Goal: Task Accomplishment & Management: Complete application form

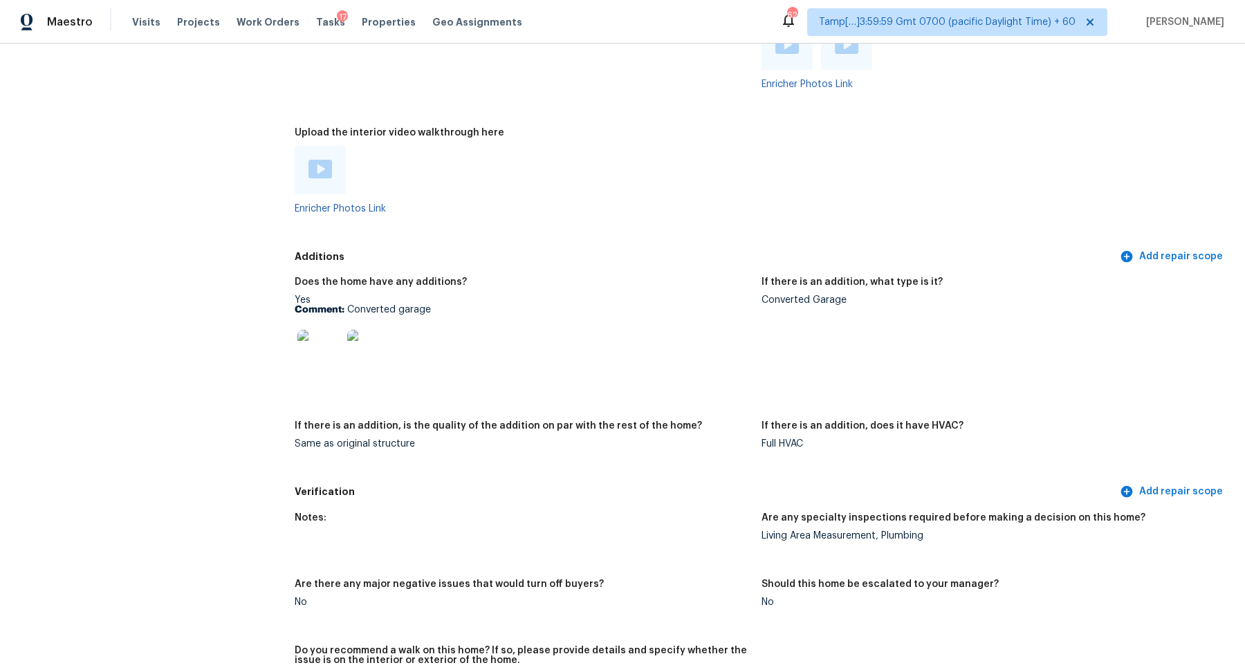
scroll to position [3474, 0]
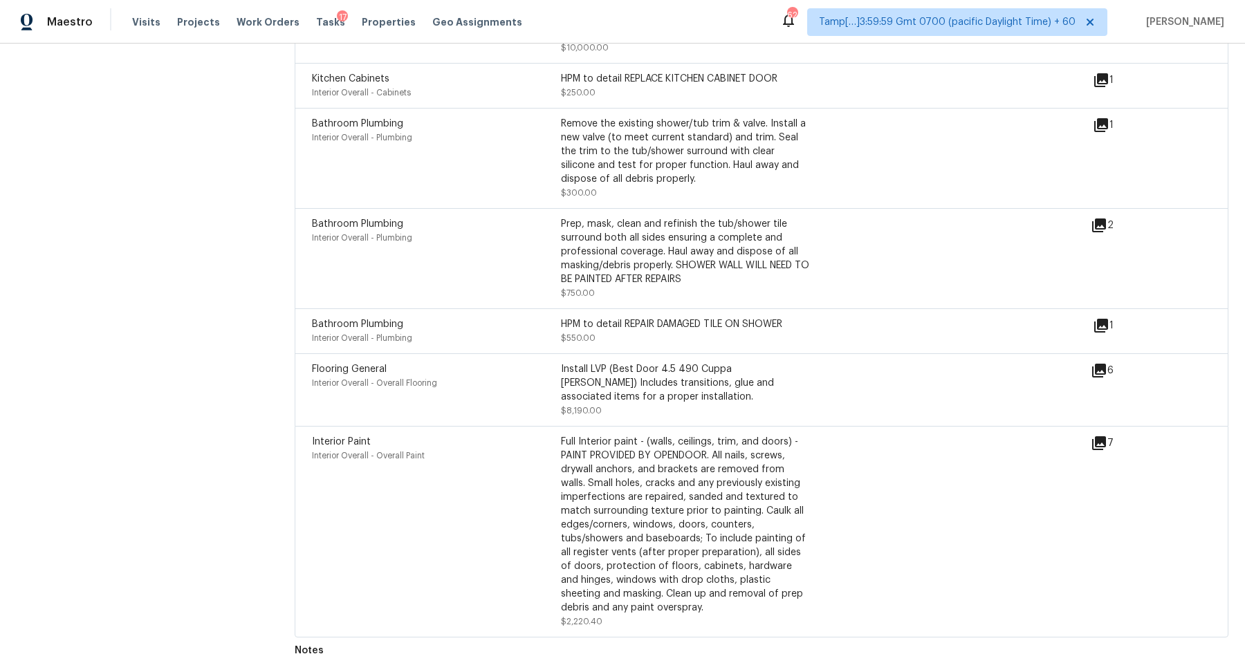
click at [1105, 324] on icon at bounding box center [1101, 326] width 14 height 14
click at [1103, 227] on icon at bounding box center [1099, 225] width 17 height 17
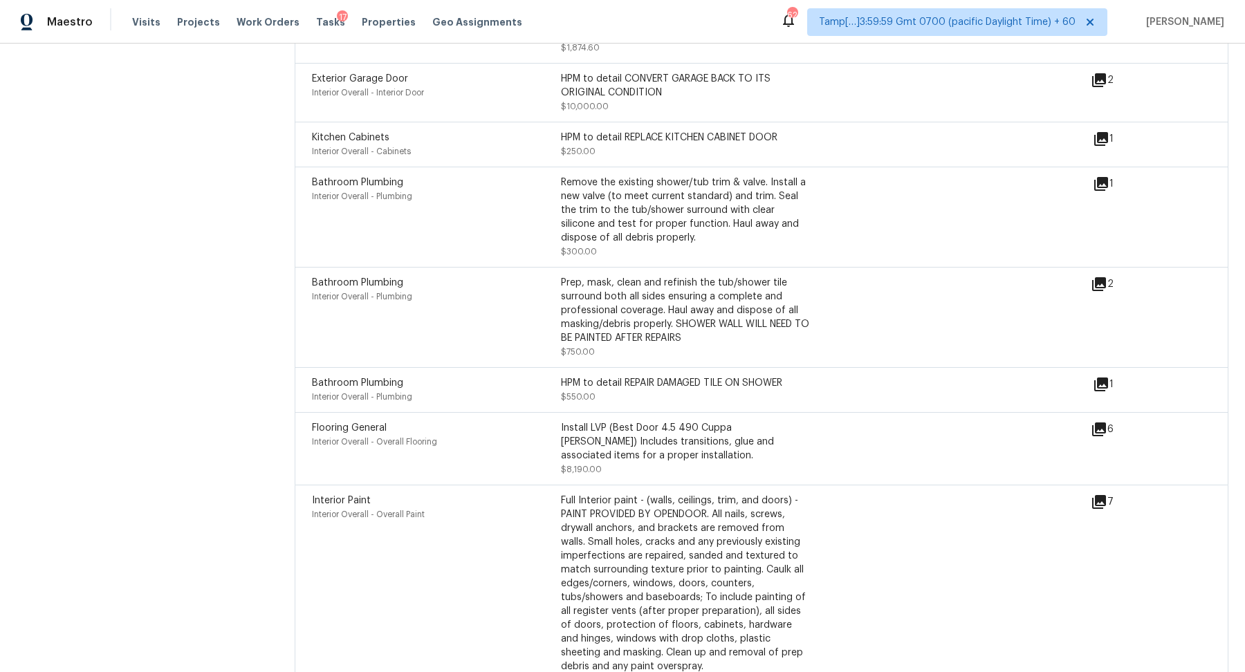
scroll to position [3407, 0]
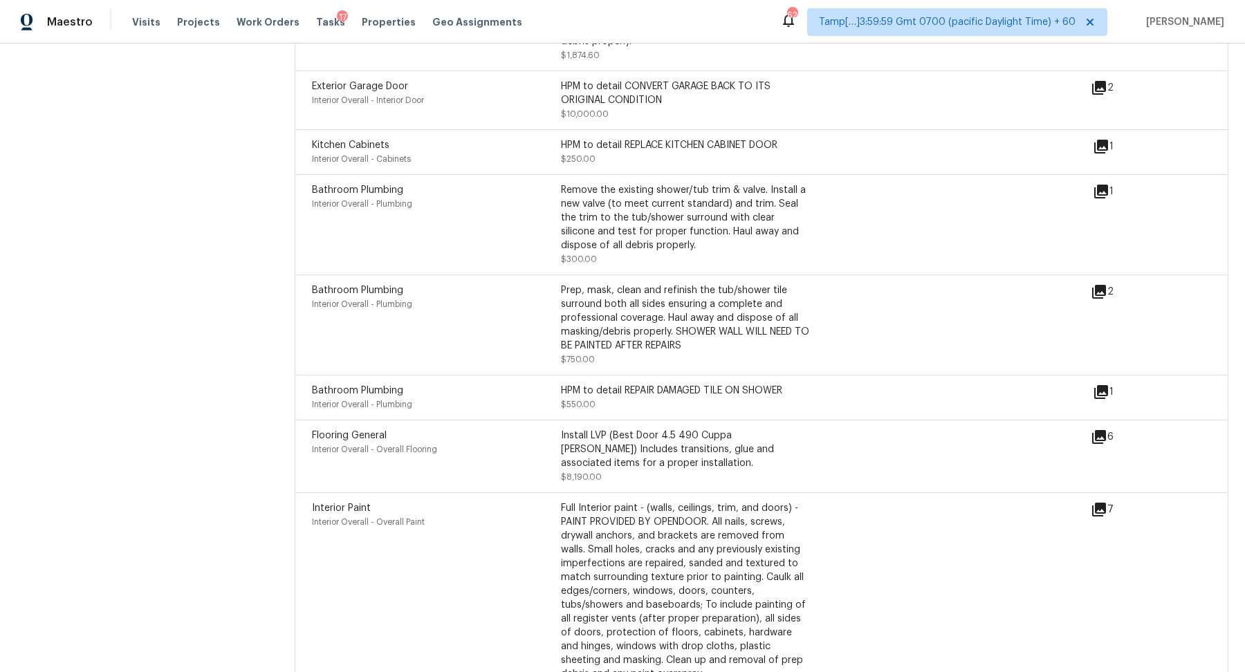
click at [1098, 194] on icon at bounding box center [1101, 192] width 14 height 14
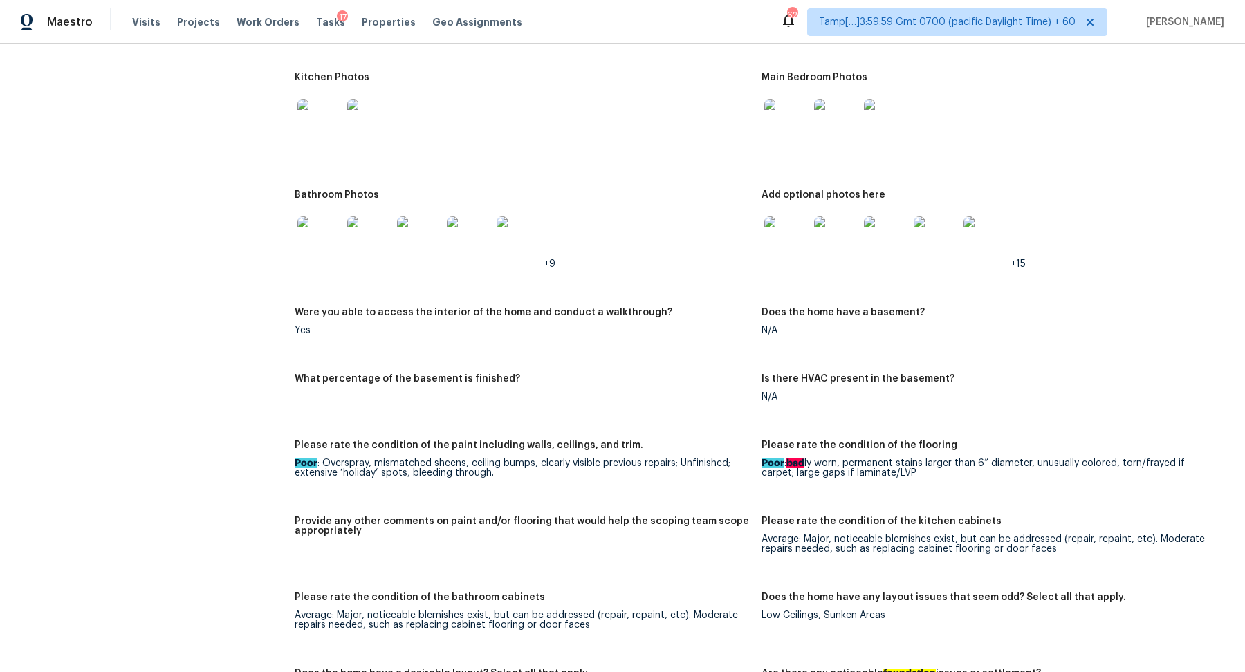
scroll to position [1454, 0]
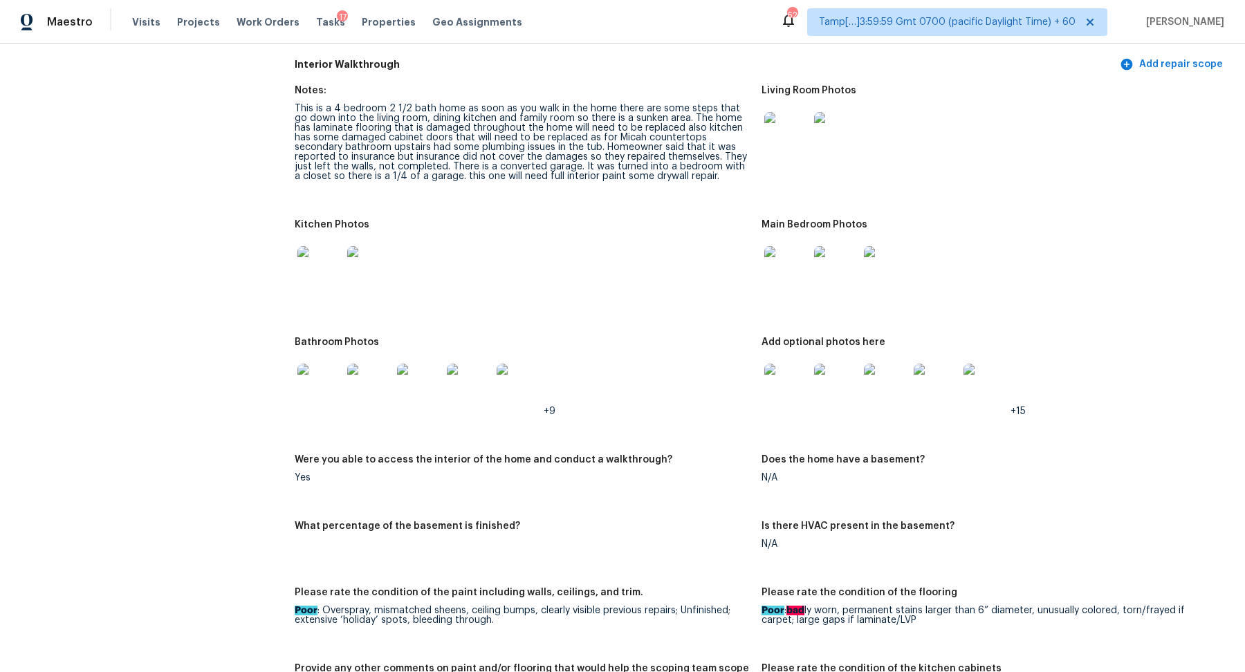
click at [305, 257] on img at bounding box center [319, 268] width 44 height 44
click at [778, 130] on img at bounding box center [786, 134] width 44 height 44
click at [762, 274] on div at bounding box center [786, 268] width 50 height 61
click at [773, 267] on img at bounding box center [786, 268] width 44 height 44
click at [325, 270] on img at bounding box center [319, 268] width 44 height 44
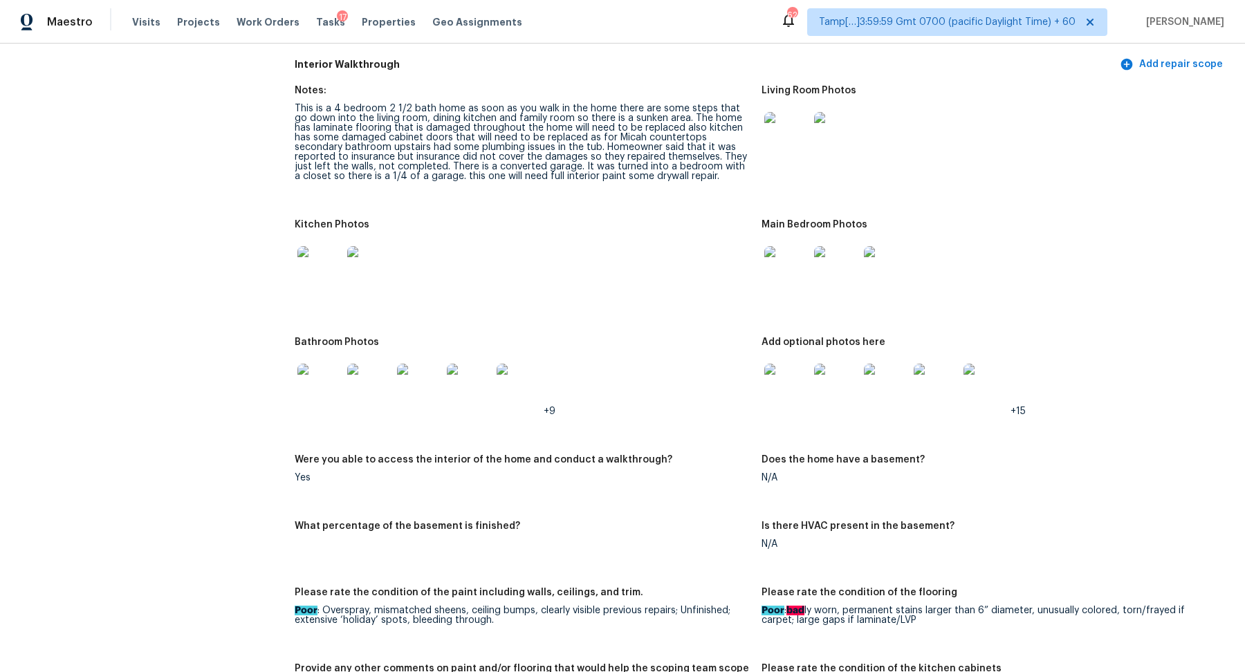
click at [340, 375] on img at bounding box center [319, 386] width 44 height 44
click at [804, 397] on img at bounding box center [786, 386] width 44 height 44
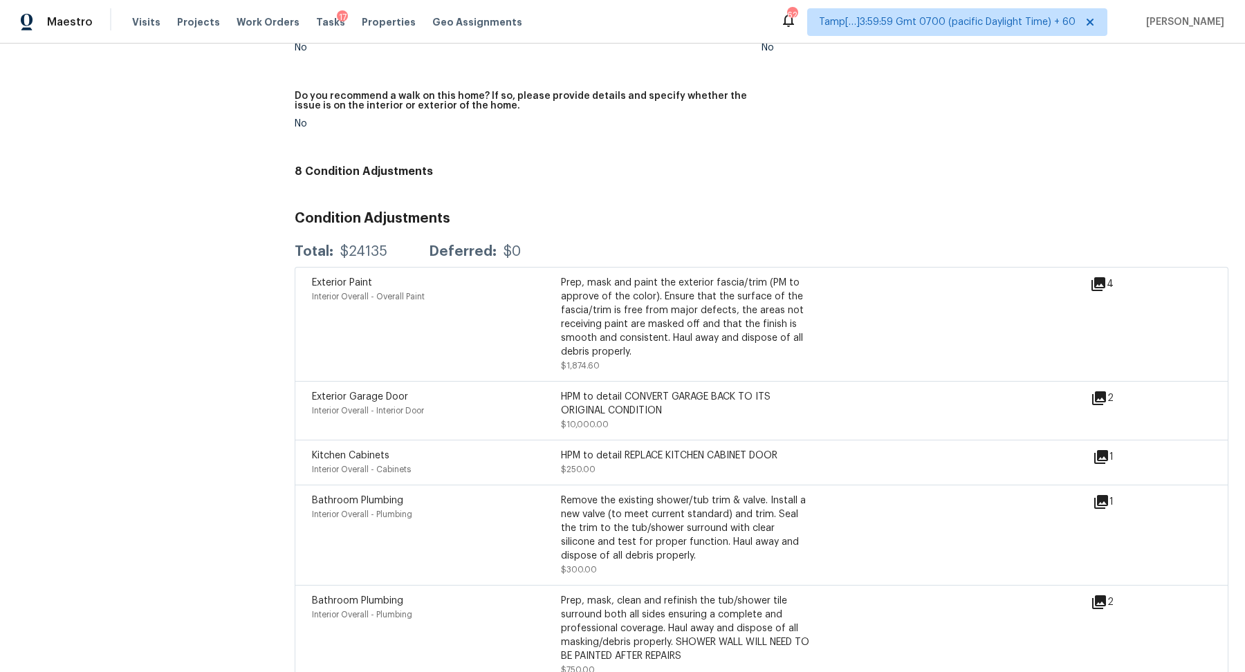
scroll to position [3154, 0]
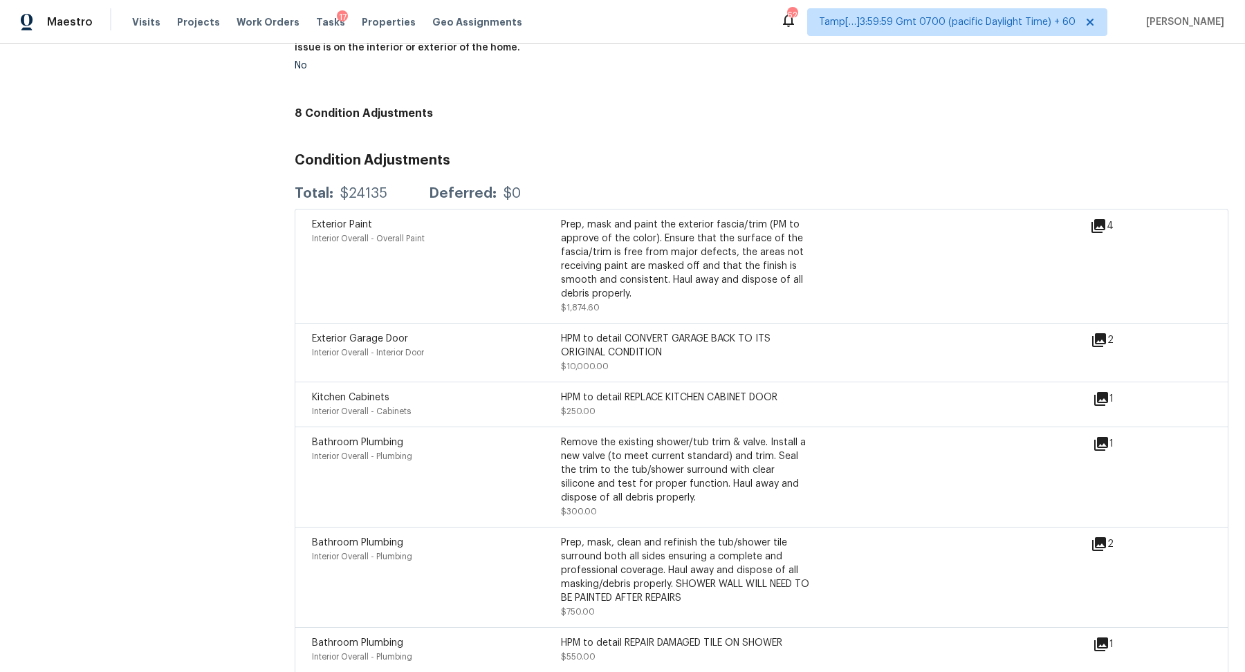
click at [1093, 339] on icon at bounding box center [1099, 340] width 14 height 14
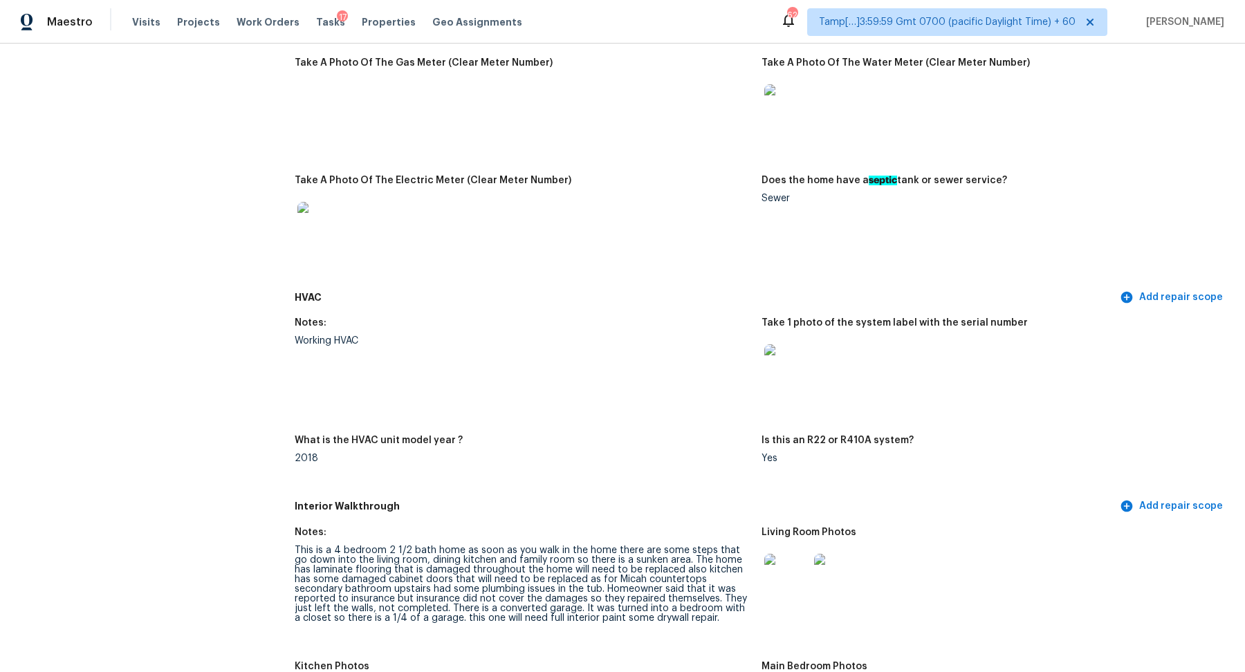
scroll to position [1434, 0]
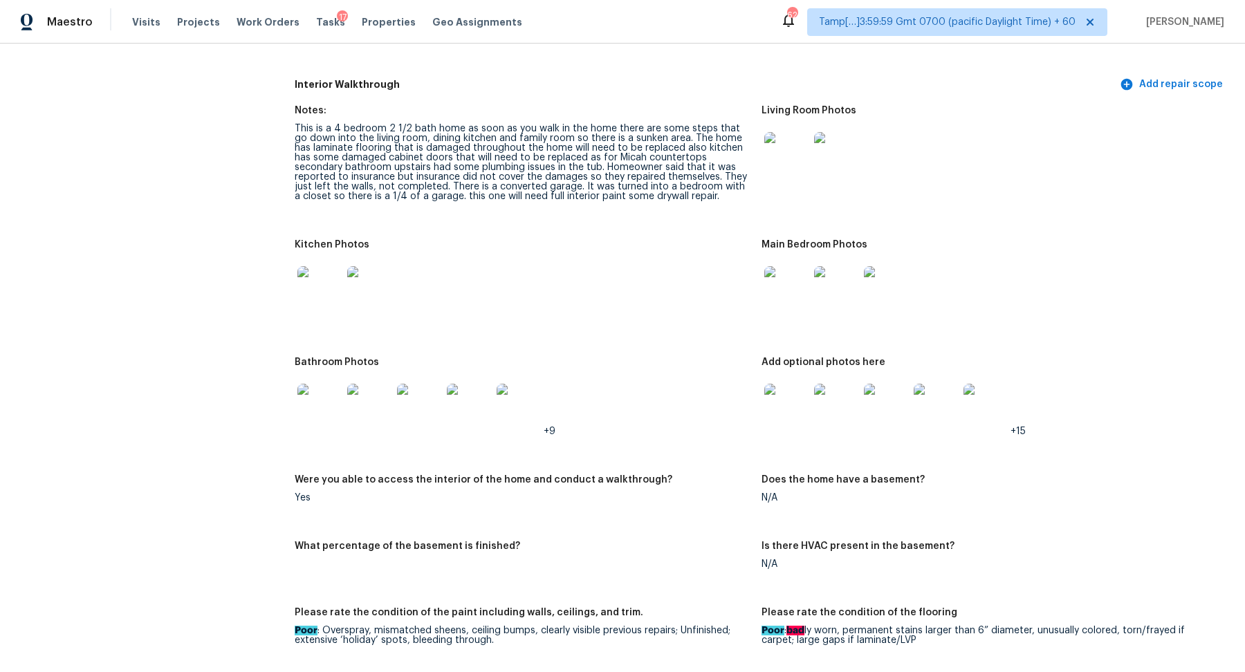
click at [302, 409] on img at bounding box center [319, 406] width 44 height 44
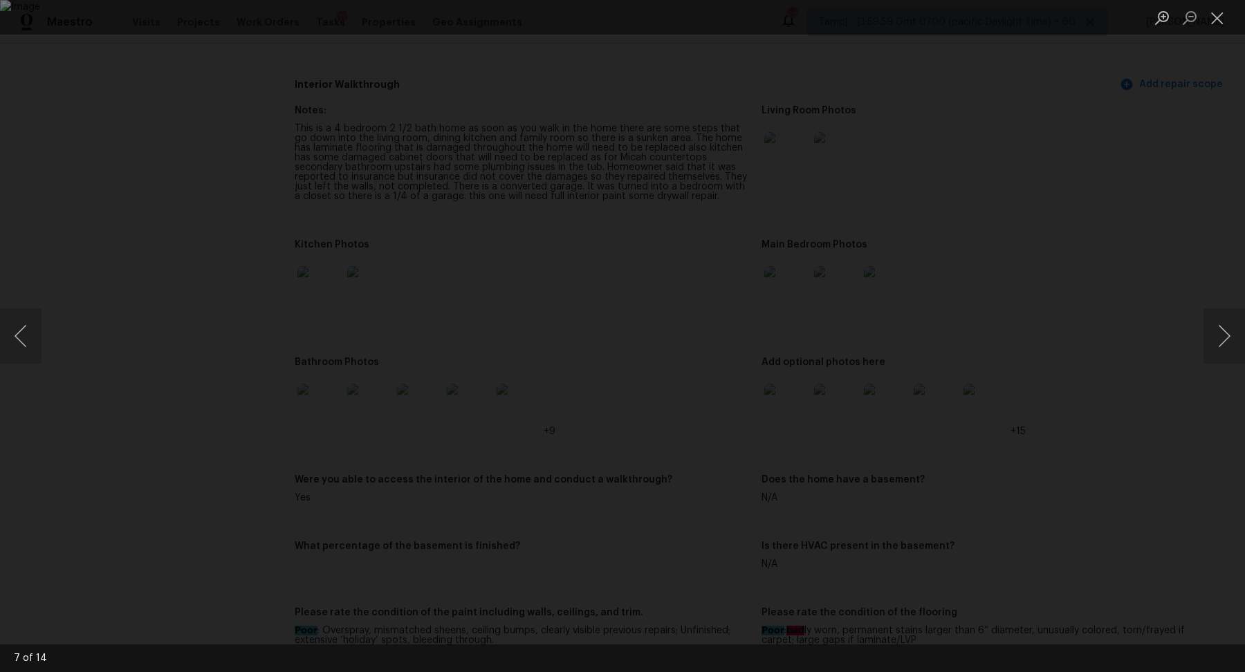
click at [229, 385] on div "Lightbox" at bounding box center [622, 336] width 1245 height 672
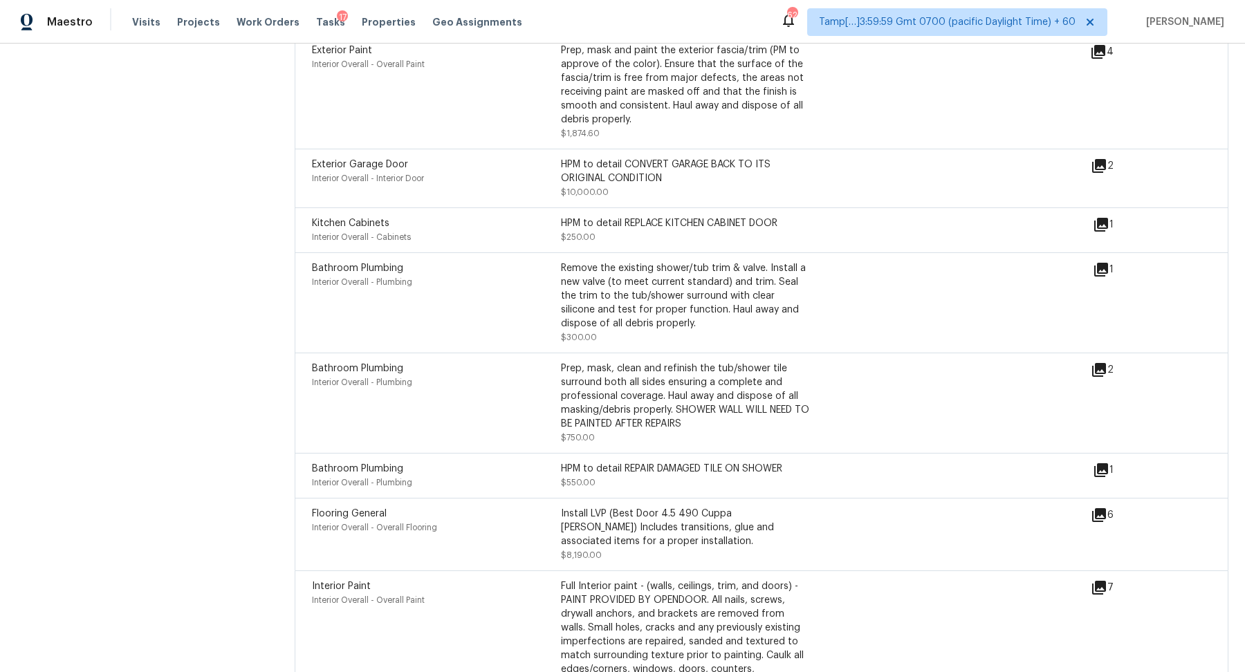
scroll to position [3474, 0]
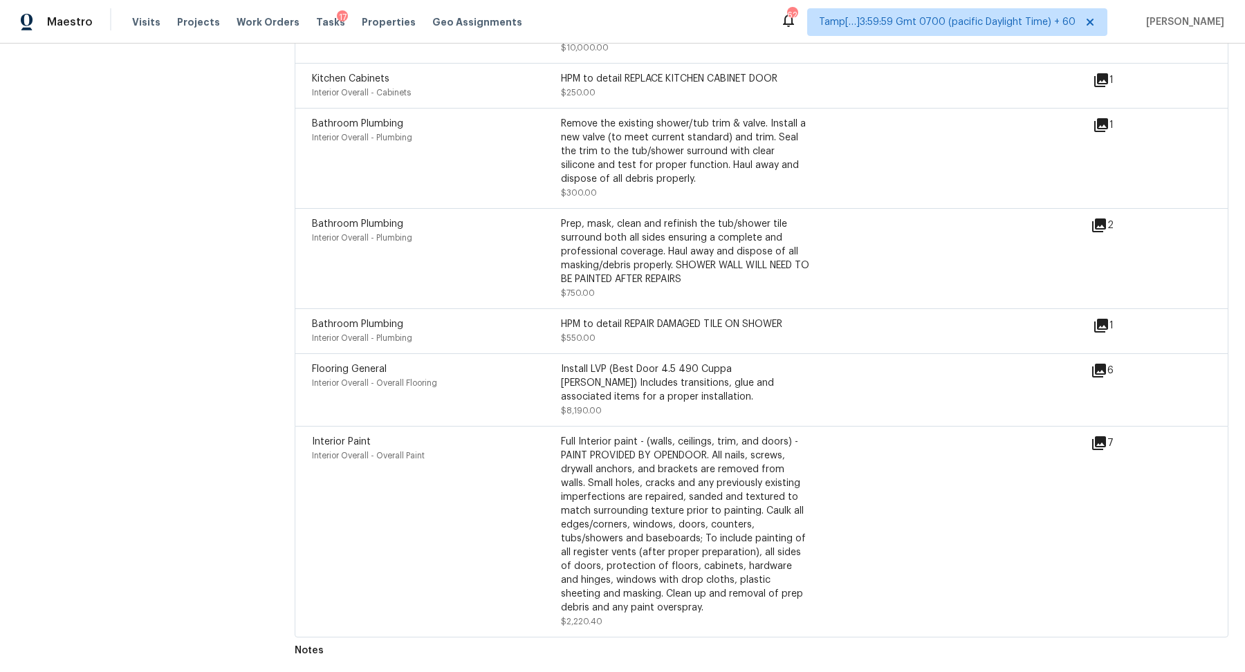
drag, startPoint x: 677, startPoint y: 326, endPoint x: 815, endPoint y: 326, distance: 138.3
click at [815, 326] on div "Bathroom Plumbing Interior Overall - Plumbing HPM to detail REPAIR DAMAGED TILE…" at bounding box center [702, 331] width 781 height 28
drag, startPoint x: 593, startPoint y: 257, endPoint x: 785, endPoint y: 260, distance: 192.3
click at [785, 260] on div "Prep, mask, clean and refinish the tub/shower tile surround both all sides ensu…" at bounding box center [685, 251] width 249 height 69
click at [1102, 231] on icon at bounding box center [1099, 226] width 14 height 14
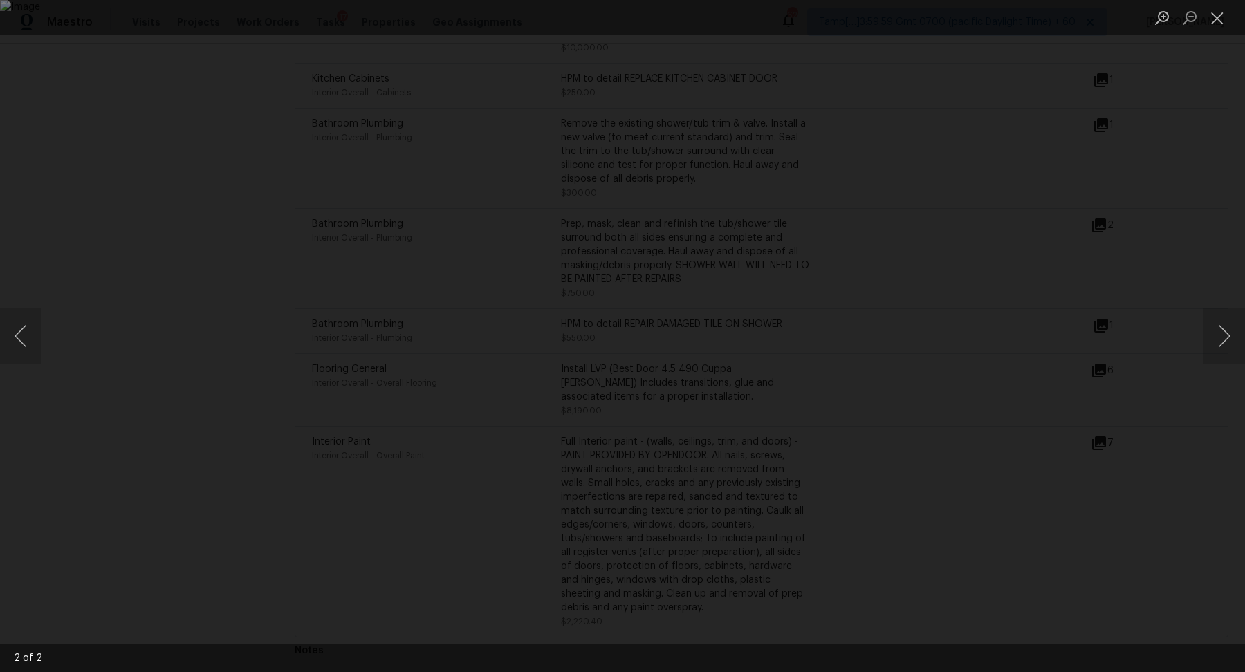
click at [1051, 243] on div "Lightbox" at bounding box center [622, 336] width 1245 height 672
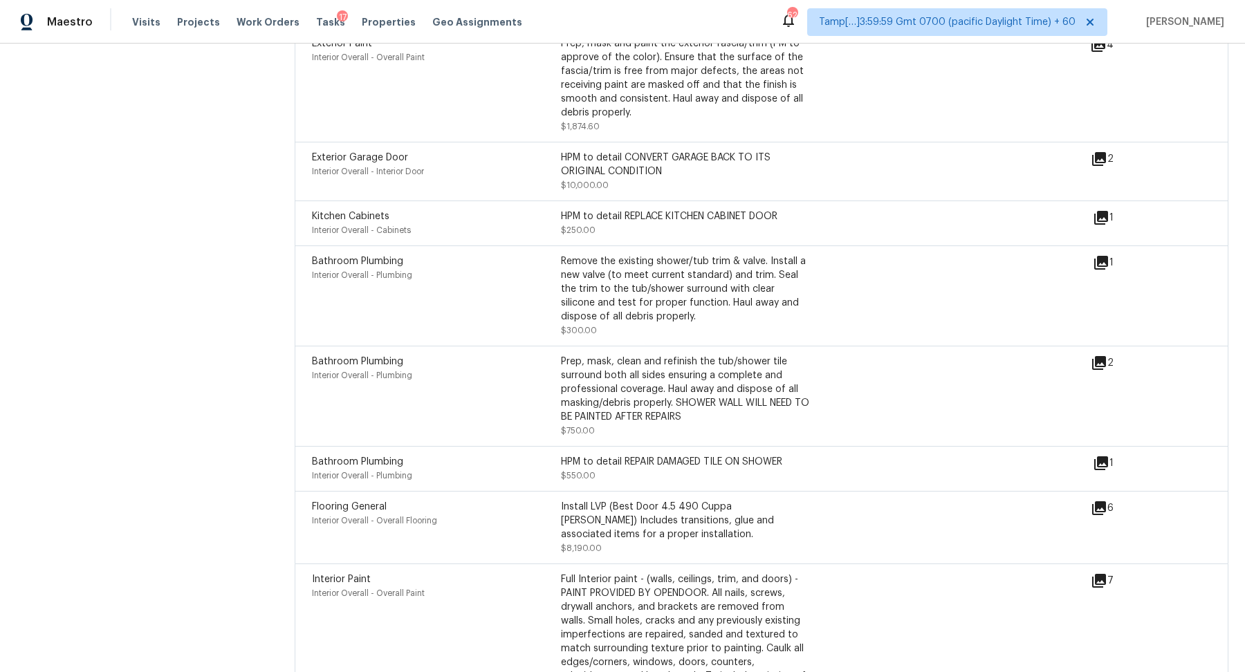
scroll to position [3330, 0]
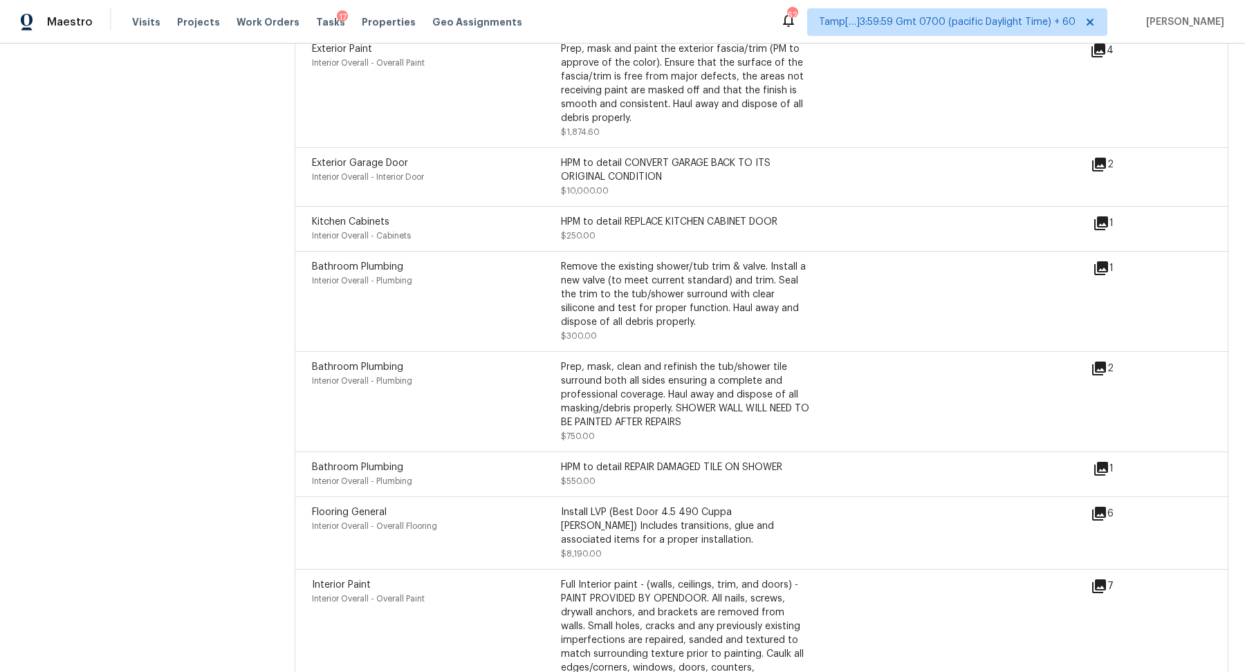
click at [1100, 269] on icon at bounding box center [1101, 268] width 14 height 14
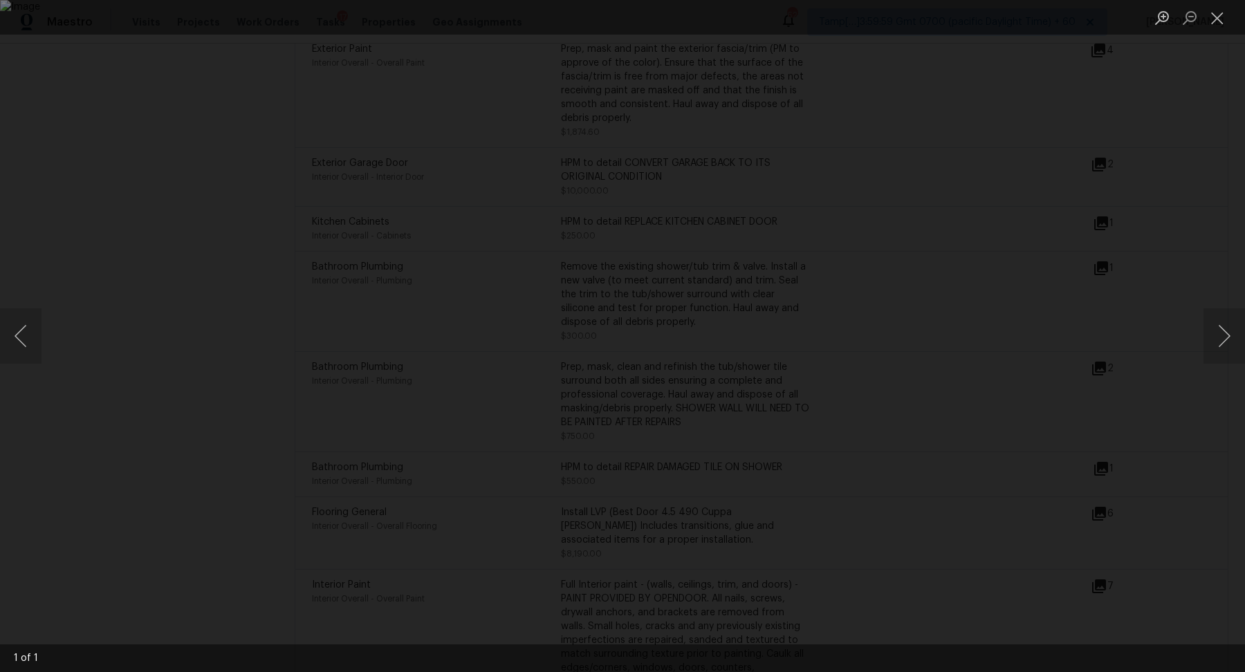
click at [1061, 296] on div "Lightbox" at bounding box center [622, 336] width 1245 height 672
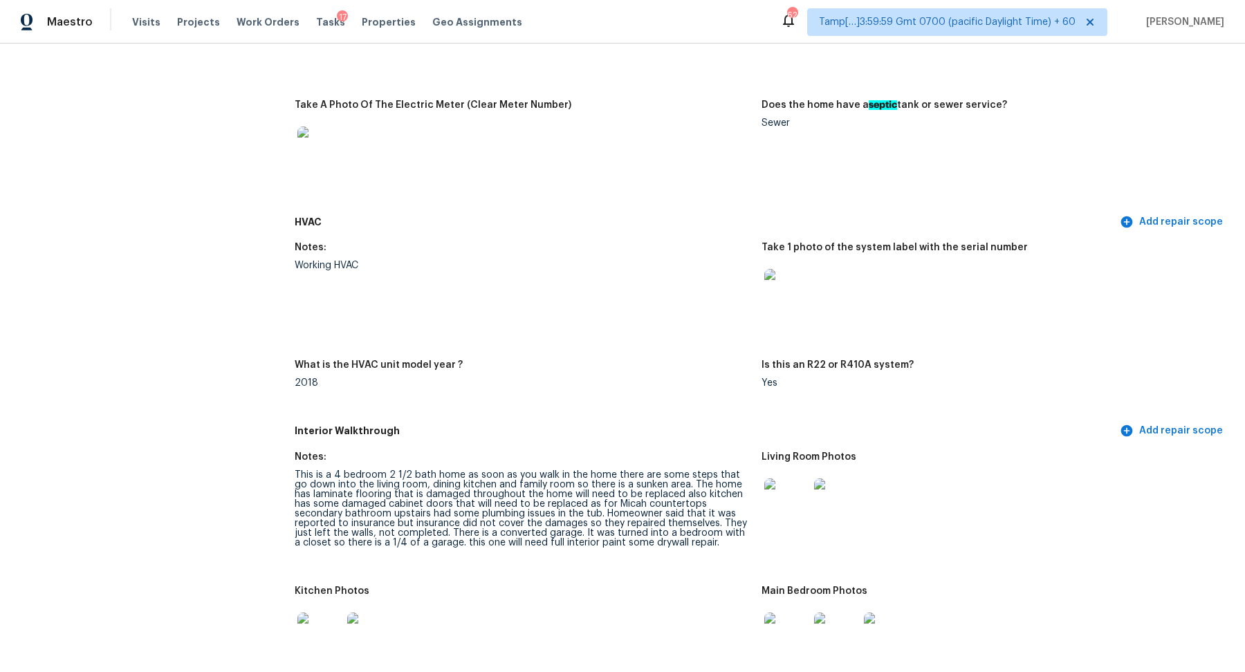
scroll to position [553, 0]
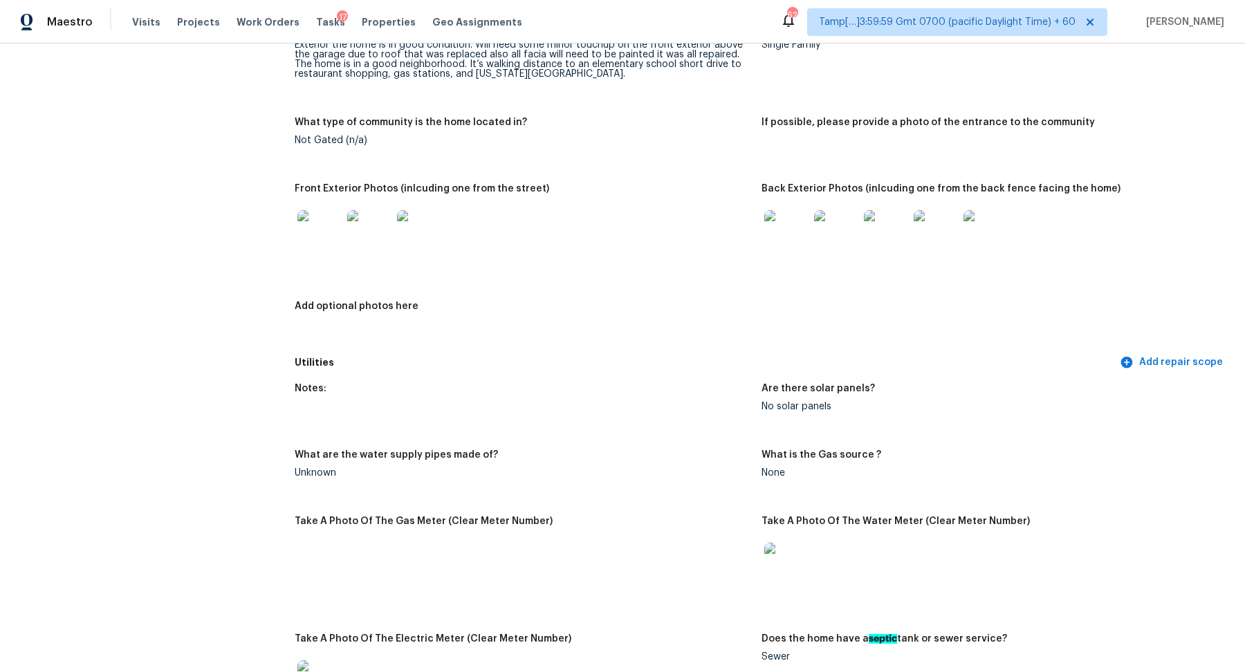
click at [338, 250] on img at bounding box center [319, 232] width 44 height 44
click at [798, 225] on img at bounding box center [786, 232] width 44 height 44
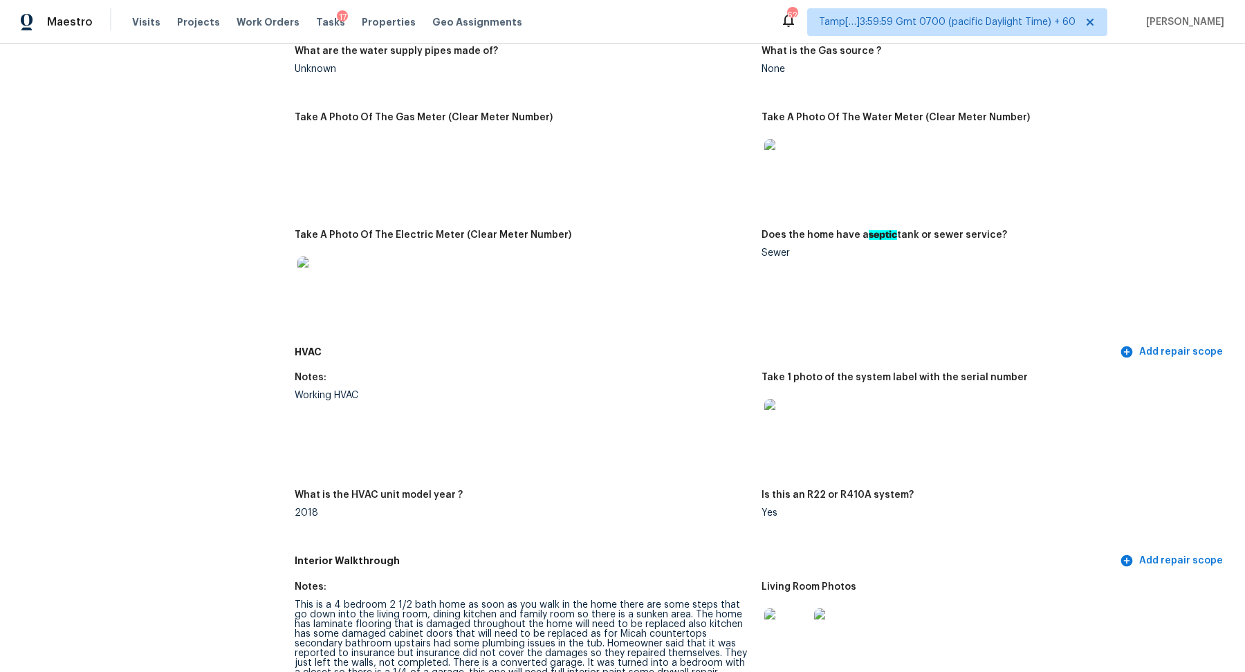
scroll to position [990, 0]
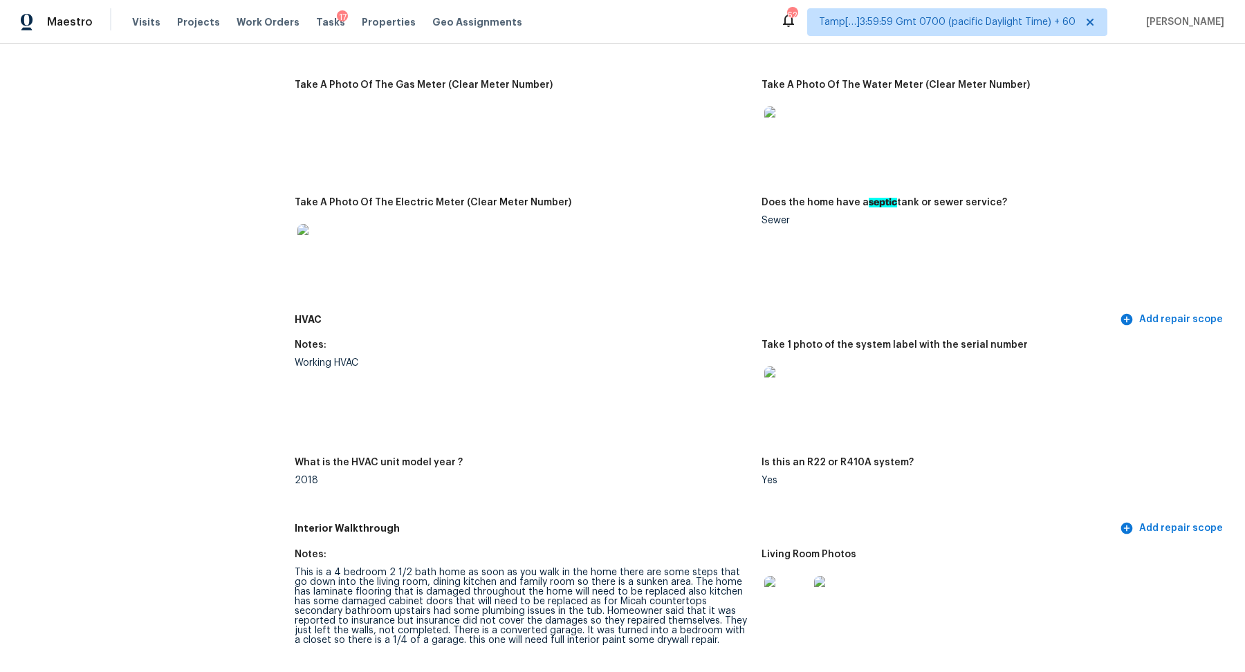
click at [781, 392] on img at bounding box center [786, 389] width 44 height 44
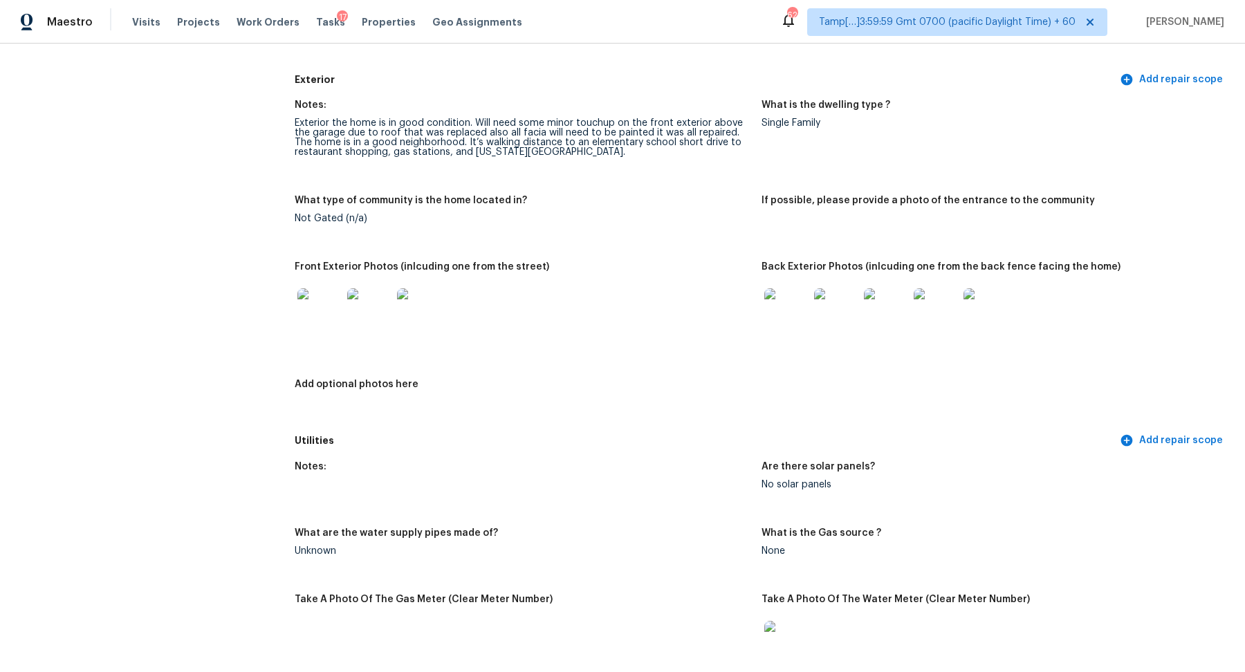
scroll to position [0, 0]
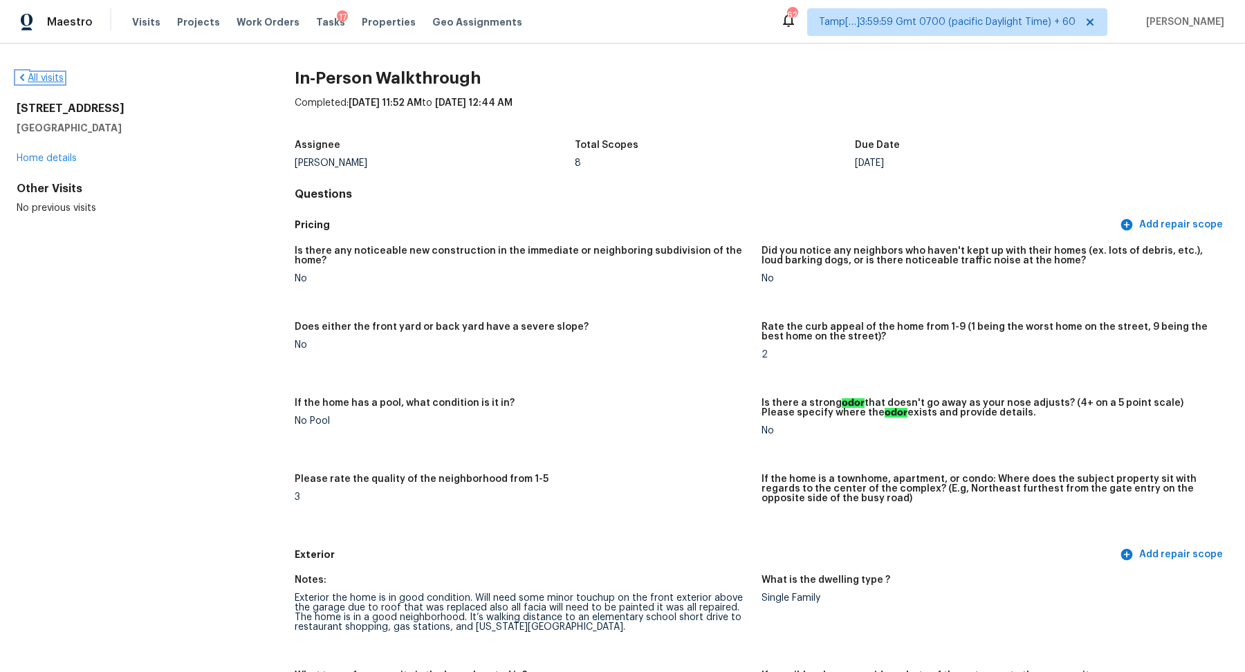
click at [44, 80] on link "All visits" at bounding box center [40, 78] width 47 height 10
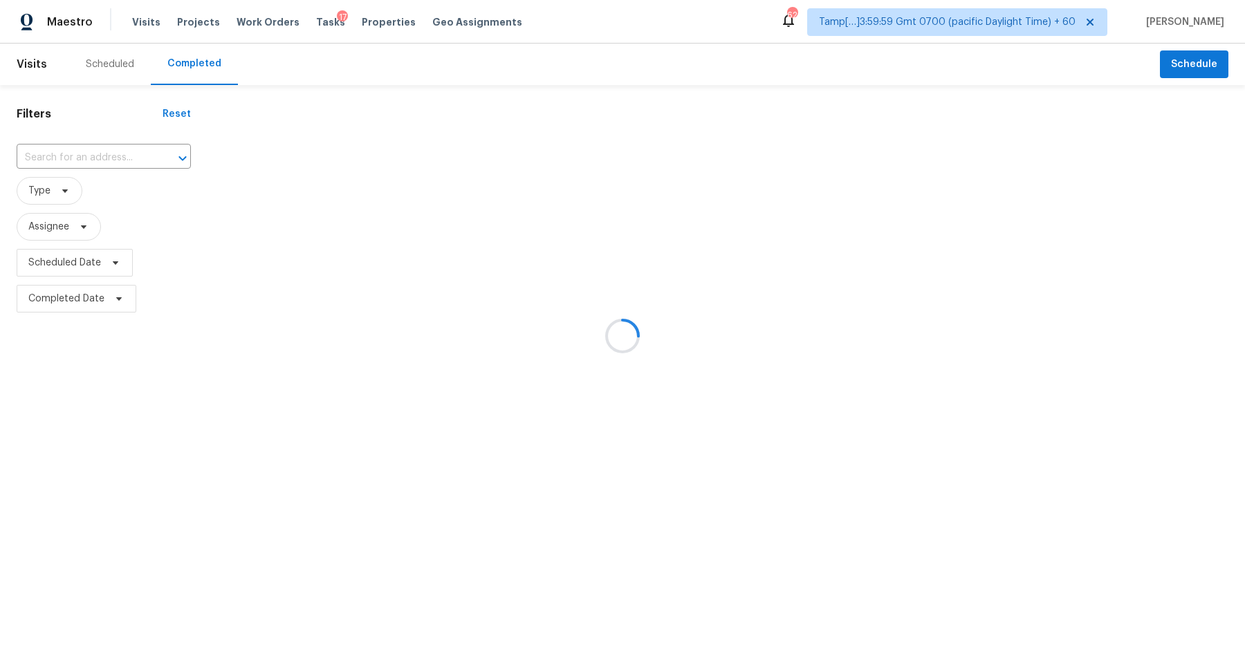
click at [93, 158] on div at bounding box center [622, 336] width 1245 height 672
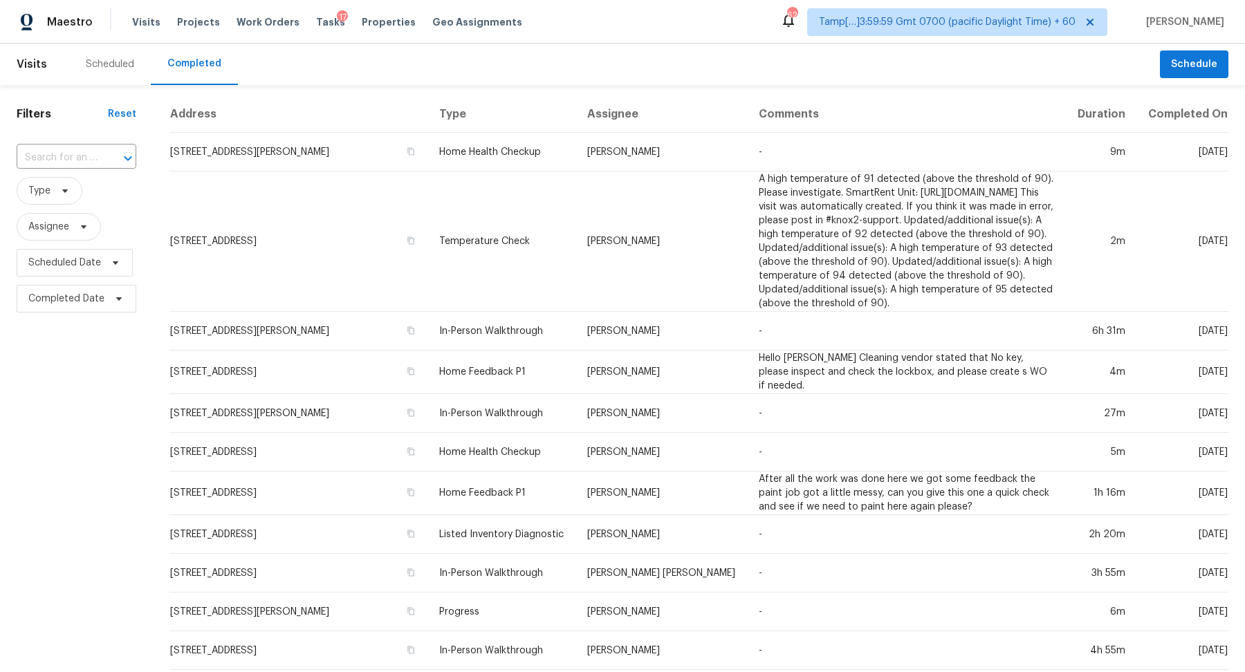
click at [93, 158] on input "text" at bounding box center [57, 157] width 81 height 21
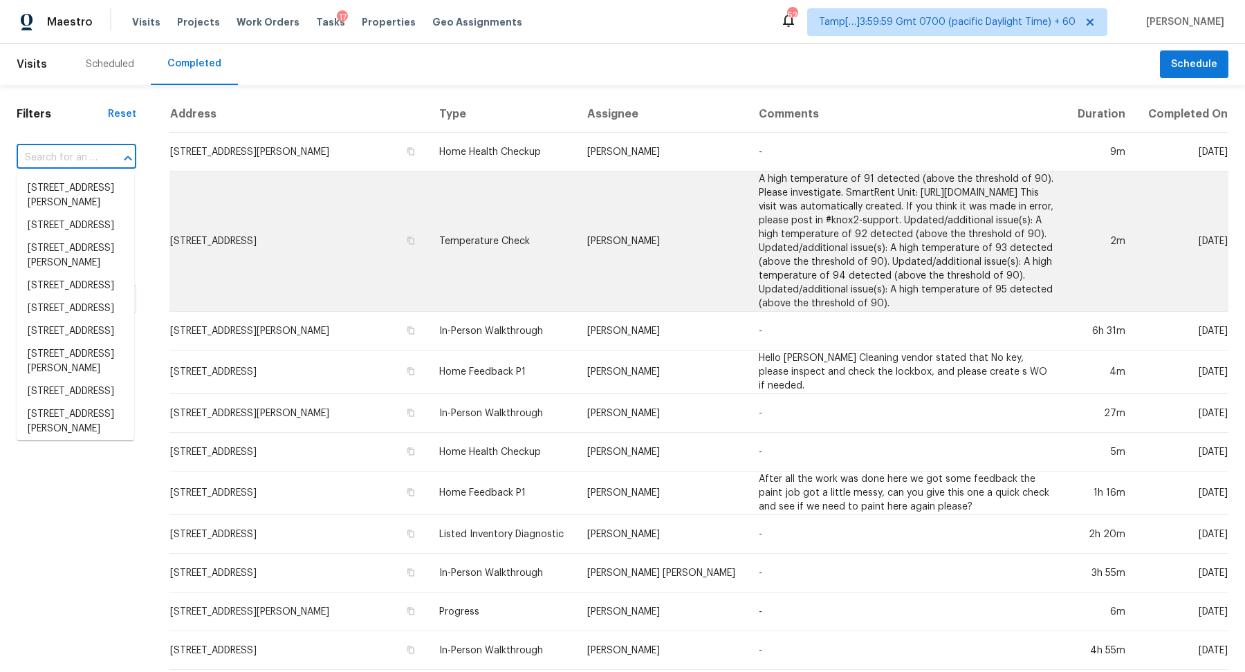
paste input "8434 Hawbuck St Trinity FL 34655"
type input "8434 Hawbuck St Trinity FL 34655"
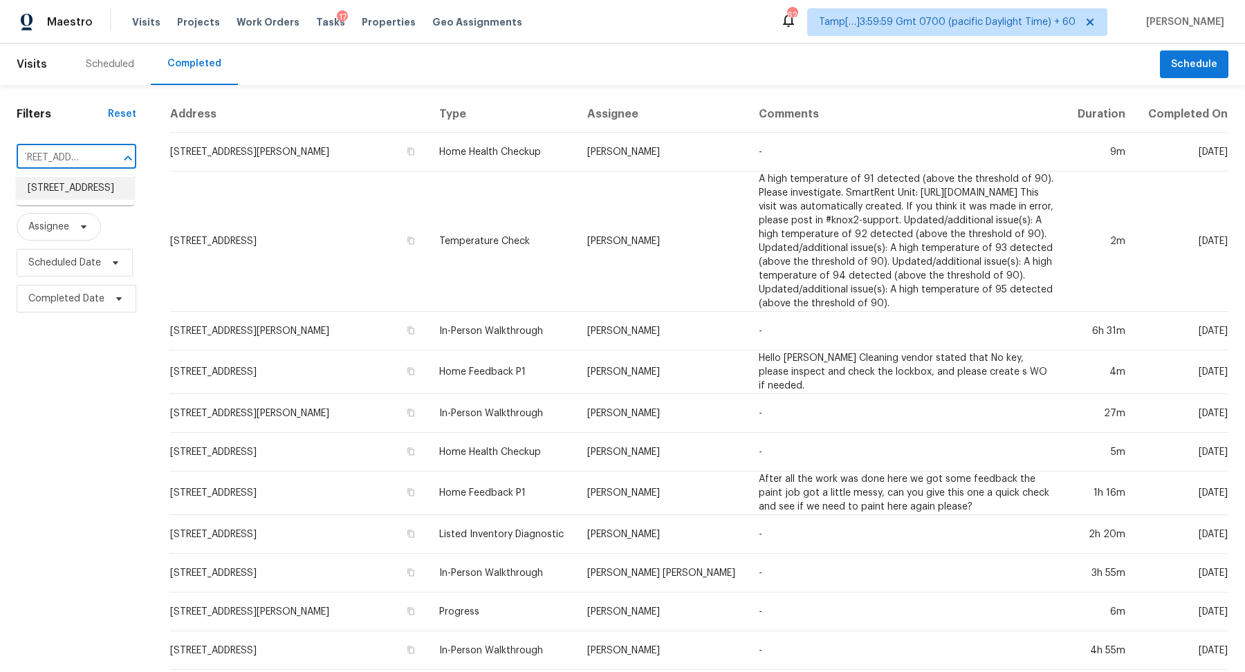
click at [47, 196] on li "8434 Hawbuck St, Trinity, FL 34655" at bounding box center [76, 188] width 118 height 23
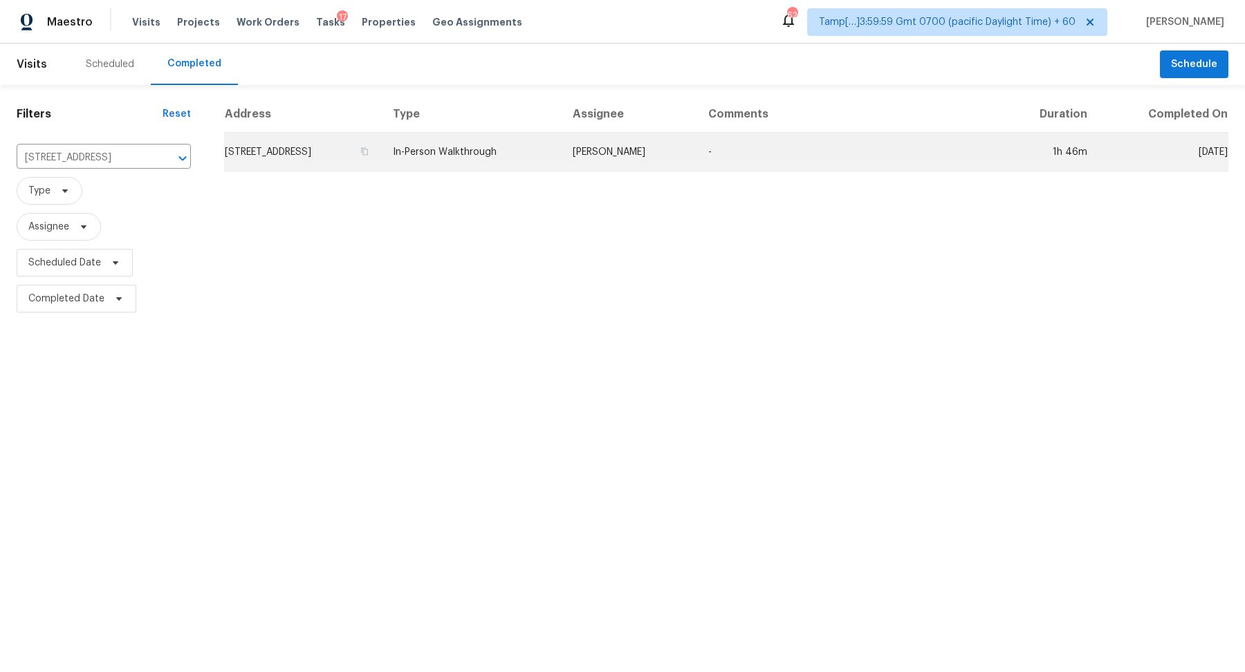
click at [284, 167] on td "8434 Hawbuck St, Trinity, FL 34655" at bounding box center [303, 152] width 158 height 39
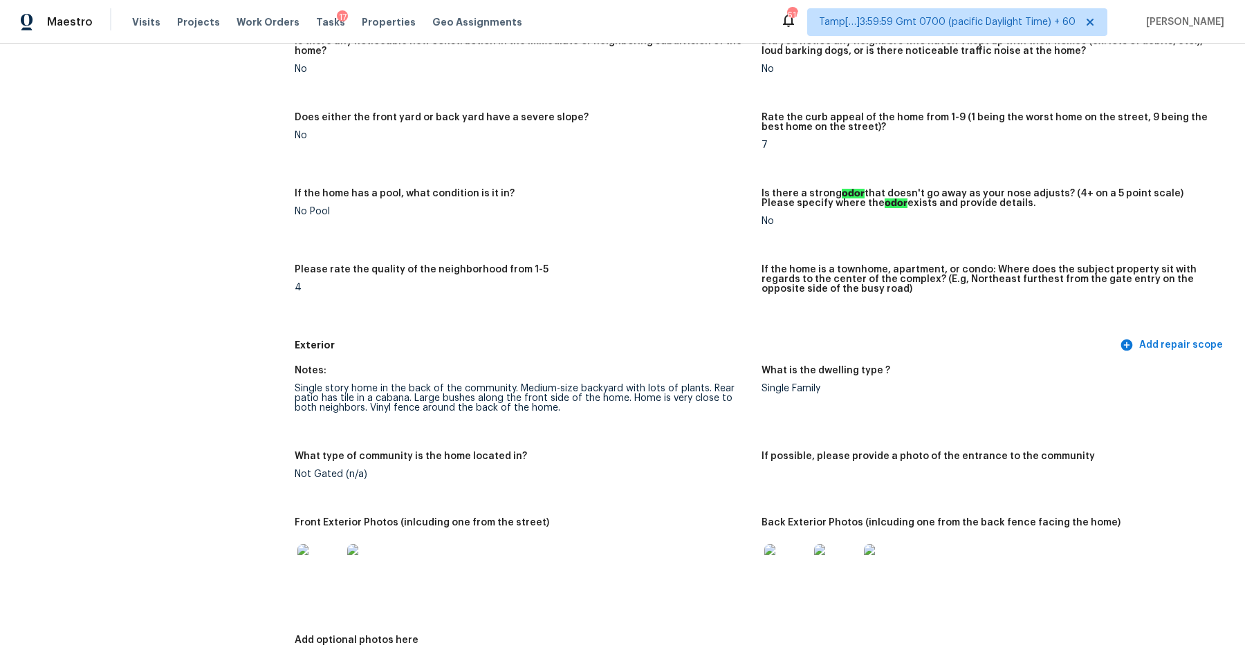
scroll to position [389, 0]
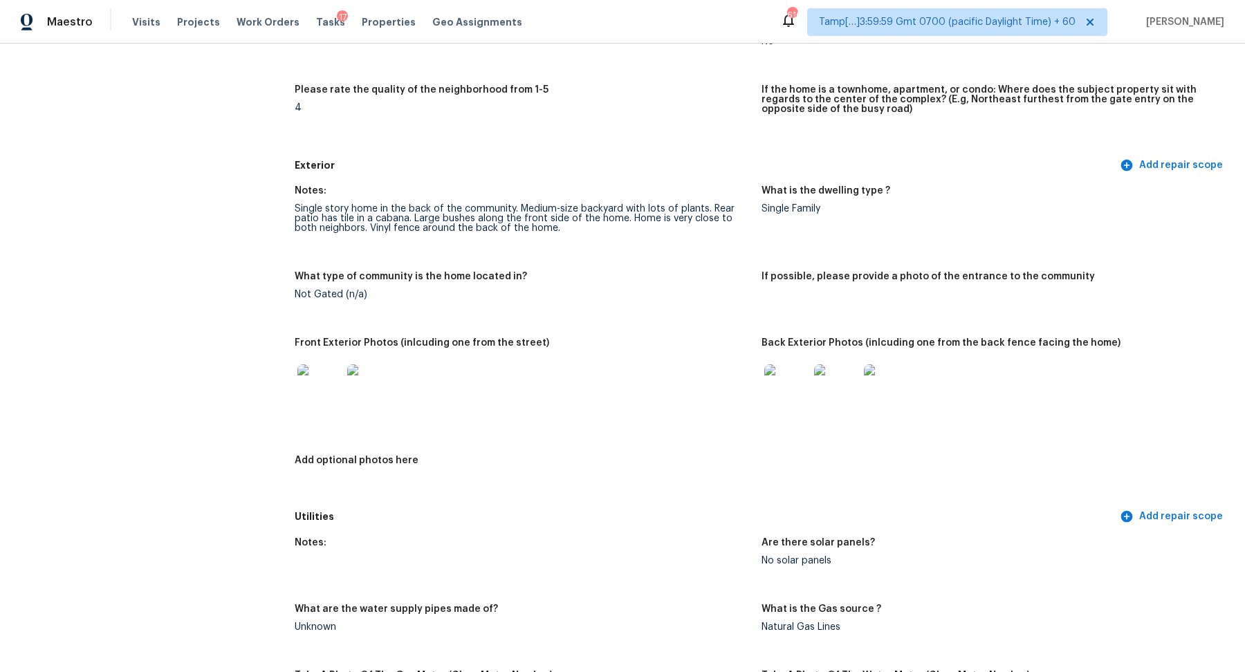
click at [315, 404] on img at bounding box center [319, 386] width 44 height 44
click at [811, 389] on div at bounding box center [836, 386] width 50 height 61
click at [797, 391] on img at bounding box center [786, 386] width 44 height 44
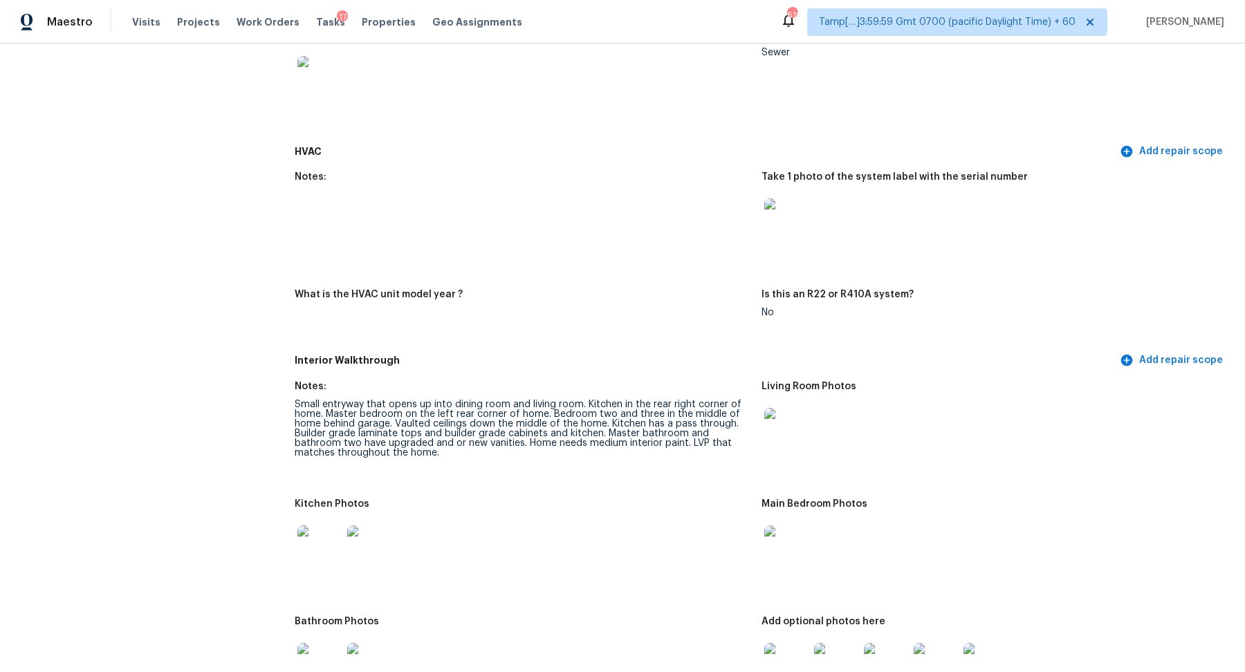
scroll to position [1205, 0]
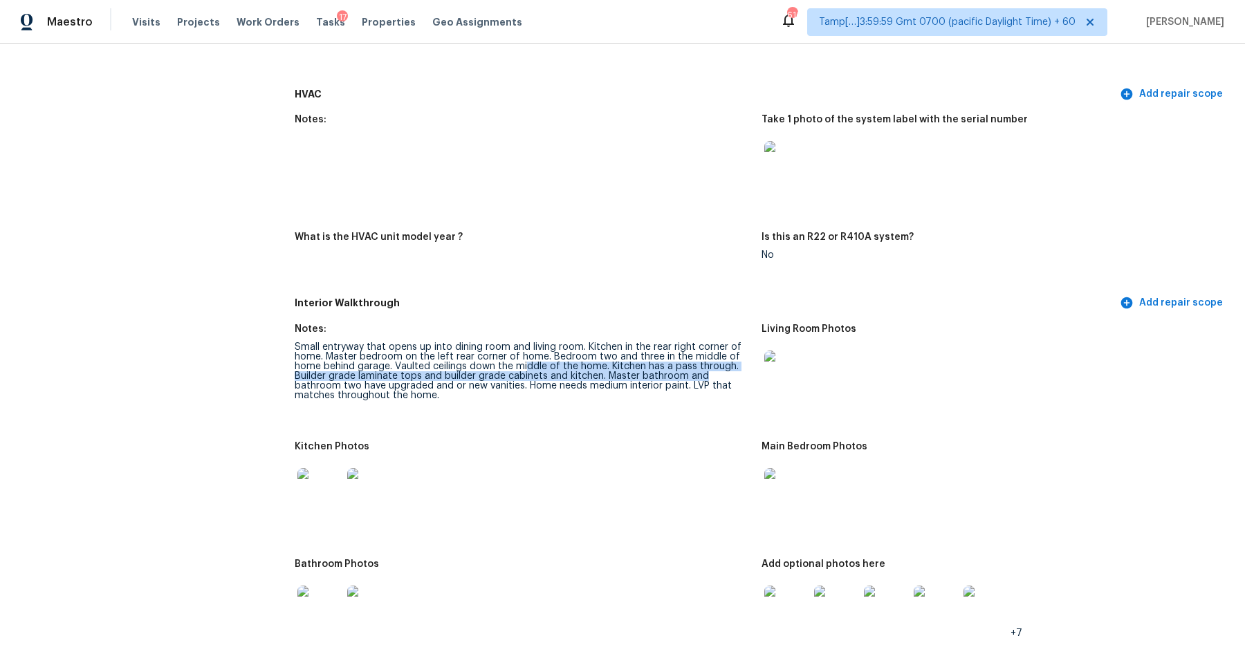
drag, startPoint x: 524, startPoint y: 369, endPoint x: 699, endPoint y: 378, distance: 175.2
click at [699, 378] on div "Small entryway that opens up into dining room and living room. Kitchen in the r…" at bounding box center [523, 371] width 456 height 58
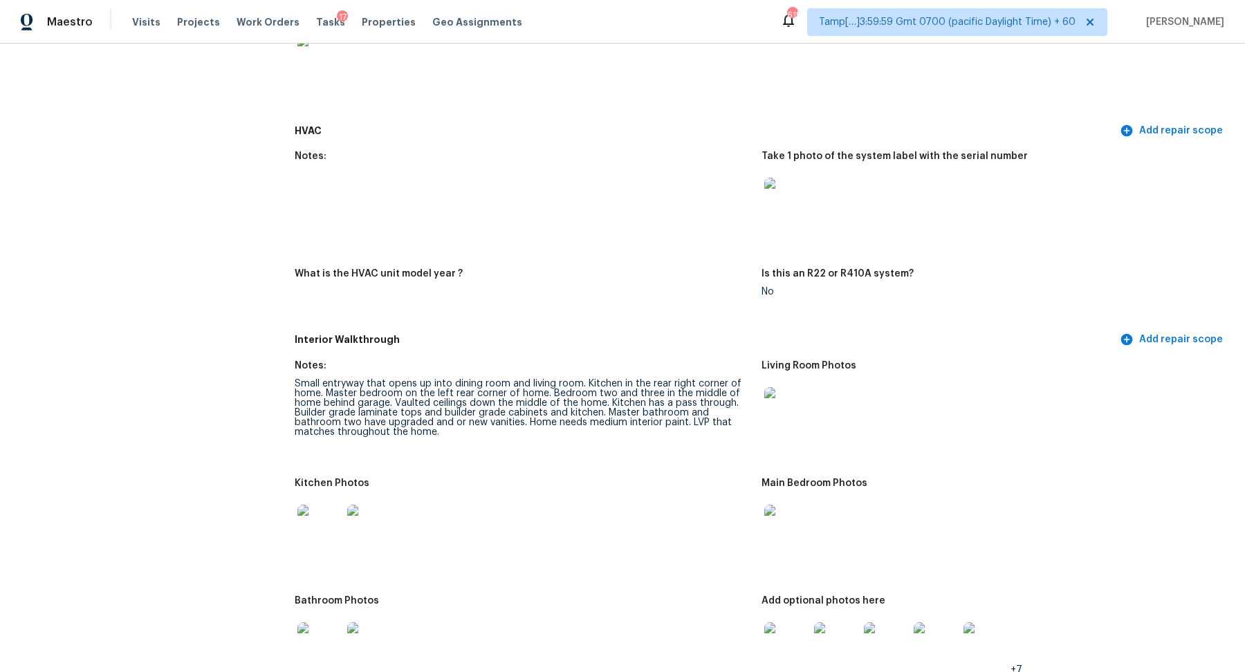
scroll to position [1412, 0]
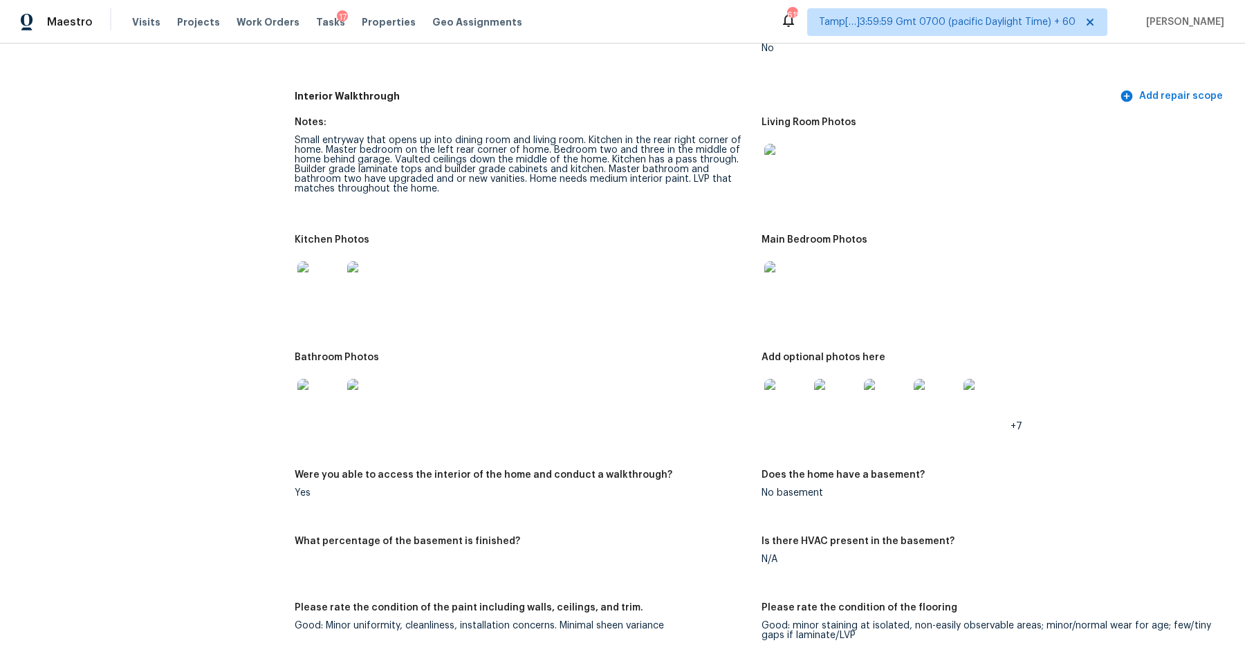
click at [756, 144] on figure "Notes: Small entryway that opens up into dining room and living room. Kitchen i…" at bounding box center [528, 168] width 467 height 101
click at [789, 164] on img at bounding box center [786, 166] width 44 height 44
click at [338, 268] on img at bounding box center [319, 283] width 44 height 44
click at [788, 281] on img at bounding box center [786, 283] width 44 height 44
click at [320, 399] on img at bounding box center [319, 401] width 44 height 44
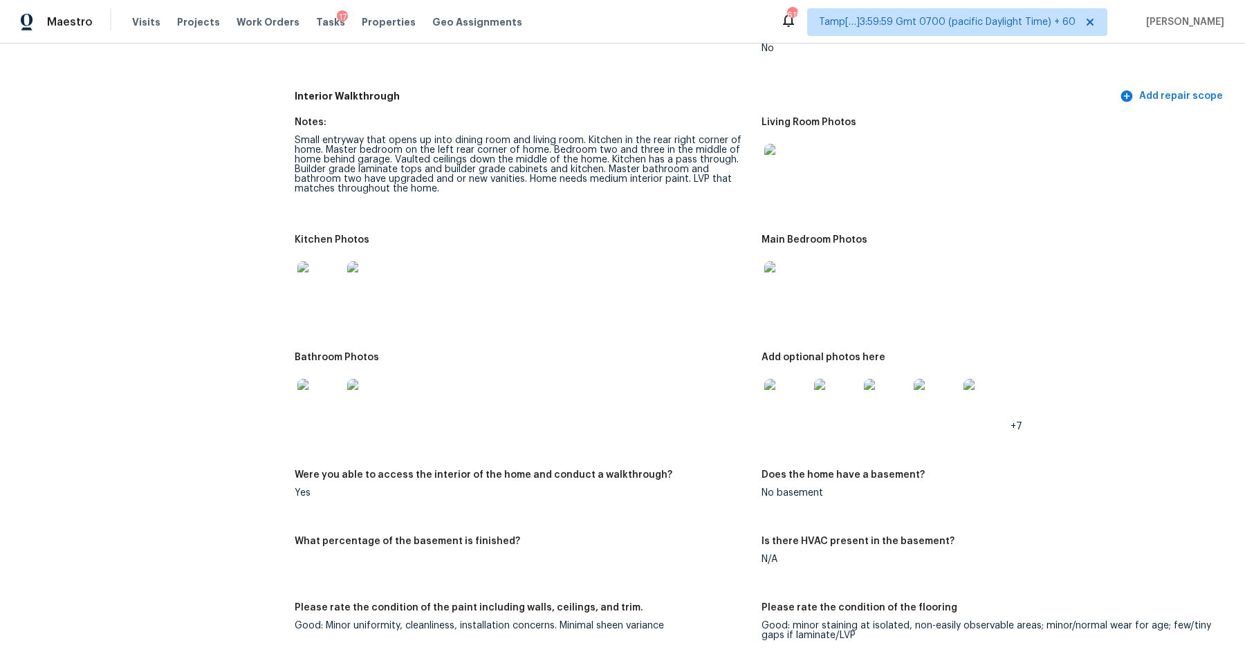
click at [787, 408] on img at bounding box center [786, 401] width 44 height 44
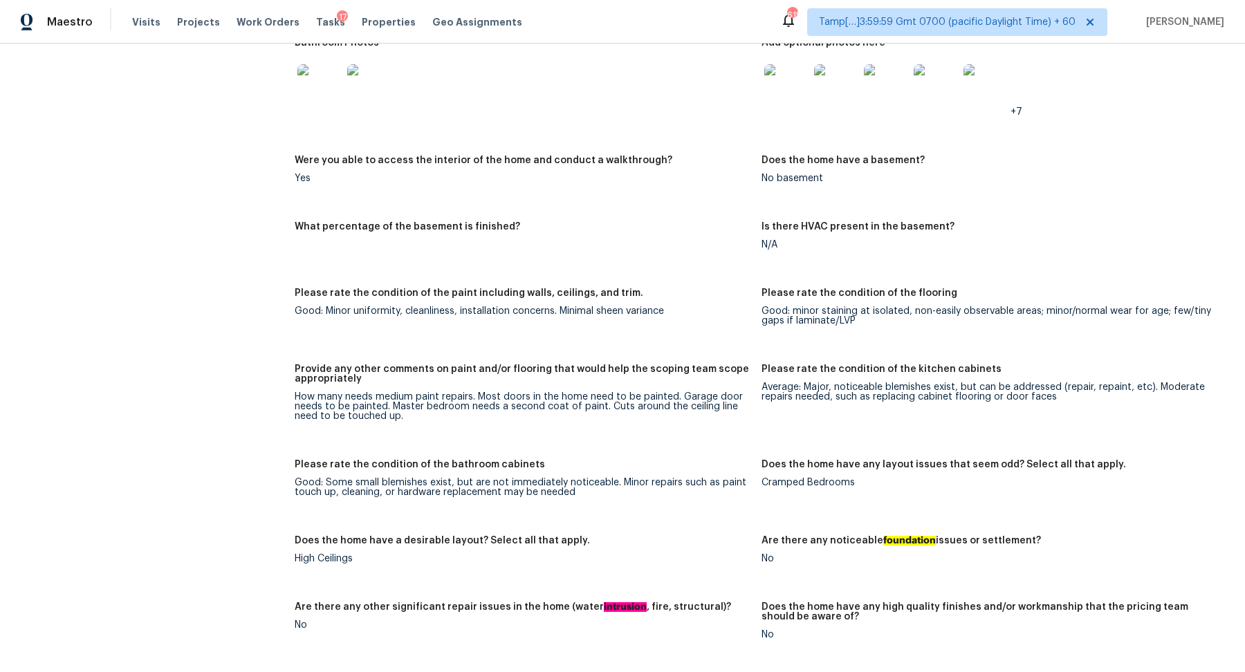
scroll to position [1753, 0]
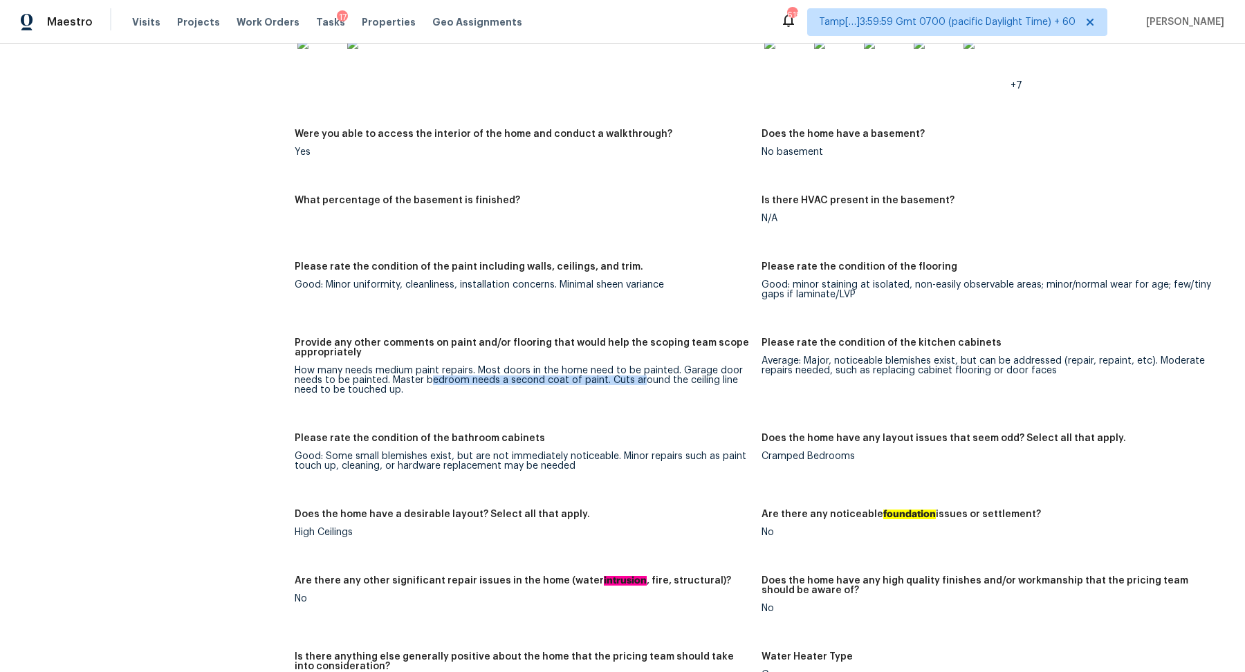
drag, startPoint x: 427, startPoint y: 379, endPoint x: 638, endPoint y: 380, distance: 210.3
click at [638, 380] on div "How many needs medium paint repairs. Most doors in the home need to be painted.…" at bounding box center [523, 380] width 456 height 29
click at [704, 382] on div "How many needs medium paint repairs. Most doors in the home need to be painted.…" at bounding box center [523, 380] width 456 height 29
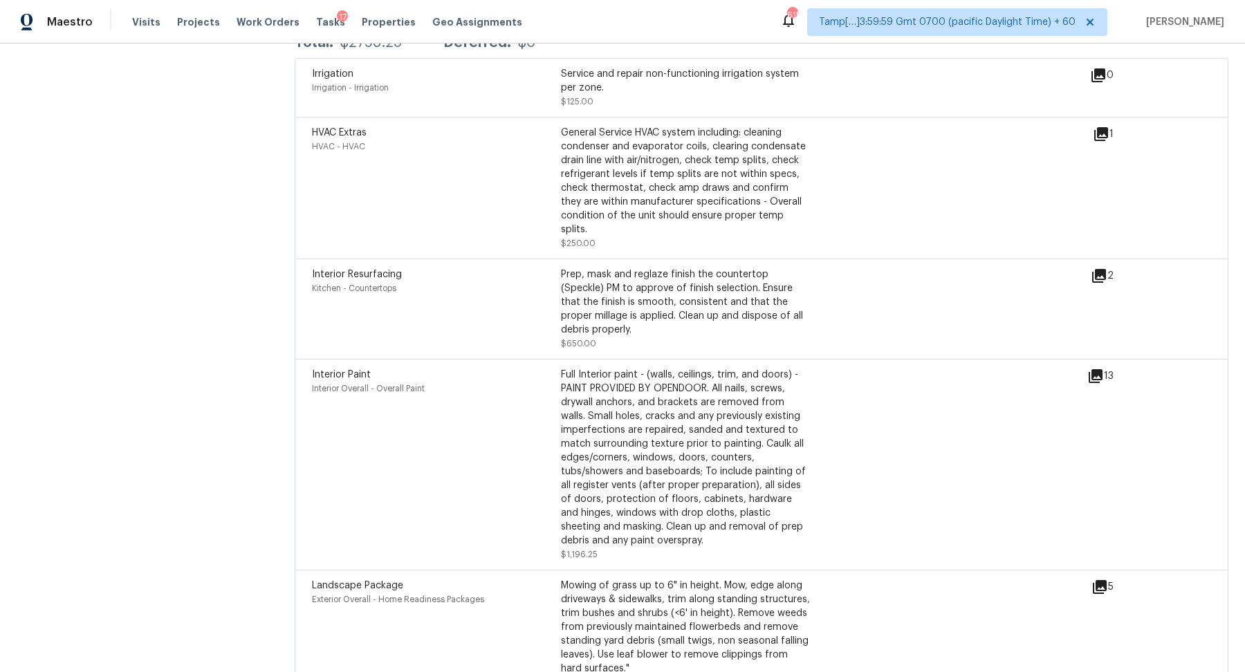
scroll to position [3281, 0]
click at [1102, 270] on icon at bounding box center [1099, 277] width 14 height 14
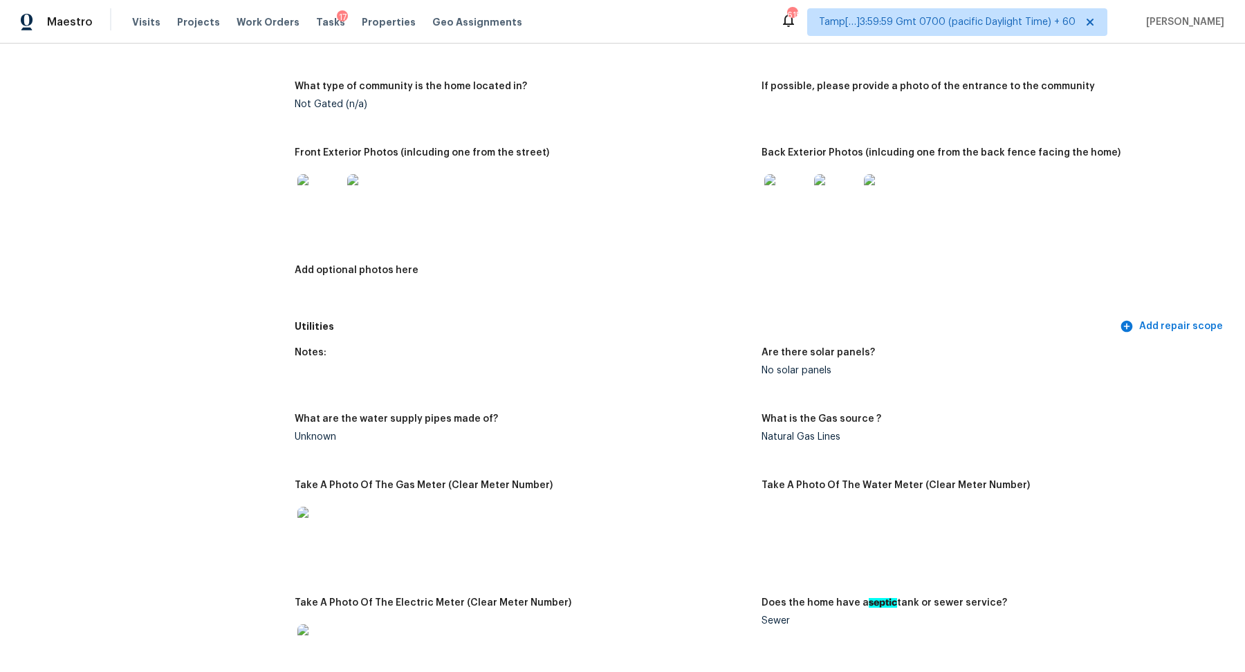
scroll to position [432, 0]
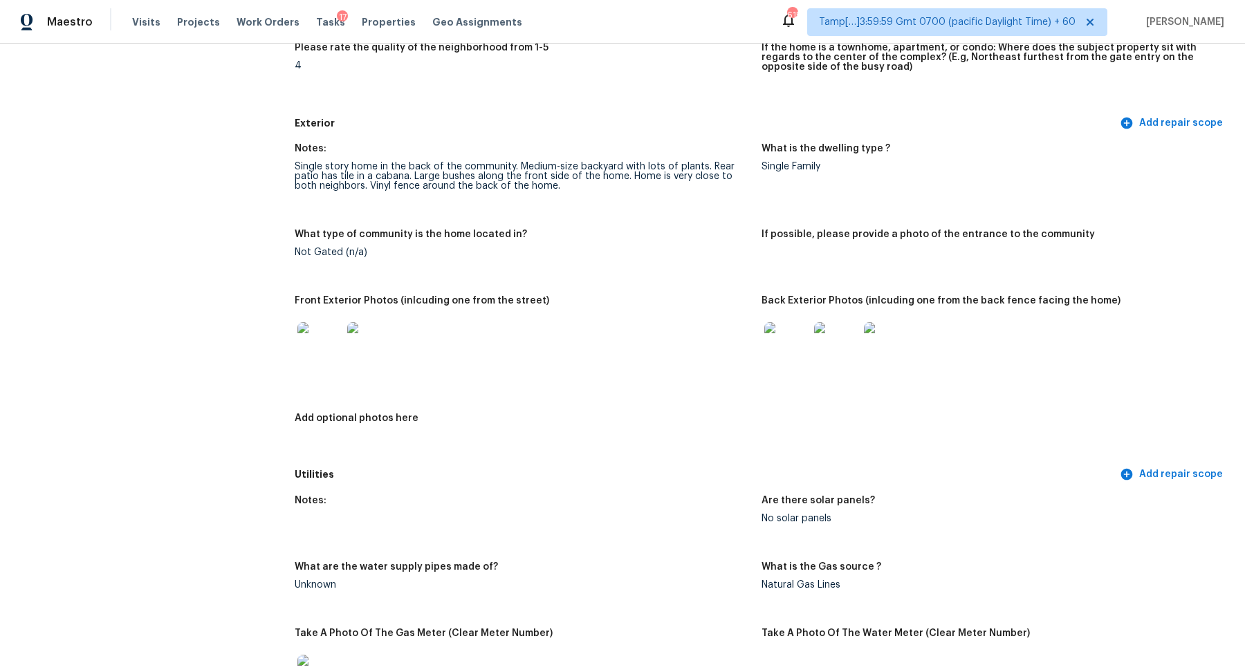
click at [771, 333] on img at bounding box center [786, 344] width 44 height 44
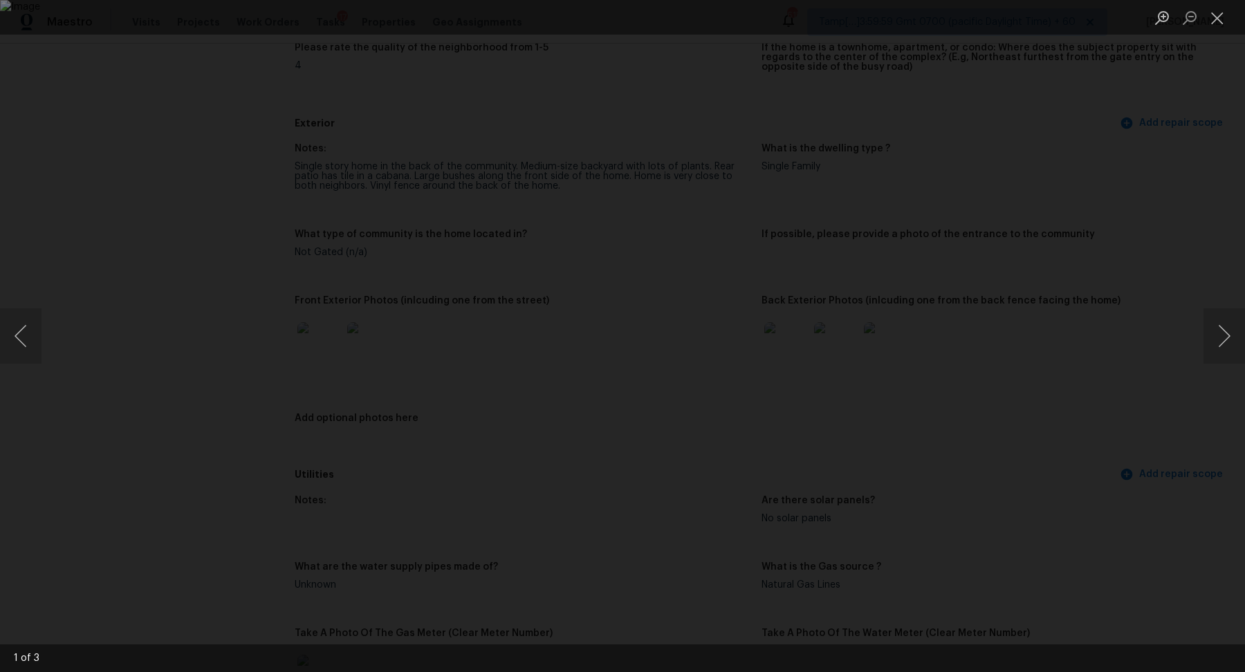
click at [840, 347] on img "Lightbox" at bounding box center [622, 336] width 1245 height 672
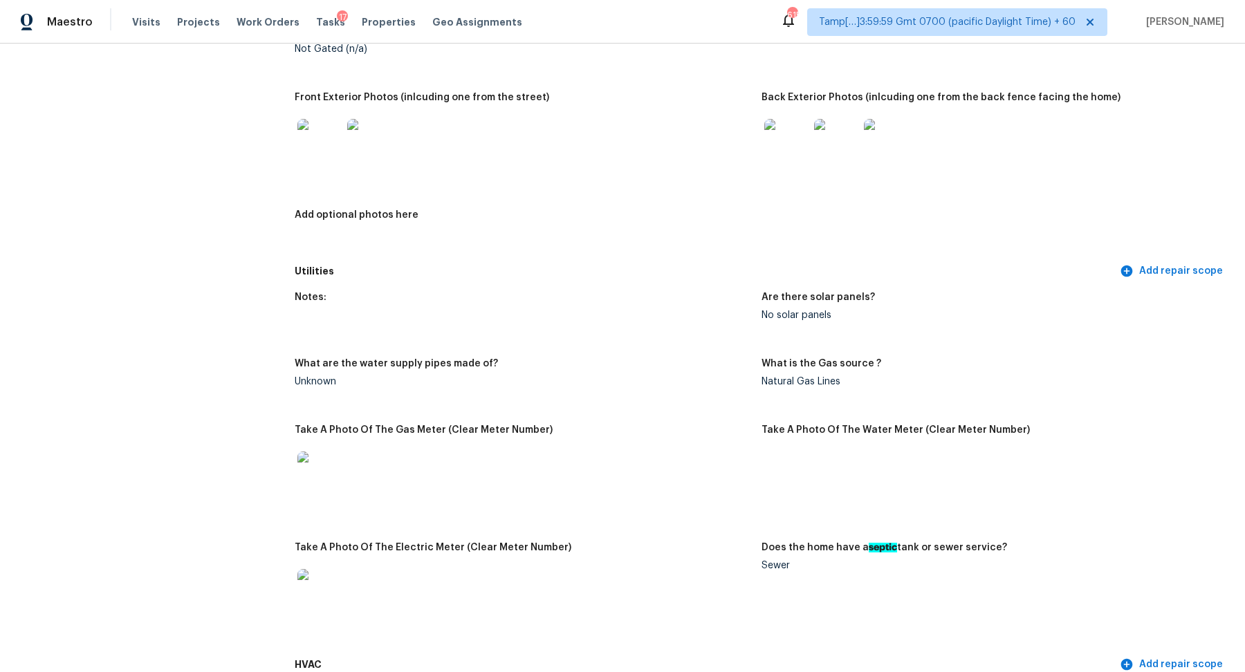
scroll to position [1055, 0]
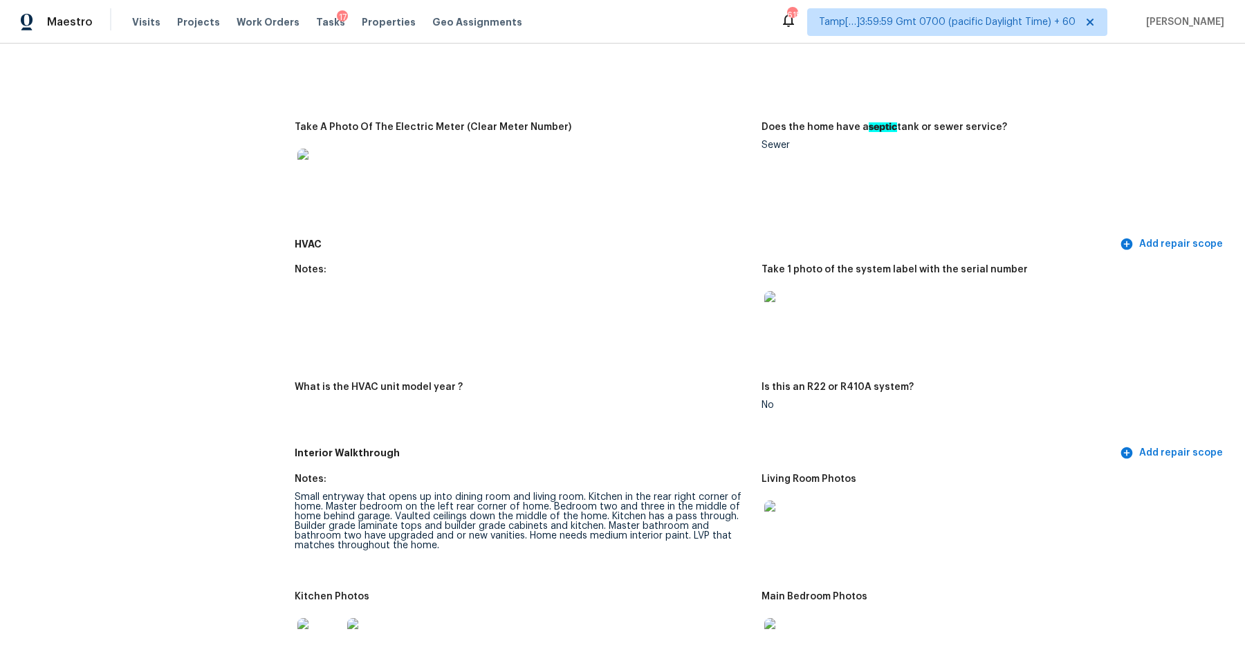
click at [775, 320] on img at bounding box center [786, 313] width 44 height 44
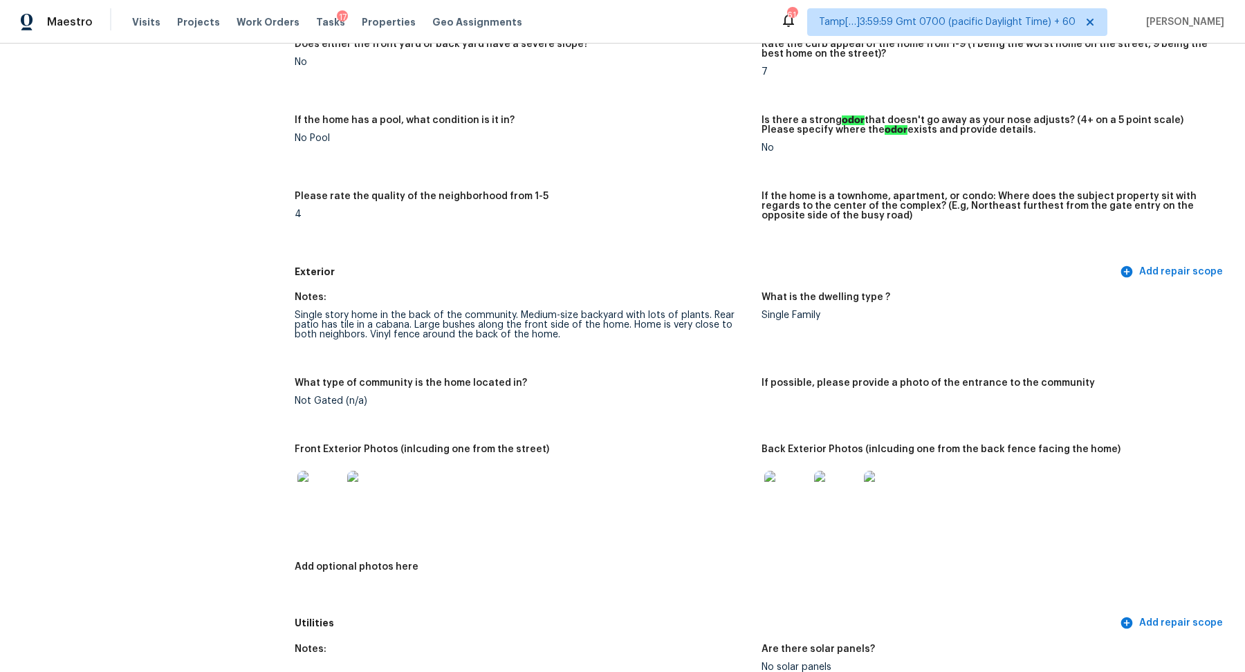
scroll to position [279, 0]
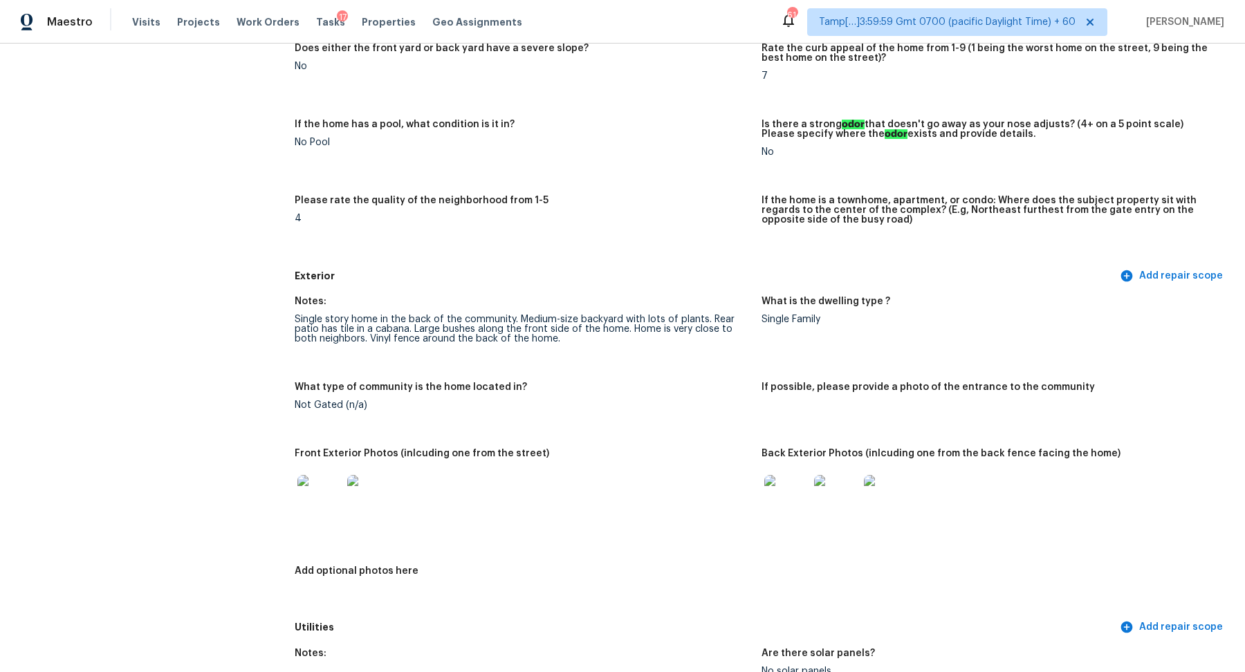
click at [332, 506] on img at bounding box center [319, 497] width 44 height 44
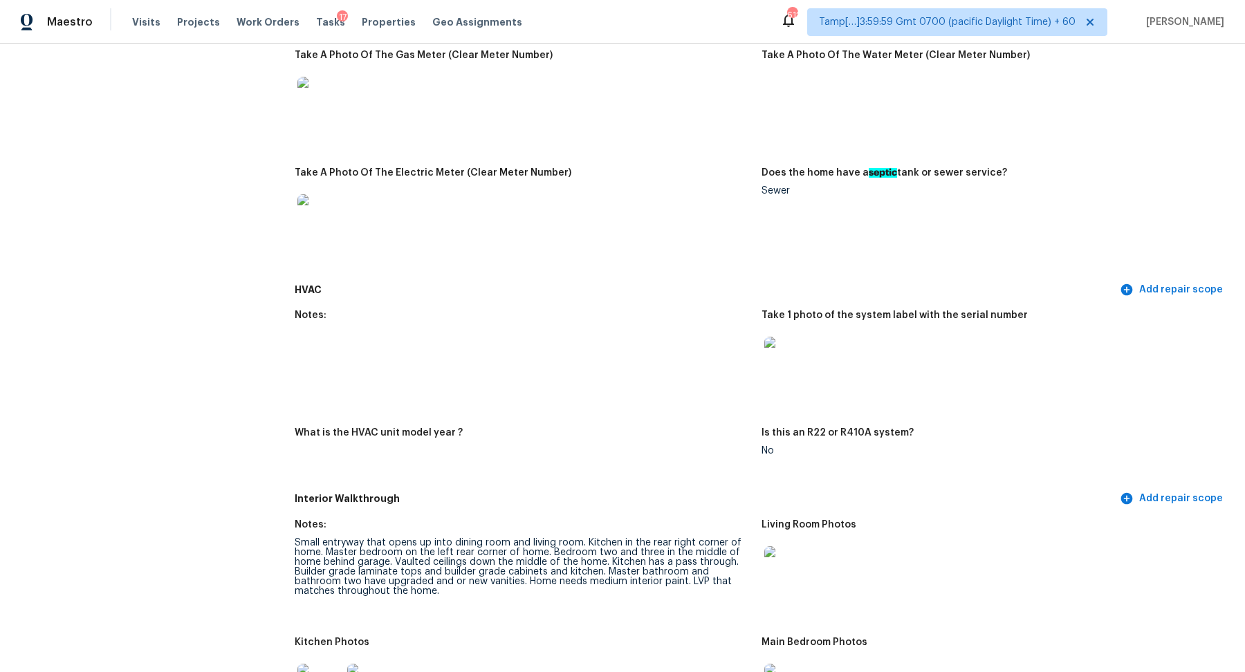
scroll to position [1162, 0]
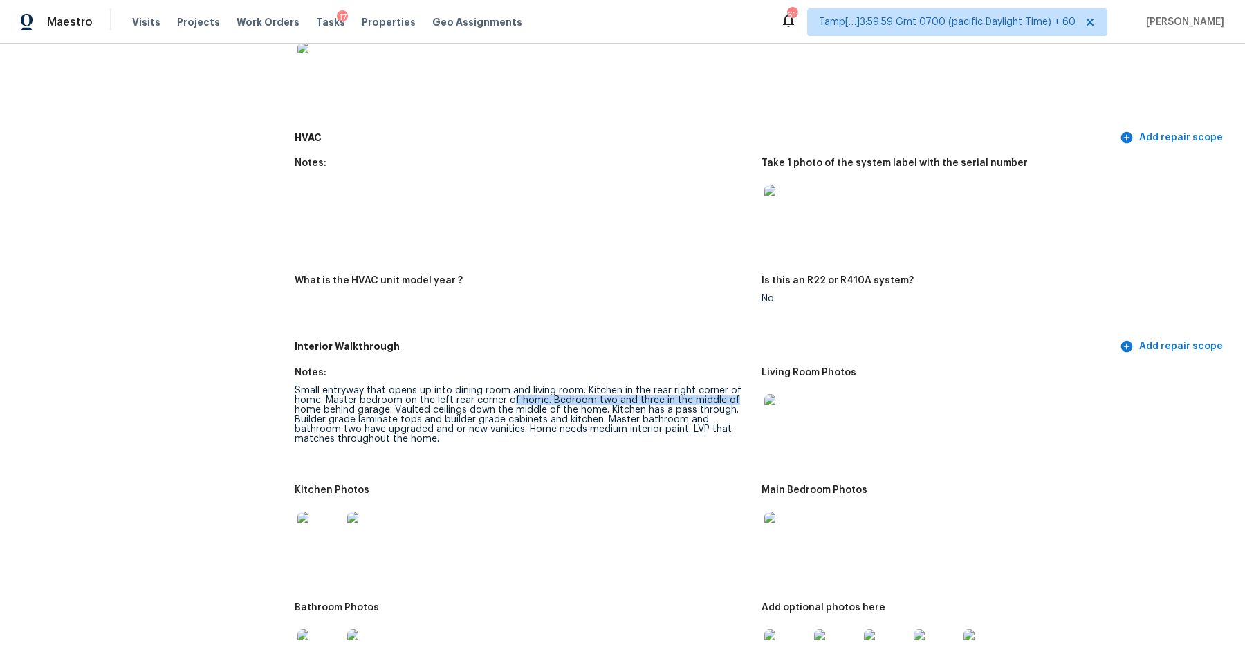
drag, startPoint x: 509, startPoint y: 400, endPoint x: 743, endPoint y: 398, distance: 233.8
click at [743, 400] on div "Small entryway that opens up into dining room and living room. Kitchen in the r…" at bounding box center [523, 415] width 456 height 58
drag, startPoint x: 320, startPoint y: 409, endPoint x: 447, endPoint y: 409, distance: 127.3
click at [447, 409] on div "Small entryway that opens up into dining room and living room. Kitchen in the r…" at bounding box center [523, 415] width 456 height 58
drag, startPoint x: 548, startPoint y: 400, endPoint x: 706, endPoint y: 400, distance: 158.4
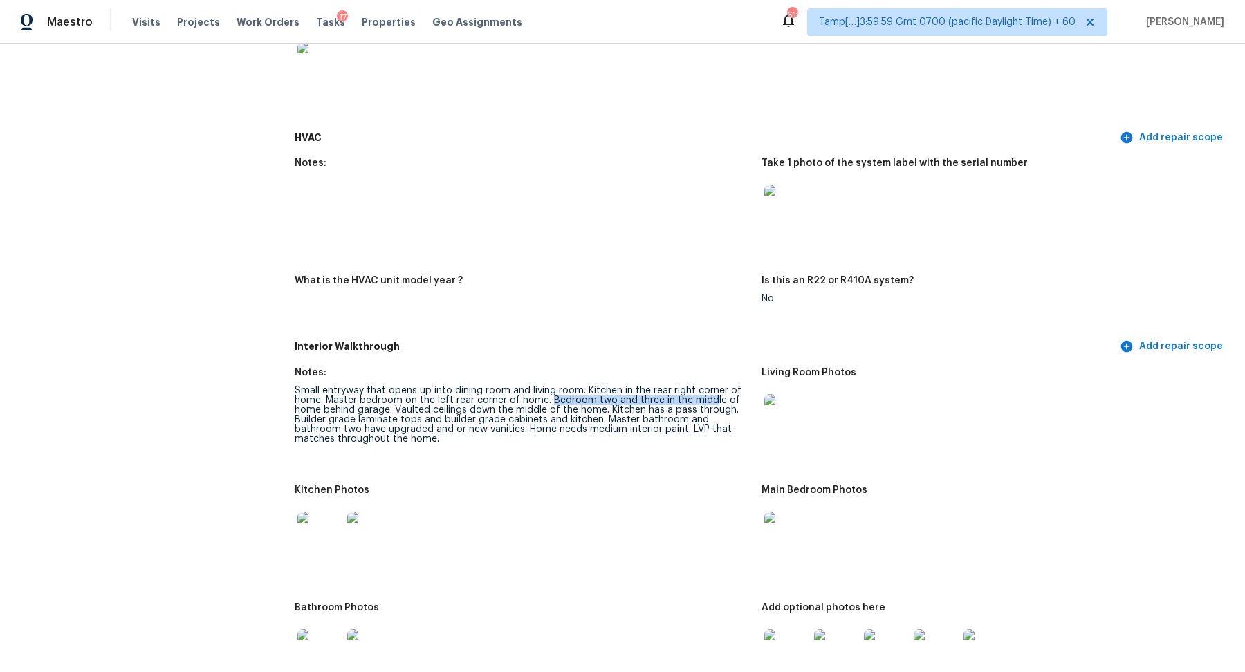
click at [706, 400] on div "Small entryway that opens up into dining room and living room. Kitchen in the r…" at bounding box center [523, 415] width 456 height 58
drag, startPoint x: 333, startPoint y: 398, endPoint x: 532, endPoint y: 400, distance: 199.2
click at [532, 400] on div "Small entryway that opens up into dining room and living room. Kitchen in the r…" at bounding box center [523, 415] width 456 height 58
drag, startPoint x: 639, startPoint y: 408, endPoint x: 750, endPoint y: 421, distance: 111.4
click at [750, 421] on div "Small entryway that opens up into dining room and living room. Kitchen in the r…" at bounding box center [523, 415] width 456 height 58
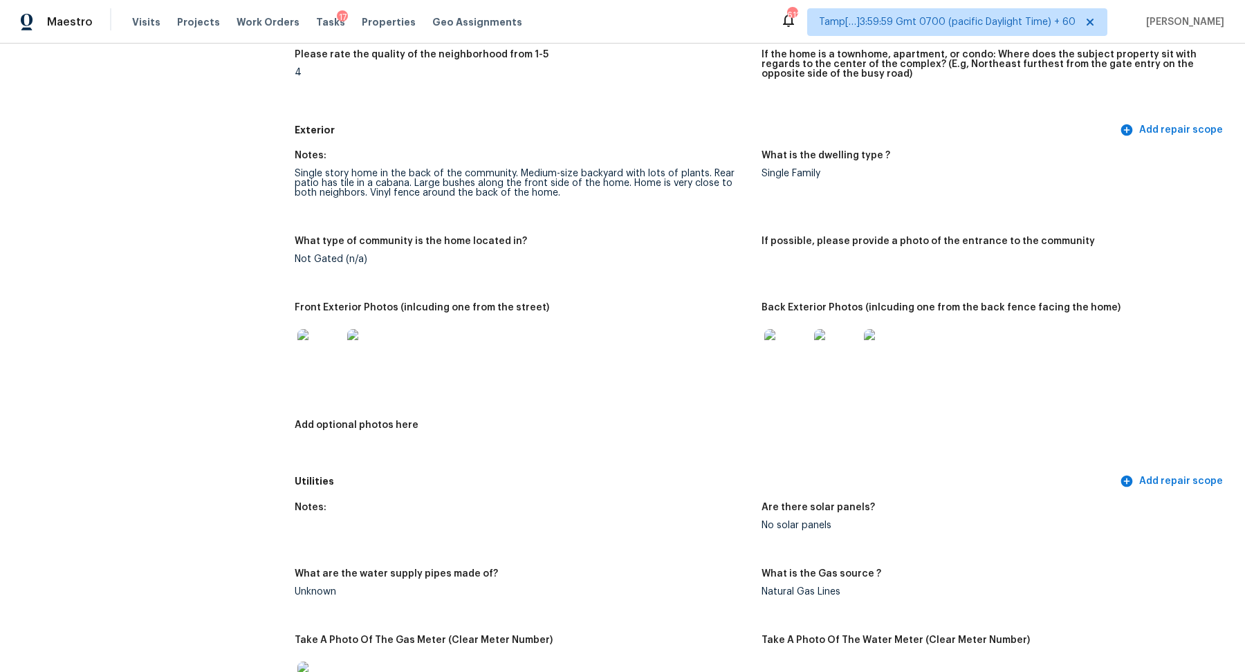
scroll to position [218, 0]
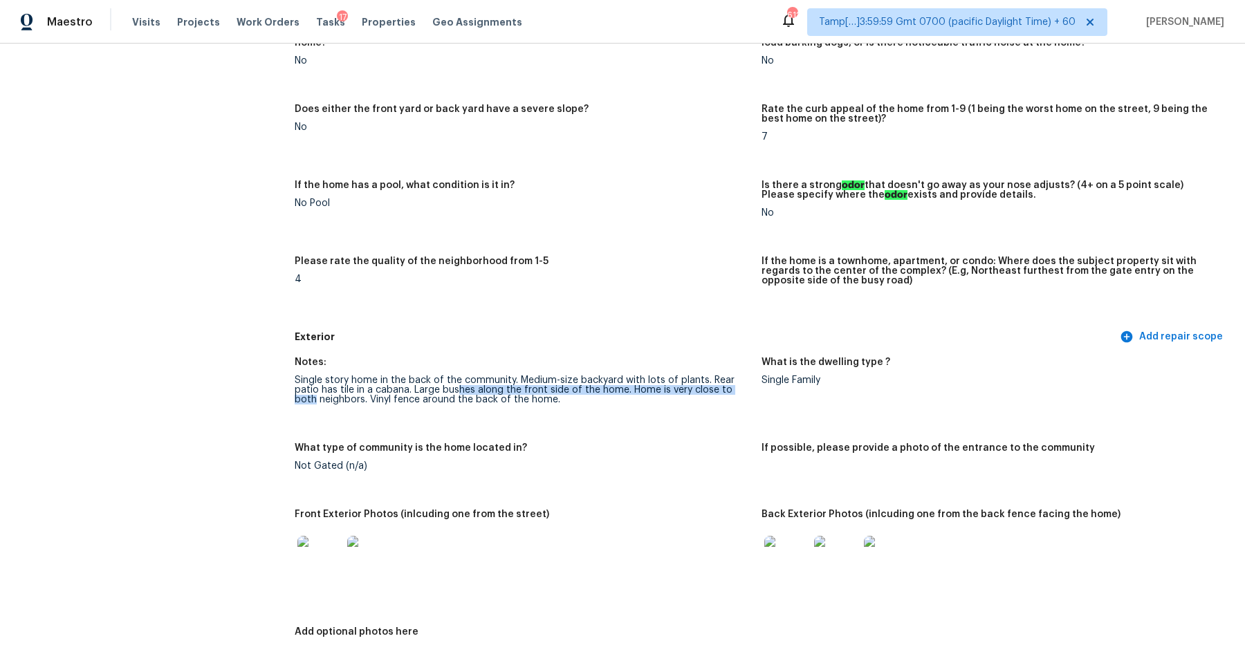
drag, startPoint x: 454, startPoint y: 389, endPoint x: 752, endPoint y: 387, distance: 297.4
click at [752, 388] on figure "Notes: Single story home in the back of the community. Medium-size backyard wit…" at bounding box center [528, 392] width 467 height 69
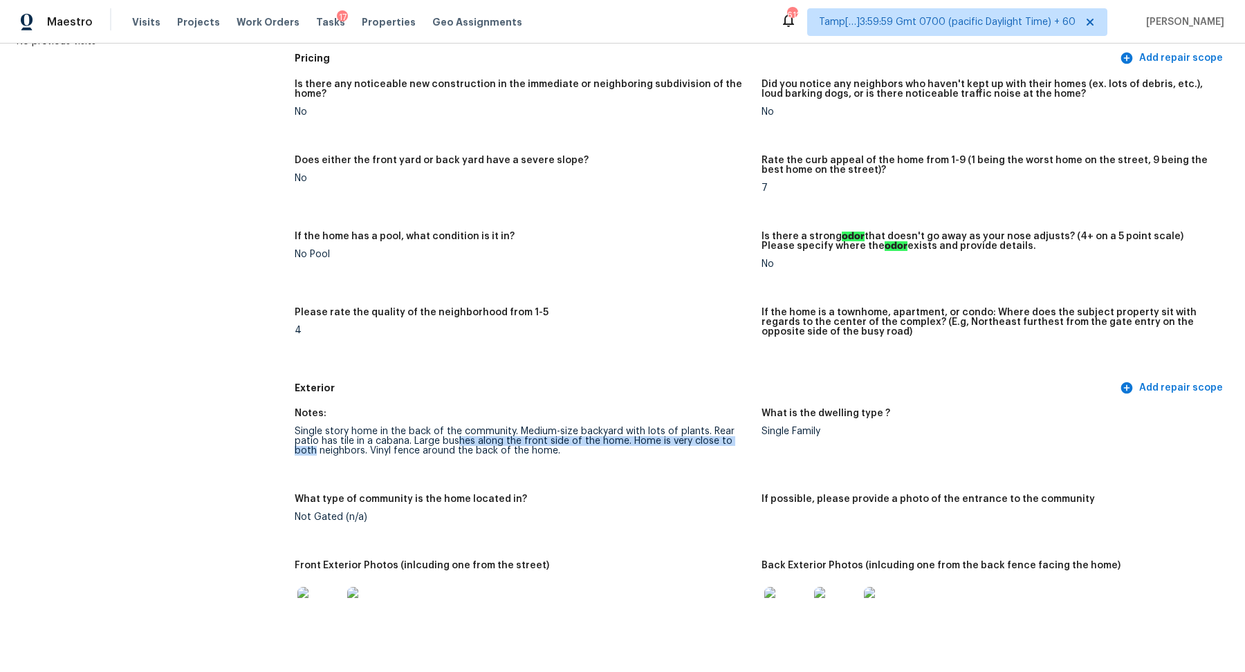
scroll to position [0, 0]
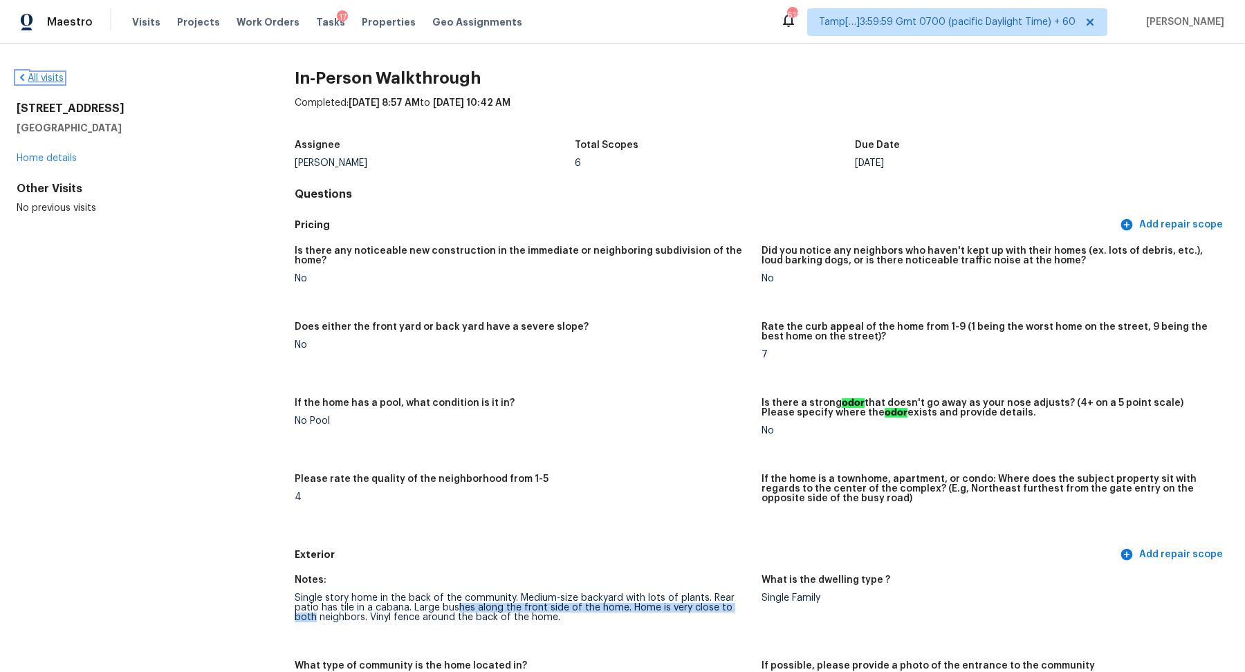
click at [48, 80] on link "All visits" at bounding box center [40, 78] width 47 height 10
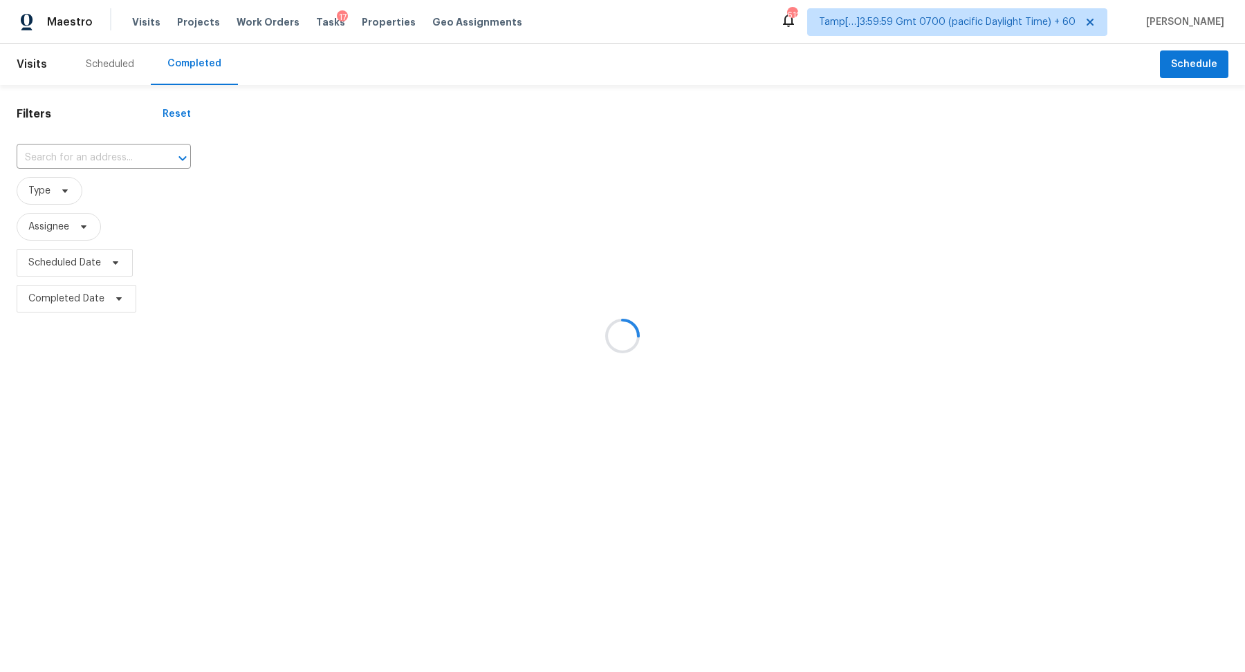
click at [100, 152] on div at bounding box center [622, 336] width 1245 height 672
click at [116, 158] on div at bounding box center [622, 336] width 1245 height 672
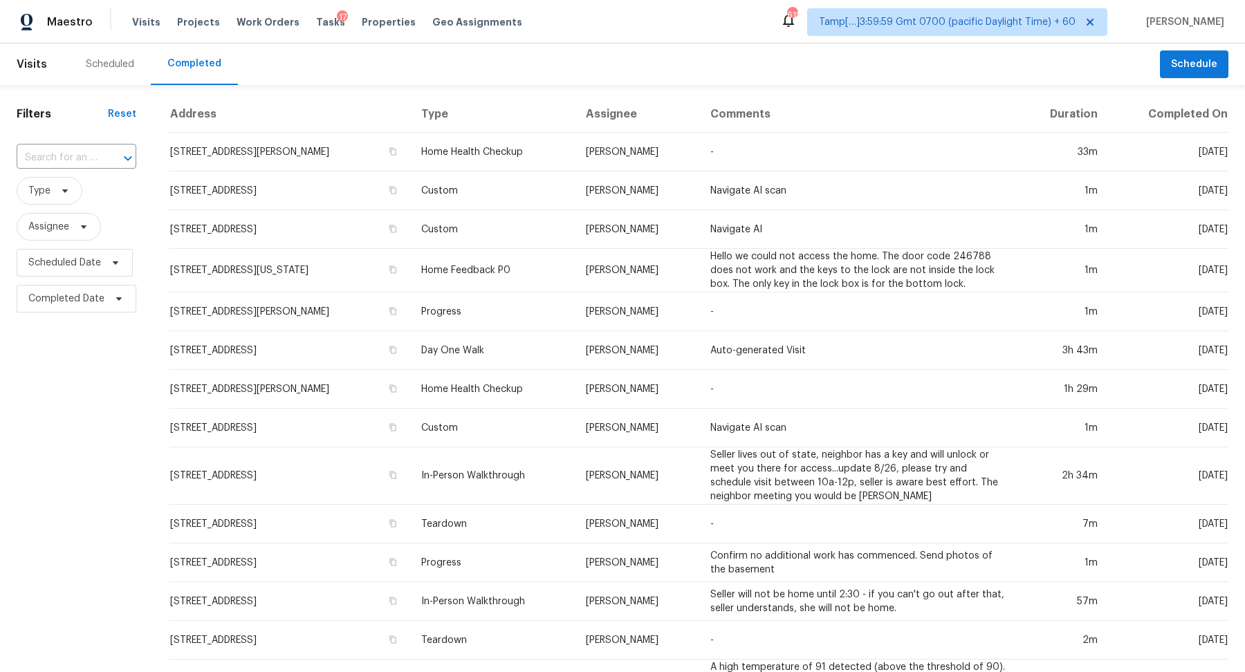
click at [118, 158] on button "Open" at bounding box center [127, 158] width 19 height 19
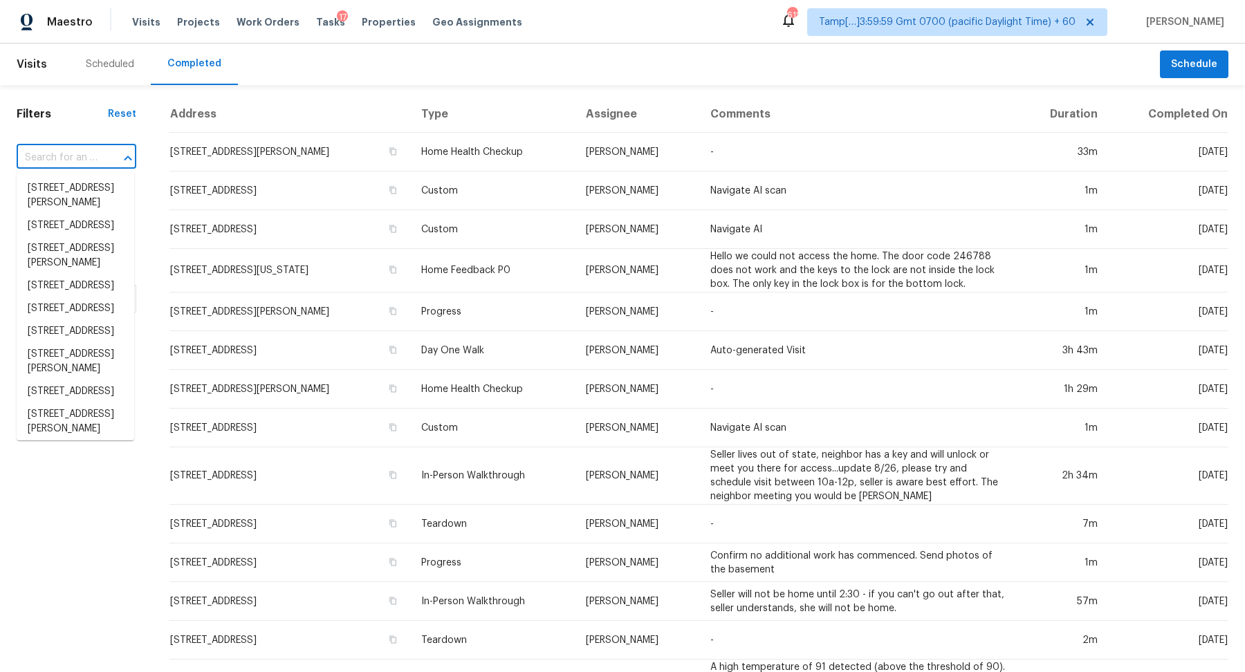
paste input "6877 Manor Crest Ln Canal Winchester OH 43110"
type input "6877 Manor Crest Ln Canal Winchester OH 43110"
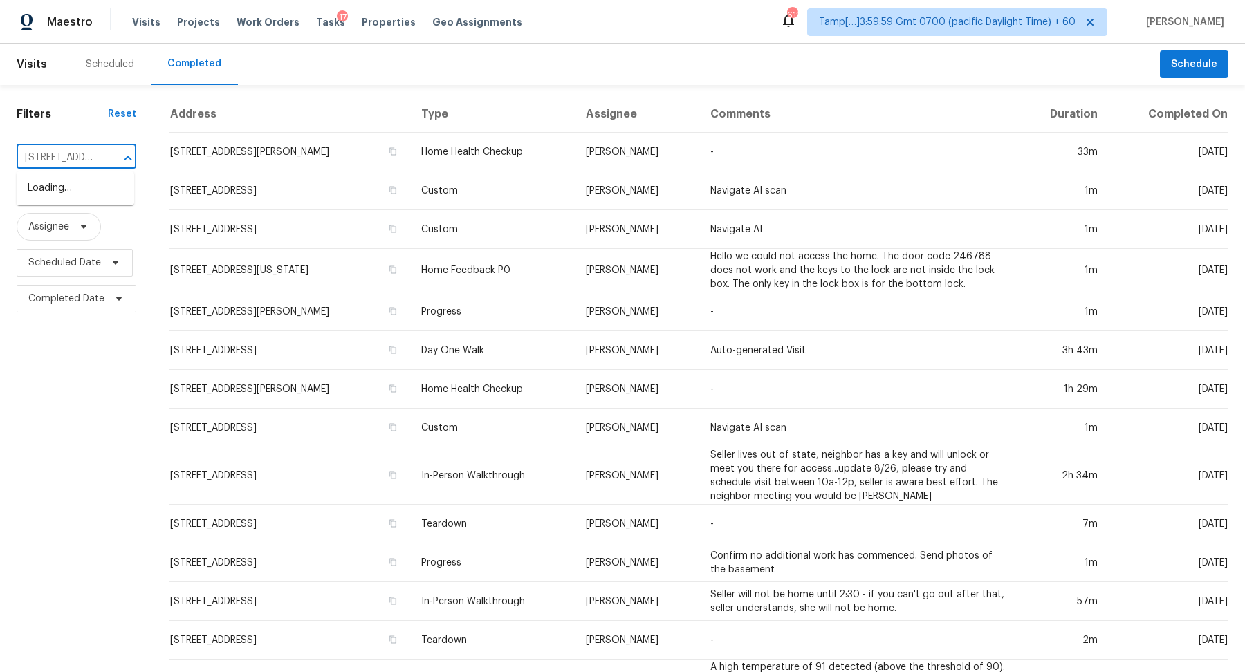
scroll to position [0, 151]
click at [73, 198] on li "6877 Manor Crest Ln, Canal Winchester, OH 43110" at bounding box center [76, 188] width 118 height 23
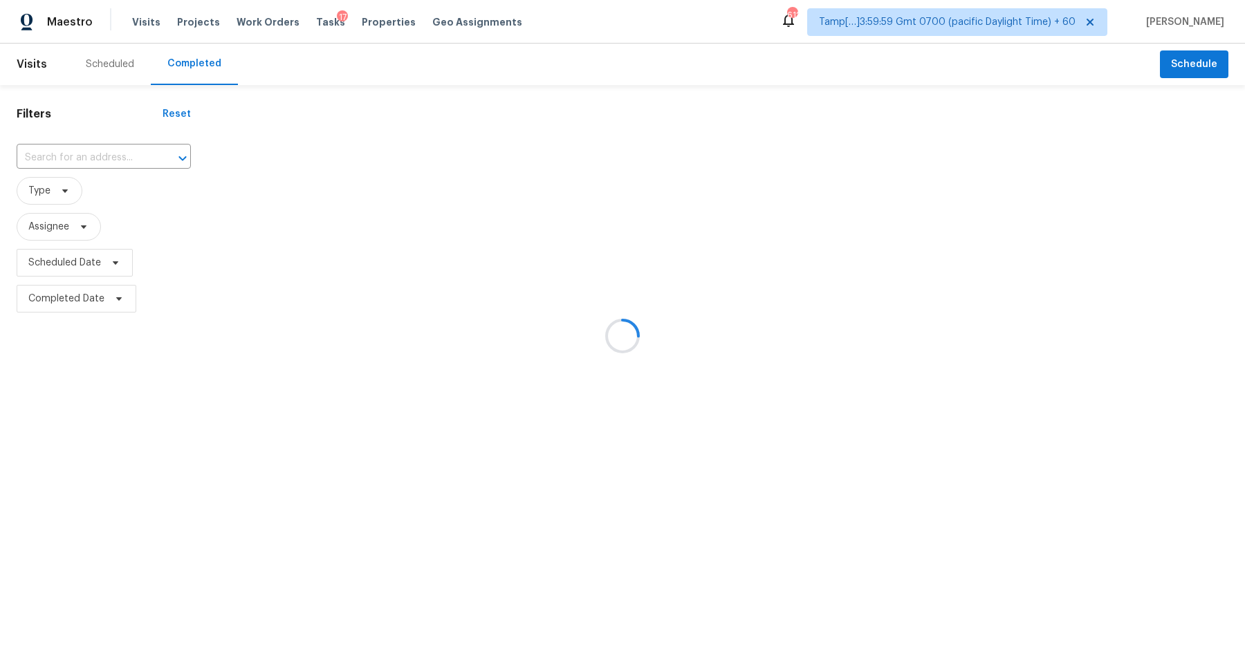
type input "6877 Manor Crest Ln, Canal Winchester, OH 43110"
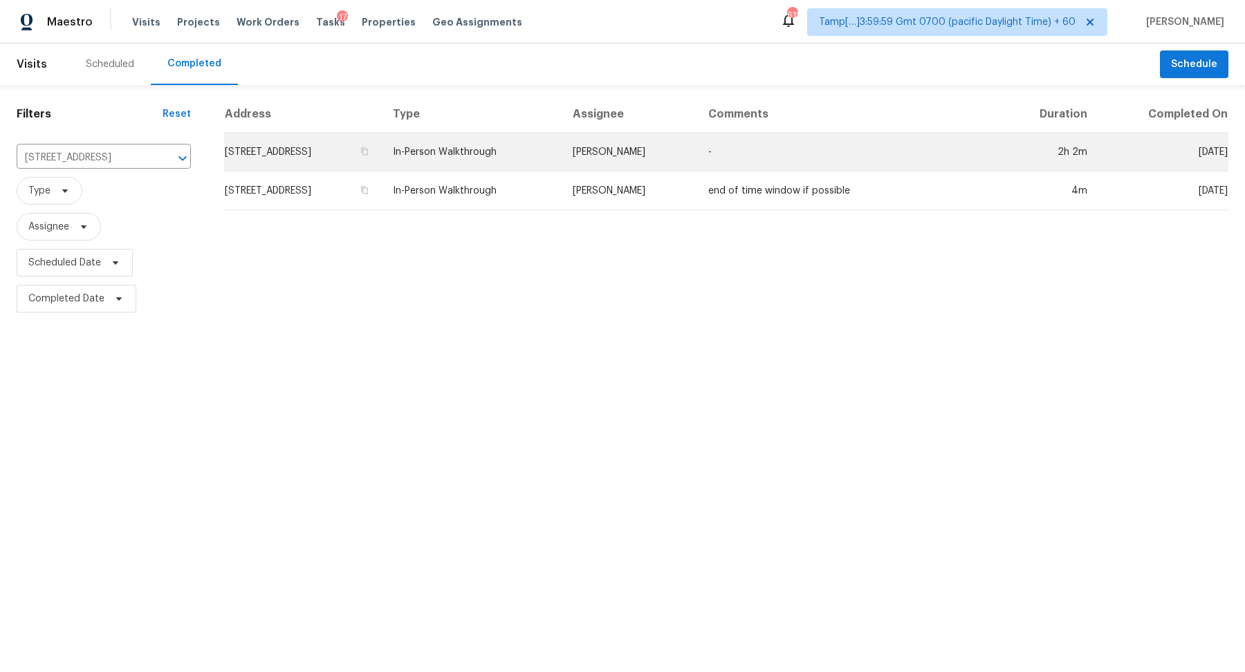
click at [307, 155] on td "6877 Manor Crest Ln, Canal Winchester, OH 43110" at bounding box center [303, 152] width 158 height 39
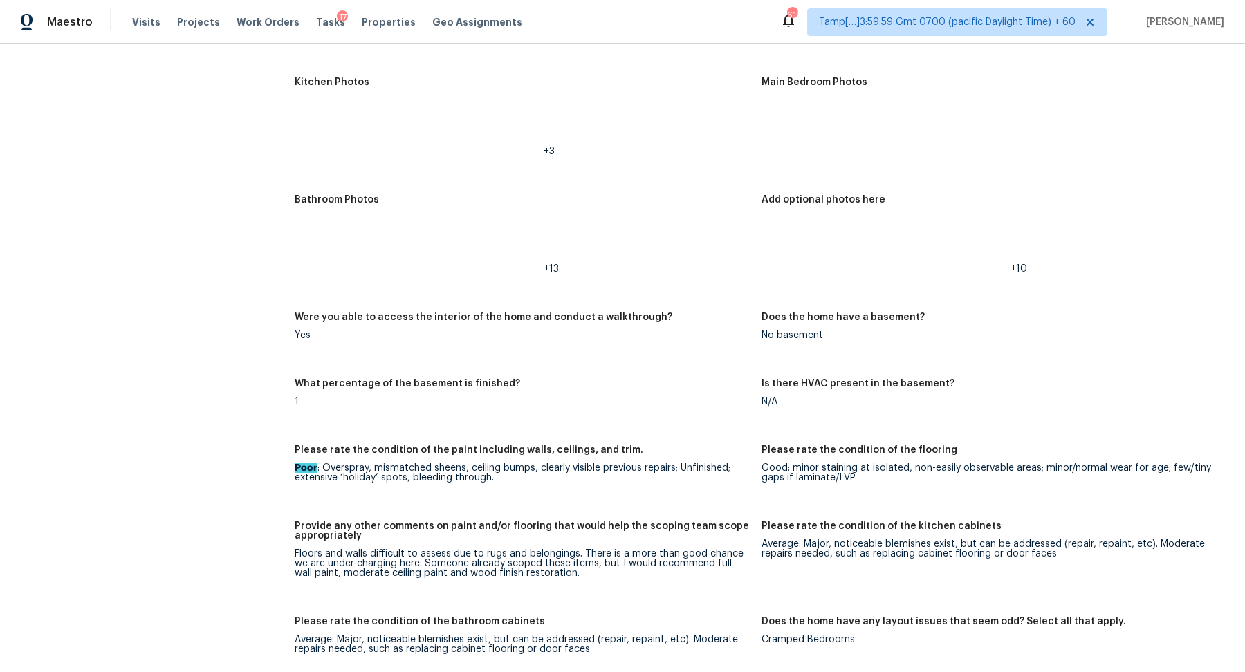
scroll to position [2612, 0]
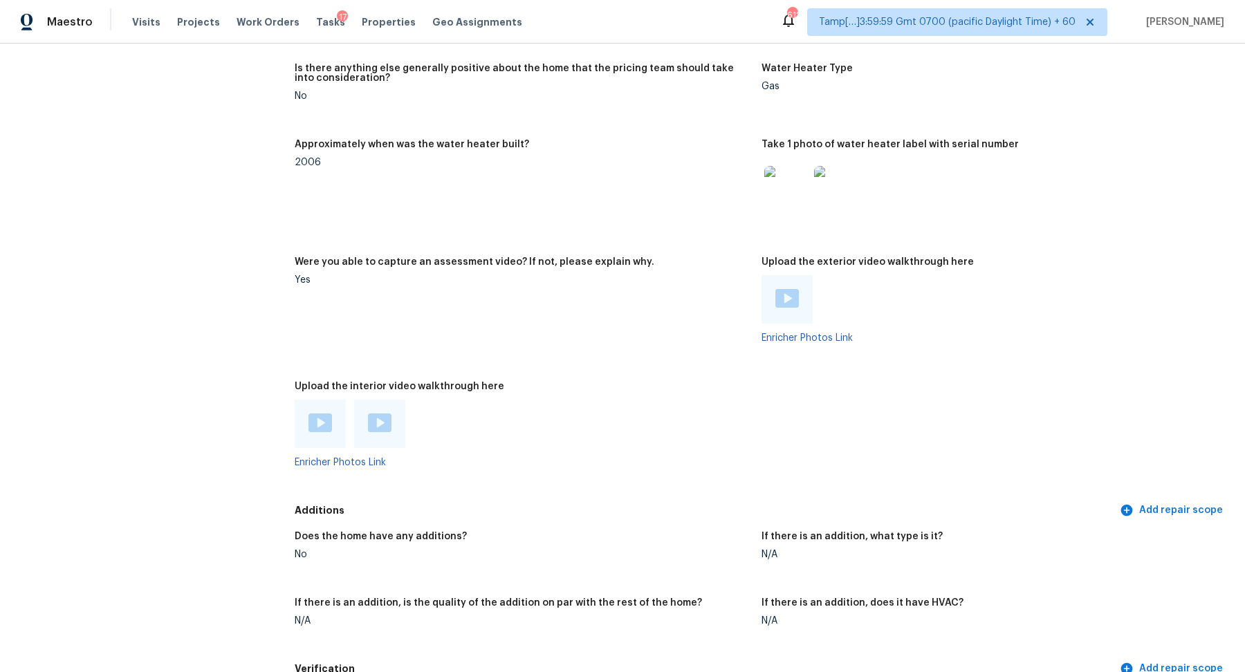
click at [329, 421] on img at bounding box center [320, 423] width 24 height 19
click at [385, 434] on div at bounding box center [380, 424] width 24 height 21
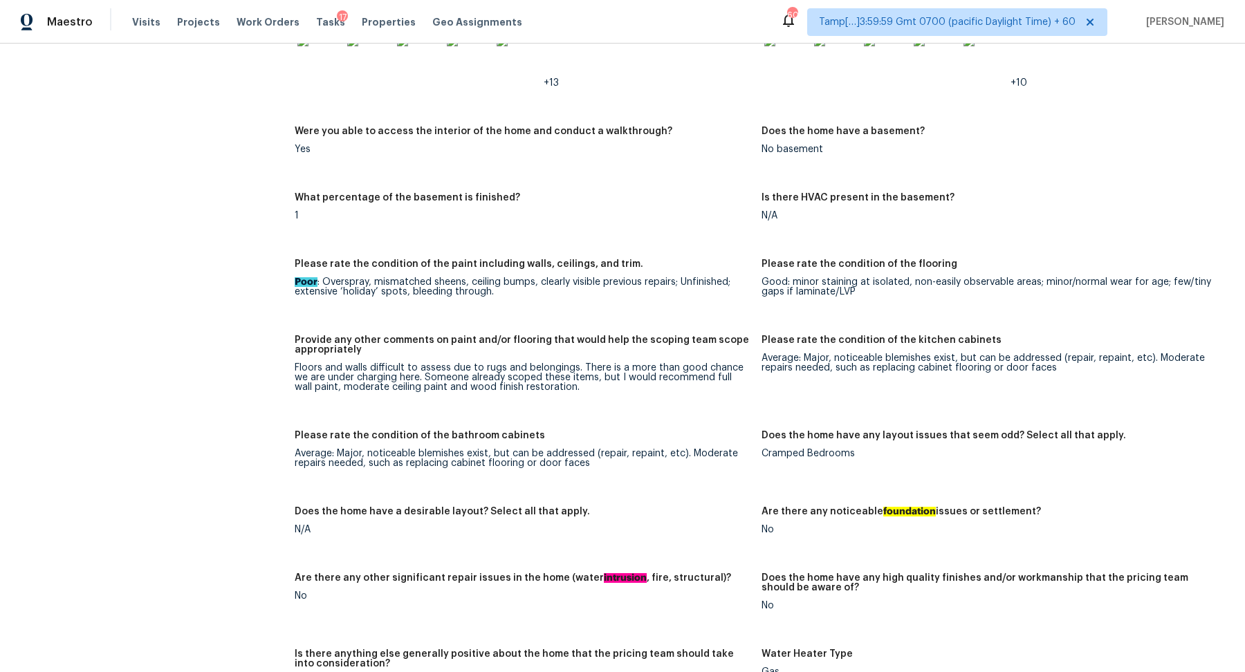
scroll to position [2071, 0]
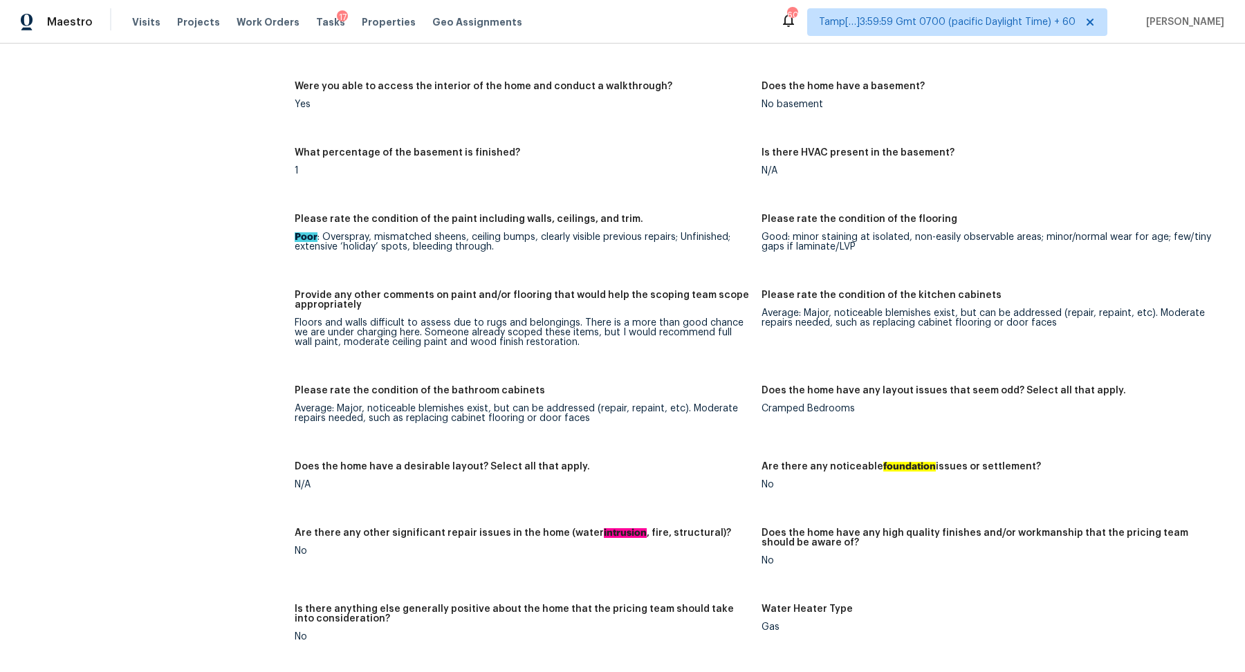
click at [604, 324] on div "Floors and walls difficult to assess due to rugs and belongings. There is a mor…" at bounding box center [523, 332] width 456 height 29
drag, startPoint x: 784, startPoint y: 240, endPoint x: 1010, endPoint y: 268, distance: 227.8
click at [1010, 268] on figure "Please rate the condition of the flooring Good: minor staining at isolated, non…" at bounding box center [994, 243] width 467 height 59
drag, startPoint x: 610, startPoint y: 334, endPoint x: 746, endPoint y: 334, distance: 136.2
click at [746, 334] on div "Floors and walls difficult to assess due to rugs and belongings. There is a mor…" at bounding box center [523, 332] width 456 height 29
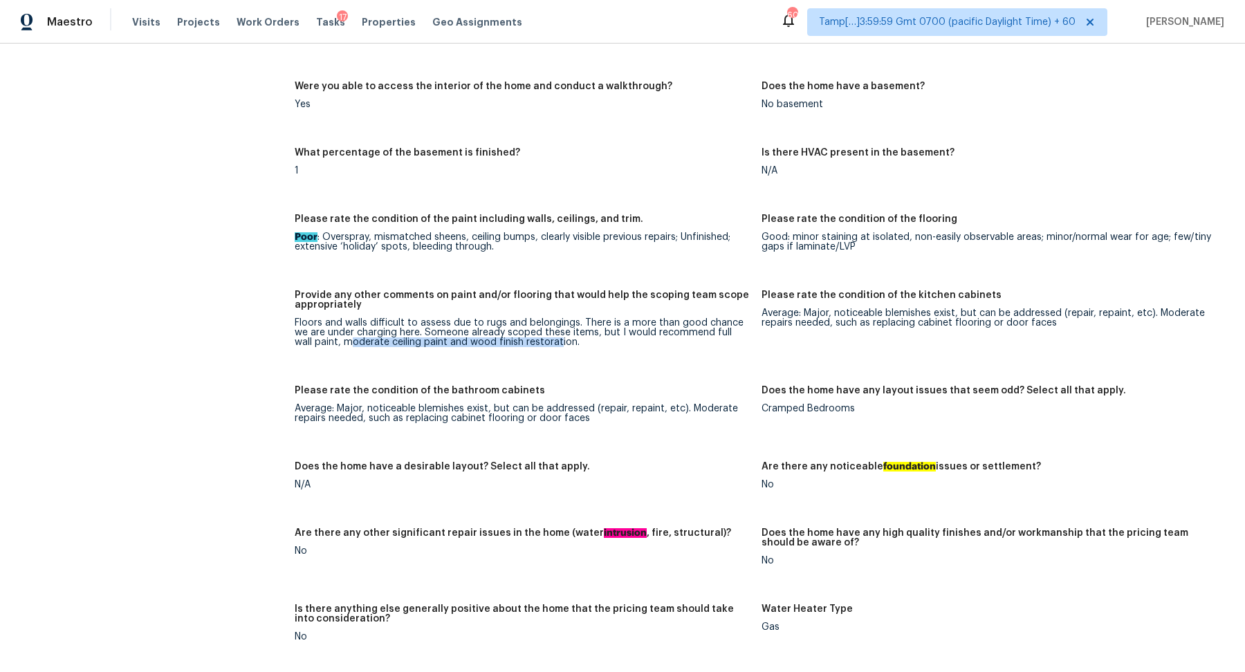
drag, startPoint x: 333, startPoint y: 341, endPoint x: 537, endPoint y: 340, distance: 203.3
click at [537, 341] on div "Floors and walls difficult to assess due to rugs and belongings. There is a mor…" at bounding box center [523, 332] width 456 height 29
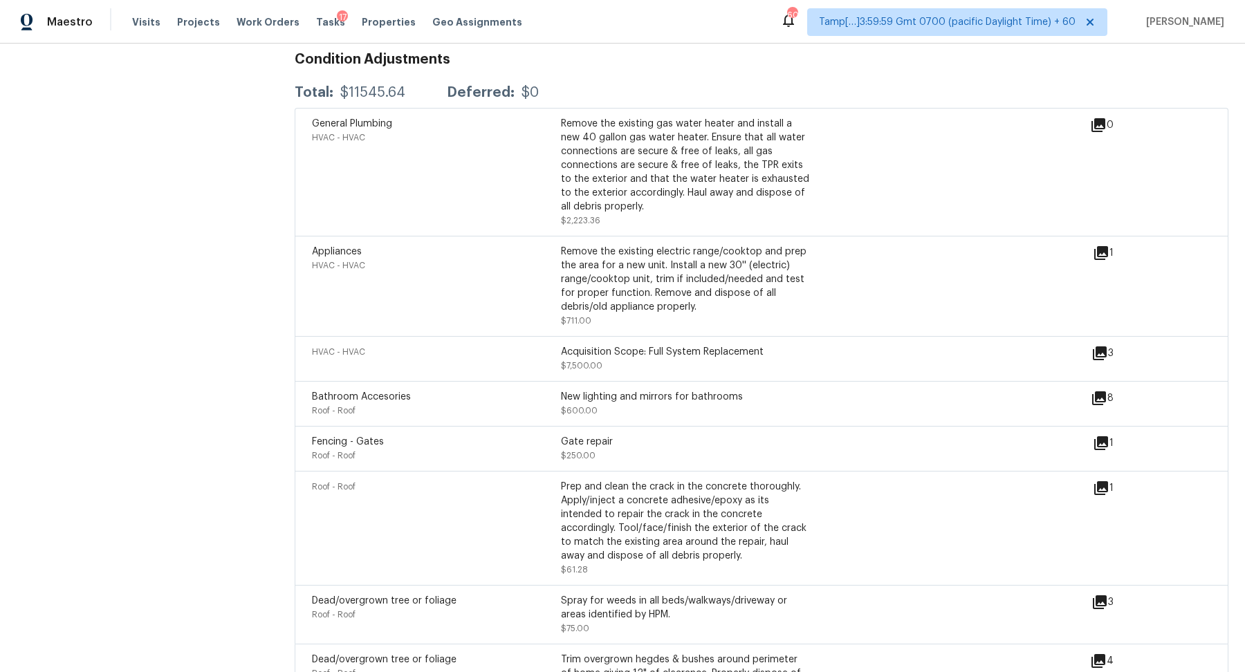
scroll to position [3326, 0]
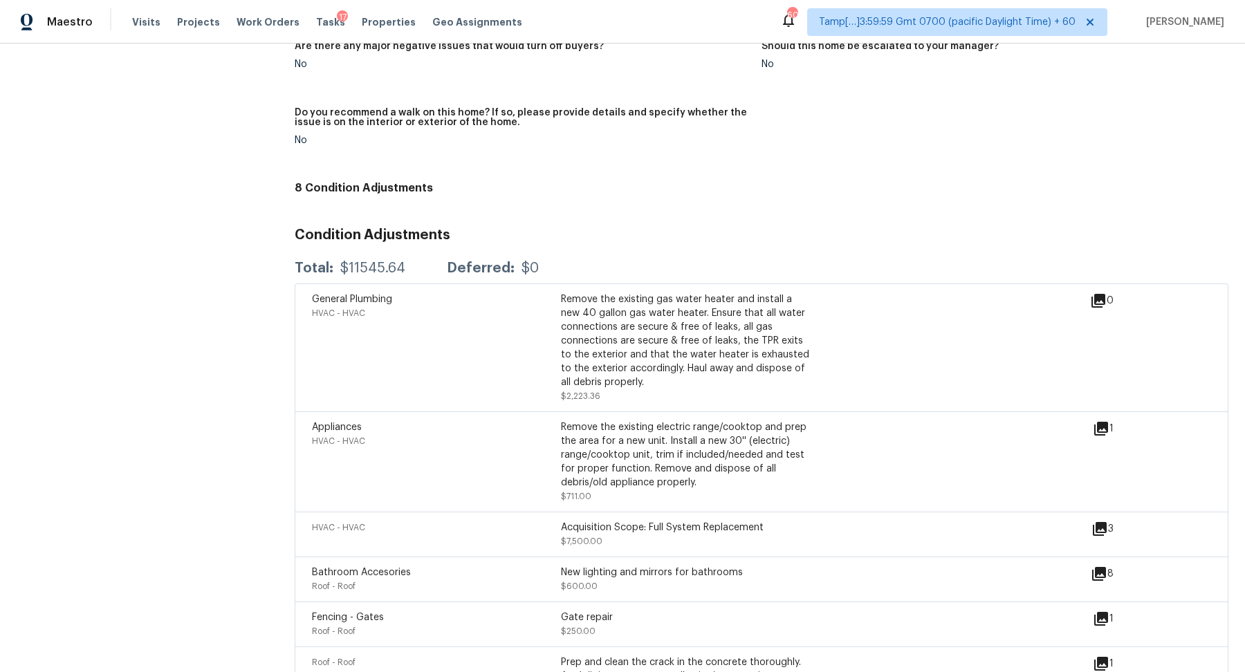
click at [1092, 431] on div "Appliances HVAC - HVAC Remove the existing electric range/cooktop and prep the …" at bounding box center [702, 462] width 781 height 83
click at [1112, 432] on div "1" at bounding box center [1125, 429] width 65 height 17
click at [1098, 432] on icon at bounding box center [1101, 429] width 14 height 14
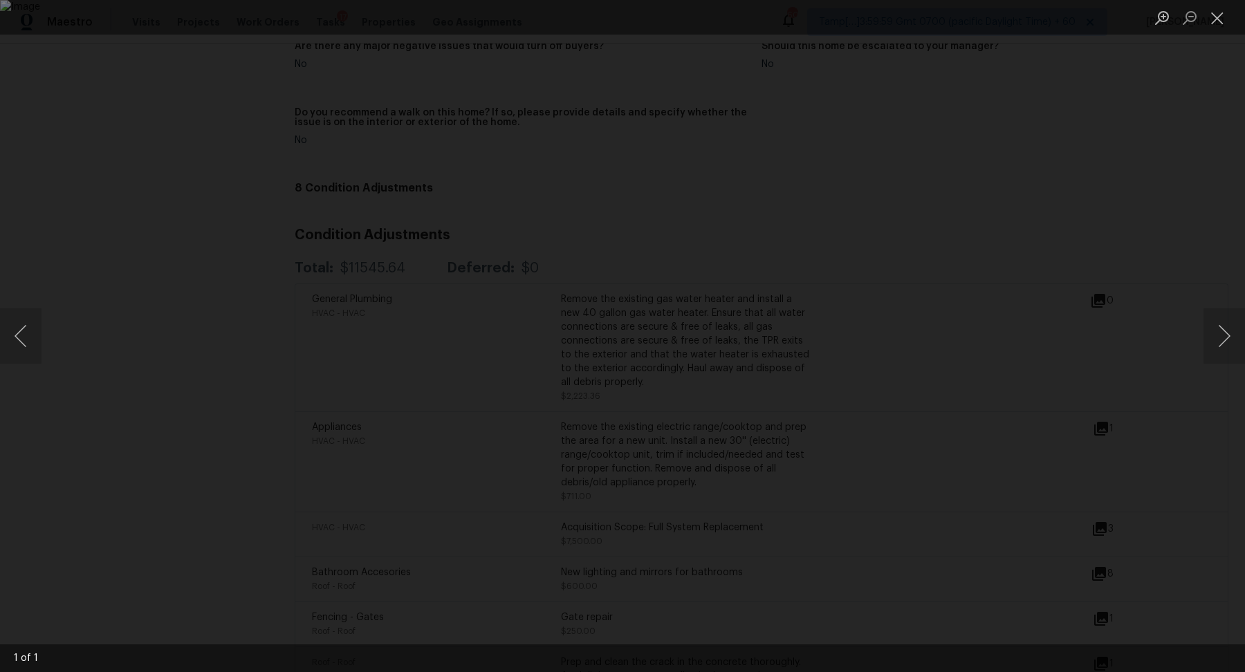
click at [1000, 420] on div "Lightbox" at bounding box center [622, 336] width 1245 height 672
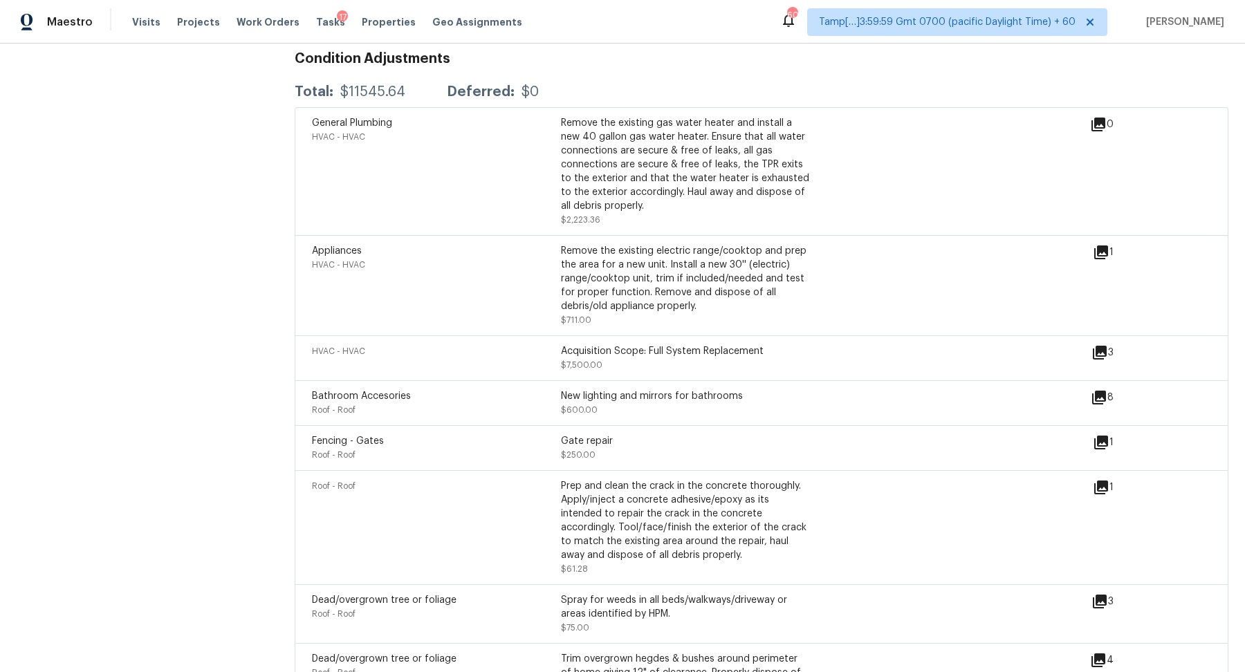
scroll to position [3582, 0]
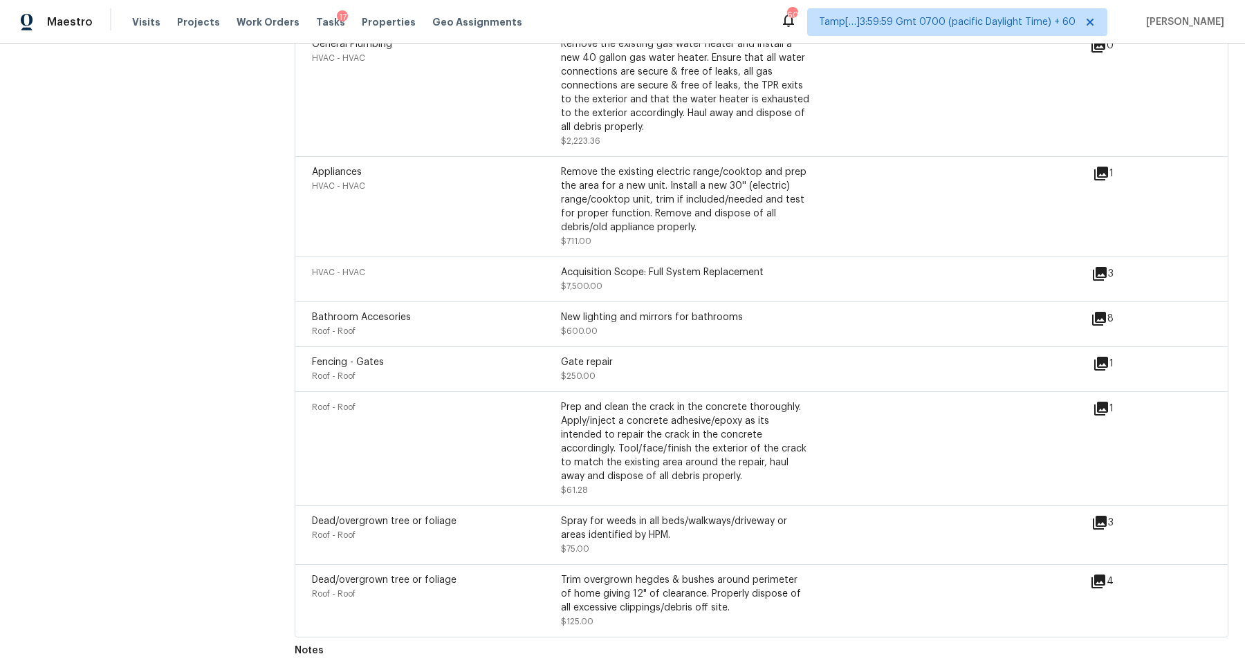
click at [1099, 407] on icon at bounding box center [1101, 409] width 14 height 14
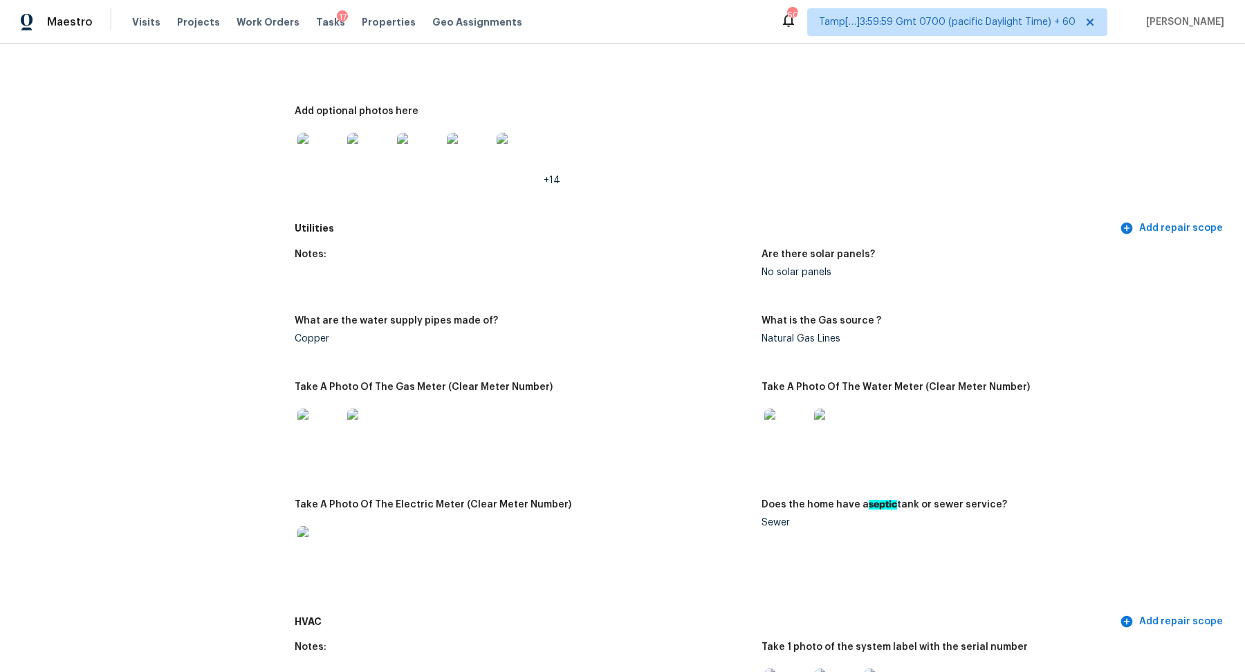
scroll to position [575, 0]
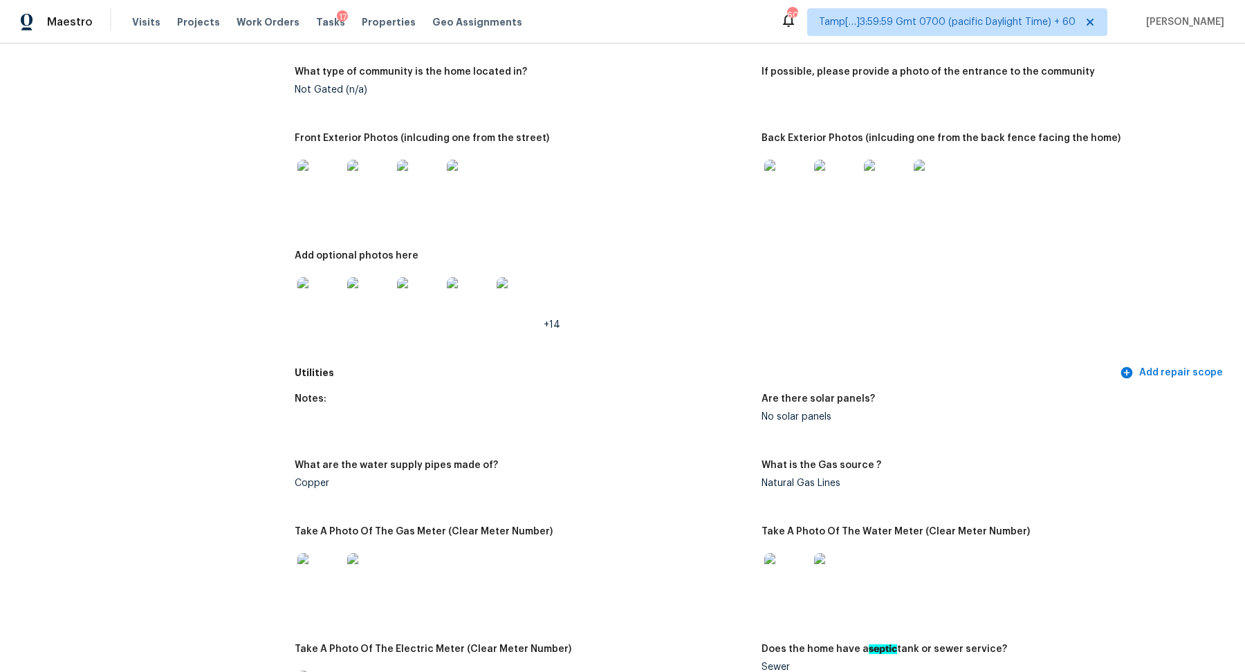
click at [779, 184] on img at bounding box center [786, 182] width 44 height 44
click at [804, 194] on img at bounding box center [786, 182] width 44 height 44
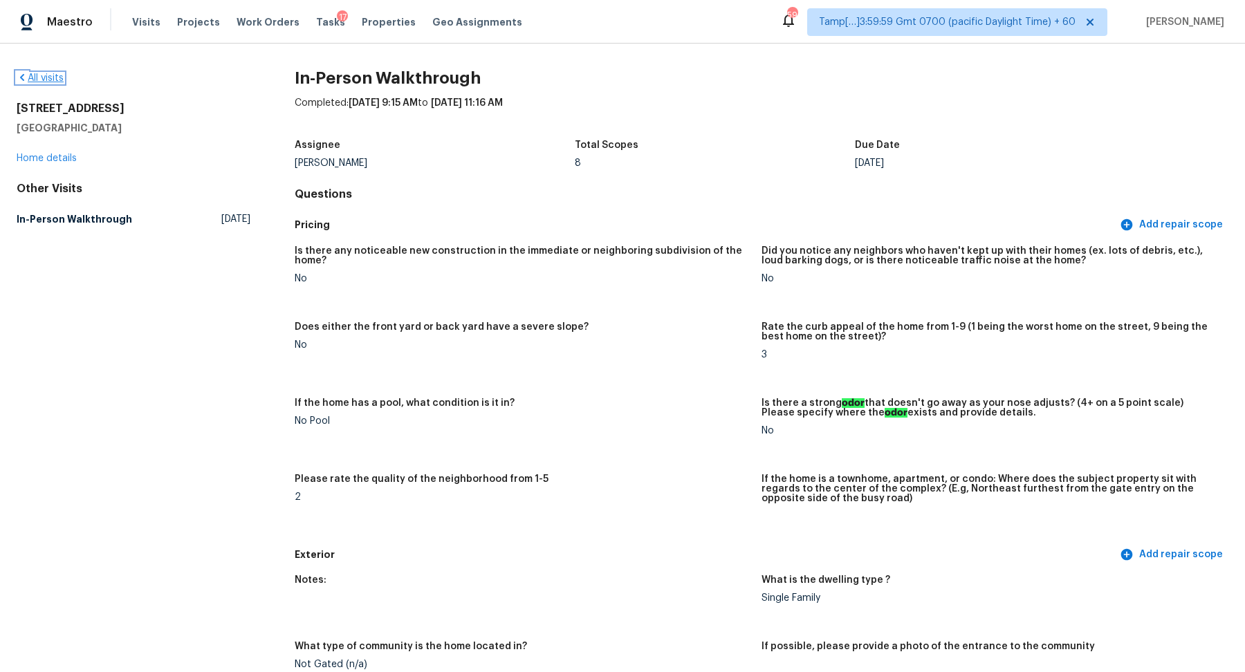
click at [44, 80] on link "All visits" at bounding box center [40, 78] width 47 height 10
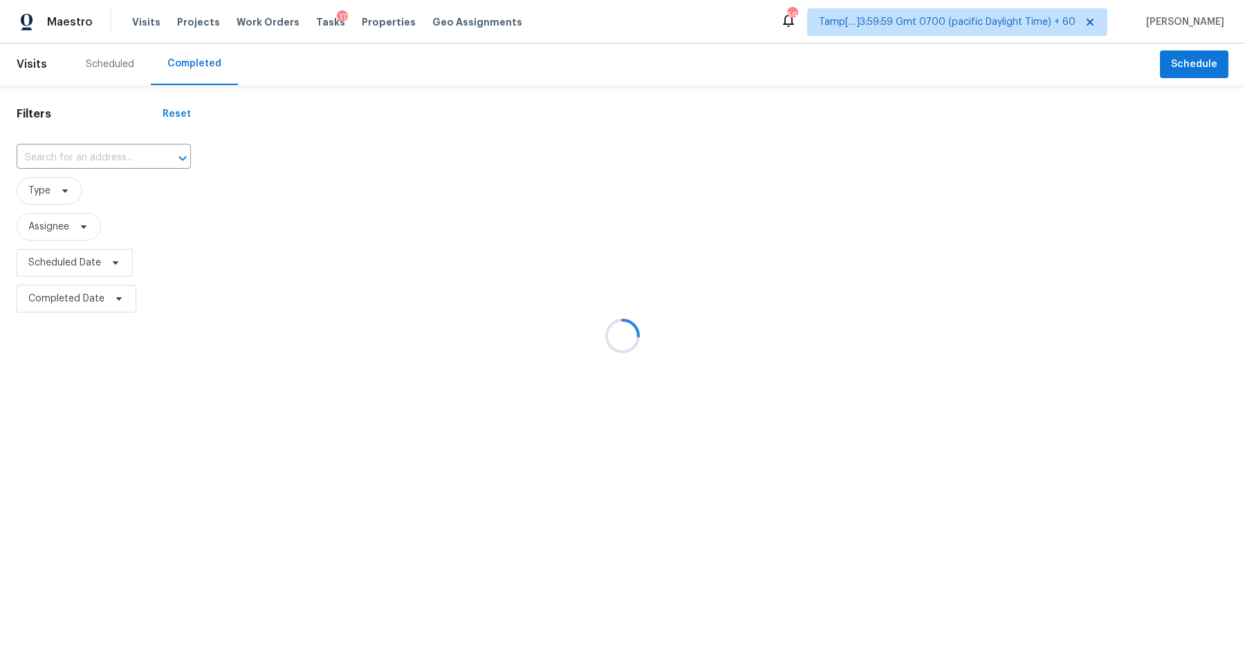
click at [91, 147] on div at bounding box center [622, 336] width 1245 height 672
click at [92, 149] on div at bounding box center [622, 336] width 1245 height 672
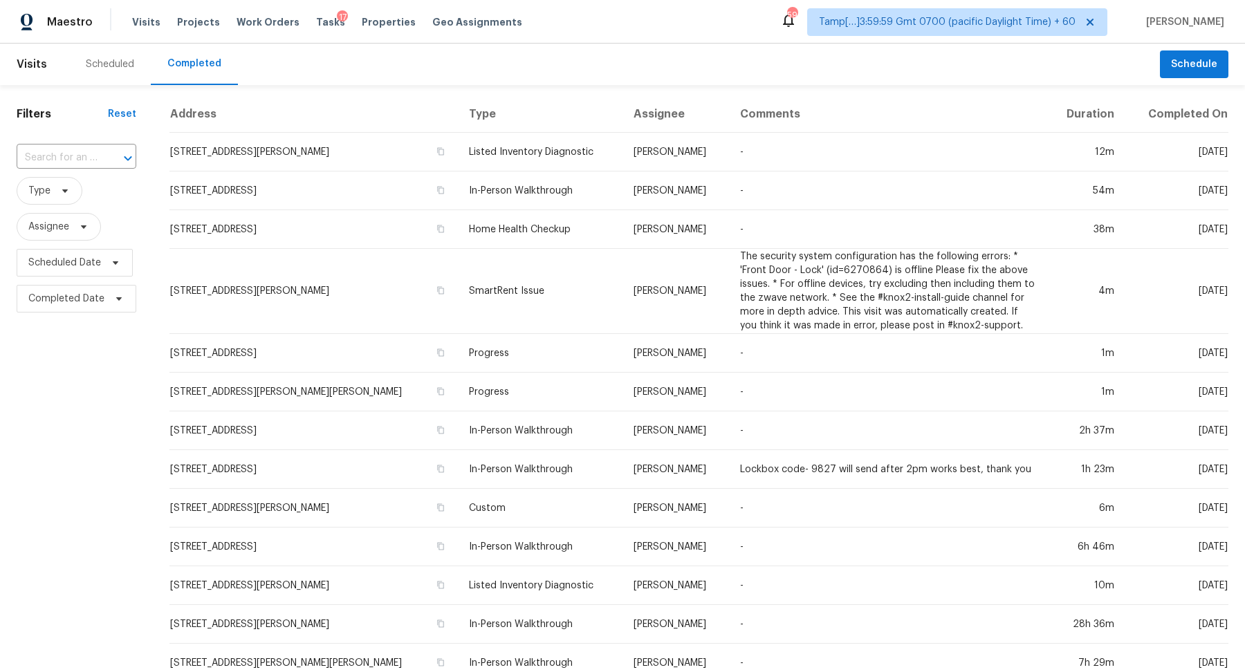
click at [92, 149] on input "text" at bounding box center [57, 157] width 81 height 21
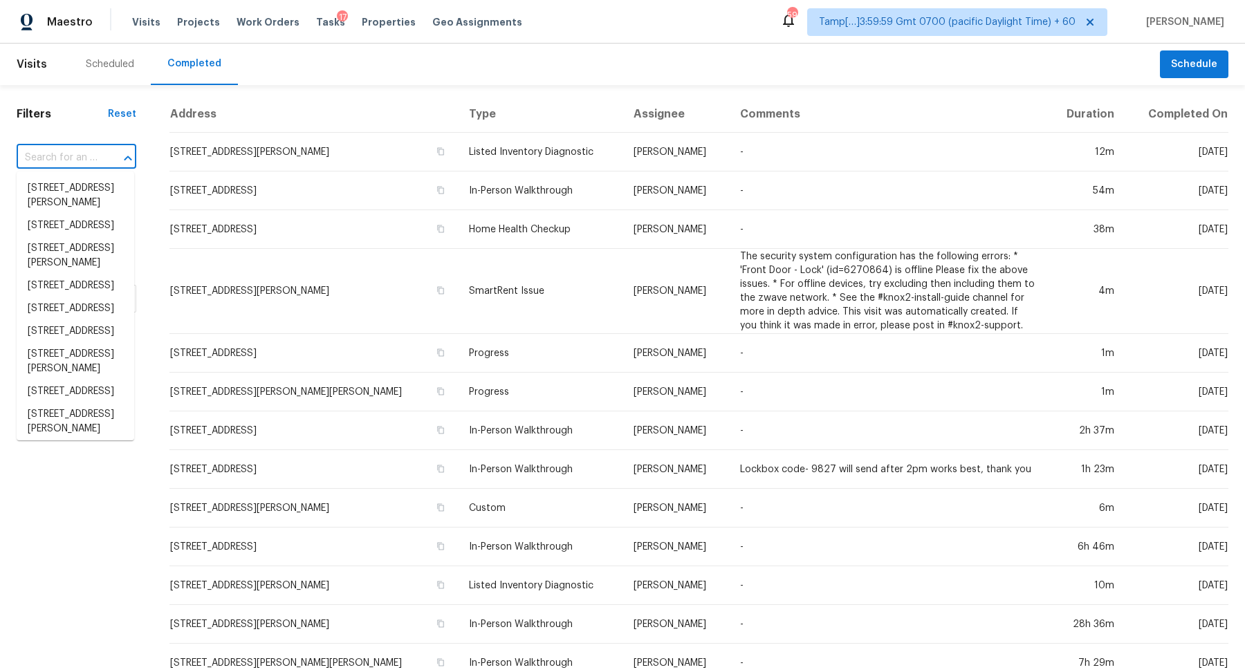
paste input "601 Howard St Fort Pierce FL 34982"
type input "601 Howard St Fort Pierce FL 34982"
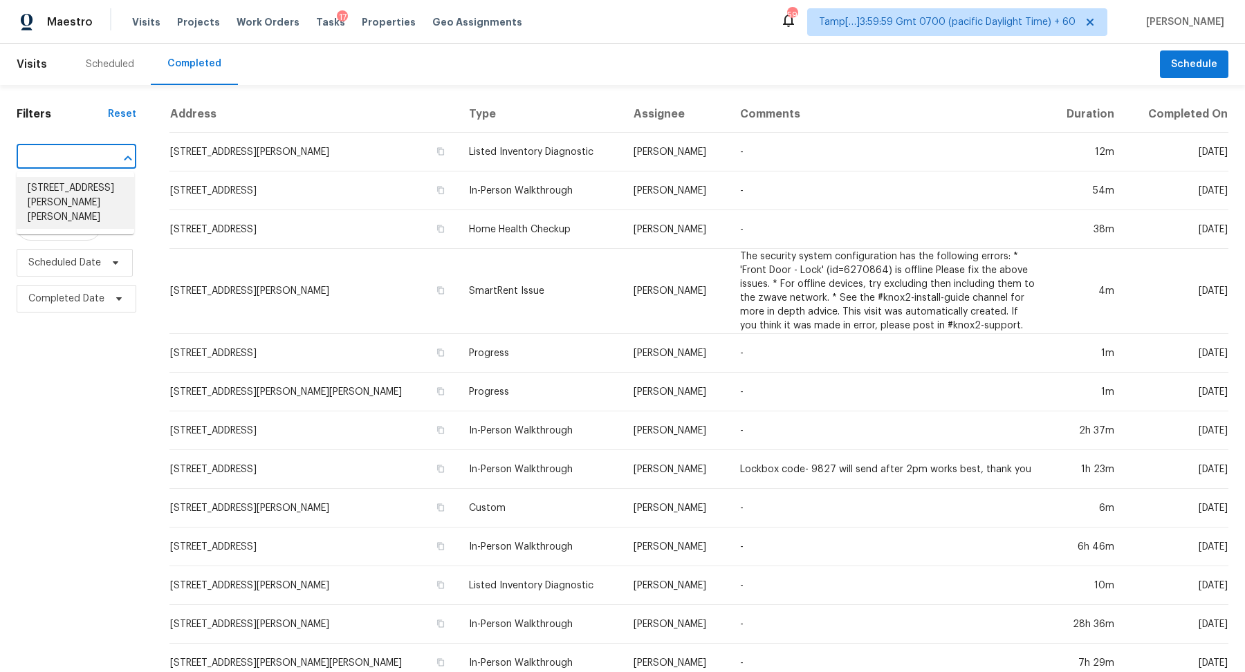
click at [64, 183] on li "601 Howard St, Fort Pierce, FL 34982" at bounding box center [76, 203] width 118 height 52
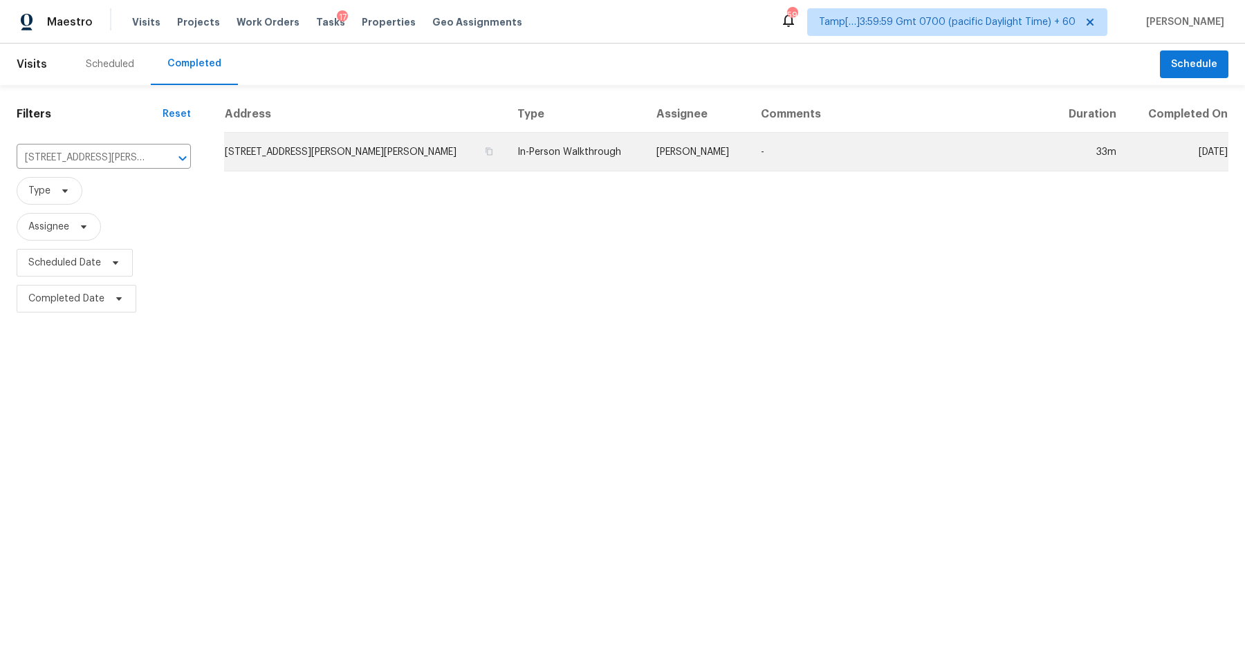
click at [359, 155] on td "601 Howard St, Fort Pierce, FL 34982" at bounding box center [365, 152] width 282 height 39
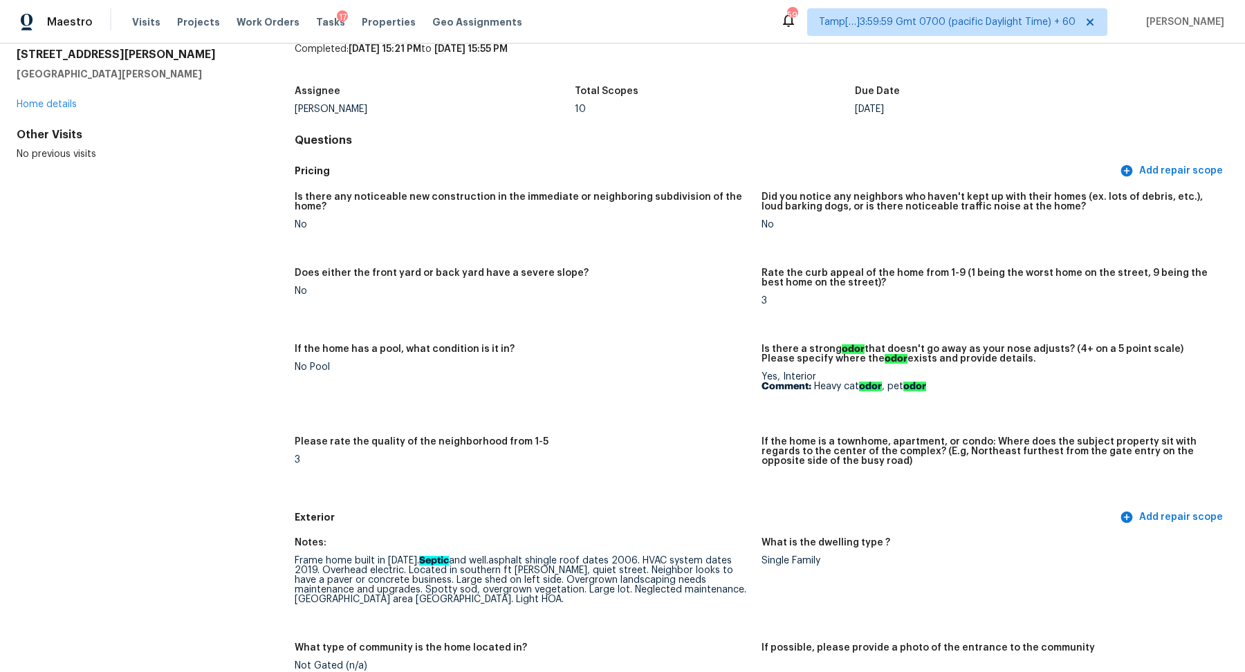
scroll to position [416, 0]
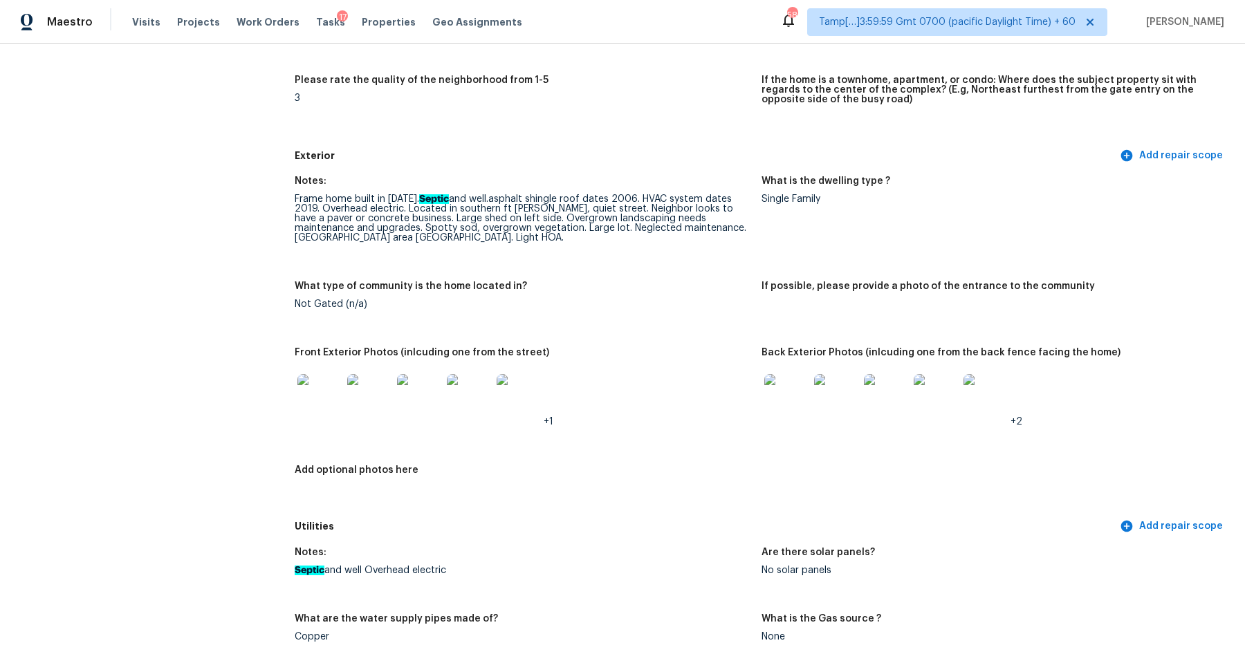
click at [333, 399] on img at bounding box center [319, 396] width 44 height 44
click at [333, 403] on img at bounding box center [319, 396] width 44 height 44
click at [769, 387] on img at bounding box center [786, 396] width 44 height 44
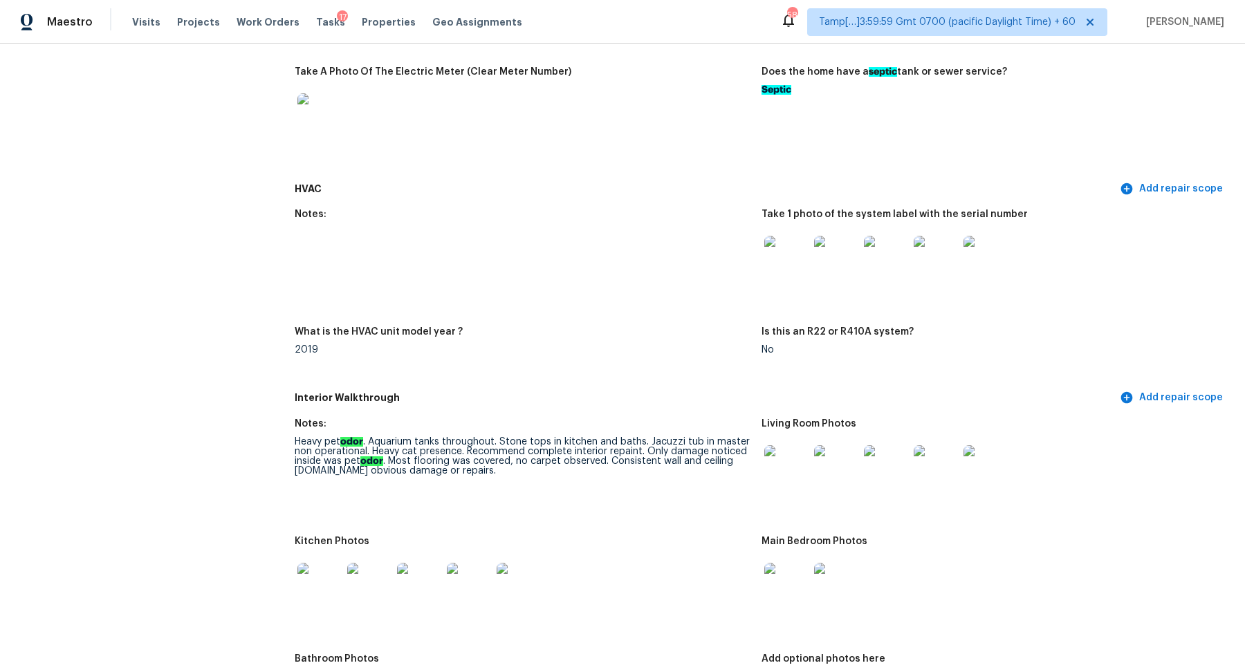
scroll to position [1160, 0]
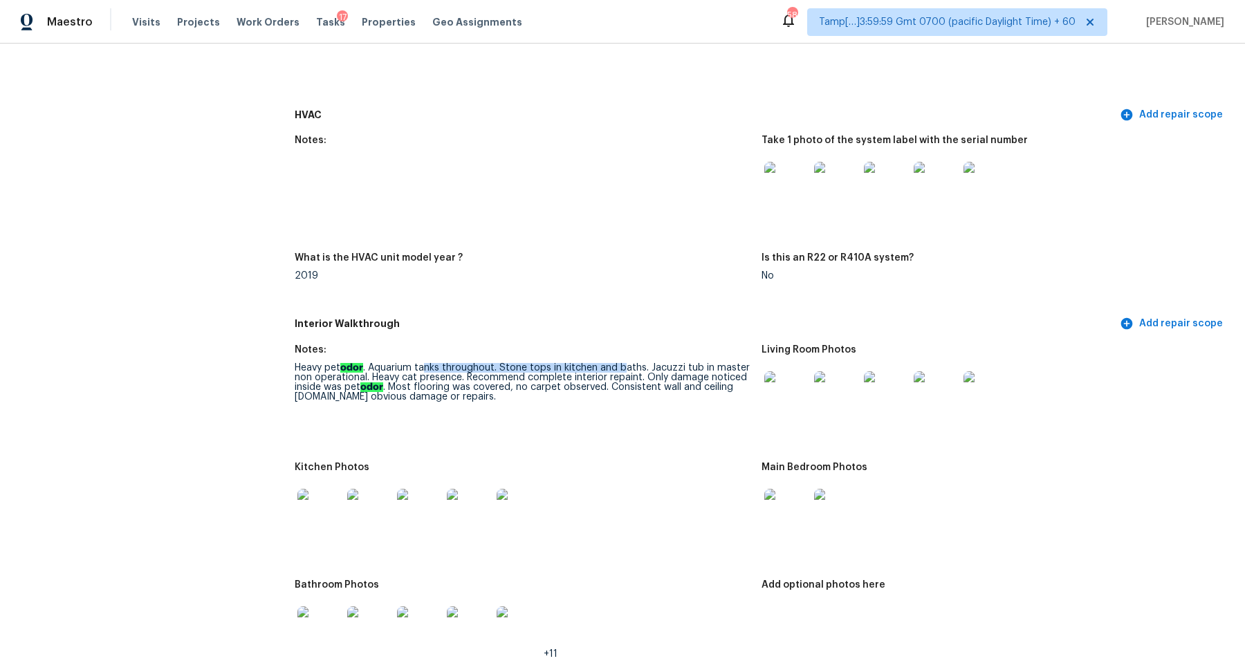
drag, startPoint x: 425, startPoint y: 369, endPoint x: 626, endPoint y: 369, distance: 201.3
click at [626, 369] on div "Heavy pet odor . Aquarium tanks throughout. Stone tops in kitchen and baths. Ja…" at bounding box center [523, 382] width 456 height 39
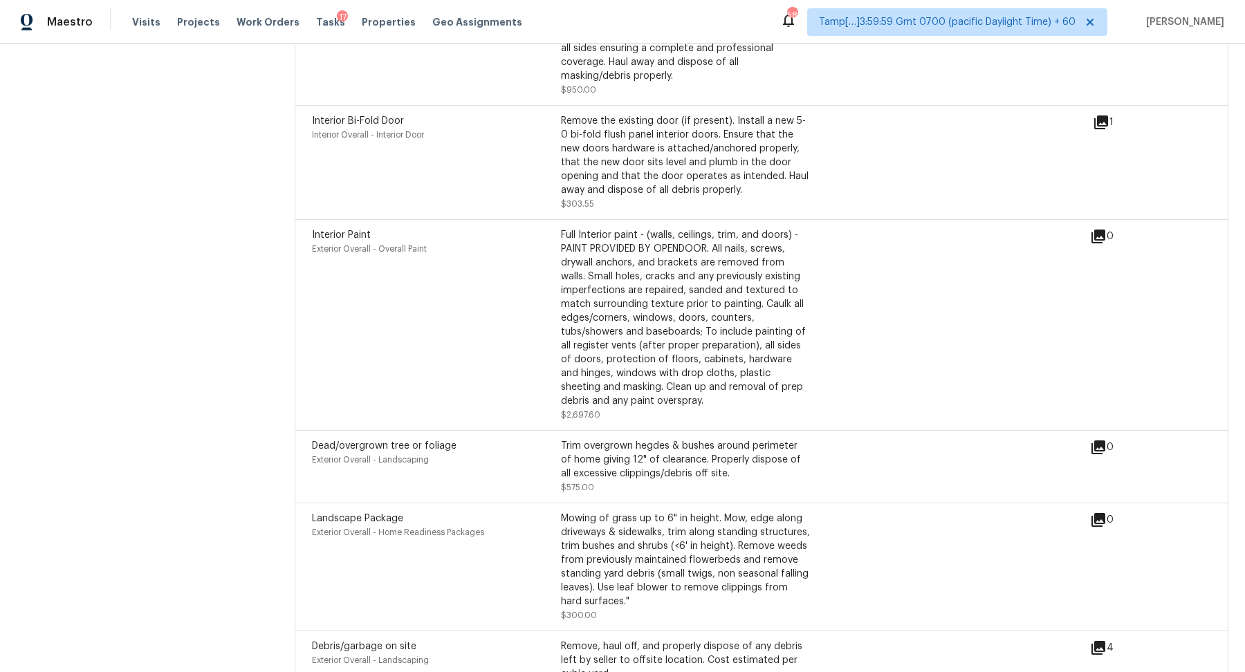
scroll to position [3973, 0]
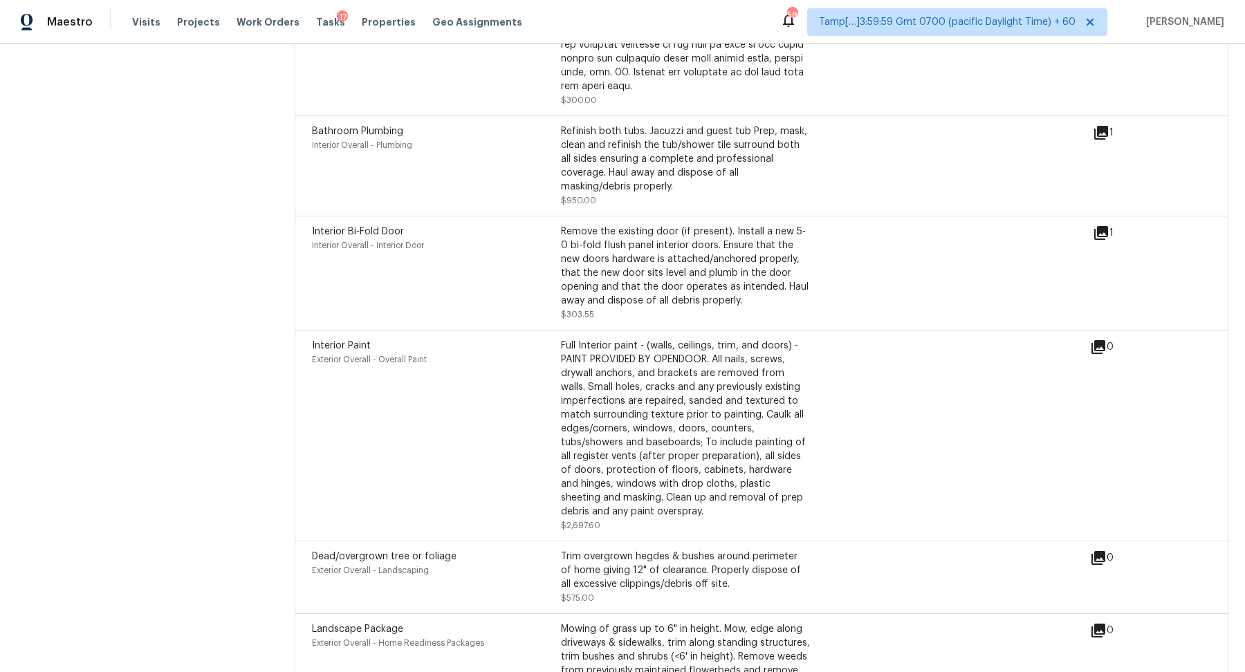
click at [566, 376] on div "Full Interior paint - (walls, ceilings, trim, and doors) - PAINT PROVIDED BY OP…" at bounding box center [685, 429] width 249 height 180
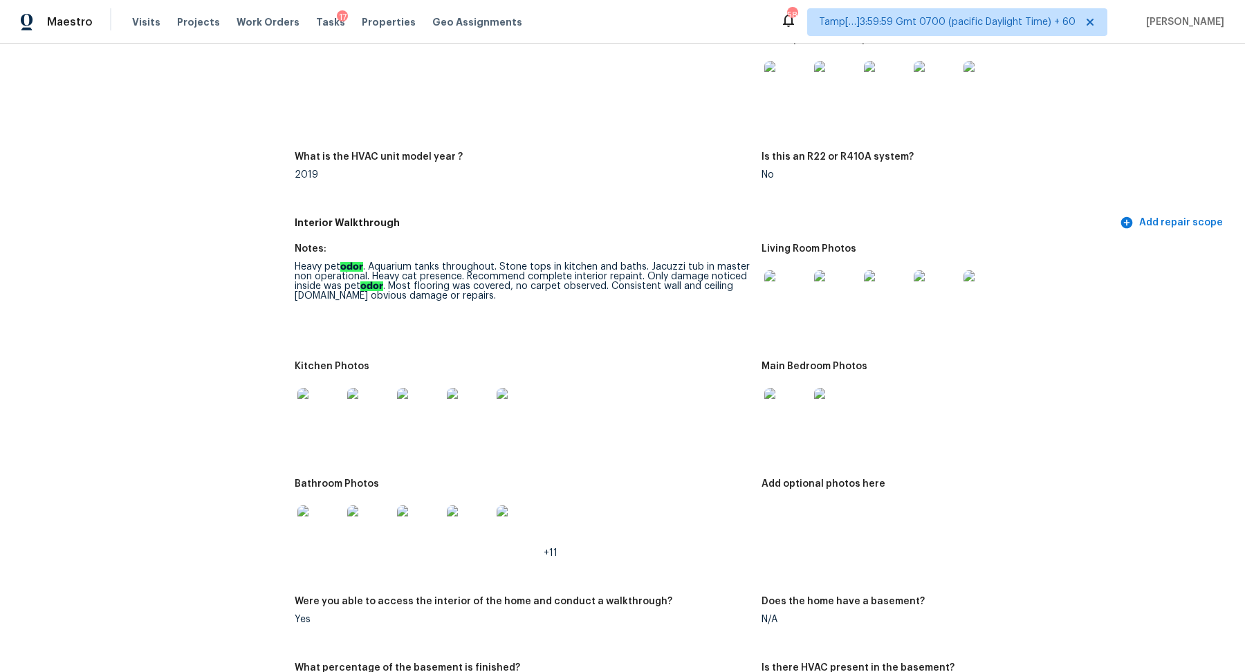
scroll to position [1241, 0]
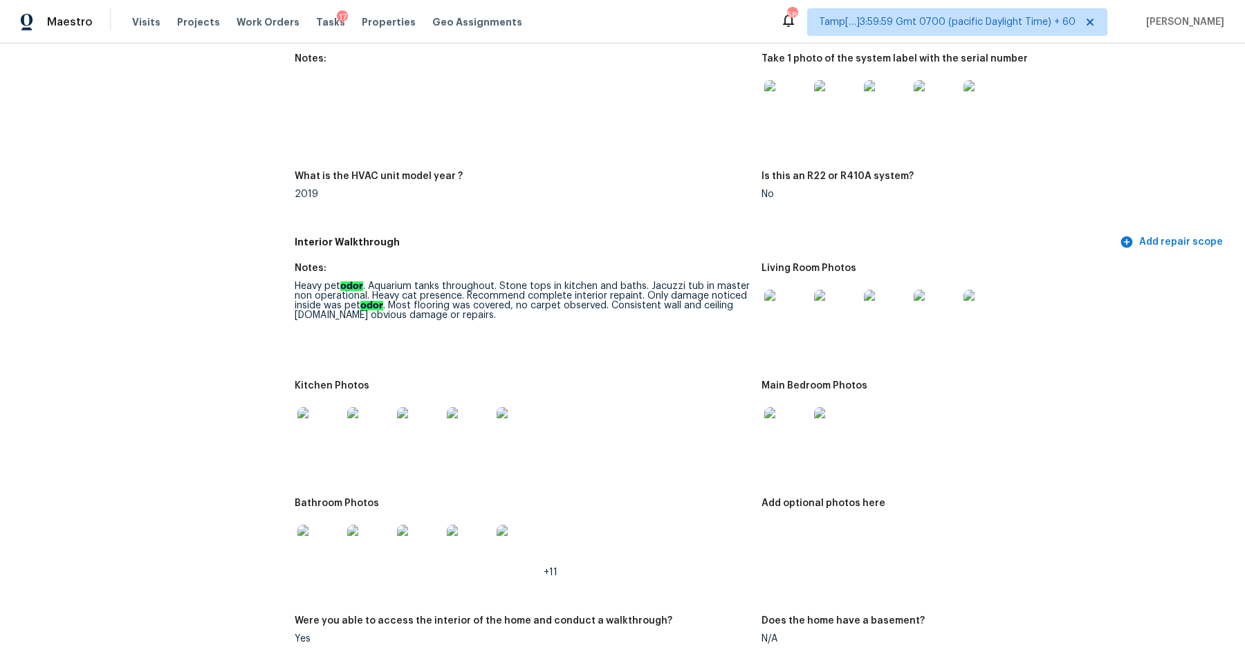
click at [789, 314] on img at bounding box center [786, 312] width 44 height 44
click at [826, 308] on img at bounding box center [836, 312] width 44 height 44
click at [317, 424] on img at bounding box center [319, 429] width 44 height 44
click at [318, 546] on img at bounding box center [319, 547] width 44 height 44
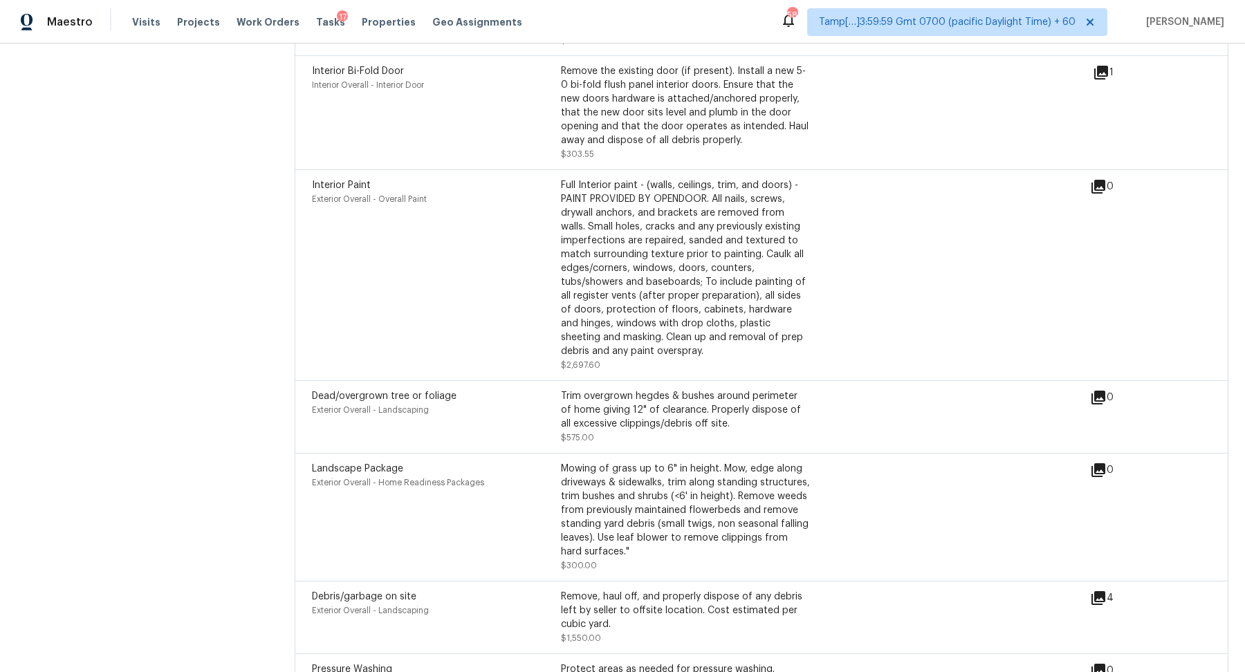
scroll to position [3926, 0]
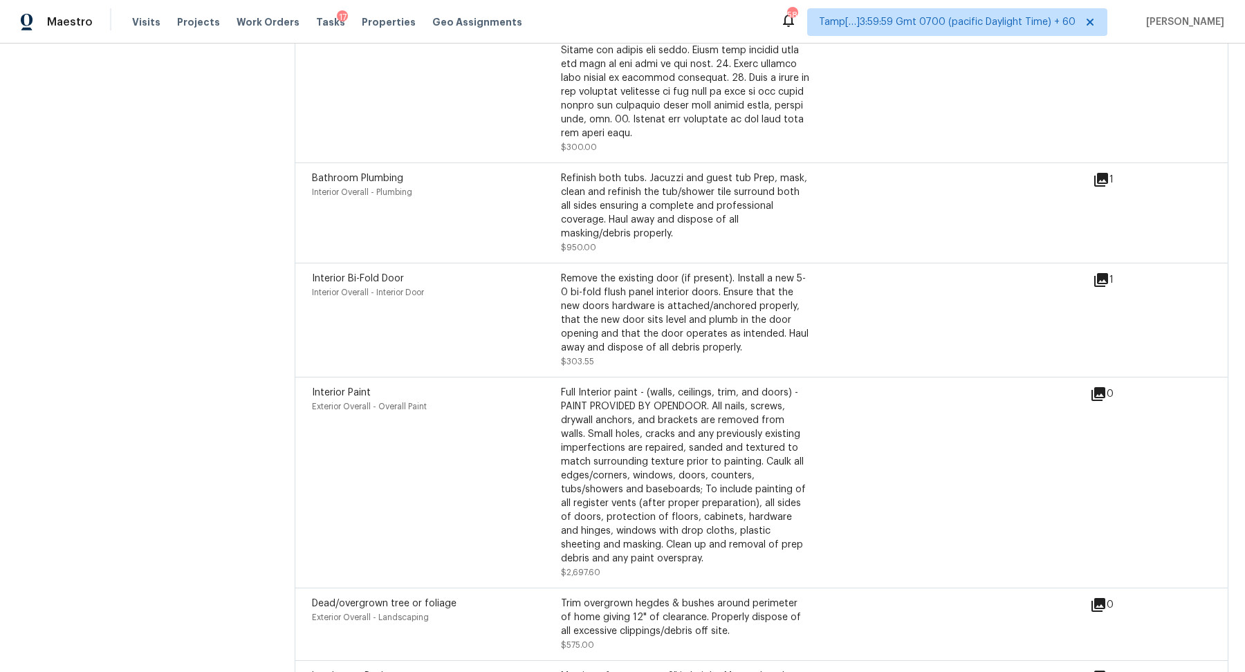
click at [1102, 186] on icon at bounding box center [1101, 180] width 14 height 14
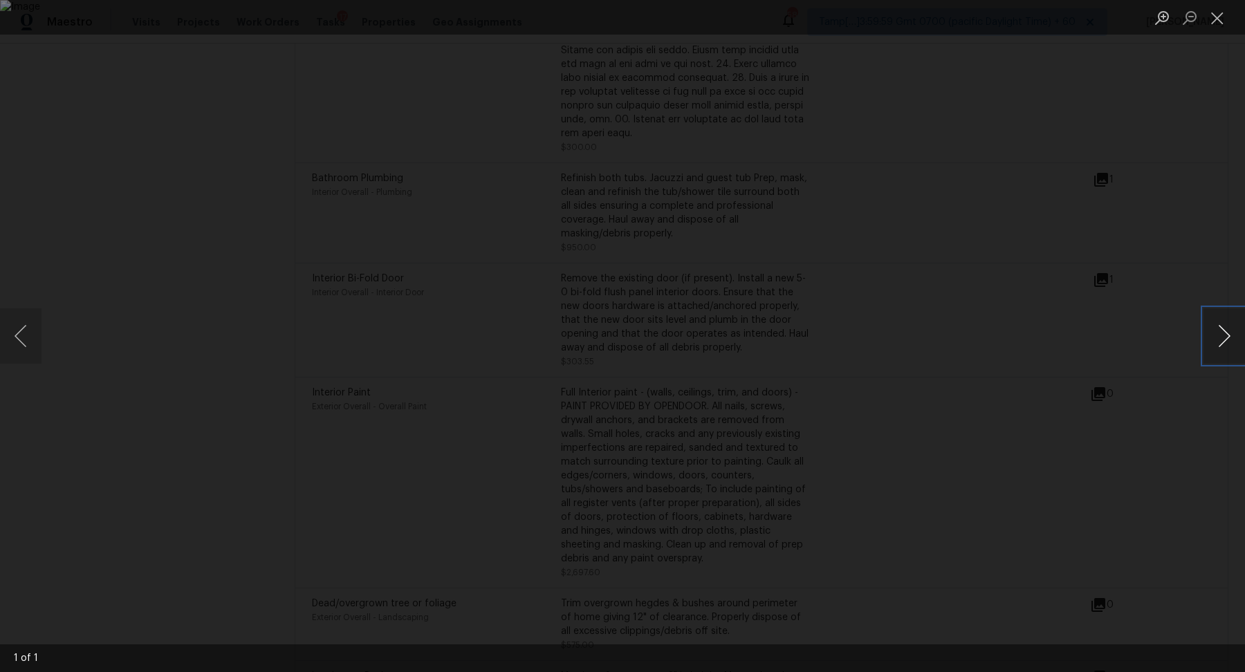
click at [1216, 333] on button "Next image" at bounding box center [1223, 335] width 41 height 55
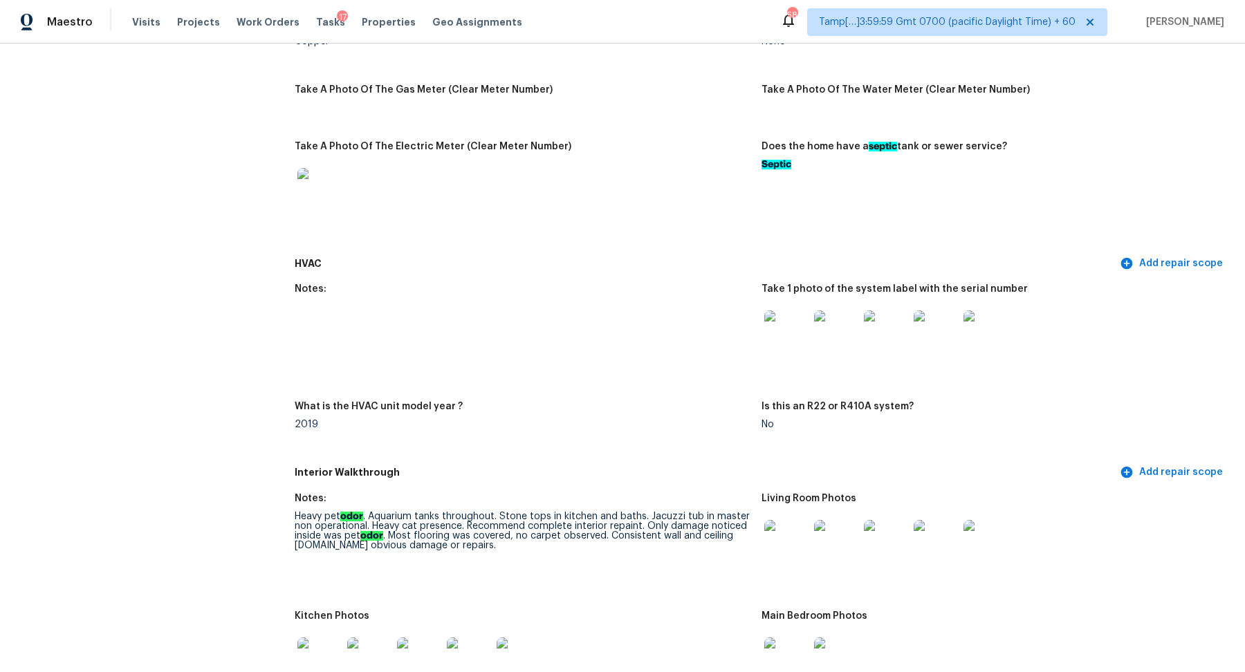
scroll to position [460, 0]
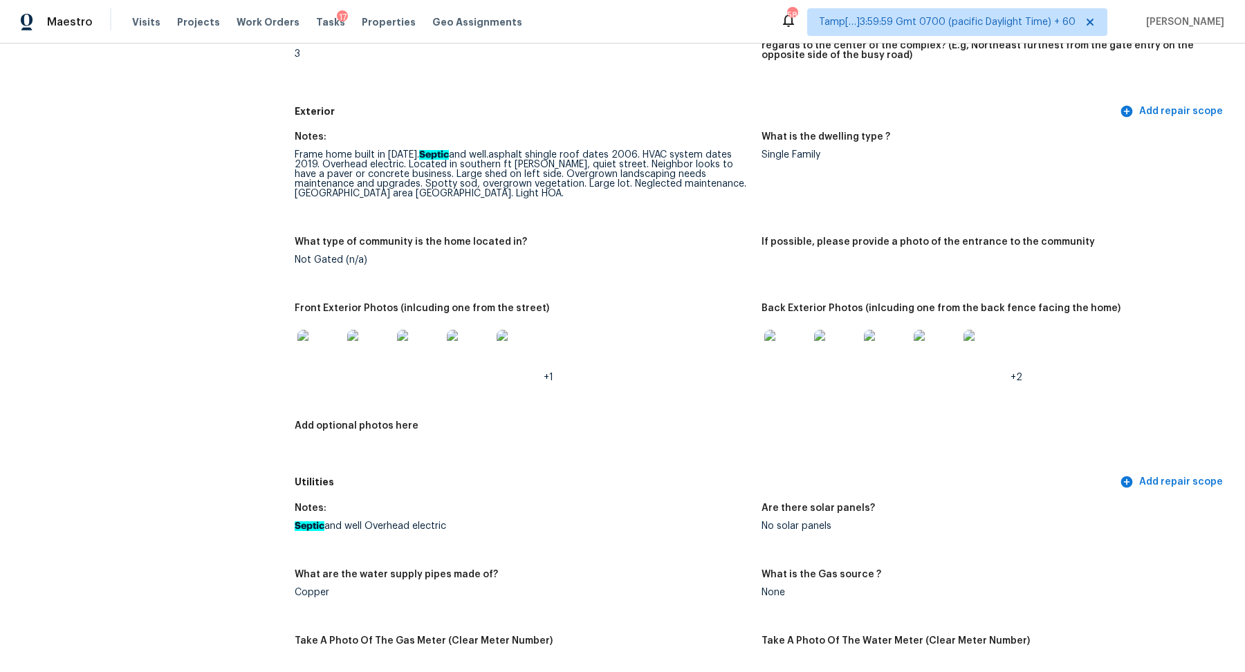
click at [320, 360] on img at bounding box center [319, 352] width 44 height 44
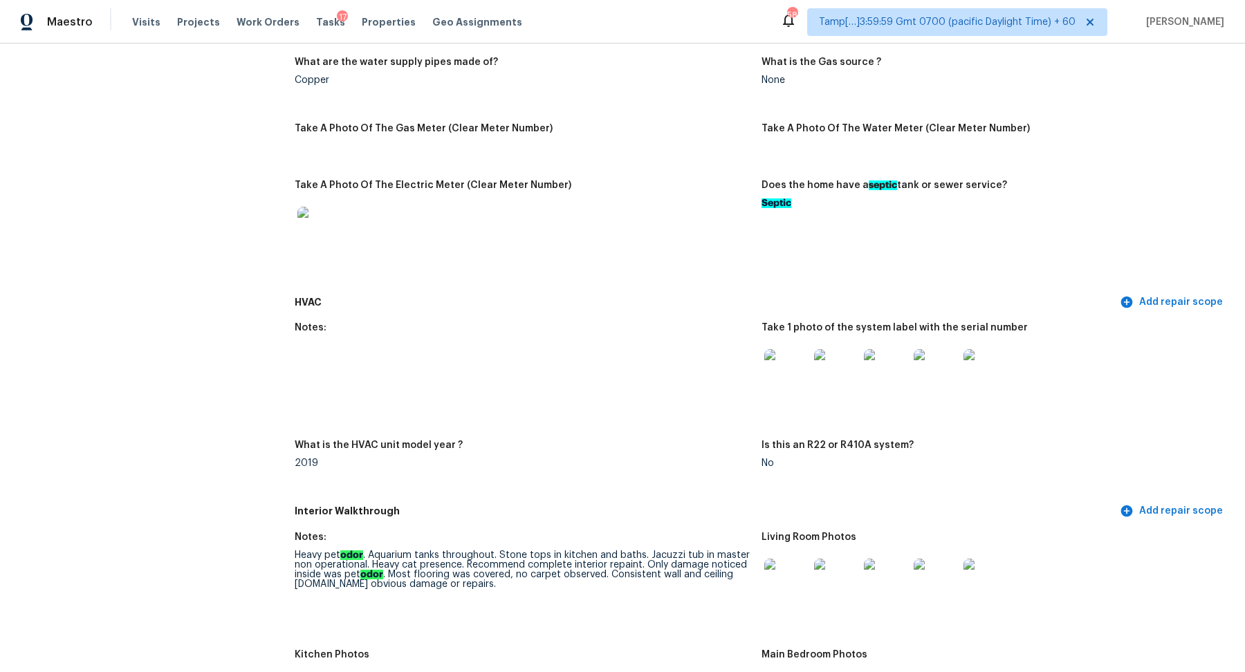
scroll to position [1174, 0]
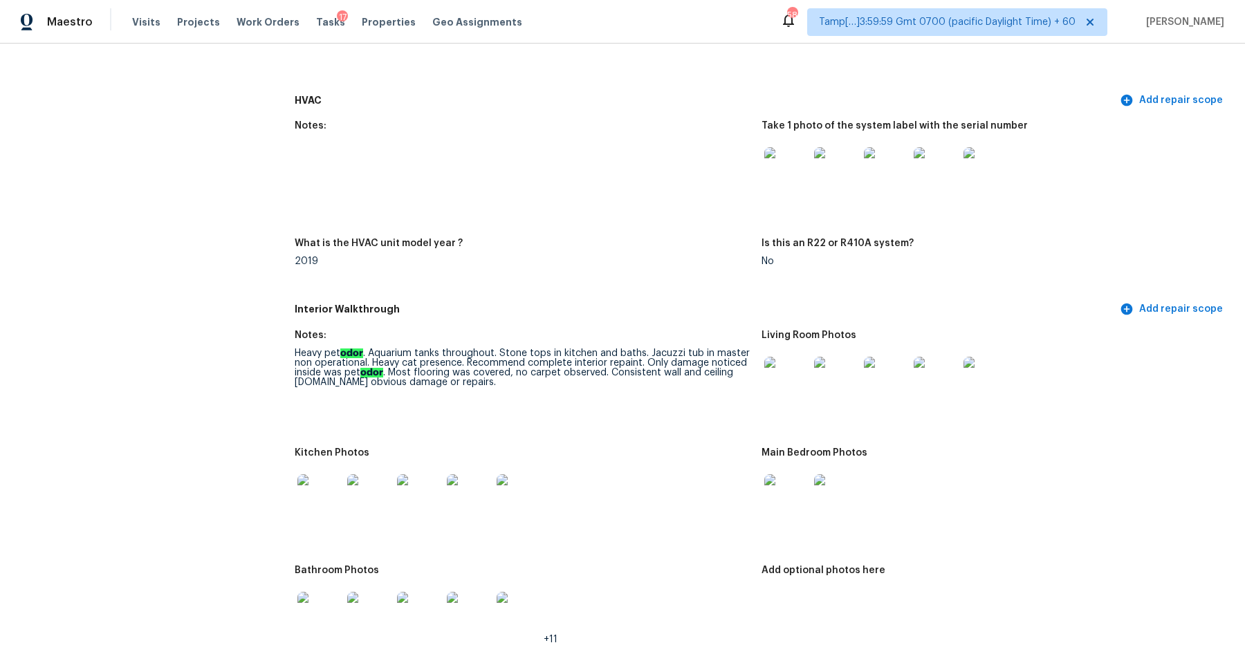
click at [779, 370] on img at bounding box center [786, 379] width 44 height 44
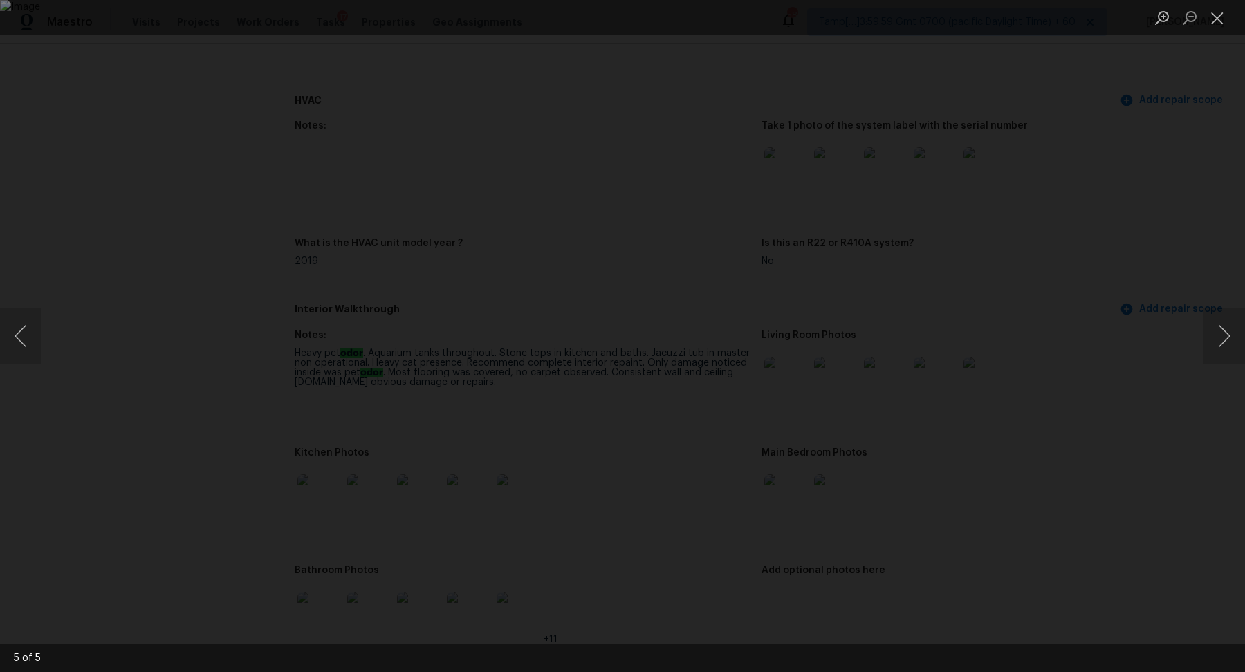
click at [1100, 388] on div "Lightbox" at bounding box center [622, 336] width 1245 height 672
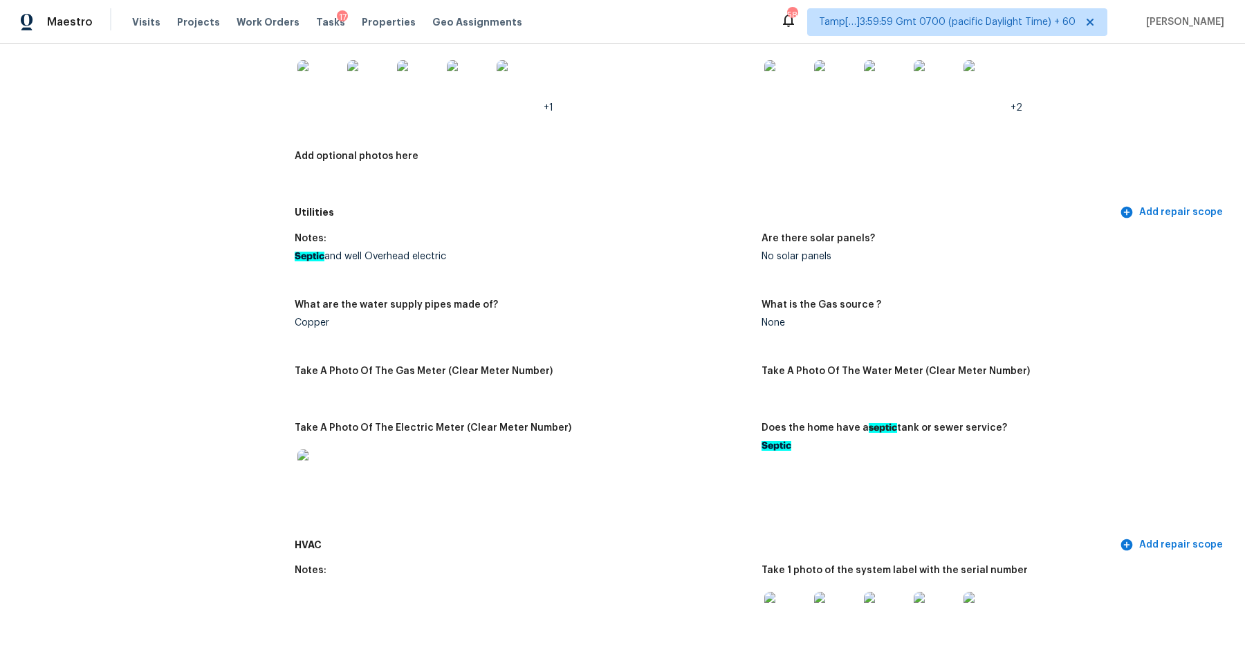
scroll to position [0, 0]
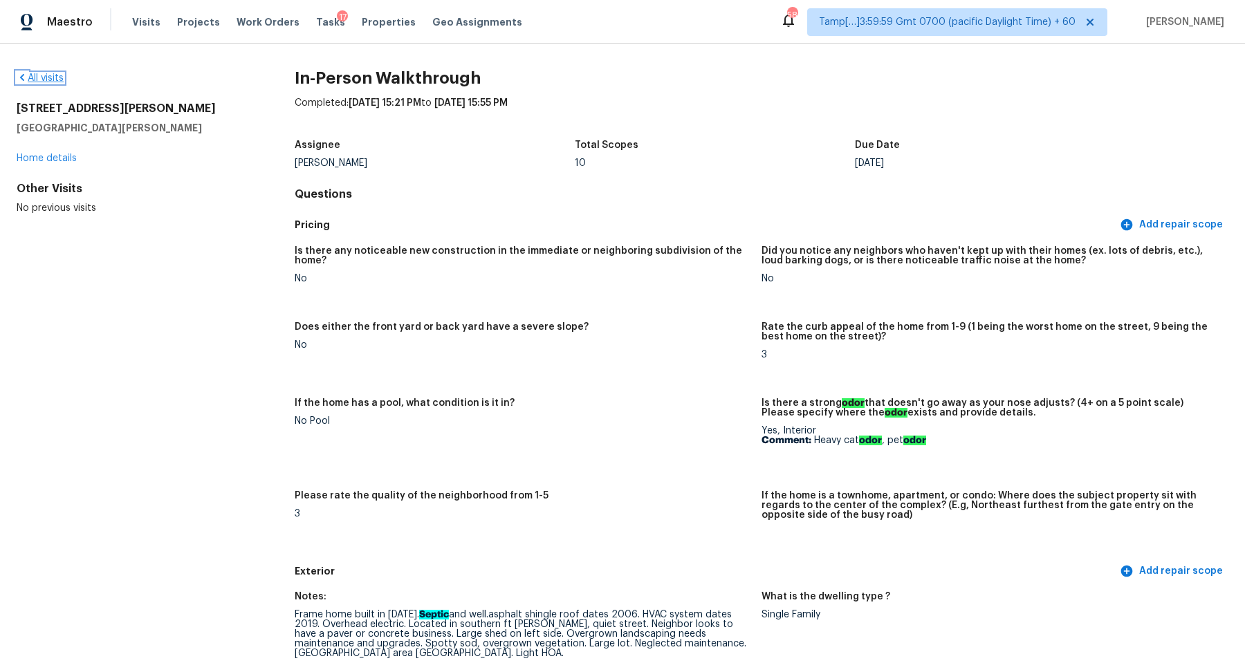
click at [48, 73] on link "All visits" at bounding box center [40, 78] width 47 height 10
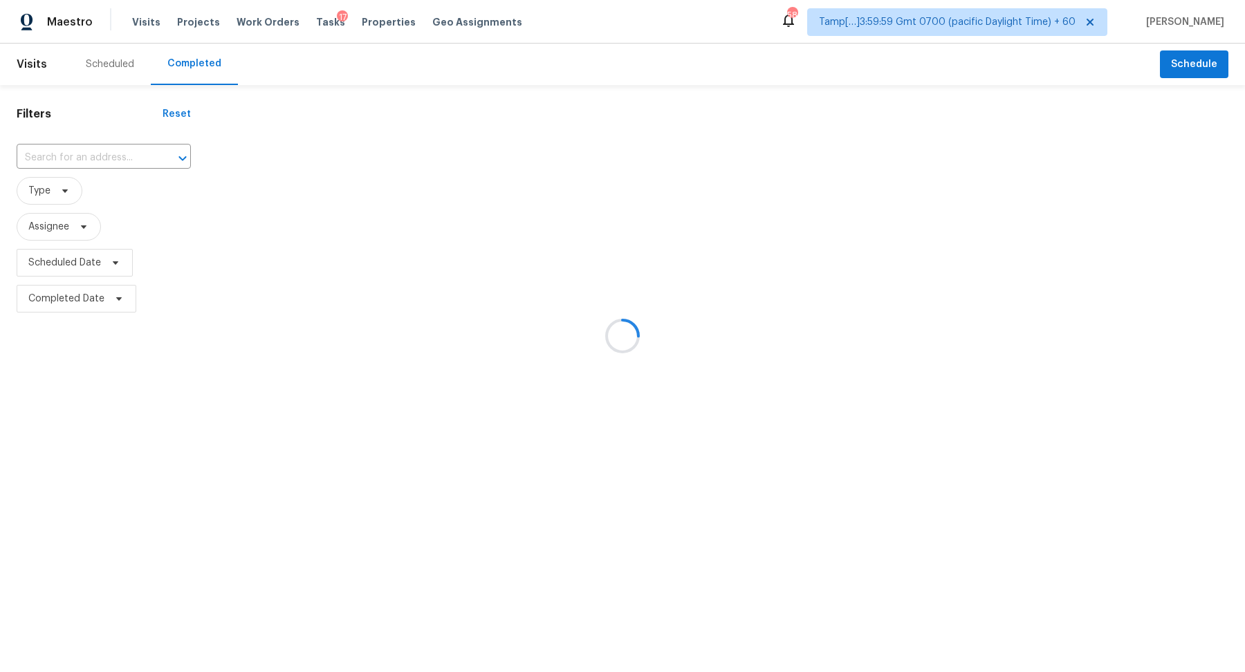
click at [79, 151] on div at bounding box center [622, 336] width 1245 height 672
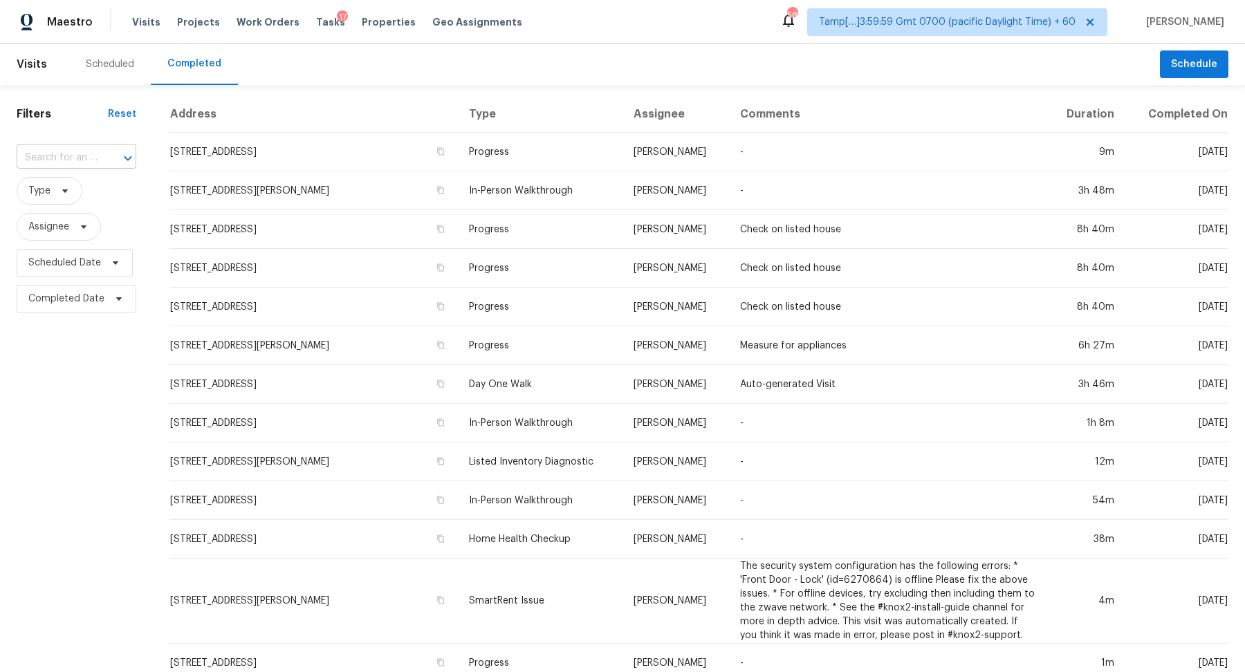
click at [129, 157] on icon "Open" at bounding box center [128, 158] width 17 height 17
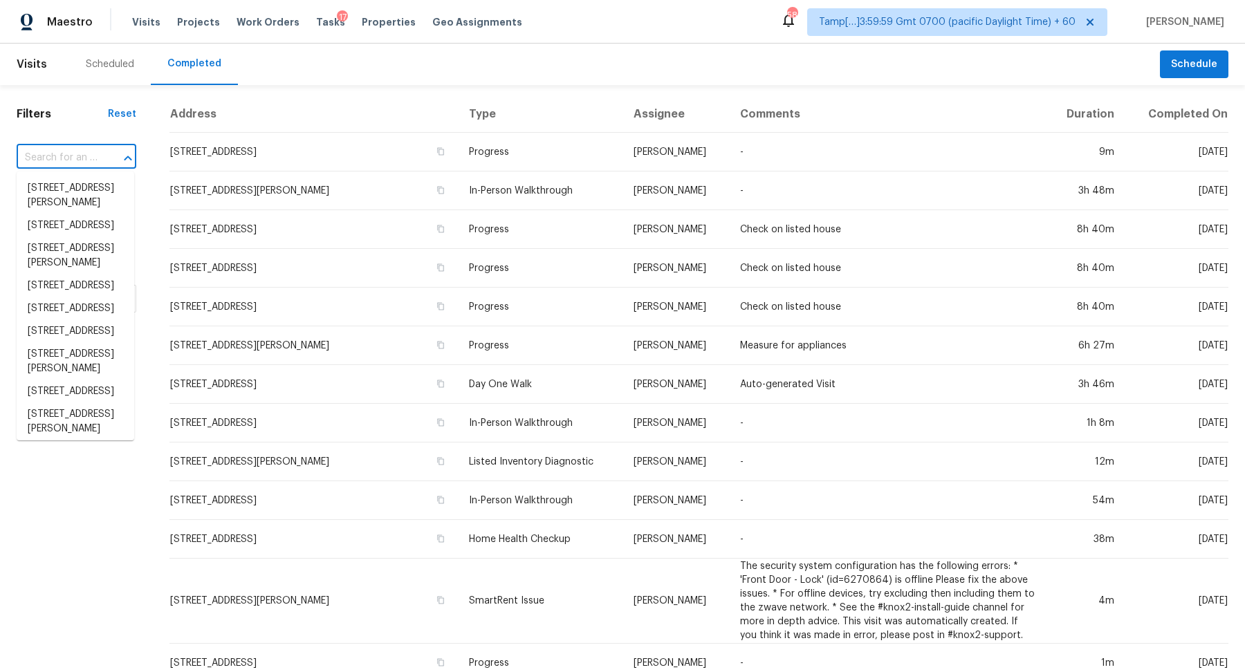
click at [97, 160] on div "​" at bounding box center [77, 157] width 120 height 21
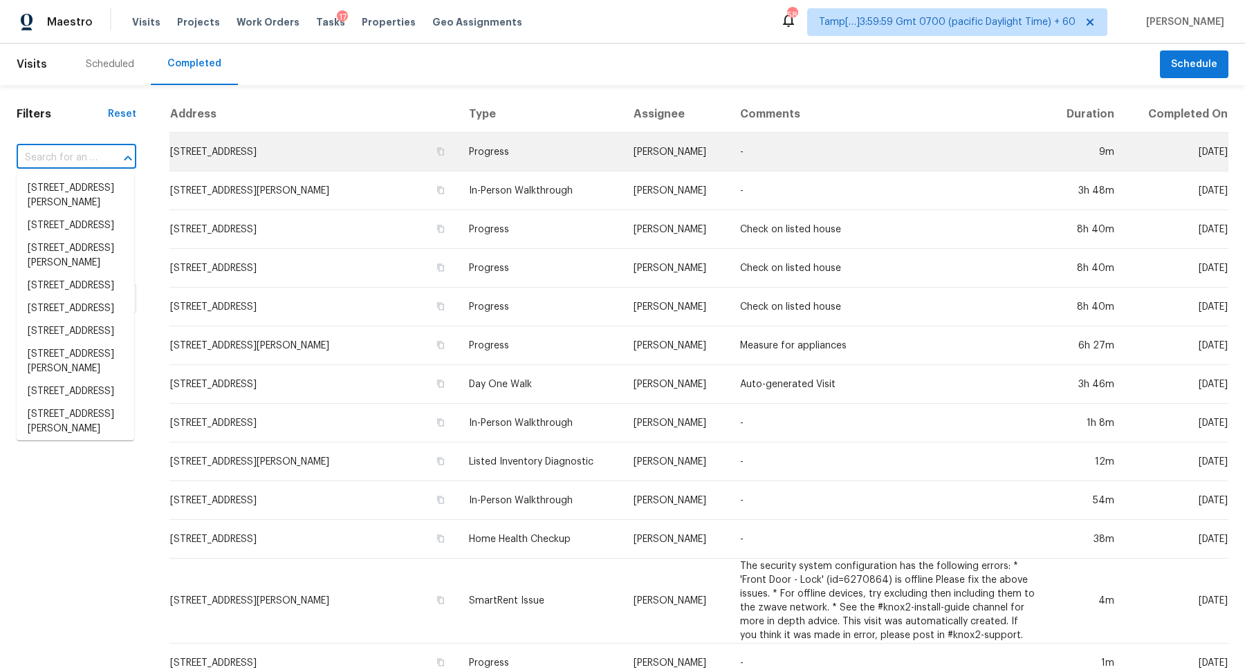
paste input "7251 Leemel Dr West Chester OH 45069"
type input "7251 Leemel Dr West Chester OH 45069"
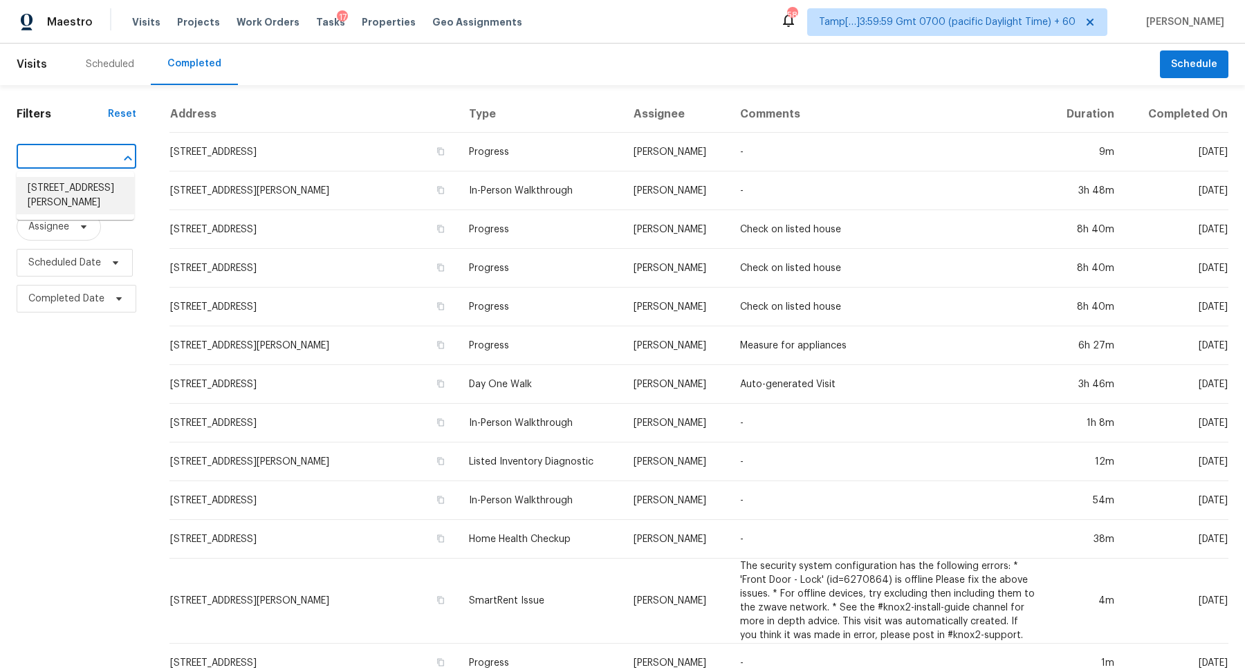
click at [93, 198] on li "7251 Leemel Dr, West Chester, OH 45069" at bounding box center [76, 195] width 118 height 37
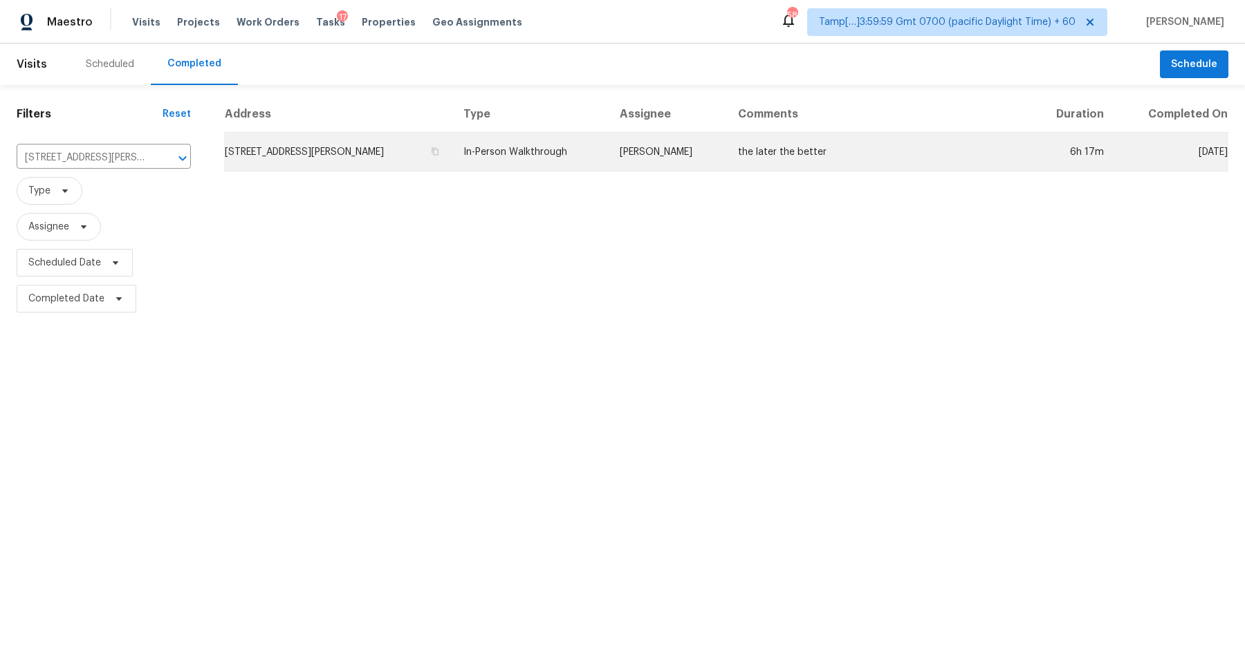
click at [288, 140] on td "7251 Leemel Dr, West Chester, OH 45069" at bounding box center [338, 152] width 228 height 39
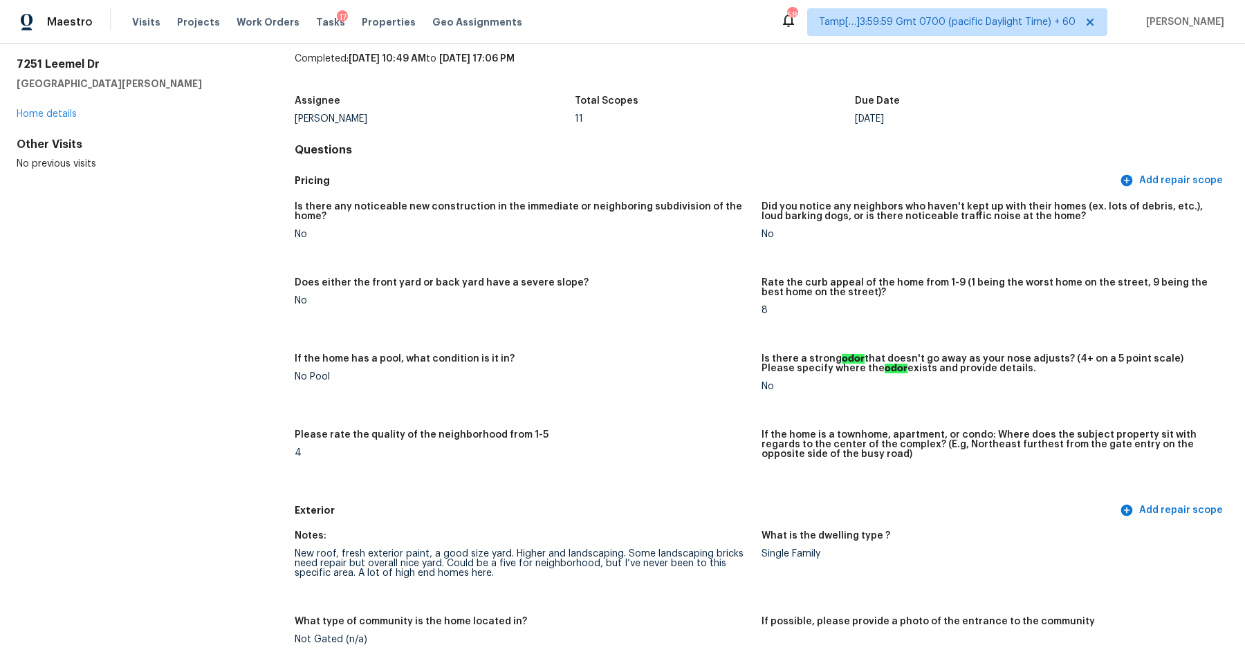
scroll to position [507, 0]
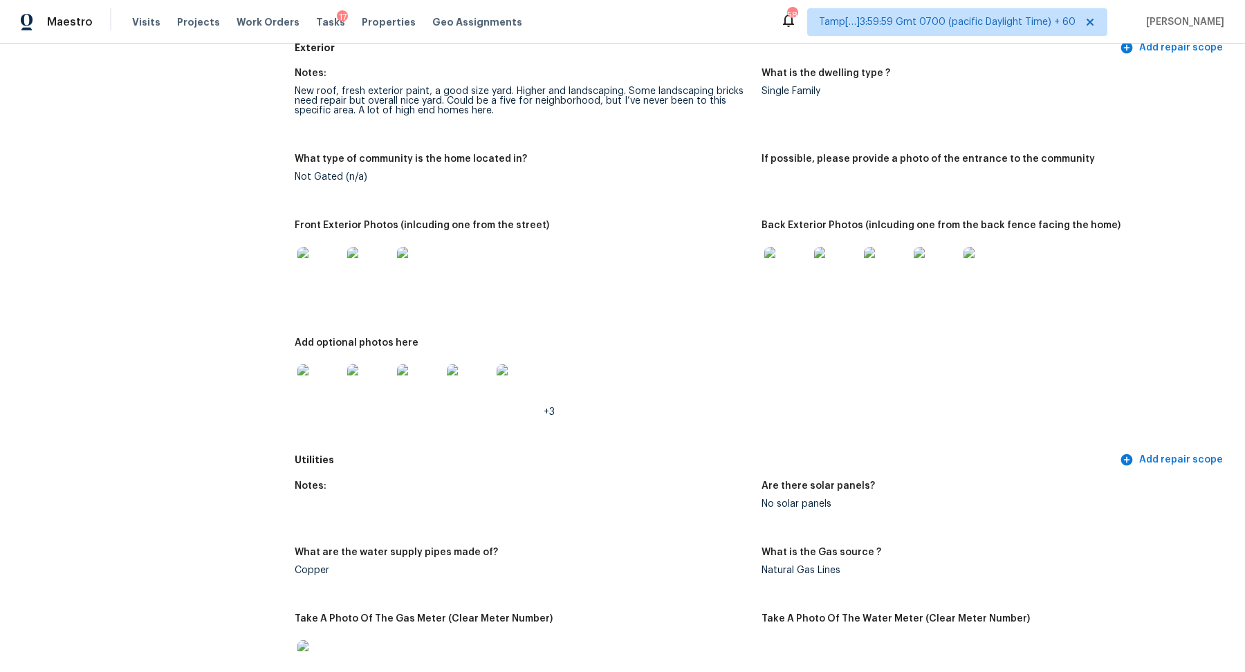
click at [324, 275] on img at bounding box center [319, 269] width 44 height 44
click at [762, 275] on div at bounding box center [786, 269] width 50 height 61
click at [778, 275] on img at bounding box center [786, 269] width 44 height 44
click at [321, 400] on img at bounding box center [319, 386] width 44 height 44
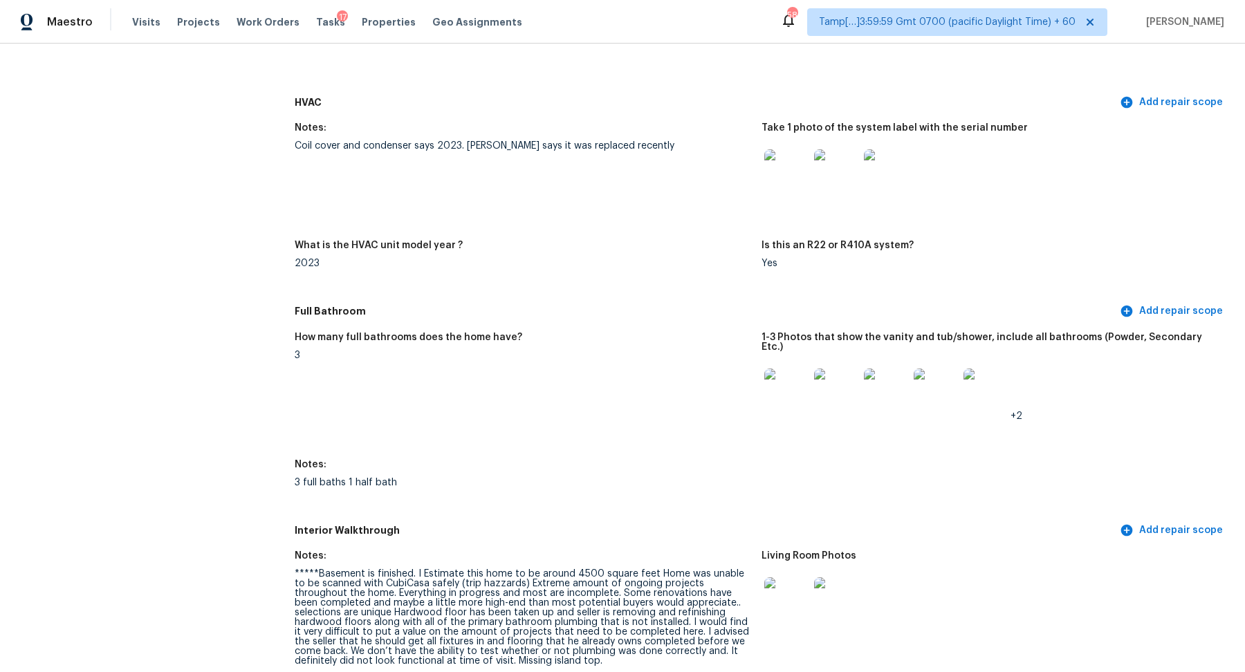
scroll to position [1310, 0]
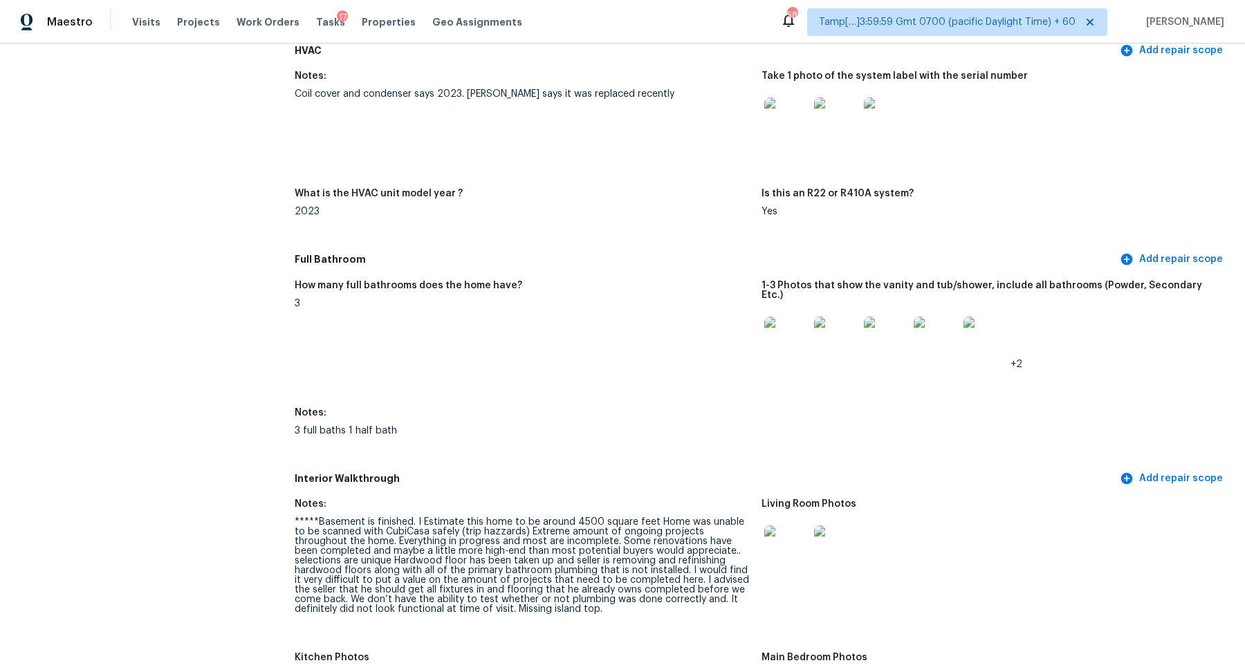
click at [792, 124] on img at bounding box center [786, 120] width 44 height 44
click at [695, 410] on div "Notes:" at bounding box center [523, 417] width 456 height 18
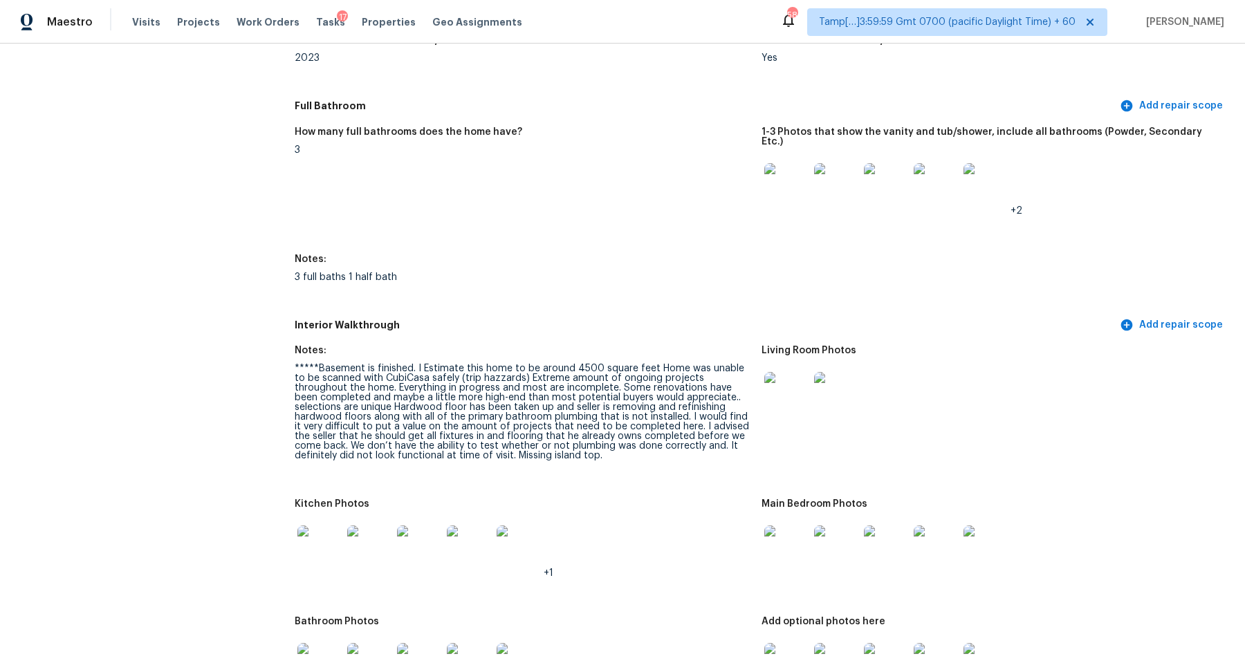
scroll to position [1477, 0]
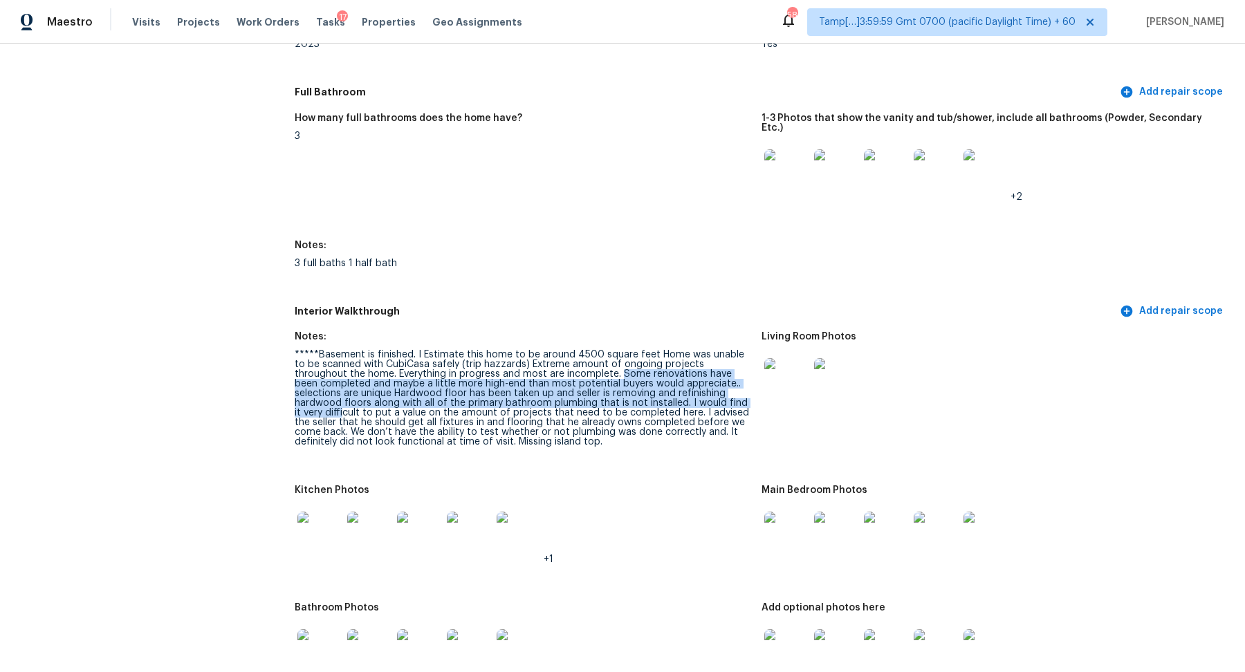
drag, startPoint x: 567, startPoint y: 364, endPoint x: 712, endPoint y: 390, distance: 146.9
click at [712, 390] on div "*****Basement is finished. I Estimate this home to be around 4500 square feet H…" at bounding box center [523, 398] width 456 height 97
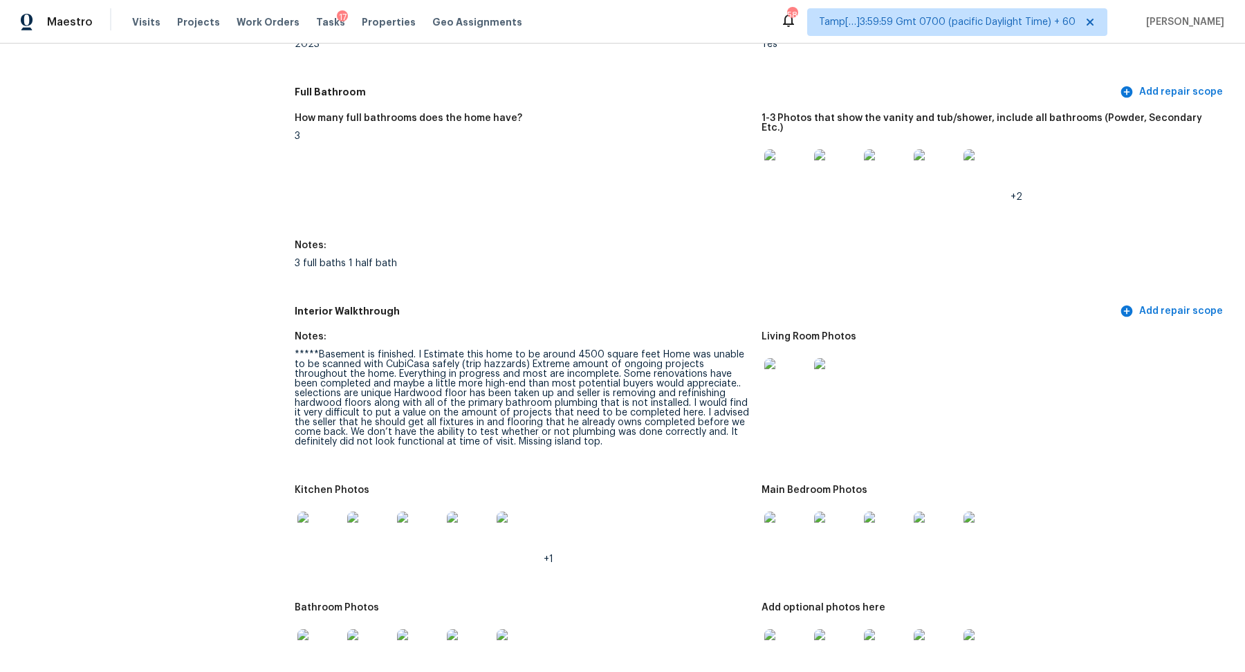
click at [646, 399] on div "*****Basement is finished. I Estimate this home to be around 4500 square feet H…" at bounding box center [523, 398] width 456 height 97
drag, startPoint x: 587, startPoint y: 387, endPoint x: 637, endPoint y: 388, distance: 49.8
click at [637, 388] on div "*****Basement is finished. I Estimate this home to be around 4500 square feet H…" at bounding box center [523, 398] width 456 height 97
click at [774, 362] on img at bounding box center [786, 380] width 44 height 44
click at [781, 167] on img at bounding box center [786, 171] width 44 height 44
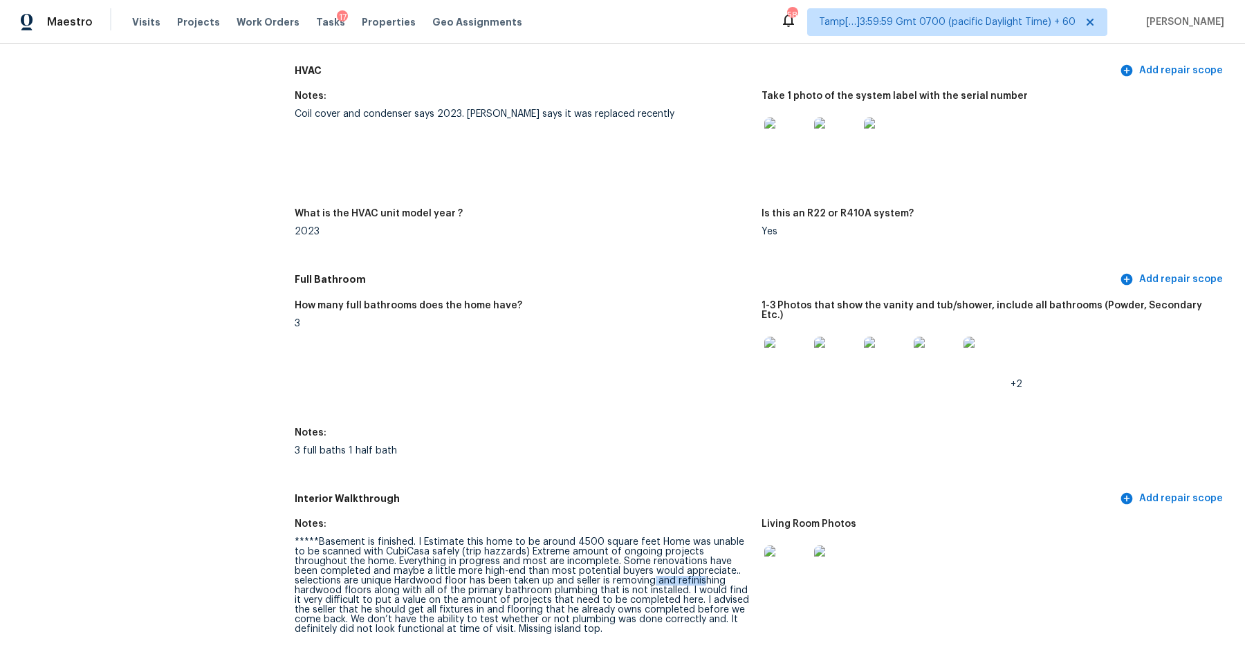
scroll to position [1294, 0]
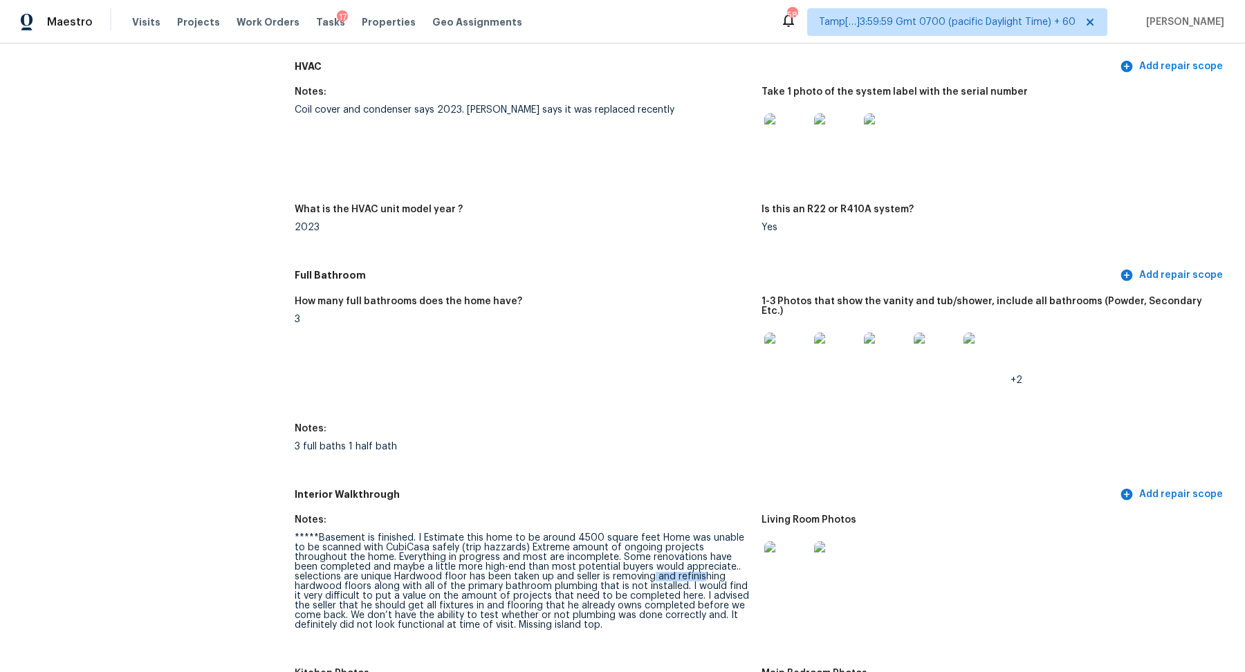
click at [800, 149] on img at bounding box center [786, 135] width 44 height 44
click at [802, 350] on img at bounding box center [786, 355] width 44 height 44
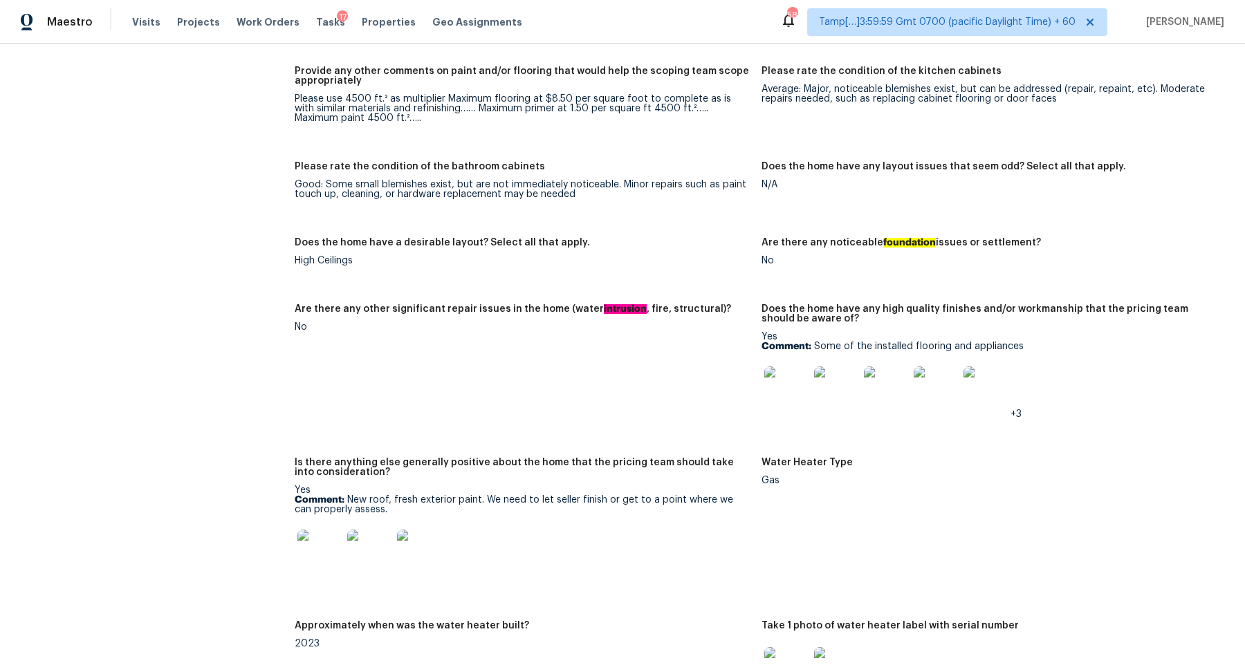
scroll to position [2483, 0]
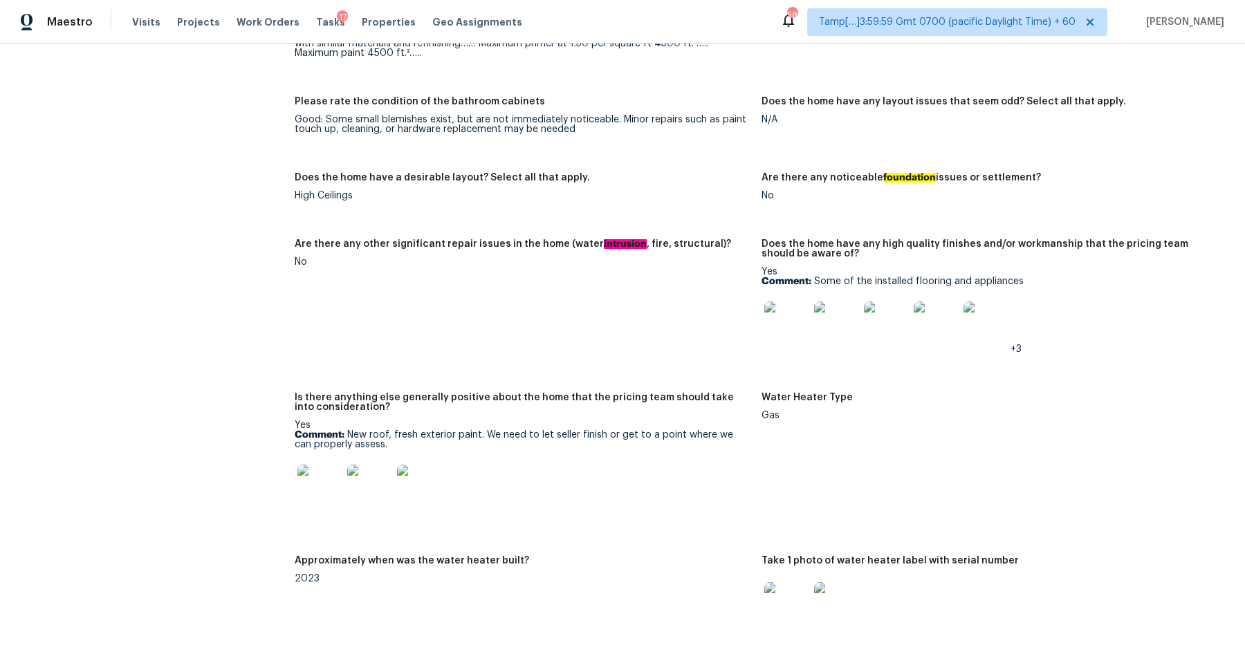
click at [794, 313] on img at bounding box center [786, 324] width 44 height 44
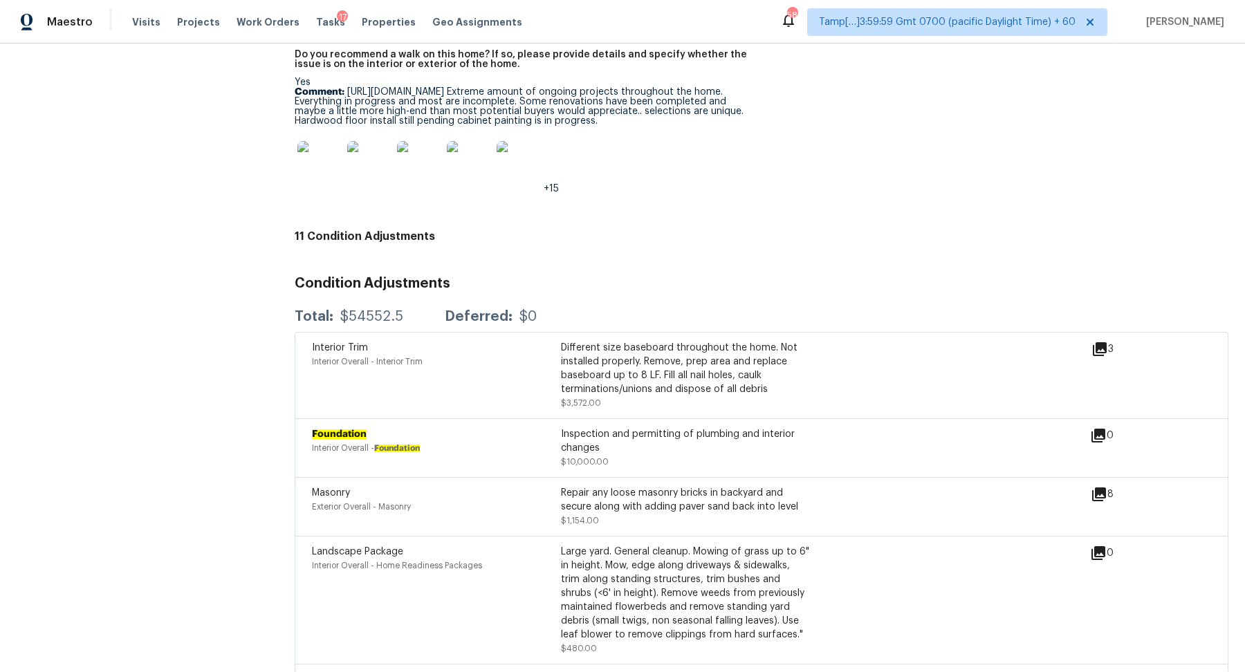
scroll to position [4052, 0]
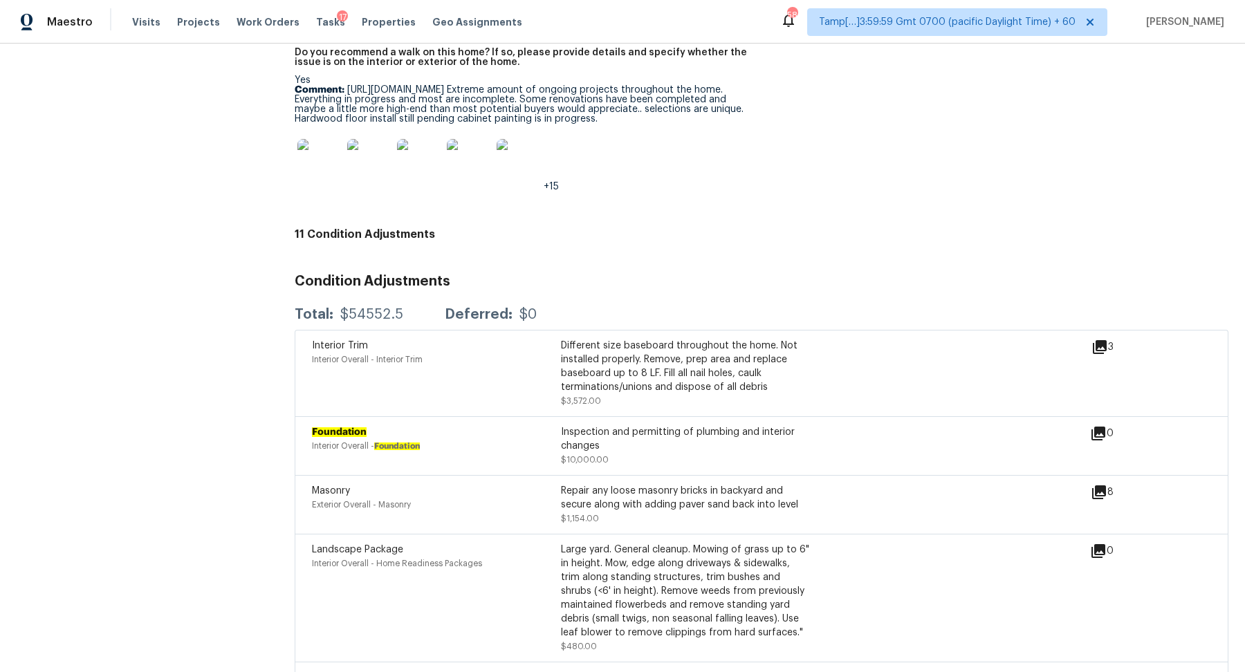
click at [315, 163] on img at bounding box center [319, 161] width 44 height 44
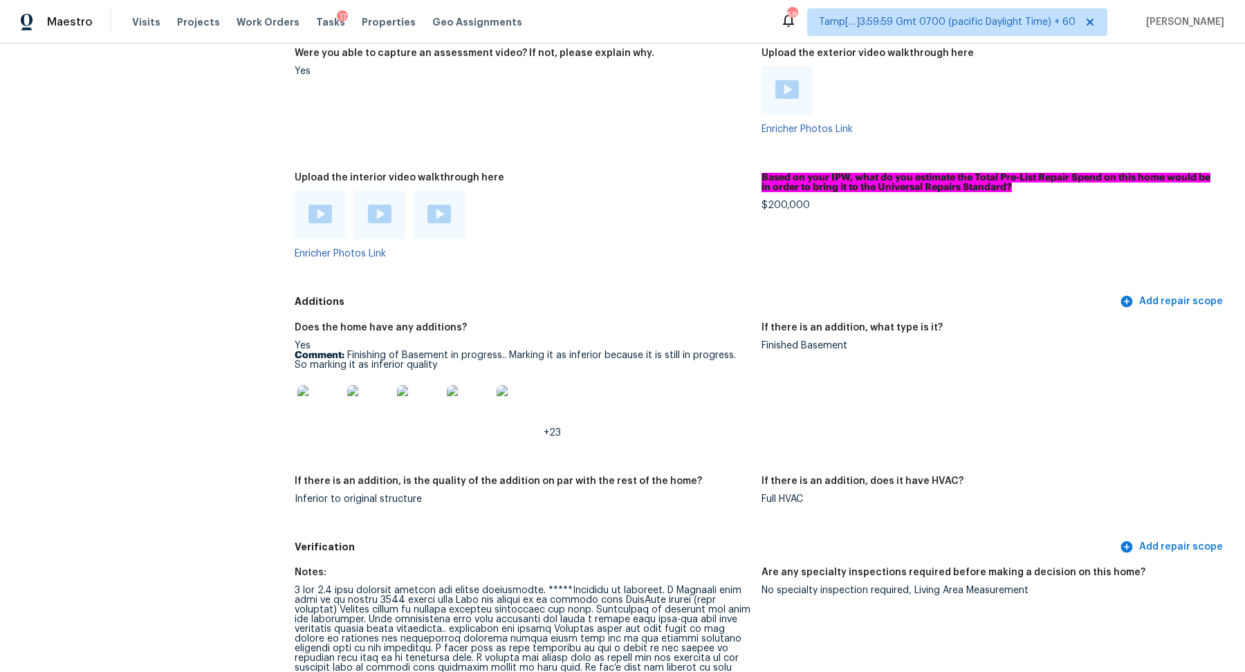
scroll to position [3087, 0]
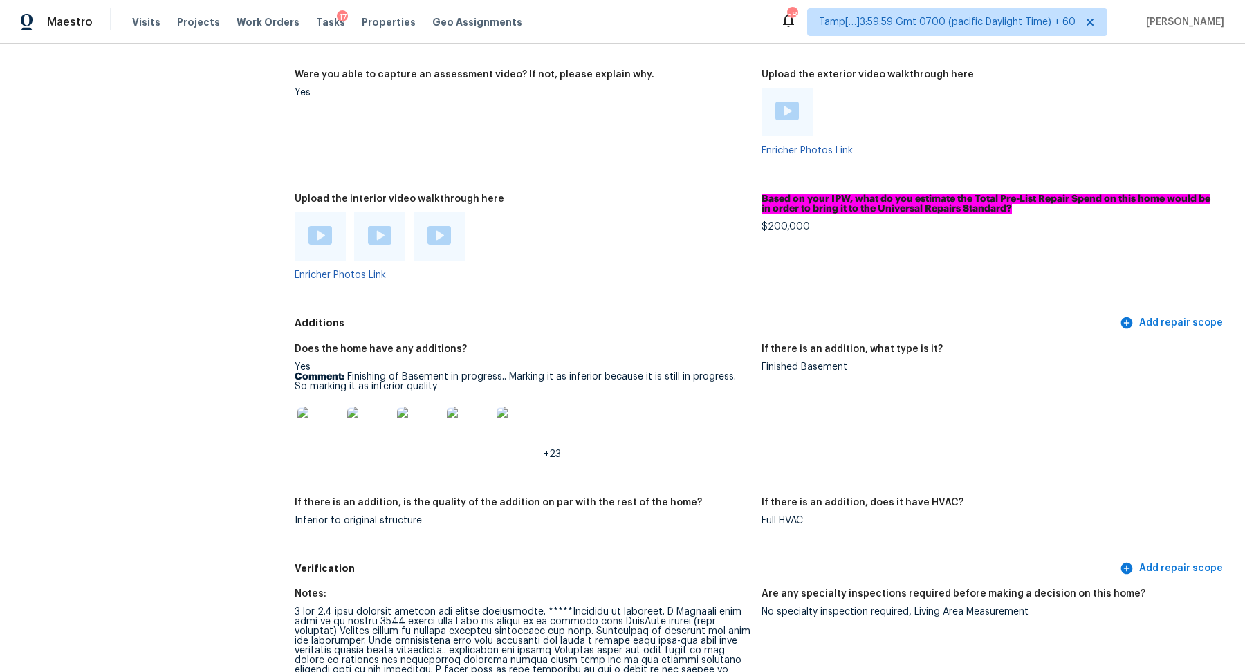
drag, startPoint x: 777, startPoint y: 219, endPoint x: 916, endPoint y: 229, distance: 138.7
click at [856, 222] on div "$200,000" at bounding box center [989, 227] width 456 height 10
click at [791, 222] on div "$200,000" at bounding box center [989, 227] width 456 height 10
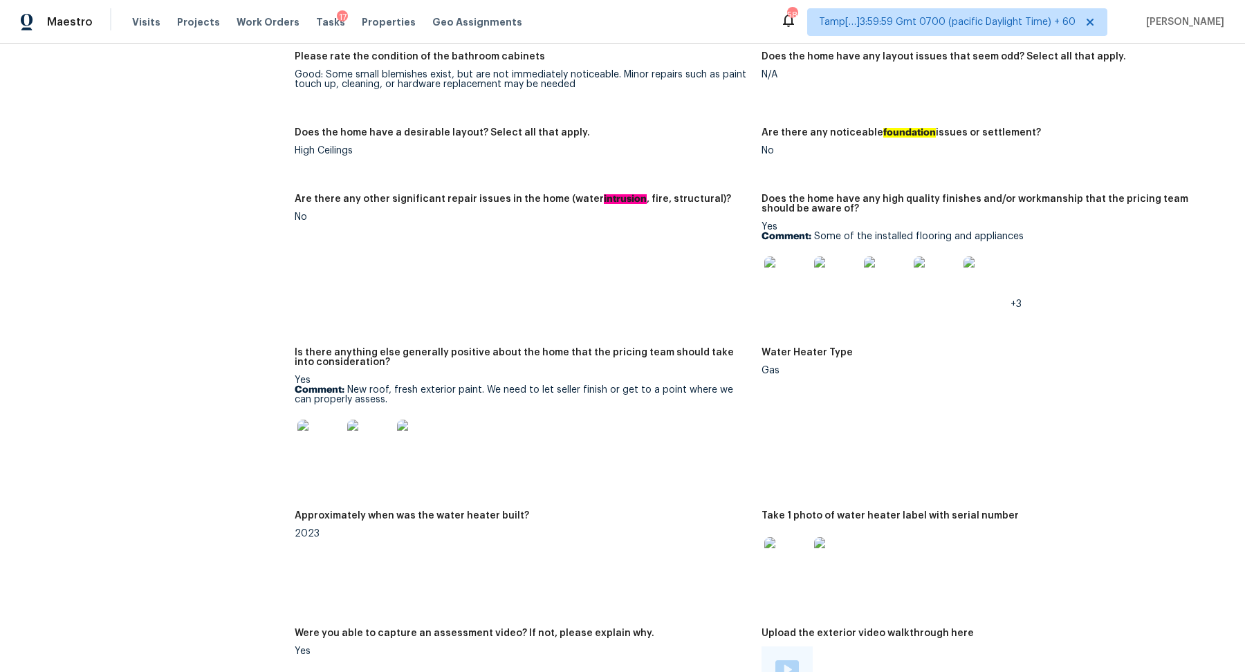
scroll to position [2275, 0]
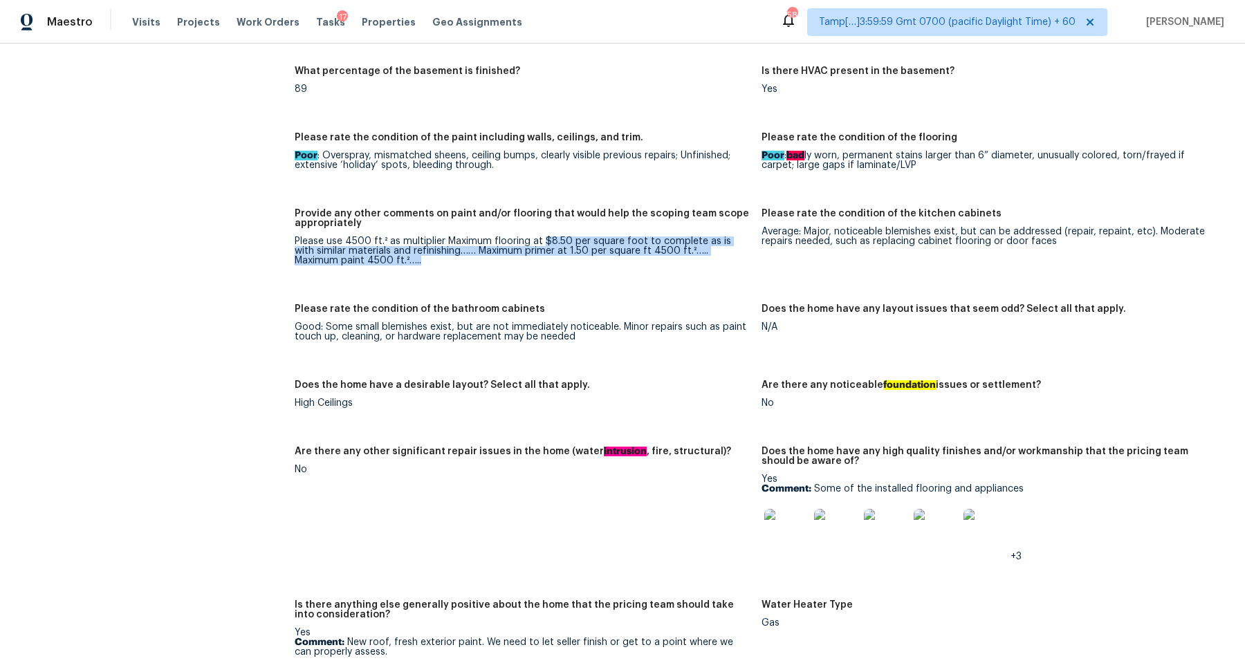
drag, startPoint x: 540, startPoint y: 235, endPoint x: 669, endPoint y: 254, distance: 130.0
click at [669, 254] on div "Please use 4500 ft.² as multiplier Maximum flooring at $8.50 per square foot to…" at bounding box center [523, 251] width 456 height 29
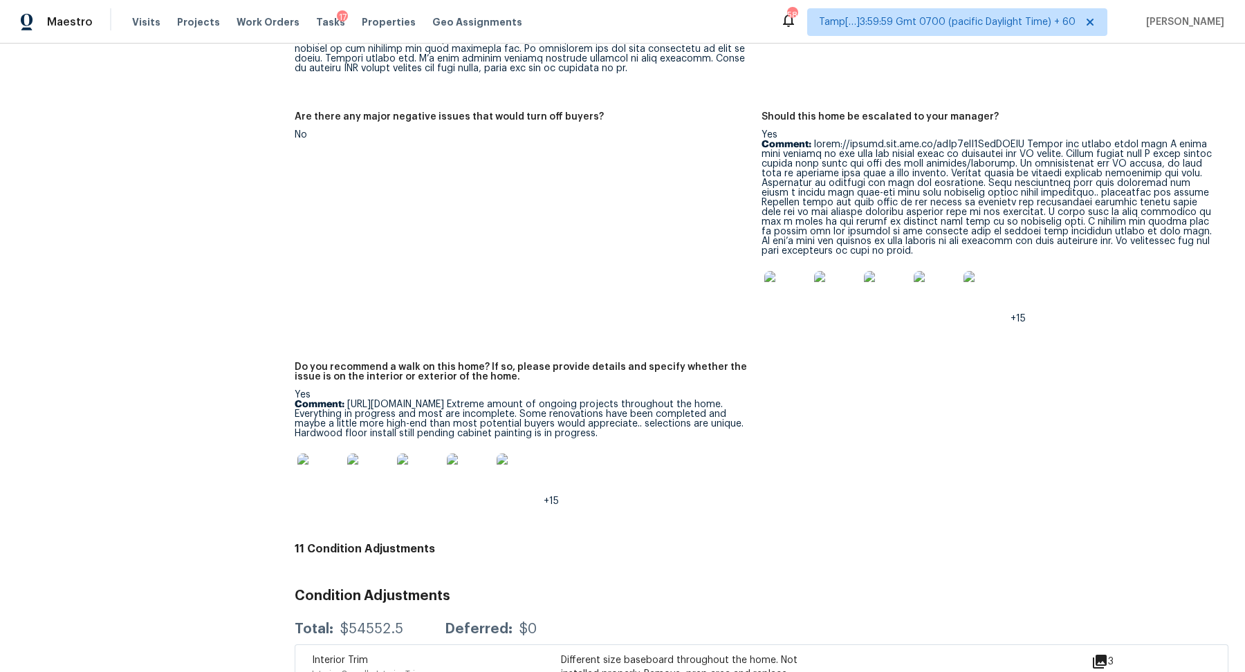
scroll to position [3728, 0]
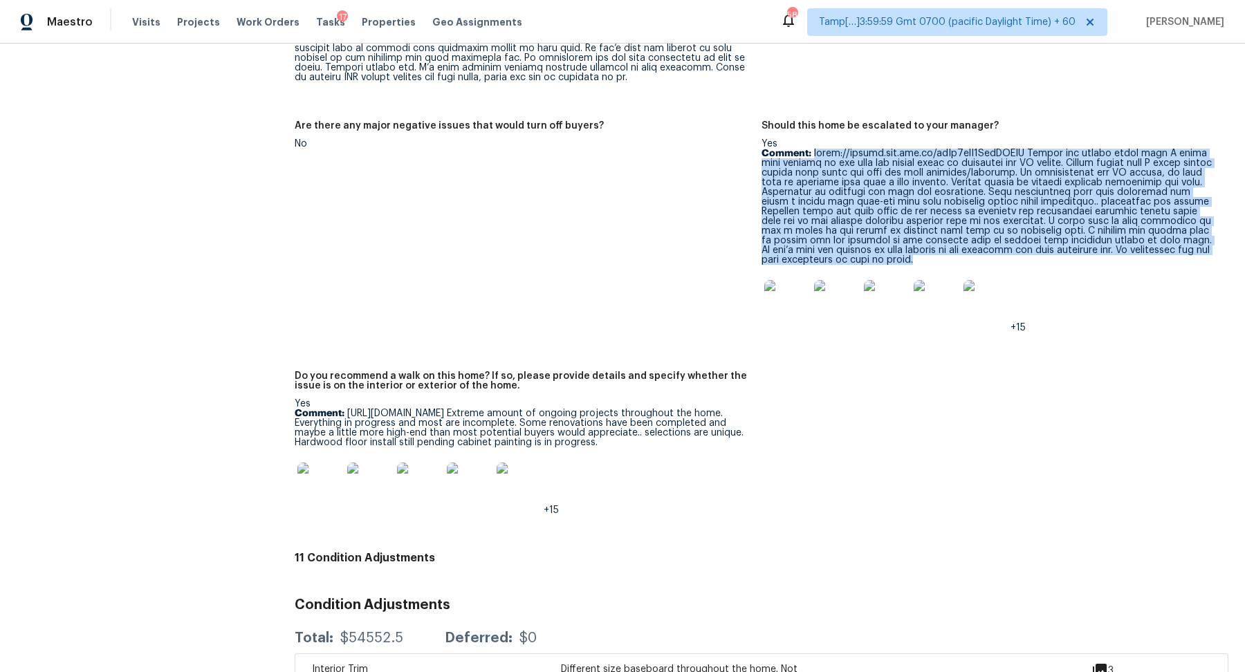
drag, startPoint x: 814, startPoint y: 144, endPoint x: 1044, endPoint y: 257, distance: 256.1
click at [1044, 257] on p "Comment:" at bounding box center [989, 207] width 456 height 116
copy p "https://photos.app.goo.gl/vtVs1hiP7MuzQNSKA Please see google photo link I thin…"
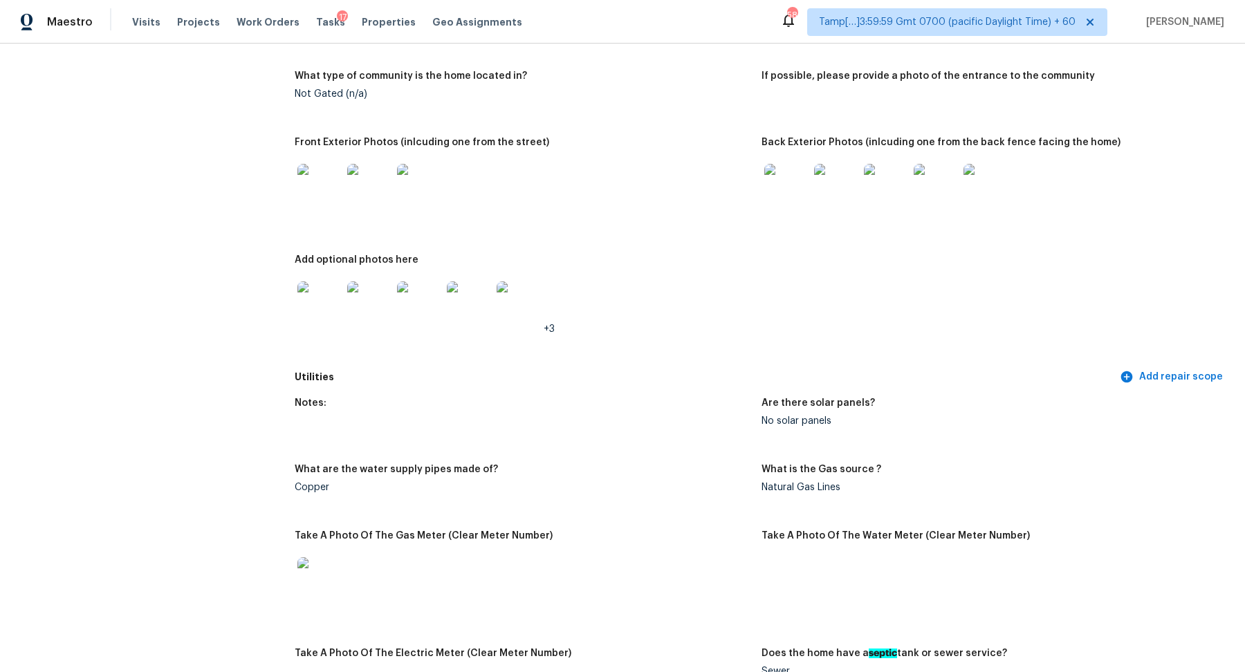
scroll to position [500, 0]
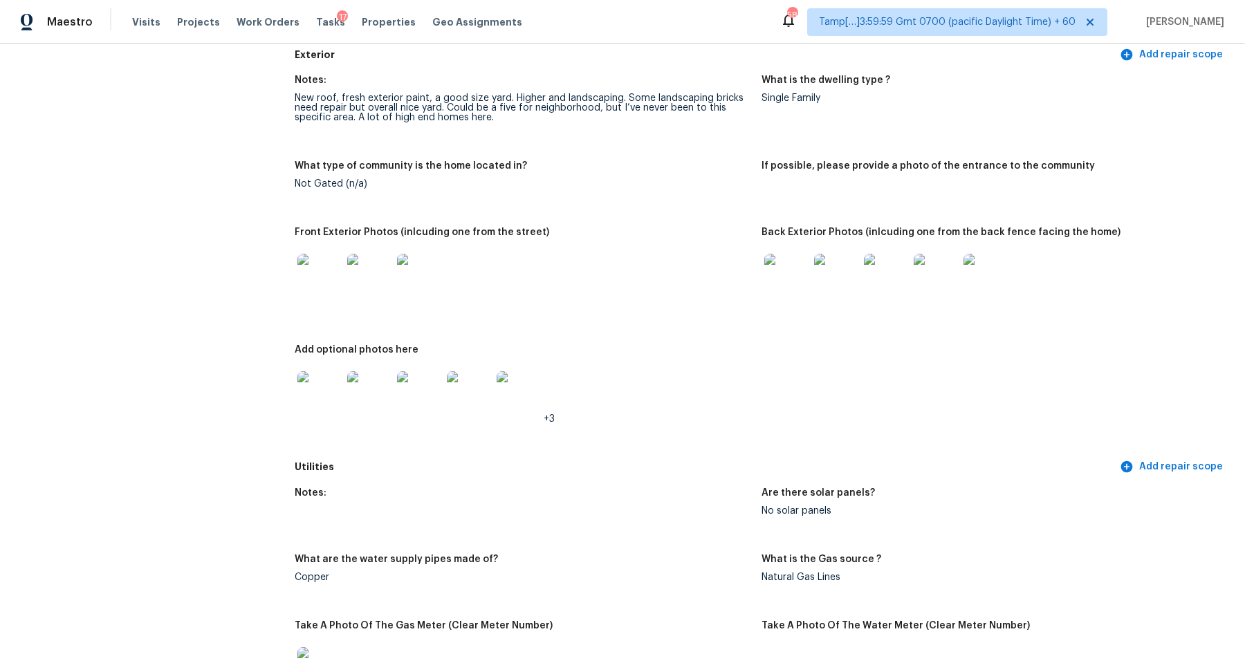
click at [796, 279] on img at bounding box center [786, 276] width 44 height 44
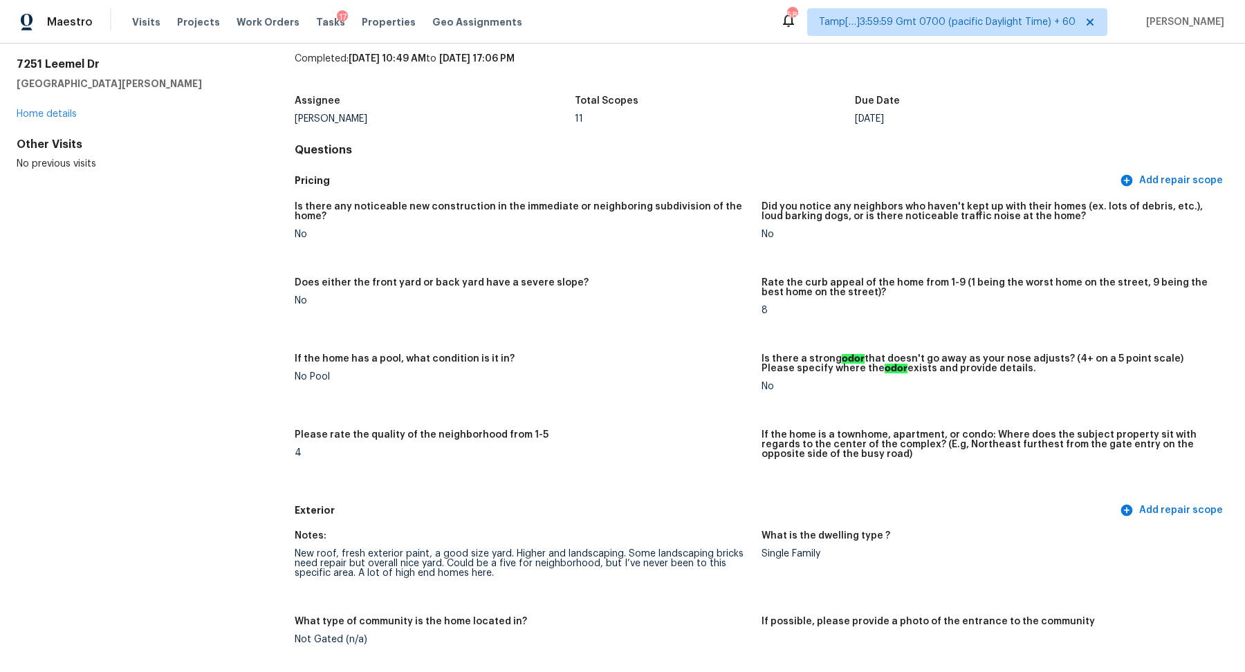
scroll to position [0, 0]
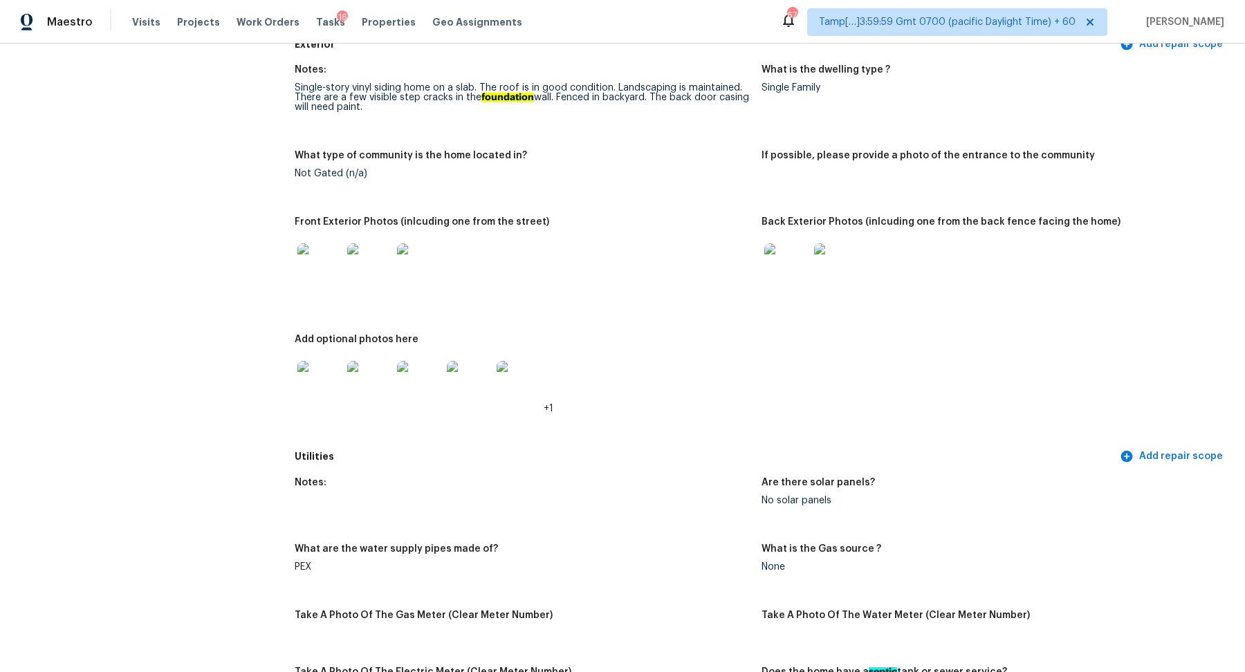
scroll to position [504, 0]
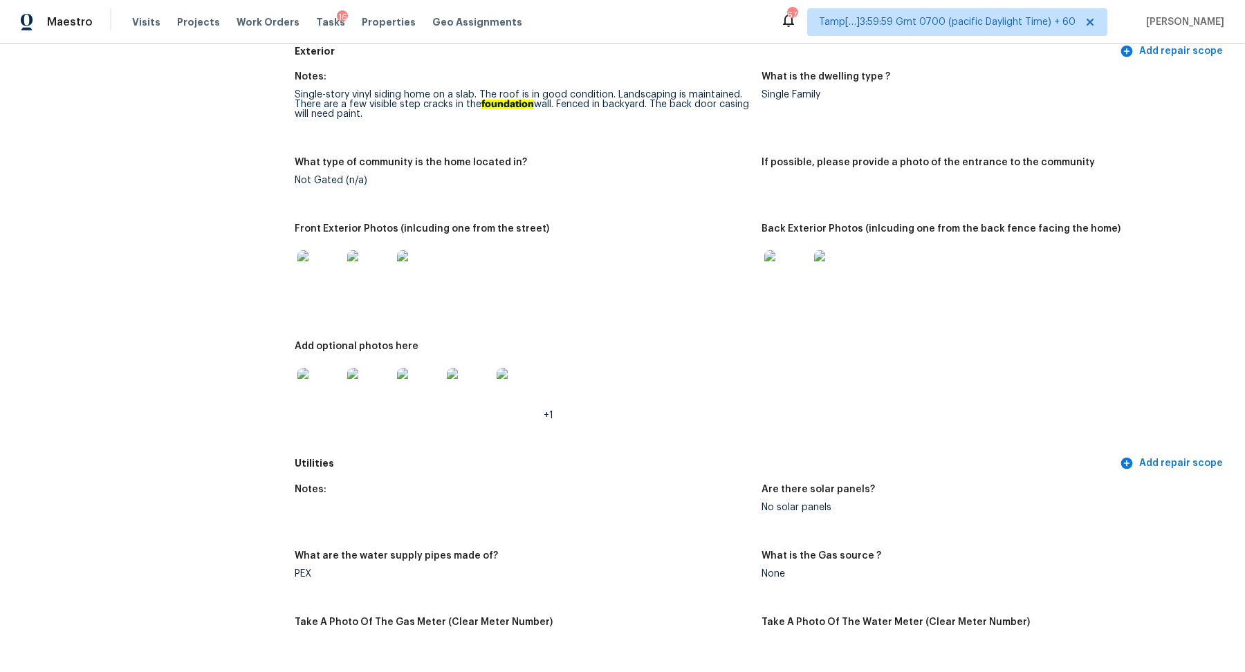
click at [328, 288] on img at bounding box center [319, 272] width 44 height 44
click at [761, 272] on figure "Front Exterior Photos (inlcuding one from the street)" at bounding box center [528, 274] width 467 height 101
click at [779, 272] on img at bounding box center [786, 272] width 44 height 44
click at [340, 403] on img at bounding box center [319, 390] width 44 height 44
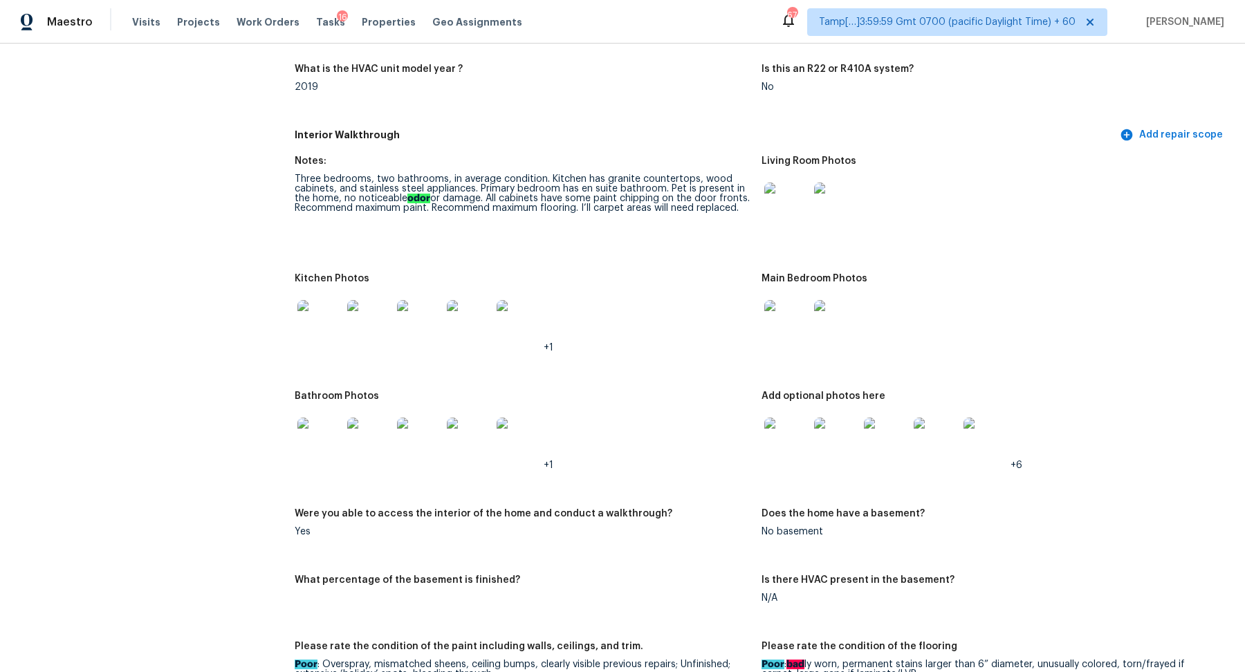
scroll to position [1357, 0]
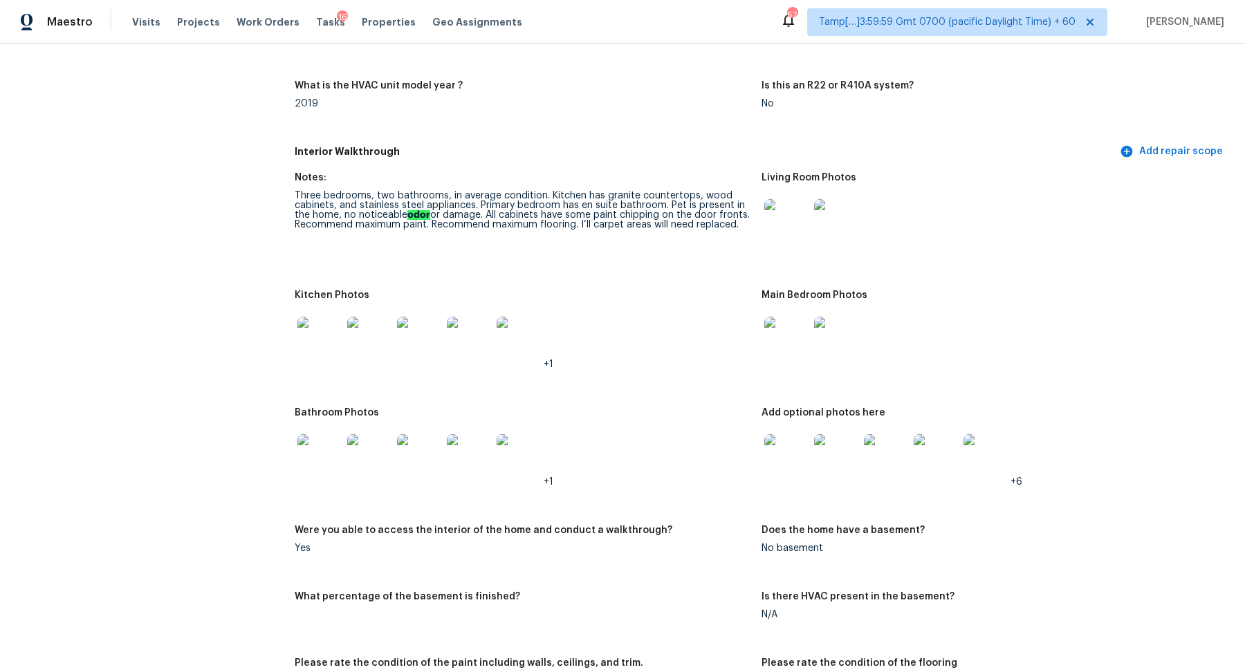
click at [789, 212] on img at bounding box center [786, 221] width 44 height 44
click at [306, 358] on img at bounding box center [319, 339] width 44 height 44
click at [775, 327] on img at bounding box center [786, 339] width 44 height 44
click at [322, 463] on img at bounding box center [319, 456] width 44 height 44
click at [793, 458] on img at bounding box center [786, 456] width 44 height 44
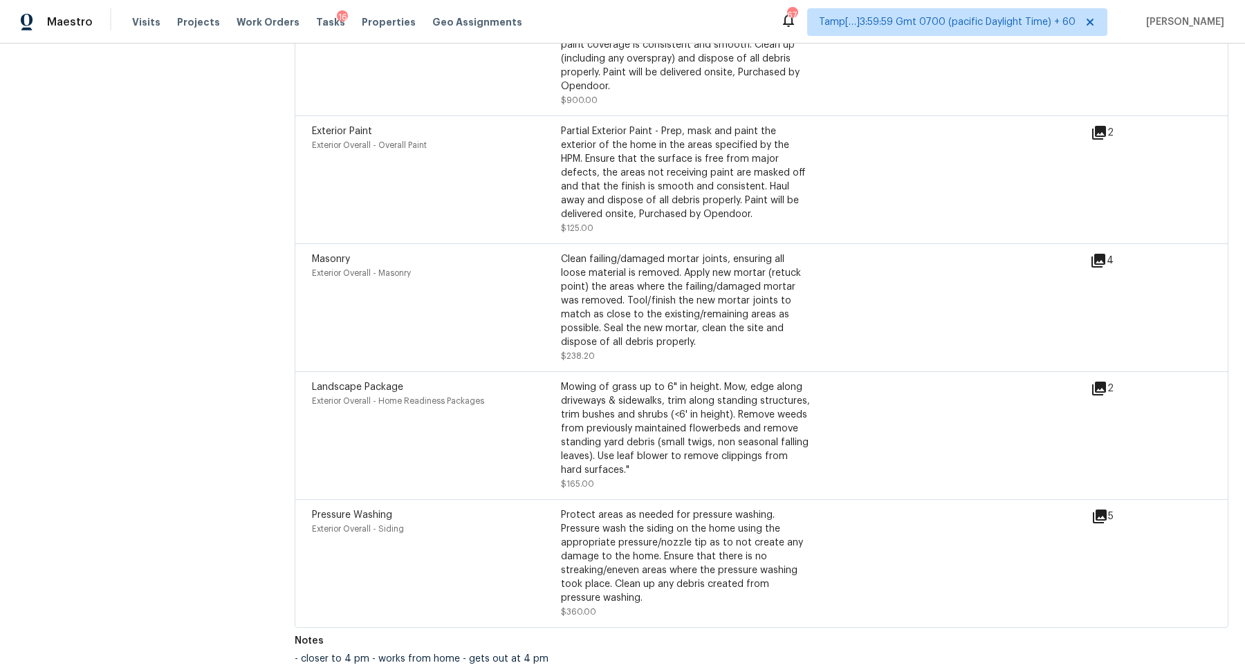
scroll to position [3291, 0]
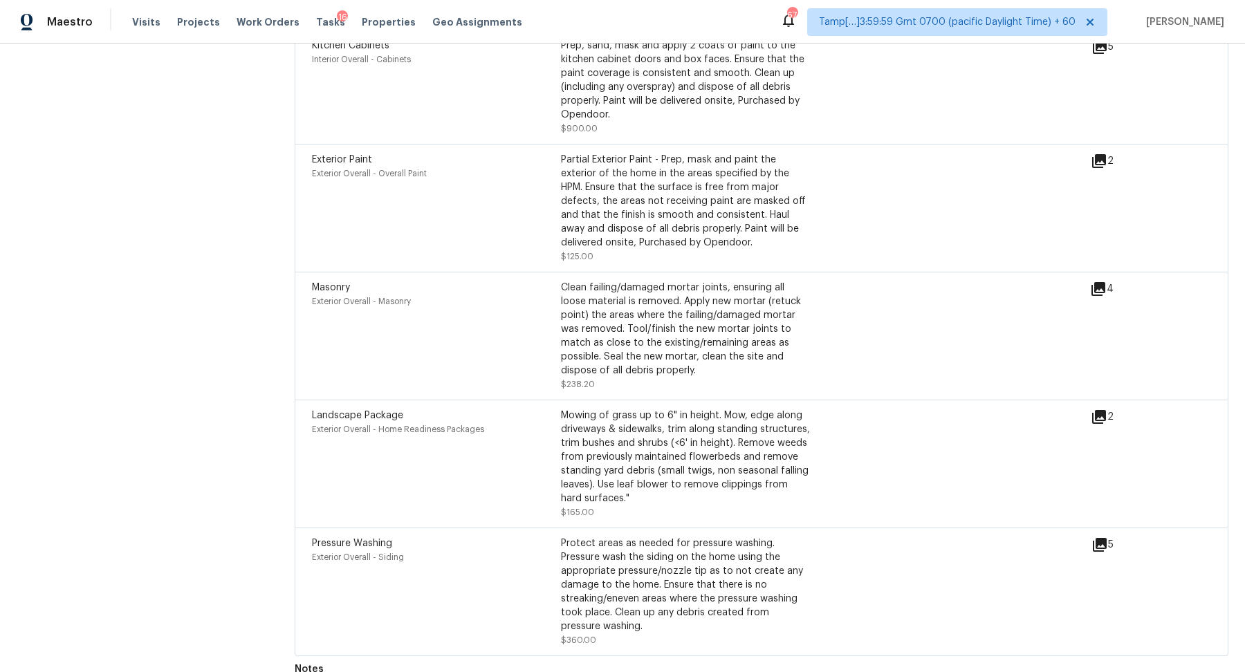
click at [1100, 167] on icon at bounding box center [1099, 161] width 14 height 14
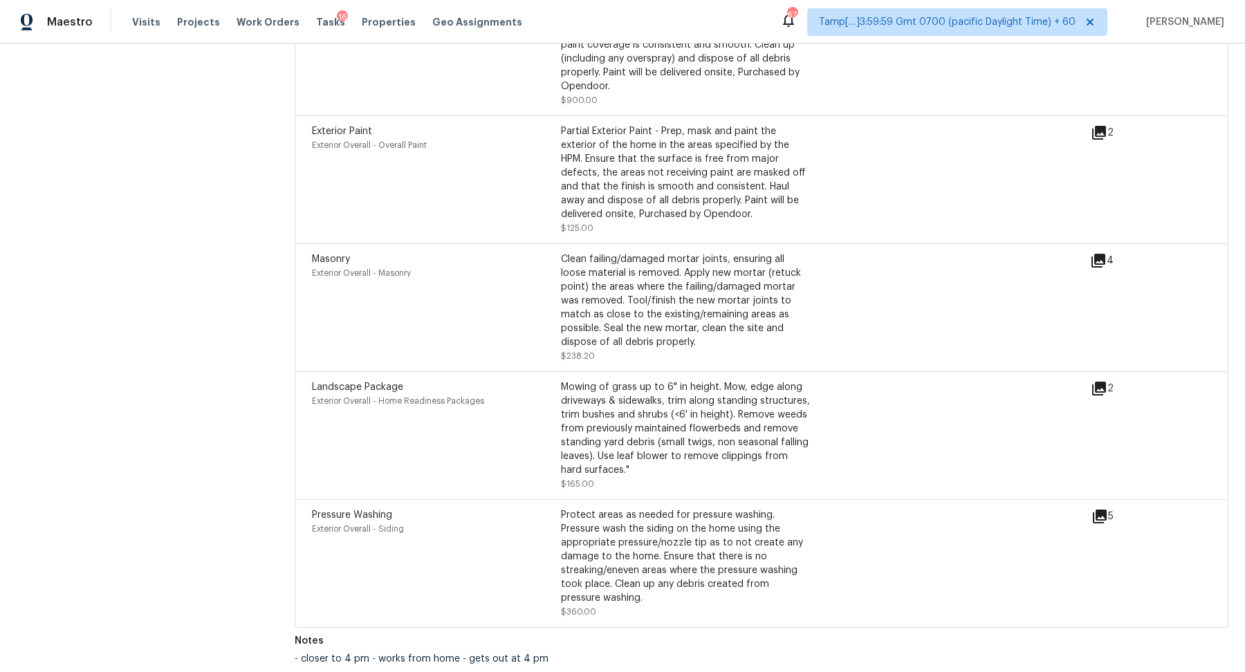
click at [1100, 264] on icon at bounding box center [1098, 261] width 14 height 14
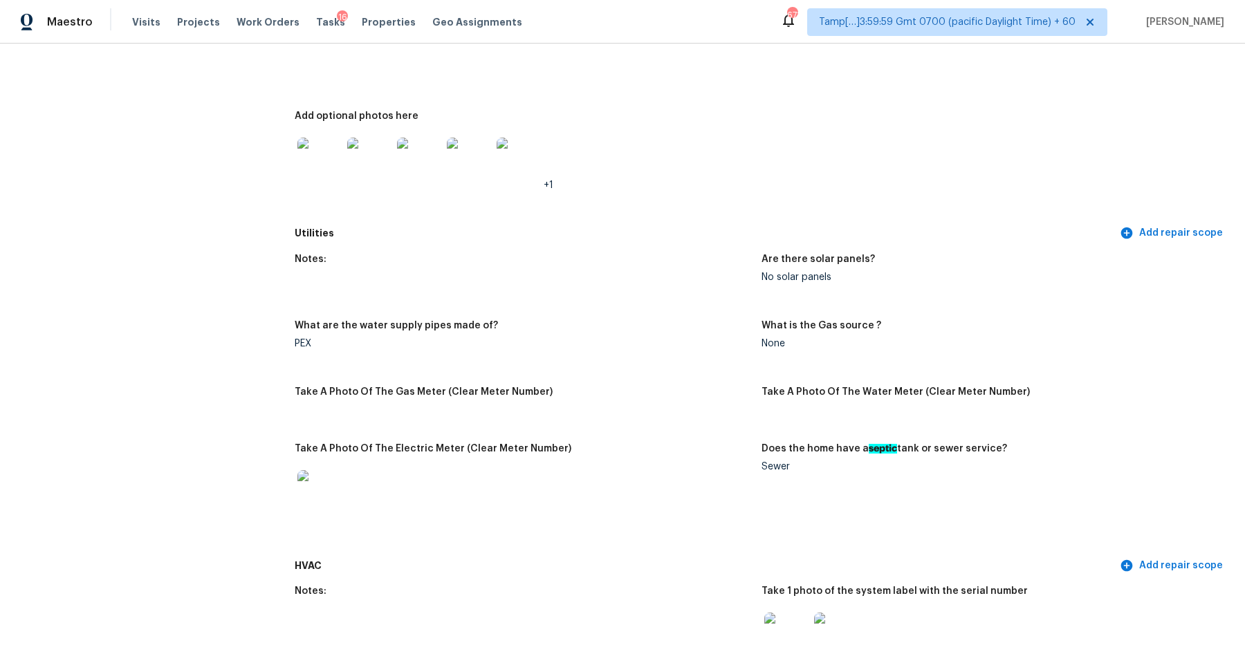
scroll to position [722, 0]
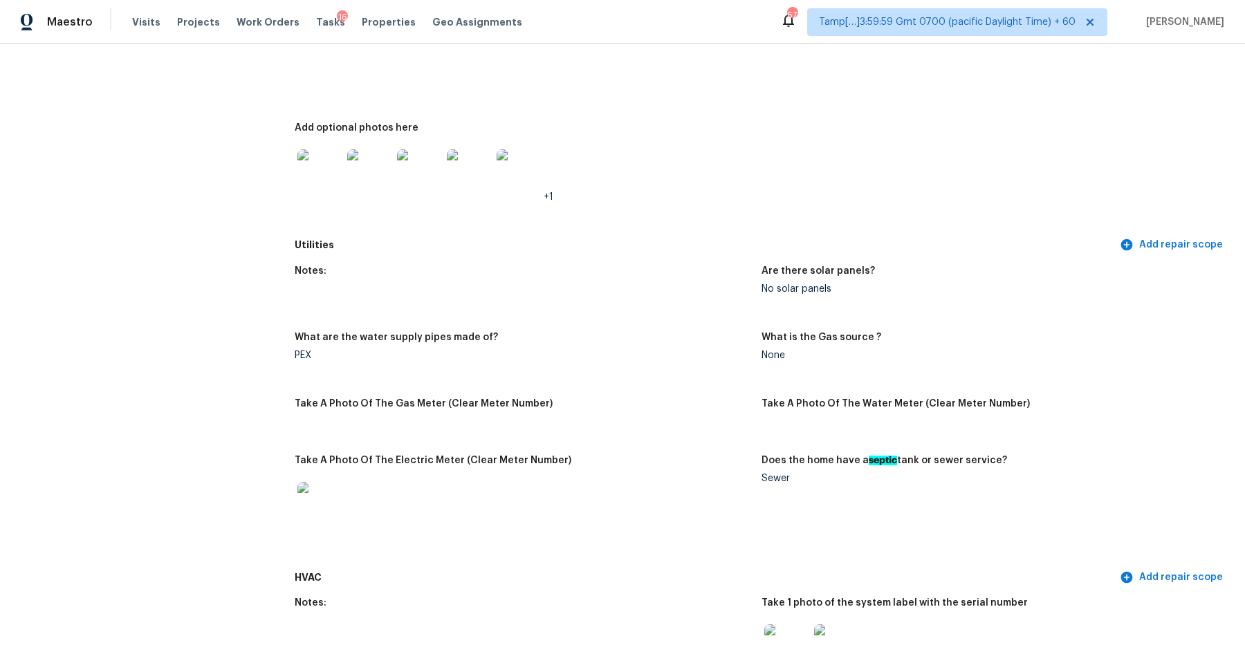
click at [318, 179] on img at bounding box center [319, 171] width 44 height 44
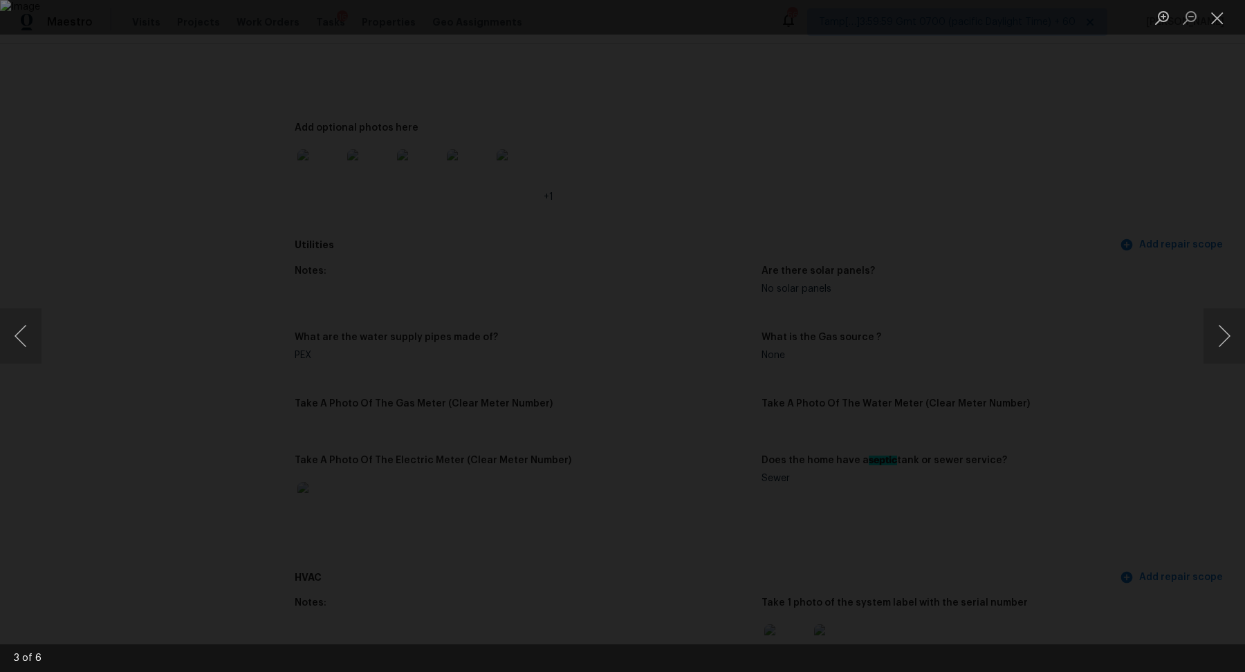
click at [1006, 94] on div "Lightbox" at bounding box center [622, 336] width 1245 height 672
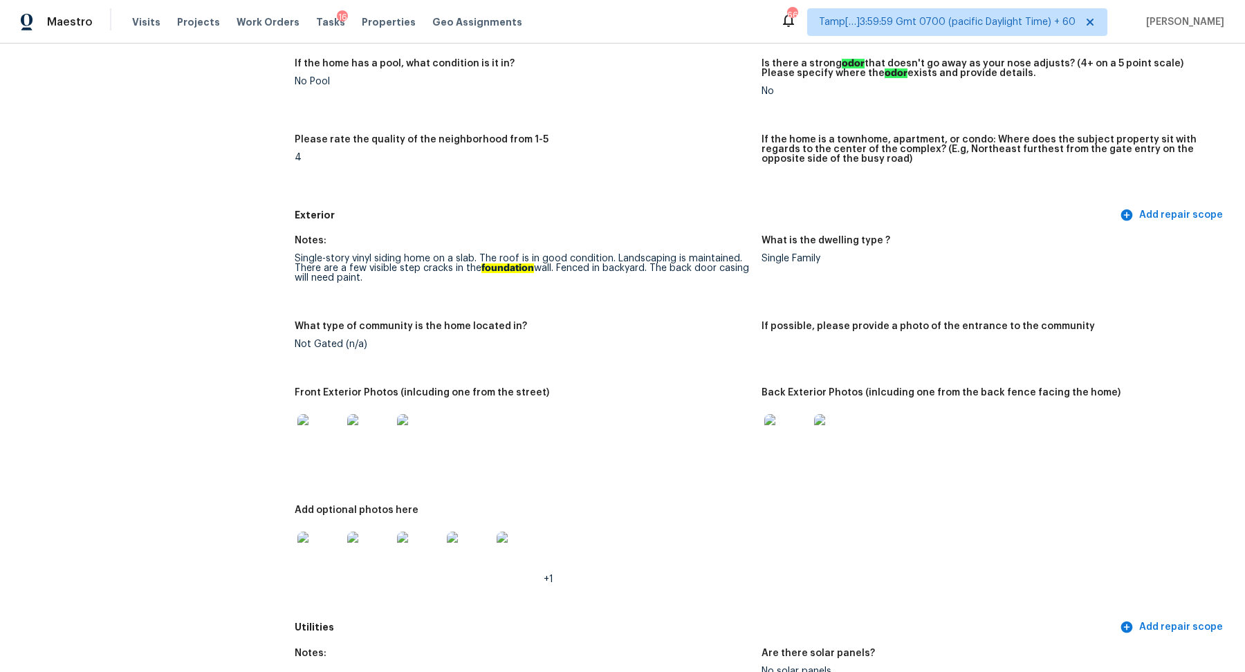
scroll to position [0, 0]
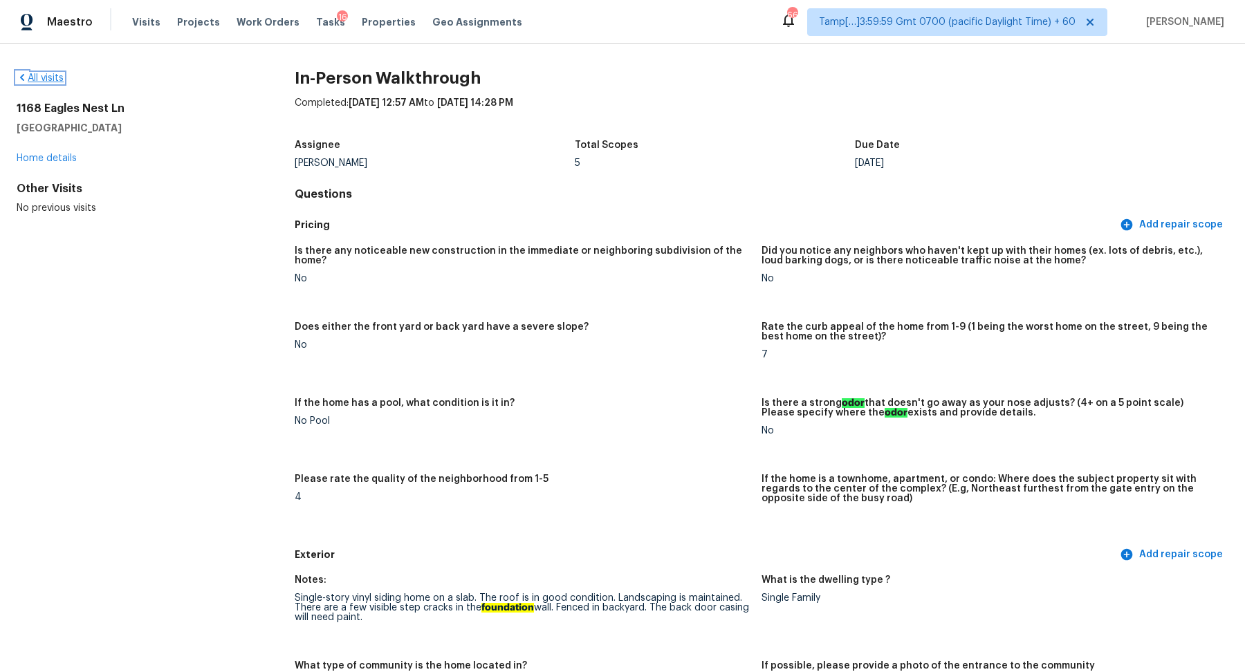
click at [46, 81] on link "All visits" at bounding box center [40, 78] width 47 height 10
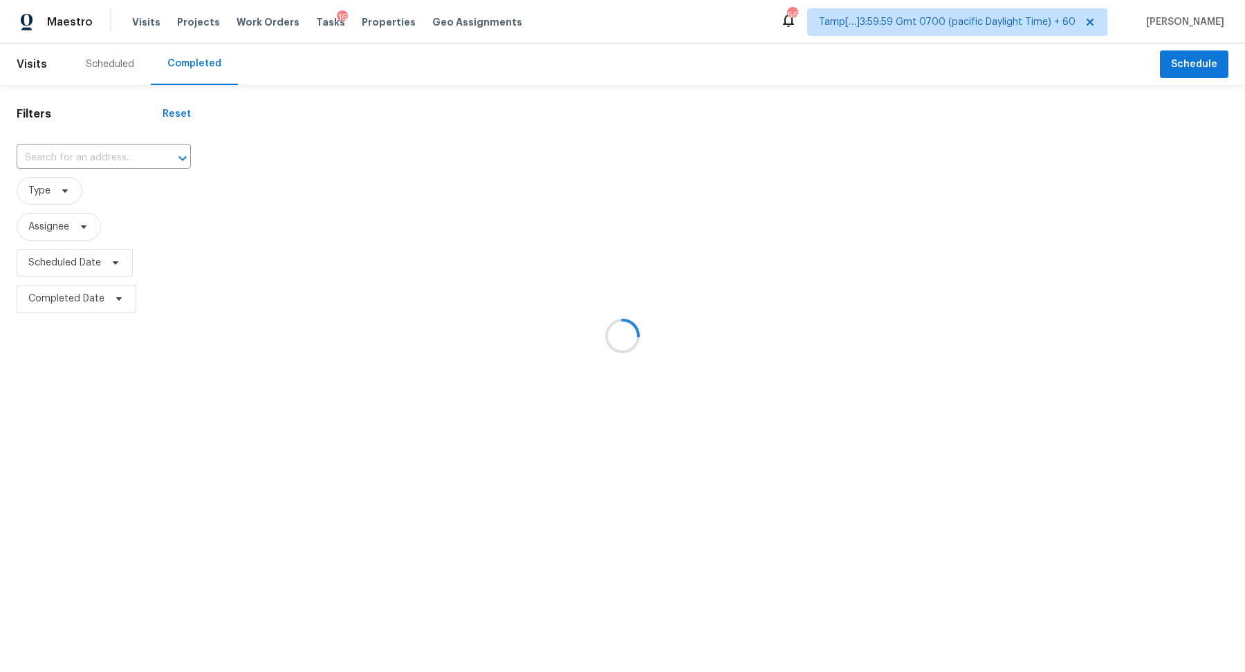
click at [74, 151] on div at bounding box center [622, 336] width 1245 height 672
click at [77, 151] on div at bounding box center [622, 336] width 1245 height 672
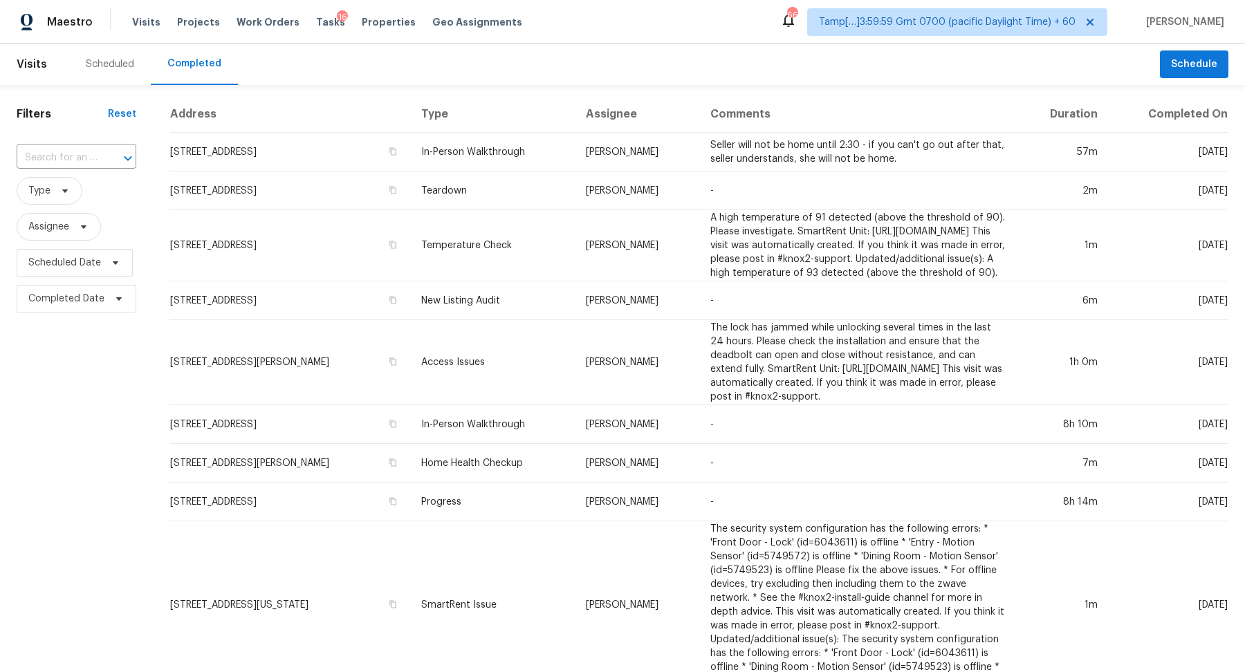
click at [77, 151] on input "text" at bounding box center [57, 157] width 81 height 21
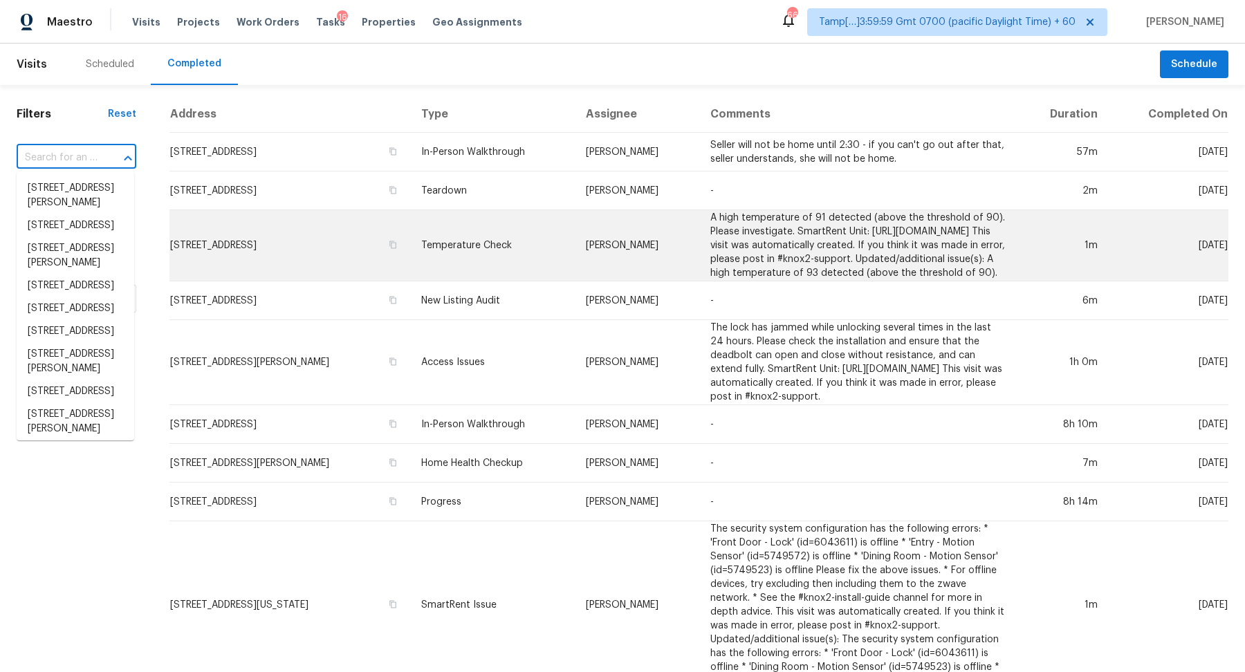
paste input "7251 Leemel Dr West Chester OH 45069"
type input "7251 Leemel Dr West Chester OH 45069"
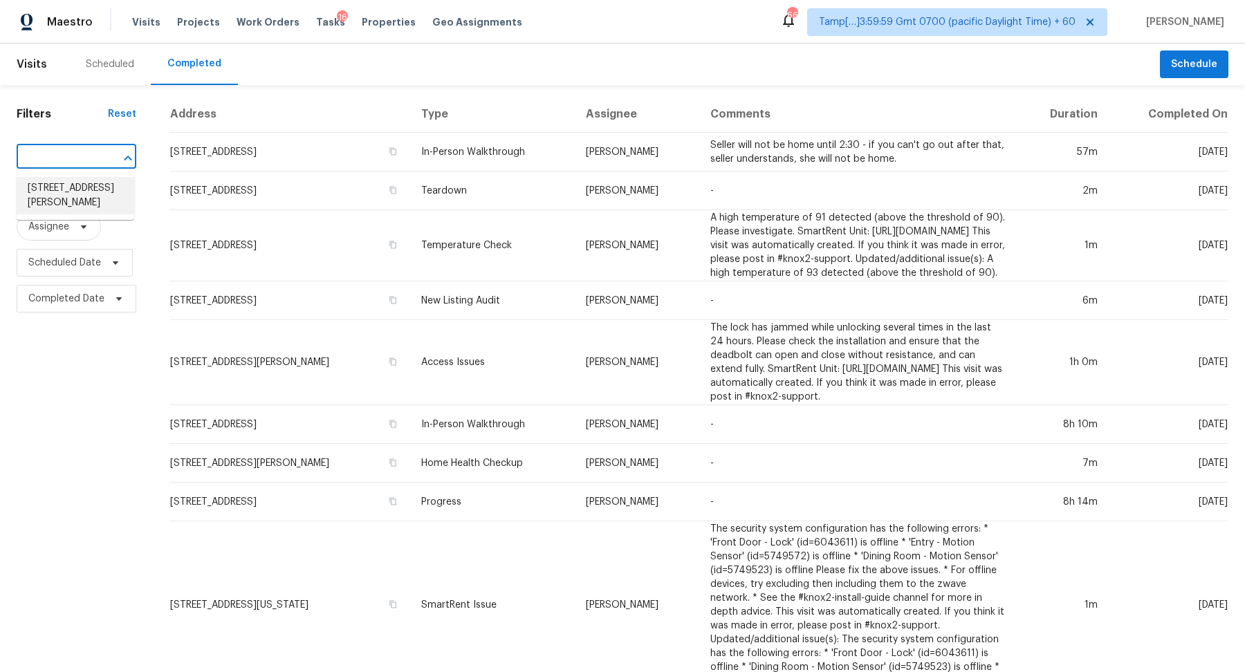
click at [92, 192] on li "7251 Leemel Dr, West Chester, OH 45069" at bounding box center [76, 195] width 118 height 37
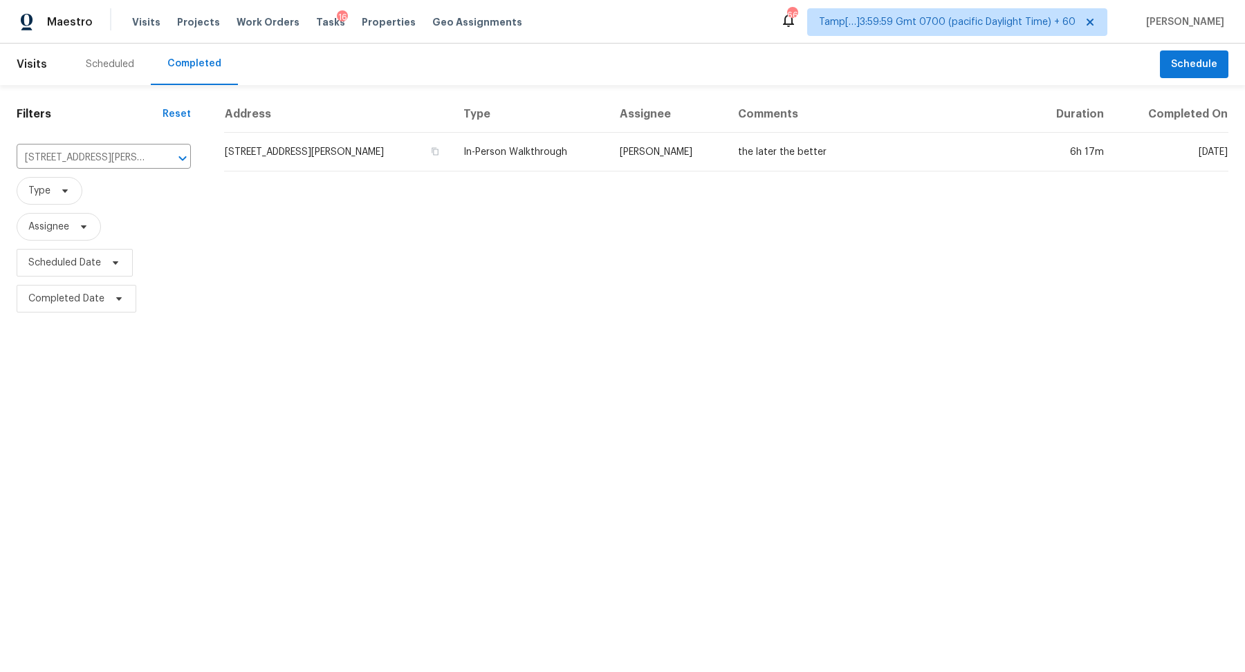
click at [335, 155] on td "7251 Leemel Dr, West Chester, OH 45069" at bounding box center [338, 152] width 228 height 39
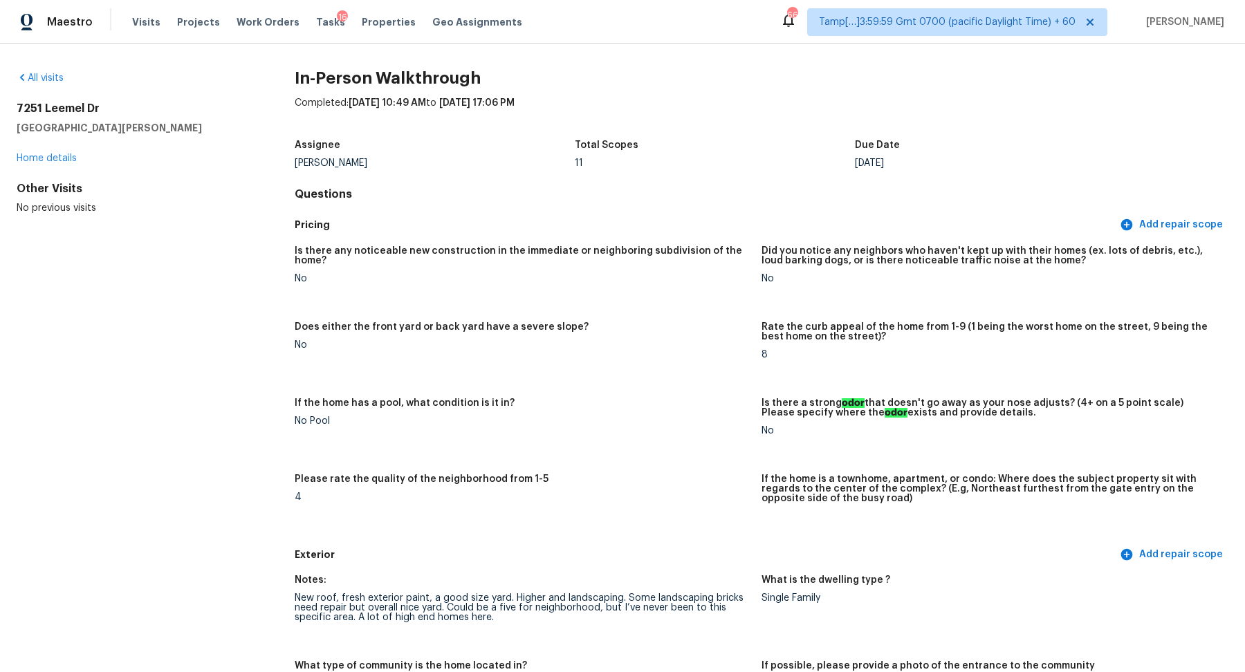
click at [674, 381] on div "Is there any noticeable new construction in the immediate or neighboring subdiv…" at bounding box center [762, 390] width 934 height 304
click at [50, 74] on link "All visits" at bounding box center [40, 78] width 47 height 10
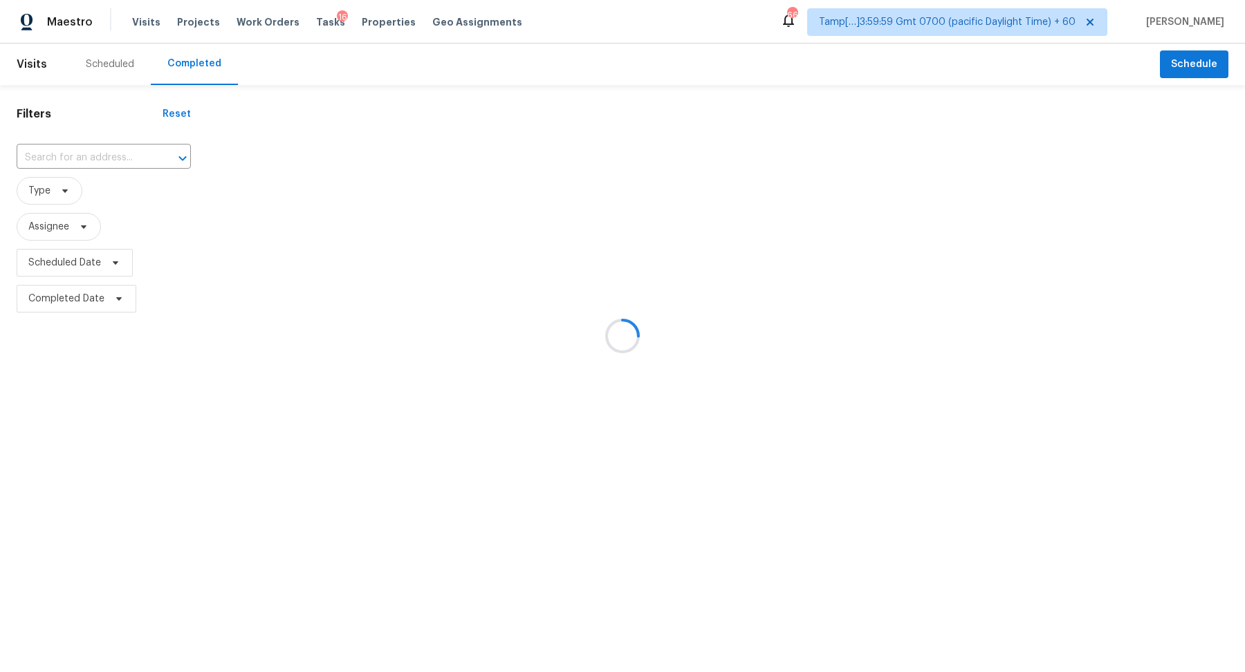
click at [34, 149] on div at bounding box center [622, 336] width 1245 height 672
click at [63, 153] on div at bounding box center [622, 336] width 1245 height 672
click at [87, 154] on div at bounding box center [622, 336] width 1245 height 672
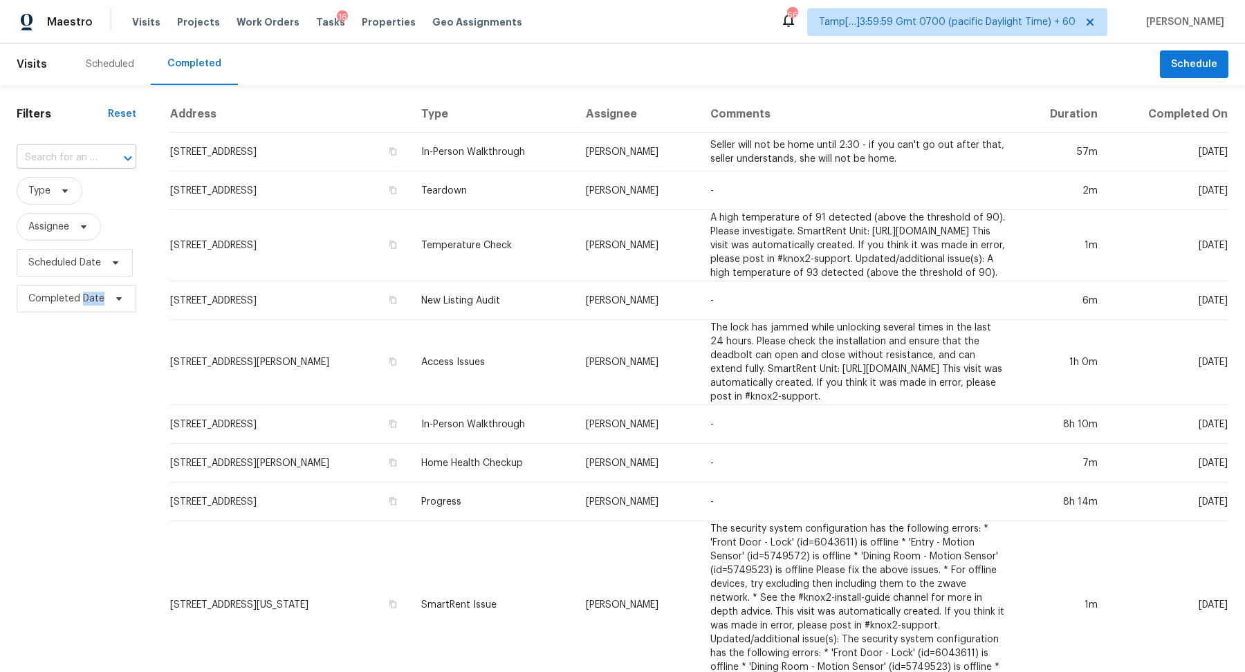
click at [100, 157] on div at bounding box center [118, 158] width 36 height 19
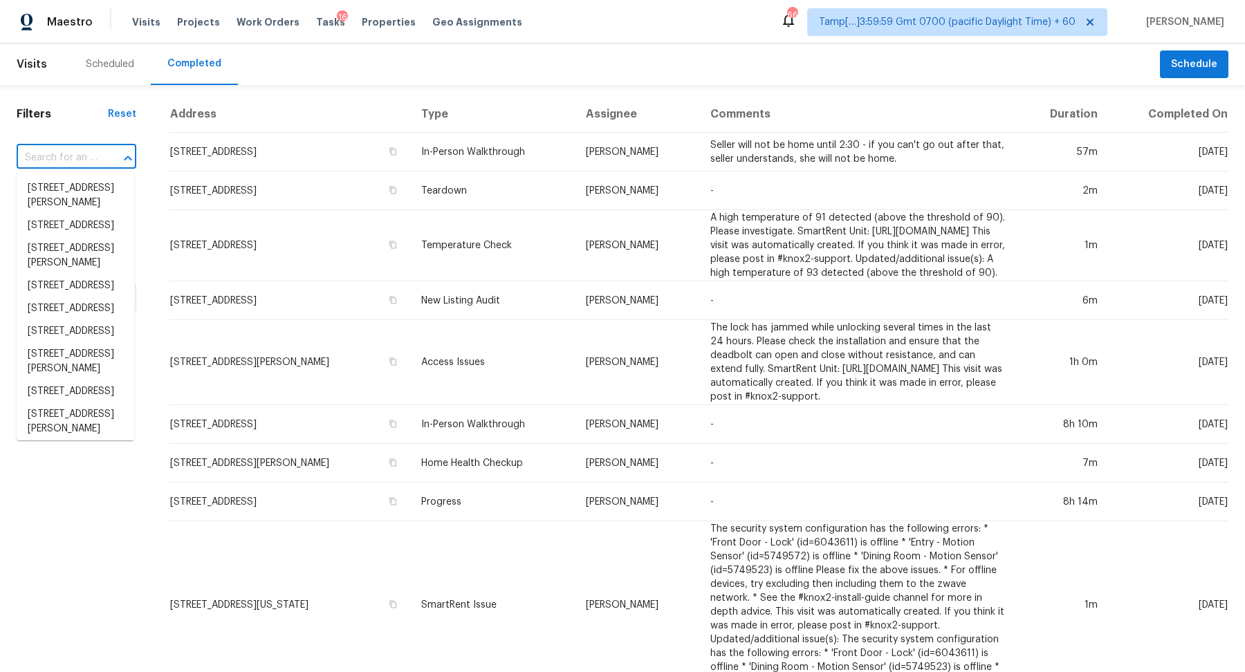
paste input "95 Shadowbrooke Cir Loganville GA 30052"
type input "95 Shadowbrooke Cir Loganville GA 30052"
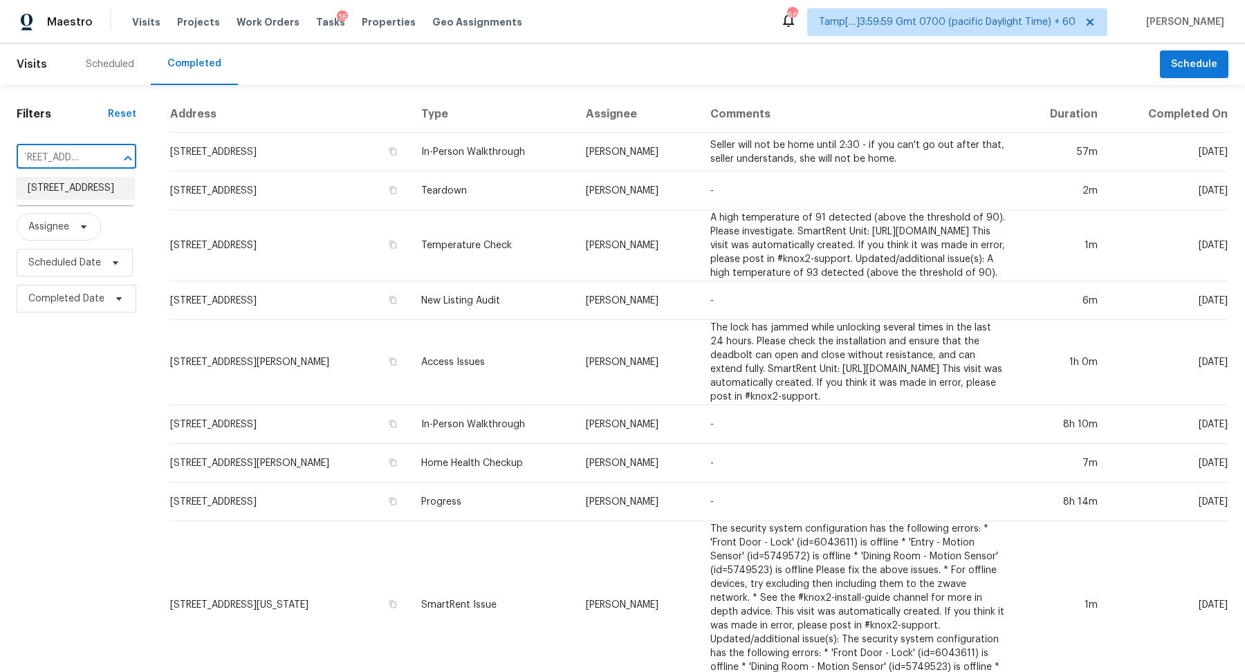
click at [53, 198] on li "95 Shadowbrooke Cir, Loganville, GA 30052" at bounding box center [76, 188] width 118 height 23
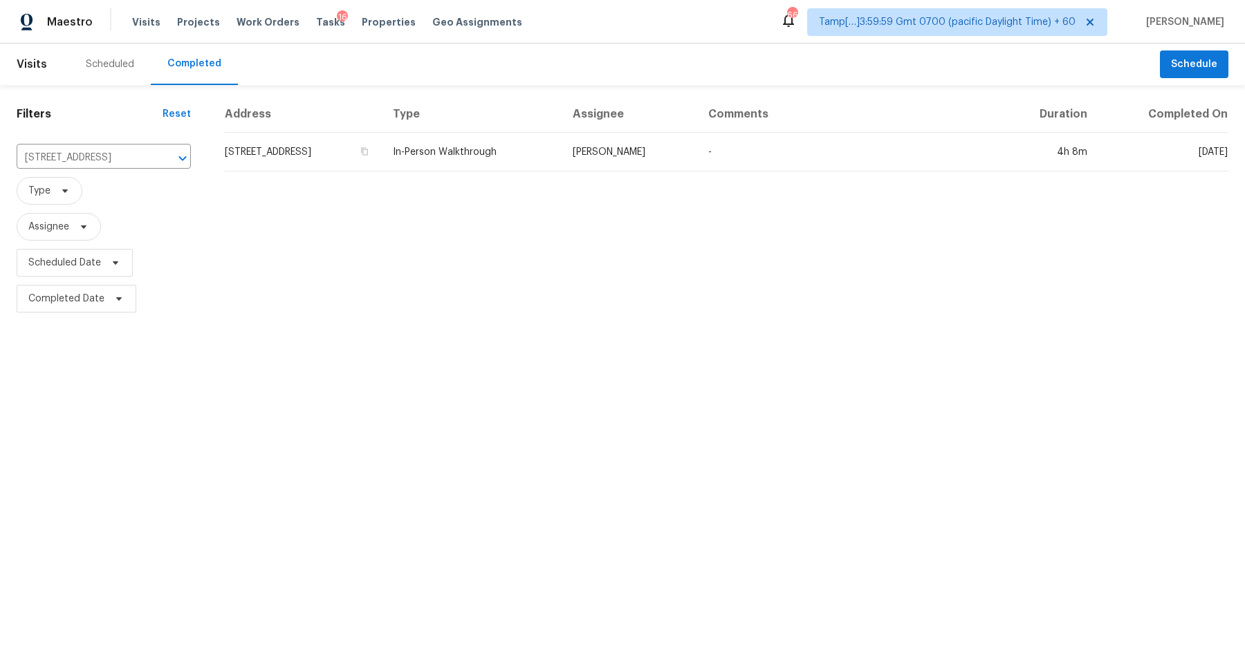
click at [297, 147] on td "95 Shadowbrooke Cir, Loganville, GA 30052" at bounding box center [303, 152] width 158 height 39
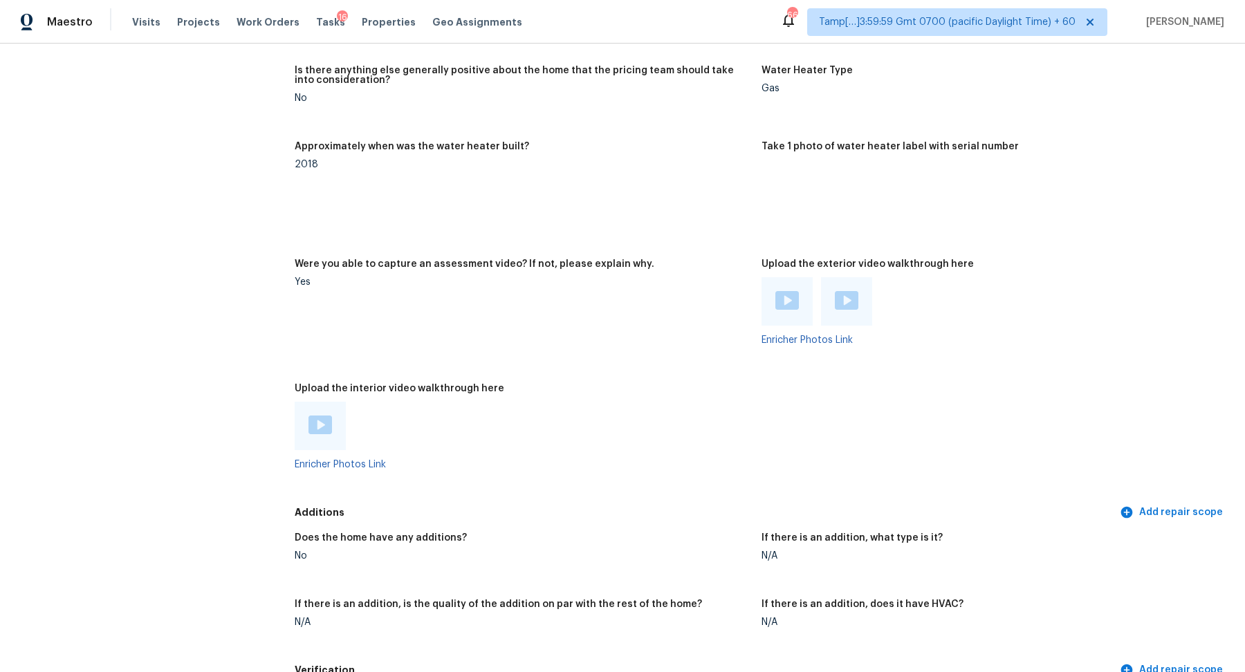
scroll to position [2682, 0]
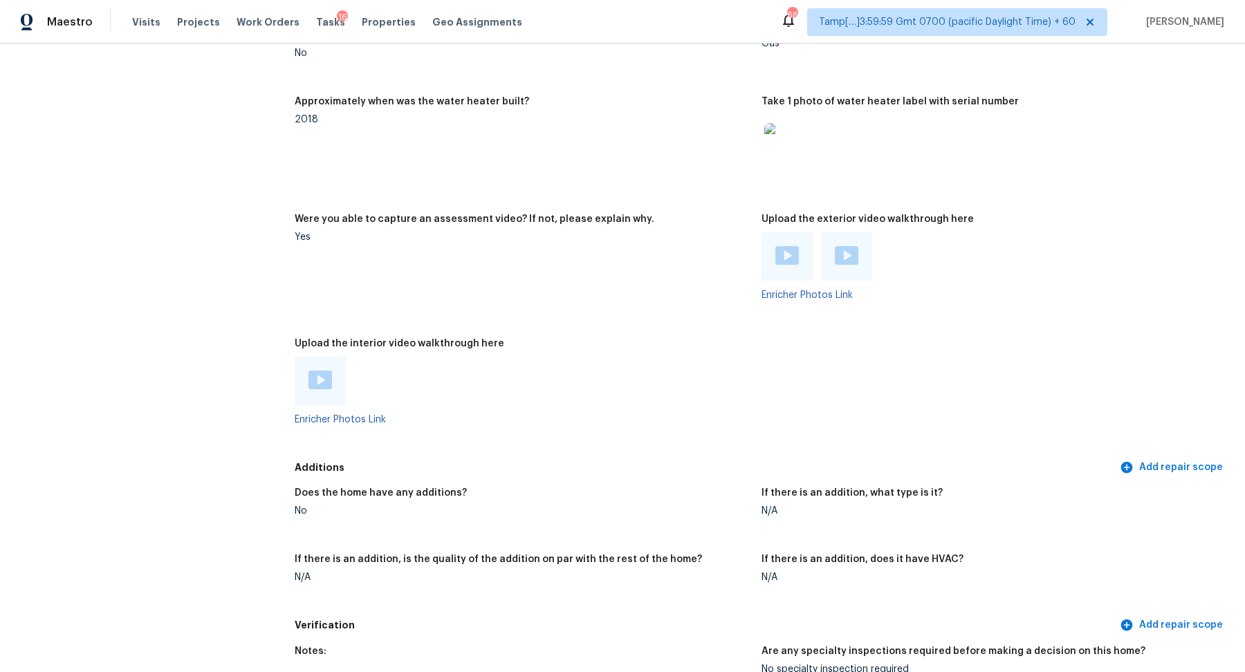
click at [323, 382] on img at bounding box center [320, 380] width 24 height 19
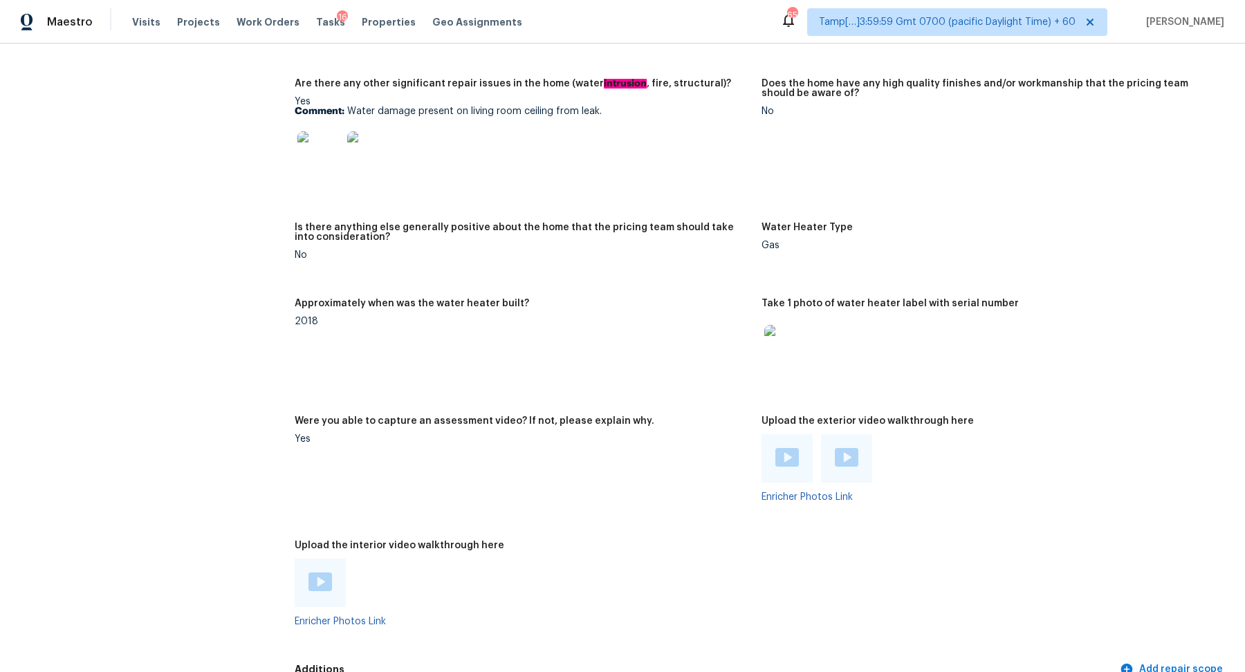
scroll to position [2363, 0]
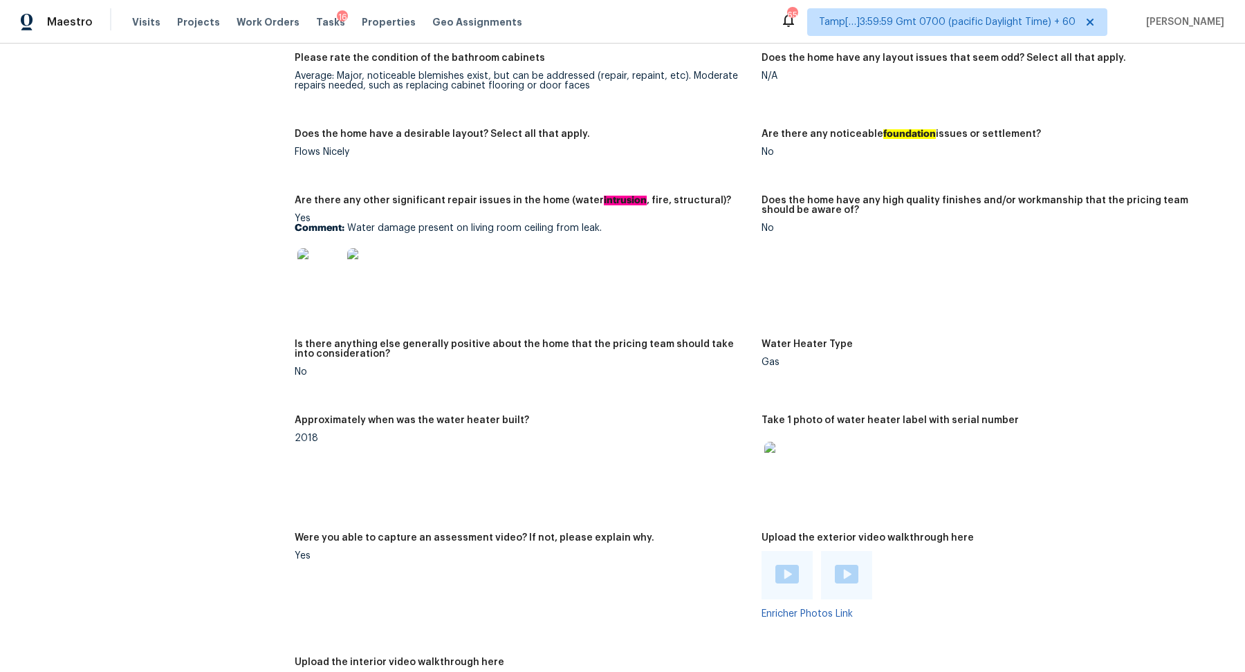
click at [330, 288] on img at bounding box center [319, 270] width 44 height 44
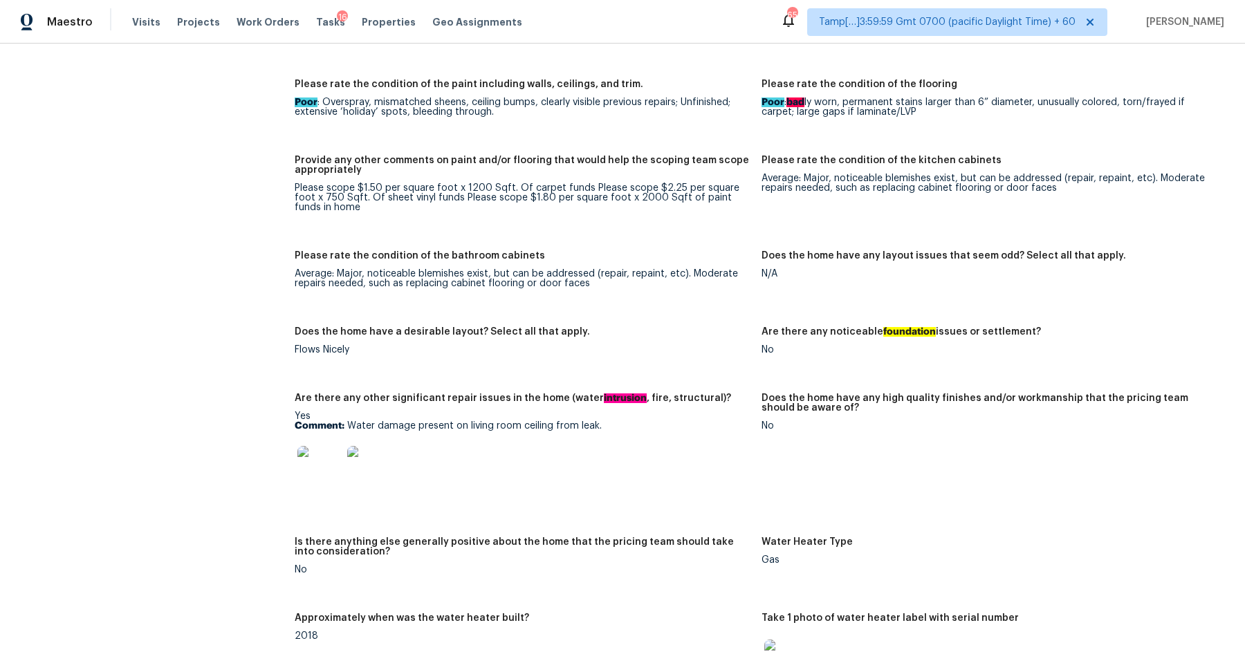
scroll to position [2142, 0]
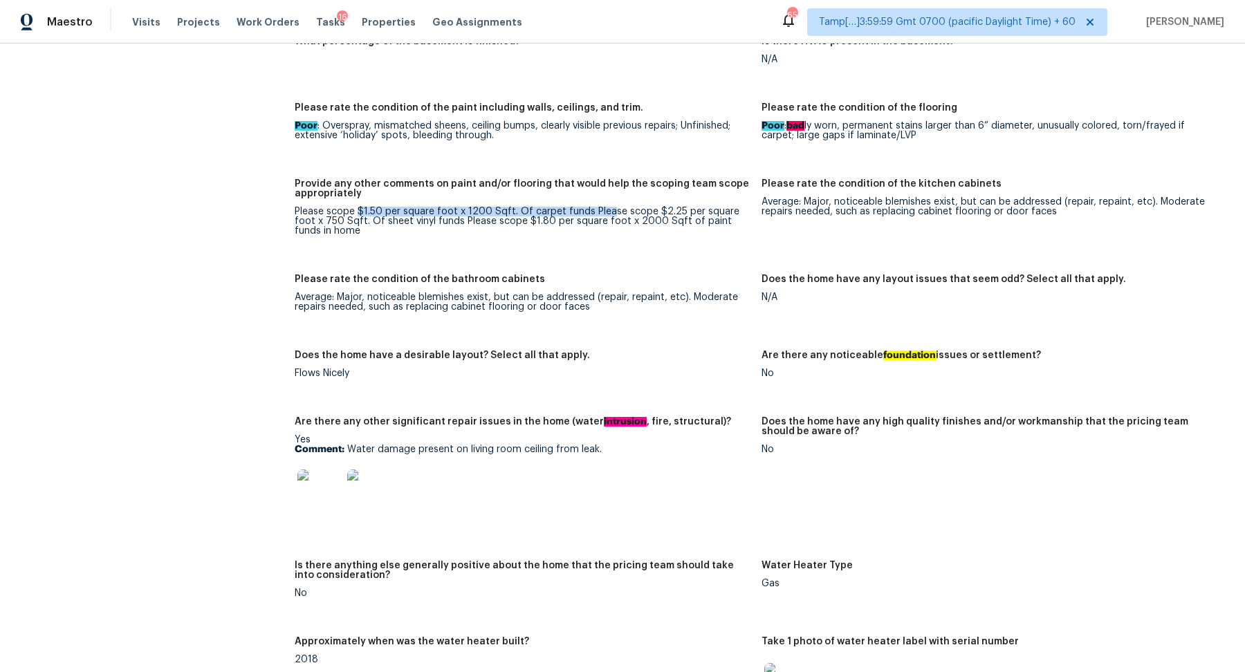
drag, startPoint x: 357, startPoint y: 212, endPoint x: 602, endPoint y: 212, distance: 245.5
click at [602, 212] on div "Please scope $1.50 per square foot x 1200 Sqft. Of carpet funds Please scope $2…" at bounding box center [523, 221] width 456 height 29
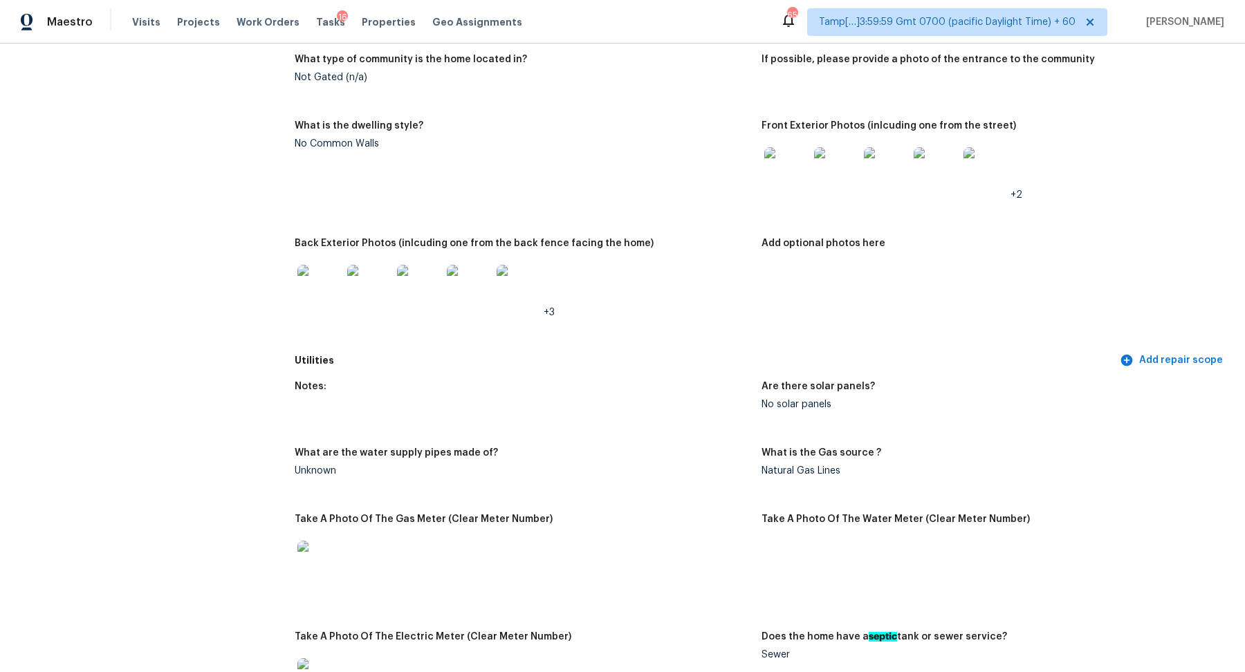
scroll to position [665, 0]
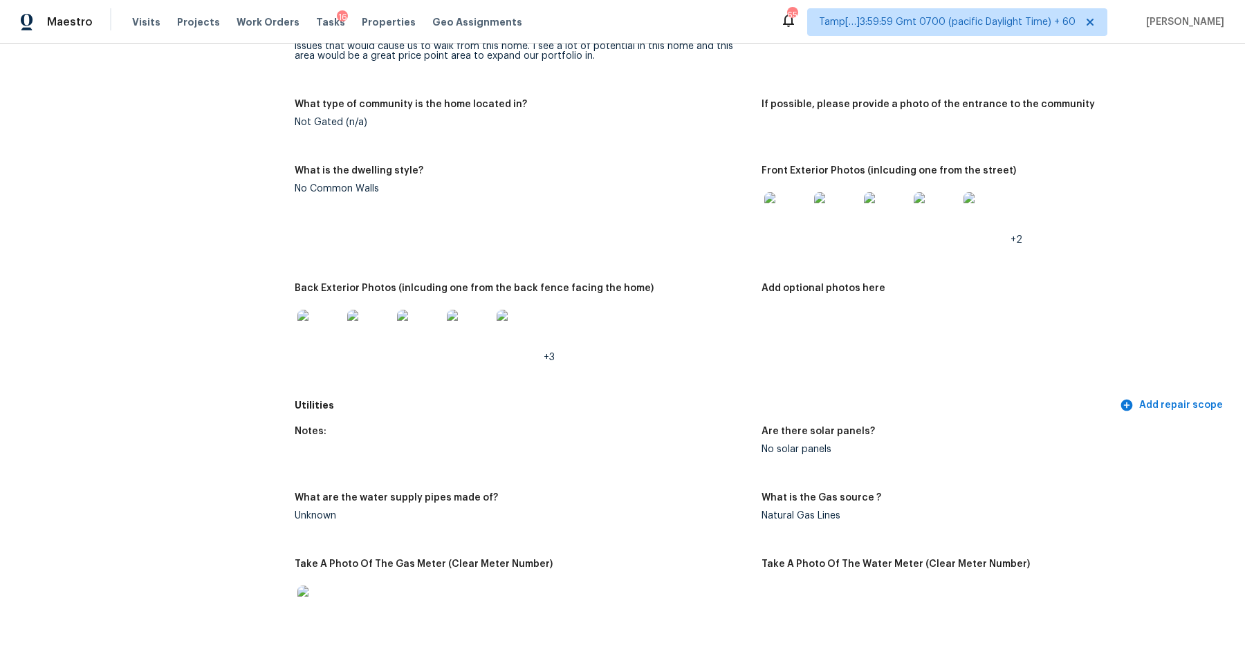
click at [798, 206] on img at bounding box center [786, 214] width 44 height 44
click at [318, 337] on img at bounding box center [319, 332] width 44 height 44
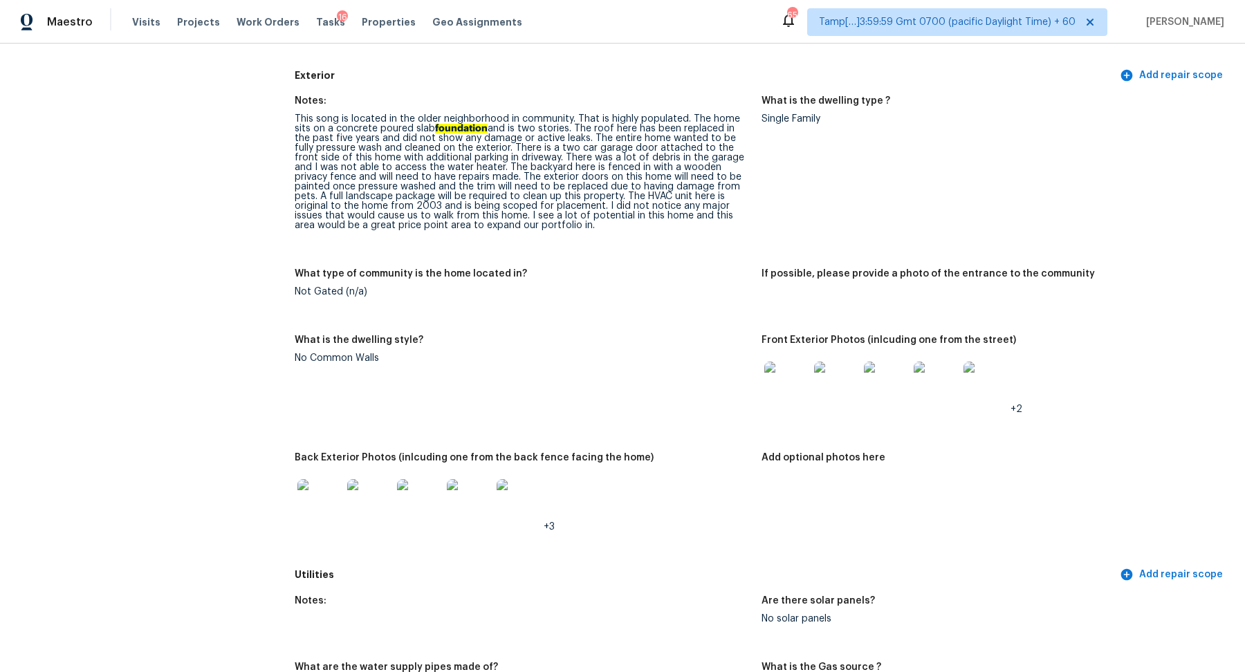
scroll to position [468, 0]
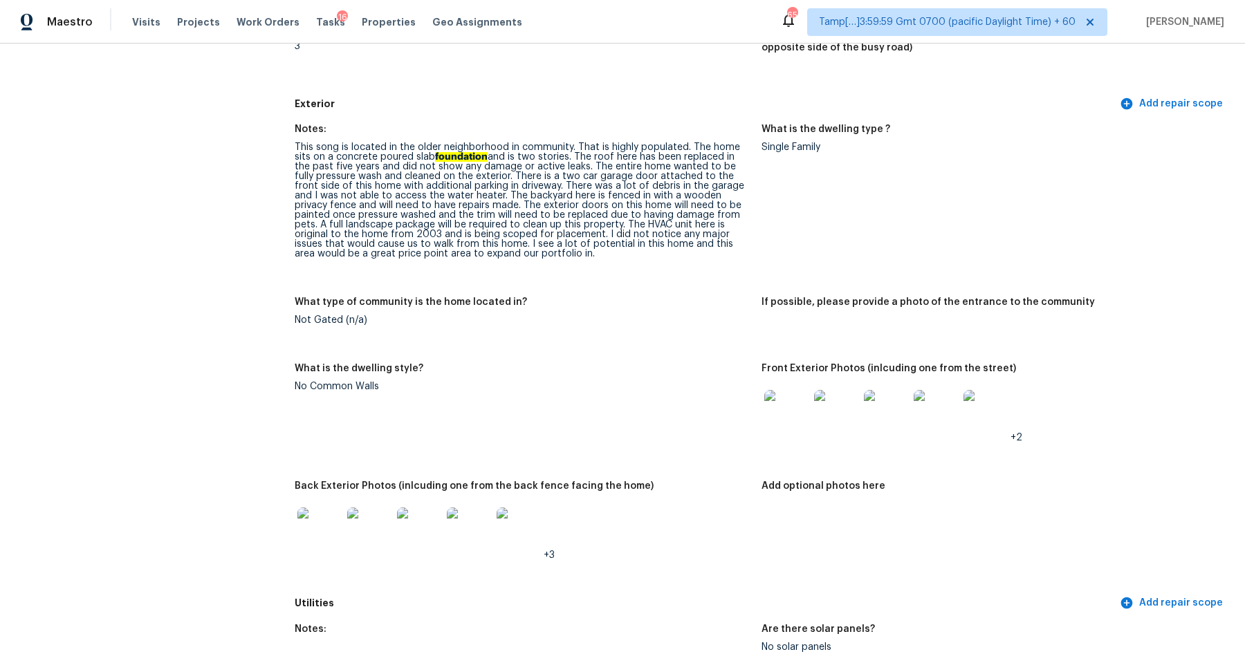
drag, startPoint x: 423, startPoint y: 154, endPoint x: 595, endPoint y: 178, distance: 174.6
click at [595, 178] on div "This song is located in the older neighborhood in community. That is highly pop…" at bounding box center [523, 200] width 456 height 116
drag, startPoint x: 561, startPoint y: 176, endPoint x: 685, endPoint y: 176, distance: 123.8
click at [685, 176] on div "This song is located in the older neighborhood in community. That is highly pop…" at bounding box center [523, 200] width 456 height 116
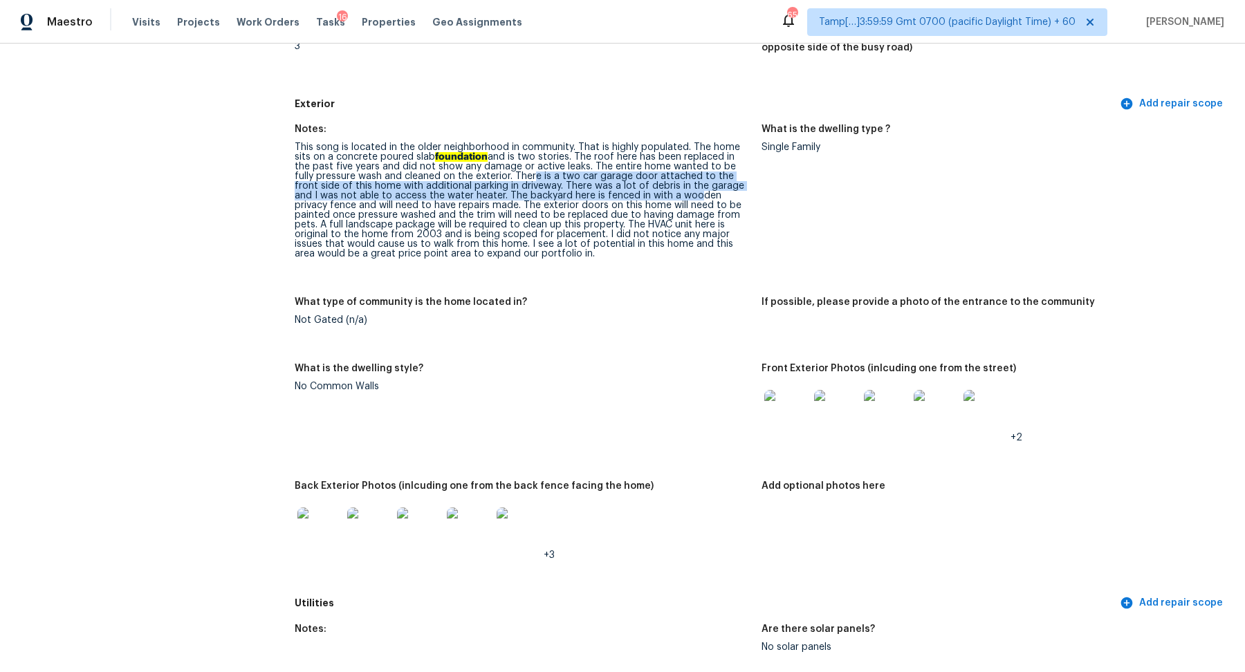
drag, startPoint x: 506, startPoint y: 176, endPoint x: 645, endPoint y: 194, distance: 139.5
click at [645, 194] on div "This song is located in the older neighborhood in community. That is highly pop…" at bounding box center [523, 200] width 456 height 116
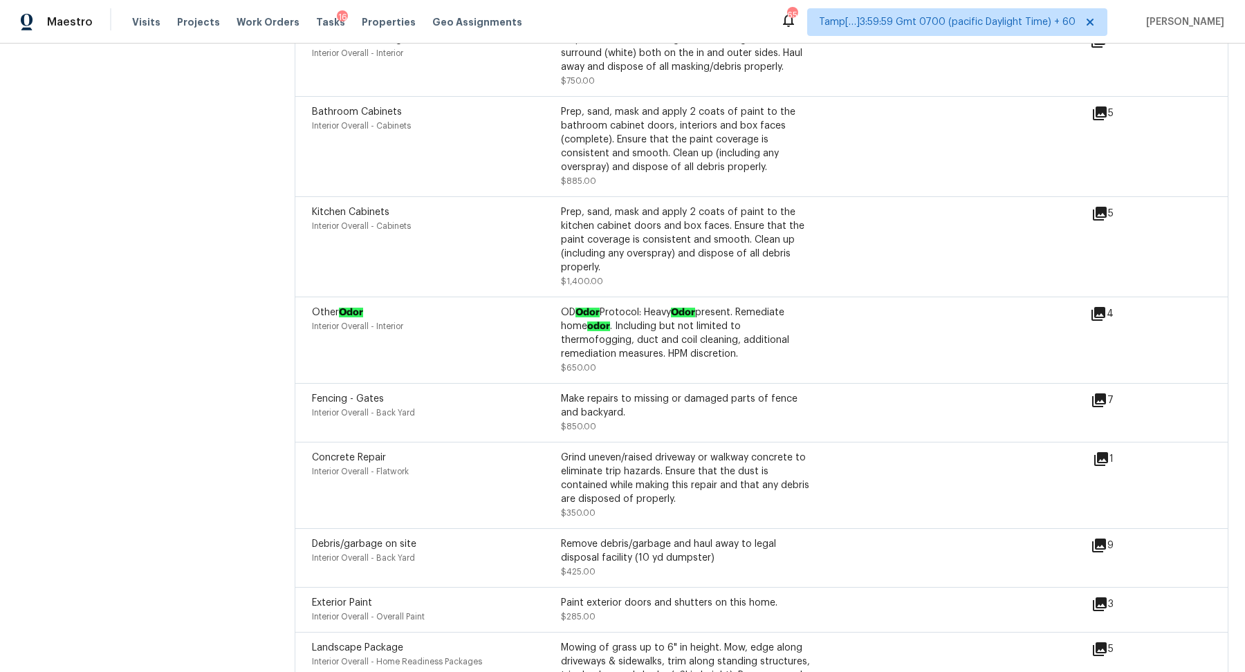
scroll to position [3975, 0]
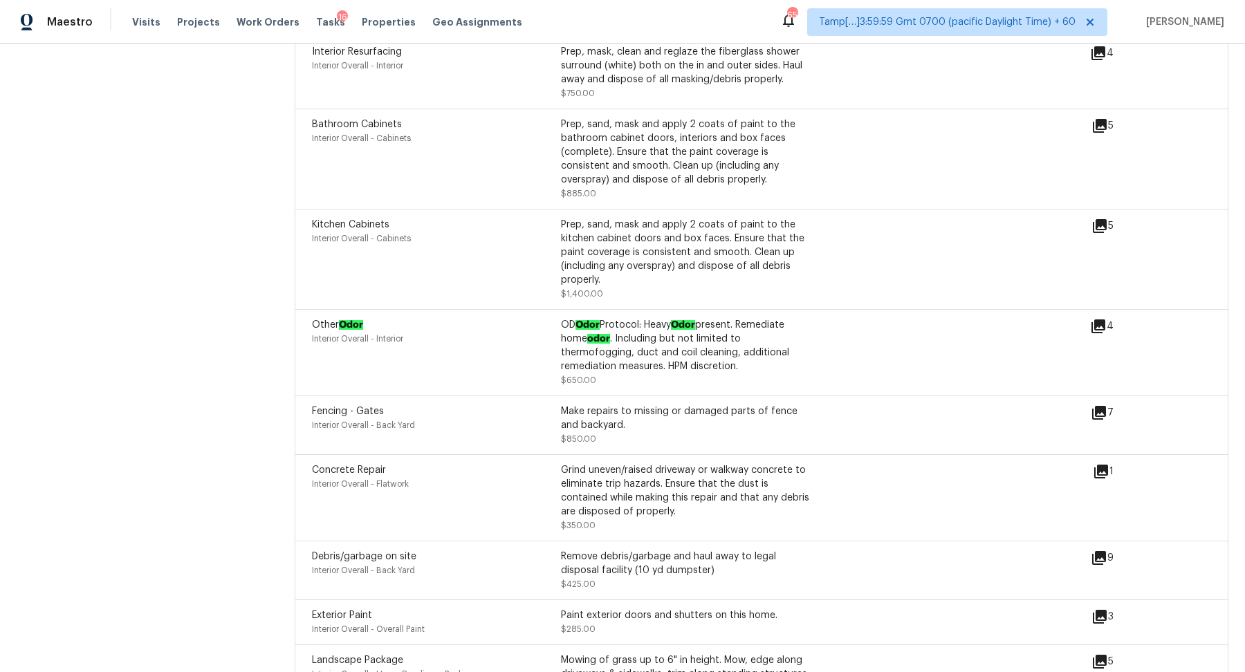
click at [666, 405] on div "Make repairs to missing or damaged parts of fence and backyard." at bounding box center [685, 419] width 249 height 28
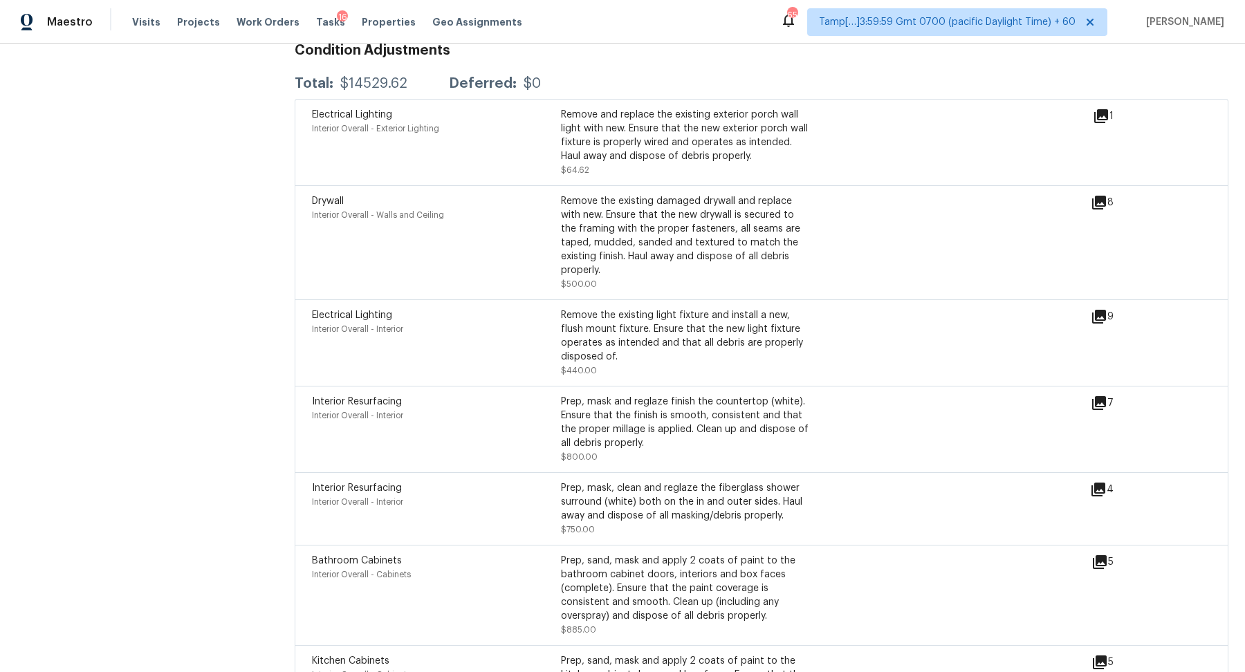
scroll to position [3470, 0]
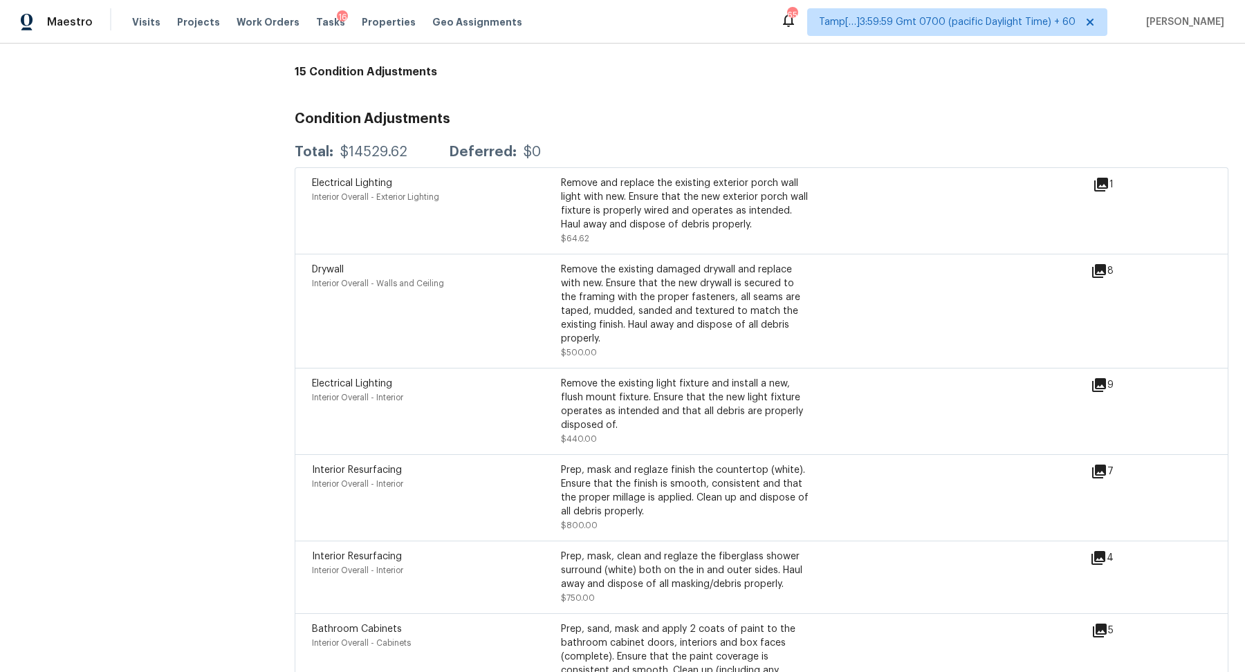
click at [1096, 277] on icon at bounding box center [1099, 271] width 17 height 17
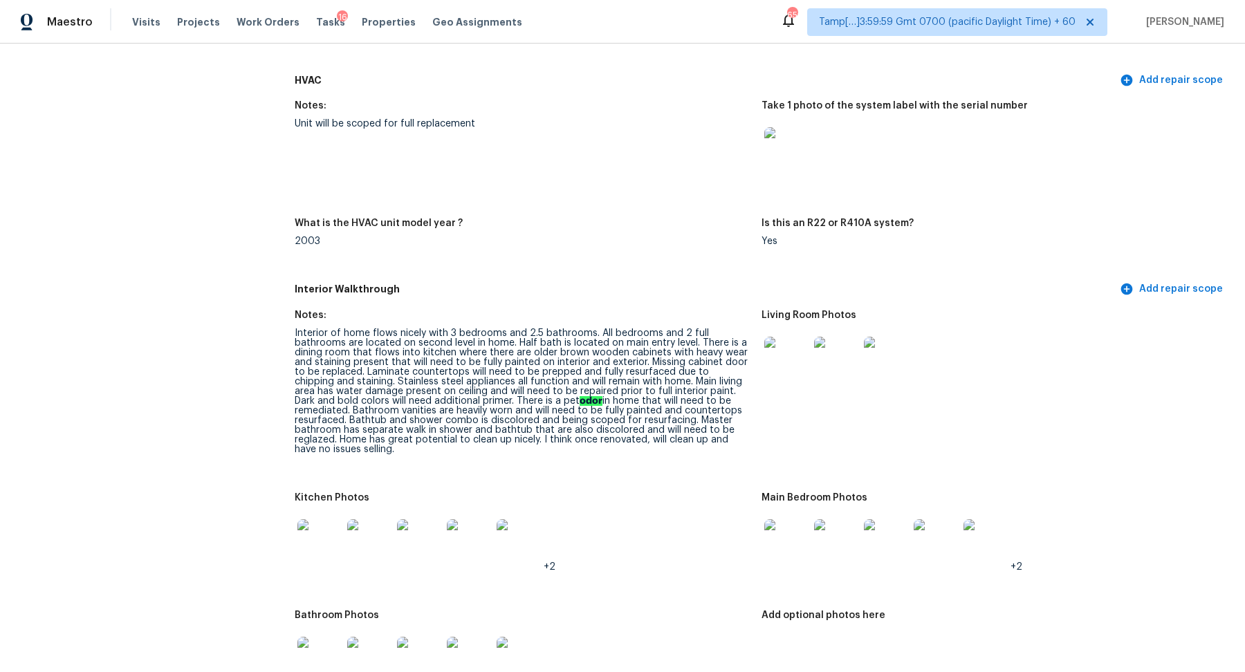
scroll to position [1488, 0]
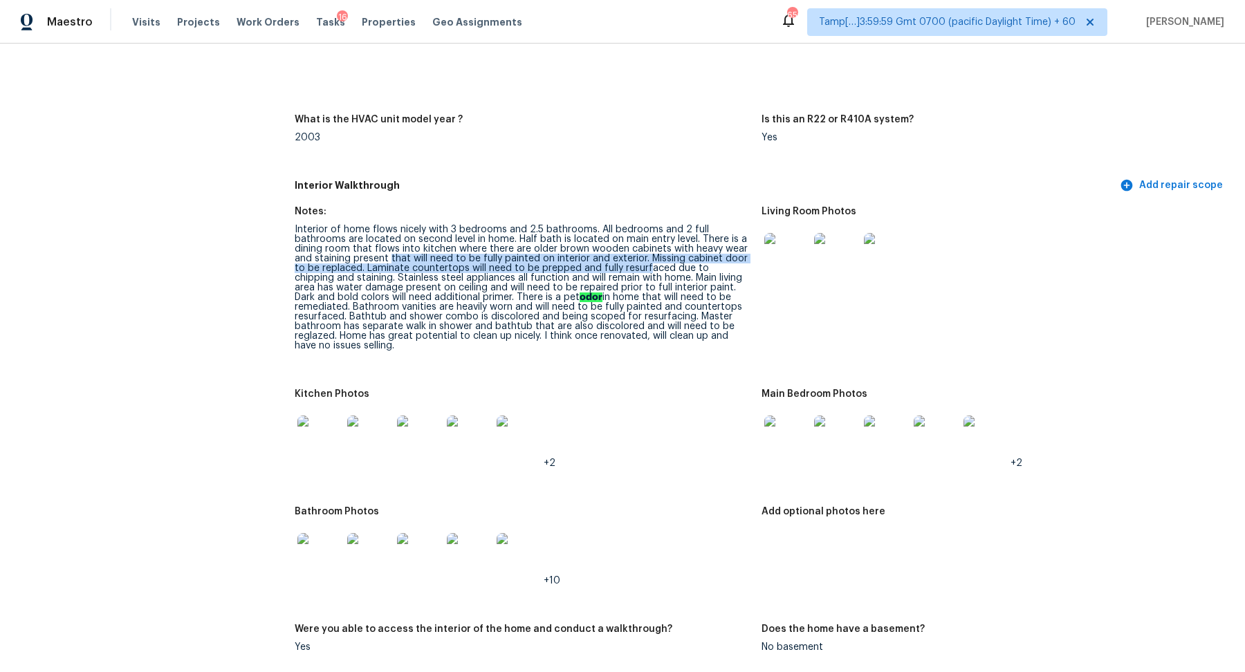
drag, startPoint x: 388, startPoint y: 261, endPoint x: 647, endPoint y: 268, distance: 259.4
click at [647, 268] on div "Interior of home flows nicely with 3 bedrooms and 2.5 bathrooms. All bedrooms a…" at bounding box center [523, 288] width 456 height 126
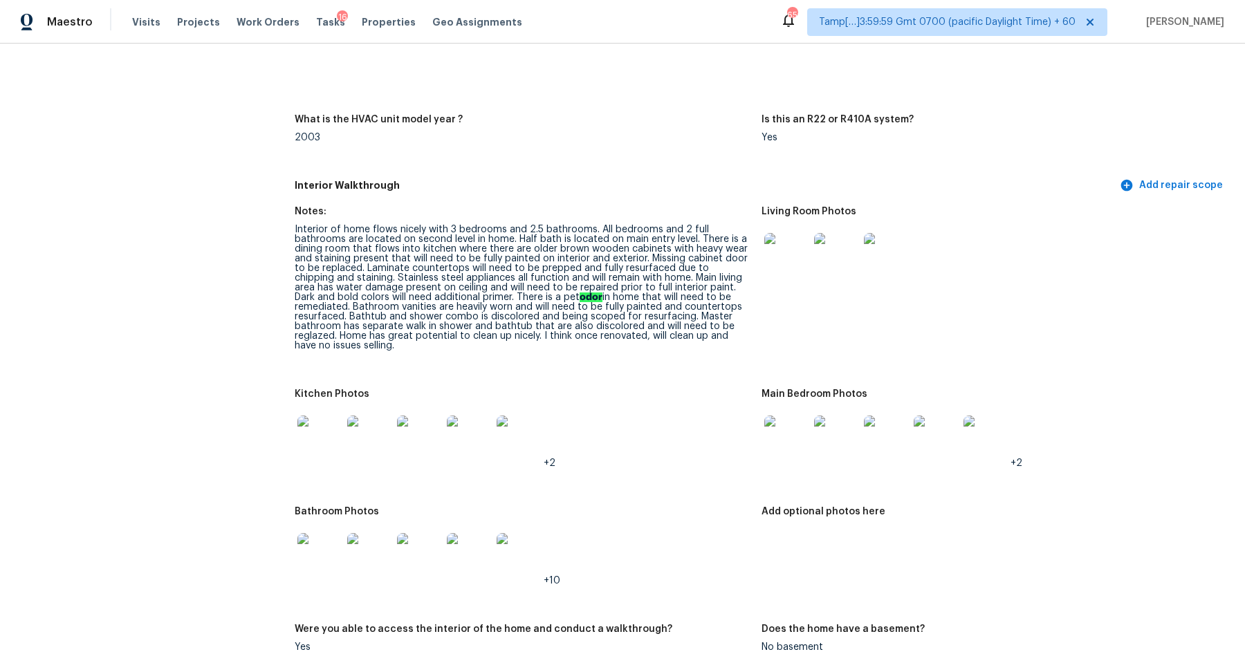
drag, startPoint x: 618, startPoint y: 254, endPoint x: 777, endPoint y: 255, distance: 159.8
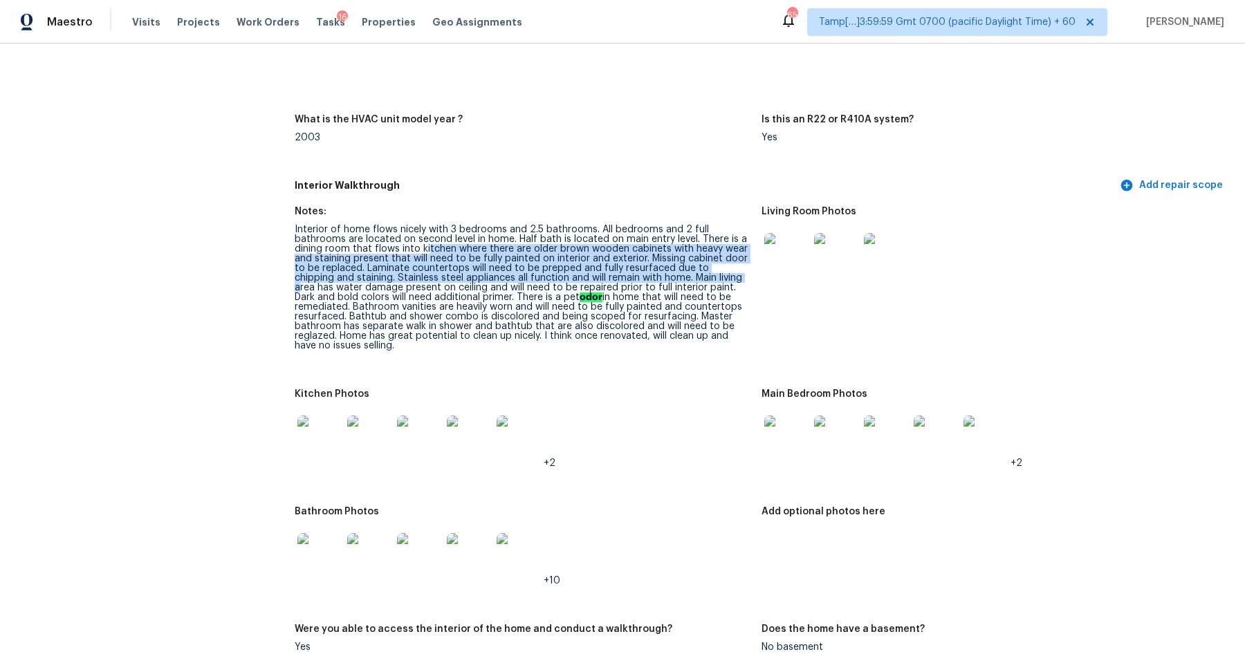
drag, startPoint x: 426, startPoint y: 251, endPoint x: 709, endPoint y: 276, distance: 284.0
click at [709, 276] on div "Interior of home flows nicely with 3 bedrooms and 2.5 bathrooms. All bedrooms a…" at bounding box center [523, 288] width 456 height 126
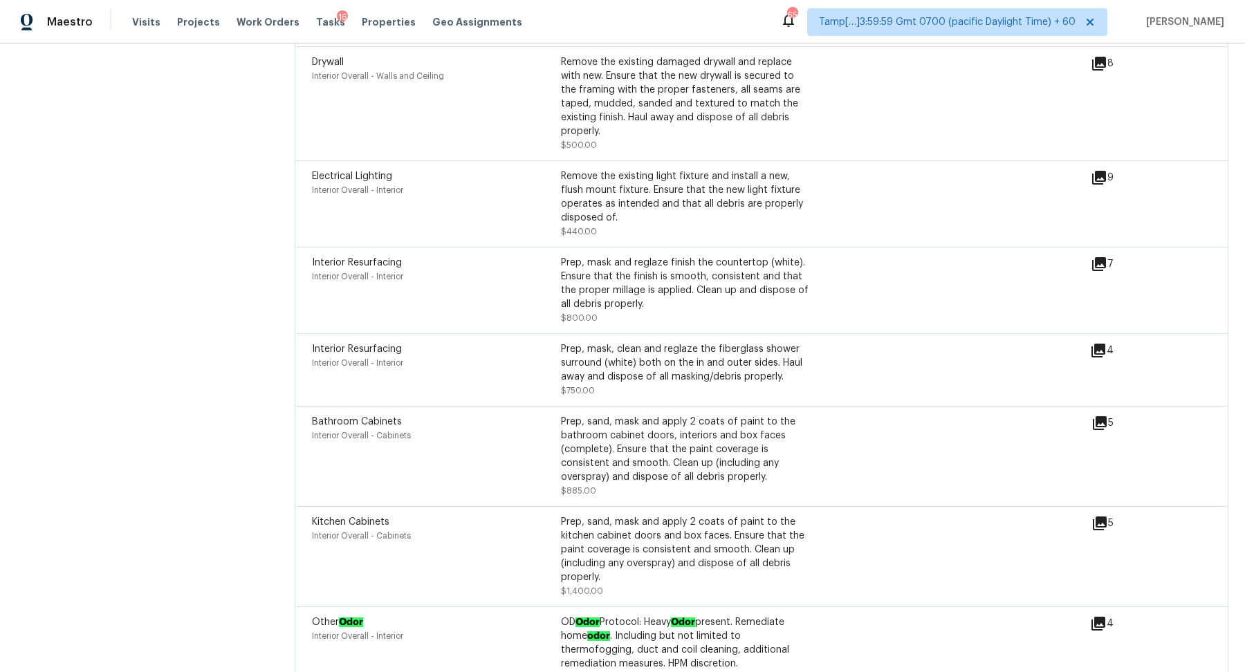
scroll to position [3811, 0]
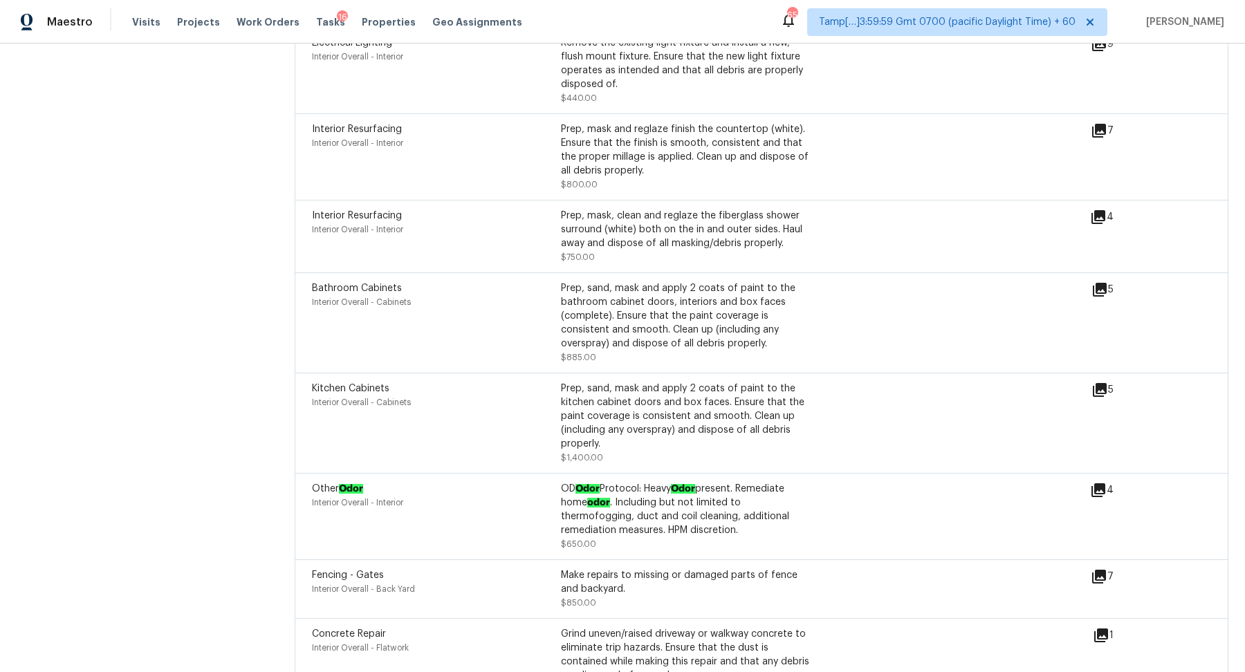
click at [1094, 124] on icon at bounding box center [1099, 131] width 14 height 14
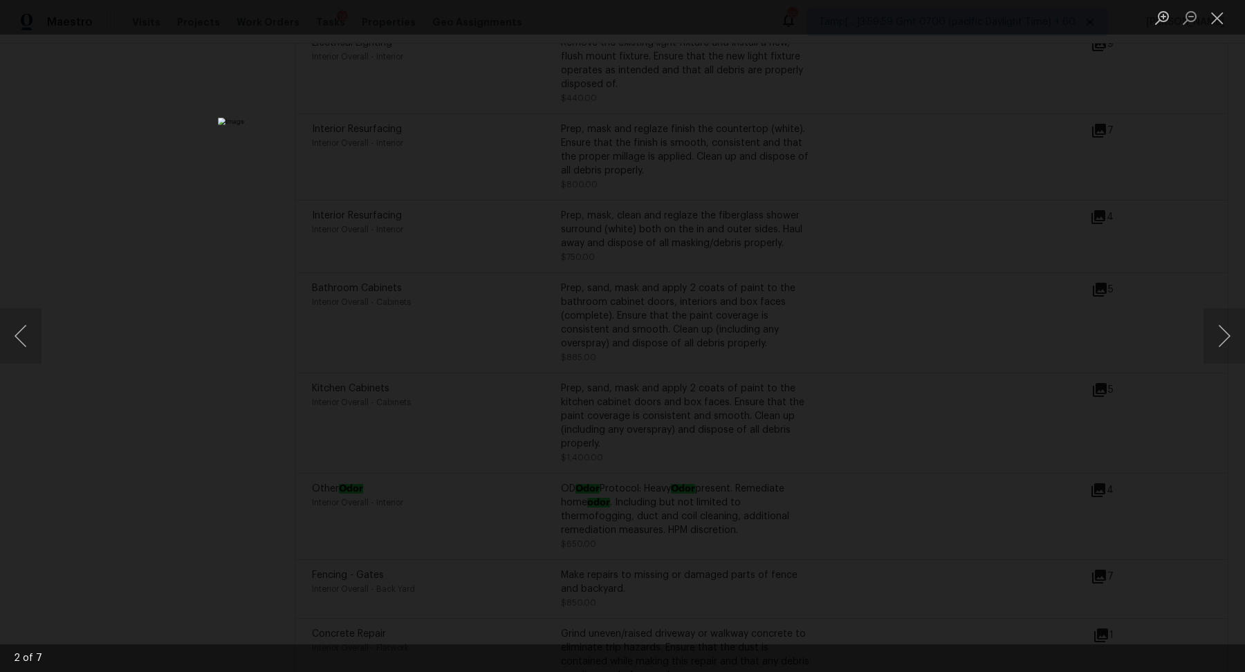
click at [993, 263] on div "Lightbox" at bounding box center [622, 336] width 1245 height 672
click at [915, 283] on div "Lightbox" at bounding box center [622, 336] width 1245 height 672
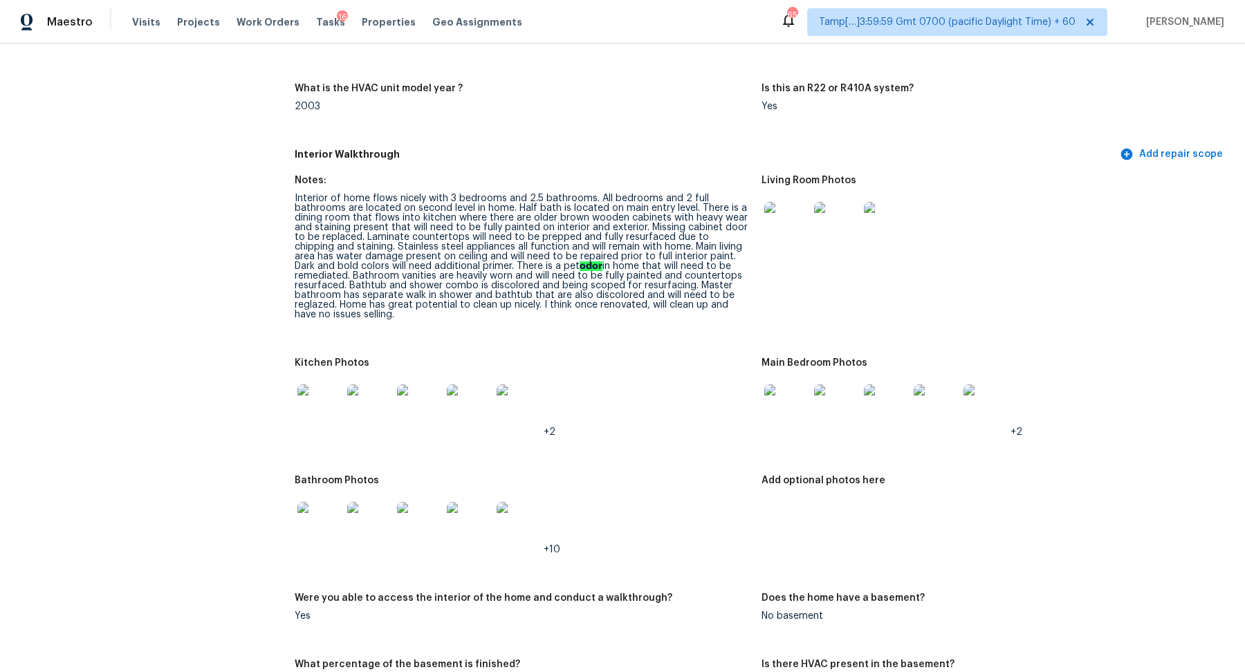
scroll to position [1511, 0]
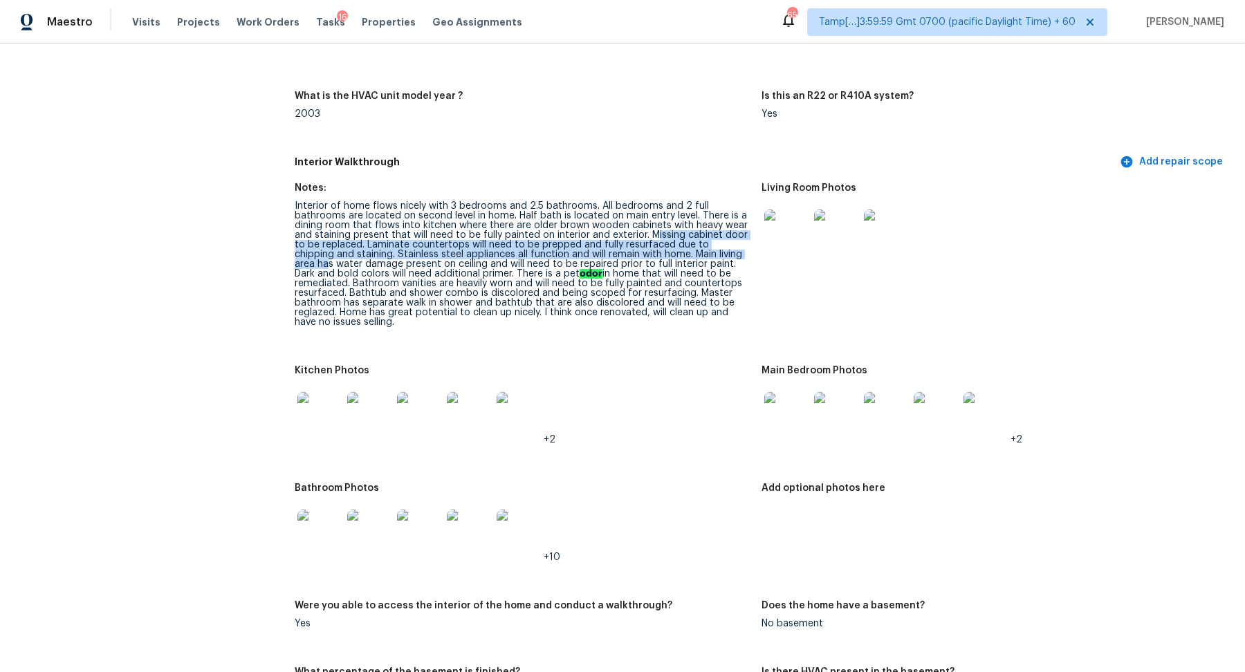
drag, startPoint x: 652, startPoint y: 233, endPoint x: 738, endPoint y: 250, distance: 88.2
click at [738, 250] on div "Interior of home flows nicely with 3 bedrooms and 2.5 bathrooms. All bedrooms a…" at bounding box center [523, 264] width 456 height 126
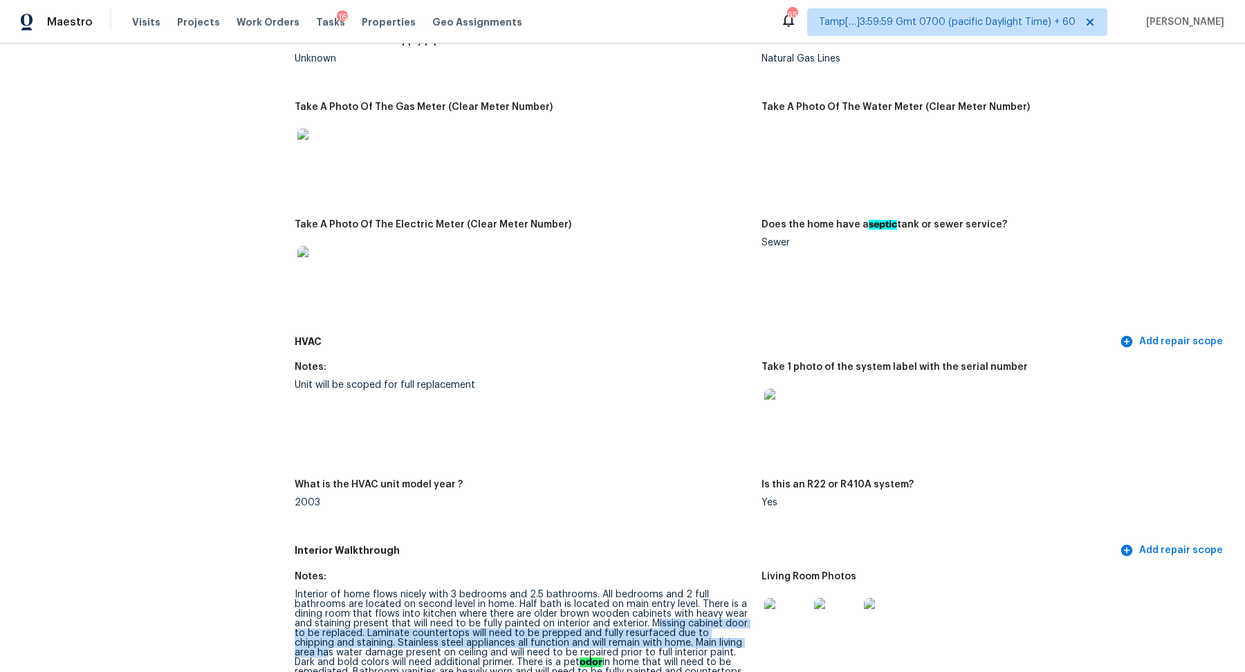
scroll to position [0, 0]
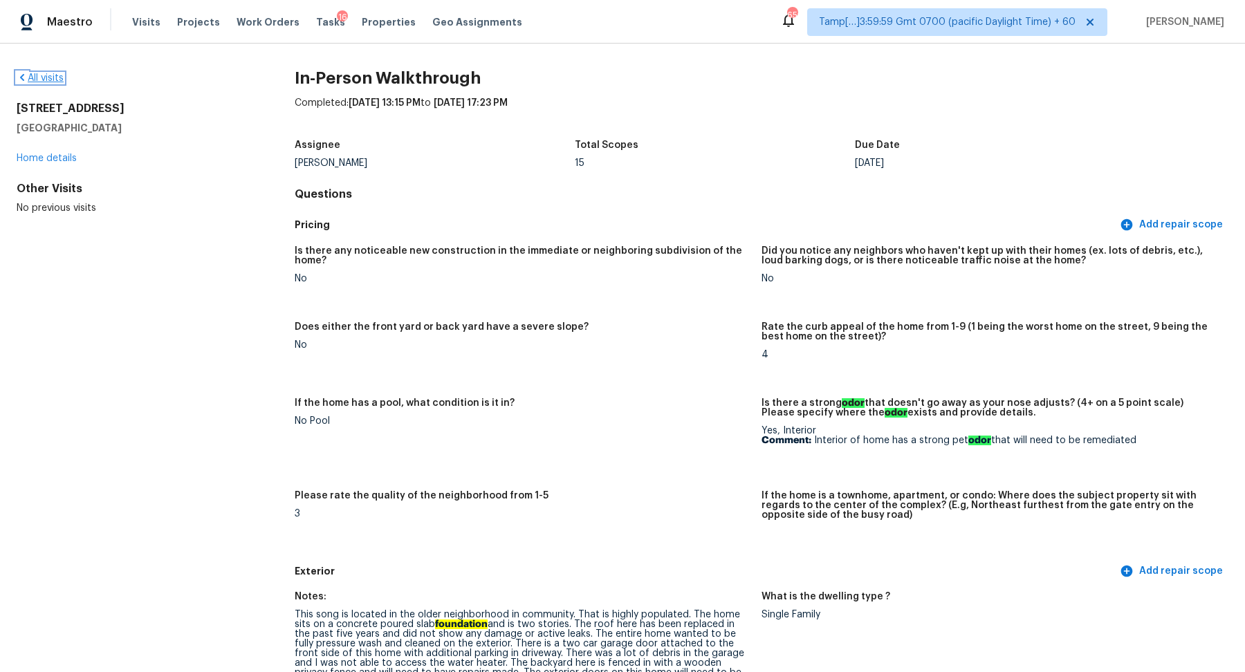
click at [33, 82] on link "All visits" at bounding box center [40, 78] width 47 height 10
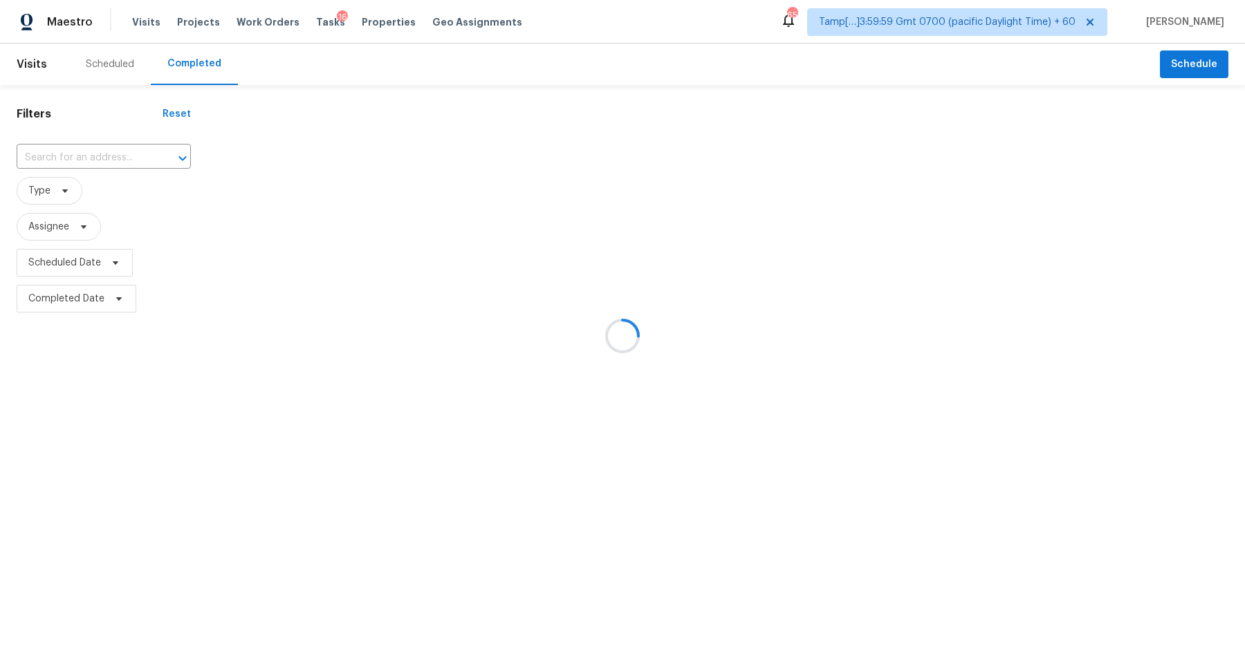
click at [78, 155] on div at bounding box center [622, 336] width 1245 height 672
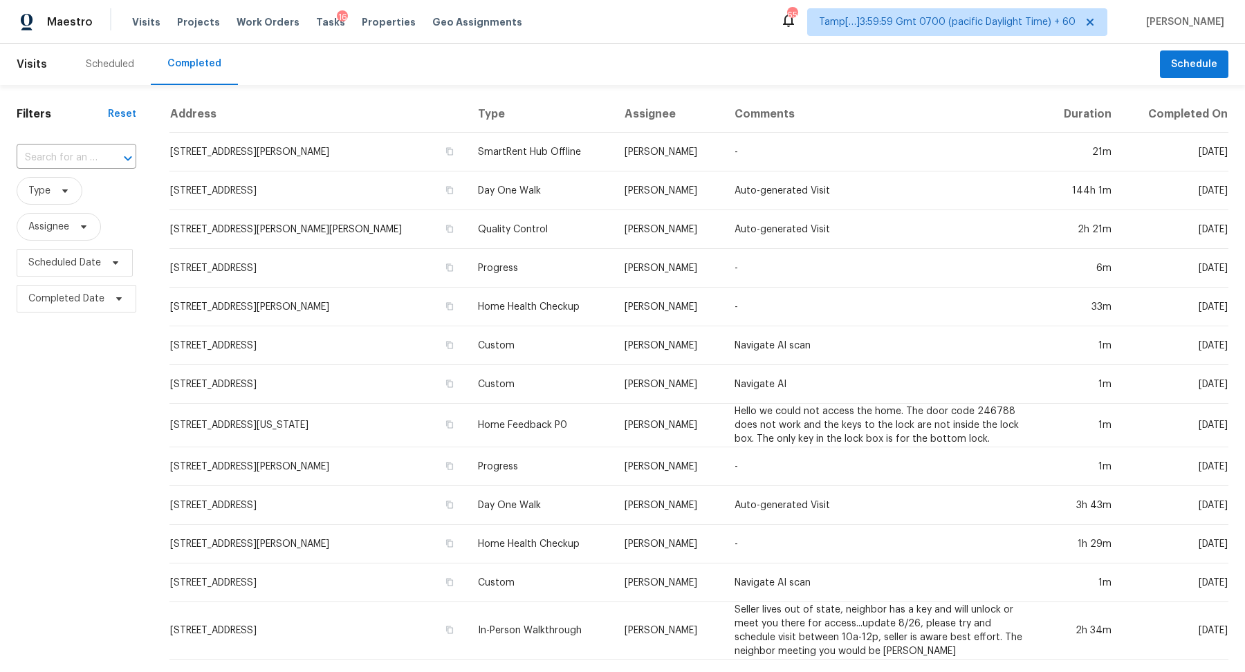
click at [78, 155] on input "text" at bounding box center [57, 157] width 81 height 21
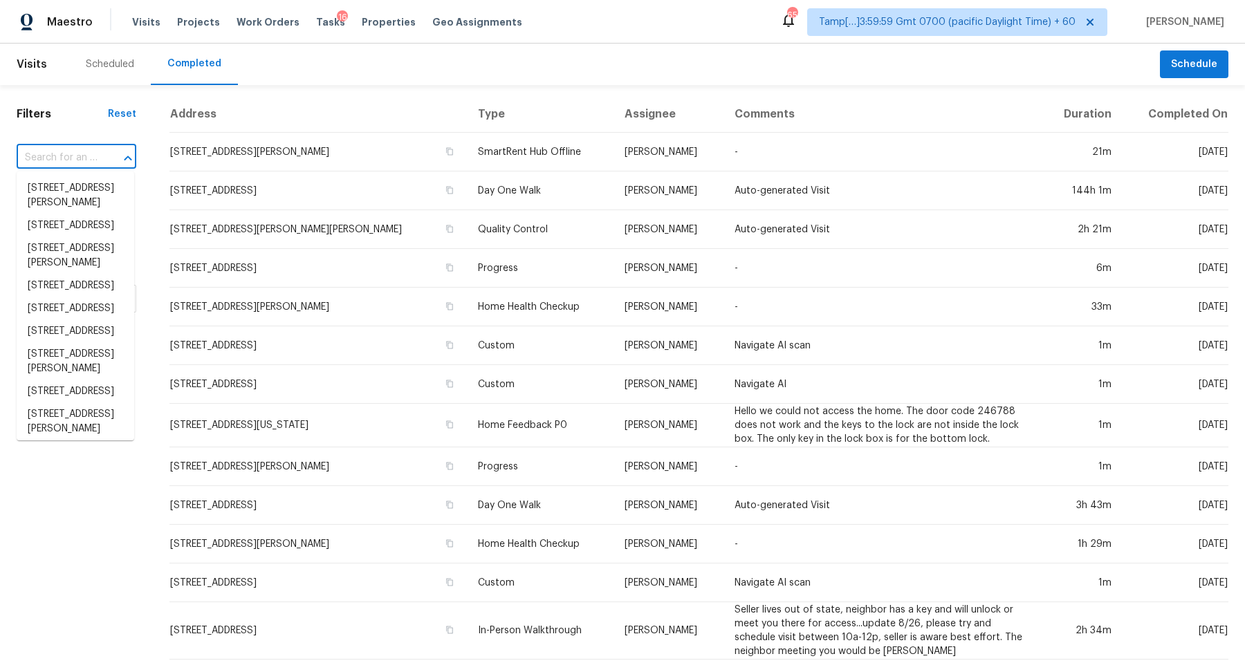
paste input "6414 Quail Valley Dr Midlothian TX 76065"
type input "6414 Quail Valley Dr Midlothian TX 76065"
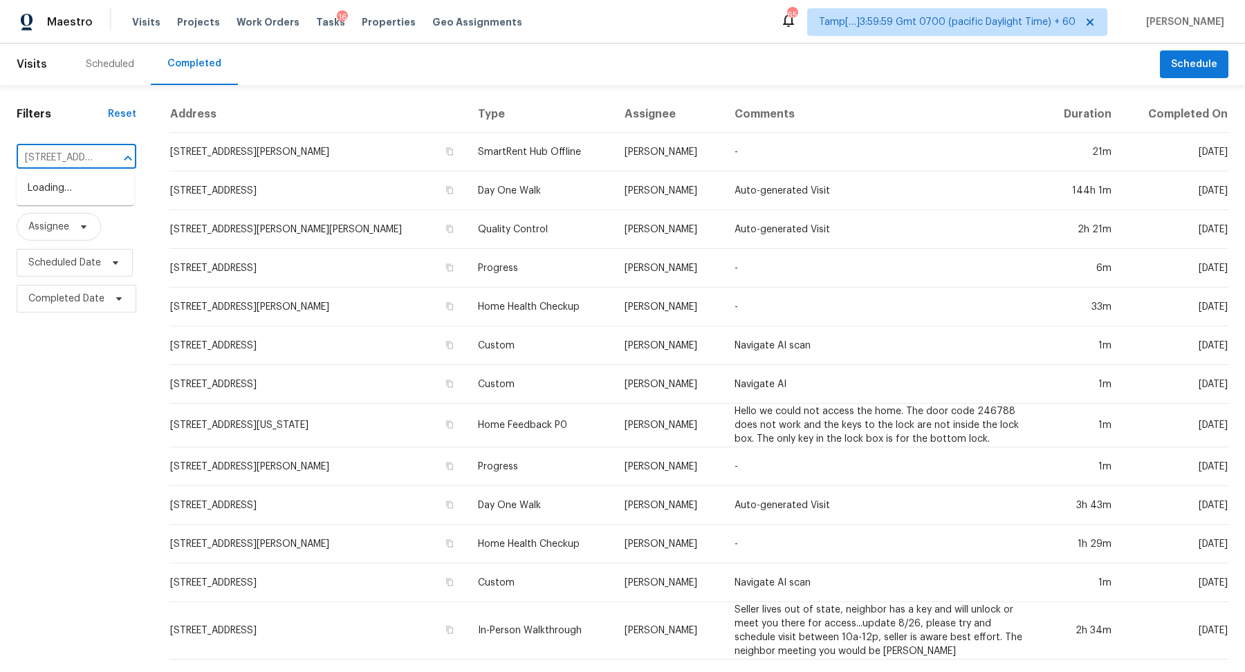
scroll to position [0, 116]
click at [83, 190] on li "6414 Quail Valley Dr, Midlothian, TX 76065" at bounding box center [76, 188] width 118 height 23
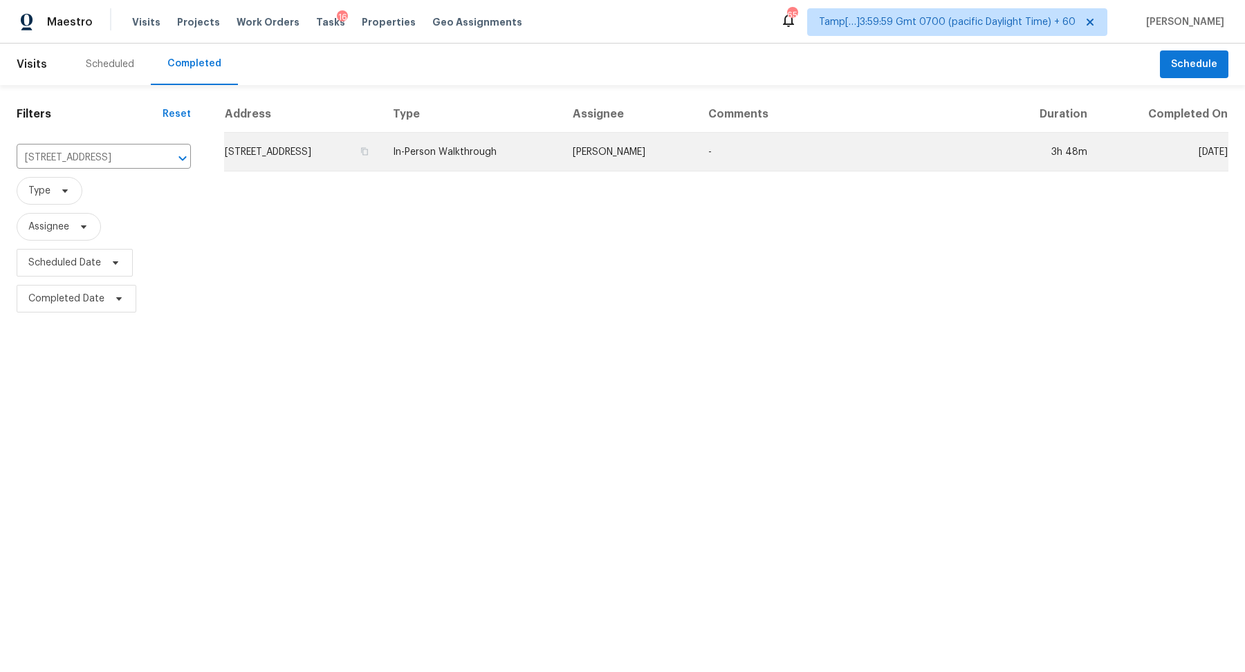
click at [318, 149] on td "6414 Quail Valley Dr, Midlothian, TX 76065" at bounding box center [303, 152] width 158 height 39
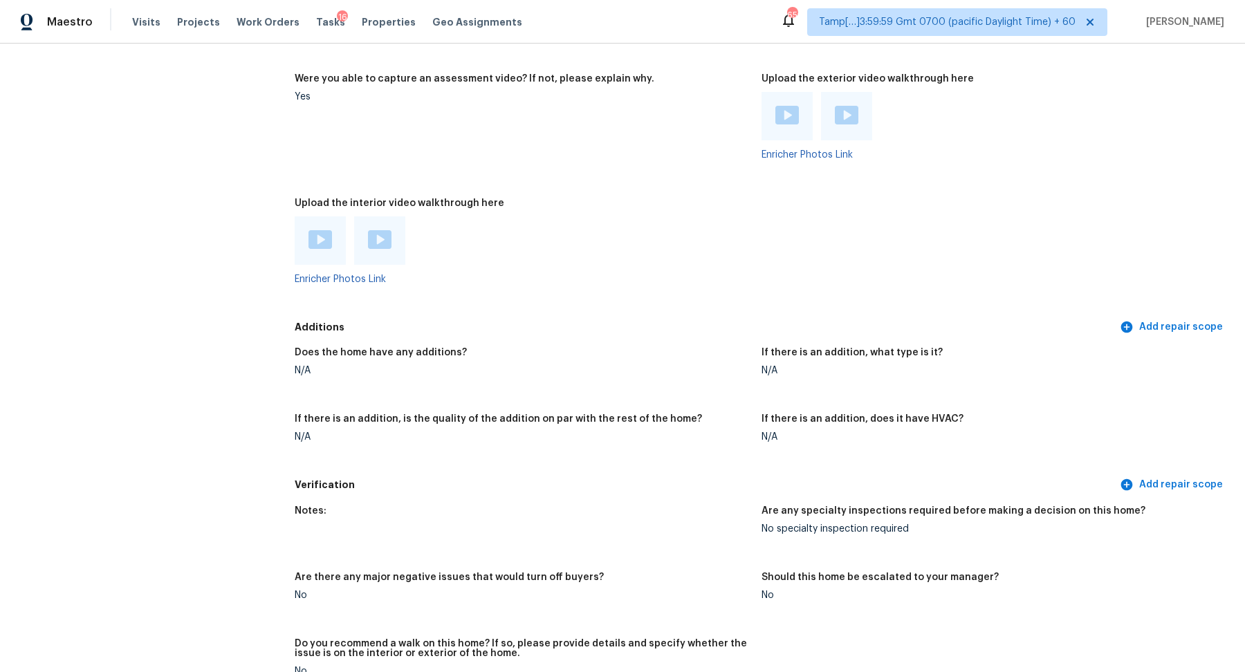
scroll to position [2347, 0]
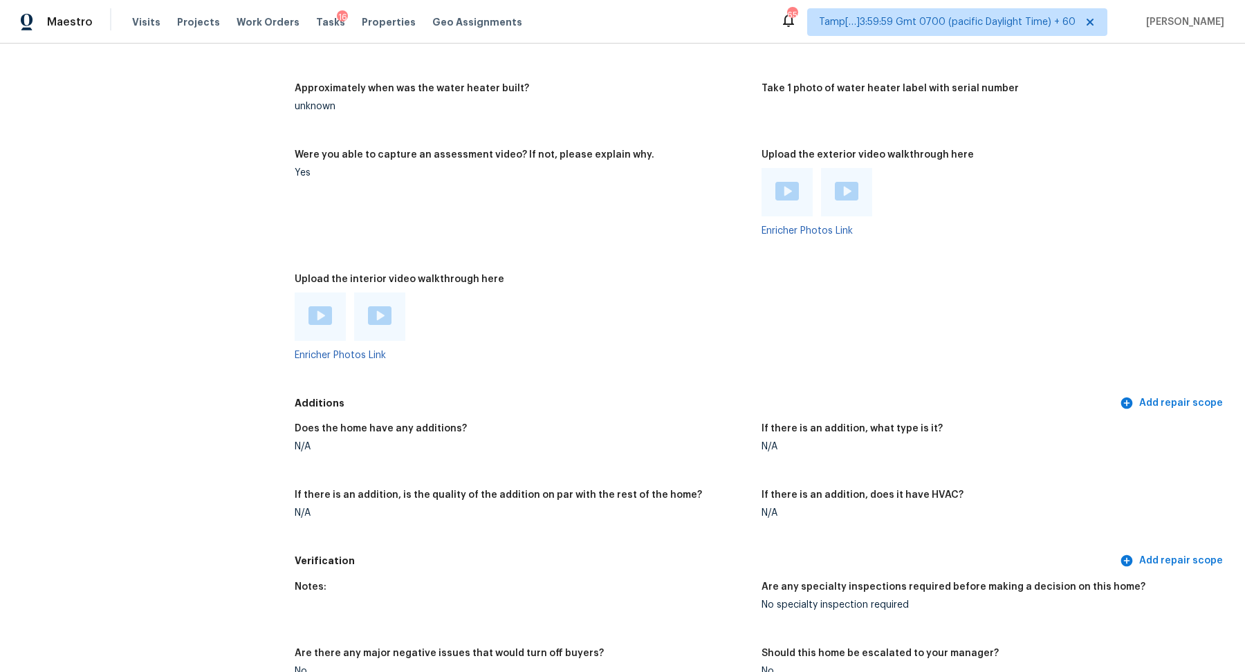
click at [327, 322] on img at bounding box center [320, 315] width 24 height 19
click at [387, 319] on img at bounding box center [380, 315] width 24 height 19
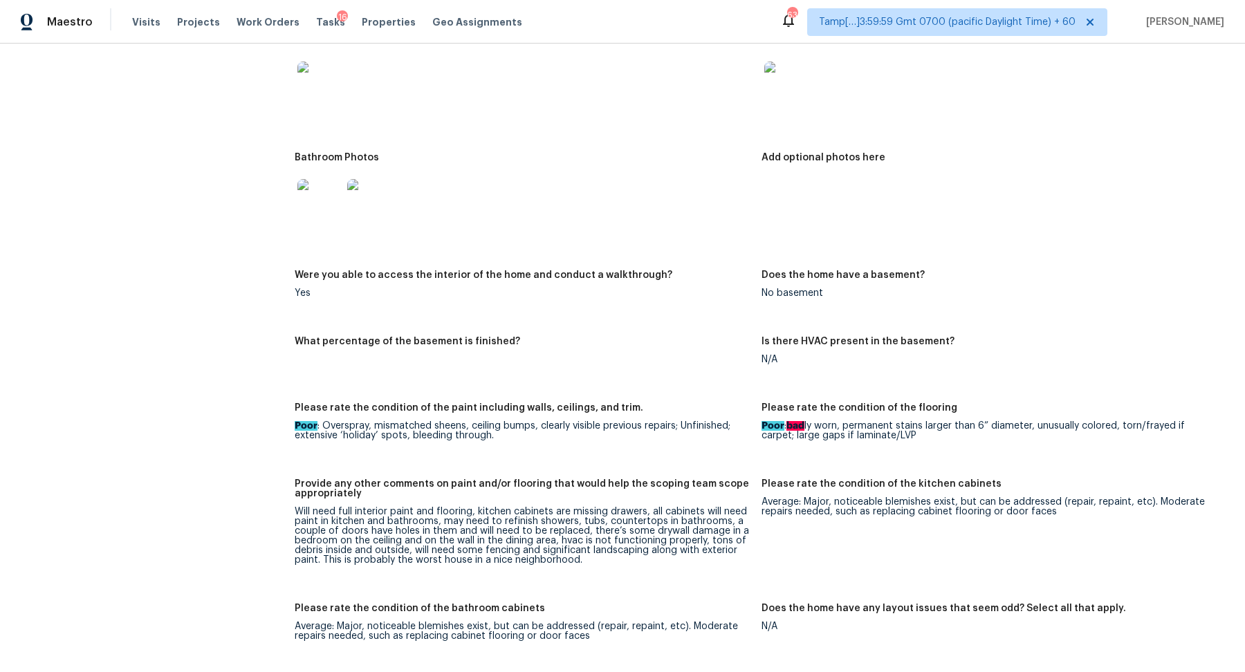
scroll to position [1668, 0]
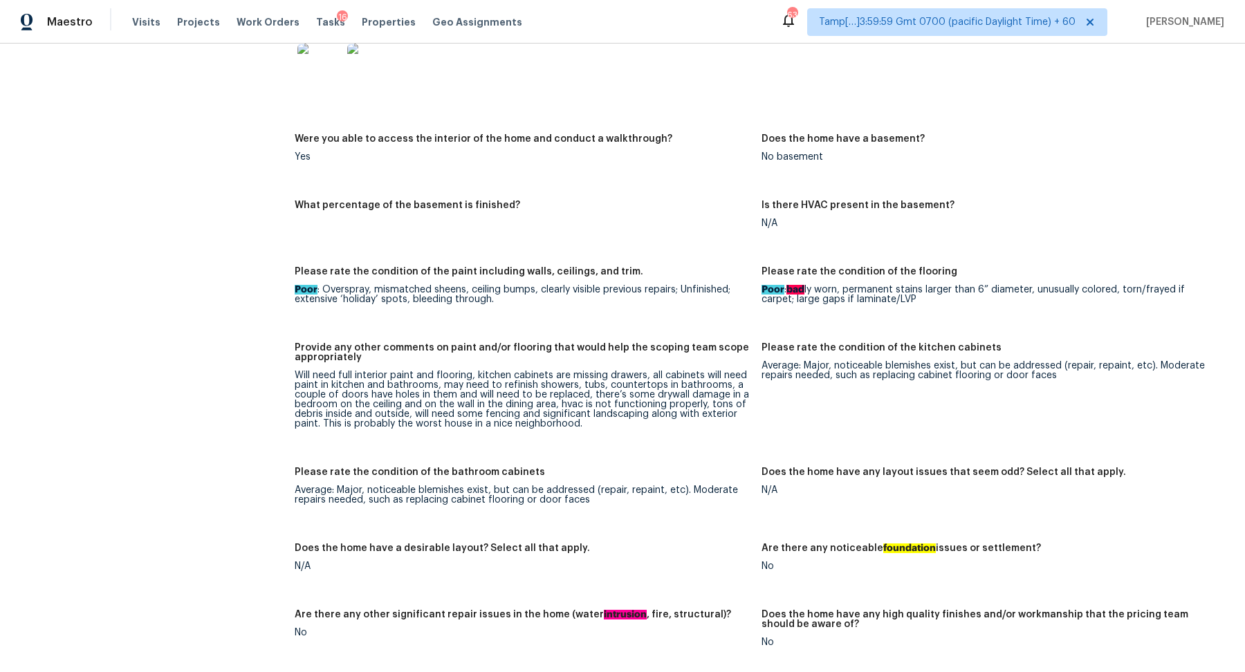
drag, startPoint x: 561, startPoint y: 378, endPoint x: 699, endPoint y: 378, distance: 138.3
click at [699, 378] on div "Will need full interior paint and flooring, kitchen cabinets are missing drawer…" at bounding box center [523, 400] width 456 height 58
drag, startPoint x: 606, startPoint y: 368, endPoint x: 738, endPoint y: 369, distance: 132.1
click at [738, 369] on div "Provide any other comments on paint and/or flooring that would help the scoping…" at bounding box center [523, 357] width 456 height 28
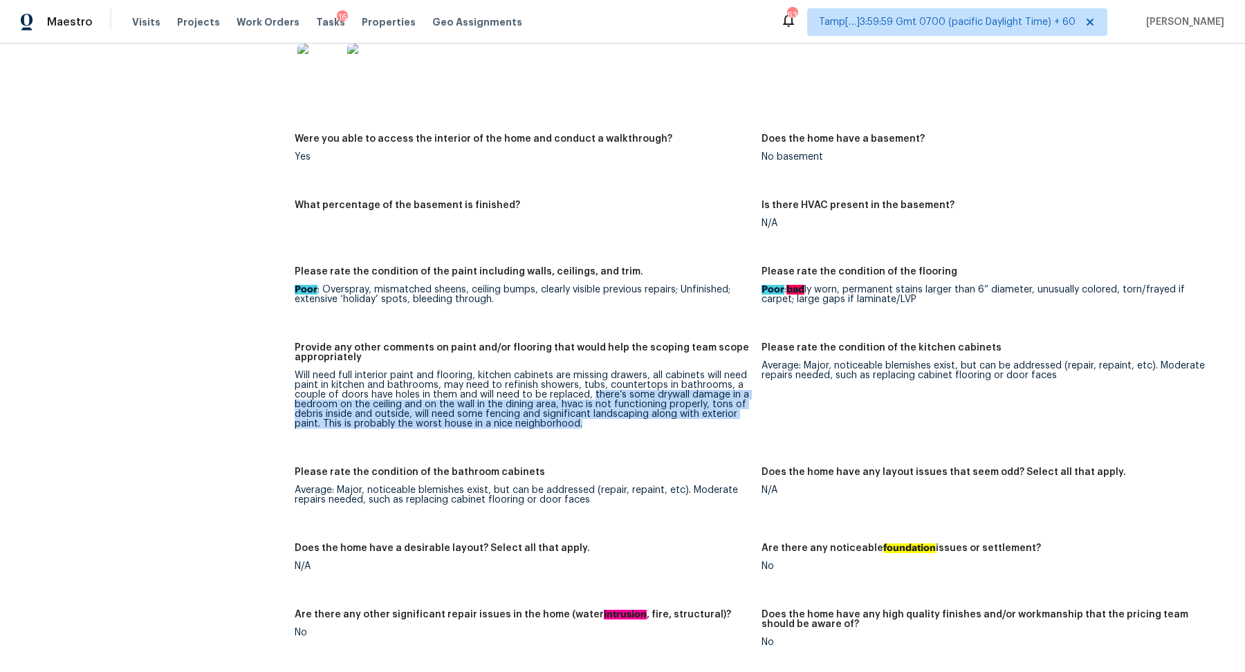
drag, startPoint x: 590, startPoint y: 396, endPoint x: 750, endPoint y: 427, distance: 162.8
click at [750, 427] on div "Will need full interior paint and flooring, kitchen cabinets are missing drawer…" at bounding box center [523, 400] width 456 height 58
click at [602, 409] on div "Will need full interior paint and flooring, kitchen cabinets are missing drawer…" at bounding box center [523, 400] width 456 height 58
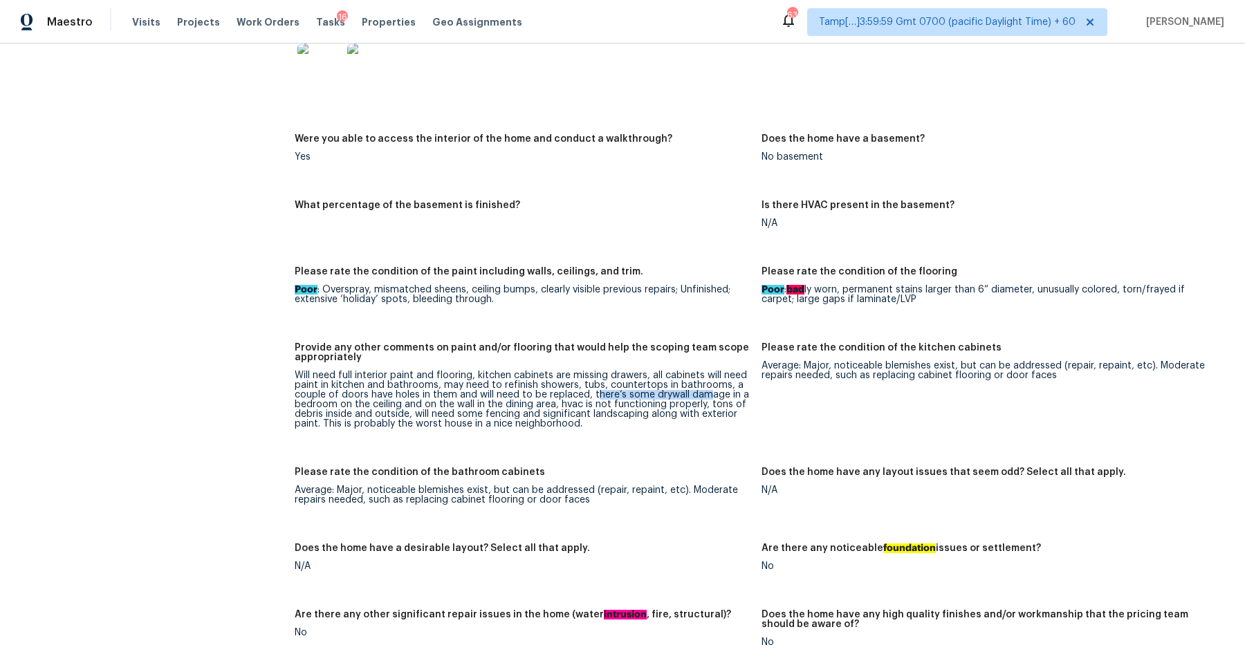
drag, startPoint x: 593, startPoint y: 393, endPoint x: 764, endPoint y: 412, distance: 171.9
click at [764, 412] on div "Notes: Living Room Photos Kitchen Photos Main Bedroom Photos Bathroom Photos Ad…" at bounding box center [762, 421] width 934 height 1296
click at [656, 410] on div "Will need full interior paint and flooring, kitchen cabinets are missing drawer…" at bounding box center [523, 400] width 456 height 58
drag, startPoint x: 593, startPoint y: 396, endPoint x: 705, endPoint y: 407, distance: 112.7
click at [705, 408] on div "Will need full interior paint and flooring, kitchen cabinets are missing drawer…" at bounding box center [523, 400] width 456 height 58
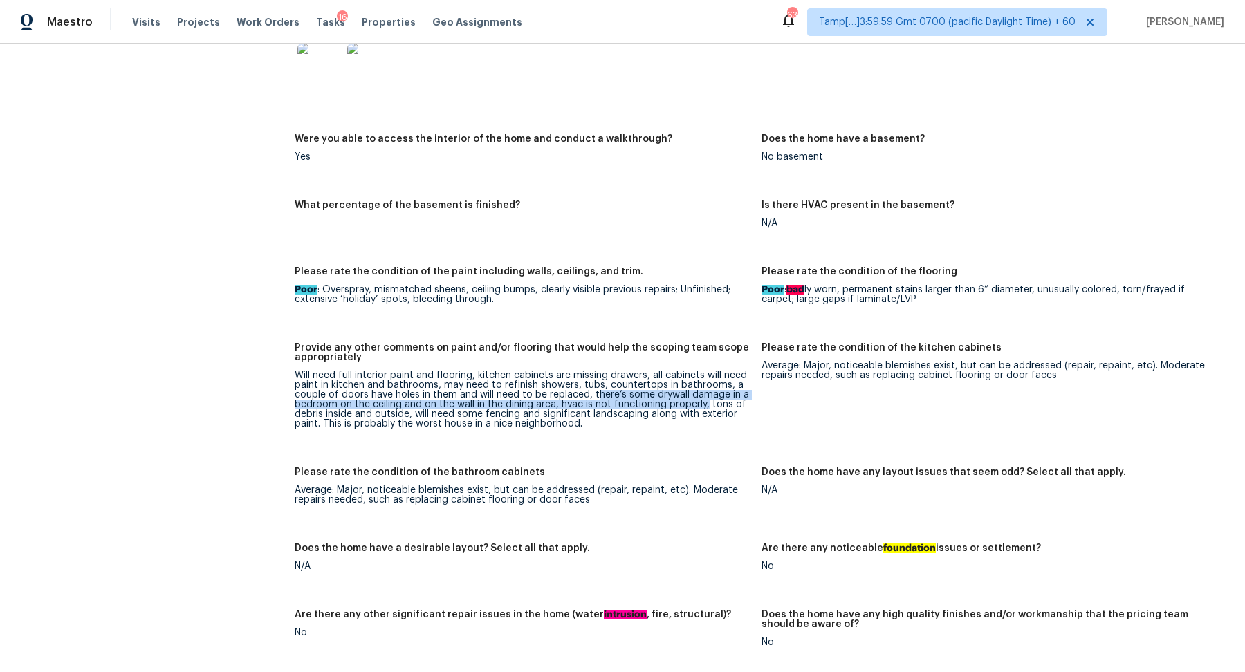
click at [705, 407] on div "Will need full interior paint and flooring, kitchen cabinets are missing drawer…" at bounding box center [523, 400] width 456 height 58
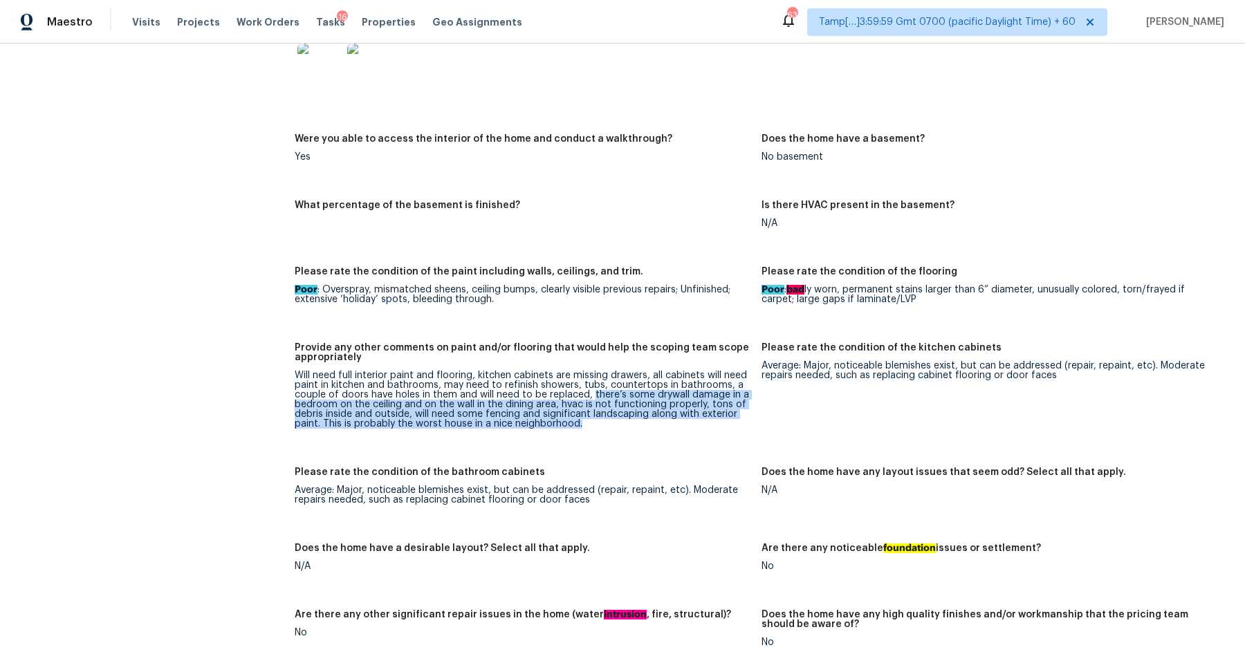
drag, startPoint x: 590, startPoint y: 396, endPoint x: 717, endPoint y: 421, distance: 129.1
click at [717, 422] on div "Will need full interior paint and flooring, kitchen cabinets are missing drawer…" at bounding box center [523, 400] width 456 height 58
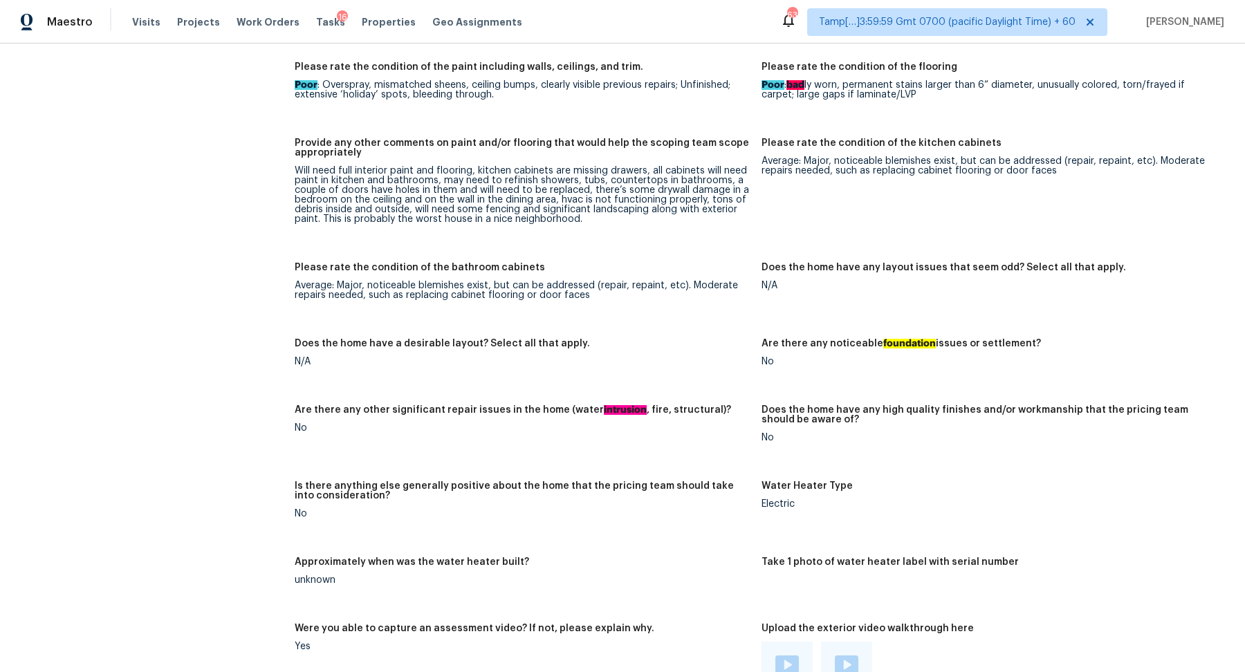
scroll to position [1746, 0]
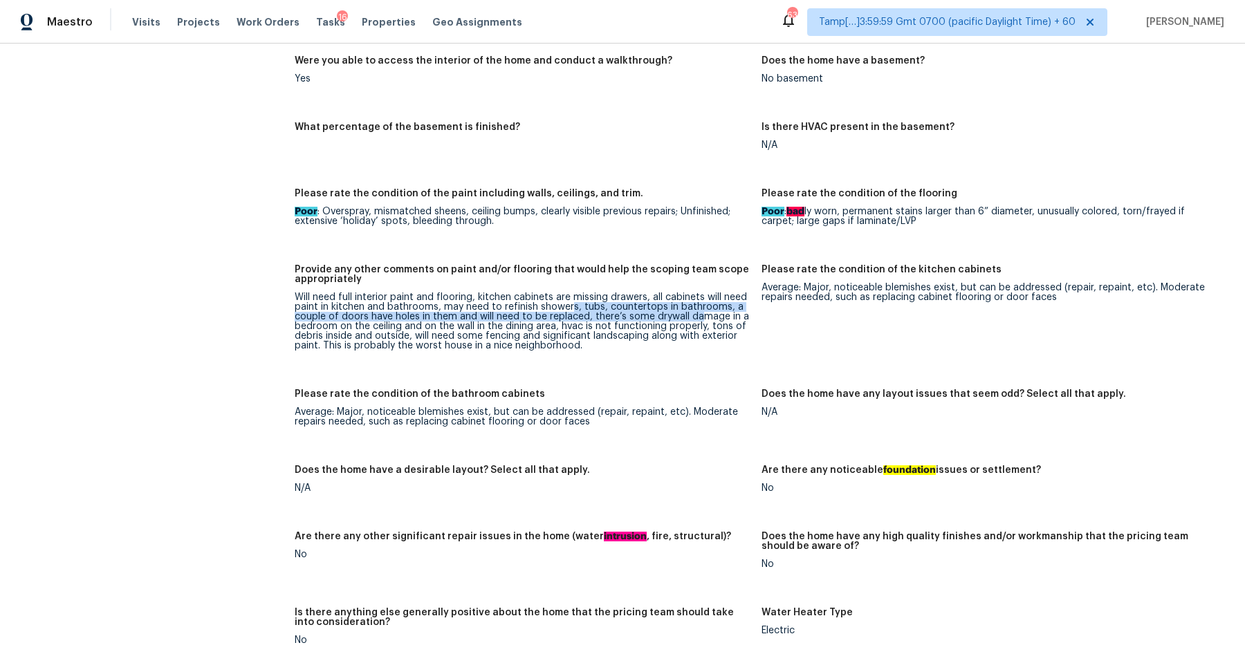
drag, startPoint x: 570, startPoint y: 308, endPoint x: 760, endPoint y: 324, distance: 190.8
click at [760, 324] on figure "Provide any other comments on paint and/or flooring that would help the scoping…" at bounding box center [528, 319] width 467 height 108
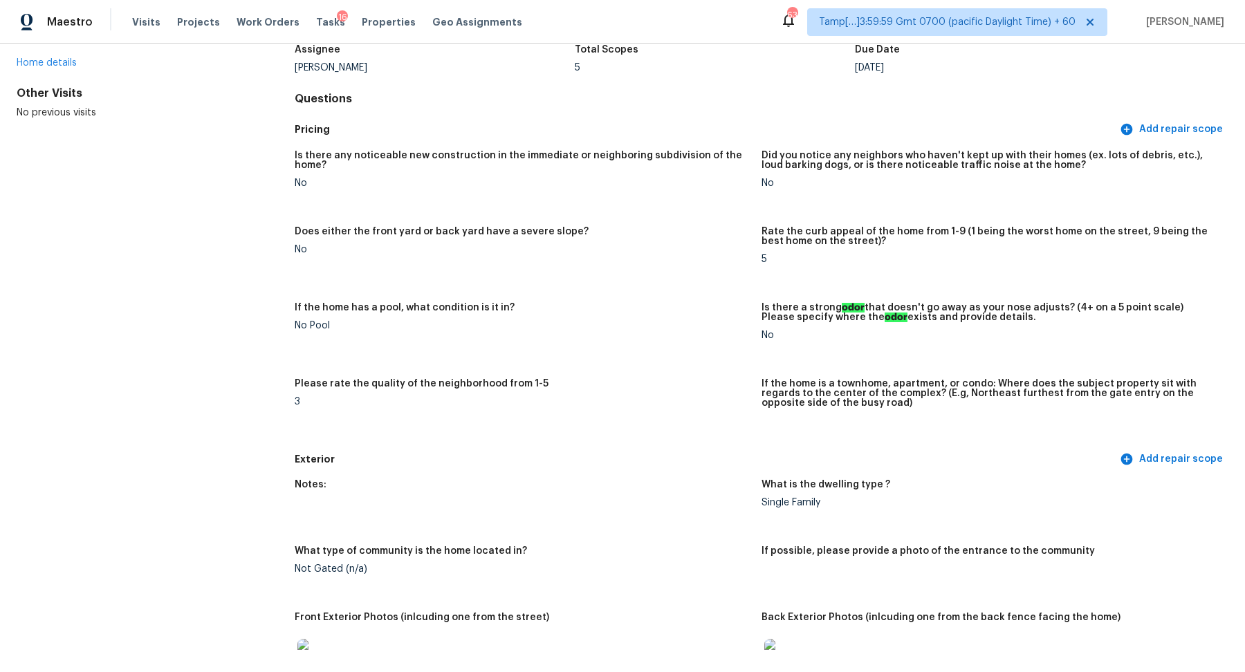
scroll to position [0, 0]
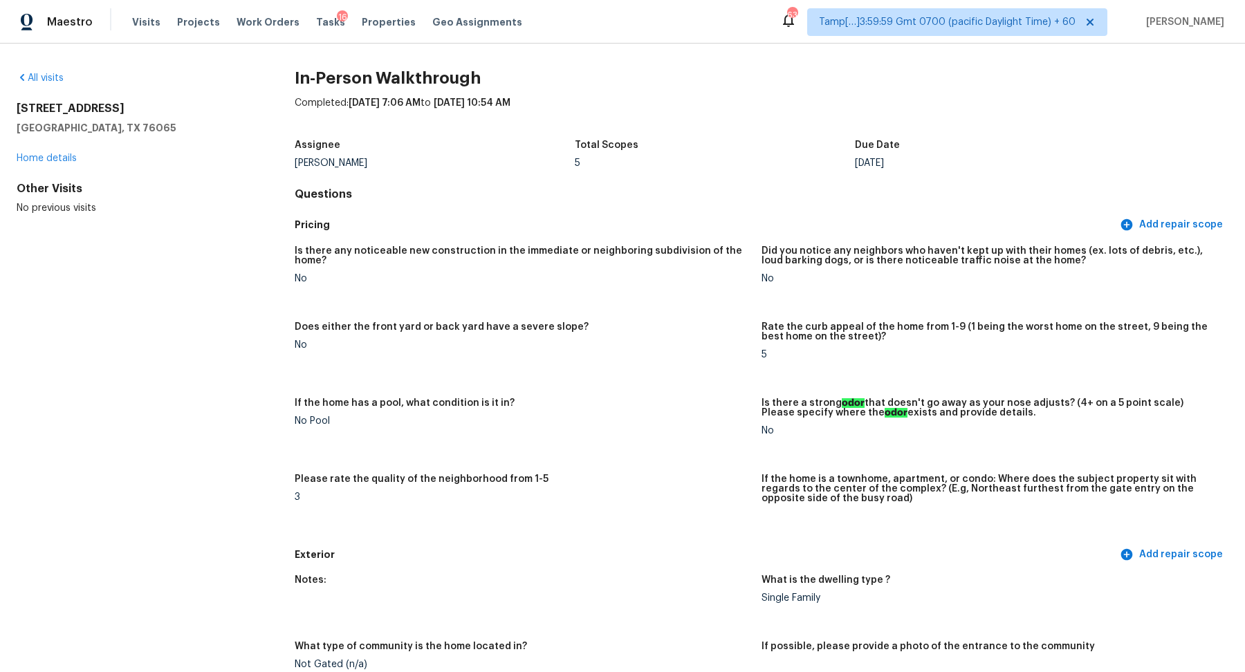
click at [52, 86] on div "All visits 6414 Quail Valley Dr Midlothian, TX 76065 Home details Other Visits …" at bounding box center [134, 143] width 234 height 144
click at [47, 79] on link "All visits" at bounding box center [40, 78] width 47 height 10
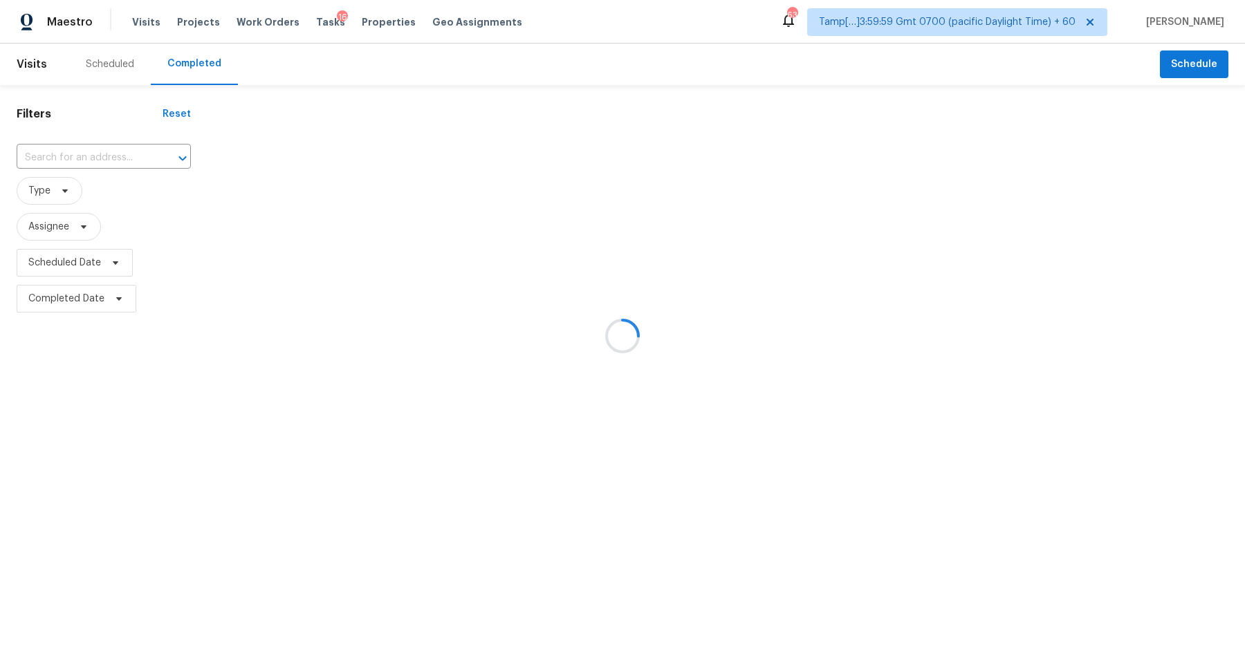
click at [82, 140] on div at bounding box center [622, 336] width 1245 height 672
click at [93, 147] on div at bounding box center [622, 336] width 1245 height 672
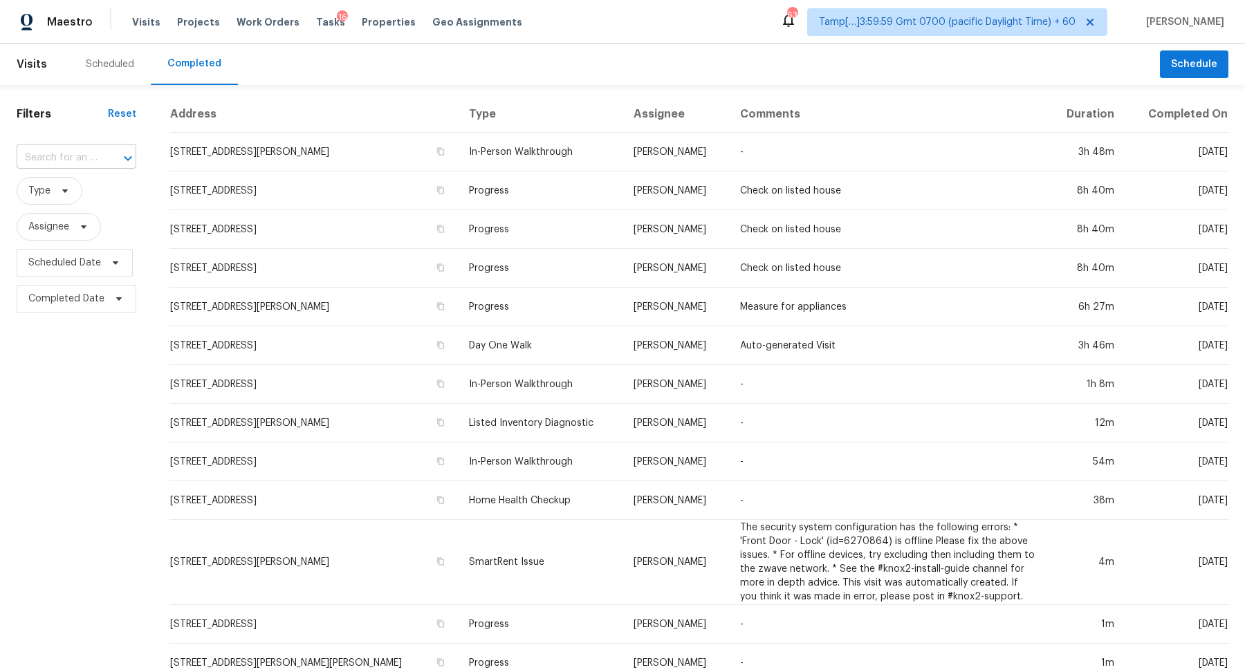
click at [95, 152] on input "text" at bounding box center [57, 157] width 81 height 21
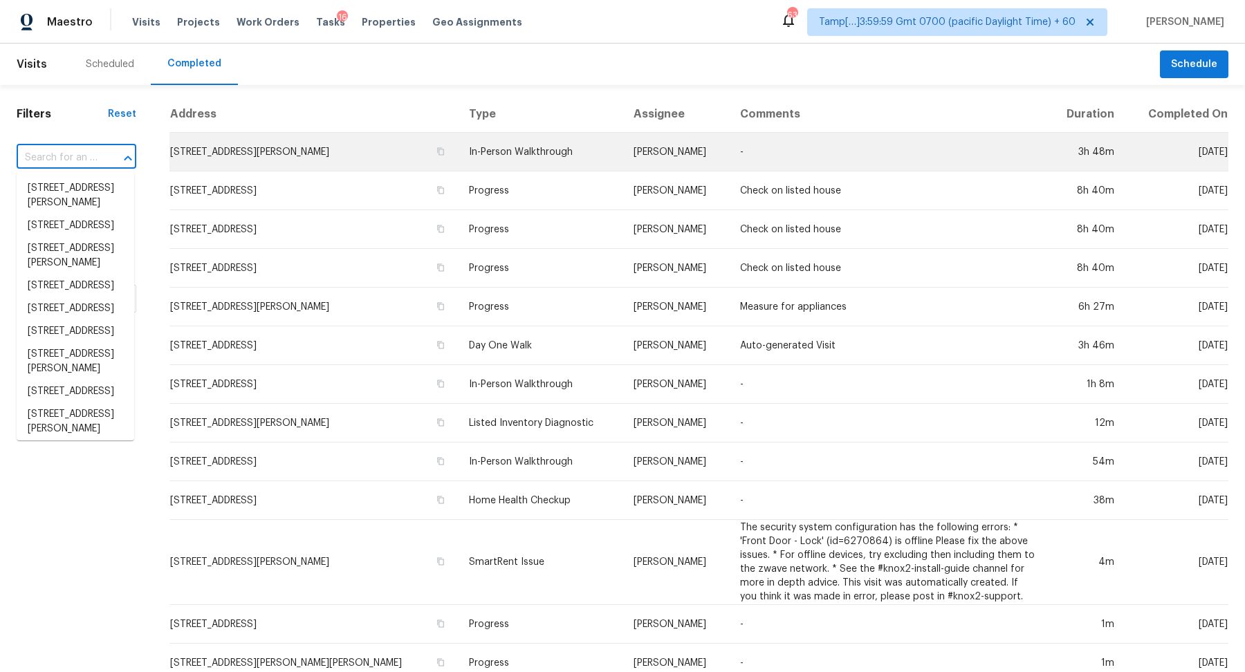
paste input "15 Rivers Edge Pl Methuen MA 01844"
type input "15 Rivers Edge Pl Methuen MA 01844"
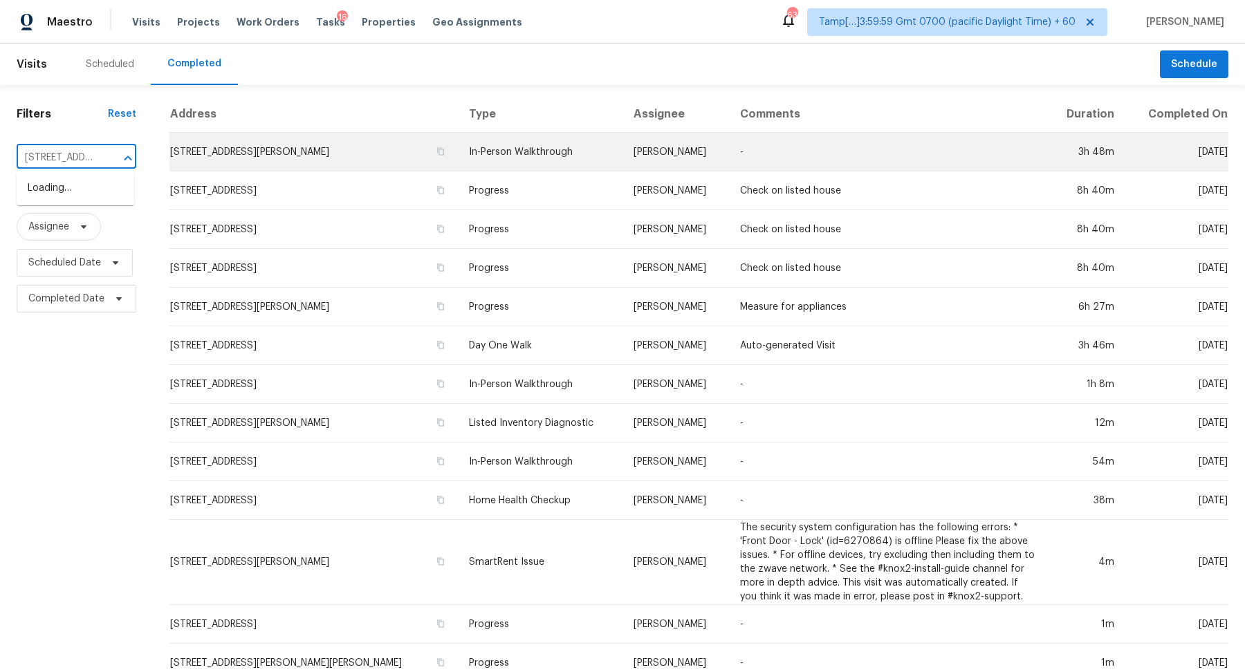
scroll to position [0, 95]
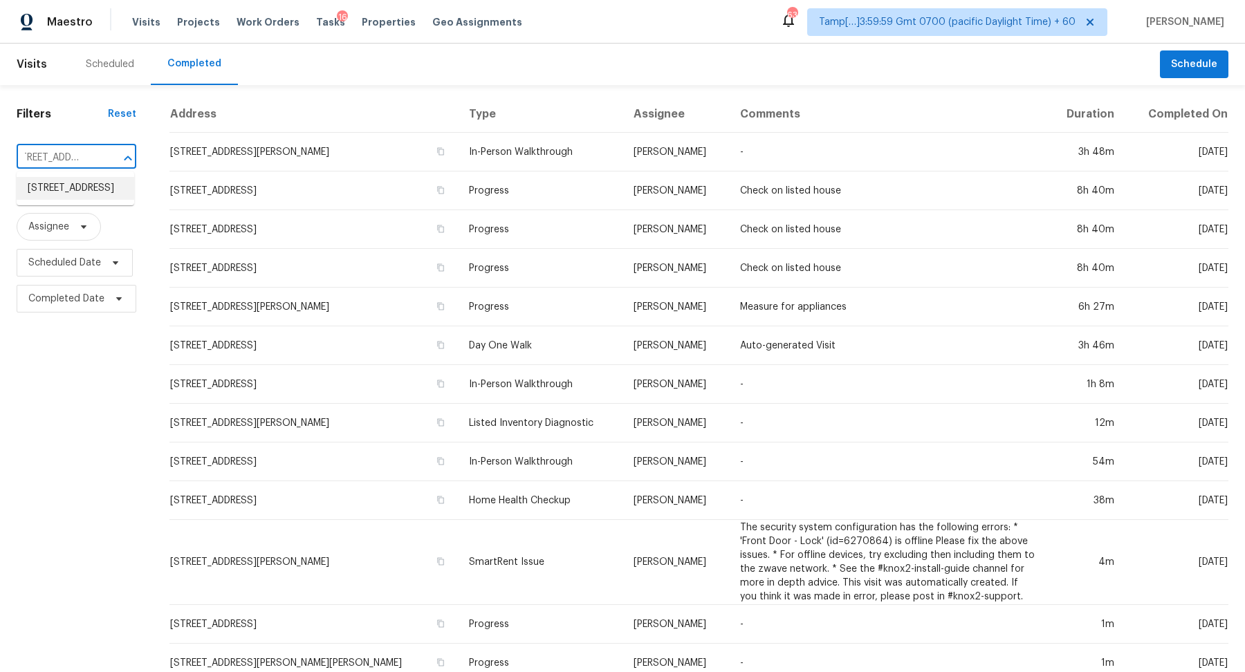
click at [100, 186] on li "15 Rivers Edge Pl, Methuen, MA 01844" at bounding box center [76, 188] width 118 height 23
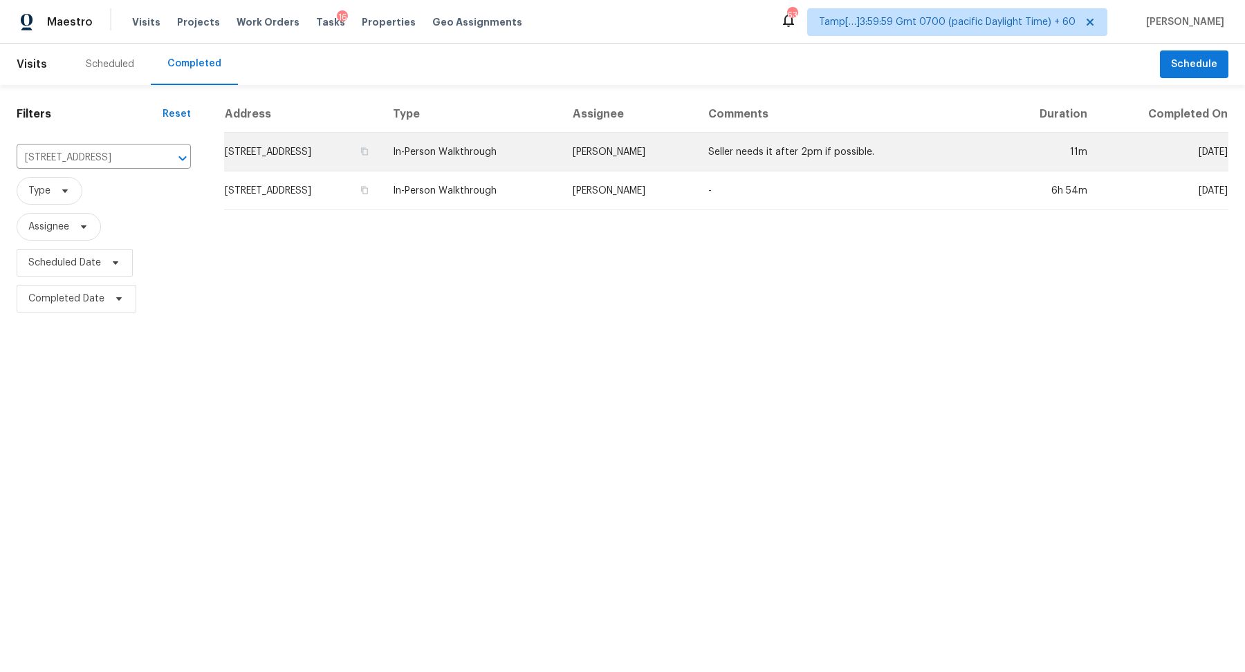
click at [285, 147] on td "15 Rivers Edge Pl, Methuen, MA 01844" at bounding box center [303, 152] width 158 height 39
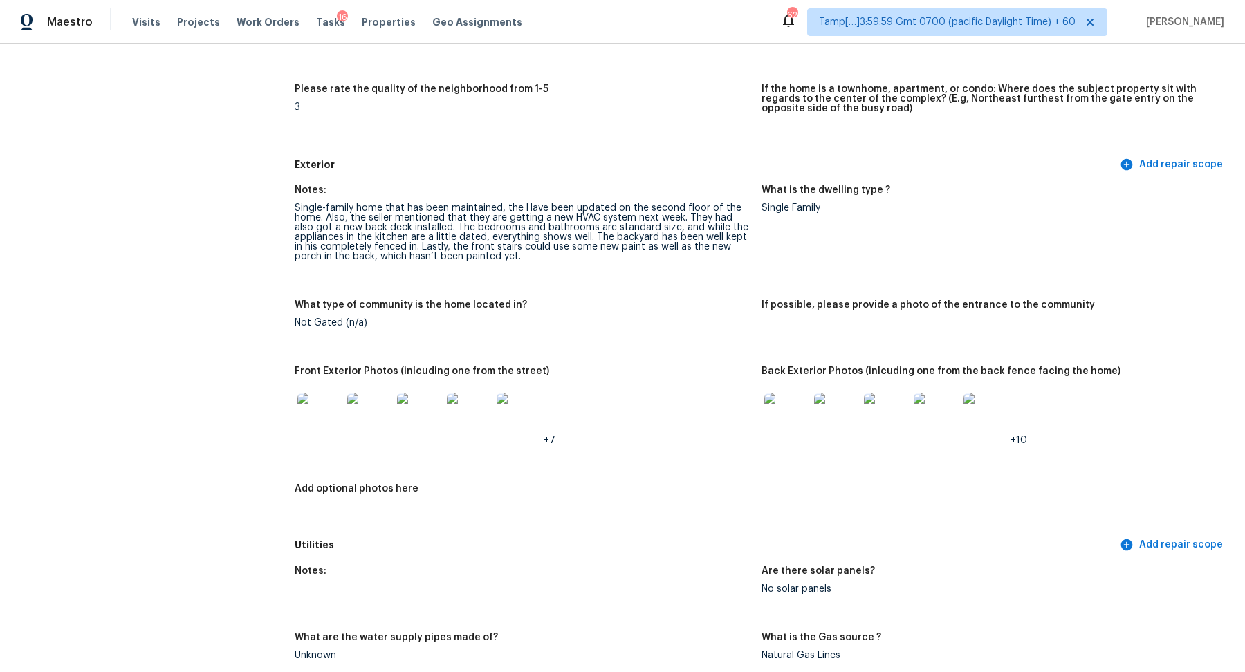
scroll to position [398, 0]
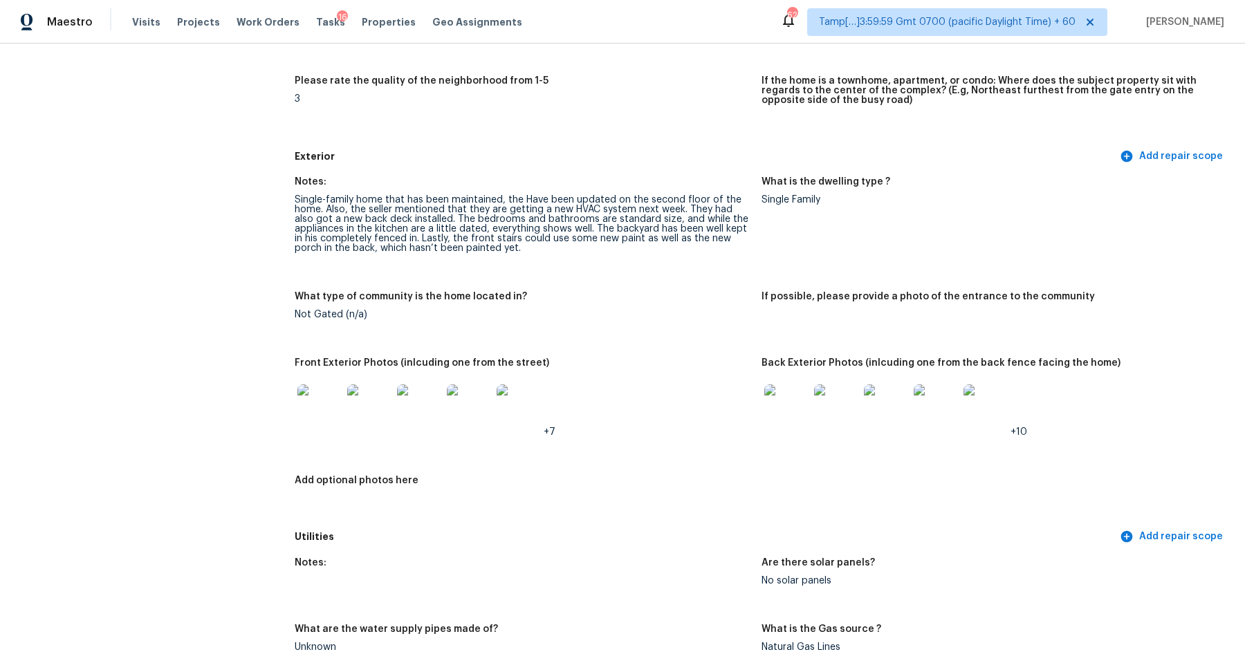
click at [326, 416] on img at bounding box center [319, 407] width 44 height 44
click at [327, 398] on img at bounding box center [319, 407] width 44 height 44
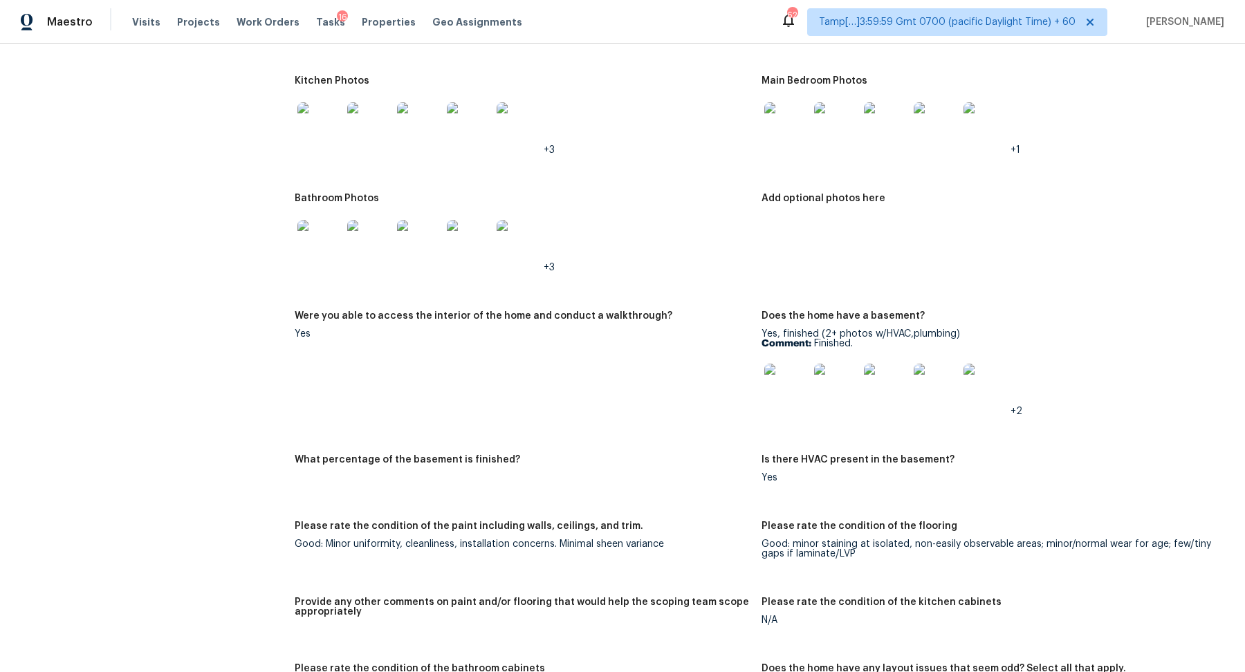
scroll to position [1307, 0]
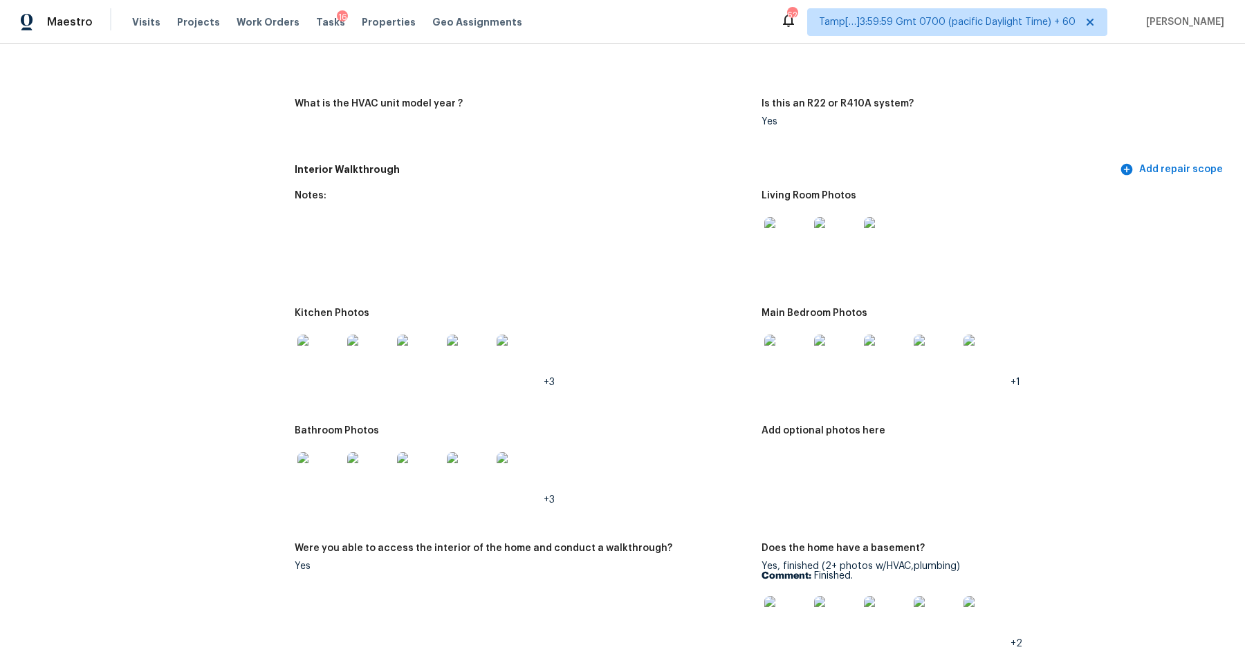
click at [793, 248] on img at bounding box center [786, 239] width 44 height 44
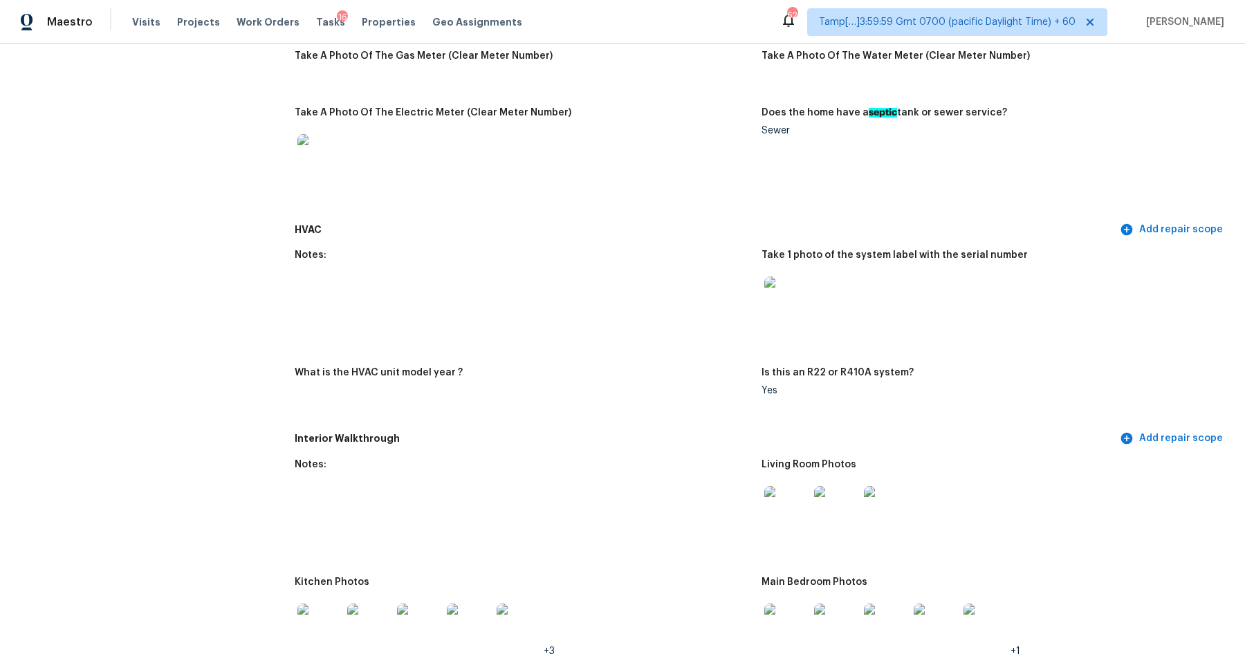
scroll to position [1010, 0]
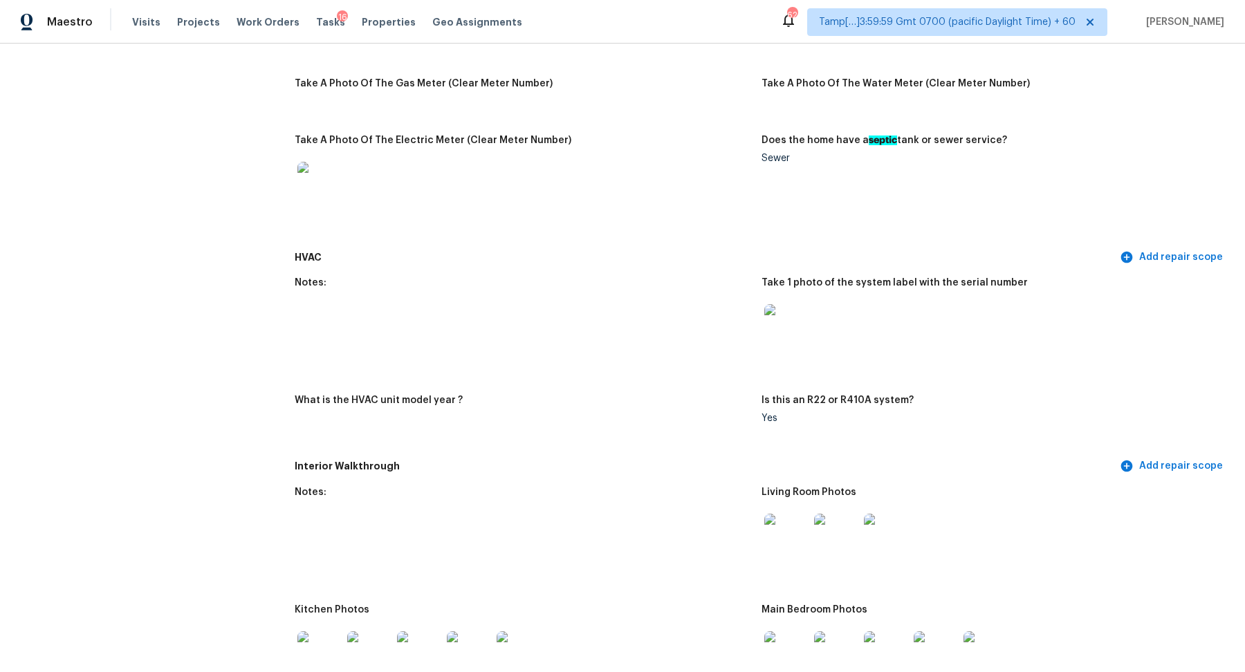
click at [780, 333] on img at bounding box center [786, 326] width 44 height 44
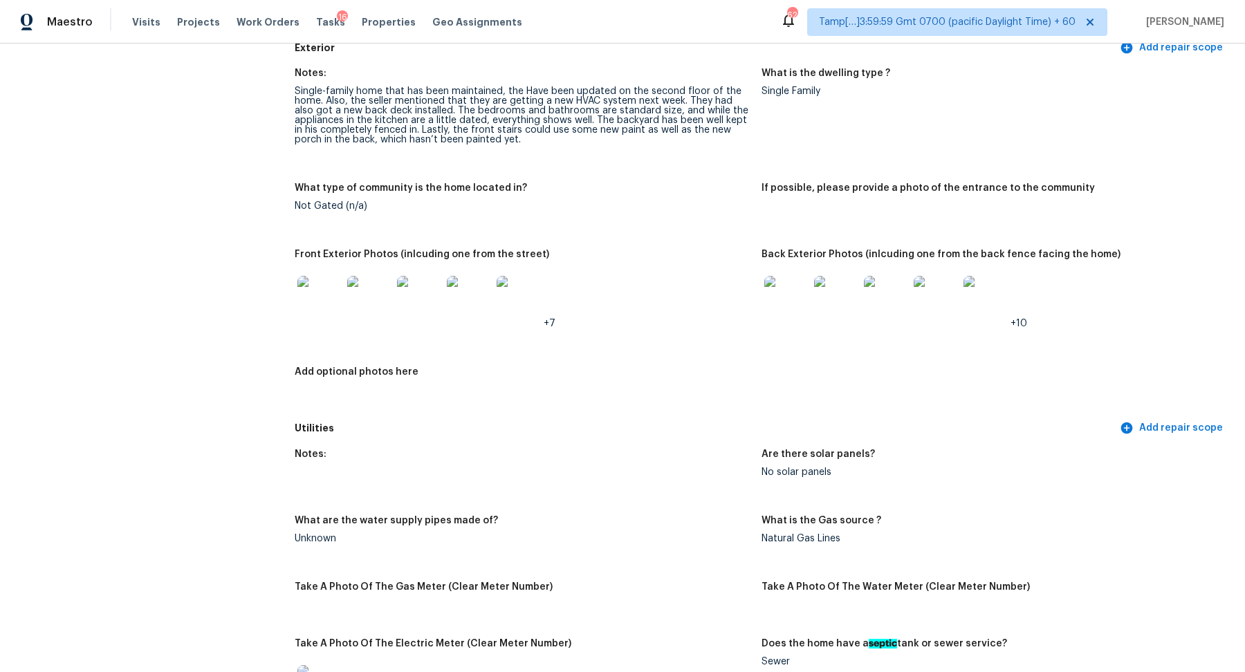
scroll to position [506, 0]
click at [798, 292] on img at bounding box center [786, 299] width 44 height 44
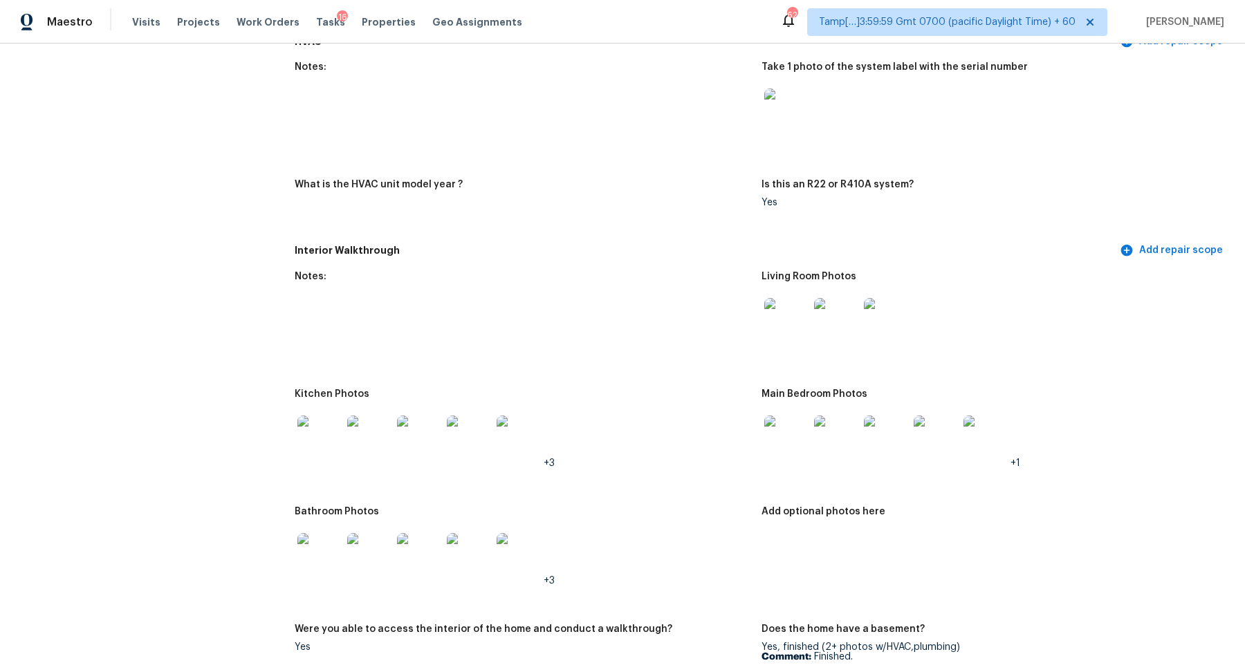
scroll to position [1292, 0]
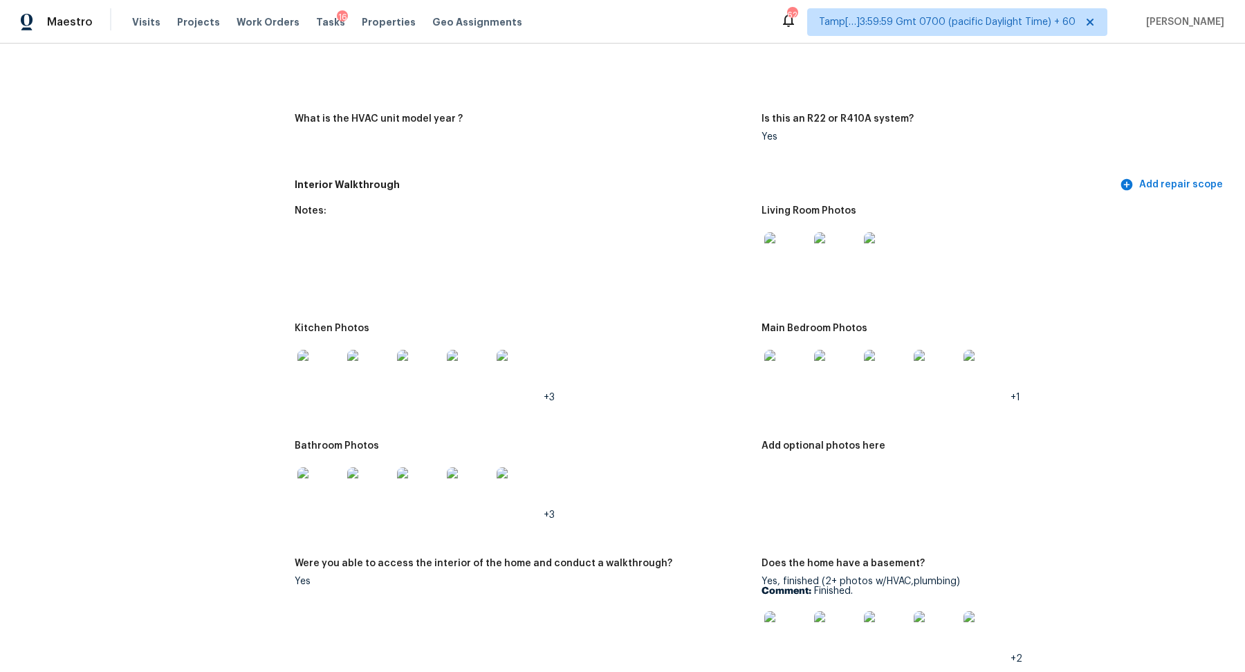
click at [799, 277] on div at bounding box center [786, 254] width 50 height 61
click at [793, 264] on img at bounding box center [786, 254] width 44 height 44
click at [327, 377] on img at bounding box center [319, 372] width 44 height 44
click at [317, 387] on img at bounding box center [319, 372] width 44 height 44
click at [768, 358] on img at bounding box center [786, 372] width 44 height 44
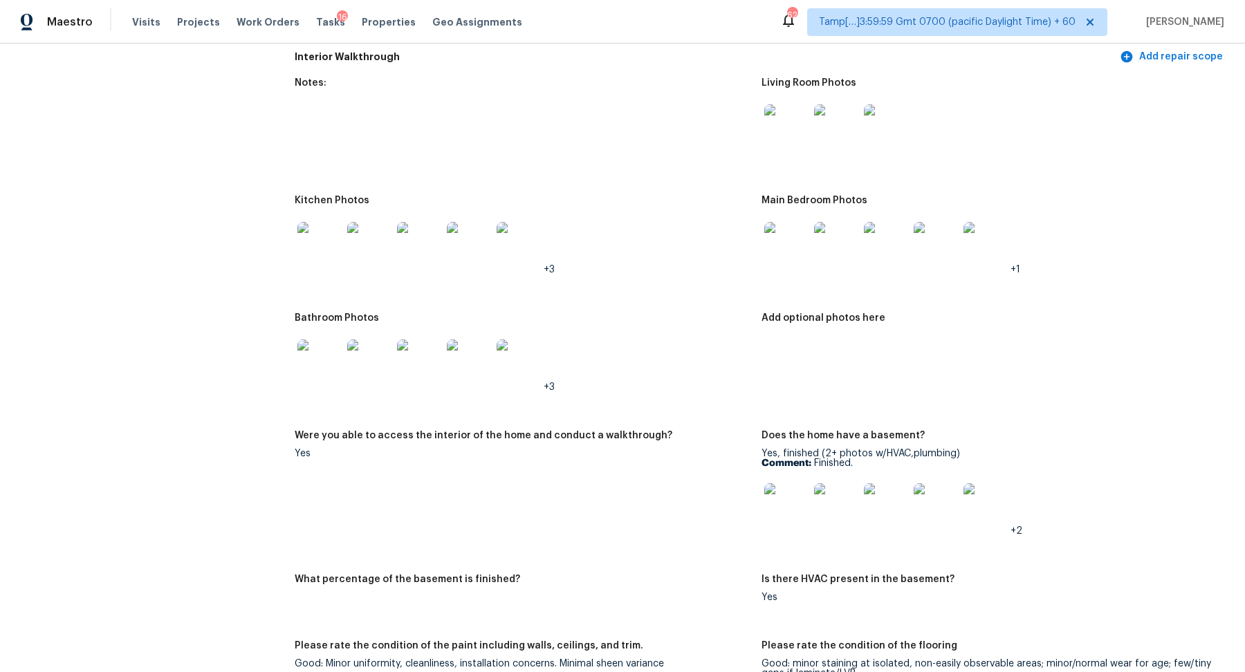
scroll to position [1474, 0]
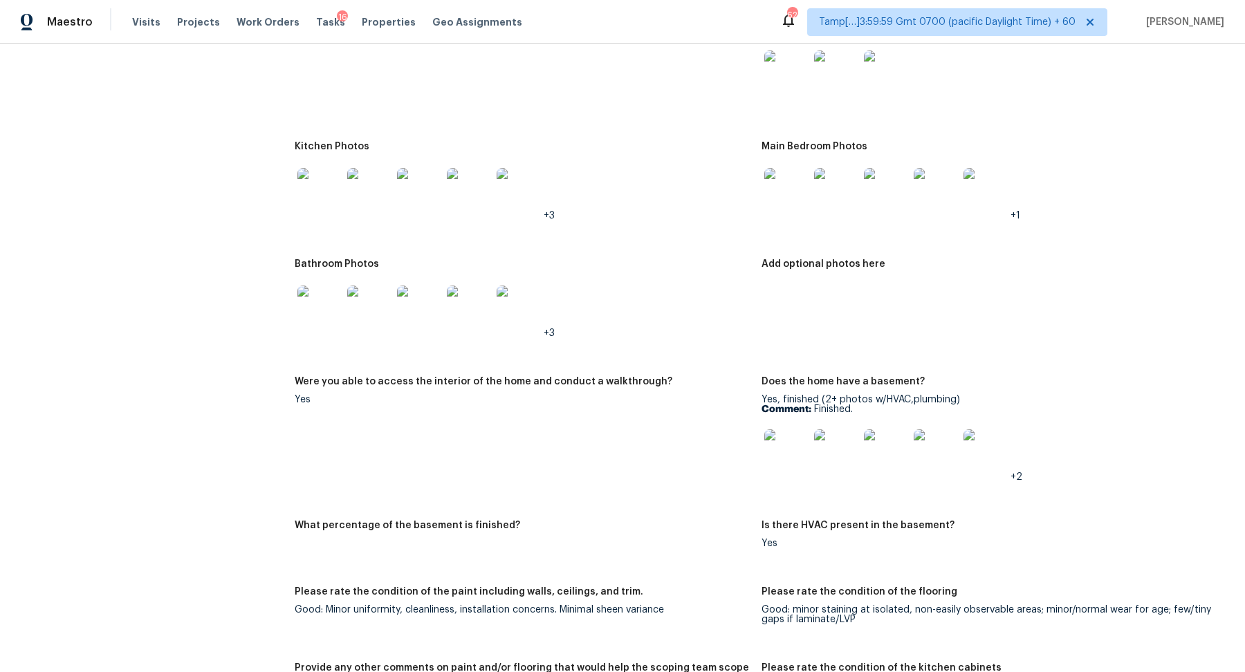
click at [318, 317] on img at bounding box center [319, 308] width 44 height 44
click at [769, 464] on img at bounding box center [786, 451] width 44 height 44
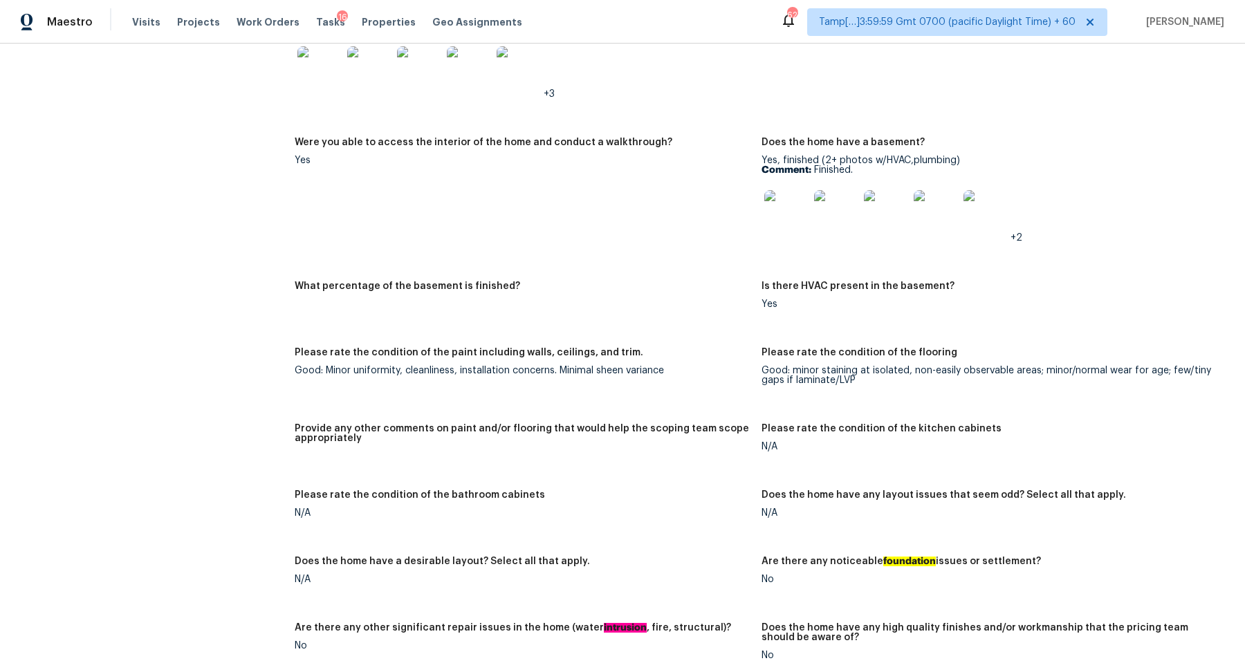
scroll to position [1789, 0]
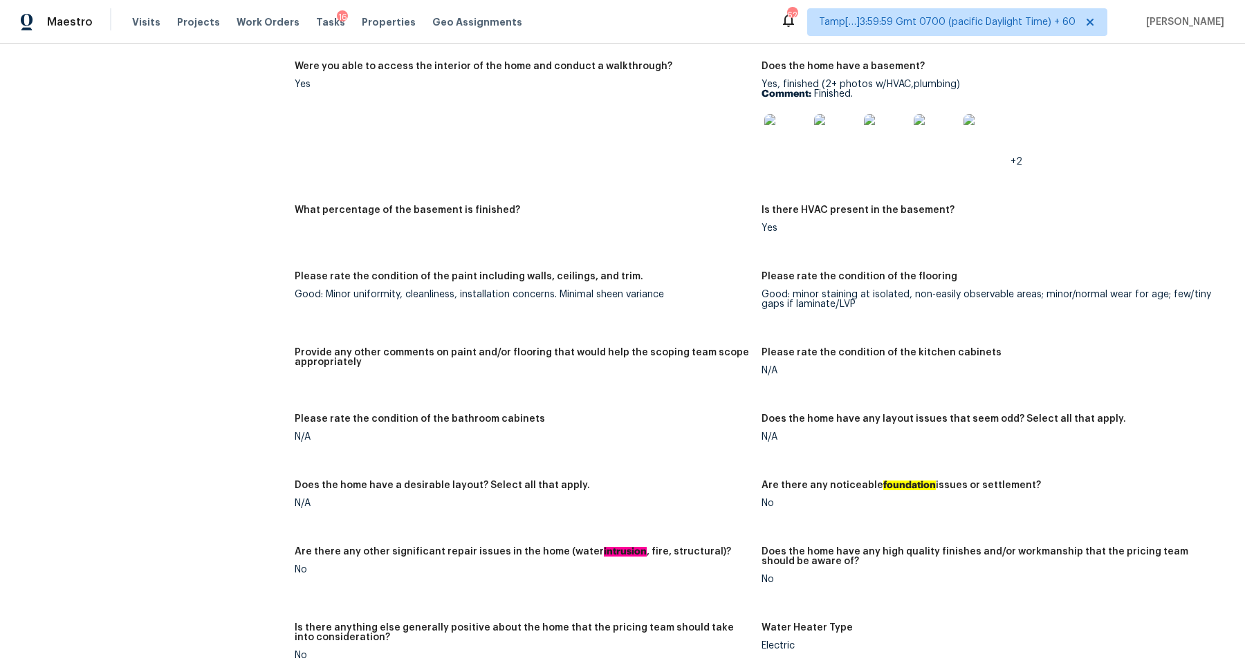
click at [782, 157] on img at bounding box center [786, 136] width 44 height 44
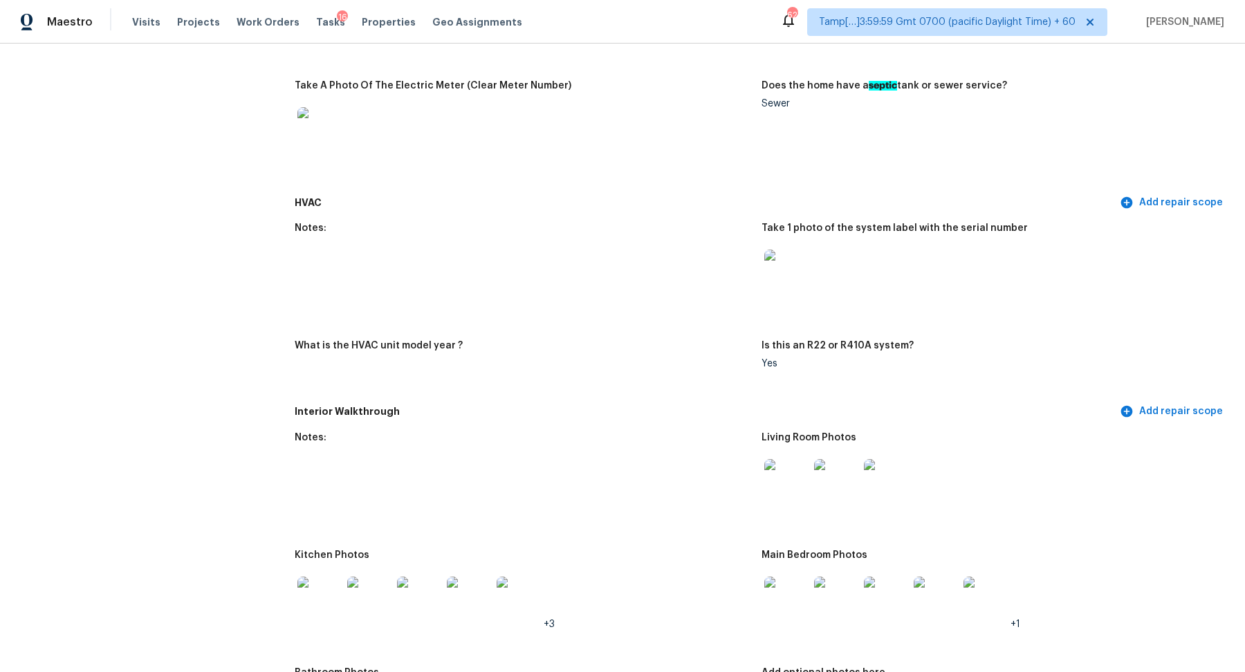
scroll to position [1055, 0]
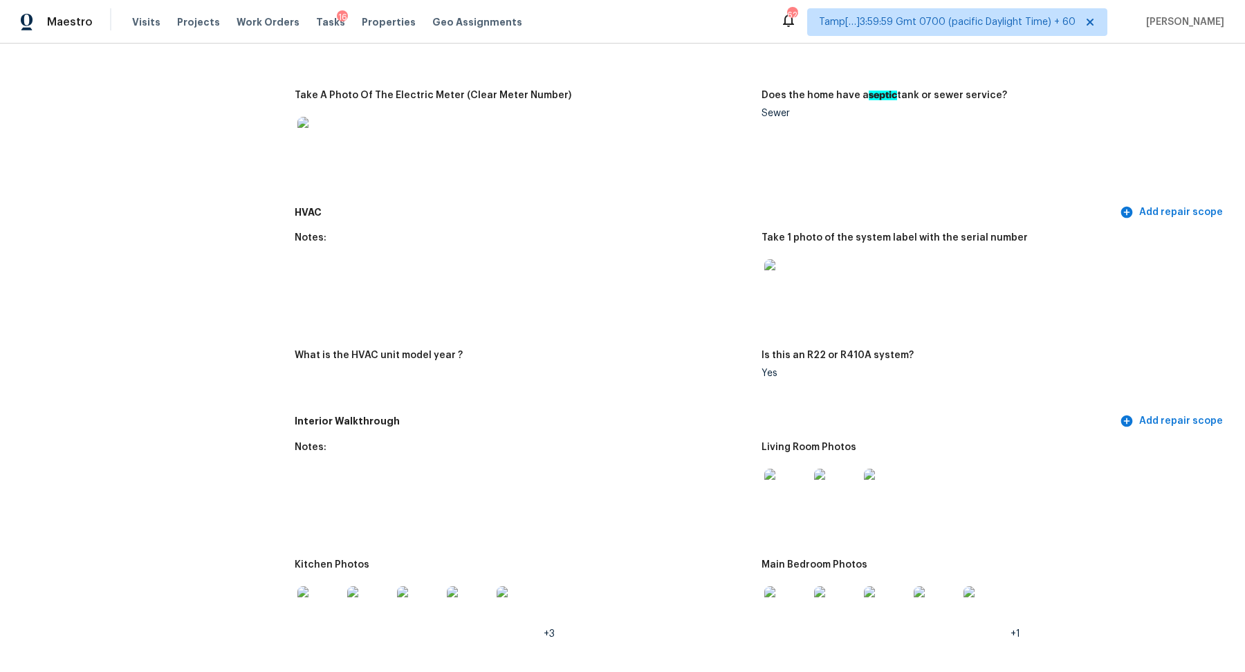
click at [777, 278] on img at bounding box center [786, 281] width 44 height 44
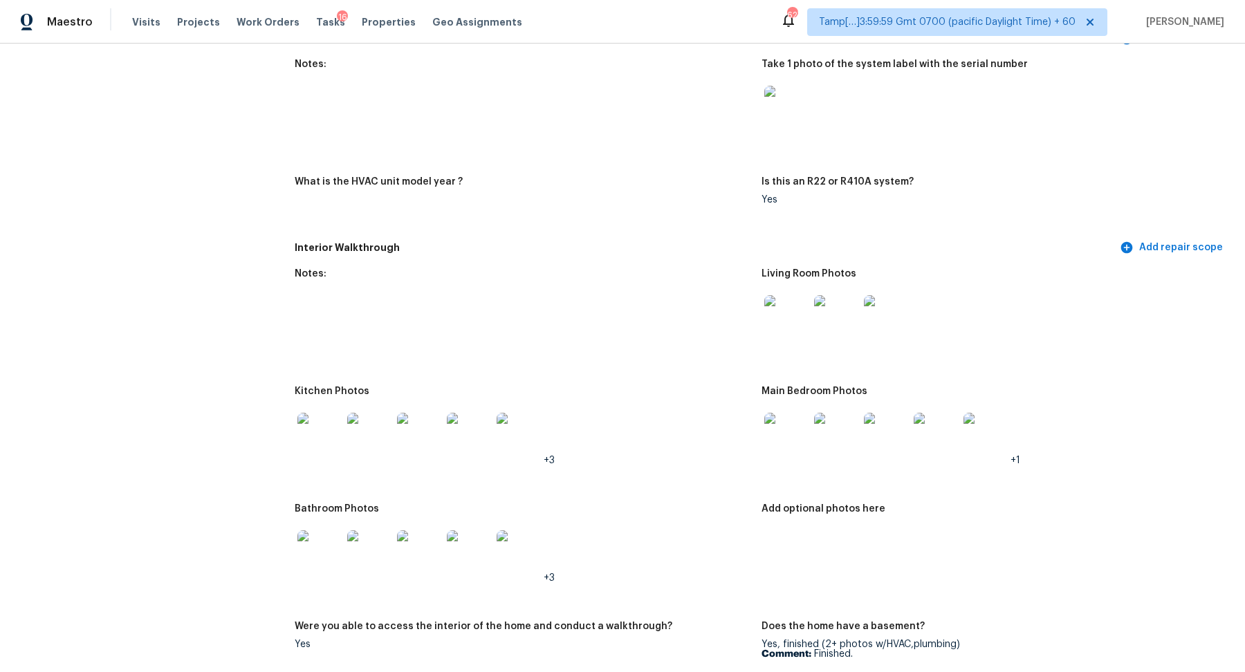
scroll to position [1218, 0]
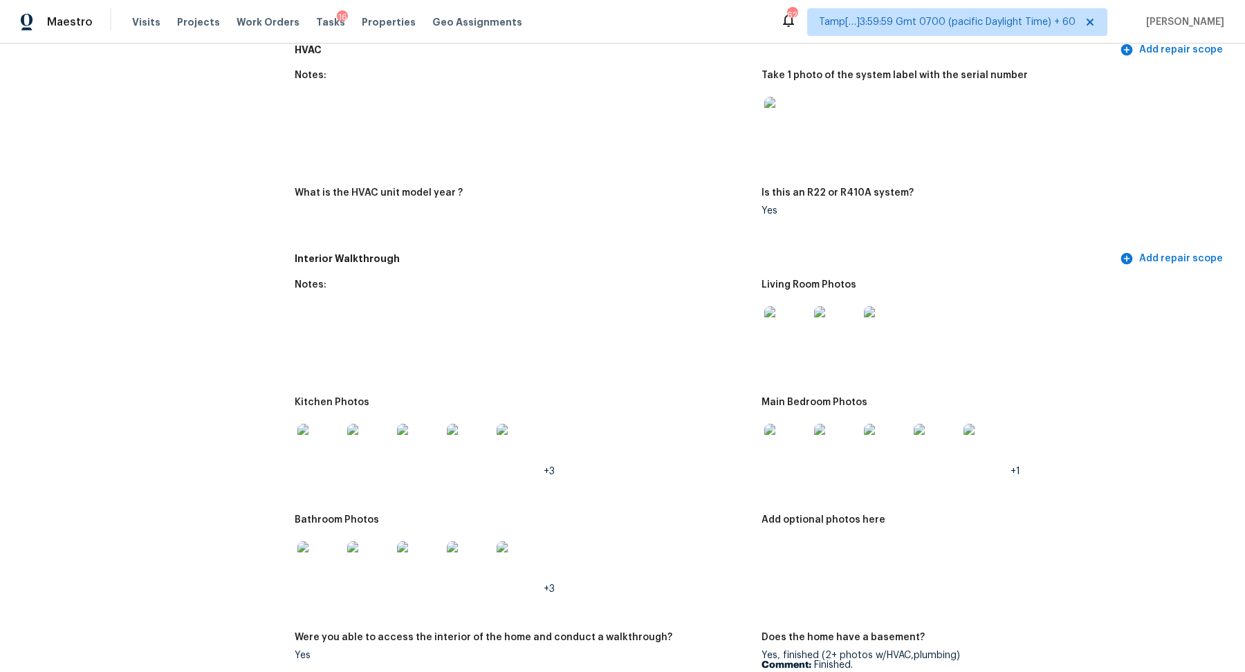
click at [768, 323] on img at bounding box center [786, 328] width 44 height 44
click at [309, 459] on img at bounding box center [319, 446] width 44 height 44
click at [813, 432] on div at bounding box center [836, 446] width 50 height 61
click at [772, 454] on img at bounding box center [786, 446] width 44 height 44
click at [768, 451] on img at bounding box center [786, 446] width 44 height 44
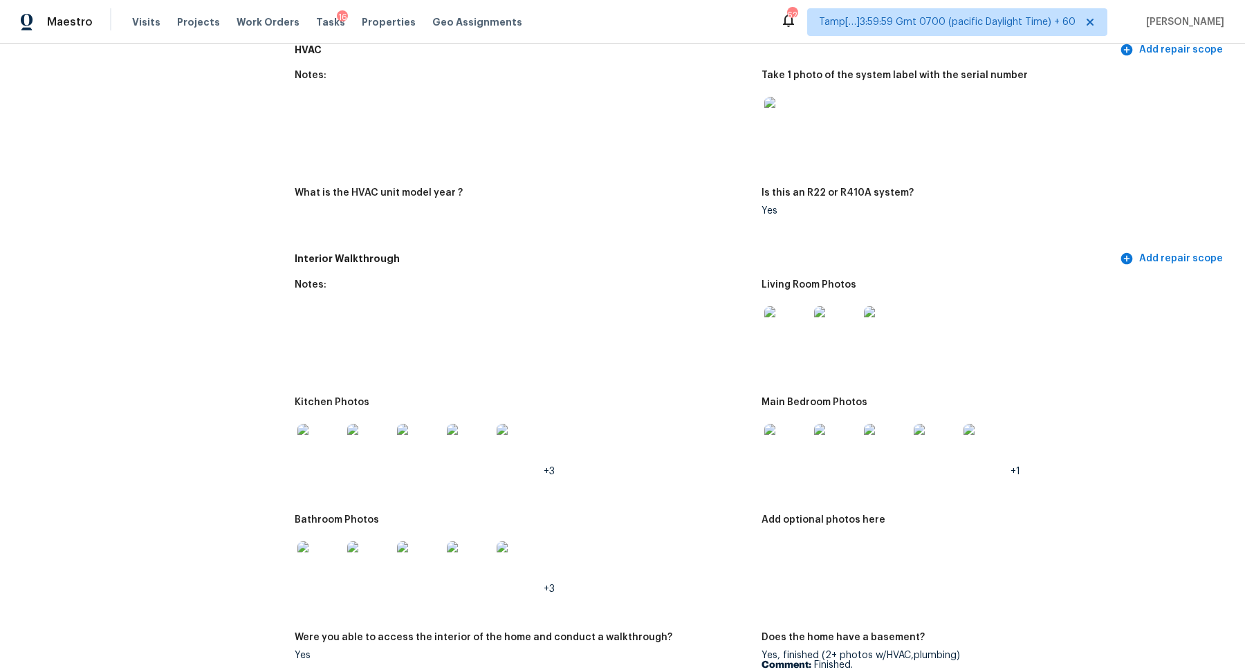
click at [339, 563] on img at bounding box center [319, 564] width 44 height 44
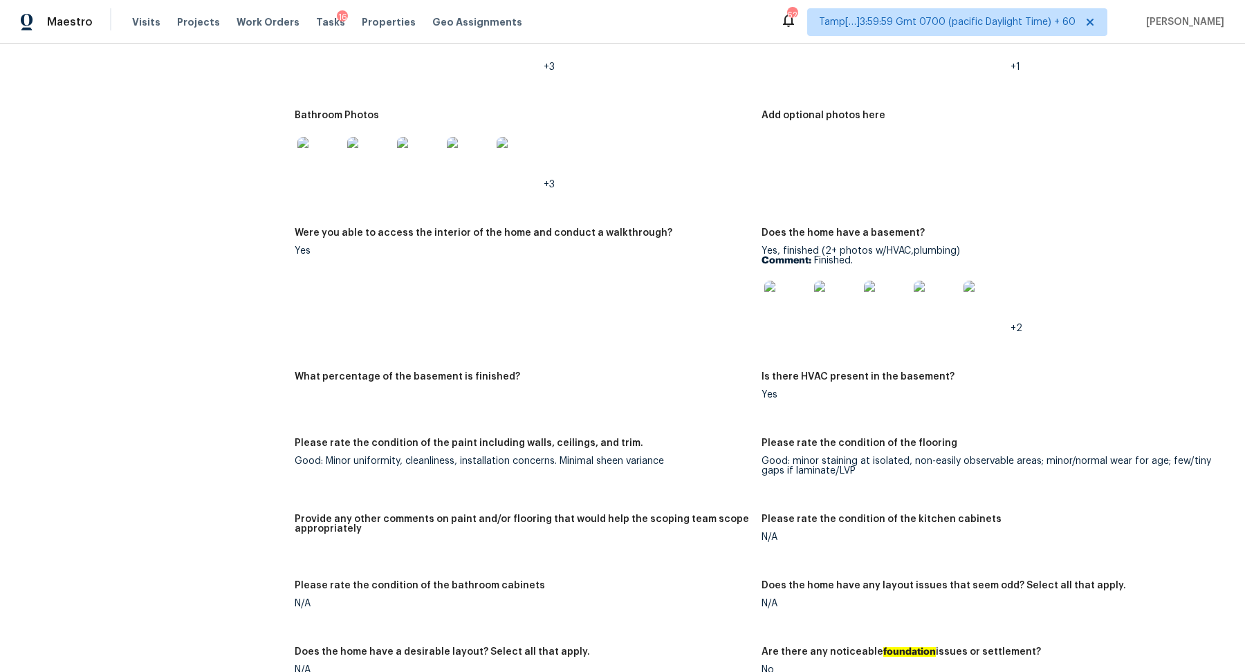
scroll to position [1457, 0]
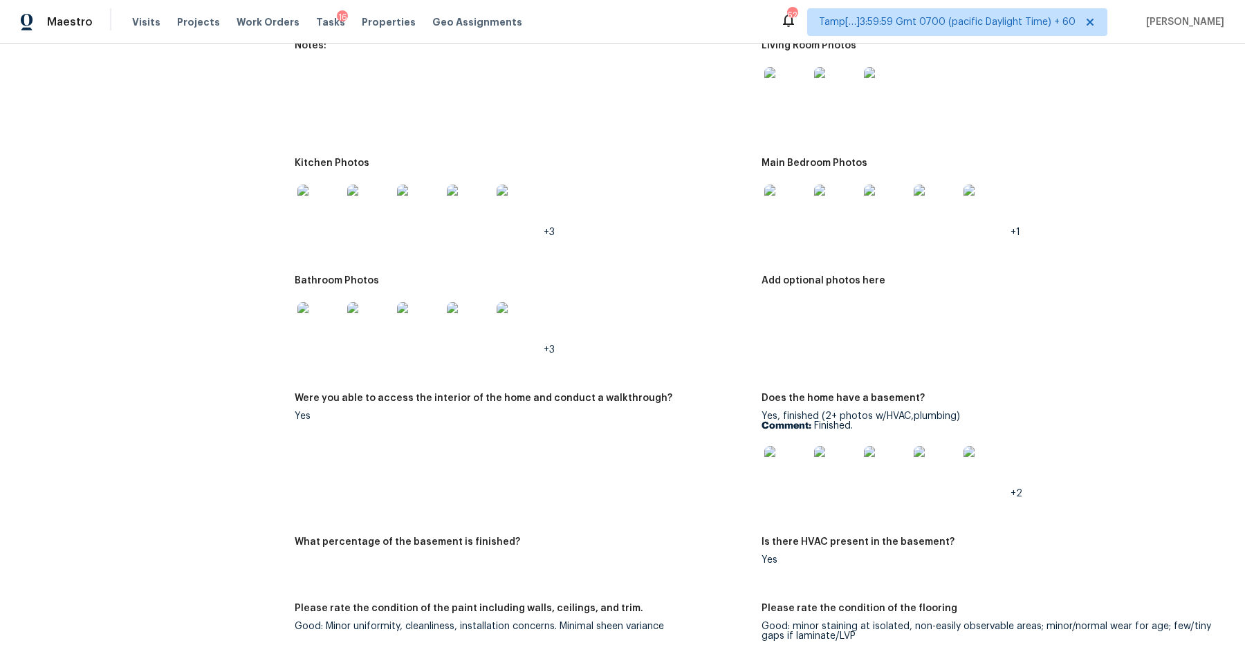
click at [782, 483] on img at bounding box center [786, 468] width 44 height 44
click at [310, 333] on img at bounding box center [319, 324] width 44 height 44
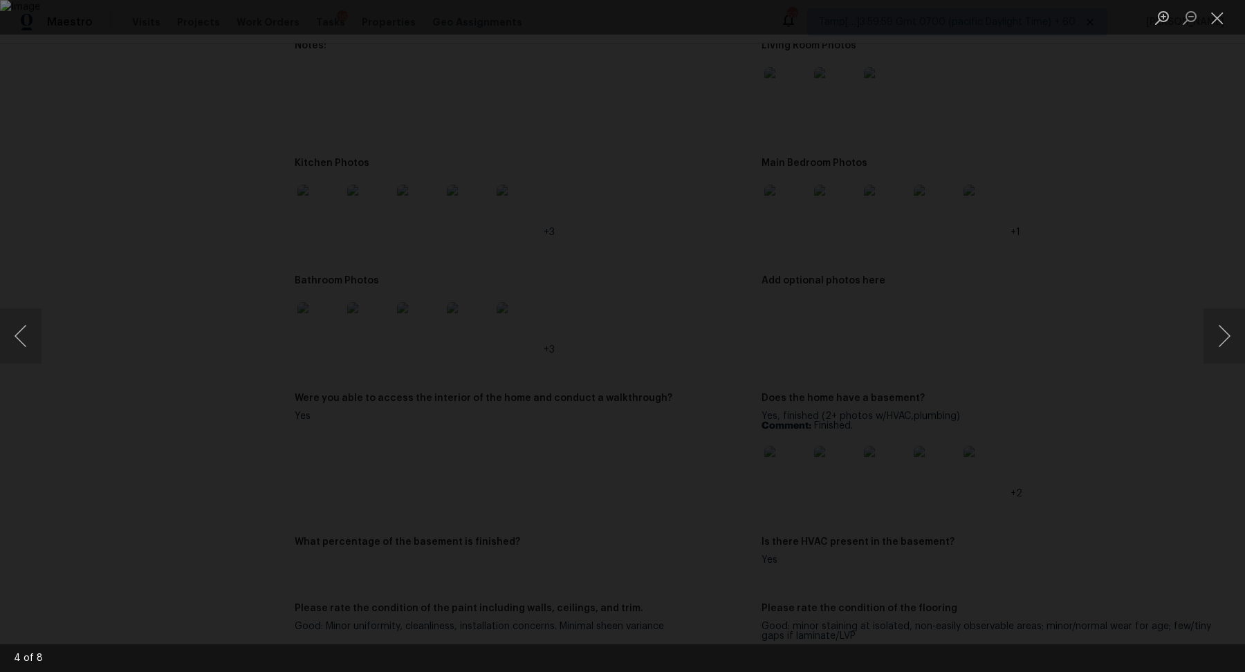
click at [1044, 322] on div "Lightbox" at bounding box center [622, 336] width 1245 height 672
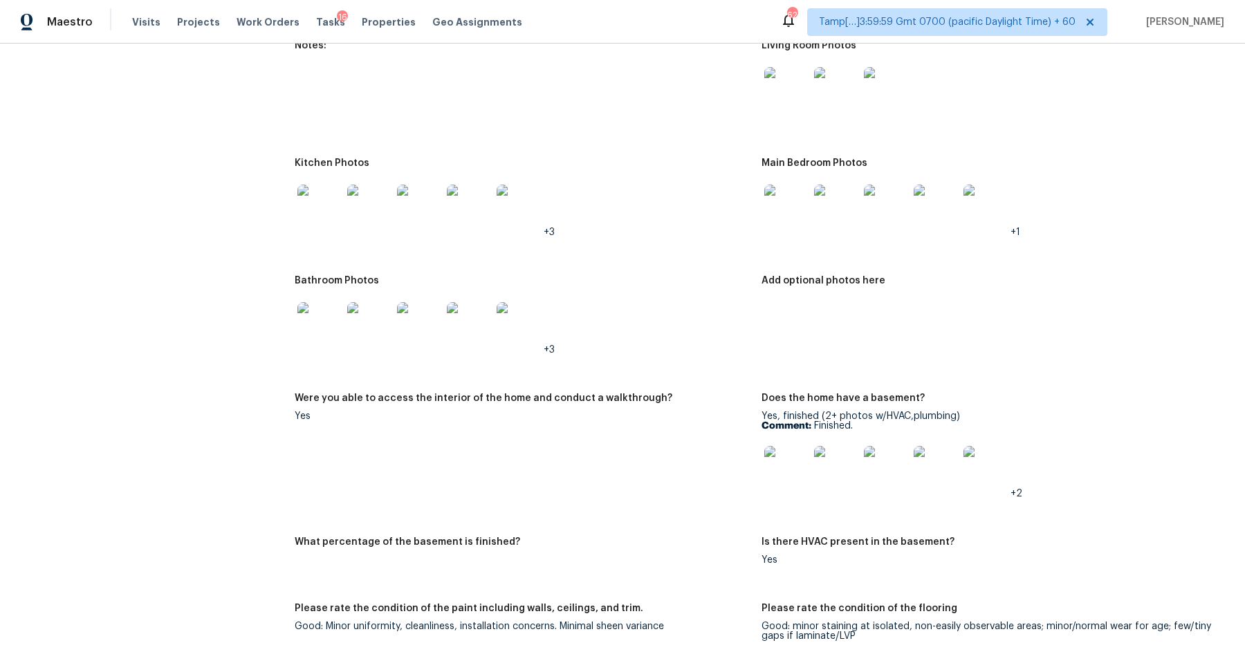
click at [333, 203] on img at bounding box center [319, 207] width 44 height 44
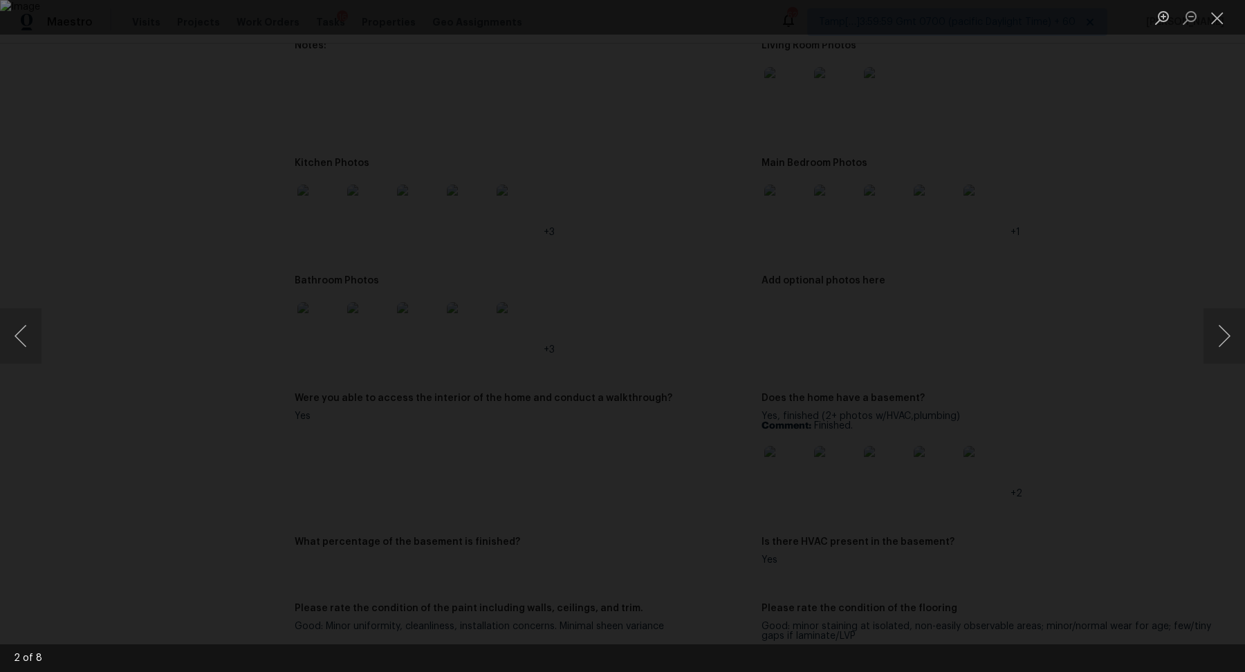
click at [989, 244] on div "Lightbox" at bounding box center [622, 336] width 1245 height 672
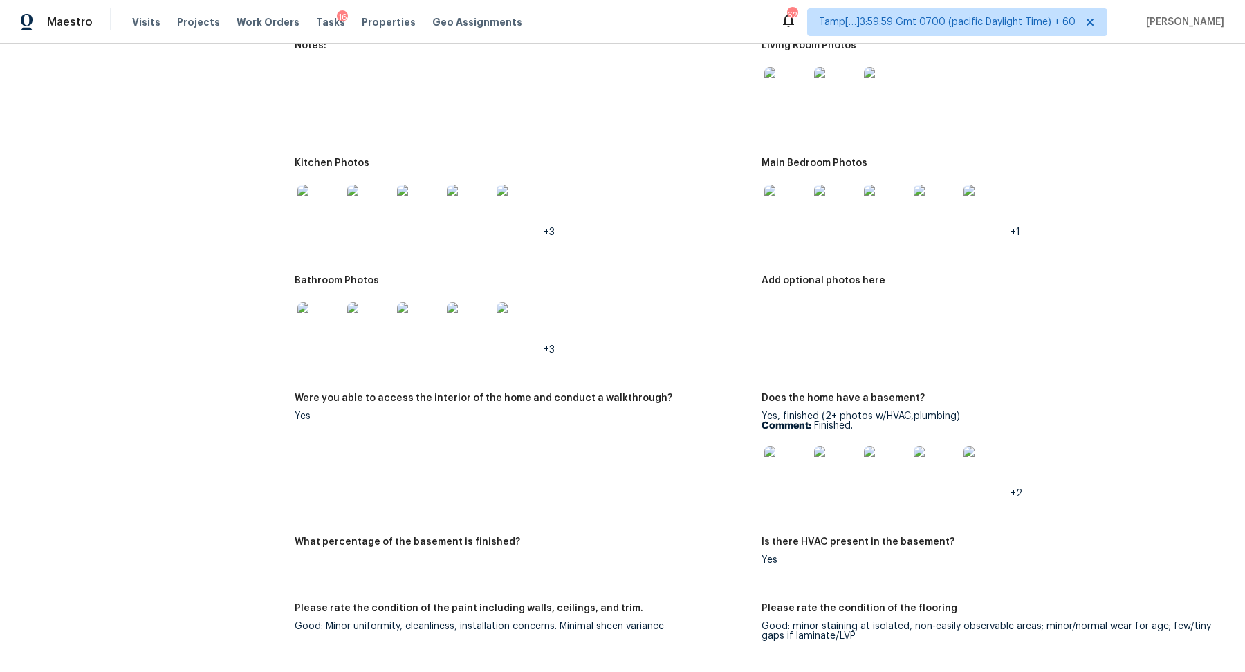
click at [772, 214] on img at bounding box center [786, 207] width 44 height 44
click at [795, 104] on img at bounding box center [786, 89] width 44 height 44
click at [329, 205] on img at bounding box center [319, 207] width 44 height 44
click at [771, 470] on img at bounding box center [786, 468] width 44 height 44
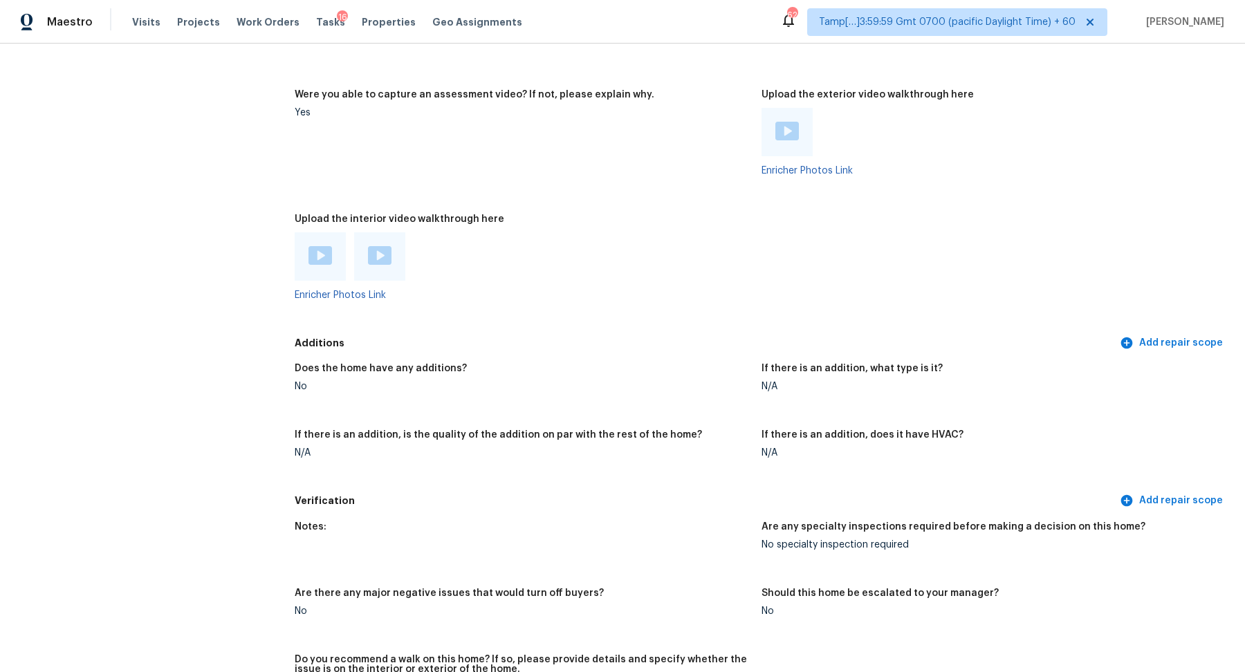
scroll to position [2347, 0]
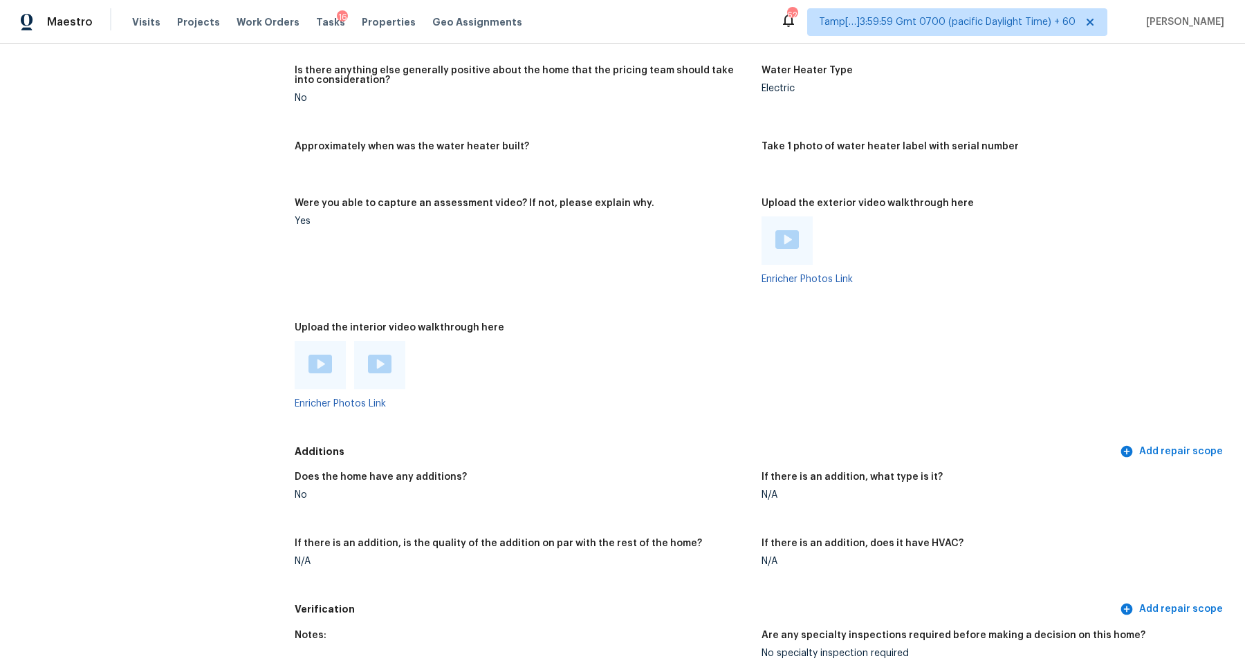
click at [329, 369] on img at bounding box center [320, 364] width 24 height 19
click at [393, 360] on div at bounding box center [379, 365] width 51 height 48
click at [380, 362] on img at bounding box center [380, 364] width 24 height 19
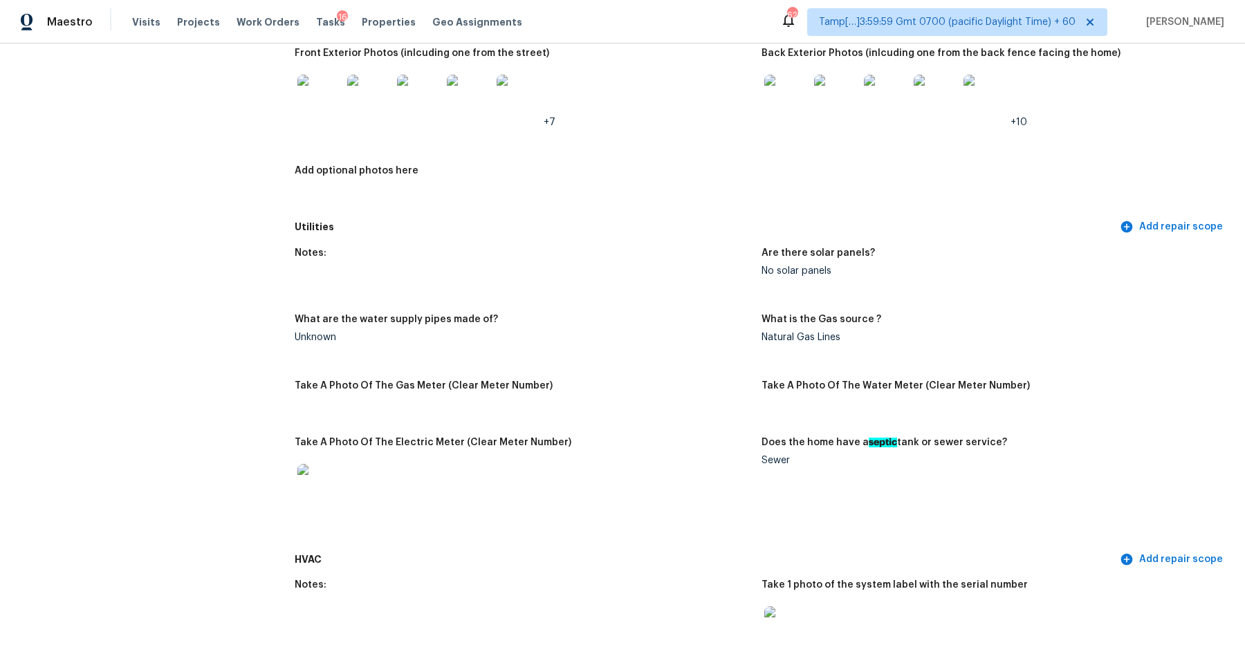
scroll to position [0, 0]
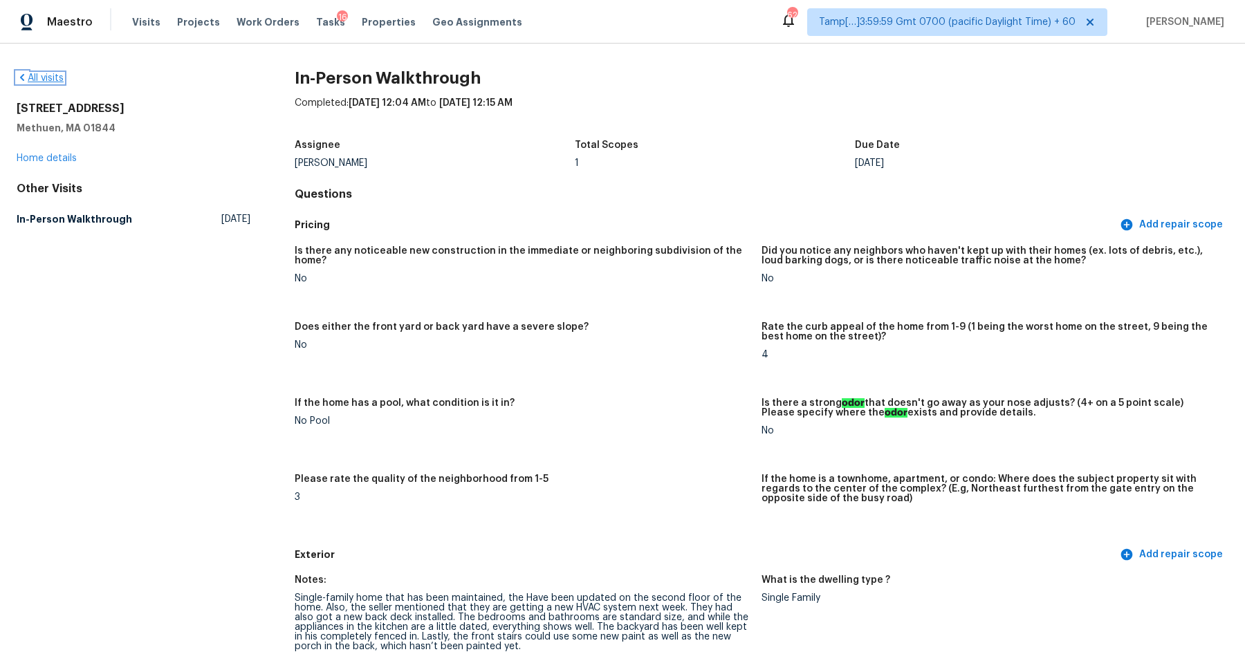
click at [40, 81] on link "All visits" at bounding box center [40, 78] width 47 height 10
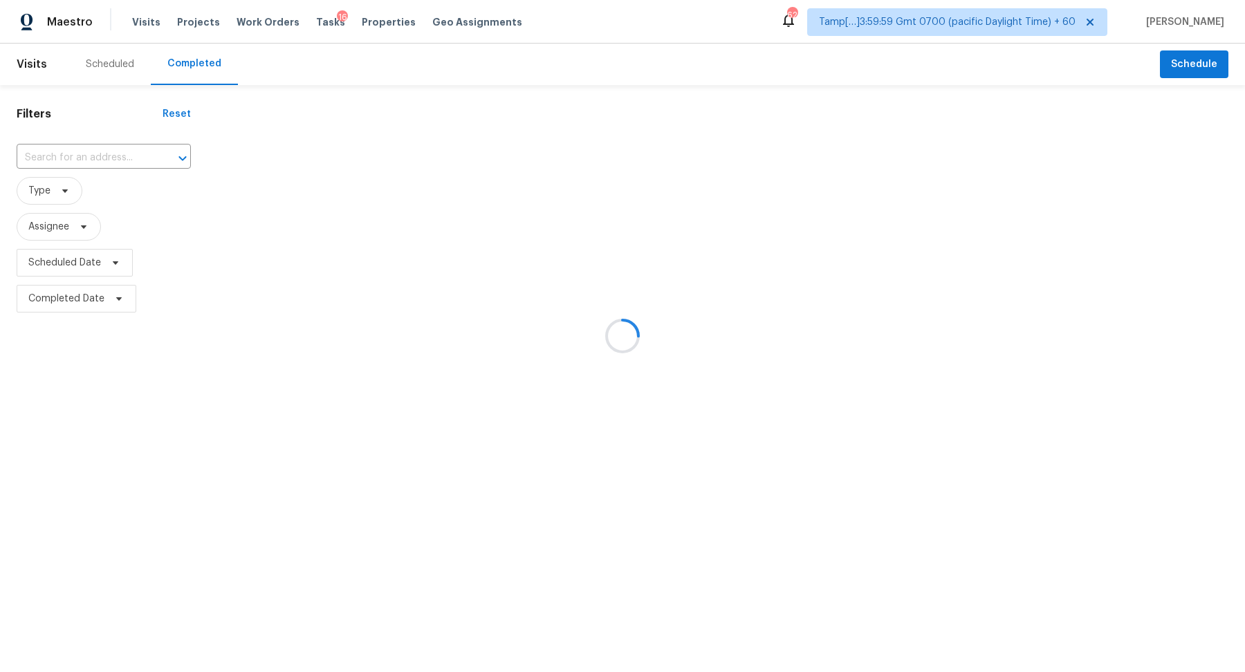
click at [109, 160] on div at bounding box center [622, 336] width 1245 height 672
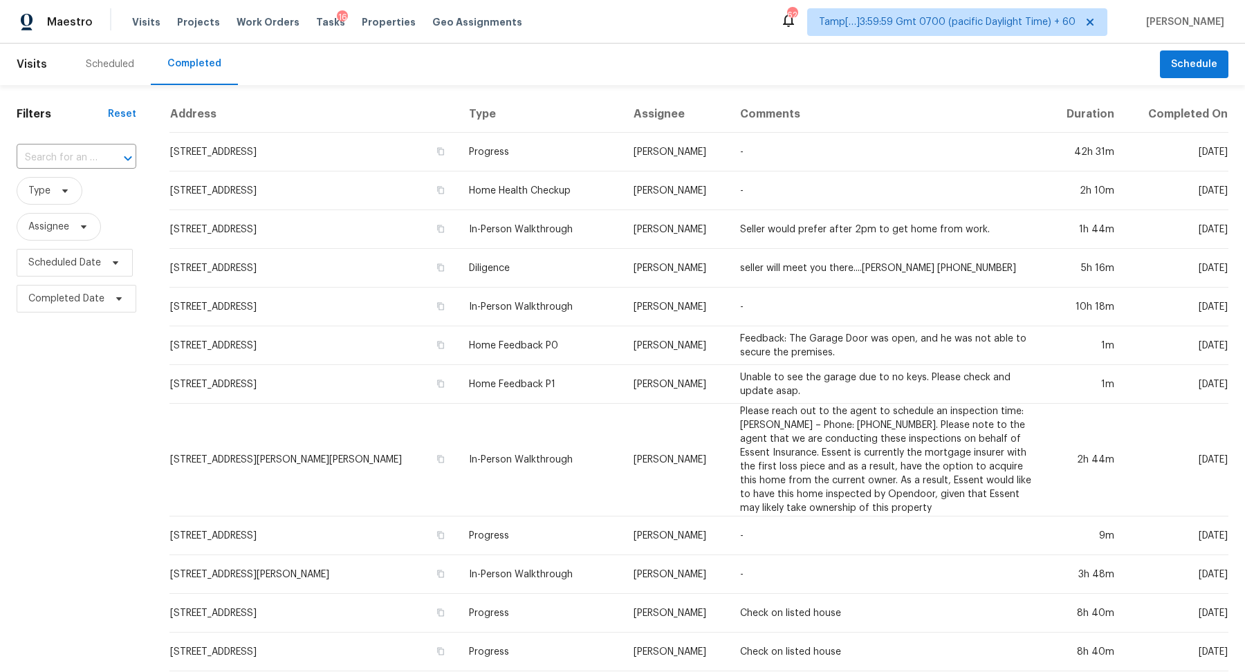
click at [109, 160] on div at bounding box center [118, 158] width 36 height 19
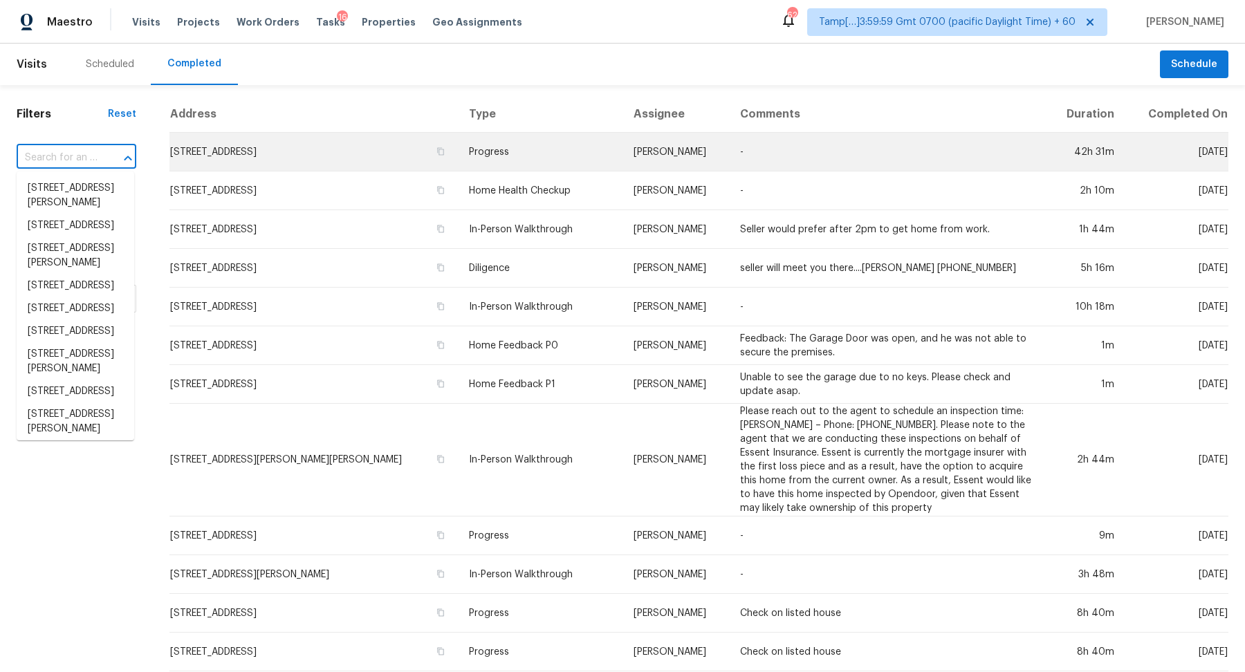
paste input "27436 Sereno, Mission Viejo, CA 92691"
type input "27436 Sereno, Mission Viejo, CA 92691"
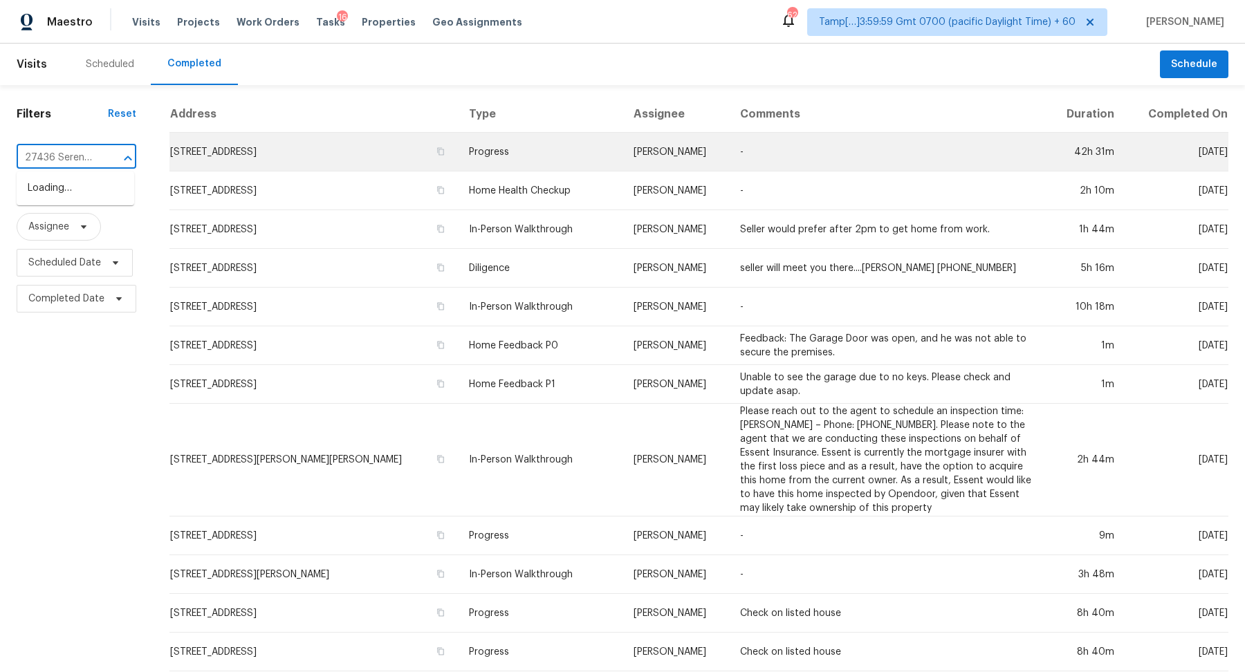
scroll to position [0, 104]
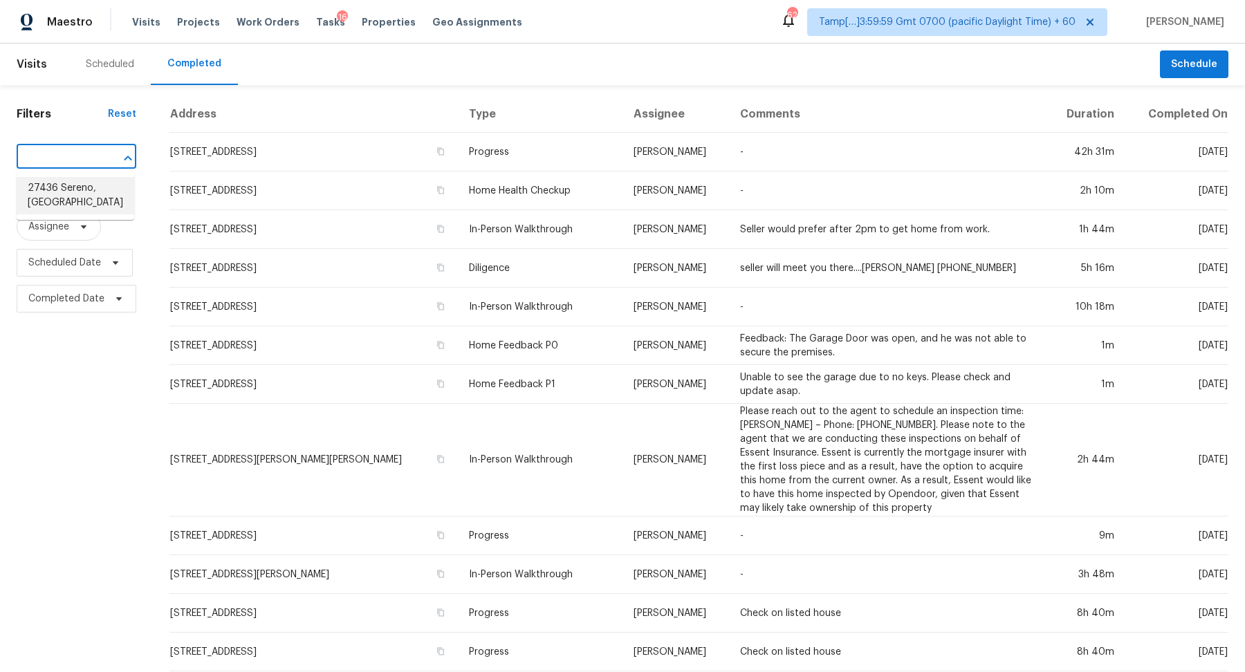
click at [93, 196] on li "27436 Sereno, Mission Viejo, CA 92691" at bounding box center [76, 195] width 118 height 37
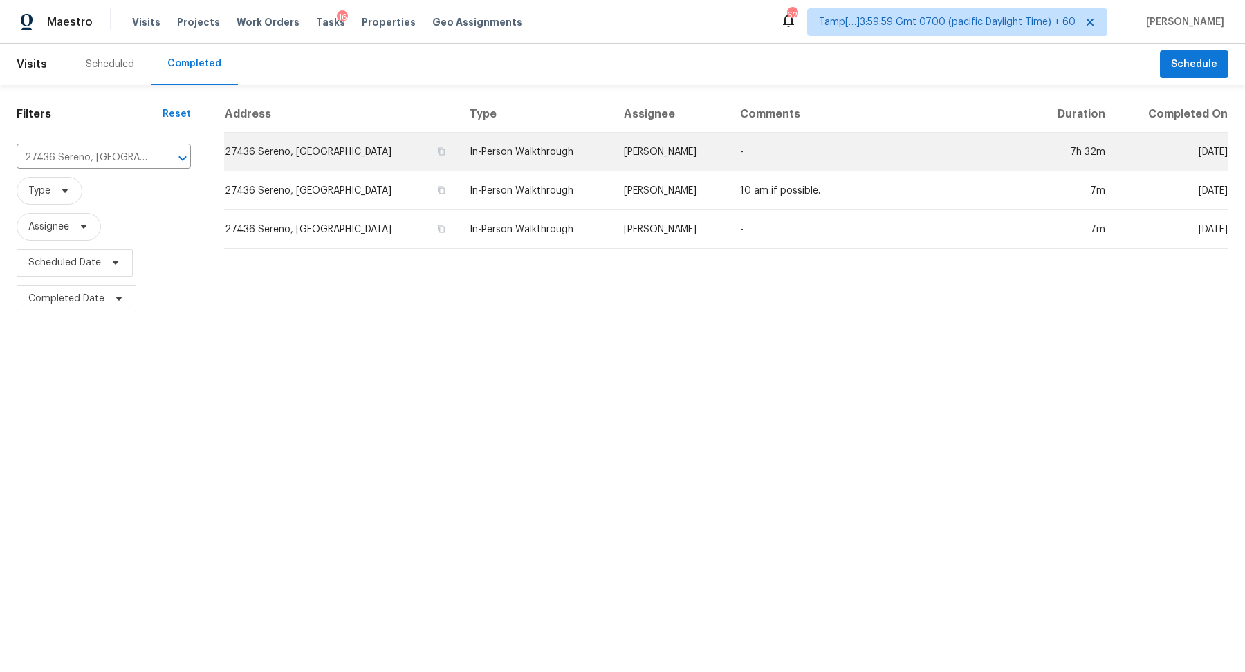
click at [317, 141] on td "27436 Sereno, Mission Viejo, CA 92691" at bounding box center [341, 152] width 234 height 39
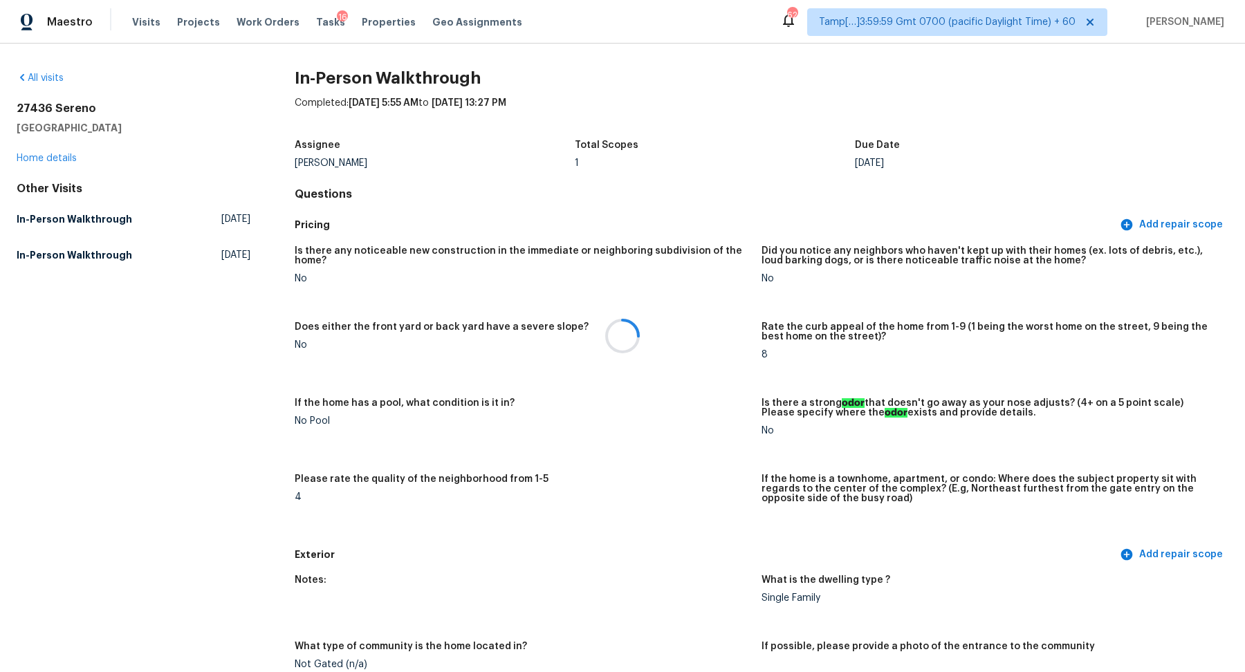
click at [552, 418] on div at bounding box center [622, 336] width 1245 height 672
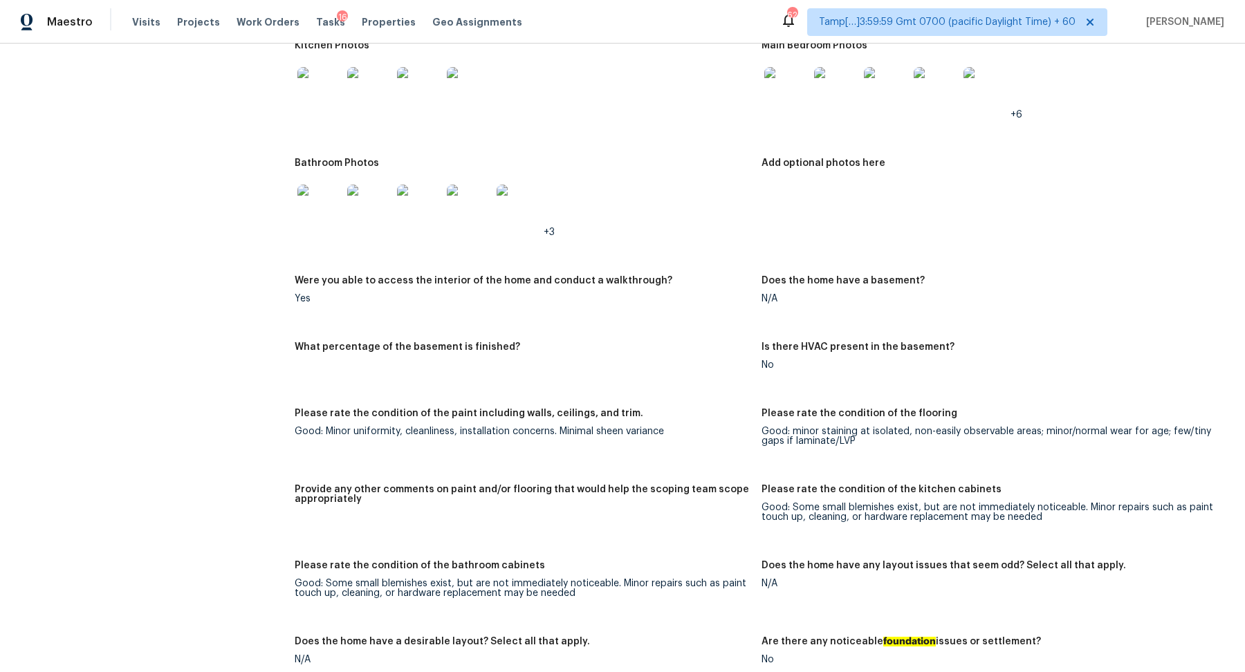
scroll to position [1614, 0]
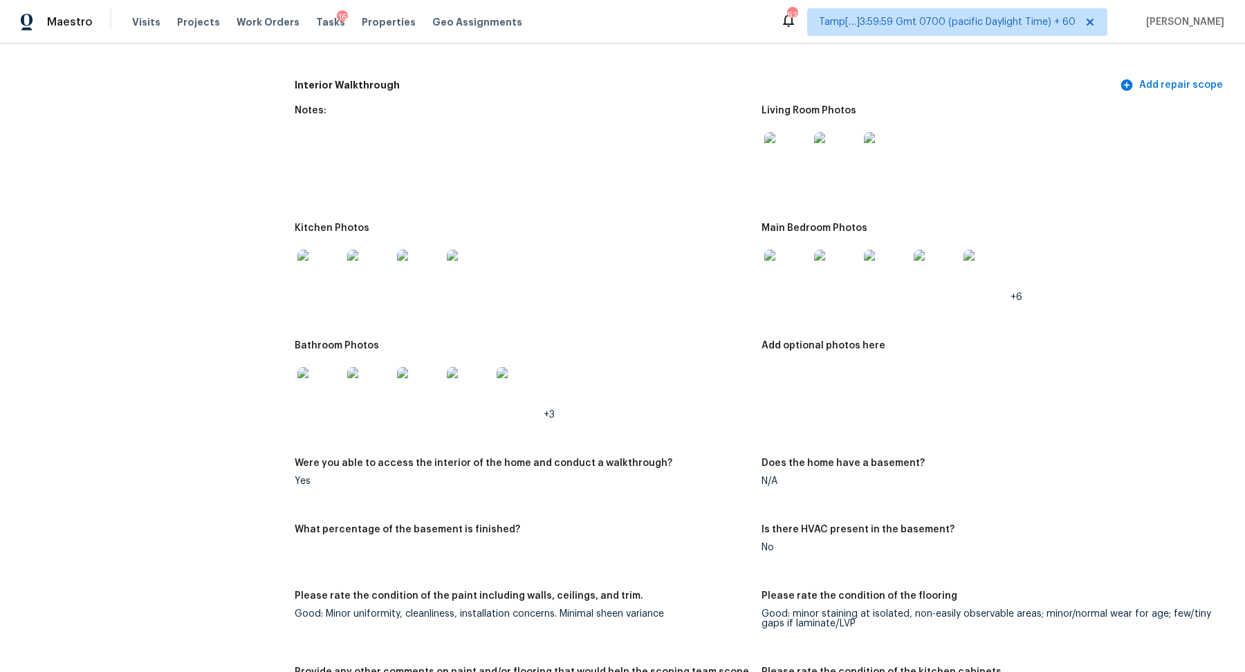
click at [787, 281] on img at bounding box center [786, 272] width 44 height 44
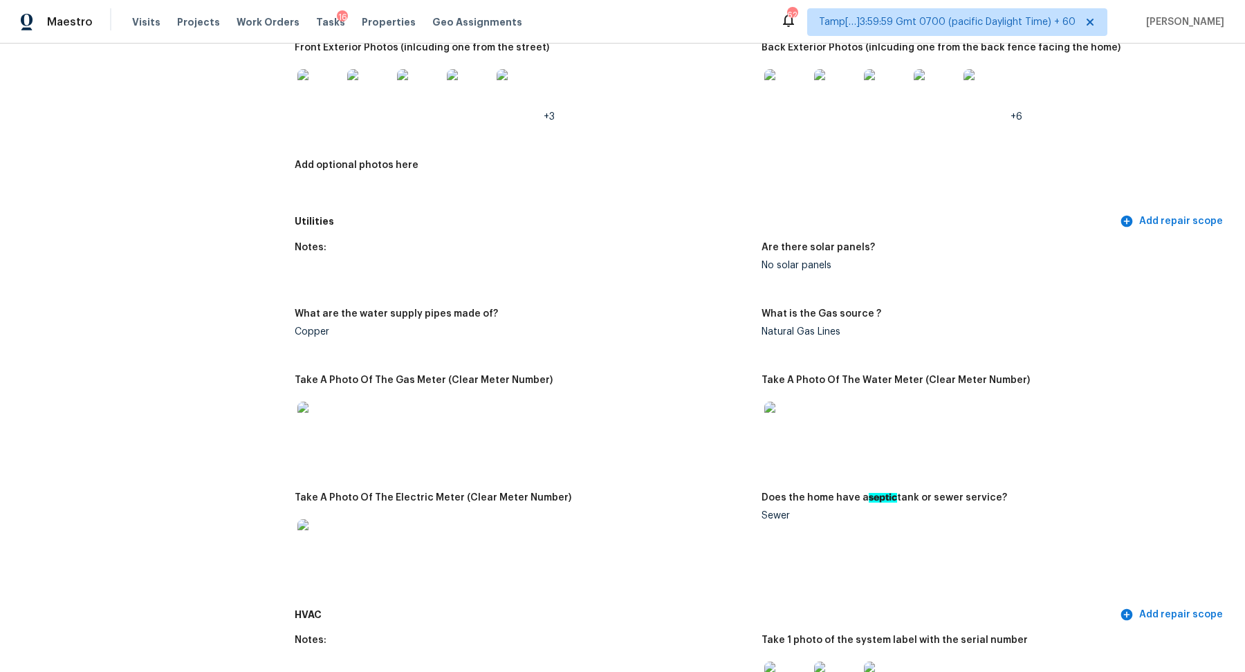
scroll to position [0, 0]
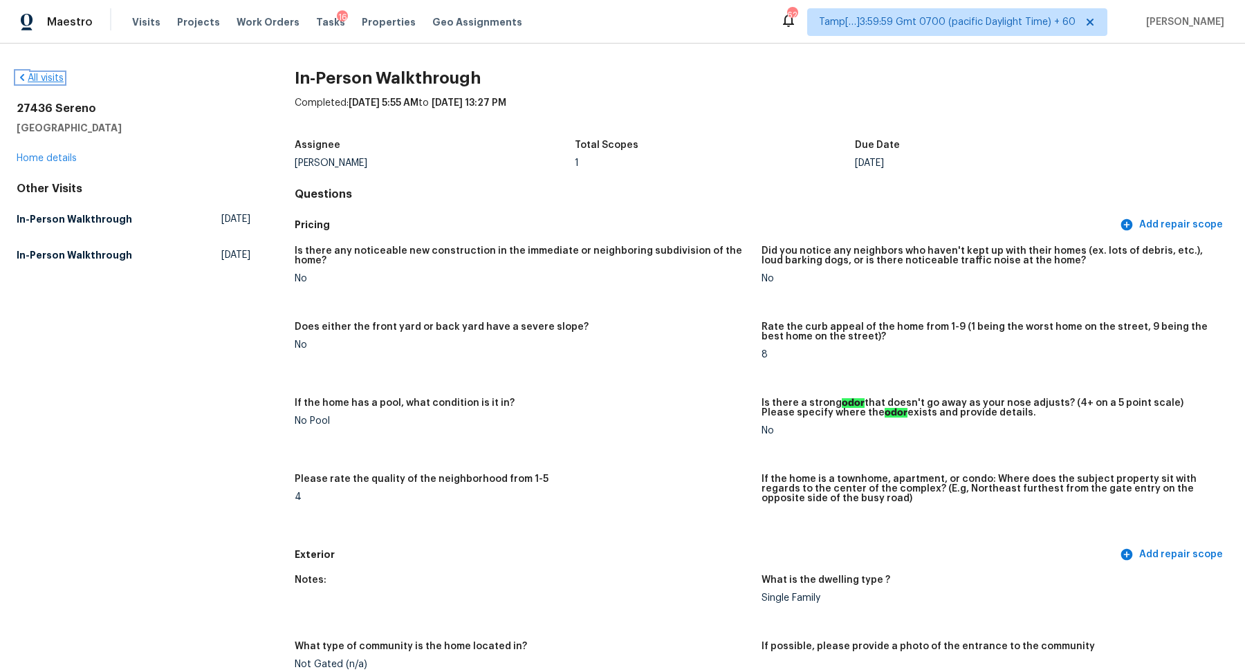
click at [47, 73] on link "All visits" at bounding box center [40, 78] width 47 height 10
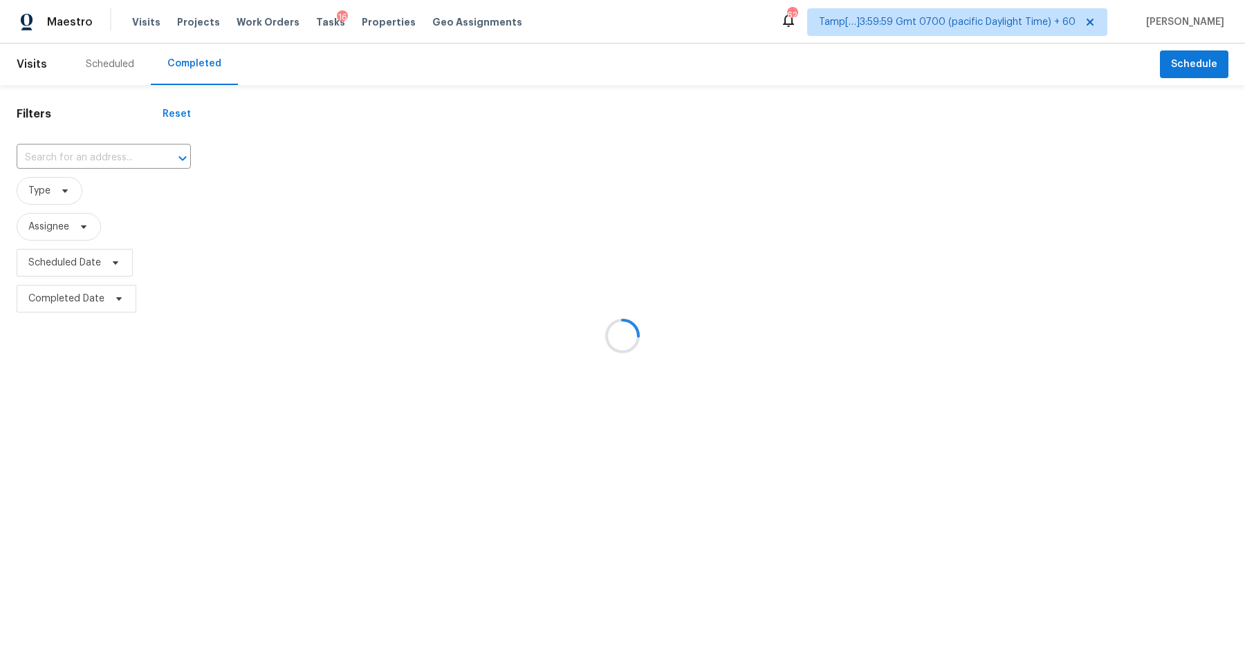
click at [86, 174] on div at bounding box center [622, 336] width 1245 height 672
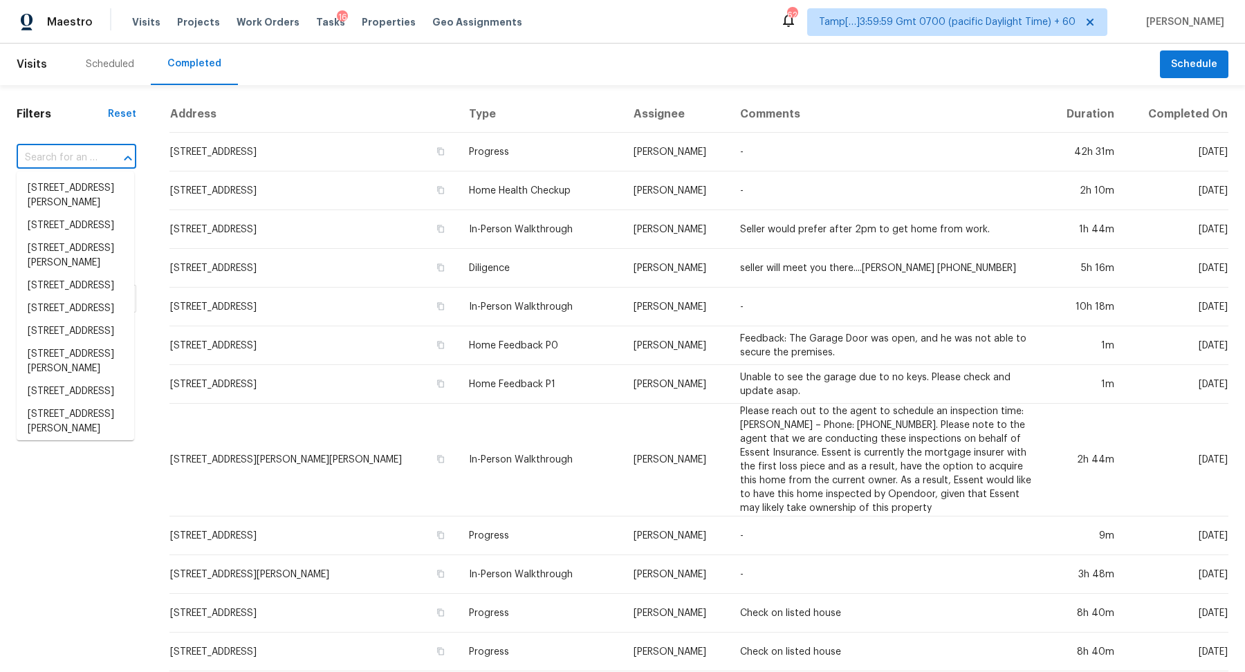
click at [75, 165] on input "text" at bounding box center [57, 157] width 81 height 21
paste input "4102 Sherwood Ln, Houston, TX 77092"
type input "4102 Sherwood Ln, Houston, TX 77092"
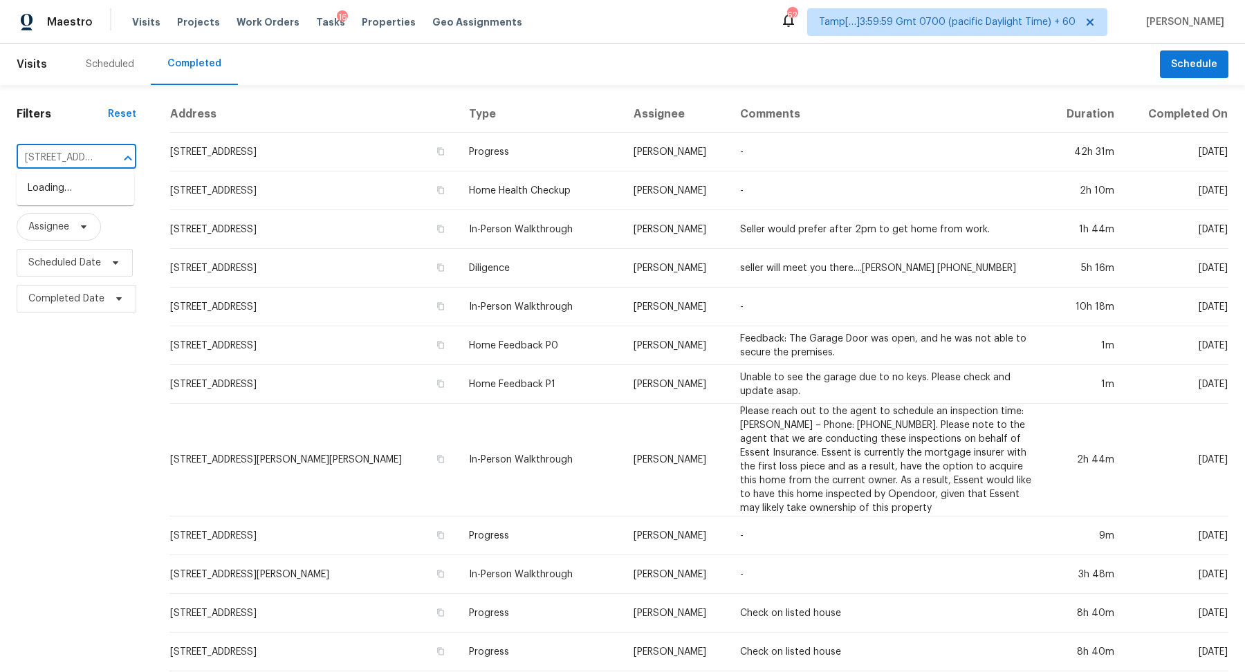
scroll to position [0, 104]
click at [75, 184] on li "4102 Sherwood Ln Apt 14, Houston, TX 77092" at bounding box center [76, 195] width 118 height 37
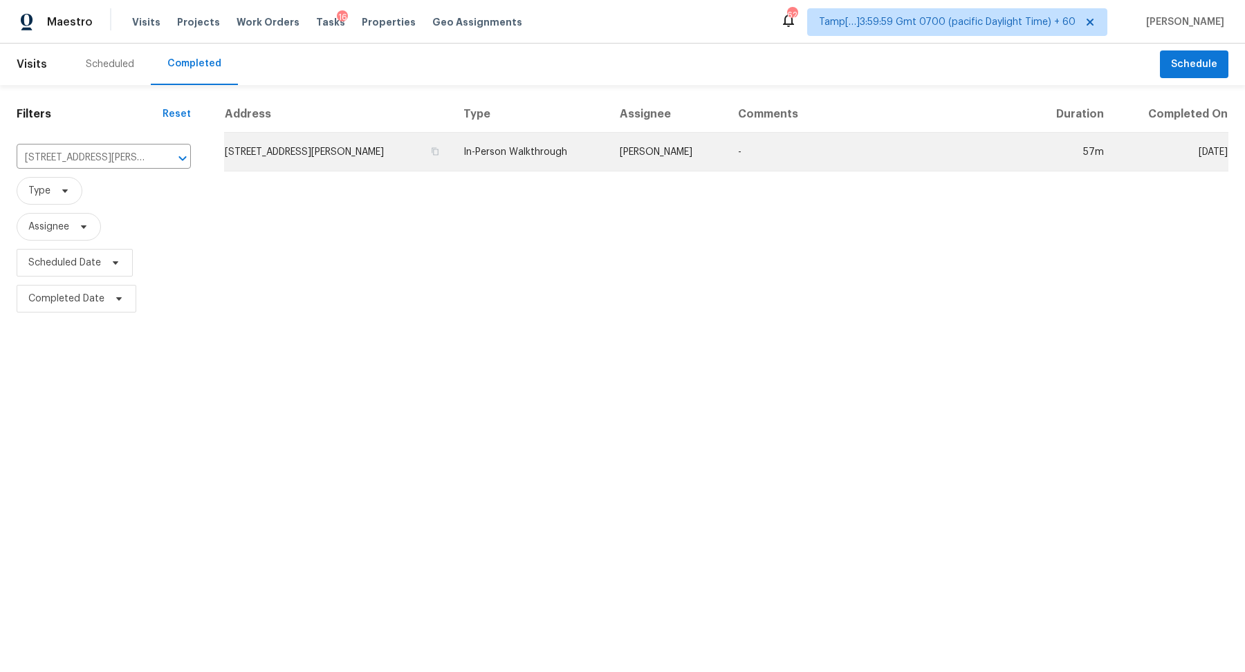
click at [296, 156] on td "4102 Sherwood Ln Apt 14, Houston, TX 77092" at bounding box center [338, 152] width 228 height 39
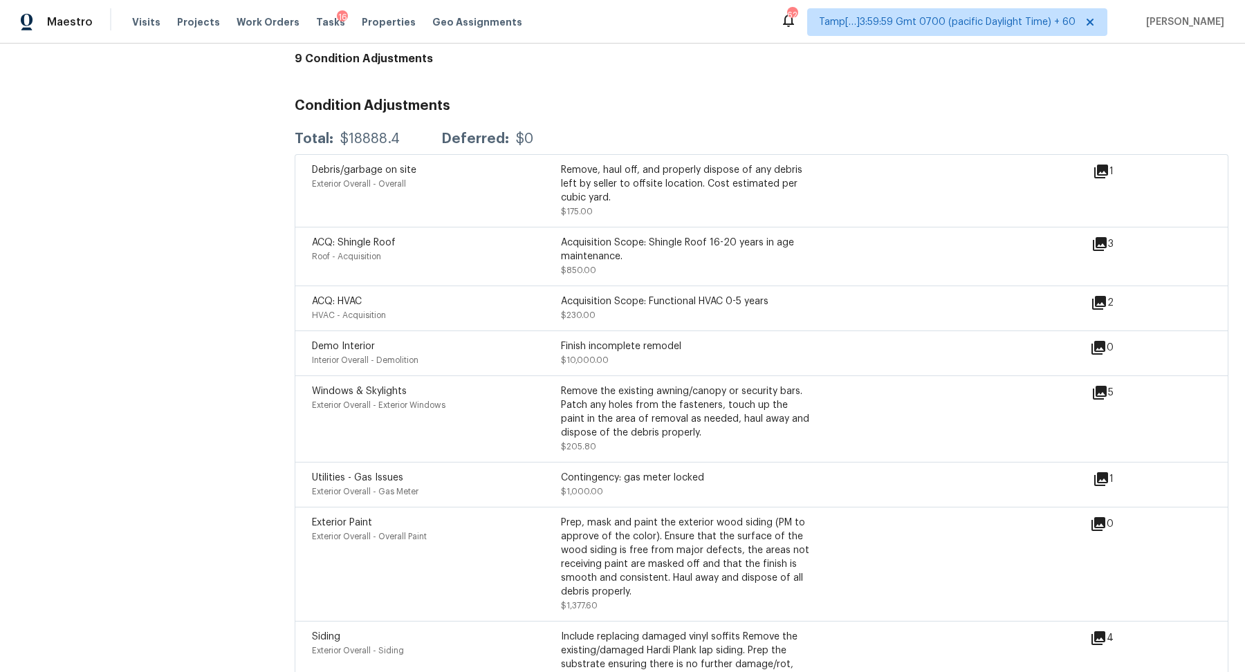
scroll to position [3863, 0]
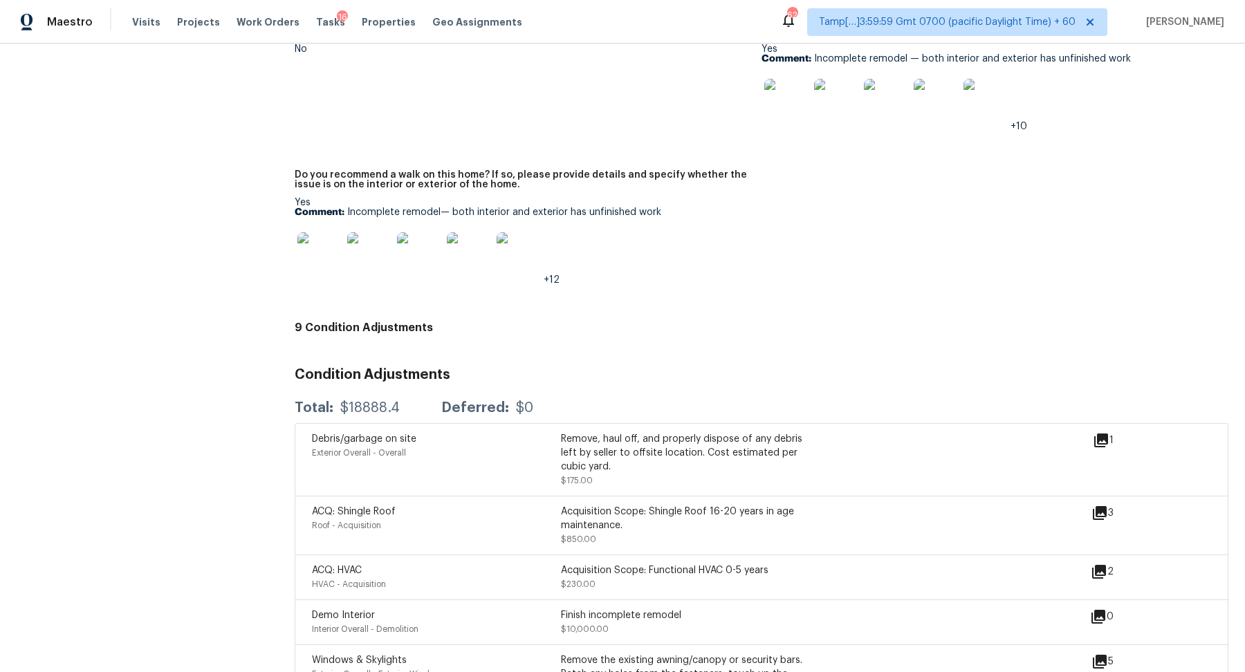
click at [320, 232] on img at bounding box center [319, 254] width 44 height 44
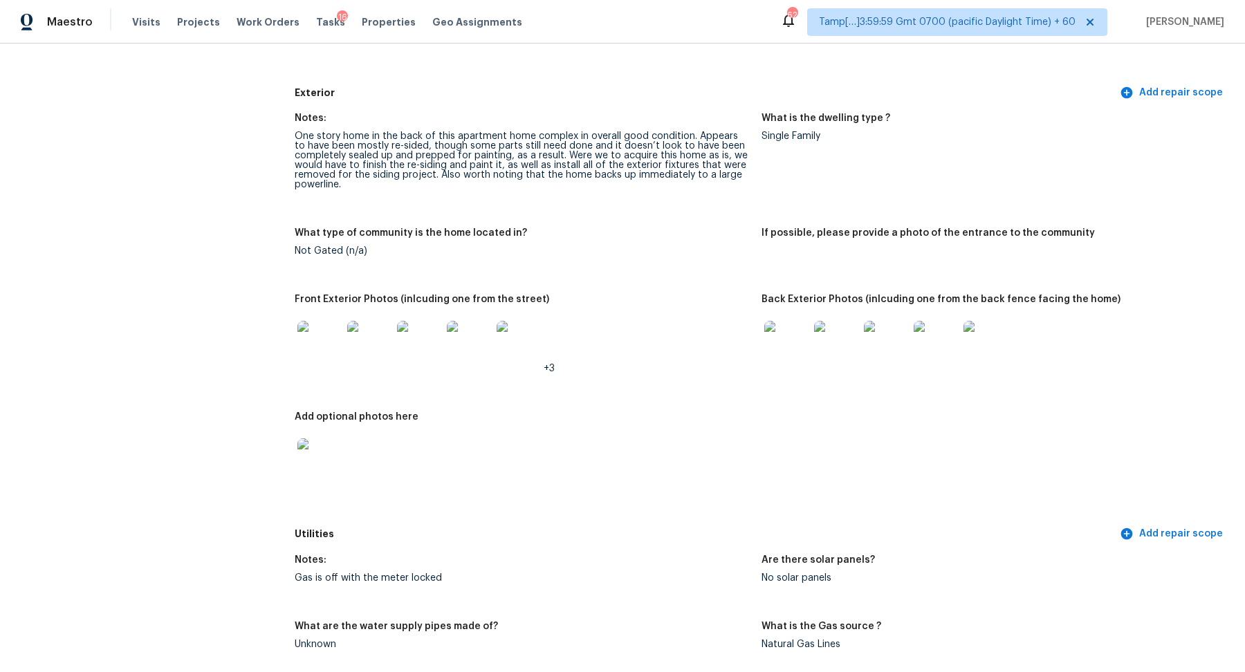
scroll to position [0, 0]
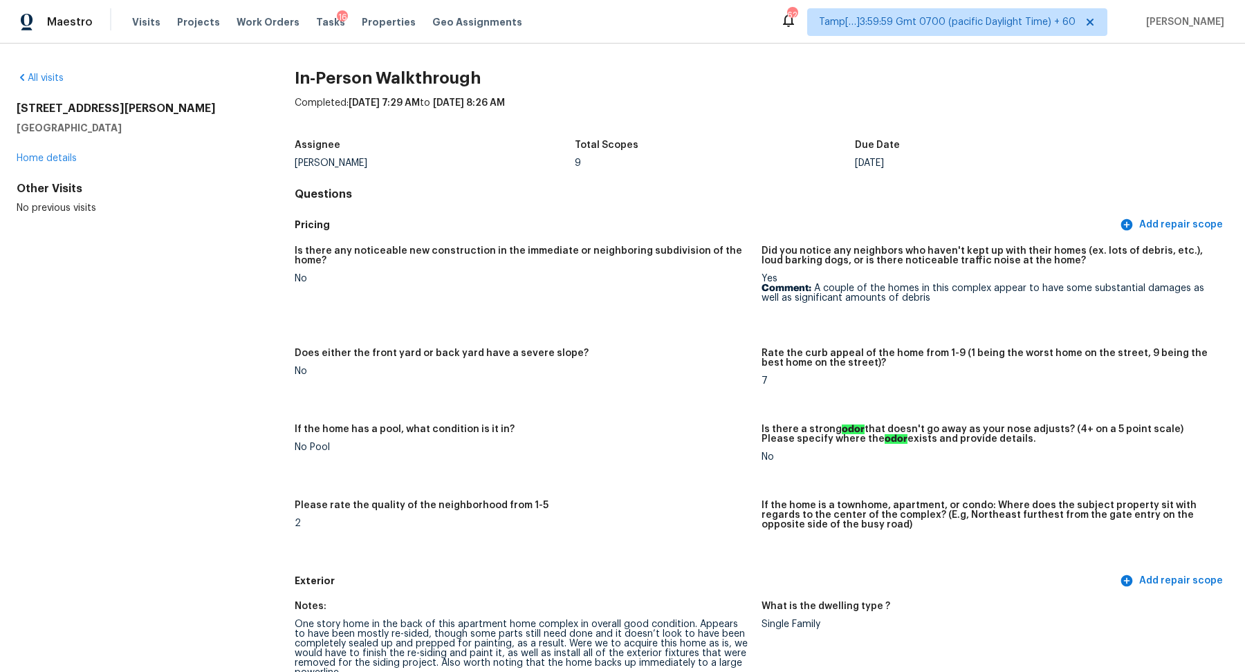
click at [54, 82] on div "All visits" at bounding box center [134, 78] width 234 height 14
click at [47, 78] on link "All visits" at bounding box center [40, 78] width 47 height 10
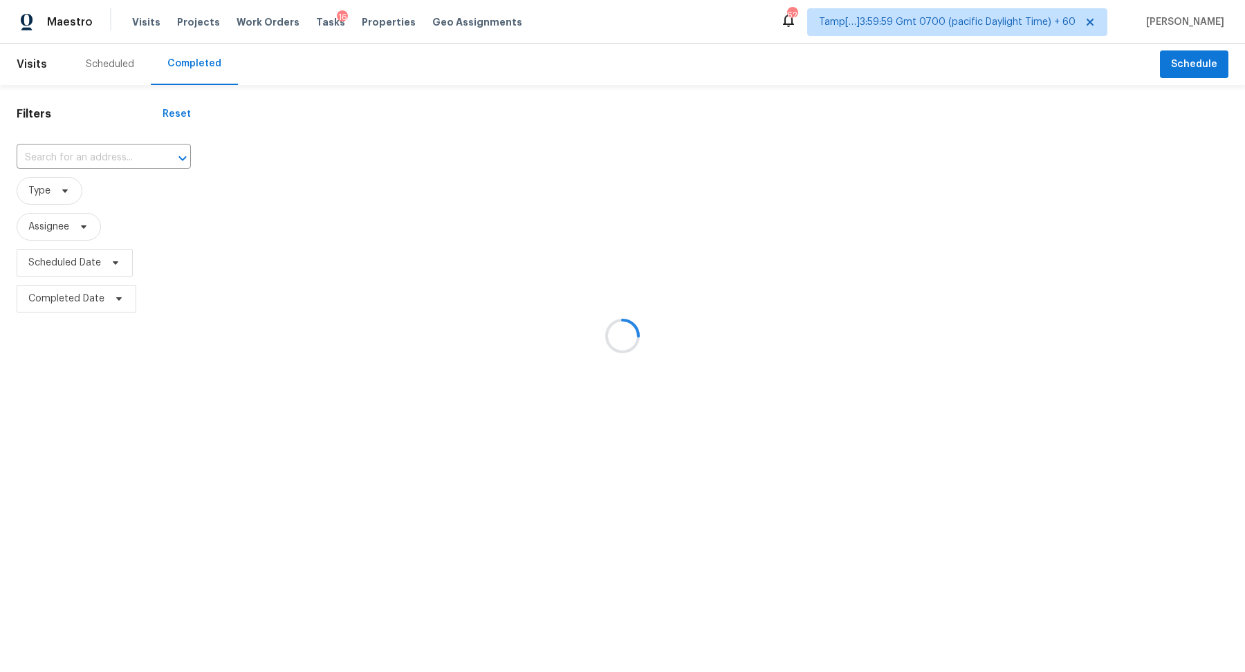
click at [121, 149] on div at bounding box center [622, 336] width 1245 height 672
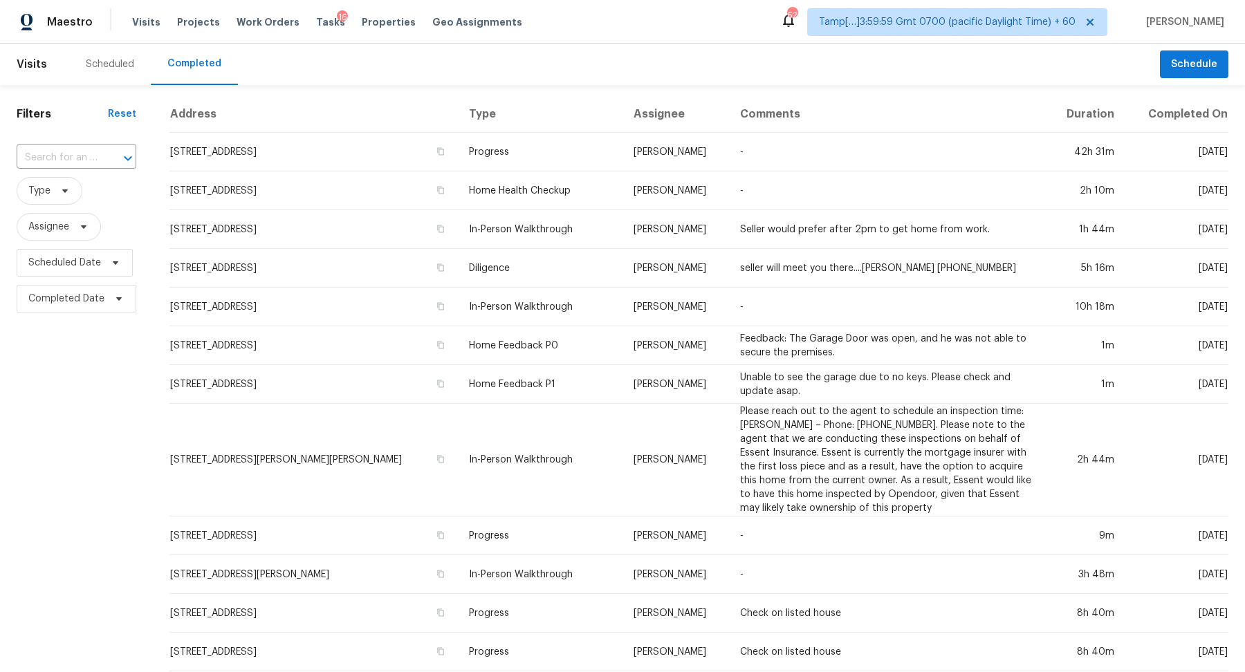
click at [121, 149] on button "Open" at bounding box center [127, 158] width 19 height 19
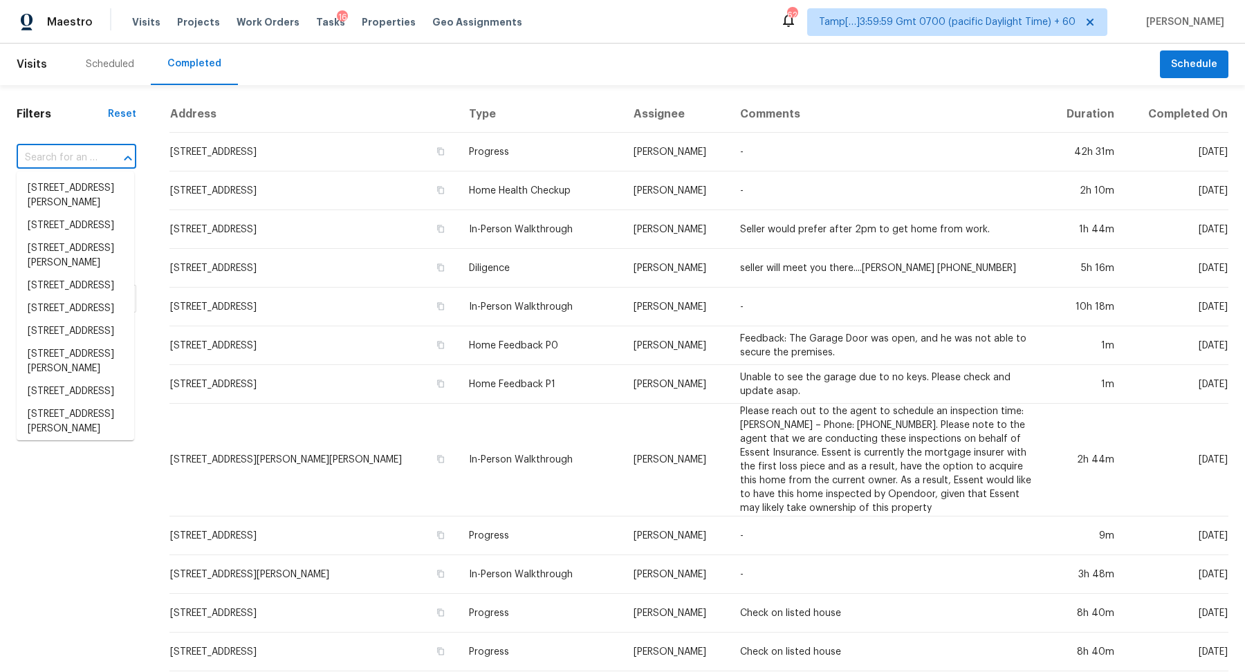
click at [121, 149] on button "Close" at bounding box center [127, 158] width 19 height 19
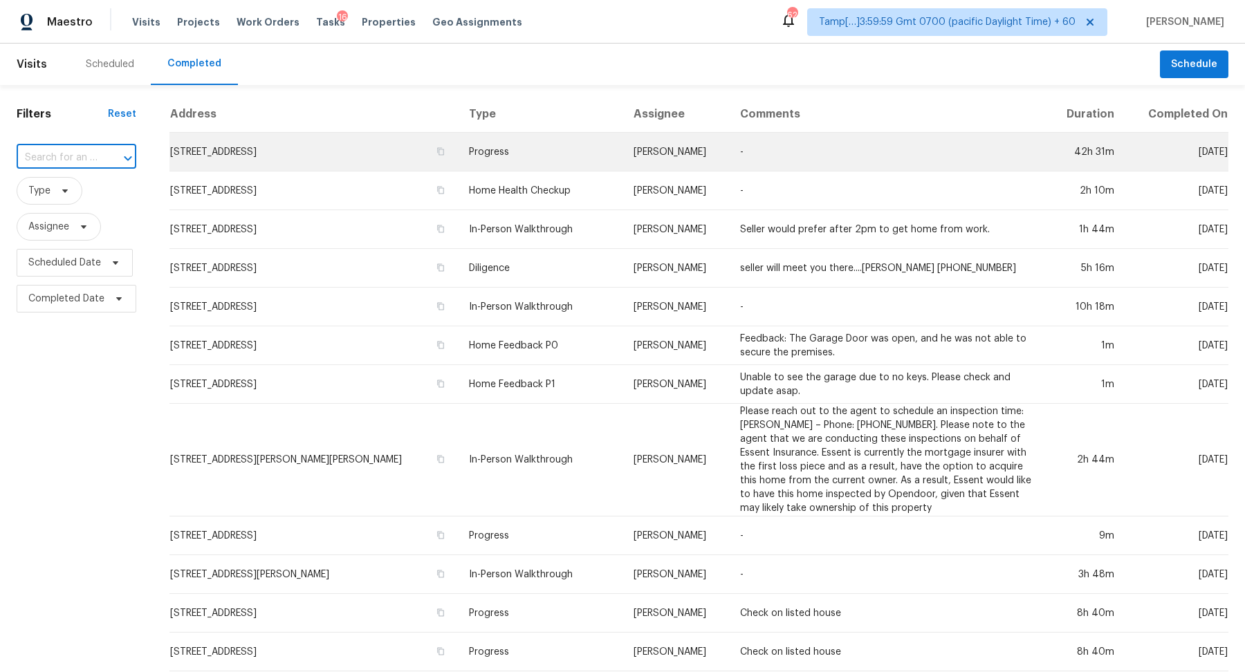
paste input "4322 Archway Ct, Grove City, OH 43123"
type input "4322 Archway Ct, Grove City, OH 43123"
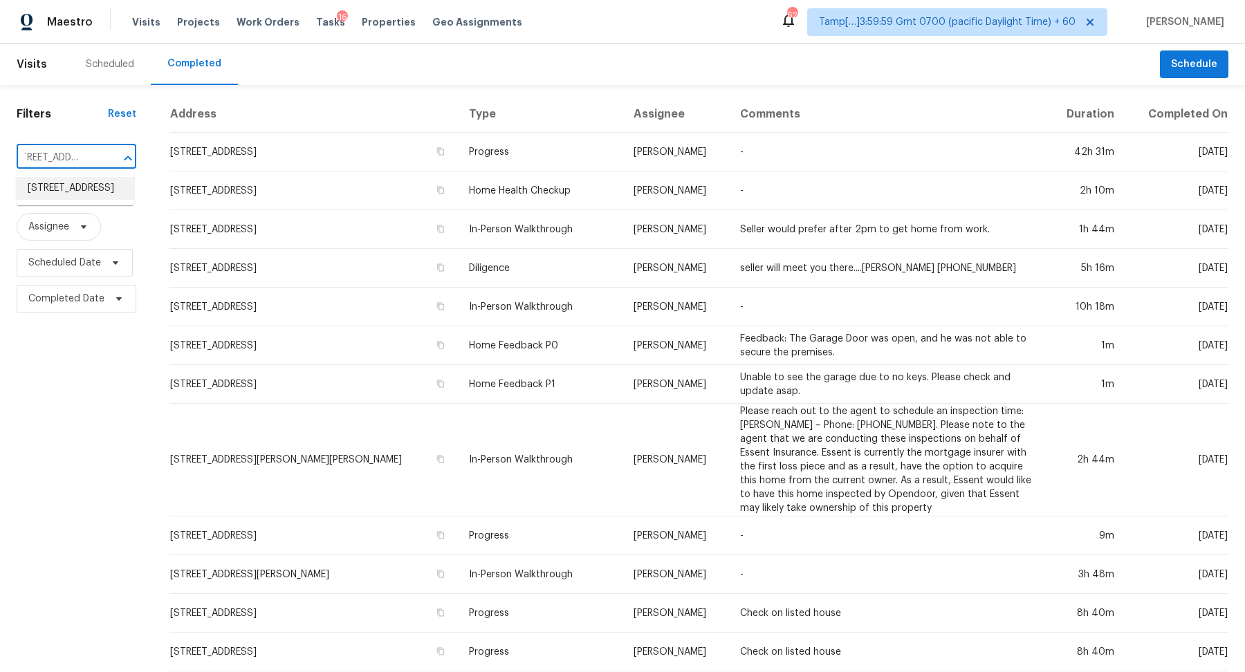
click at [81, 192] on li "4322 Archway Ct, Grove City, OH 43123" at bounding box center [76, 188] width 118 height 23
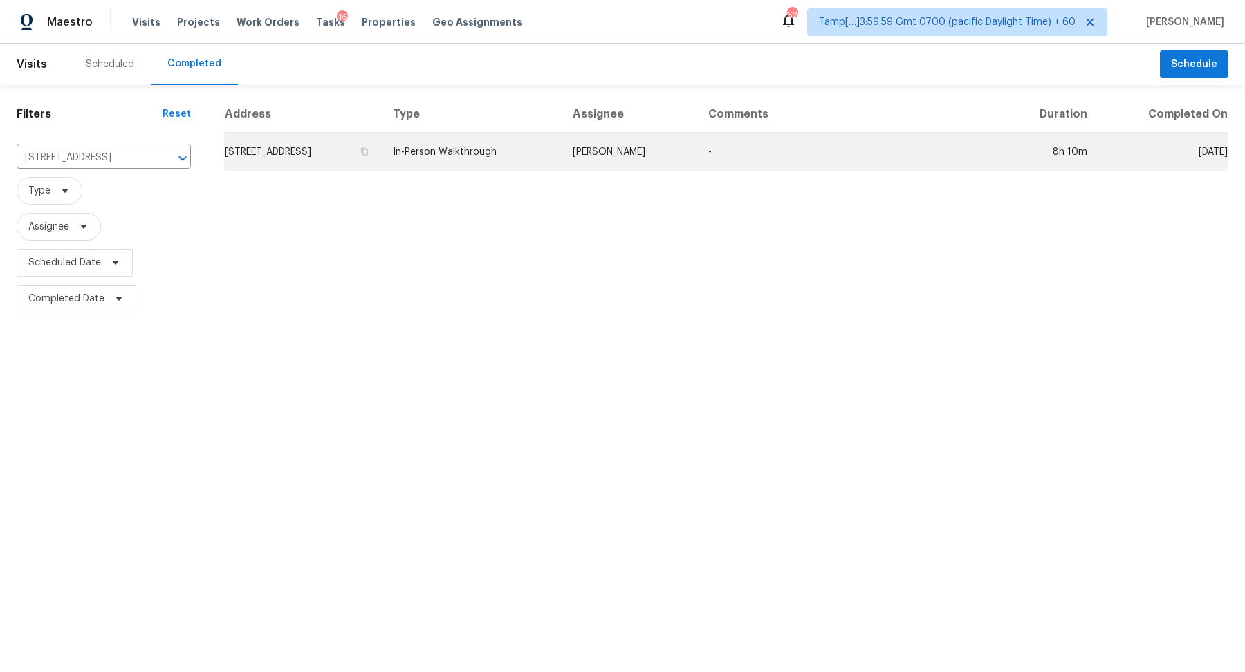
click at [280, 150] on td "4322 Archway Ct, Grove City, OH 43123" at bounding box center [303, 152] width 158 height 39
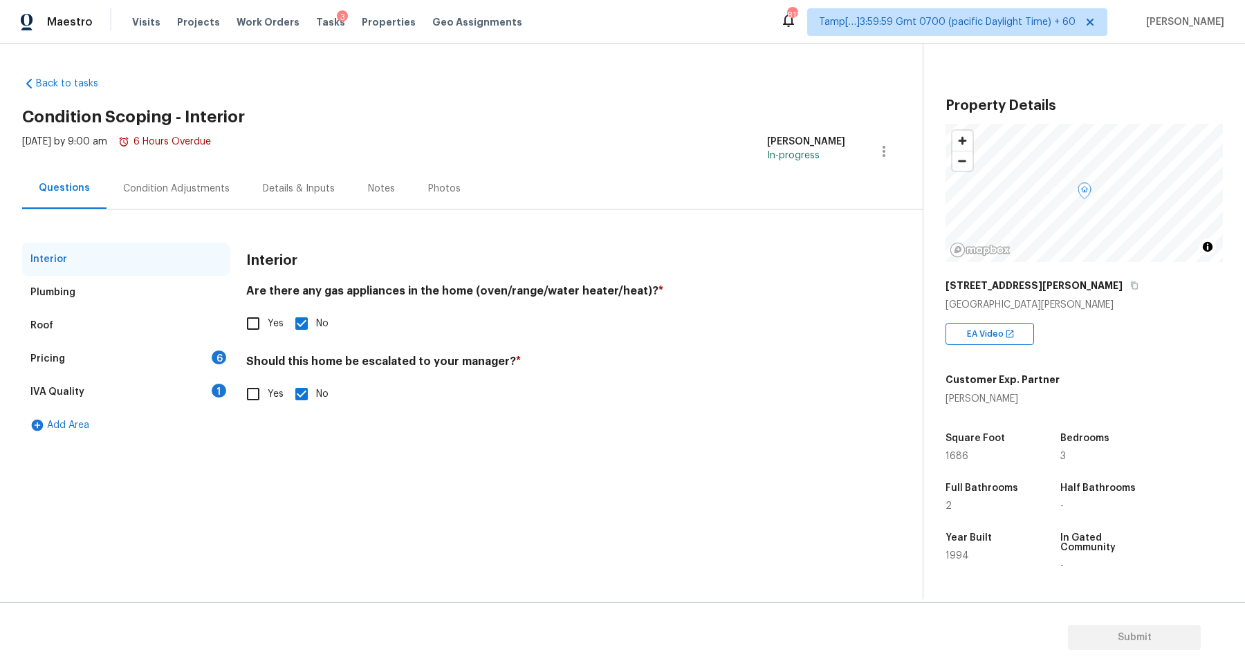
click at [194, 387] on div "IVA Quality 1" at bounding box center [125, 392] width 207 height 33
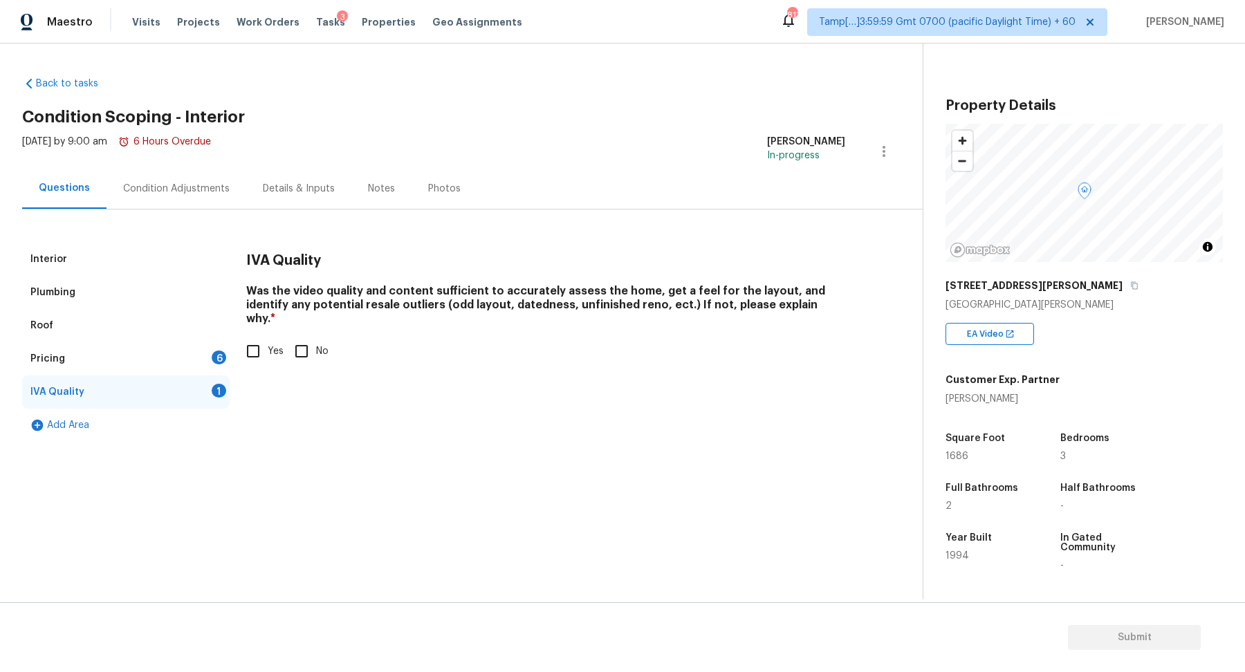
click at [211, 352] on div "Pricing 6" at bounding box center [125, 358] width 207 height 33
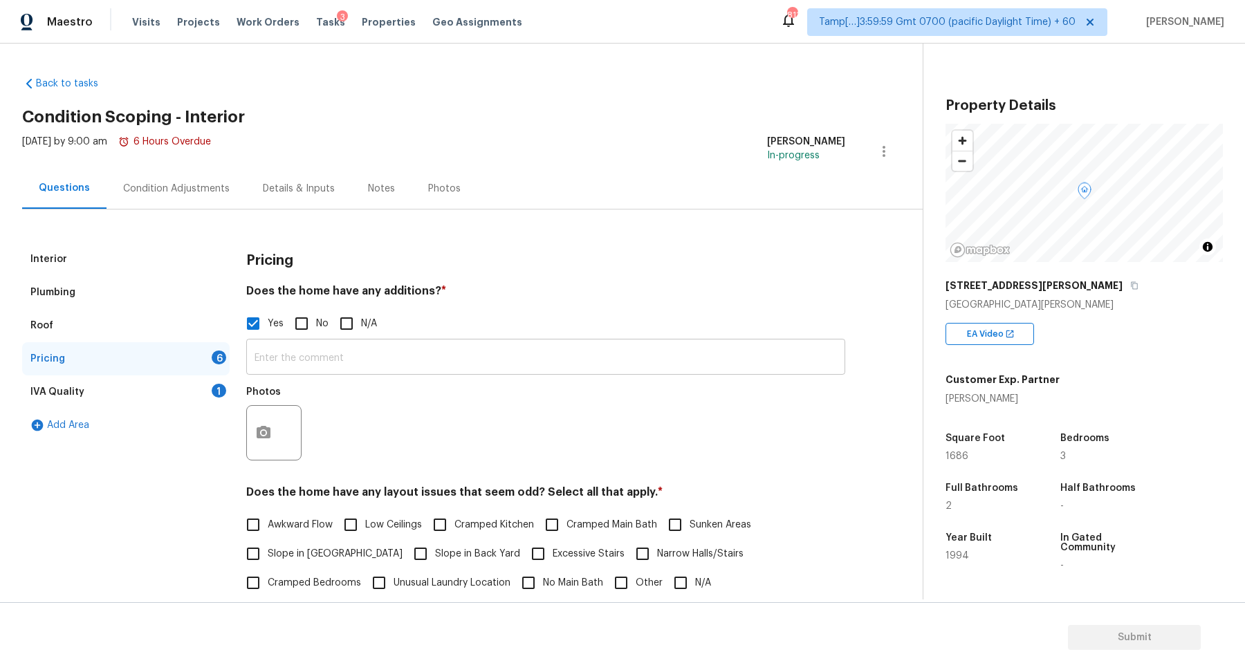
click at [304, 351] on input "text" at bounding box center [545, 358] width 599 height 33
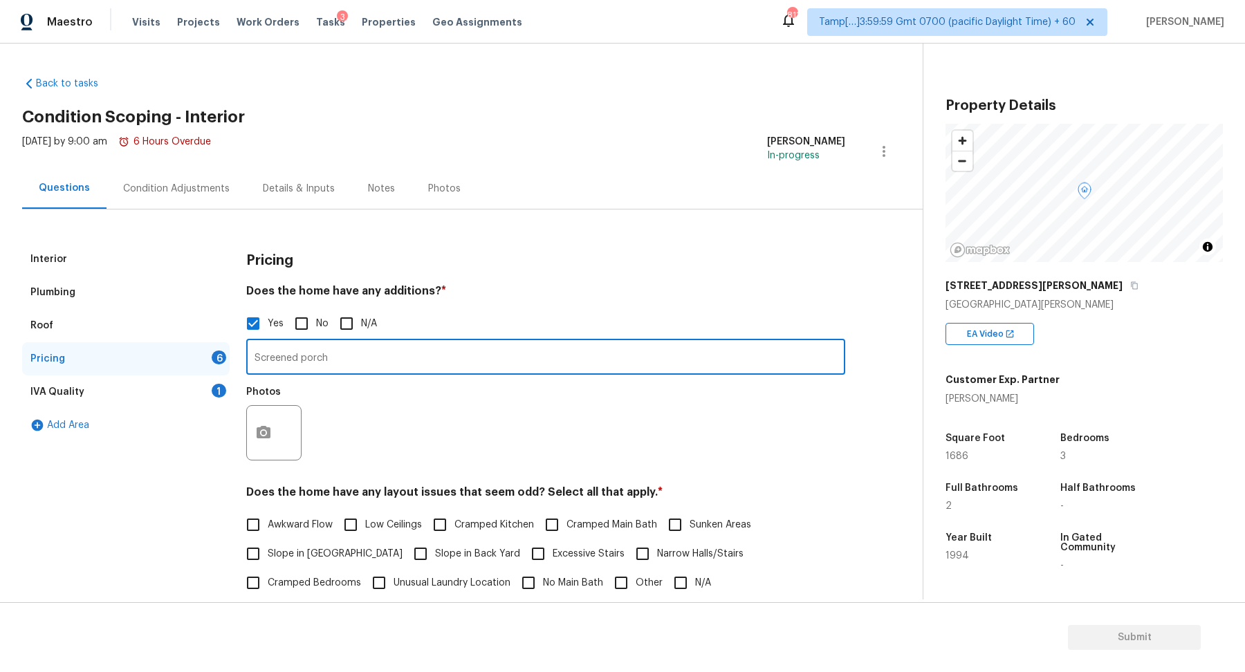
type input "Screened porch"
click at [263, 428] on icon "button" at bounding box center [264, 432] width 14 height 12
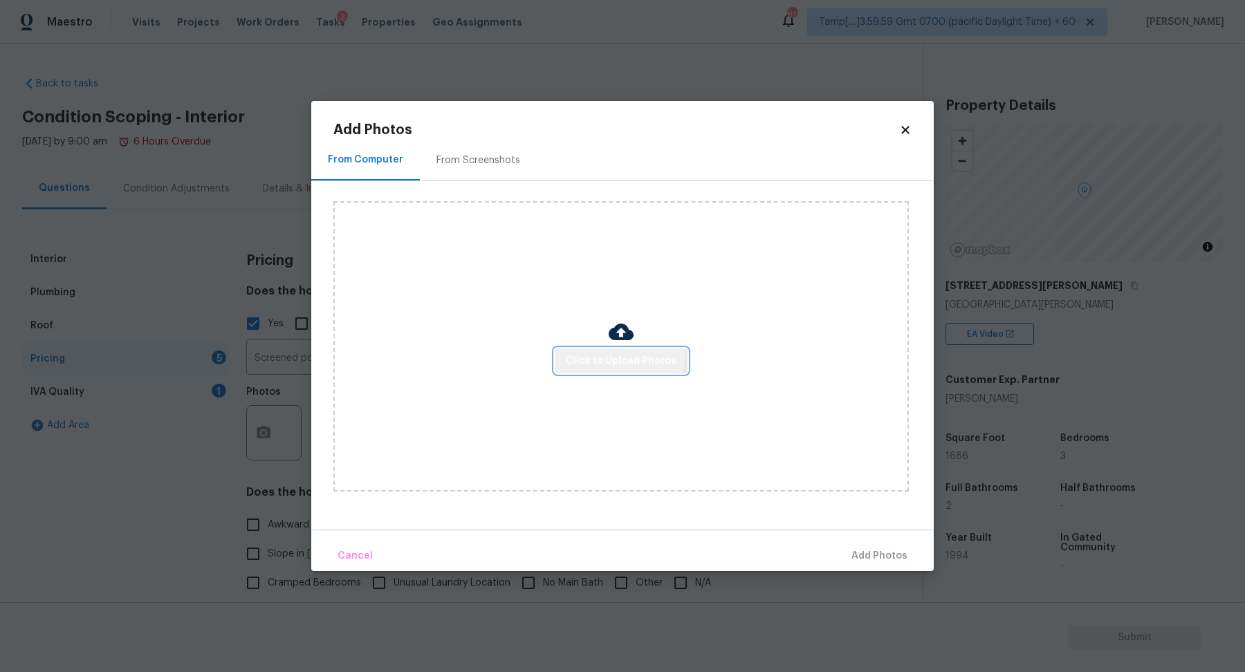
click at [607, 351] on button "Click to Upload Photos" at bounding box center [621, 362] width 133 height 26
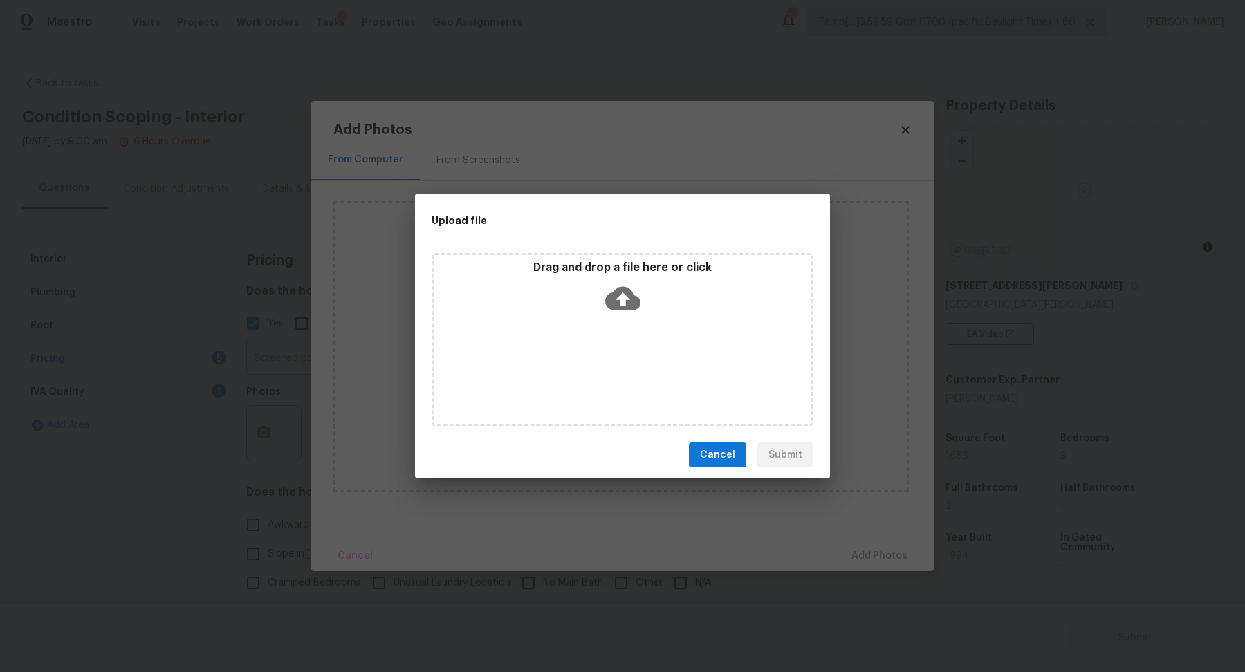
click at [633, 321] on div "Drag and drop a file here or click" at bounding box center [623, 339] width 382 height 173
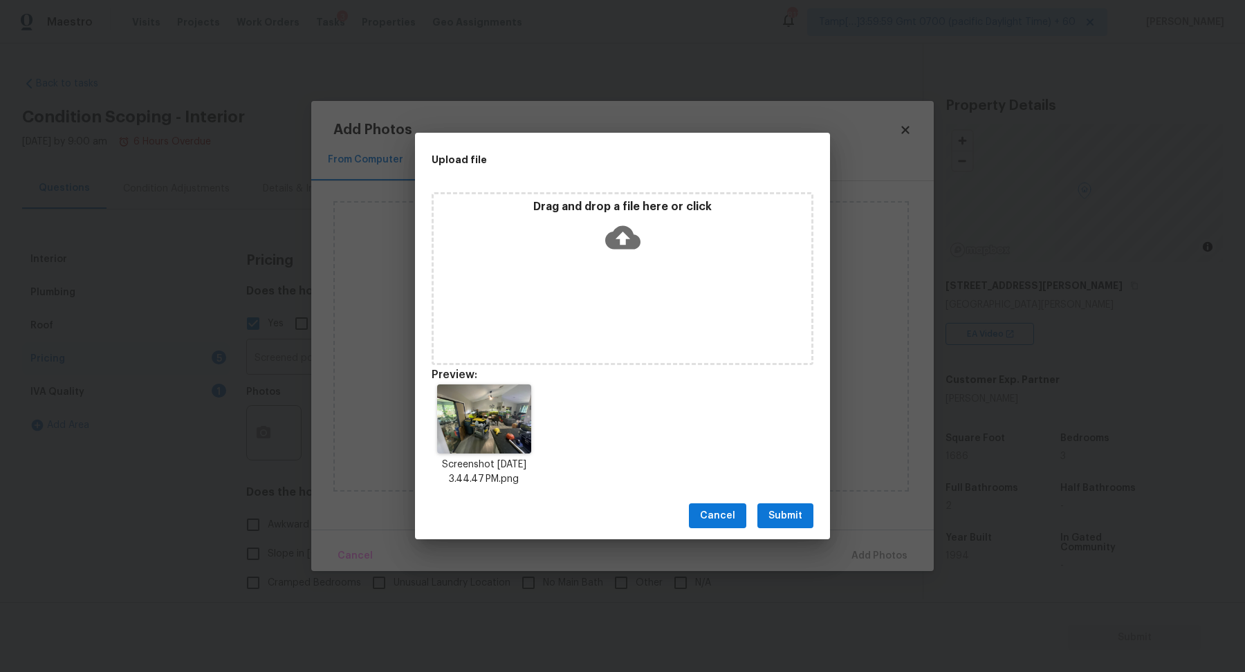
click at [769, 512] on span "Submit" at bounding box center [785, 516] width 34 height 17
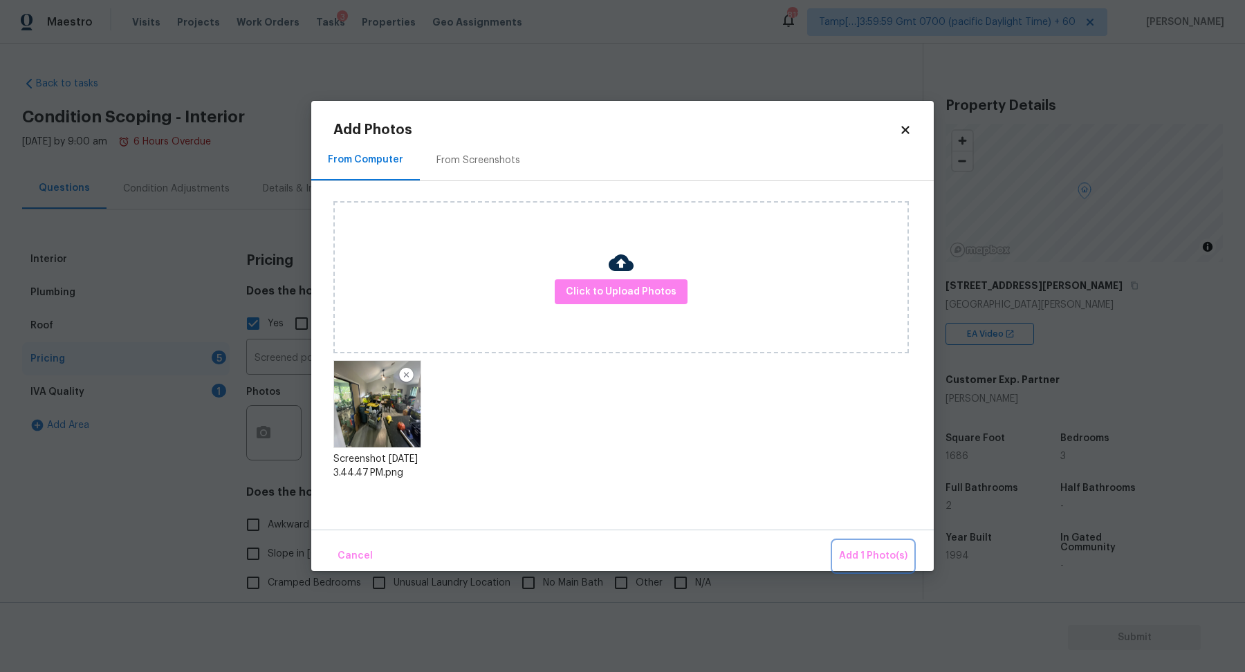
click at [853, 548] on span "Add 1 Photo(s)" at bounding box center [873, 556] width 68 height 17
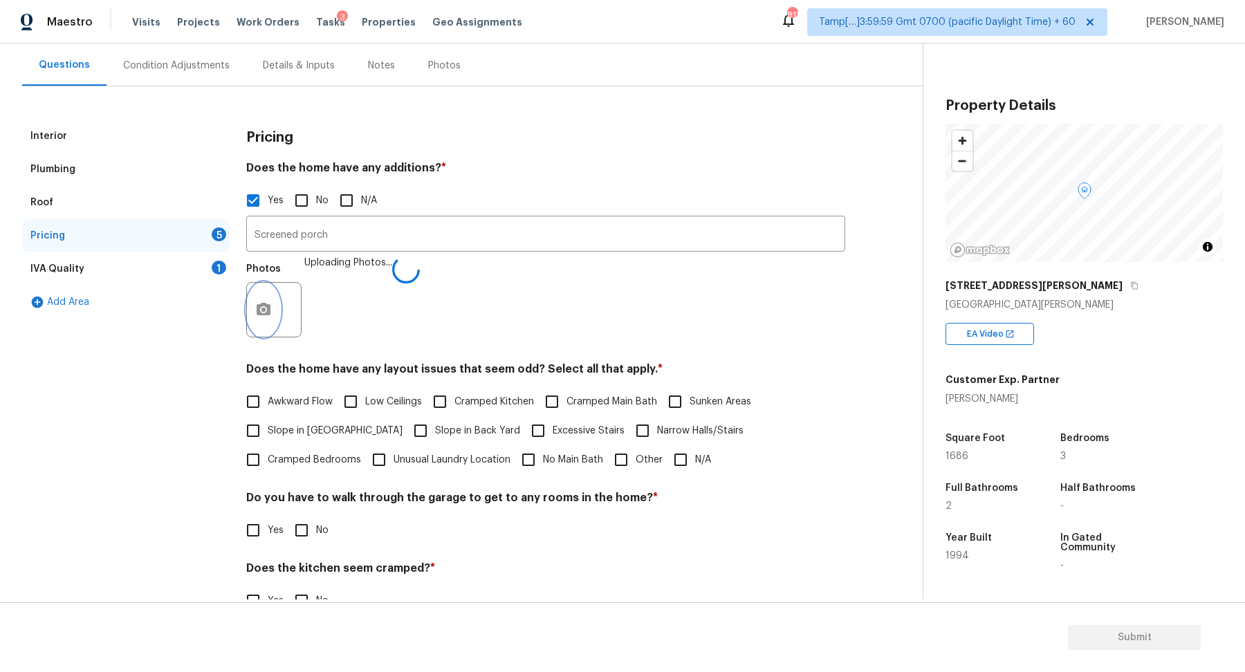
scroll to position [229, 0]
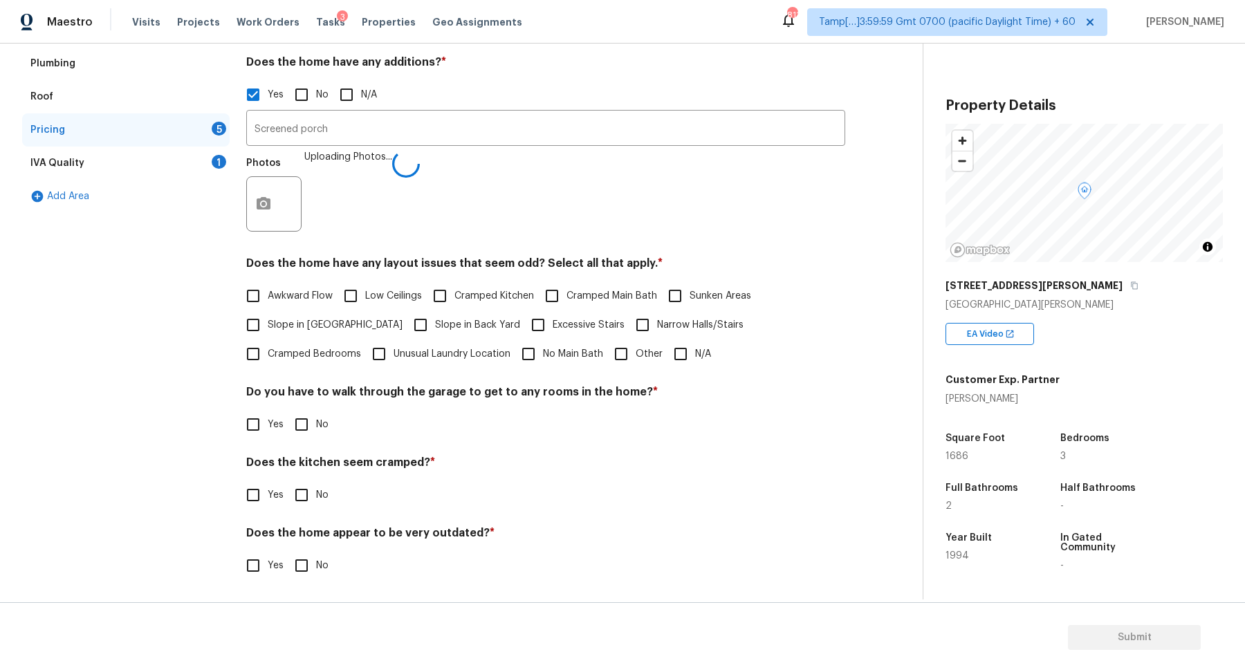
click at [302, 326] on span "Slope in Front Yard" at bounding box center [335, 325] width 135 height 15
click at [268, 326] on input "Slope in Front Yard" at bounding box center [253, 325] width 29 height 29
checkbox input "true"
click at [435, 331] on span "Slope in Back Yard" at bounding box center [477, 327] width 85 height 15
click at [406, 331] on input "Slope in Back Yard" at bounding box center [420, 326] width 29 height 29
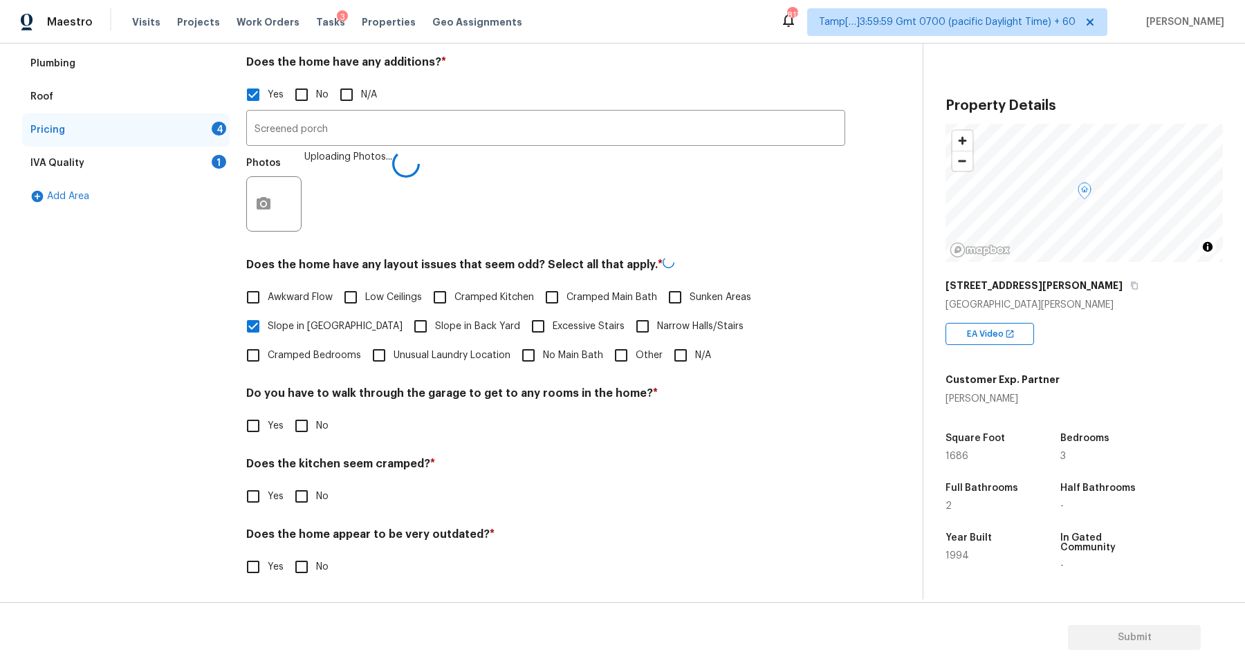
checkbox input "true"
click at [312, 416] on input "No" at bounding box center [301, 424] width 29 height 29
checkbox input "true"
click at [287, 481] on input "No" at bounding box center [301, 495] width 29 height 29
checkbox input "true"
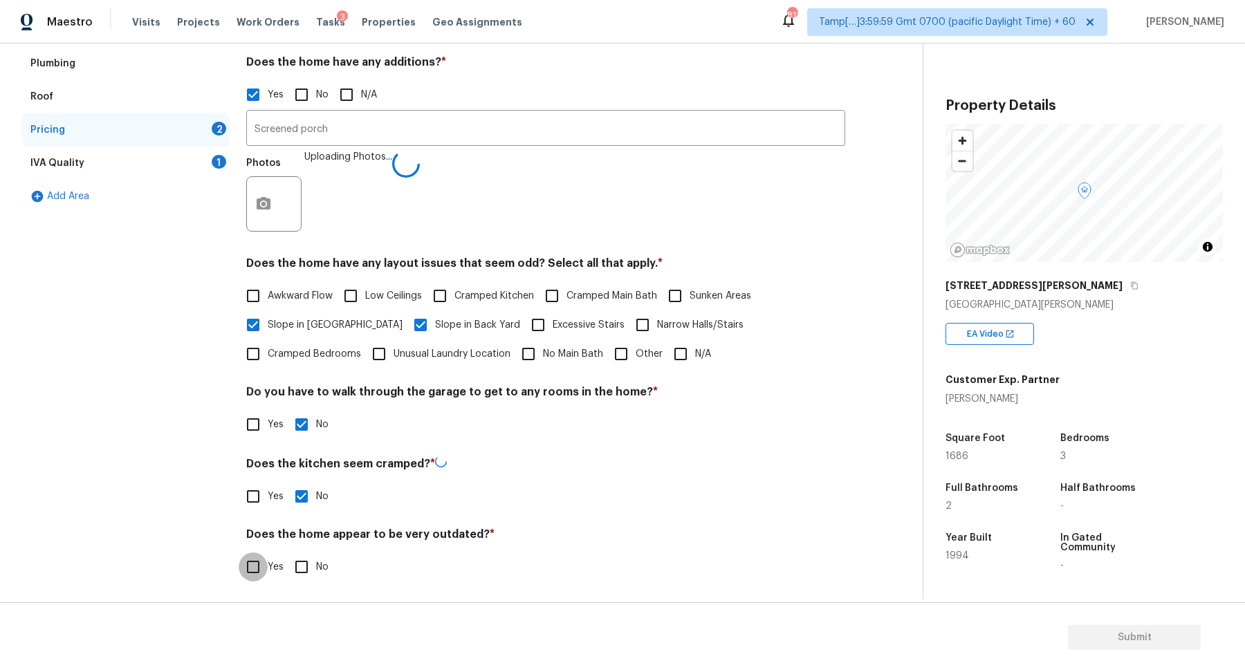
click at [287, 553] on input "No" at bounding box center [301, 567] width 29 height 29
checkbox input "true"
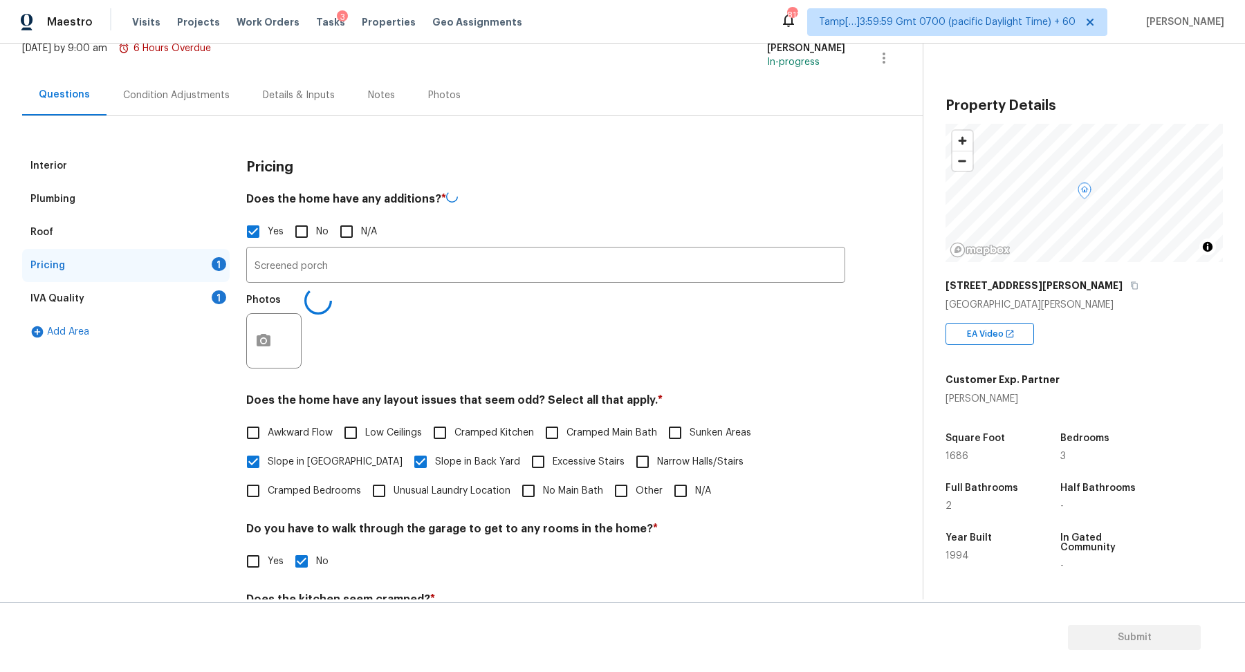
scroll to position [80, 0]
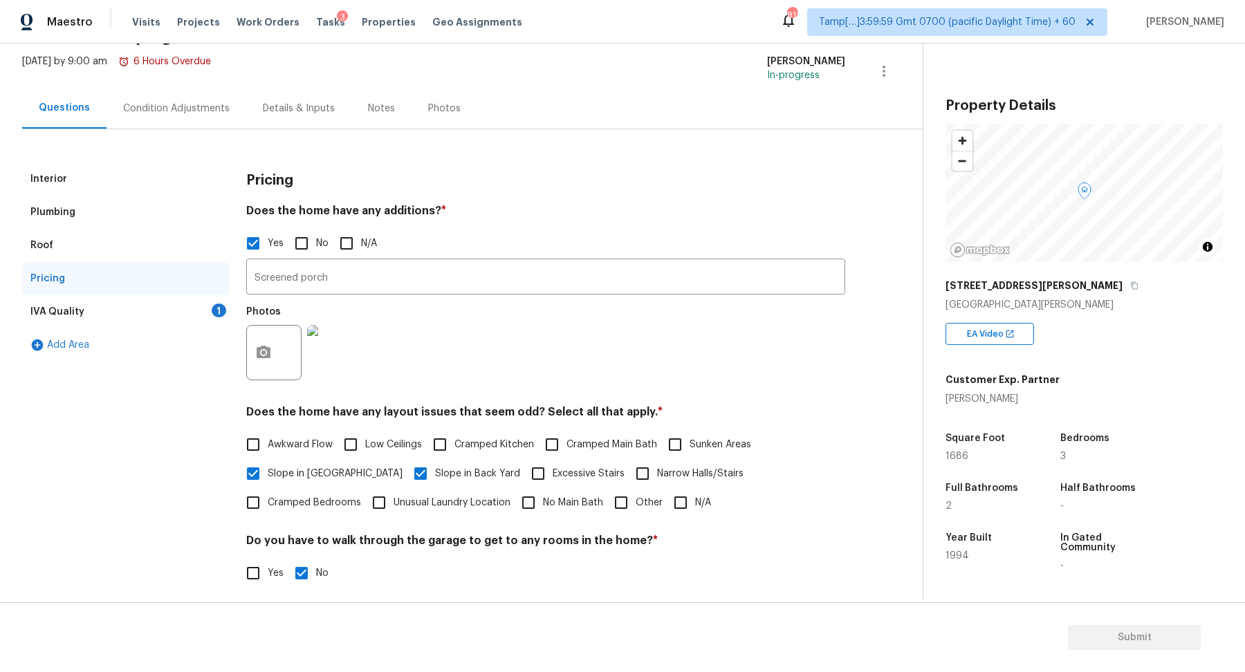
click at [219, 307] on div "1" at bounding box center [219, 311] width 15 height 14
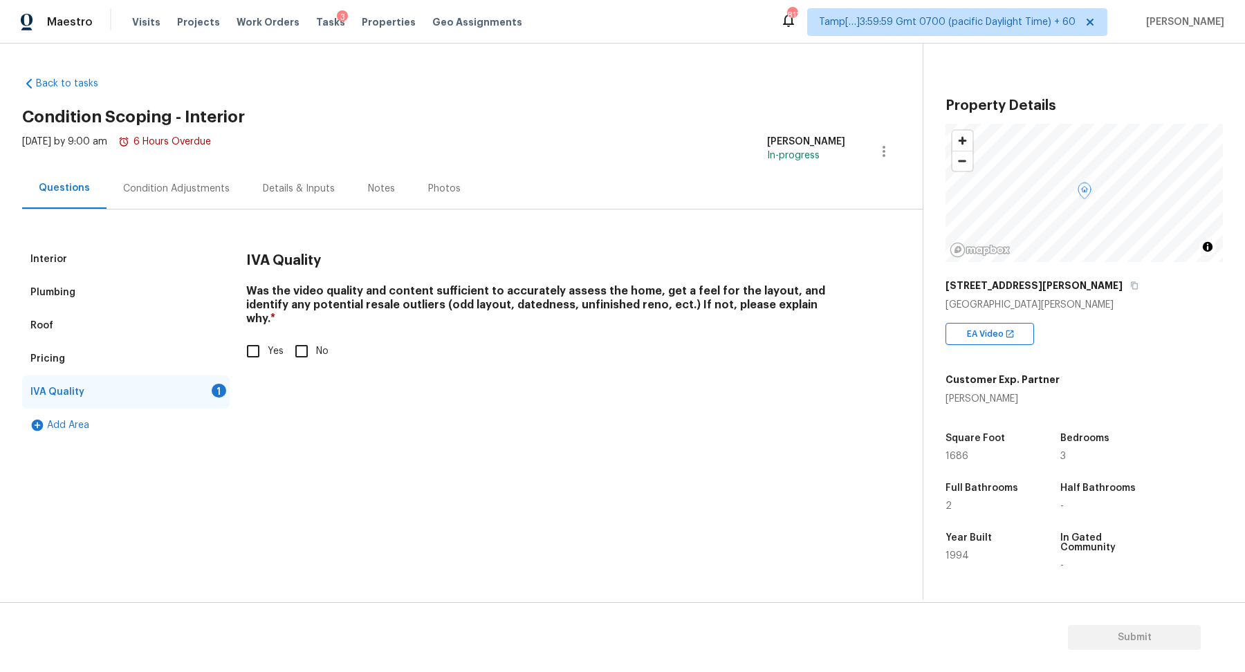
scroll to position [0, 0]
click at [261, 337] on input "Yes" at bounding box center [253, 351] width 29 height 29
checkbox input "true"
click at [178, 178] on div "Condition Adjustments" at bounding box center [177, 188] width 140 height 41
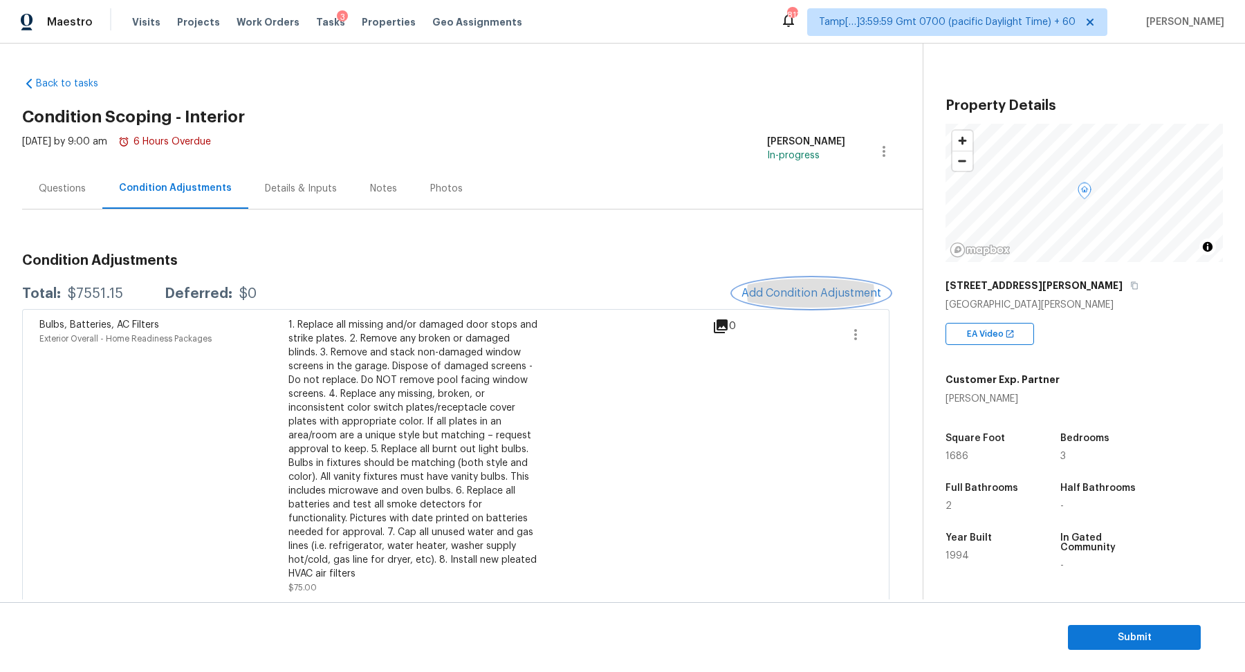
click at [778, 288] on span "Add Condition Adjustment" at bounding box center [811, 293] width 140 height 12
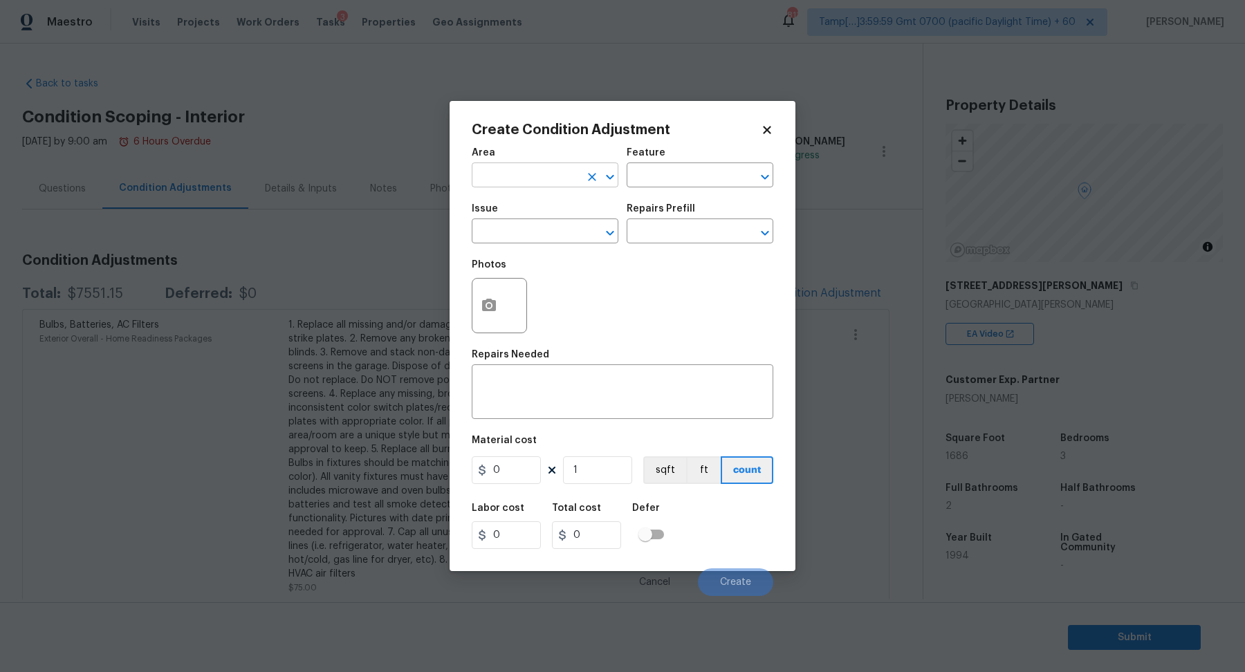
click at [540, 175] on input "text" at bounding box center [526, 176] width 108 height 21
click at [539, 243] on ul "Interior Addition Interior Overall" at bounding box center [545, 218] width 147 height 57
click at [547, 240] on li "Interior Overall" at bounding box center [545, 230] width 147 height 23
type input "Interior Overall"
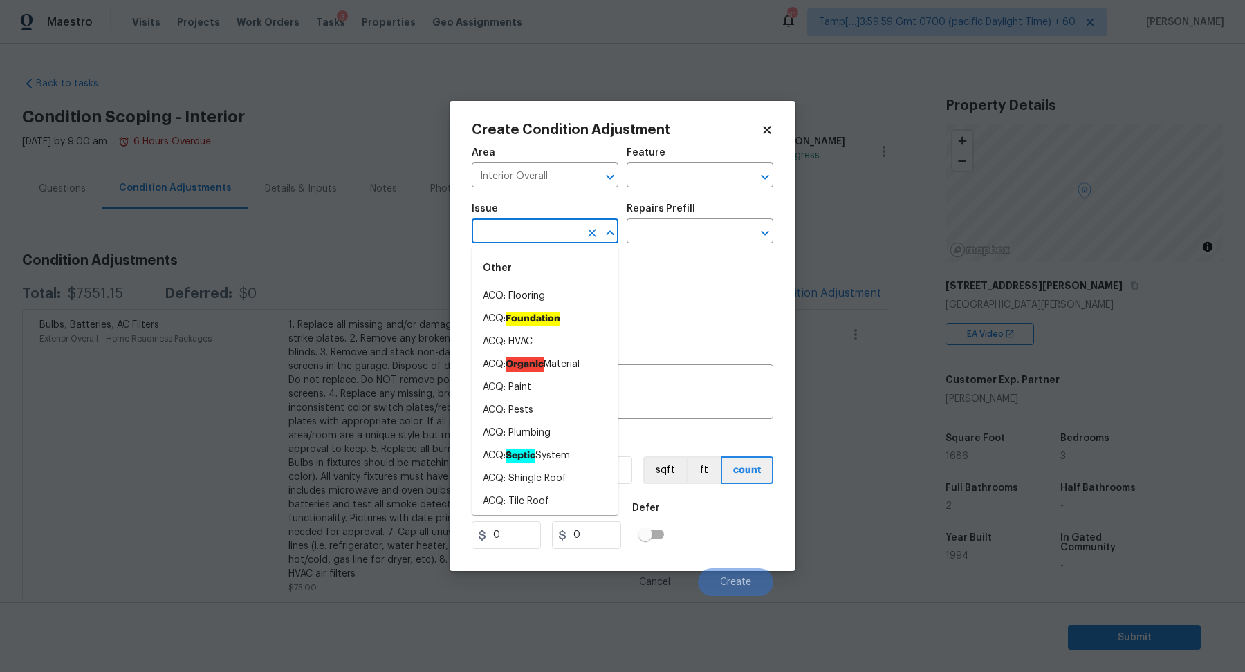
click at [547, 240] on input "text" at bounding box center [526, 232] width 108 height 21
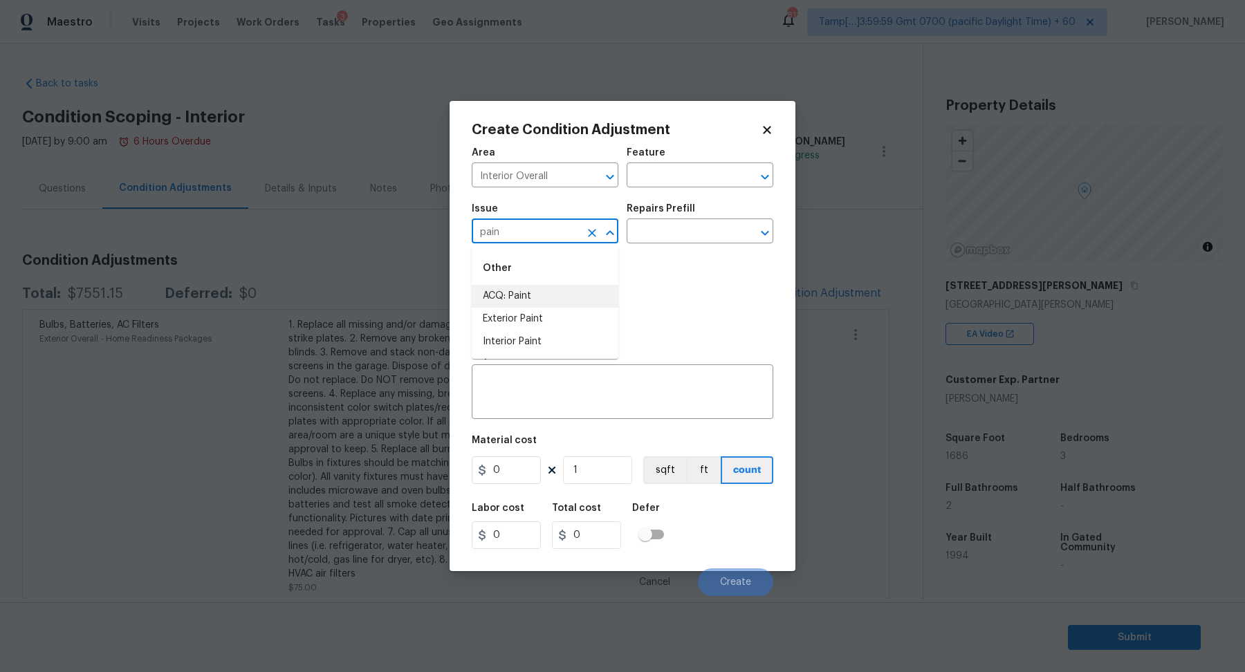
click at [536, 228] on input "pain" at bounding box center [526, 232] width 108 height 21
click at [558, 302] on li "ACQ: Flooring" at bounding box center [545, 296] width 147 height 23
type input "ACQ: Flooring"
click at [692, 239] on input "text" at bounding box center [681, 232] width 108 height 21
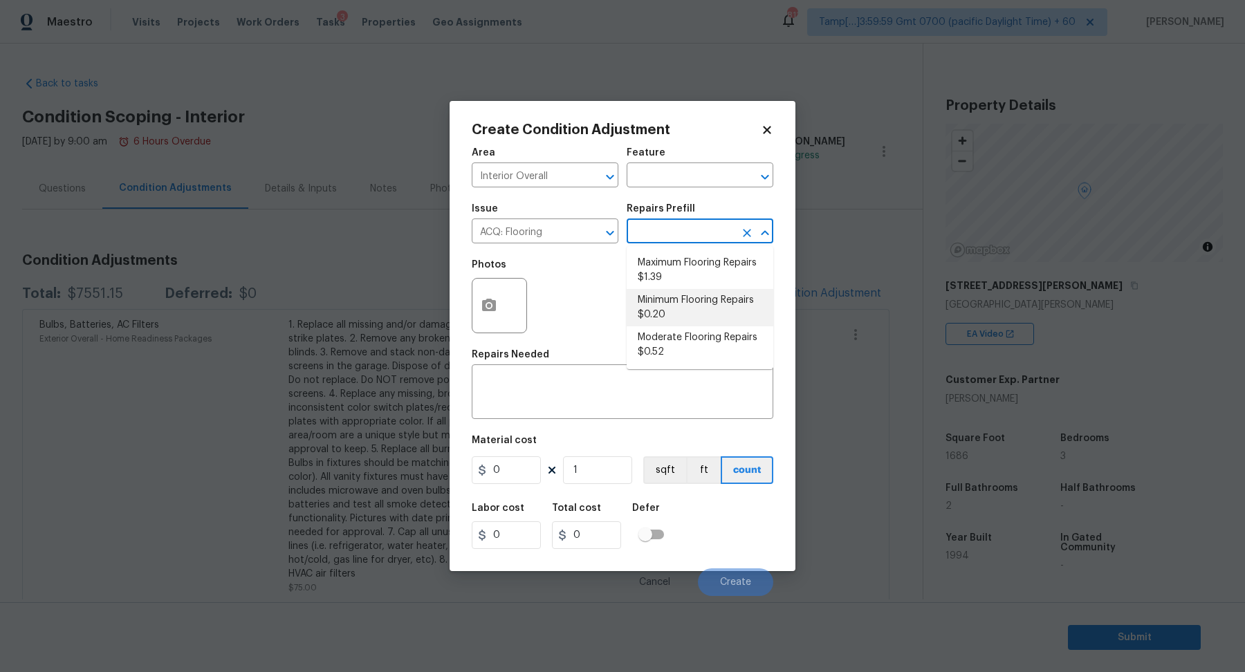
click at [691, 302] on li "Minimum Flooring Repairs $0.20" at bounding box center [700, 307] width 147 height 37
type input "Acquisition"
type textarea "Acquisition Scope: Minimum flooring repairs"
type input "0.2"
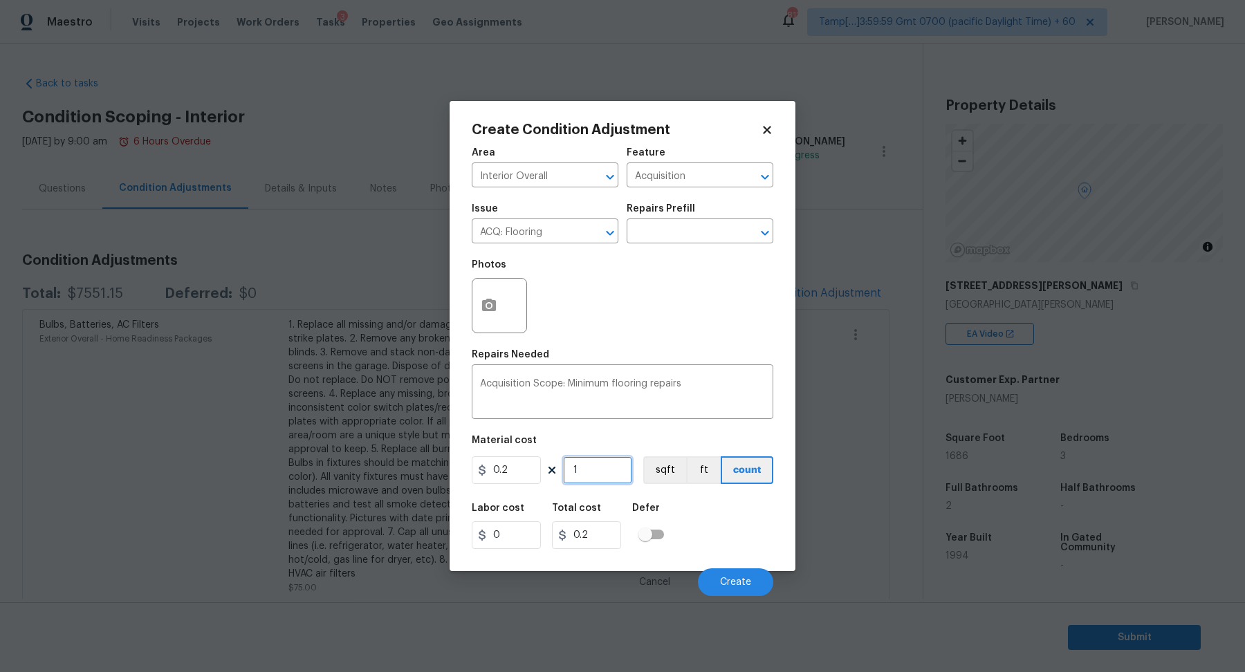
click at [600, 468] on input "1" at bounding box center [597, 470] width 69 height 28
type input "16"
type input "3.2"
type input "168"
type input "33.6"
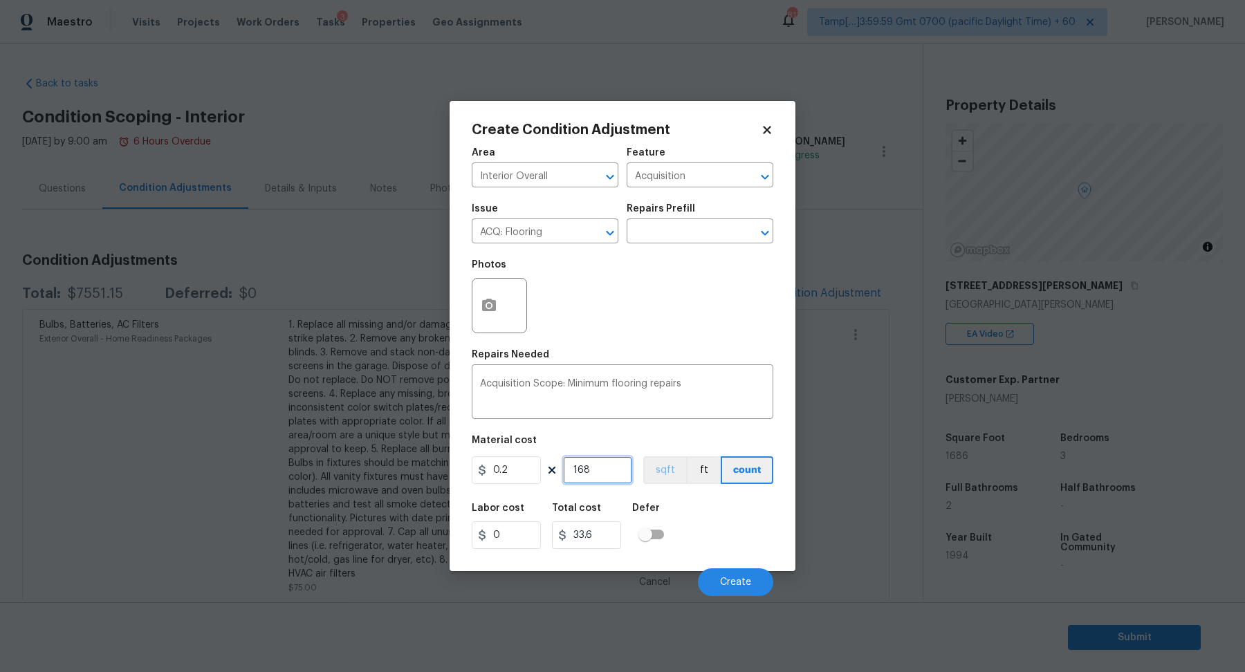
type input "1686"
type input "337.2"
type input "1686"
click at [732, 572] on button "Create" at bounding box center [735, 583] width 75 height 28
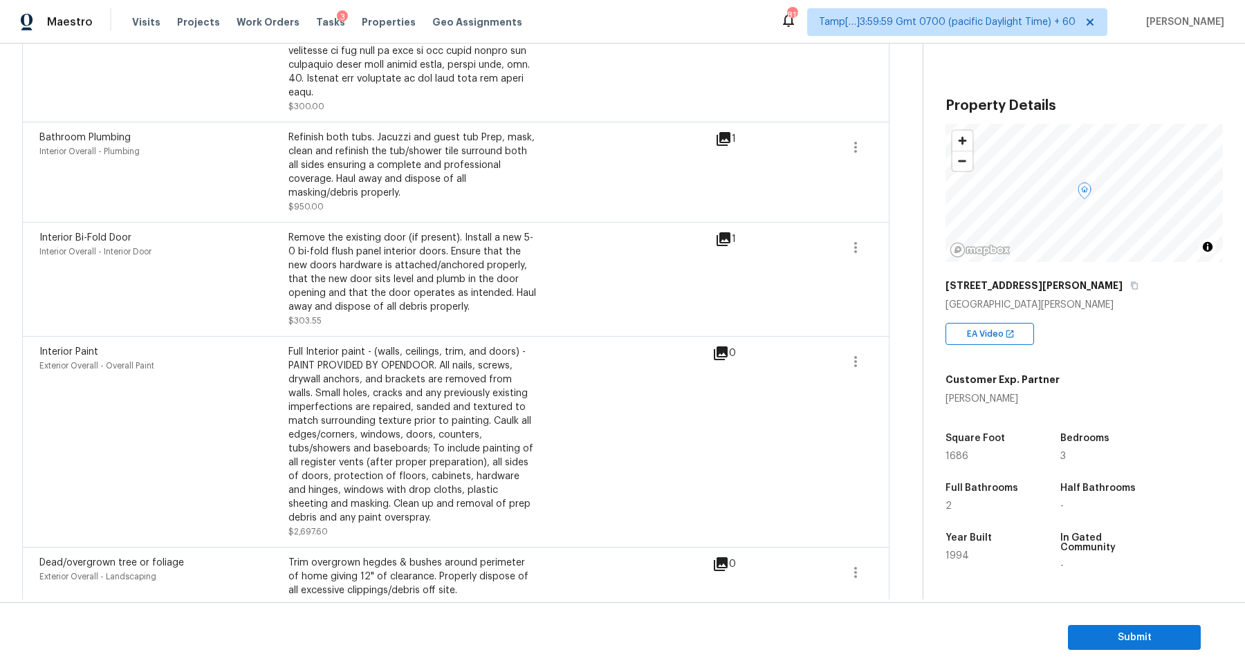
scroll to position [984, 0]
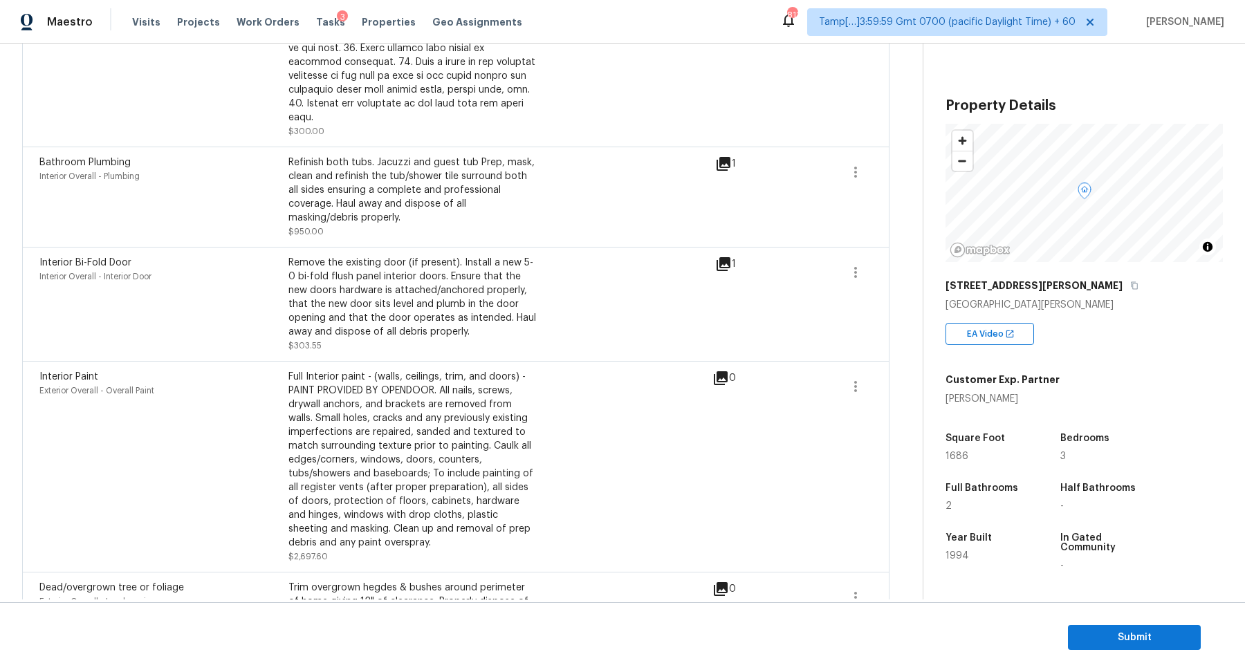
click at [729, 257] on icon at bounding box center [724, 264] width 14 height 14
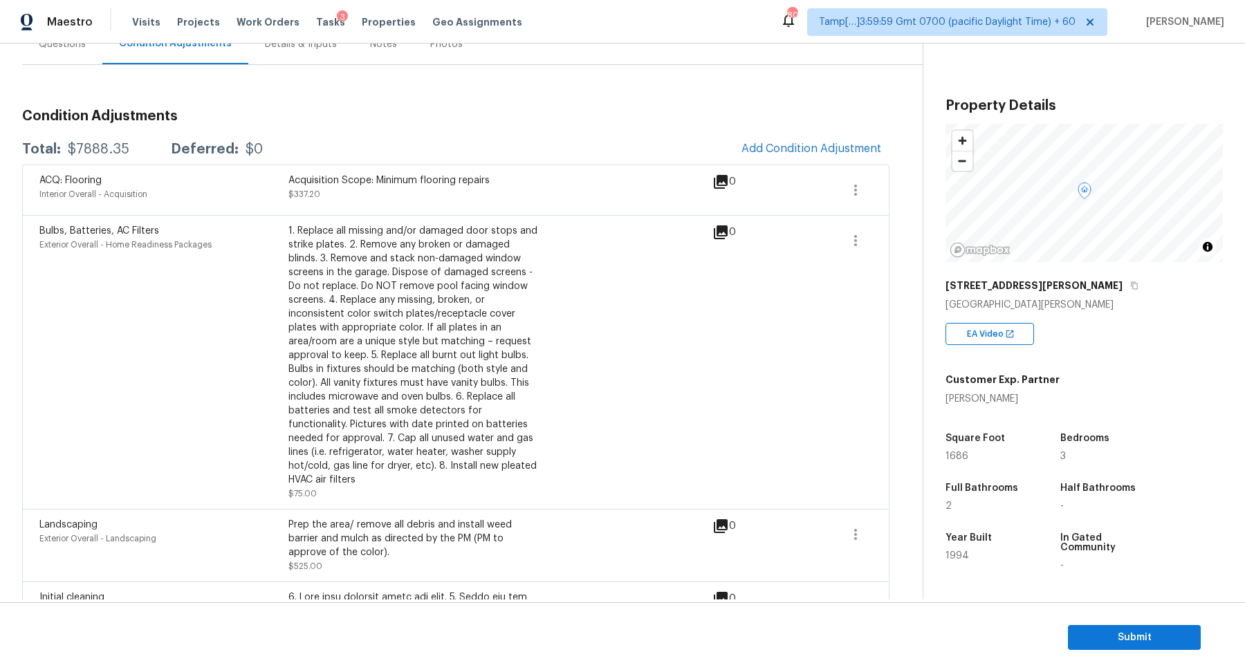
scroll to position [95, 0]
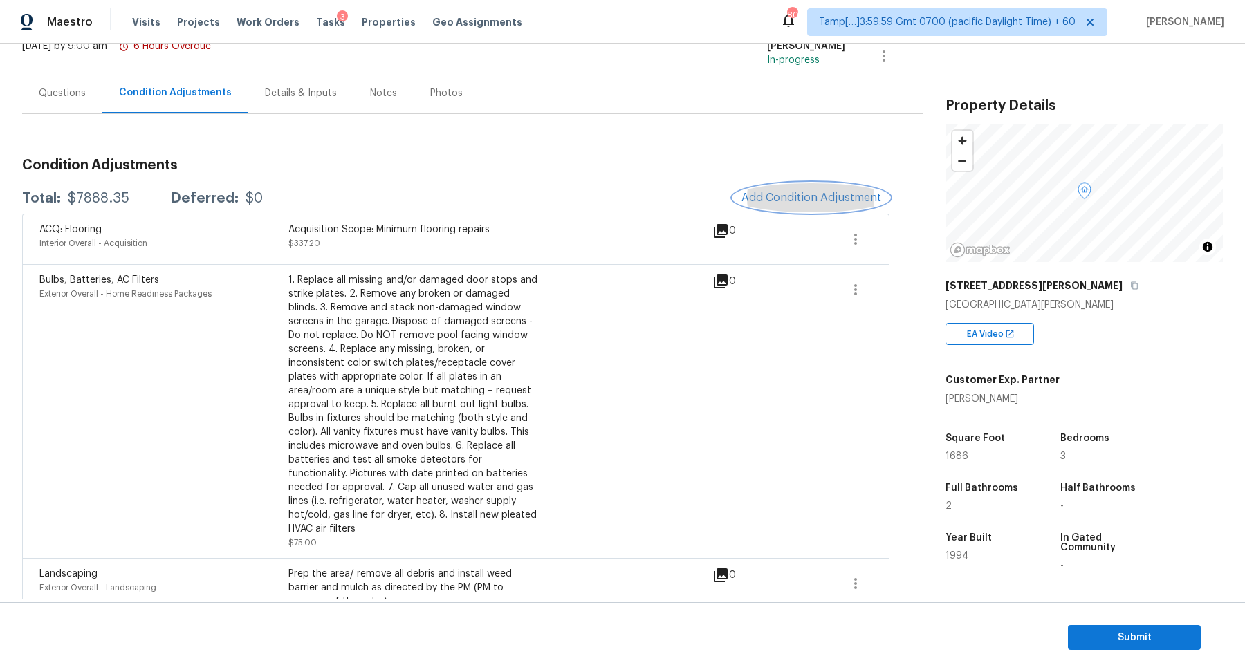
click at [828, 205] on button "Add Condition Adjustment" at bounding box center [811, 197] width 156 height 29
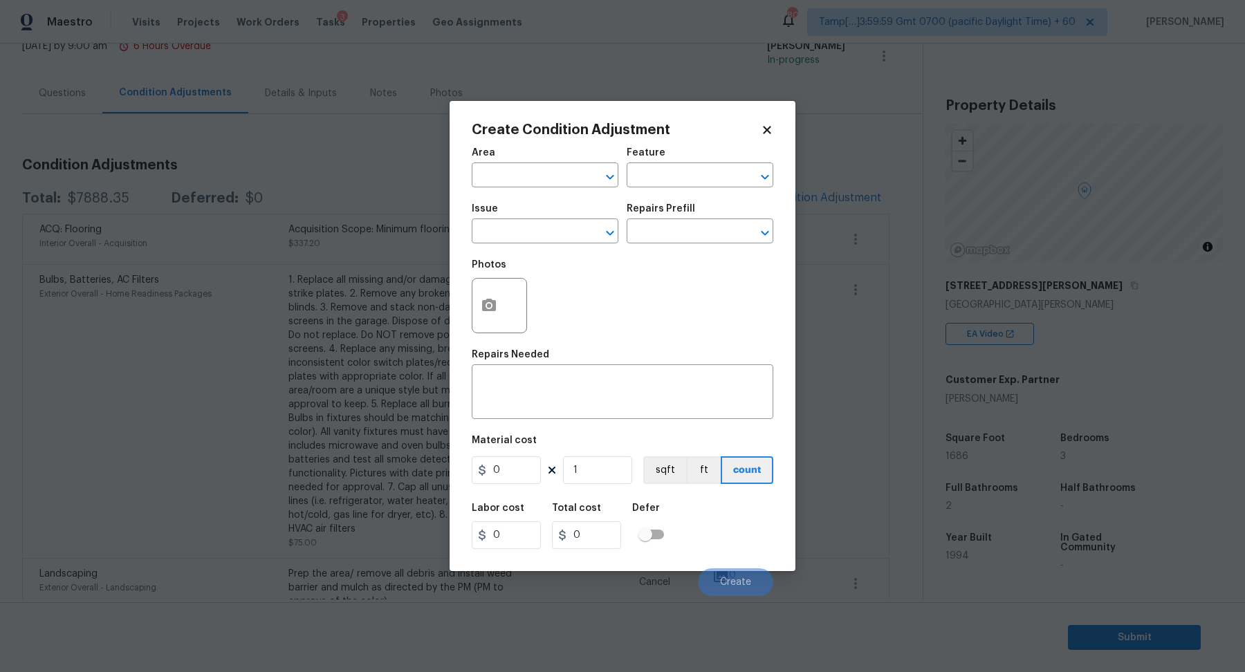
click at [558, 162] on div "Area" at bounding box center [545, 157] width 147 height 18
click at [558, 173] on input "text" at bounding box center [526, 176] width 108 height 21
click at [524, 235] on li "Interior Overall" at bounding box center [545, 230] width 147 height 23
type input "Interior Overall"
click at [524, 235] on input "text" at bounding box center [526, 232] width 108 height 21
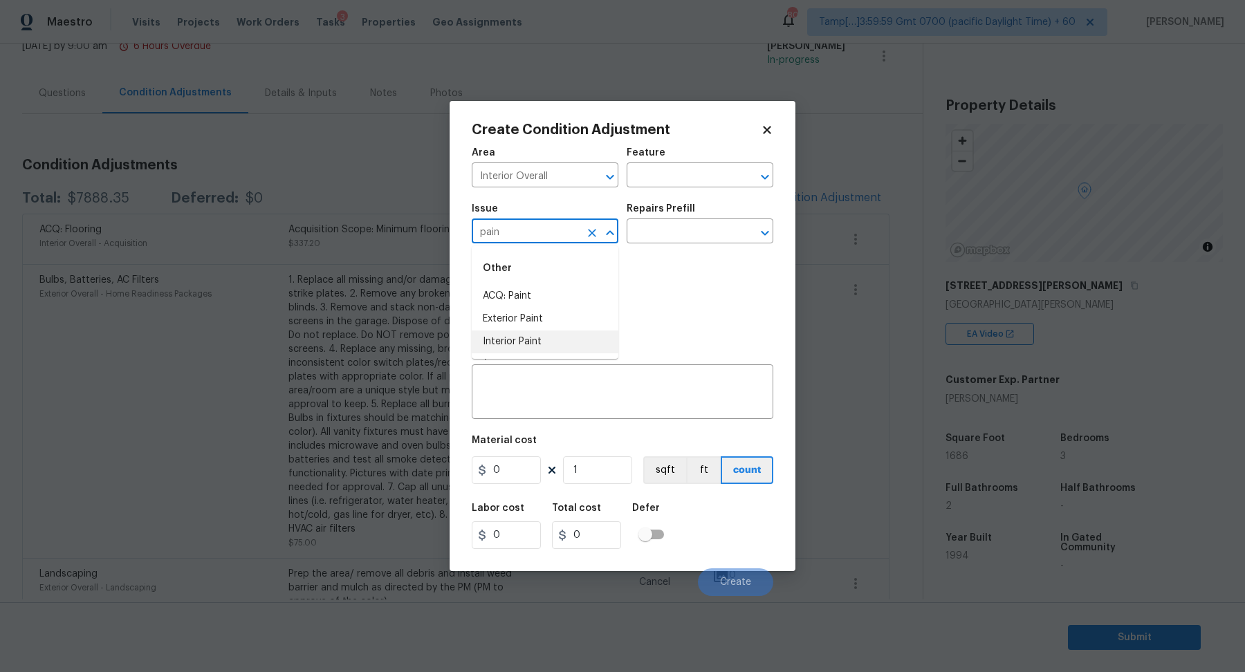
click at [501, 338] on li "Interior Paint" at bounding box center [545, 342] width 147 height 23
type input "Interior Paint"
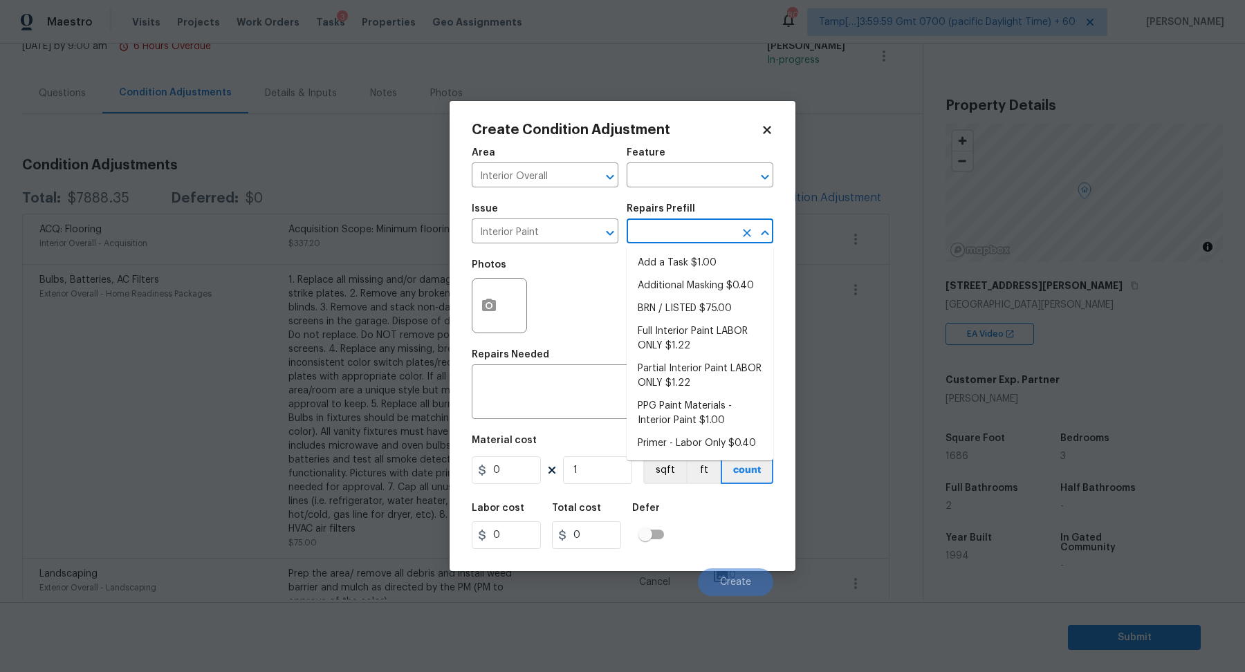
click at [664, 234] on input "text" at bounding box center [681, 232] width 108 height 21
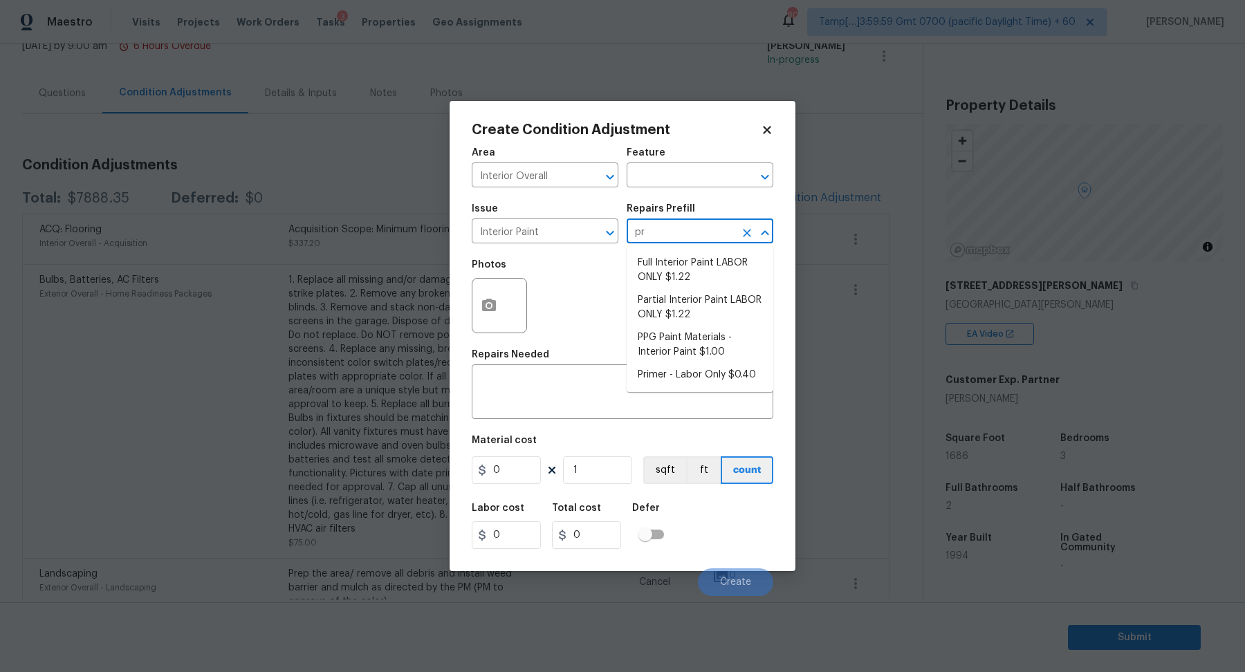
type input "pri"
click at [746, 259] on li "Primer - Labor Only $0.40" at bounding box center [700, 263] width 147 height 23
type input "Overall Paint"
type textarea "Interior primer - PRIMER PROVIDED BY OPENDOOR - All nails, screws, drywall anch…"
type input "0.4"
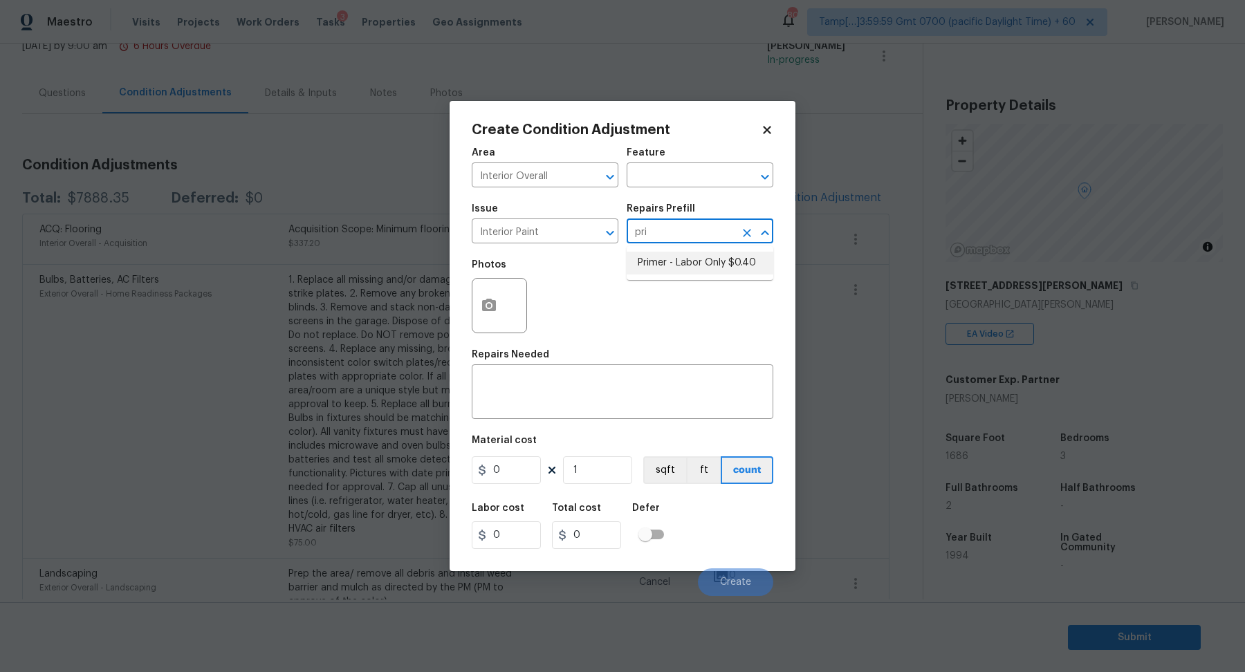
type input "0.4"
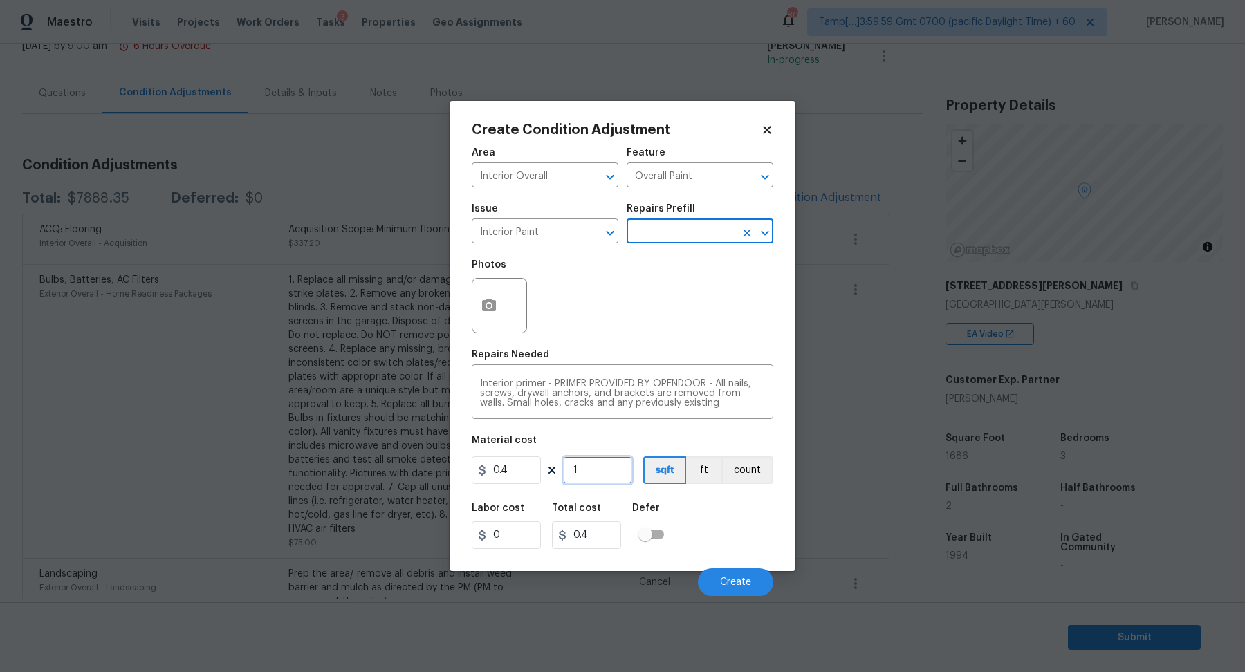
click at [611, 463] on input "1" at bounding box center [597, 470] width 69 height 28
type input "0"
type input "5"
type input "2"
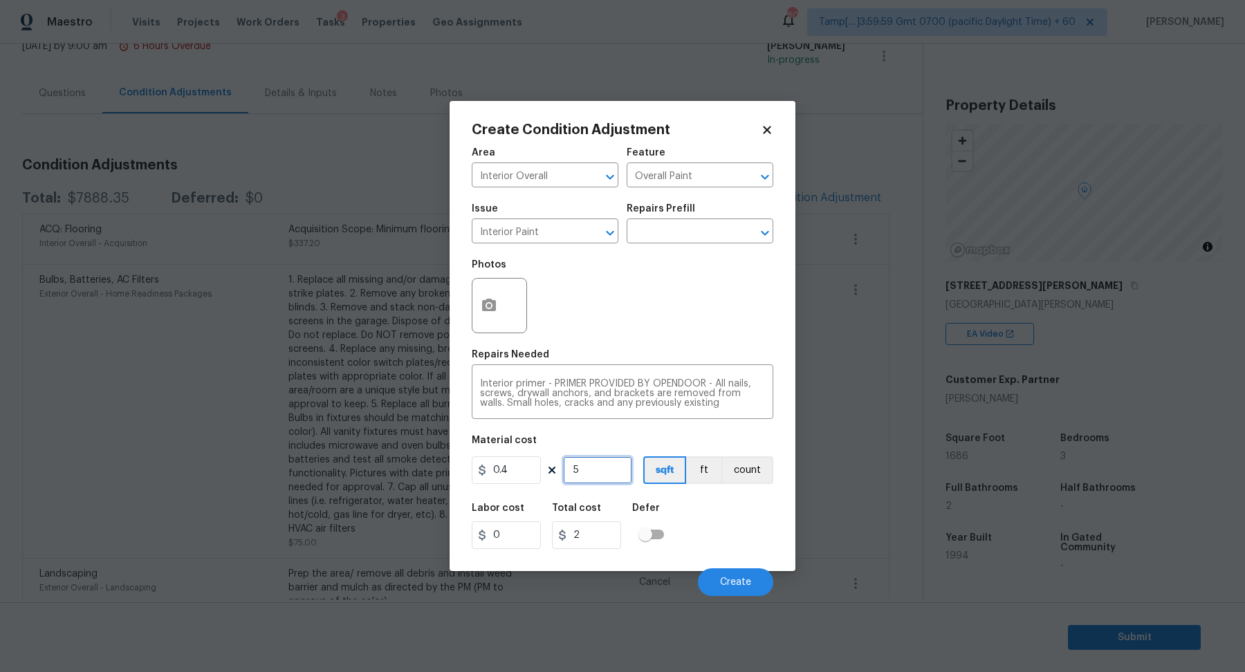
type input "50"
type input "20"
type input "500"
type input "200"
type input "500"
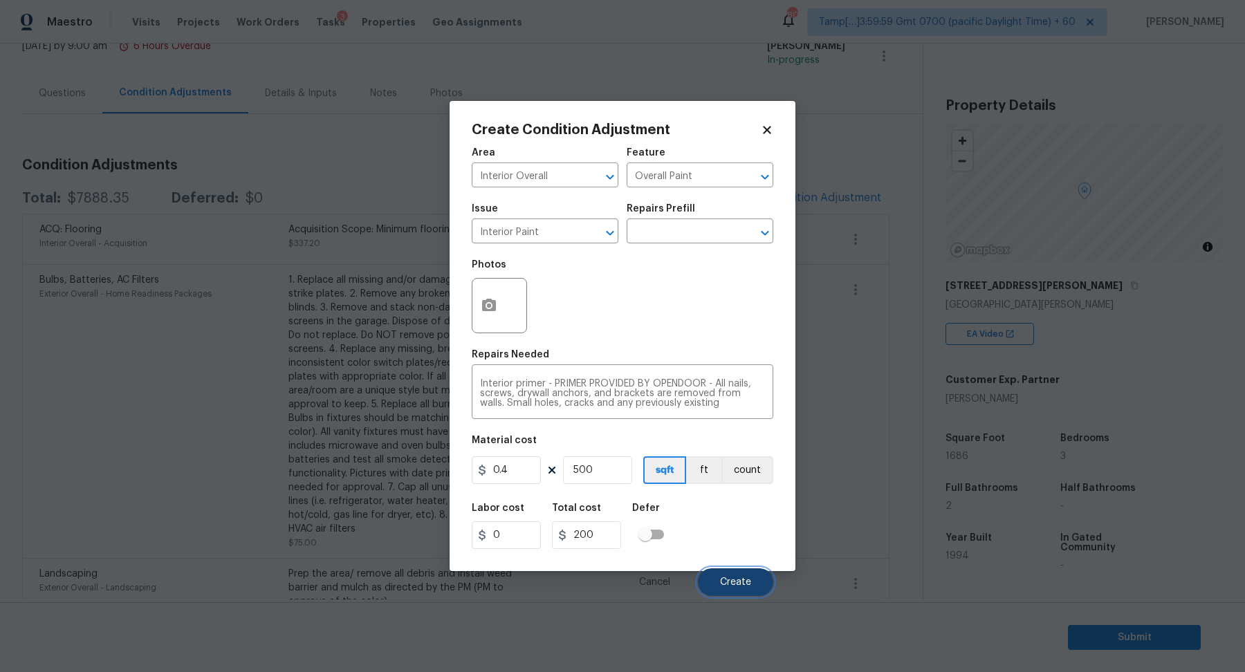
click at [749, 588] on button "Create" at bounding box center [735, 583] width 75 height 28
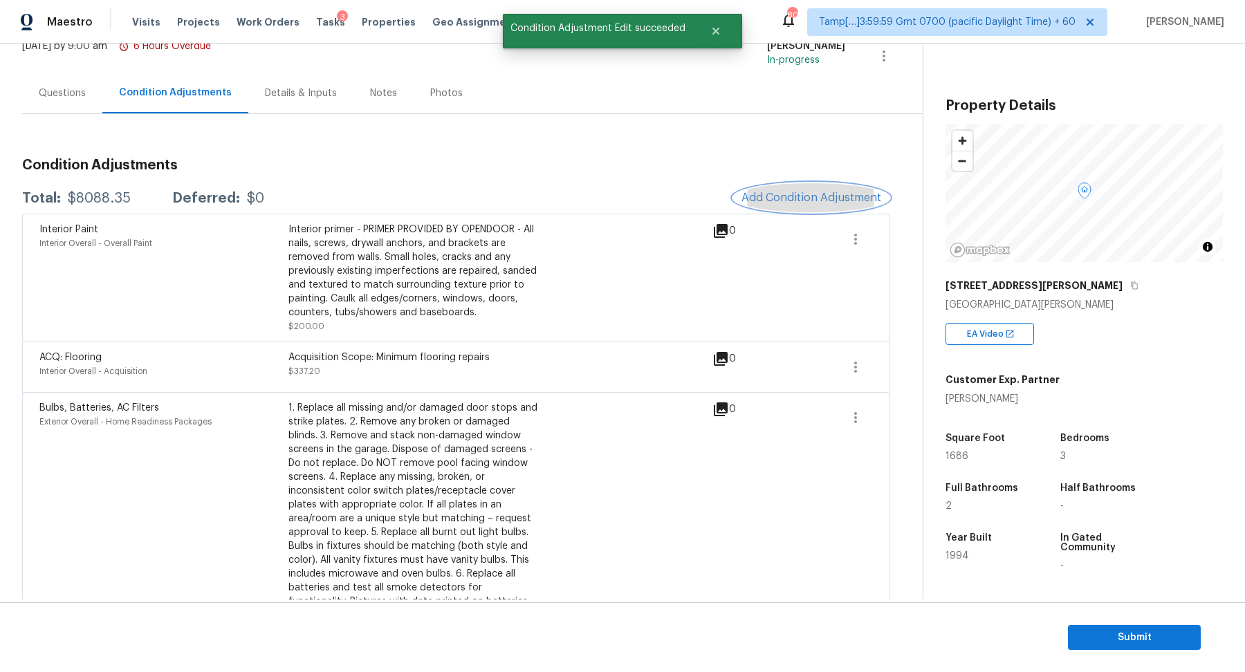
click at [819, 190] on button "Add Condition Adjustment" at bounding box center [811, 197] width 156 height 29
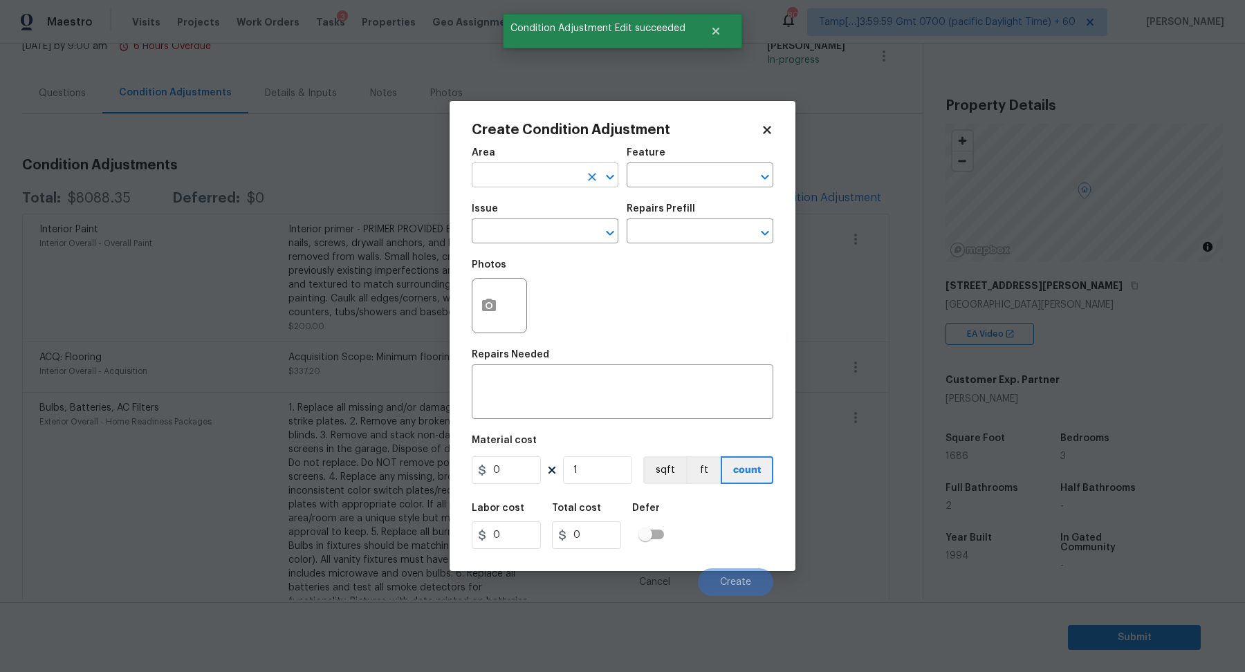
click at [552, 178] on input "text" at bounding box center [526, 176] width 108 height 21
click at [518, 201] on li "Bathroom" at bounding box center [545, 207] width 147 height 23
type input "Bathroom"
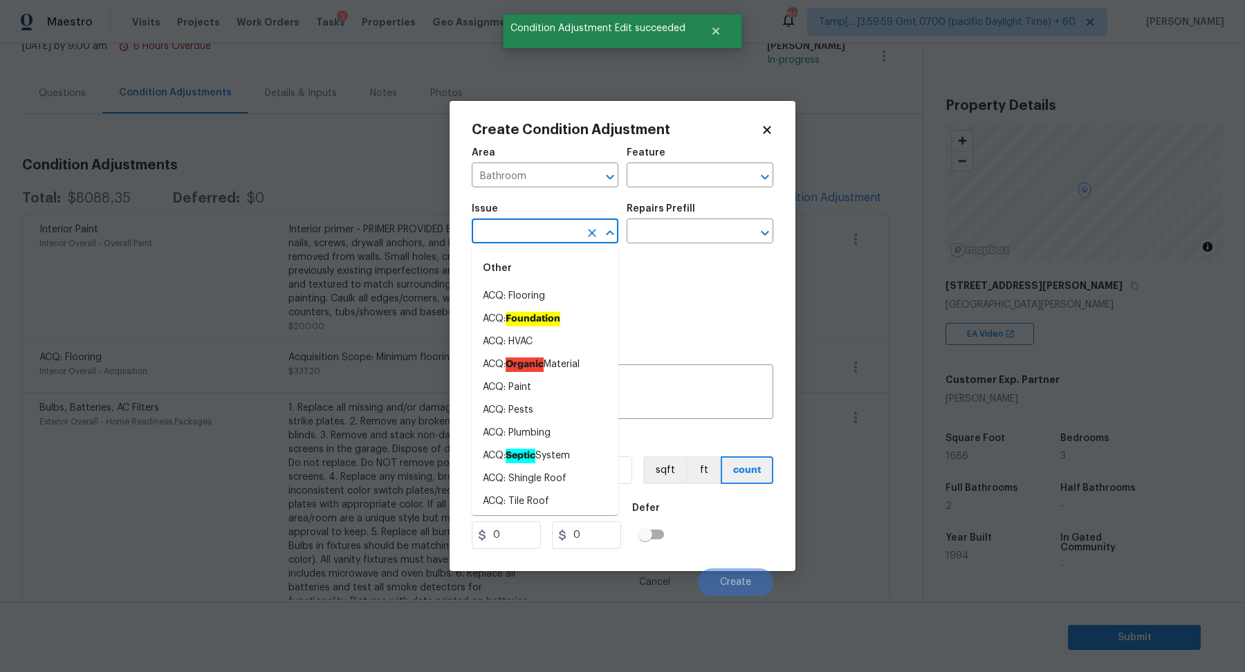
click at [513, 230] on input "text" at bounding box center [526, 232] width 108 height 21
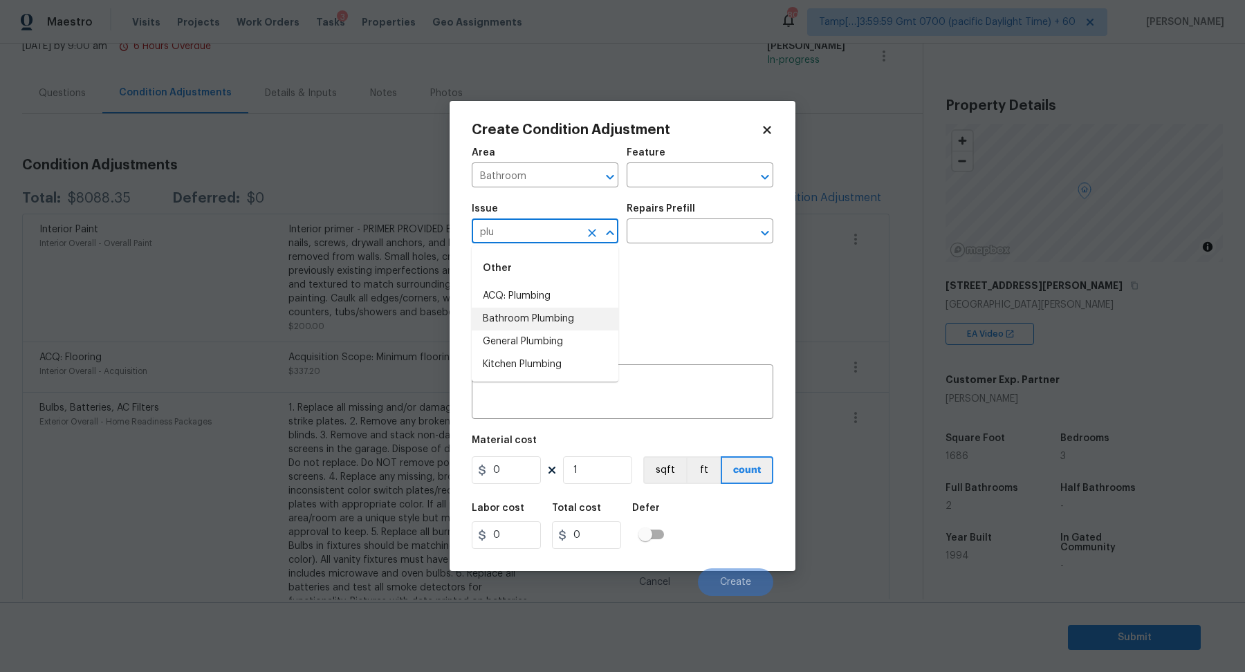
click at [591, 320] on li "Bathroom Plumbing" at bounding box center [545, 319] width 147 height 23
type input "Bathroom Plumbing"
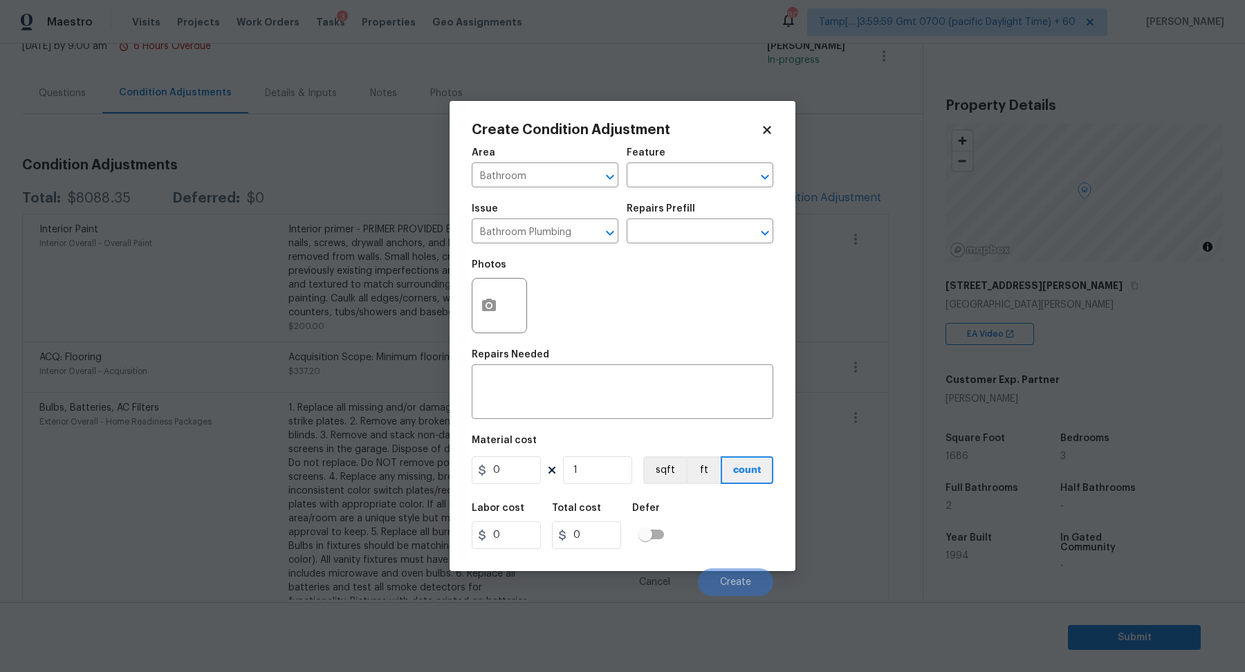
click at [706, 221] on div "Repairs Prefill" at bounding box center [700, 213] width 147 height 18
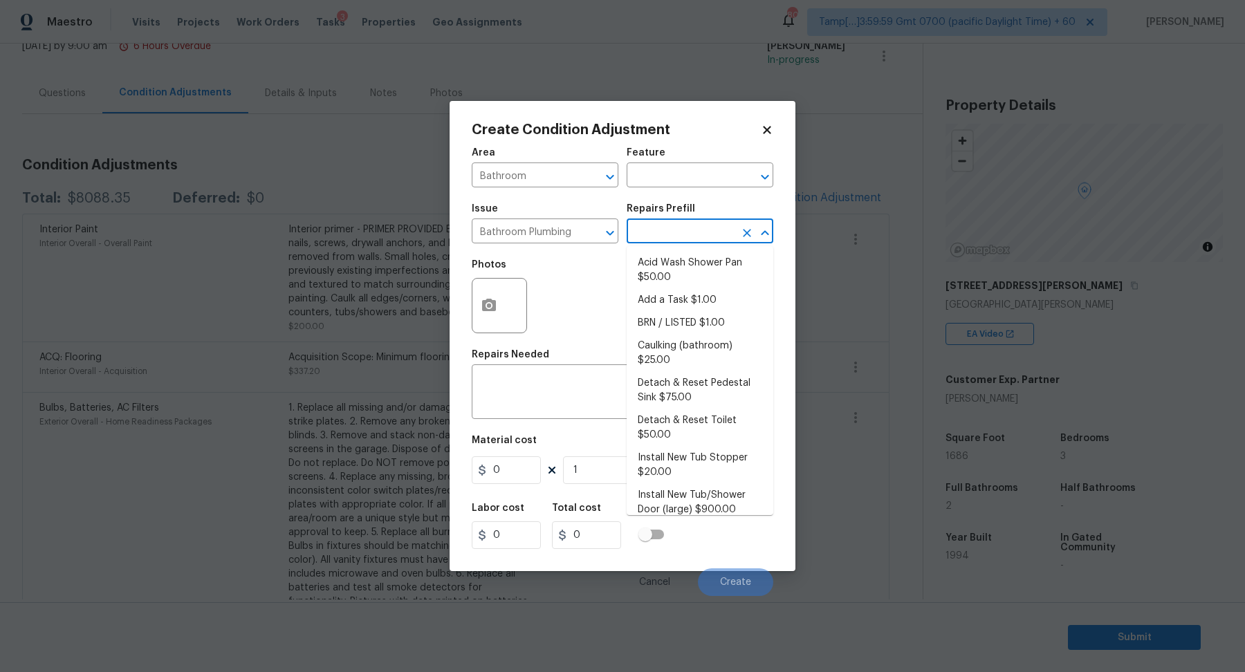
click at [704, 238] on input "text" at bounding box center [681, 232] width 108 height 21
type input "doo"
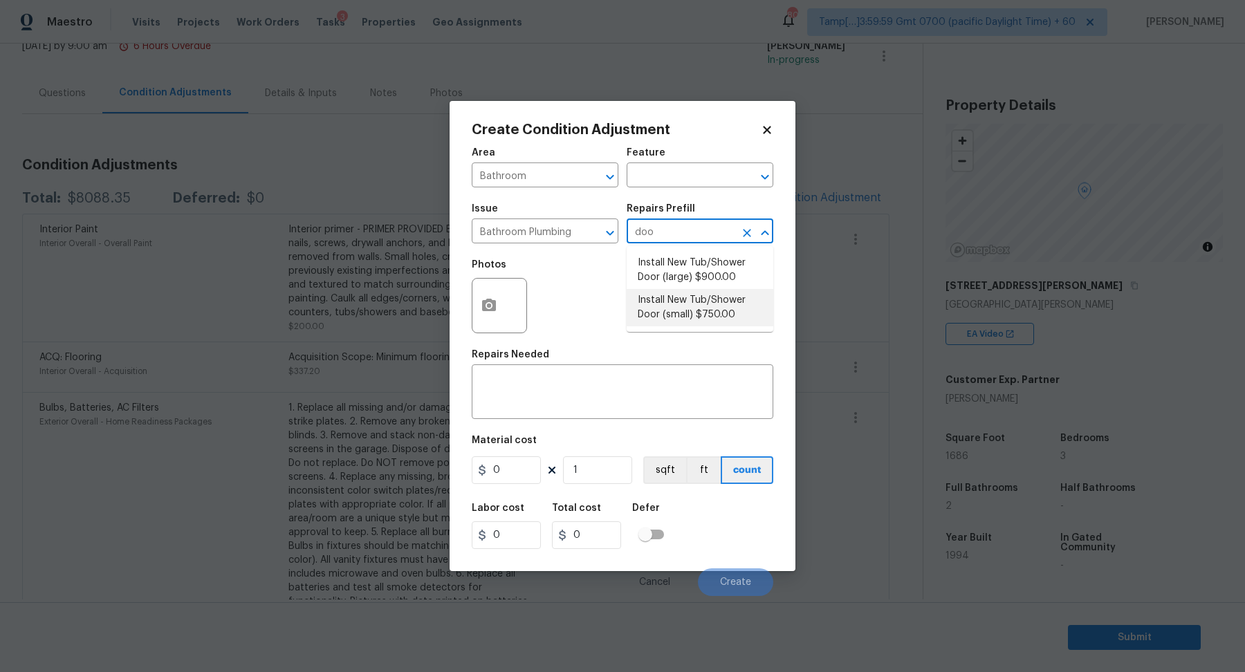
click at [703, 321] on li "Install New Tub/Shower Door (small) $750.00" at bounding box center [700, 307] width 147 height 37
type input "Plumbing"
type textarea "Prep the tub/shower surround and install a new 32''-36'' tempered shower door. …"
type input "750"
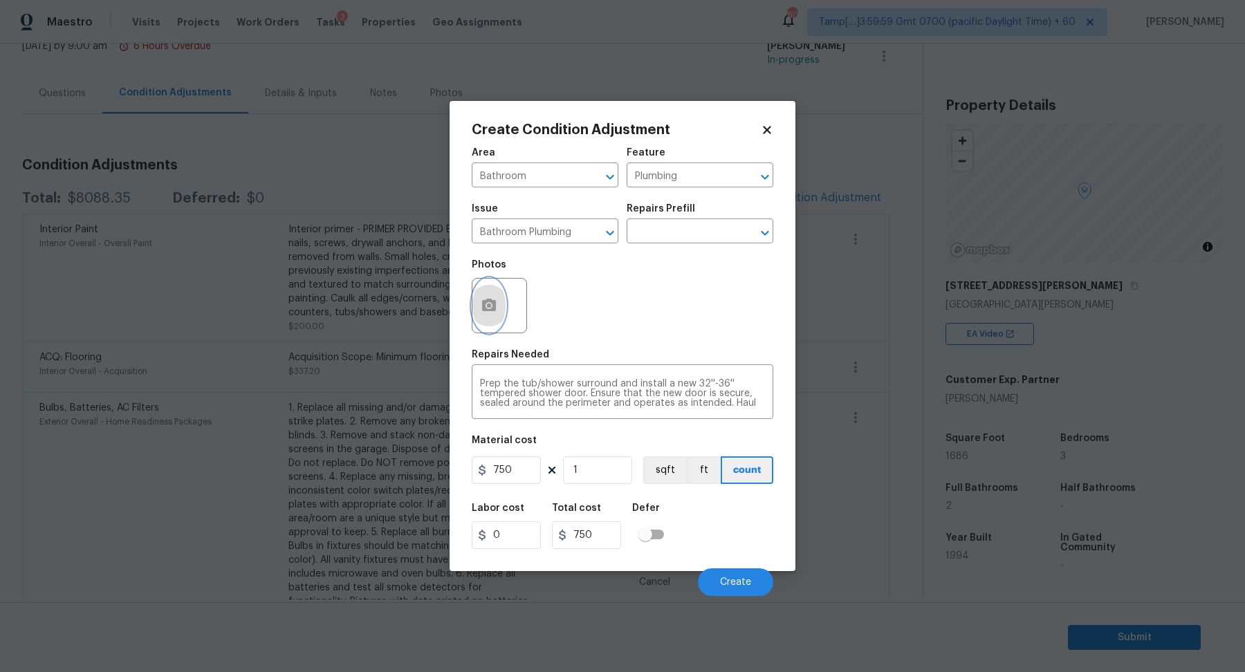
click at [477, 311] on button "button" at bounding box center [488, 306] width 33 height 54
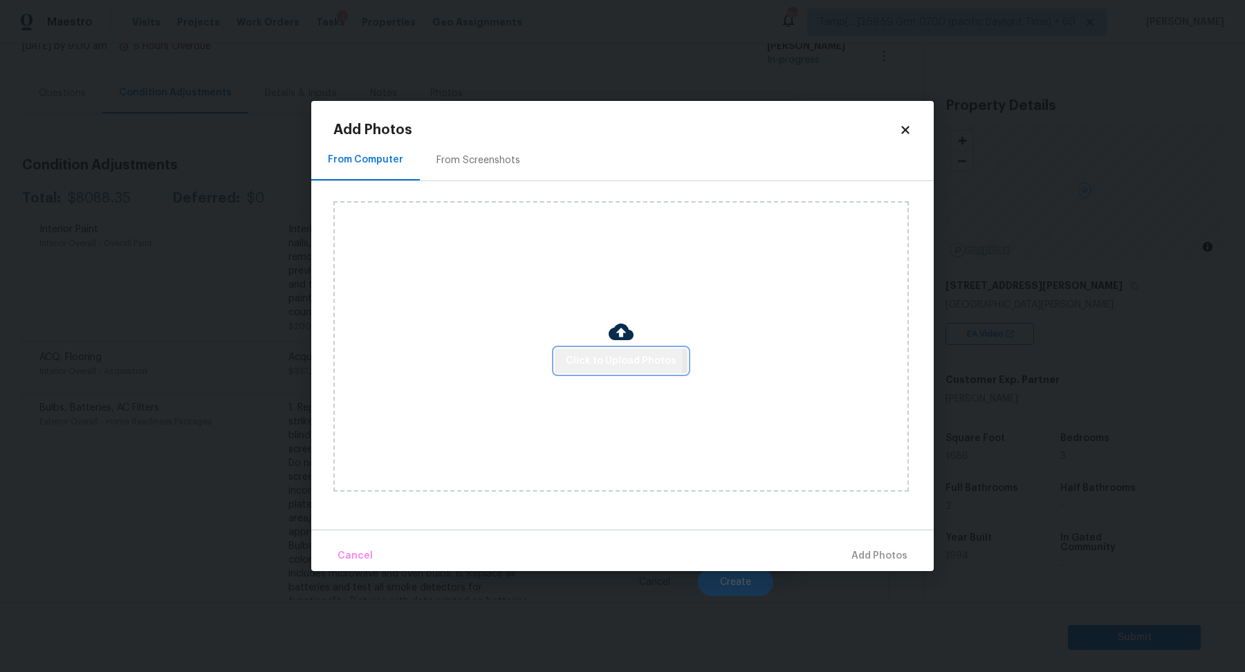
click at [562, 360] on button "Click to Upload Photos" at bounding box center [621, 362] width 133 height 26
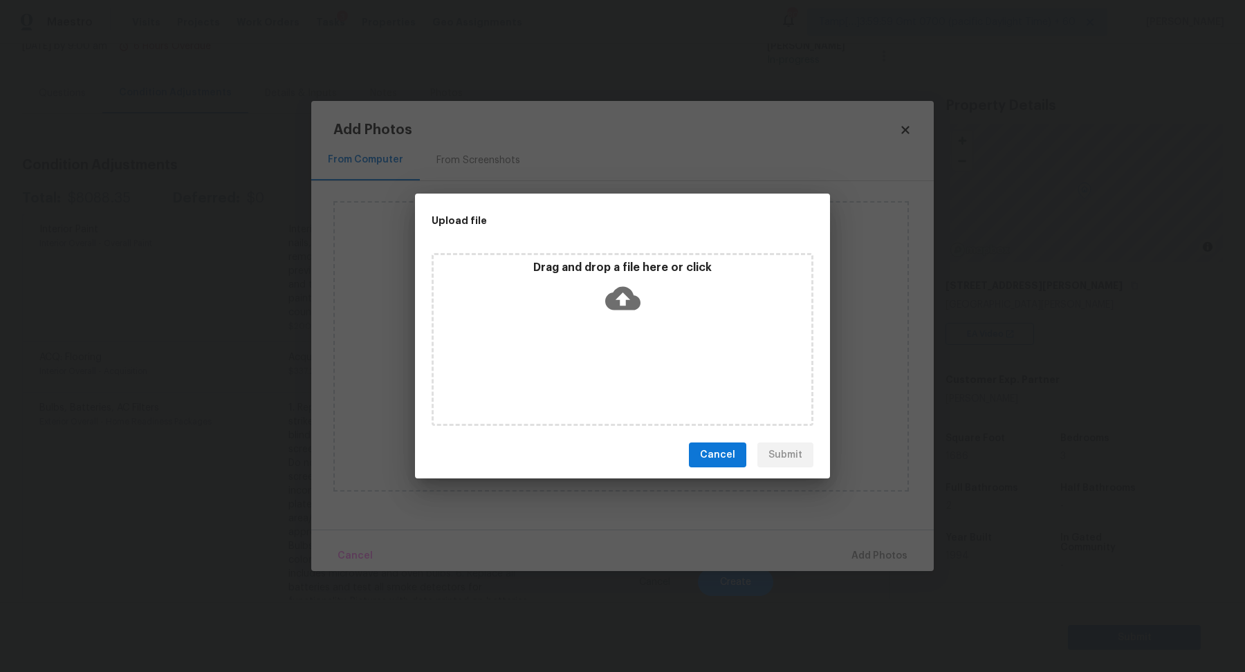
click at [616, 313] on icon at bounding box center [622, 298] width 35 height 35
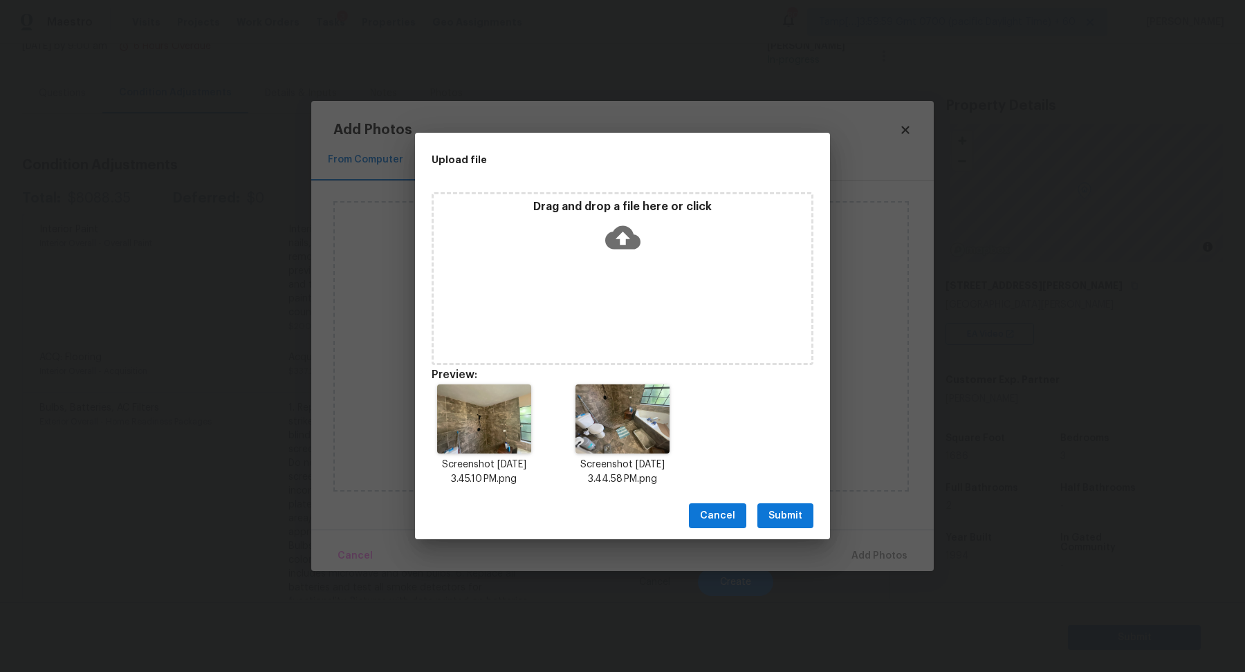
click at [799, 514] on span "Submit" at bounding box center [785, 516] width 34 height 17
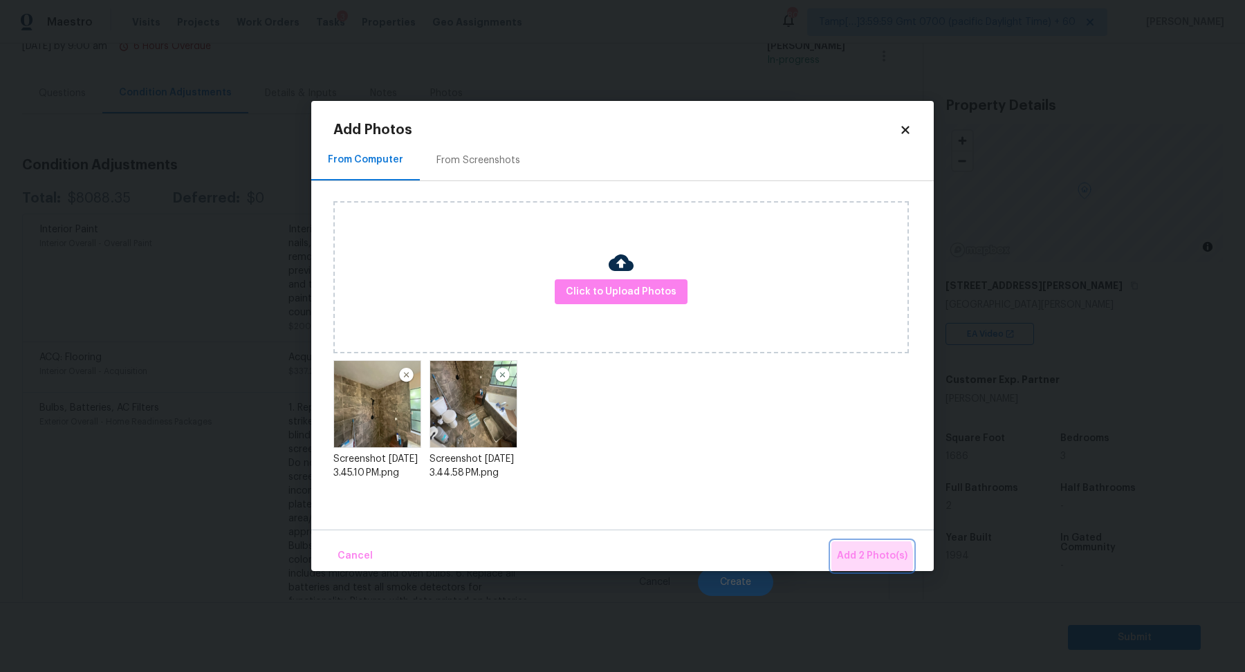
click at [859, 560] on span "Add 2 Photo(s)" at bounding box center [872, 556] width 71 height 17
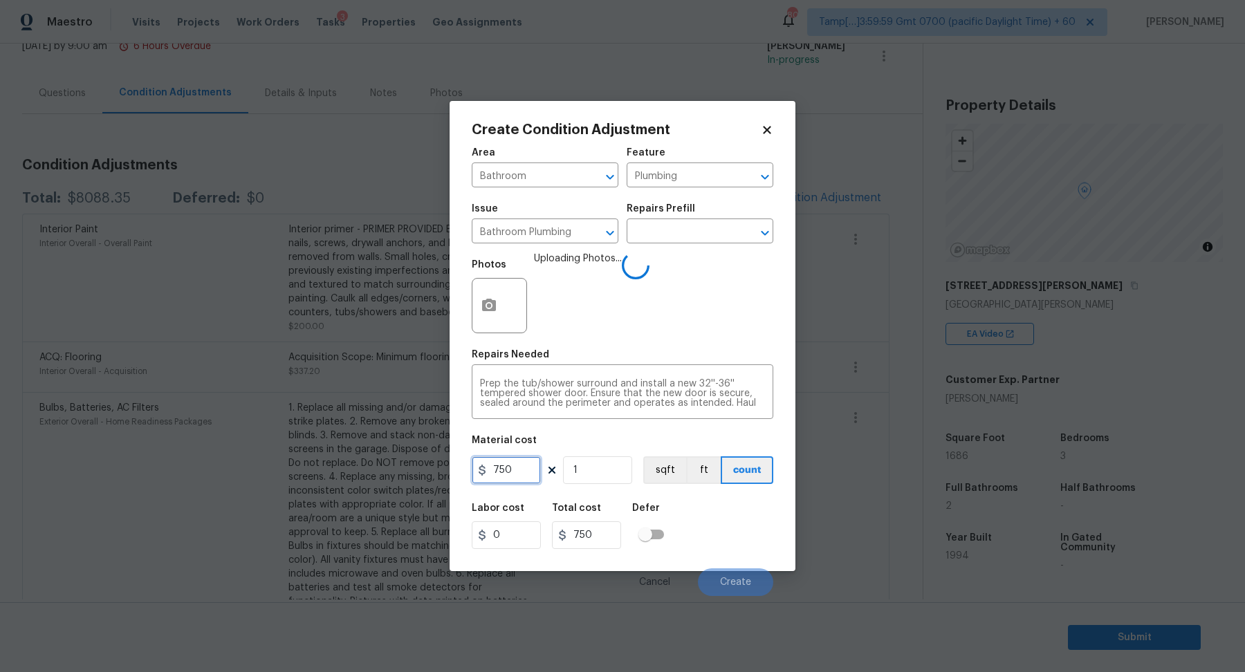
click at [521, 467] on input "750" at bounding box center [506, 470] width 69 height 28
type input "1000"
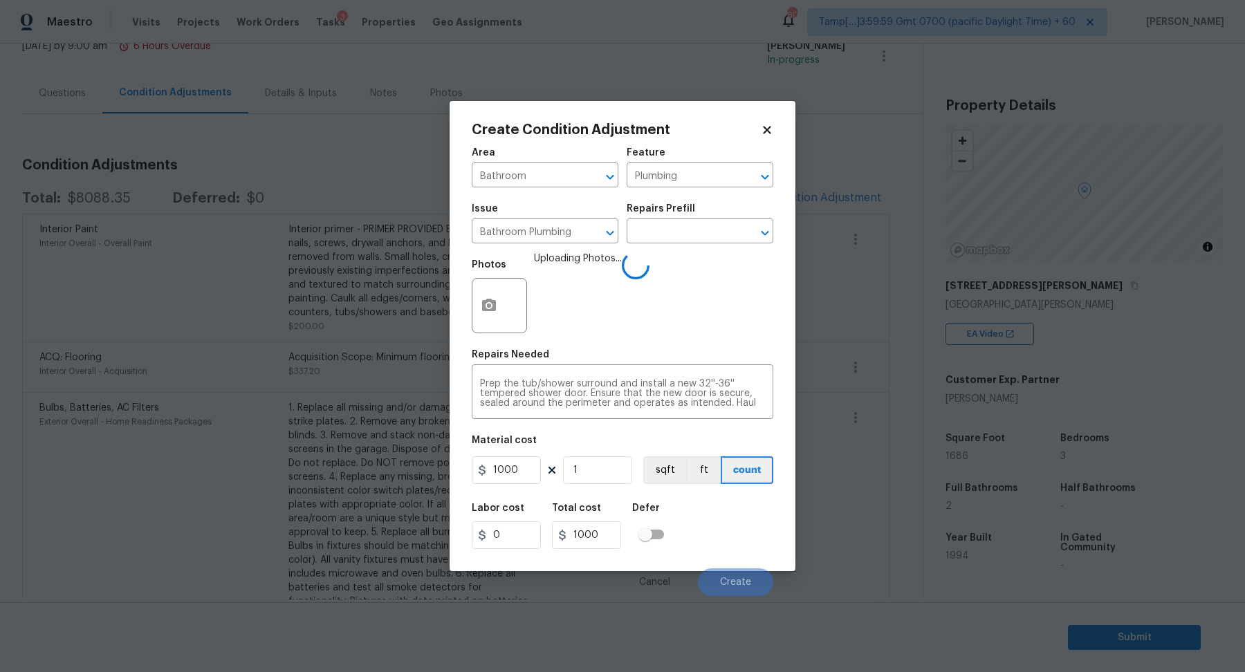
click at [714, 517] on div "Labor cost 0 Total cost 1000 Defer" at bounding box center [623, 526] width 302 height 62
click at [615, 450] on div "Material cost" at bounding box center [623, 445] width 302 height 18
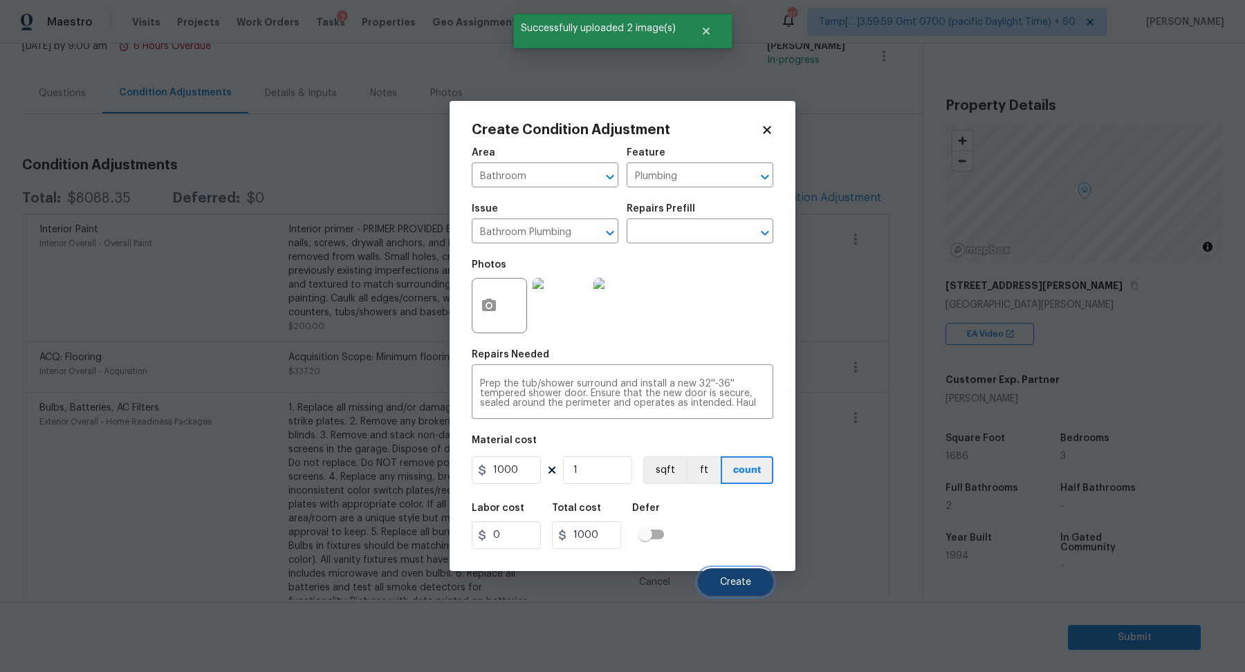
click at [716, 579] on button "Create" at bounding box center [735, 583] width 75 height 28
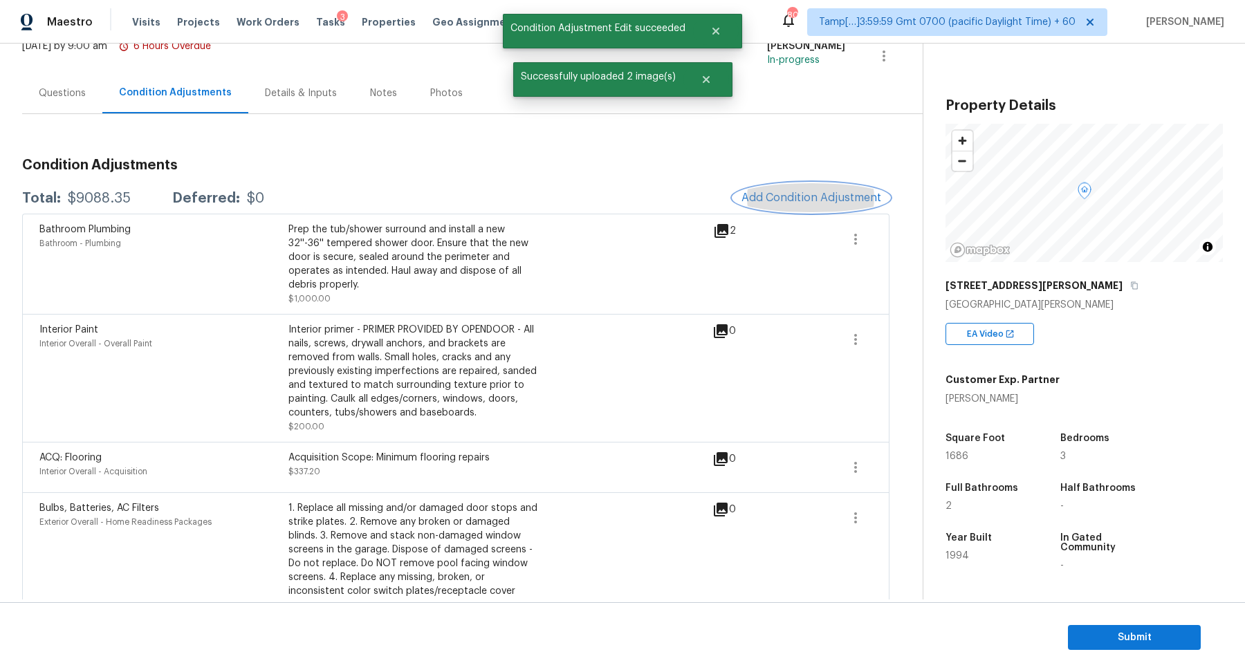
click at [871, 192] on span "Add Condition Adjustment" at bounding box center [811, 198] width 140 height 12
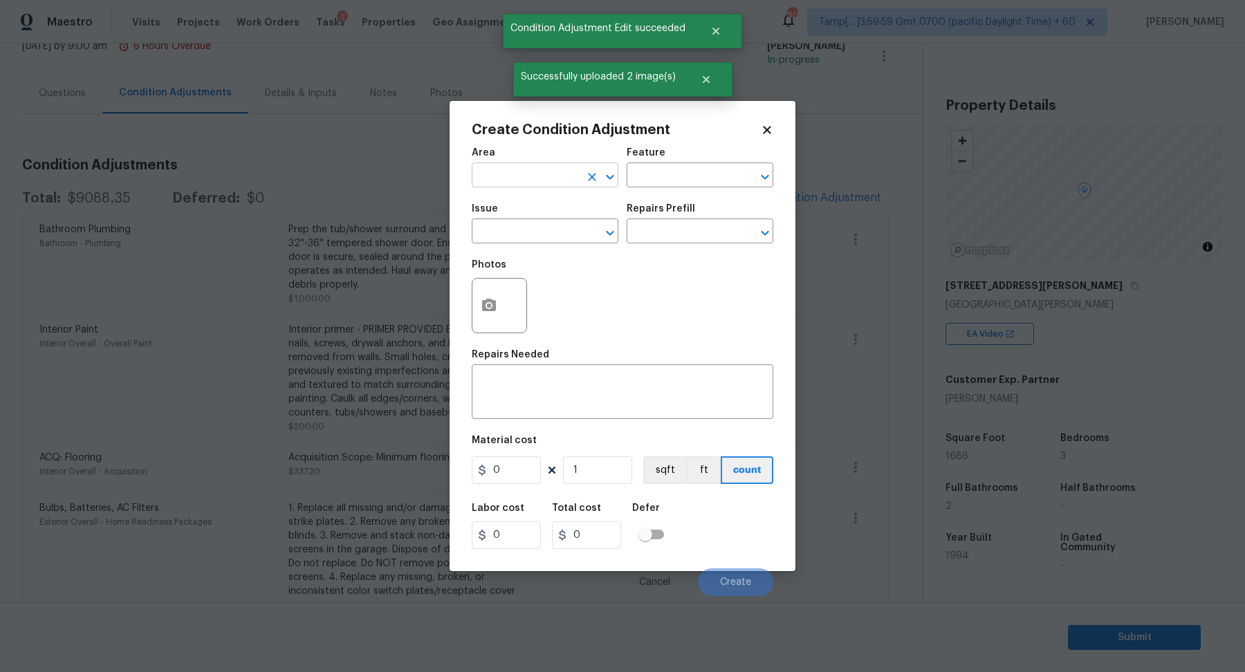
click at [506, 186] on input "text" at bounding box center [526, 176] width 108 height 21
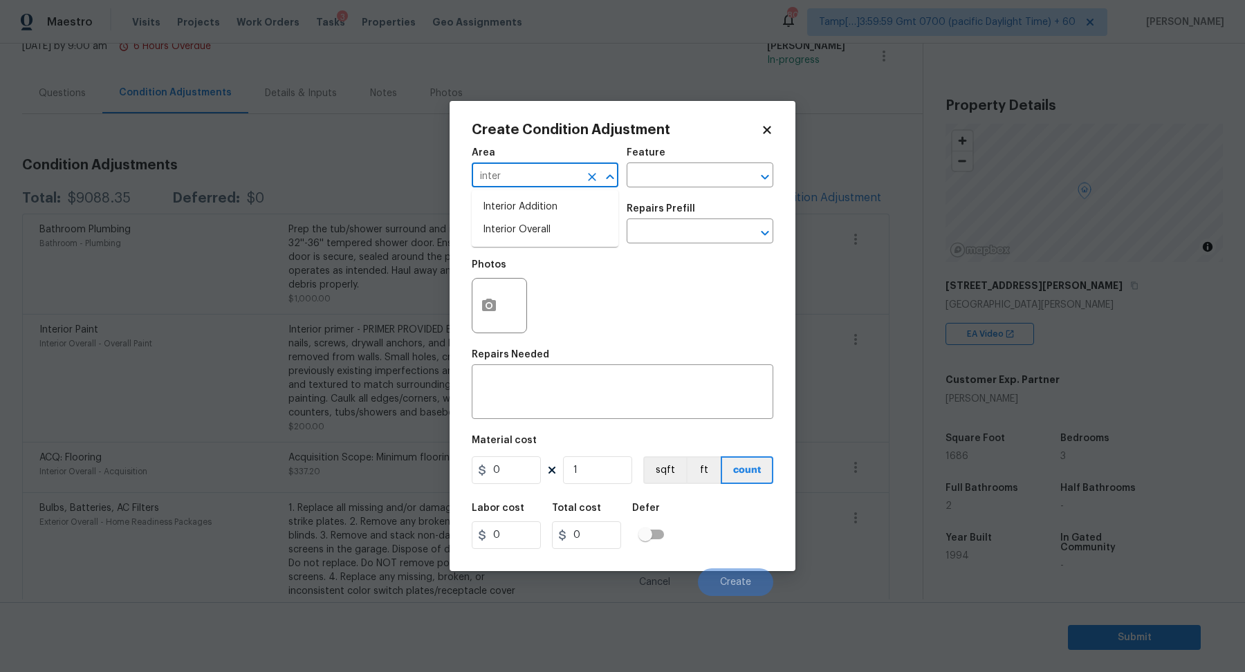
click at [562, 172] on input "inter" at bounding box center [526, 176] width 108 height 21
click at [517, 207] on li "Roof" at bounding box center [545, 207] width 147 height 23
type input "Roof"
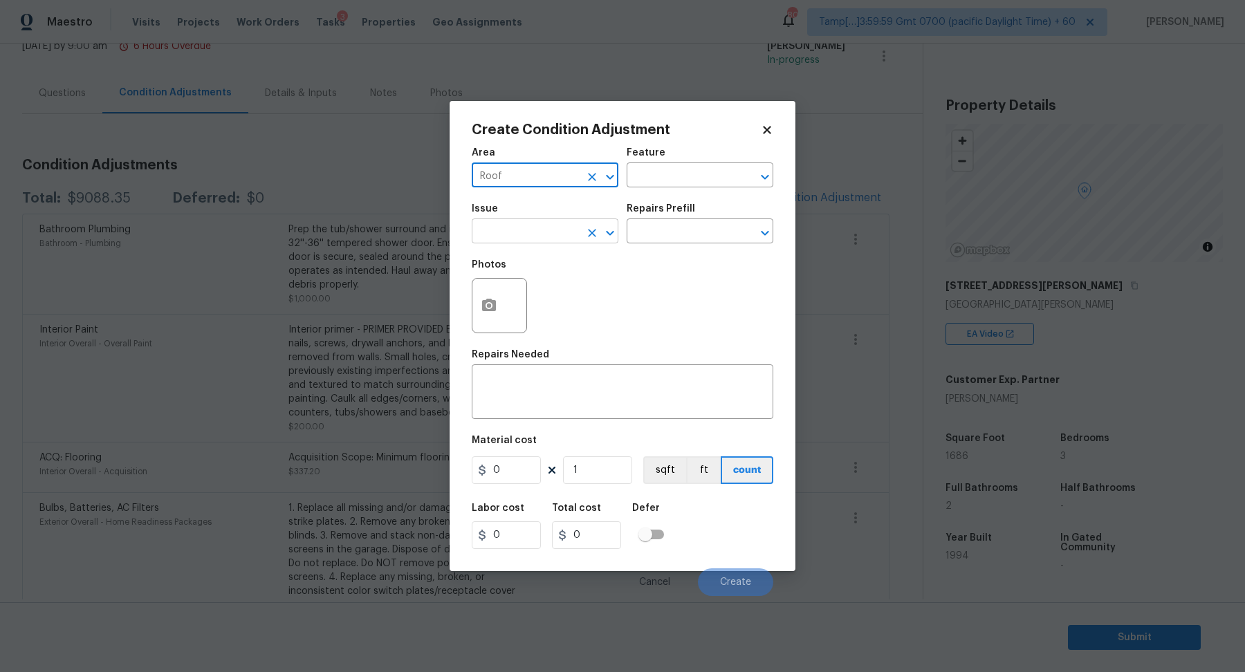
click at [517, 224] on input "text" at bounding box center [526, 232] width 108 height 21
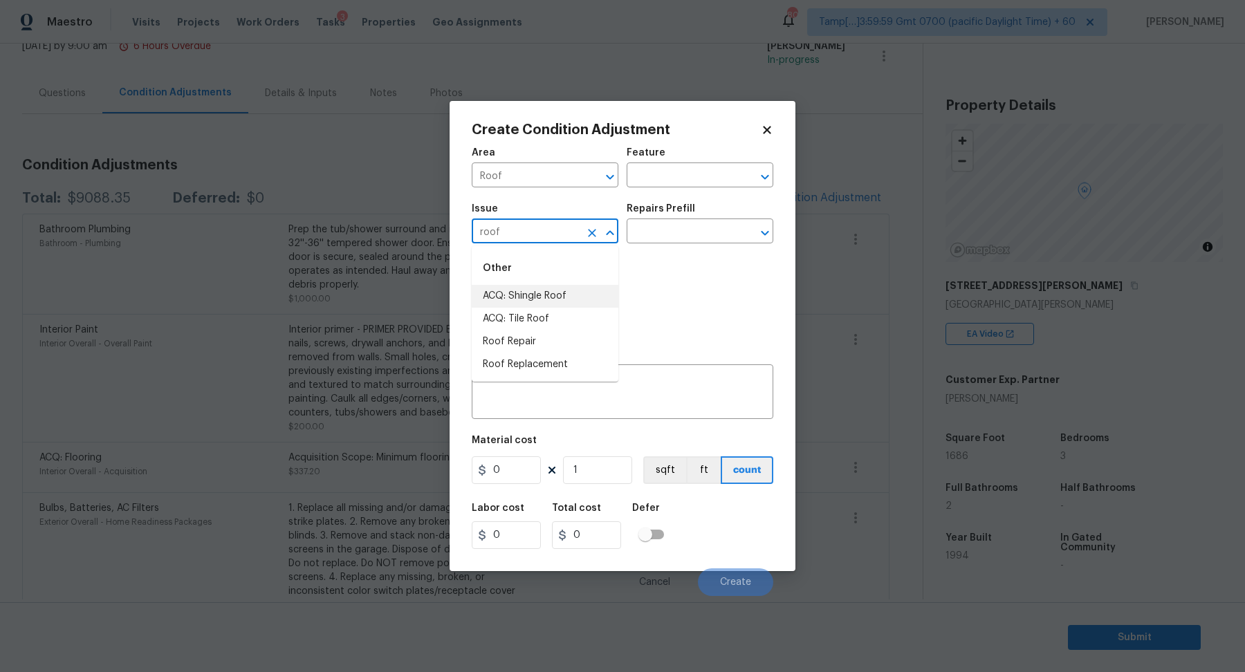
click at [548, 298] on li "ACQ: Shingle Roof" at bounding box center [545, 296] width 147 height 23
type input "ACQ: Shingle Roof"
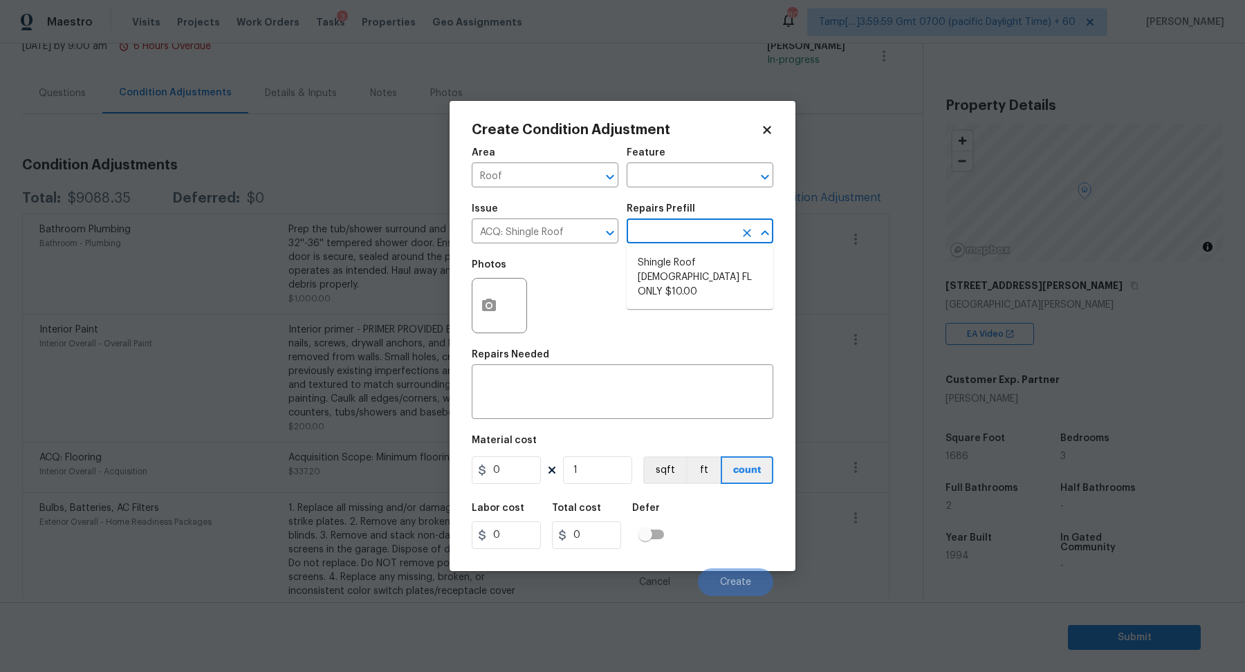
click at [658, 241] on input "text" at bounding box center [681, 232] width 108 height 21
click at [635, 281] on li "Shingle Roof 15+ Years Old FL ONLY $10.00" at bounding box center [700, 278] width 147 height 52
type input "Acquisition"
type textarea "Acquisition Scope (Florida Only): Shingle Roof 15+ years in age maintenance."
type input "10"
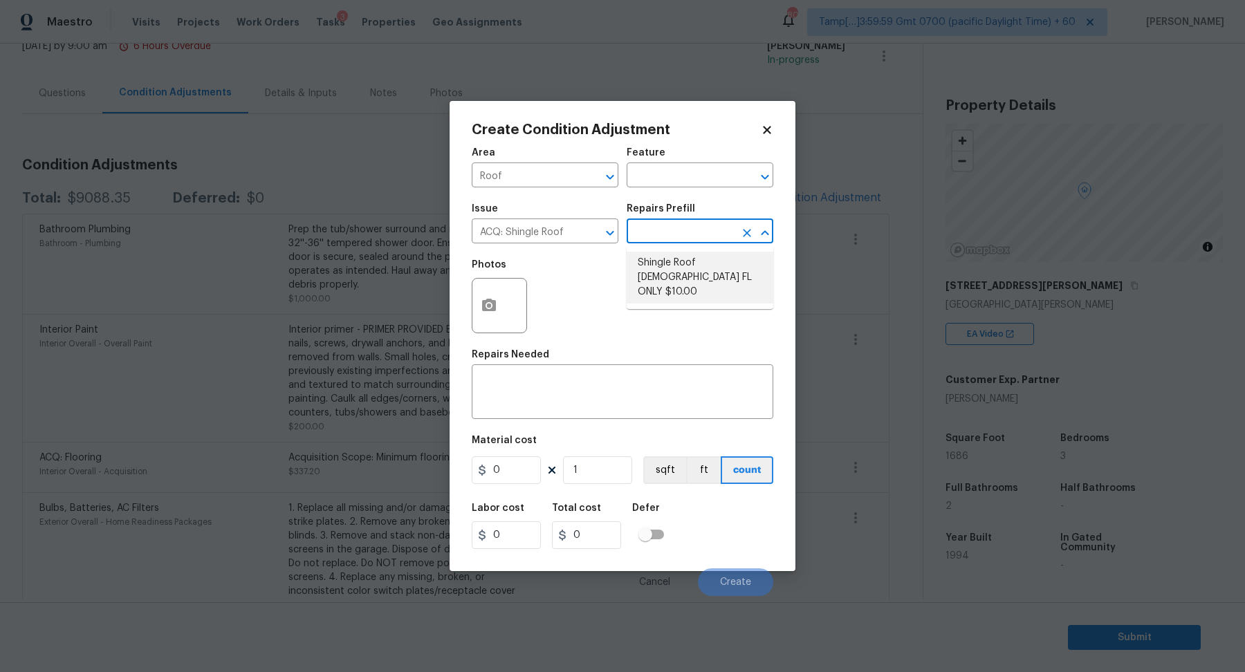
type input "10"
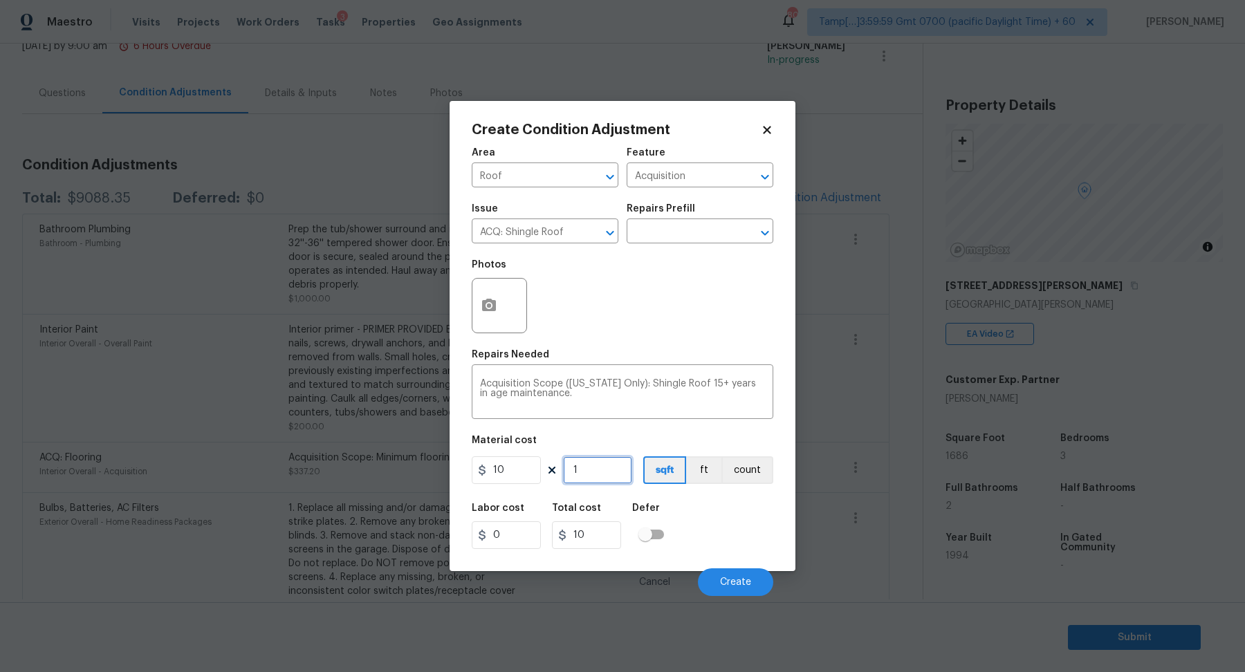
click at [599, 472] on input "1" at bounding box center [597, 470] width 69 height 28
type input "16"
type input "160"
type input "168"
type input "1680"
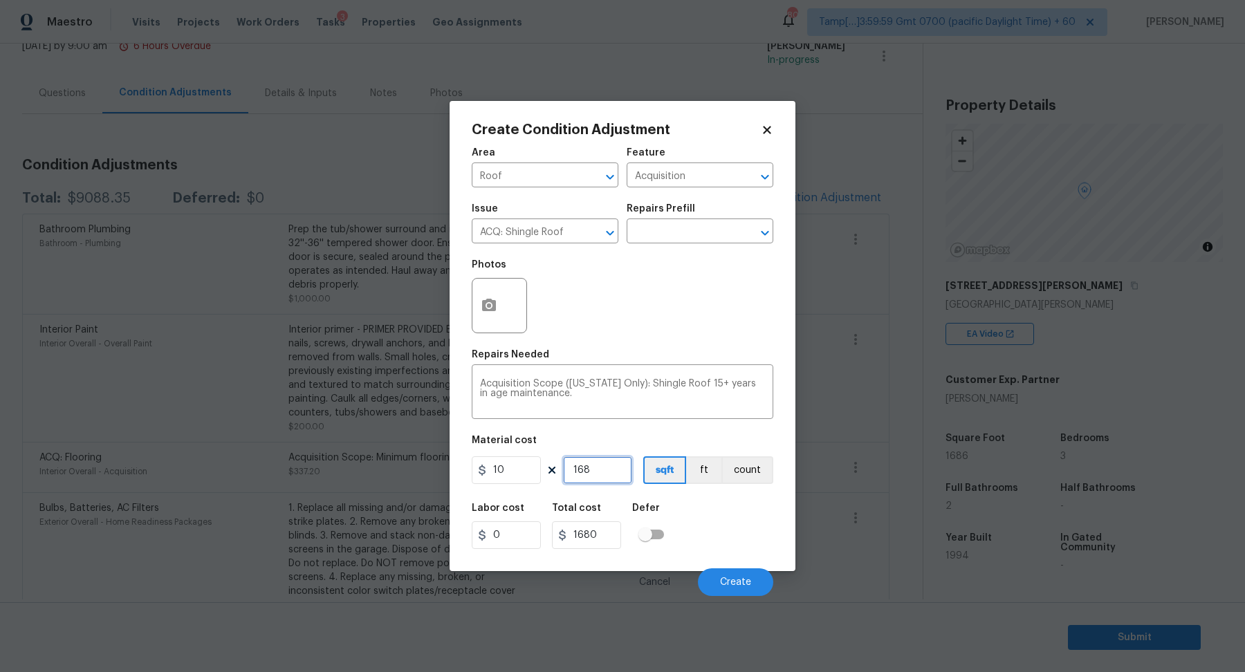
type input "1686"
type input "16860"
type input "1686"
click at [716, 580] on button "Create" at bounding box center [735, 583] width 75 height 28
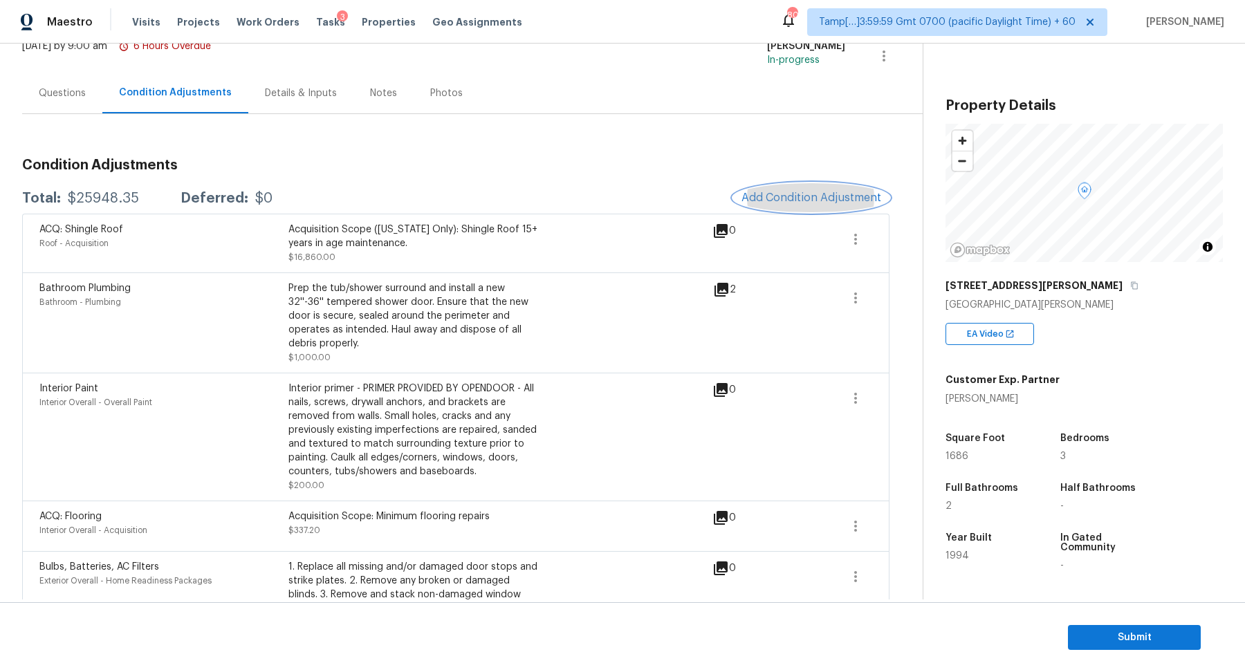
click at [766, 186] on button "Add Condition Adjustment" at bounding box center [811, 197] width 156 height 29
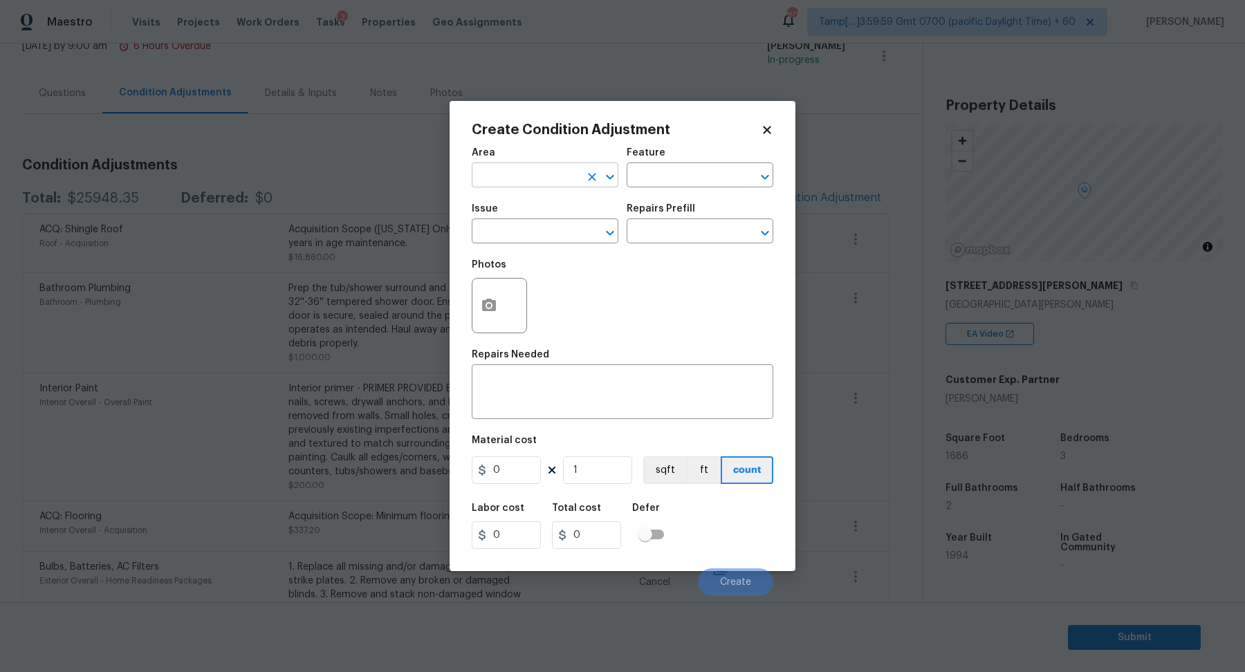
click at [541, 181] on input "text" at bounding box center [526, 176] width 108 height 21
click at [559, 193] on ul "HVAC" at bounding box center [545, 207] width 147 height 34
click at [557, 196] on li "HVAC" at bounding box center [545, 207] width 147 height 23
type input "HVAC"
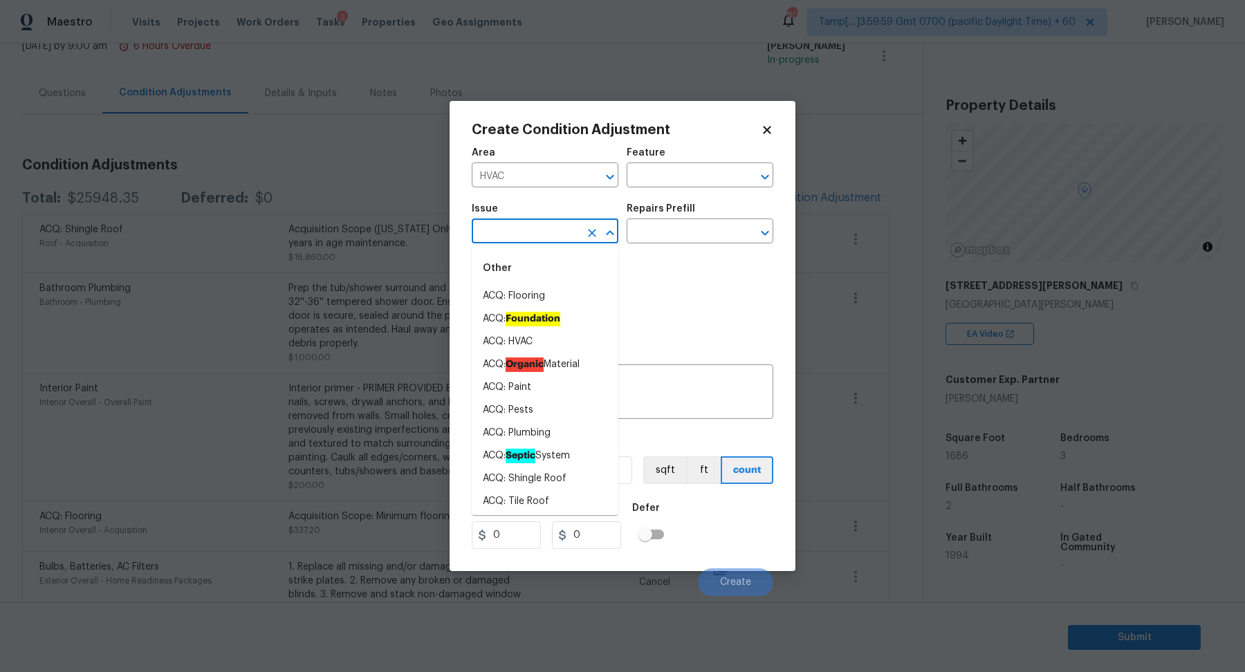
click at [512, 243] on body "Maestro Visits Projects Work Orders Tasks 3 Properties Geo Assignments 807 Tamp…" at bounding box center [622, 336] width 1245 height 672
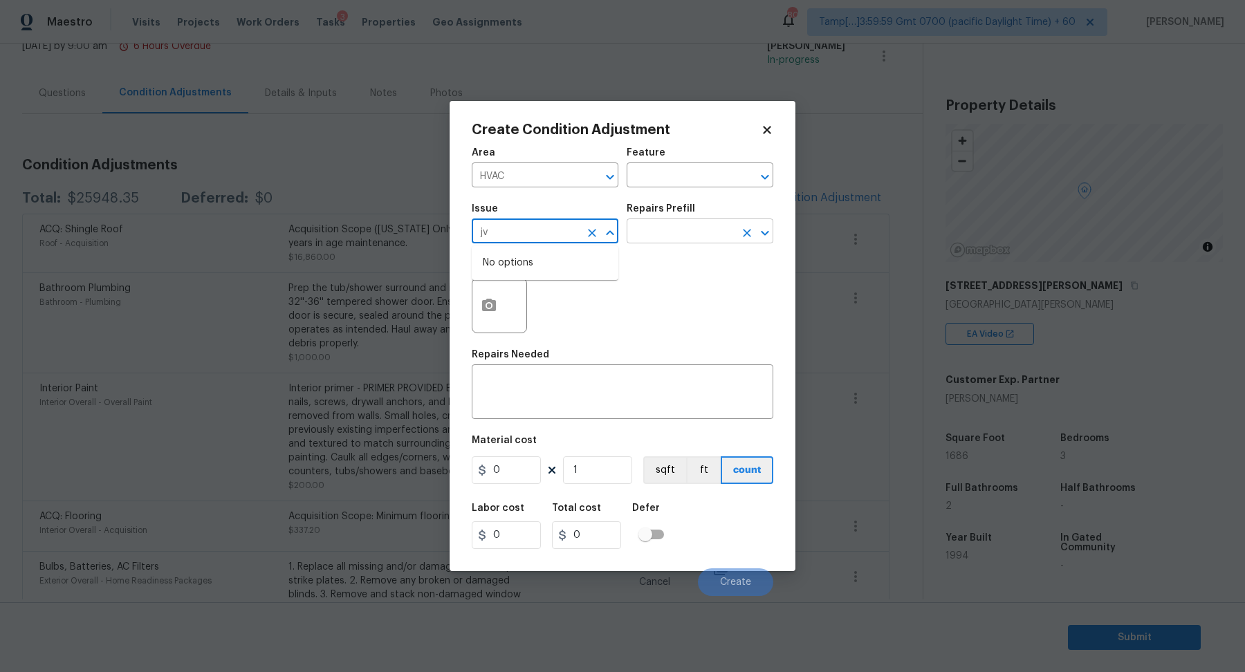
type input "j"
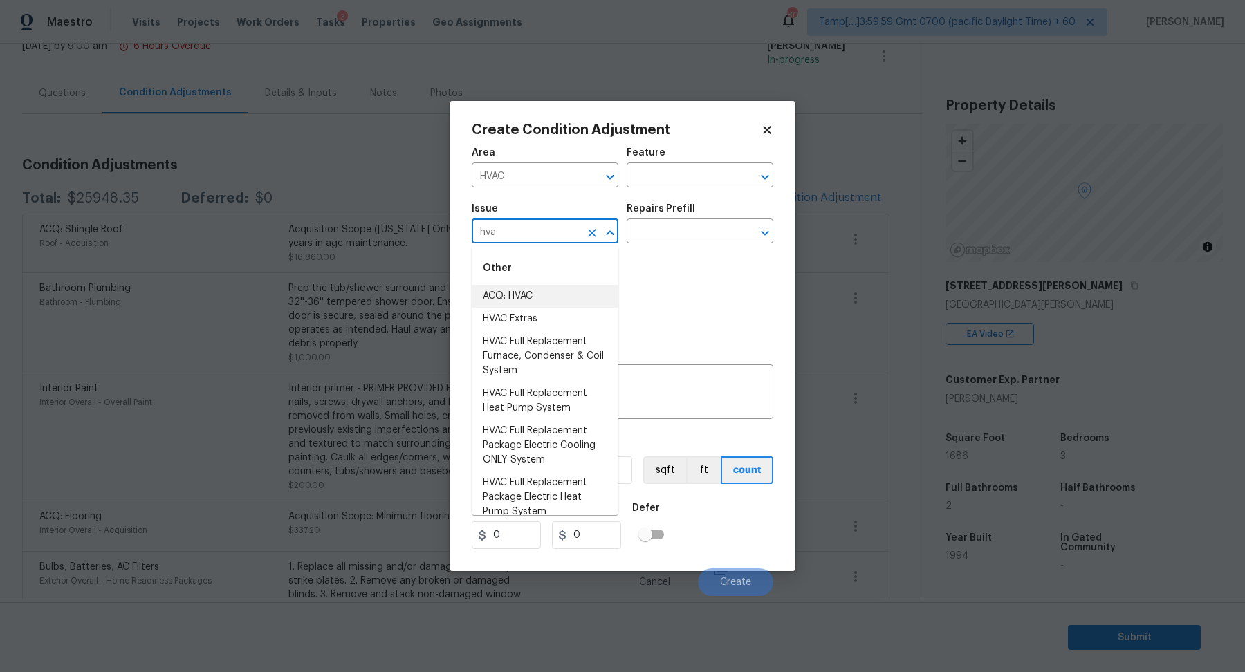
click at [575, 287] on li "ACQ: HVAC" at bounding box center [545, 296] width 147 height 23
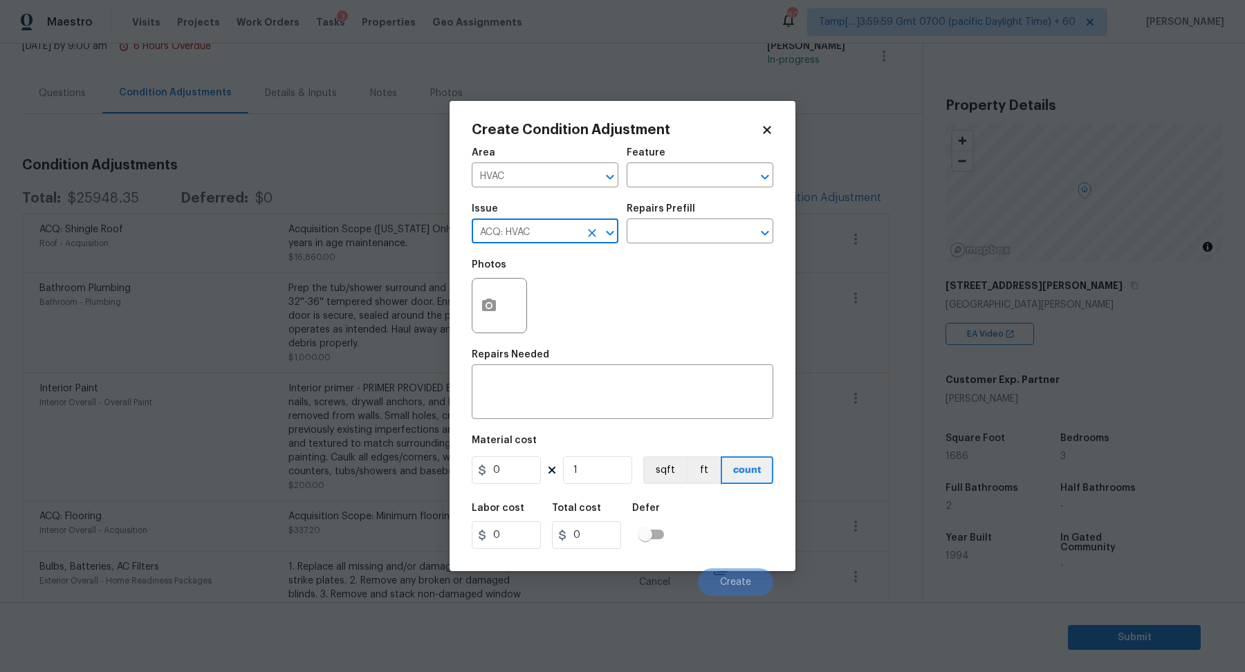
type input "ACQ: HVAC"
click at [688, 215] on div "Repairs Prefill" at bounding box center [700, 213] width 147 height 18
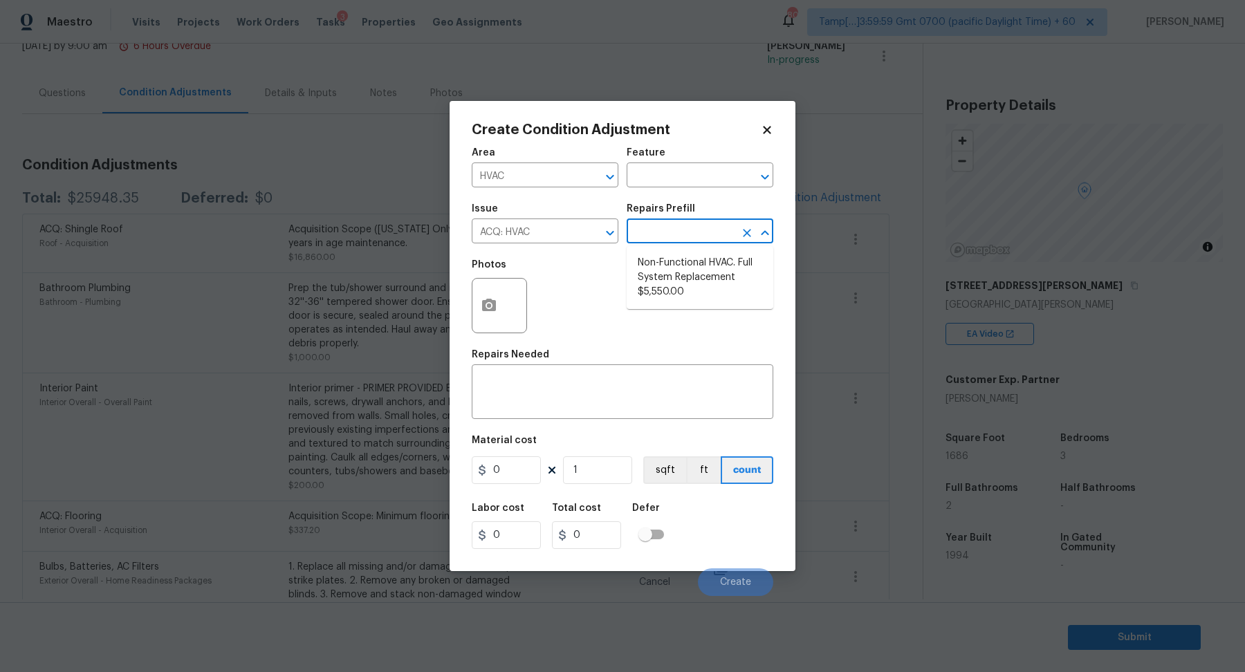
click at [687, 230] on input "text" at bounding box center [681, 232] width 108 height 21
click at [682, 286] on li "Non-Functional HVAC. Full System Replacement $5,550.00" at bounding box center [700, 278] width 147 height 52
type input "Acquisition"
type textarea "Acquisition Scope: Full System Replacement"
type input "5550"
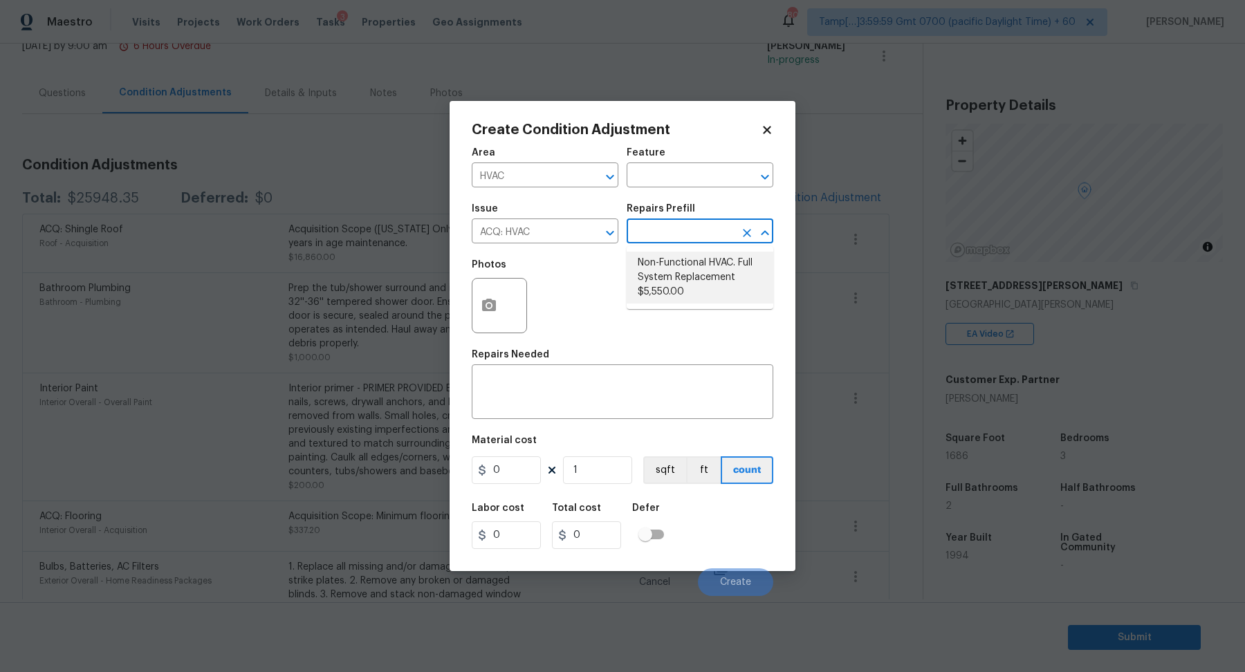
type input "5550"
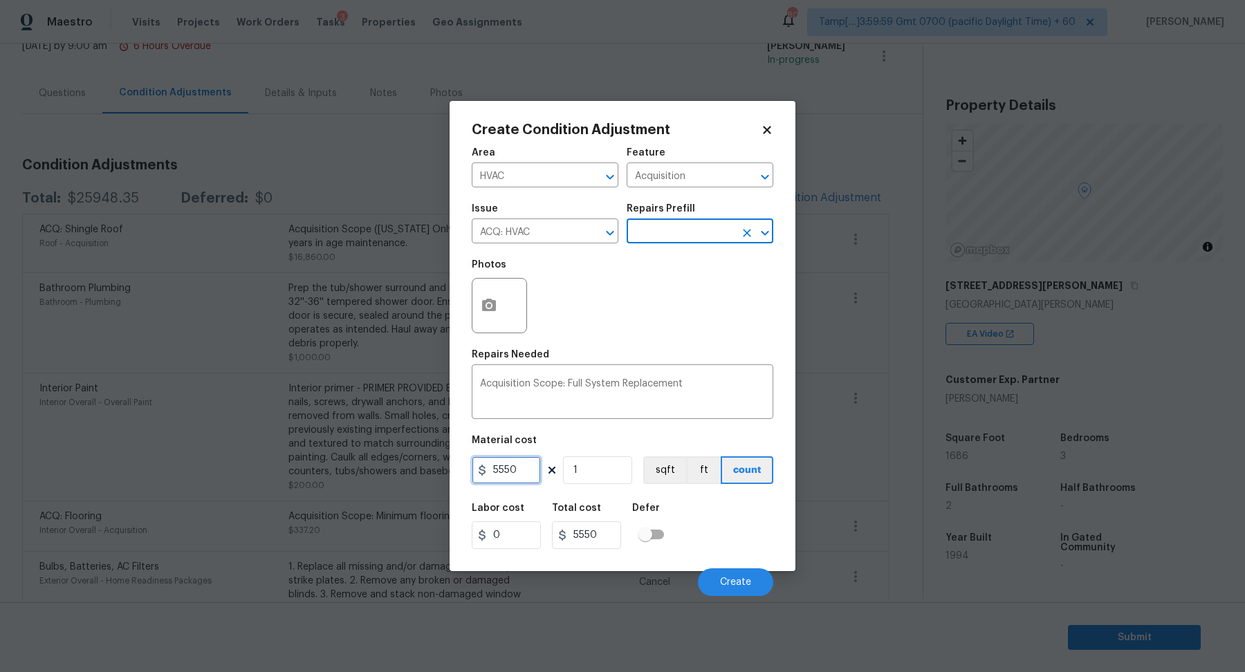
click at [505, 466] on input "5550" at bounding box center [506, 470] width 69 height 28
click at [499, 466] on input "5550" at bounding box center [506, 470] width 69 height 28
type input "6500"
click at [749, 584] on span "Create" at bounding box center [735, 583] width 31 height 10
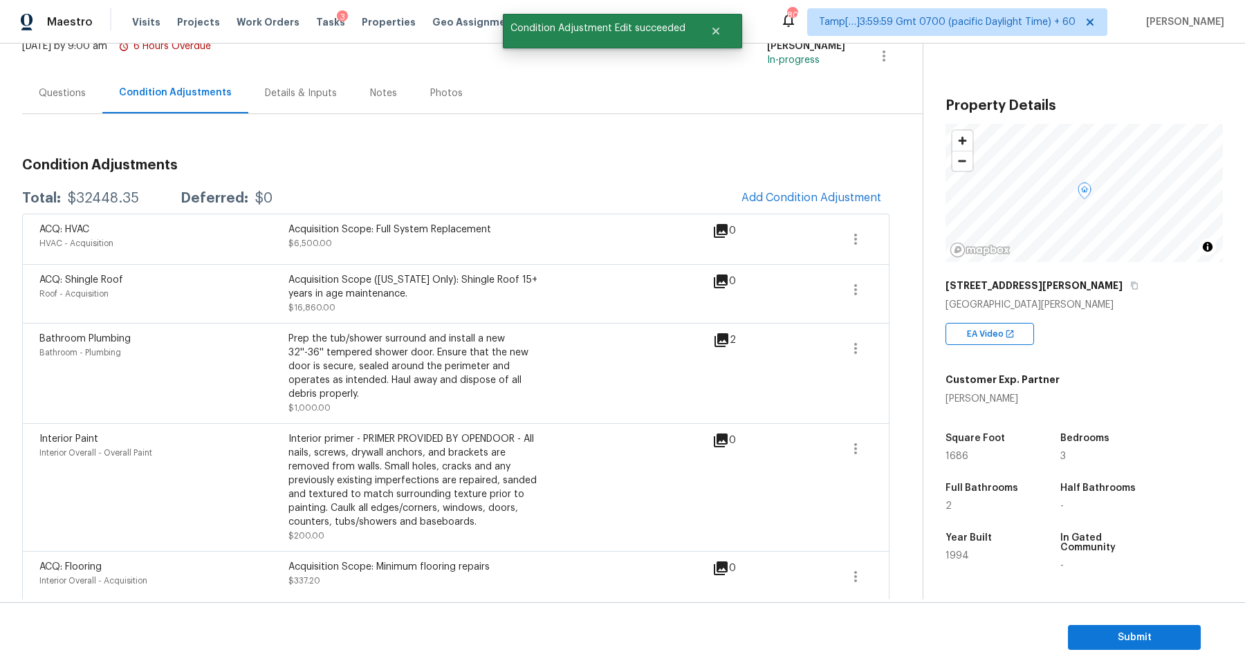
click at [120, 196] on div "$32448.35" at bounding box center [103, 199] width 71 height 14
copy div "$32448.35"
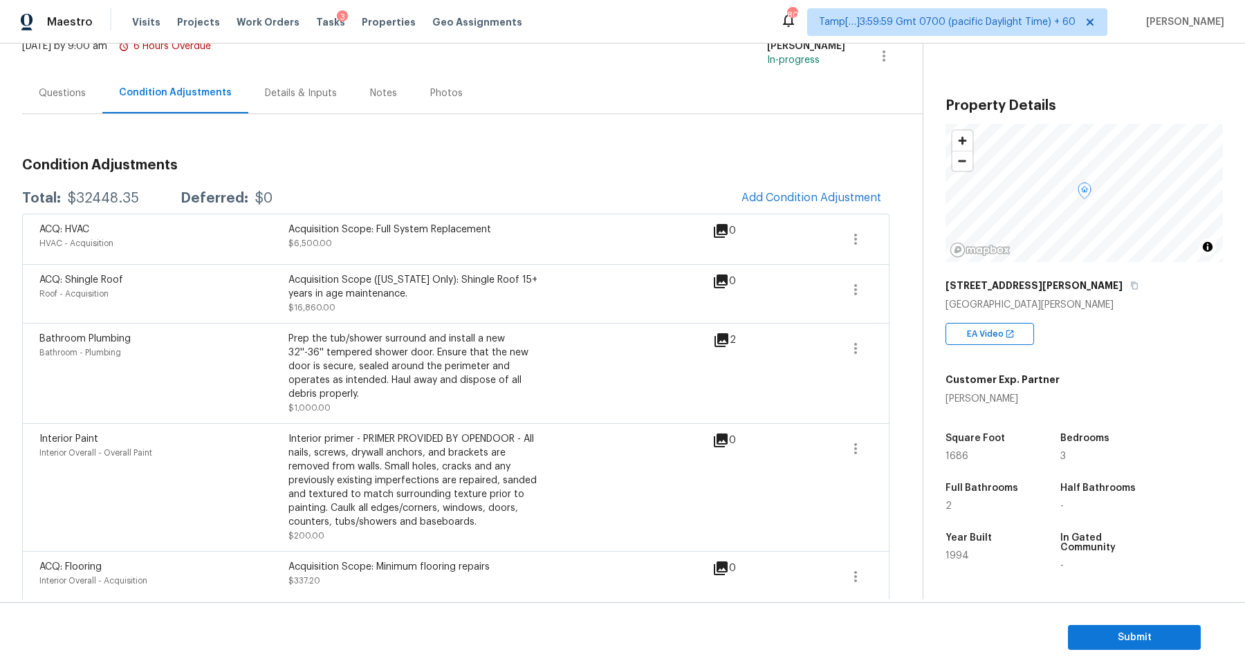
click at [85, 105] on div "Questions" at bounding box center [62, 93] width 80 height 41
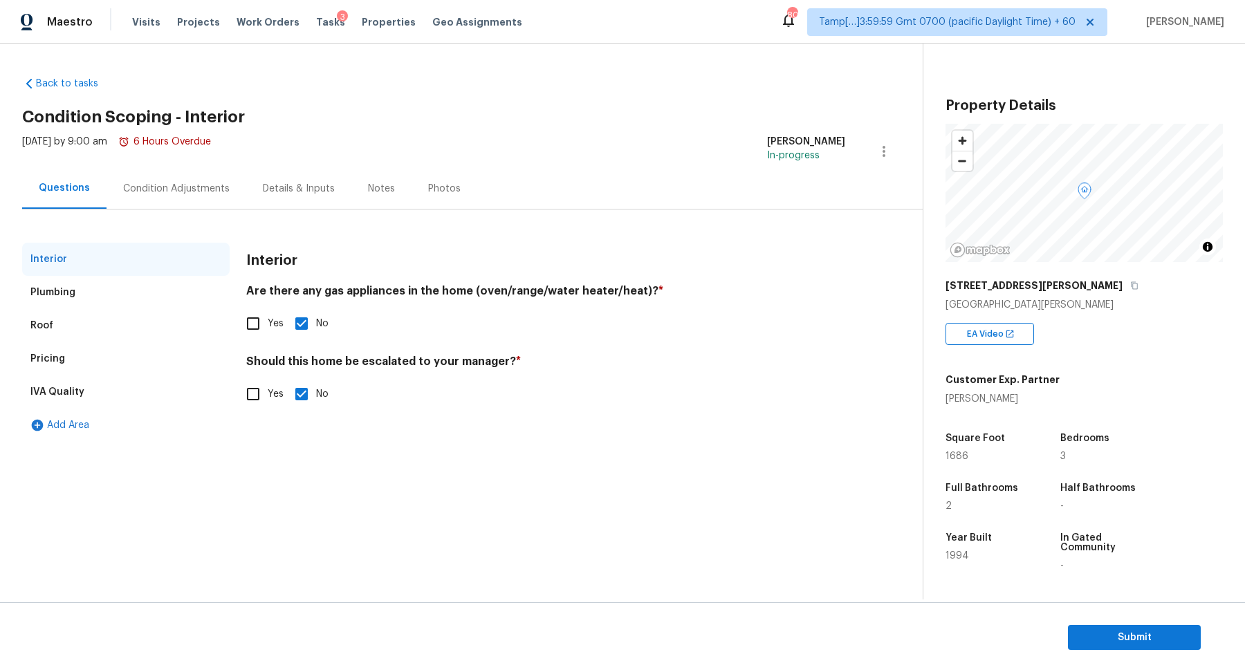
click at [61, 368] on div "Pricing" at bounding box center [125, 358] width 207 height 33
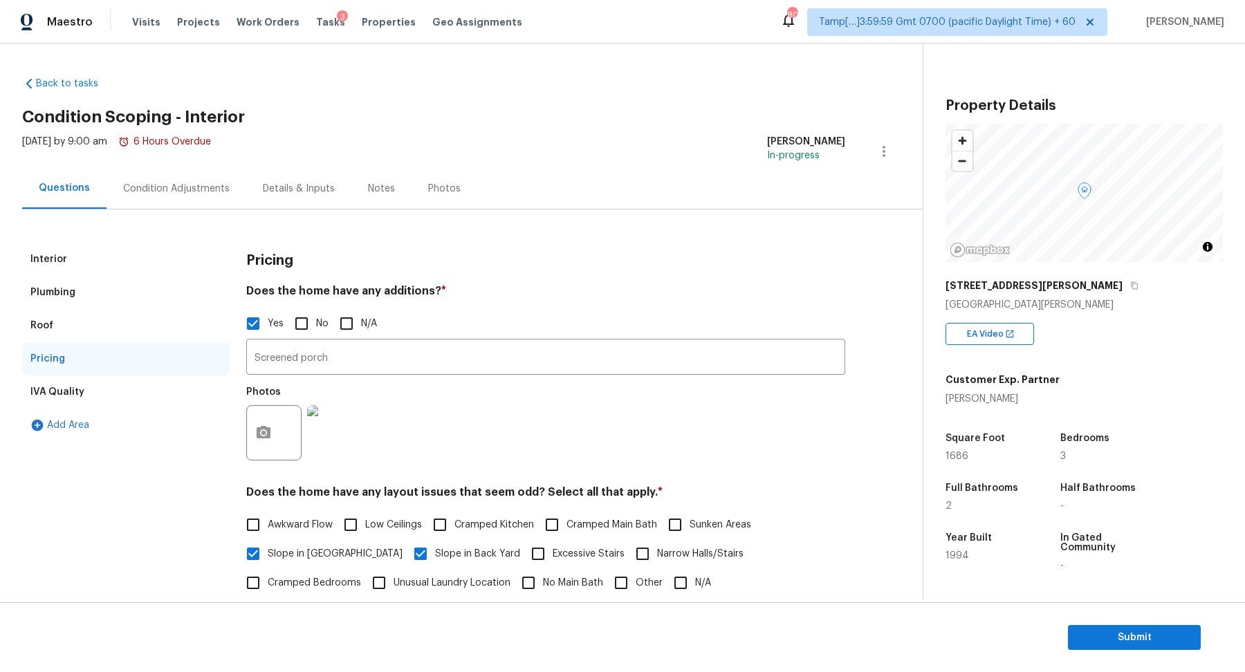
click at [184, 198] on div "Condition Adjustments" at bounding box center [177, 188] width 140 height 41
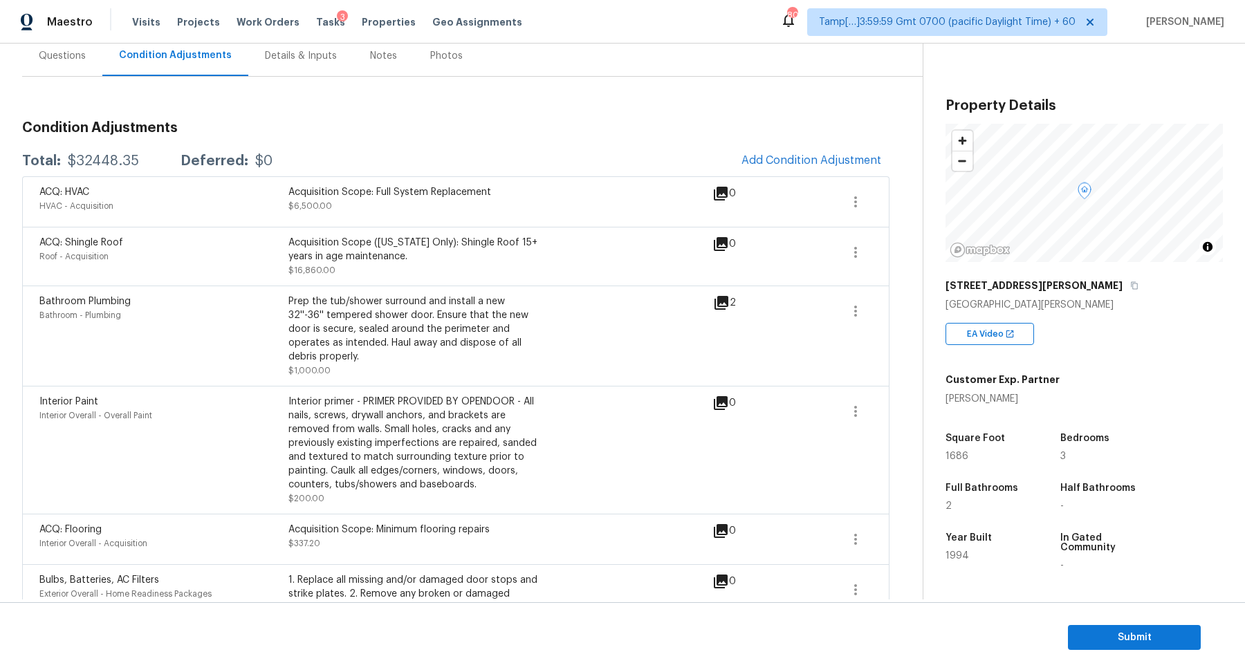
scroll to position [74, 0]
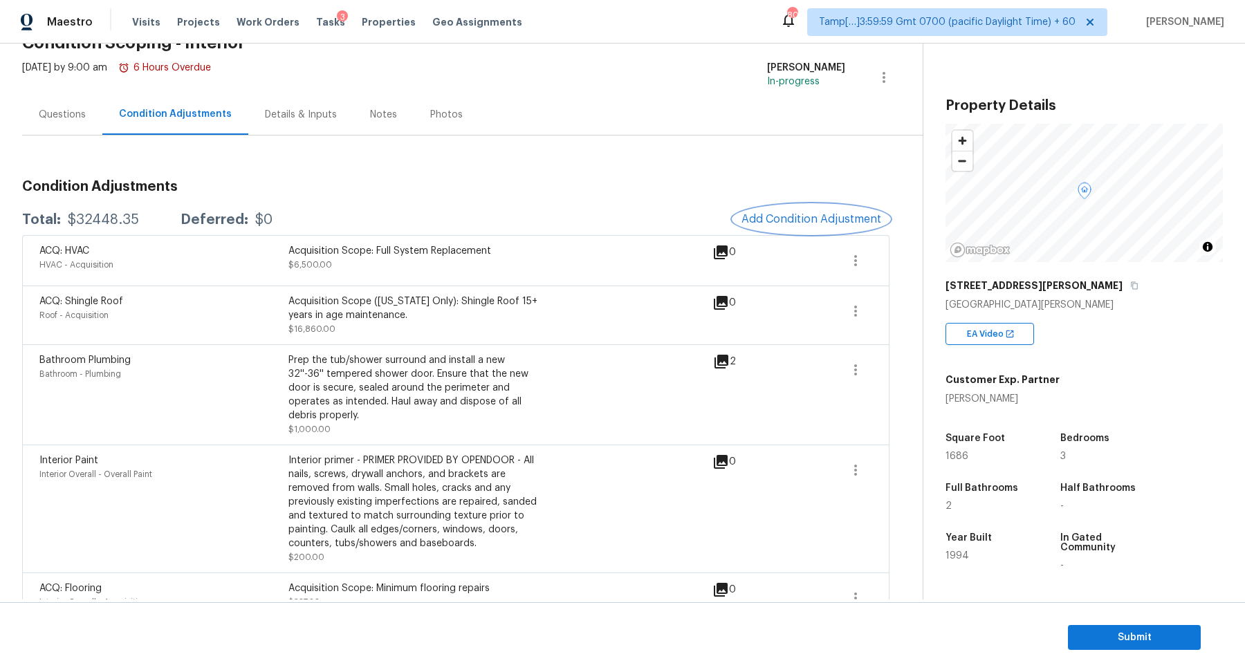
click at [829, 214] on span "Add Condition Adjustment" at bounding box center [811, 219] width 140 height 12
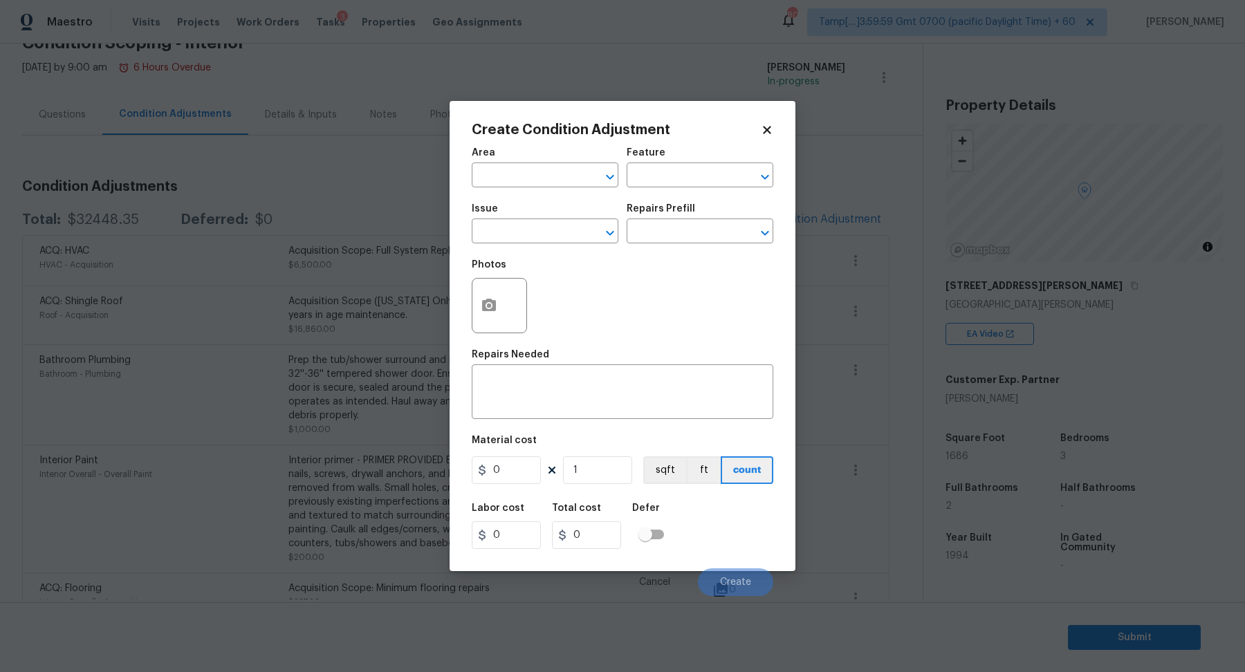
click at [526, 192] on span "Area ​" at bounding box center [545, 168] width 147 height 56
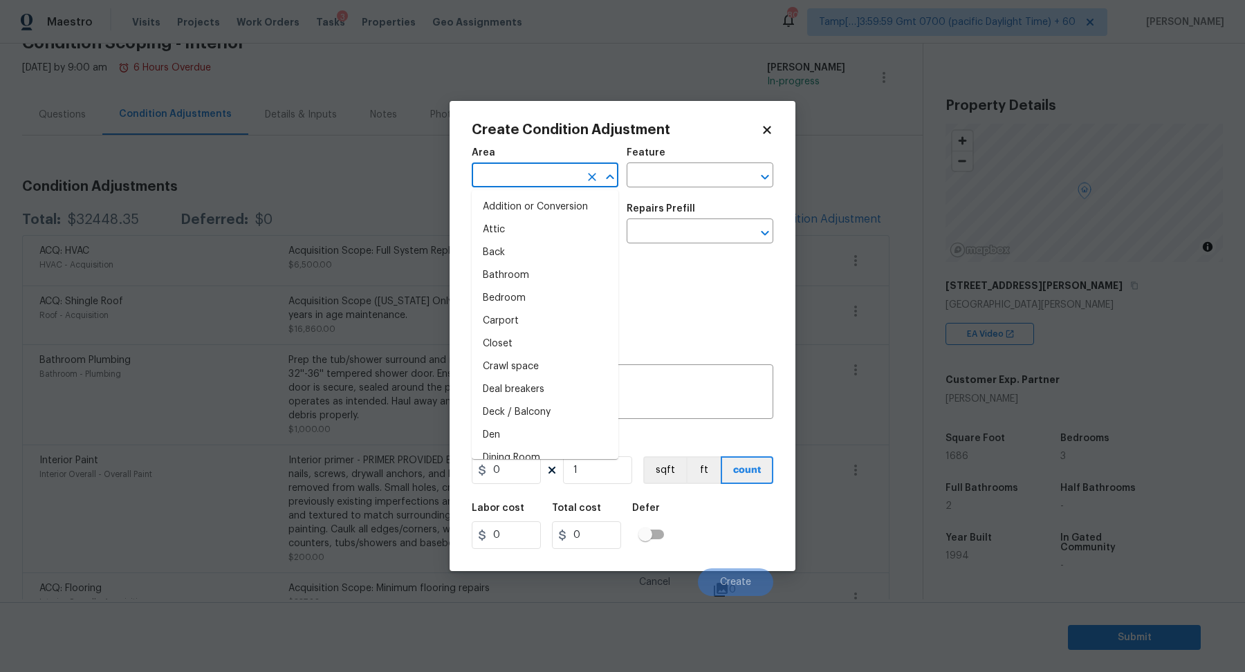
click at [524, 185] on input "text" at bounding box center [526, 176] width 108 height 21
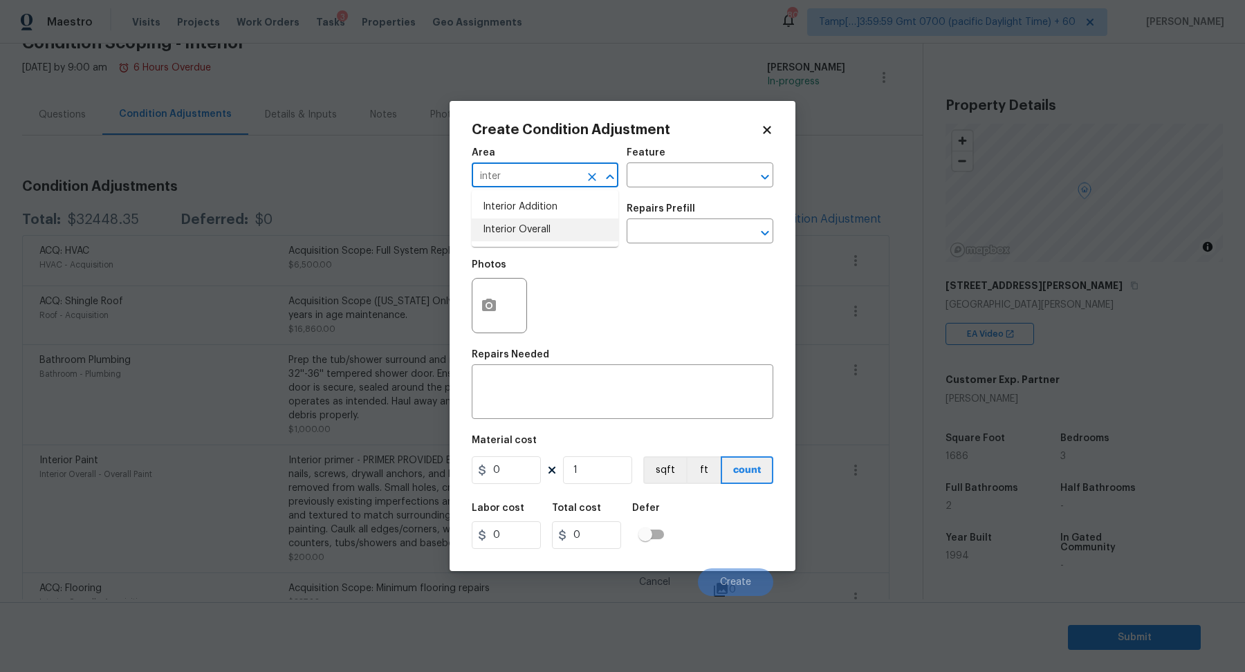
click at [530, 227] on li "Interior Overall" at bounding box center [545, 230] width 147 height 23
type input "Interior Overall"
click at [530, 227] on input "text" at bounding box center [526, 232] width 108 height 21
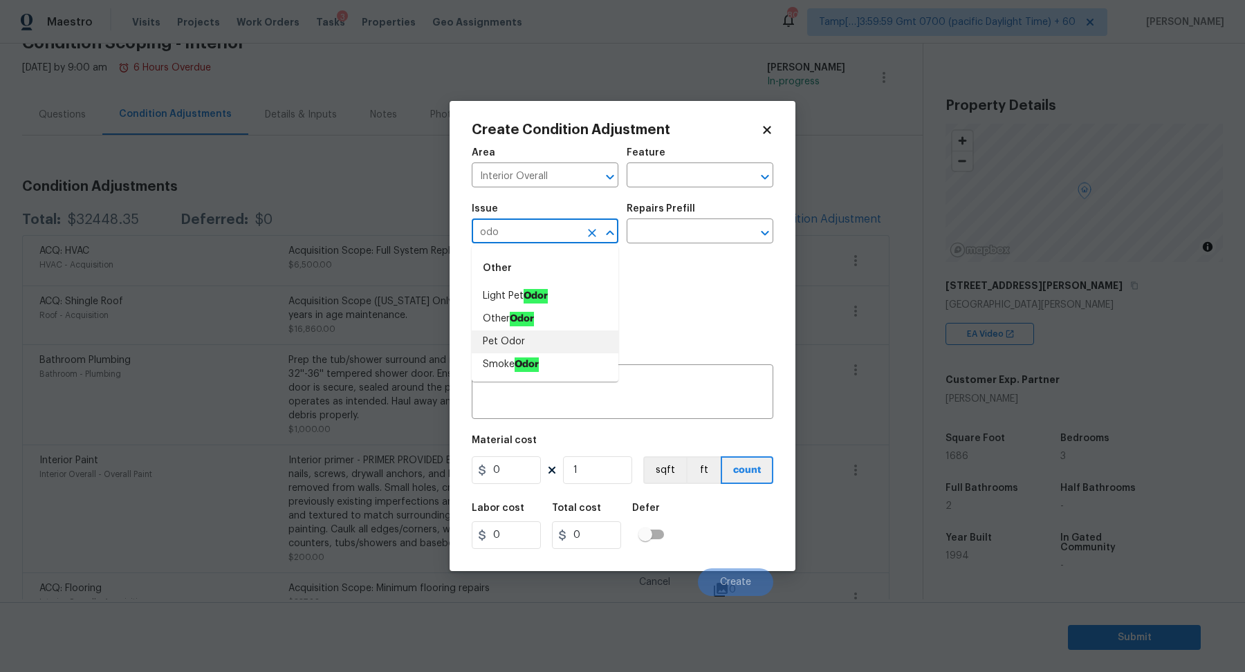
click at [525, 343] on li "Pet Odor" at bounding box center [545, 342] width 147 height 23
type input "Pet Odor"
click at [694, 219] on div "Repairs Prefill" at bounding box center [700, 213] width 147 height 18
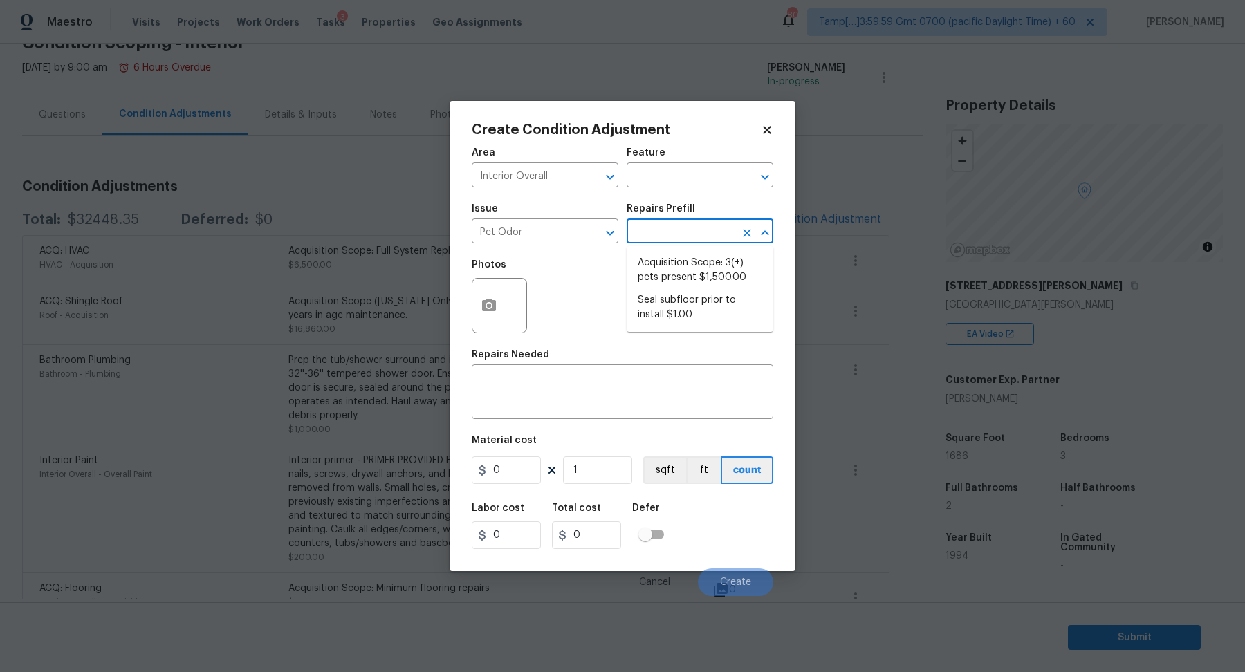
click at [694, 242] on input "text" at bounding box center [681, 232] width 108 height 21
click at [693, 279] on li "Acquisition Scope: 3(+) pets present $1,500.00" at bounding box center [700, 270] width 147 height 37
type textarea "Acquisition Scope: 3(+) pets present"
type input "1500"
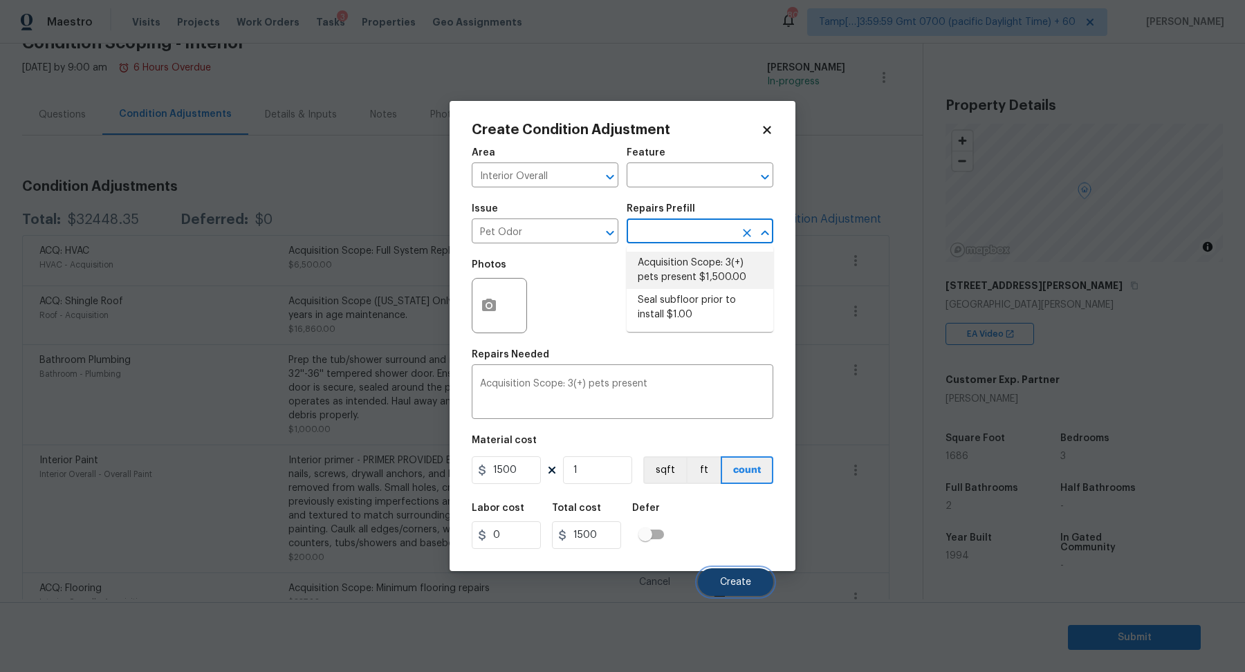
click at [745, 580] on span "Create" at bounding box center [735, 583] width 31 height 10
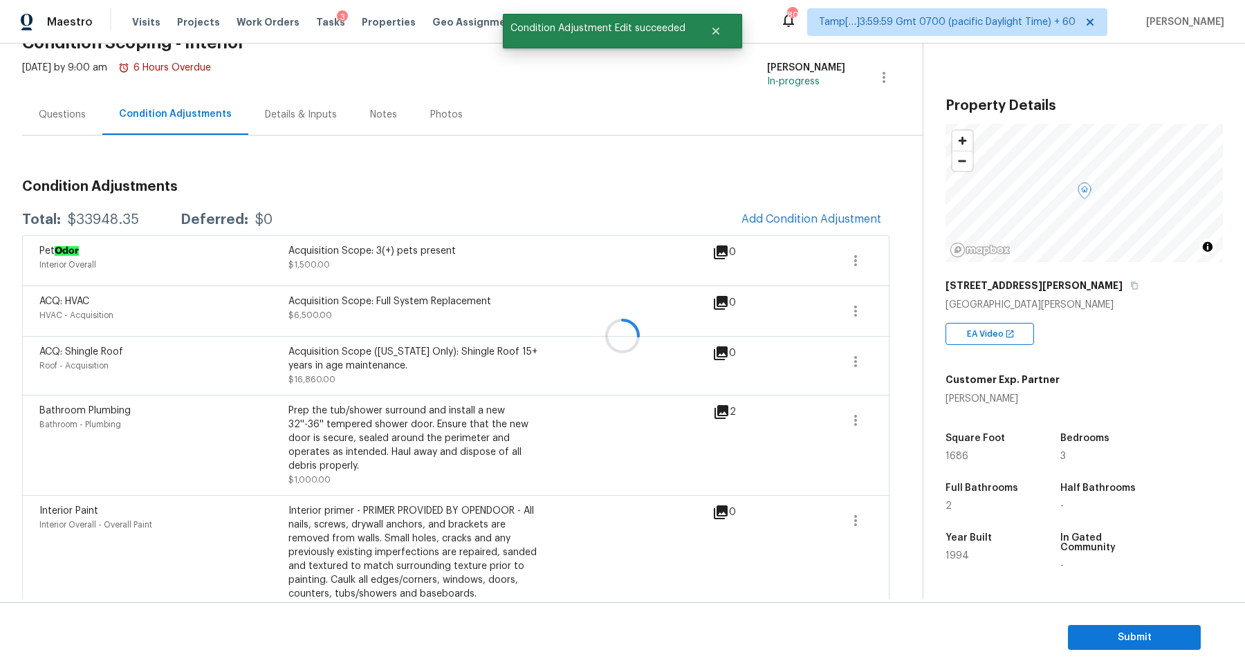
click at [118, 220] on div "$33948.35" at bounding box center [103, 220] width 71 height 14
copy div "$33948.35"
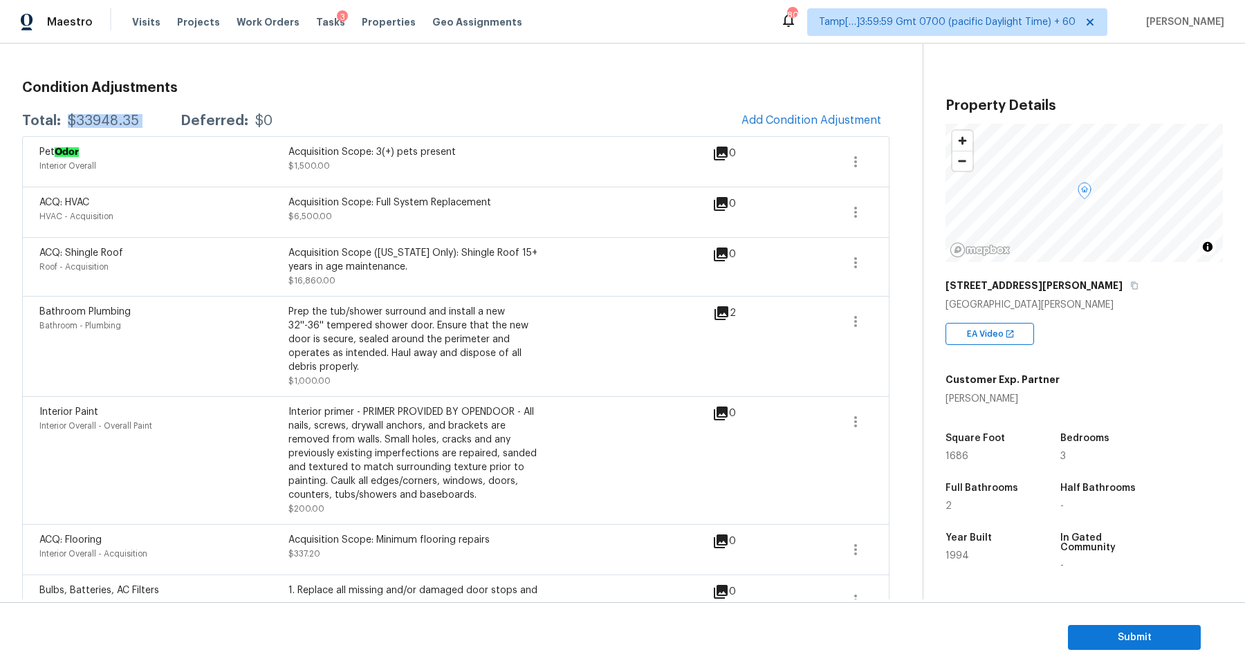
scroll to position [253, 0]
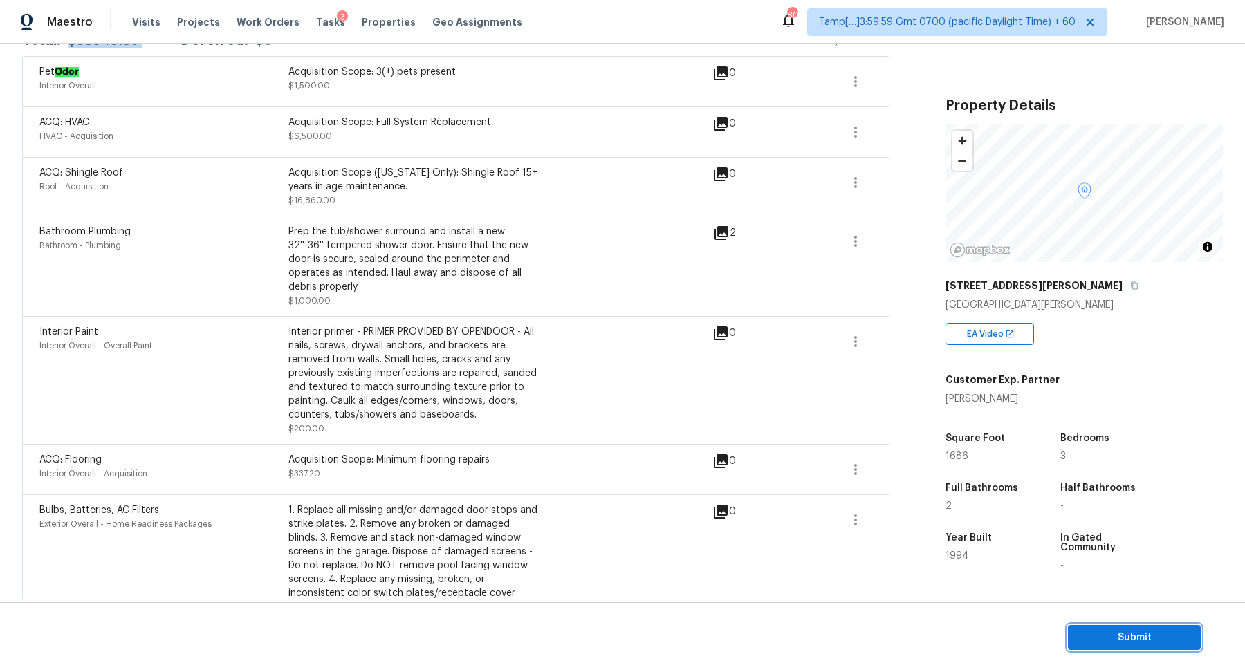
click at [1111, 643] on span "Submit" at bounding box center [1134, 637] width 111 height 17
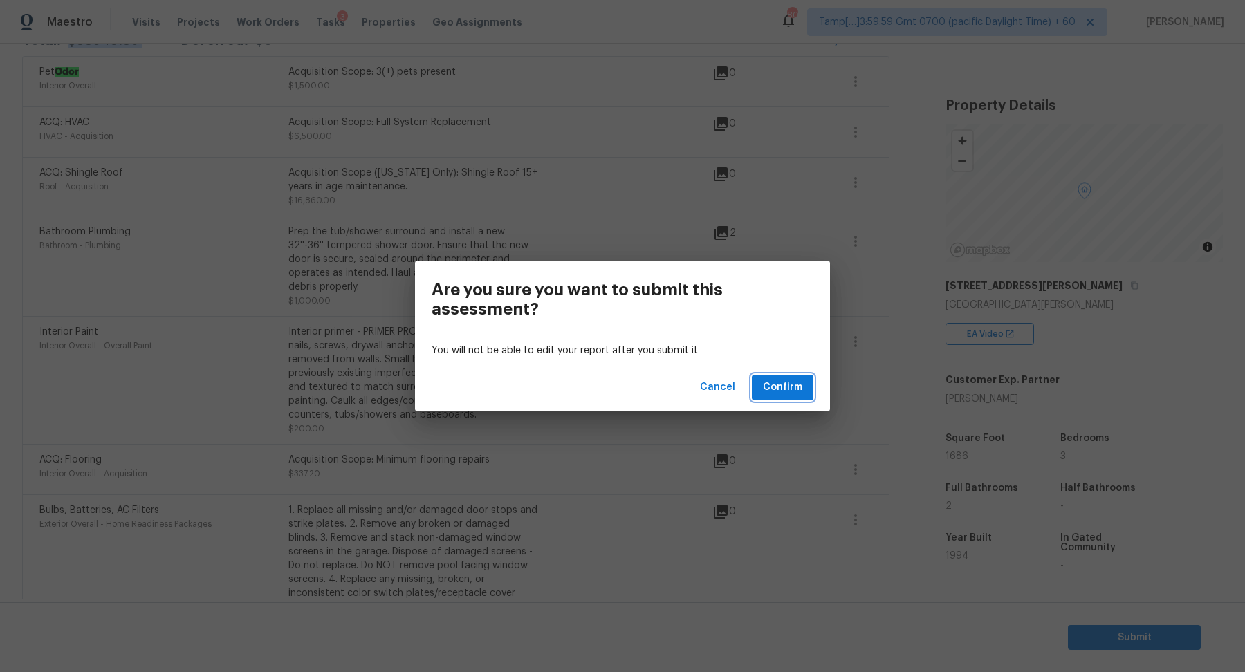
click at [768, 382] on span "Confirm" at bounding box center [782, 387] width 39 height 17
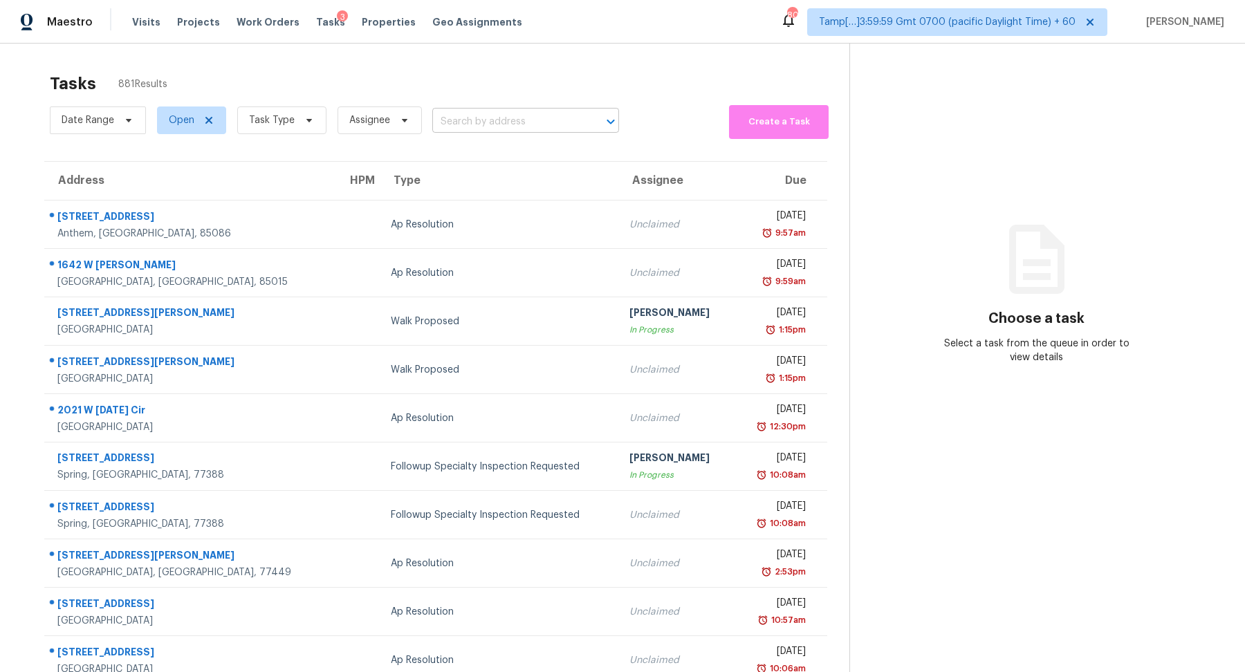
click at [445, 111] on input "text" at bounding box center [506, 121] width 148 height 21
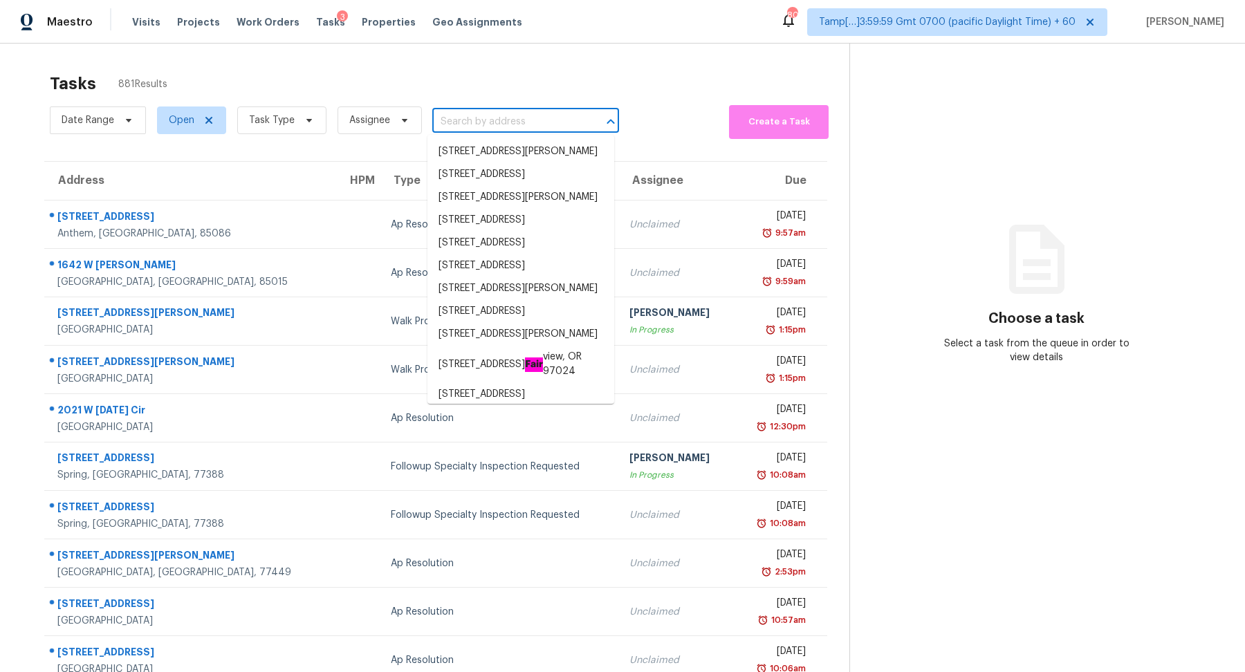
paste input "7251 Leemel Dr West Chester OH 45069"
type input "7251 Leemel Dr West Chester OH 45069"
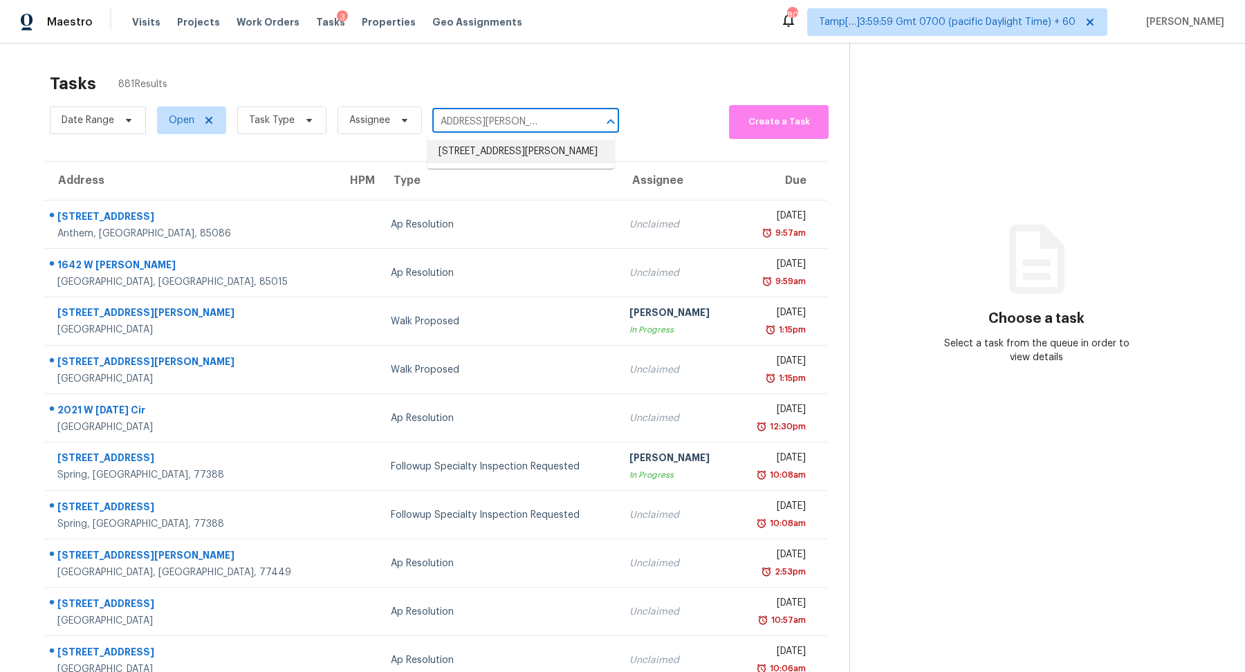
click at [516, 151] on li "7251 Leemel Dr, West Chester, OH 45069" at bounding box center [520, 151] width 187 height 23
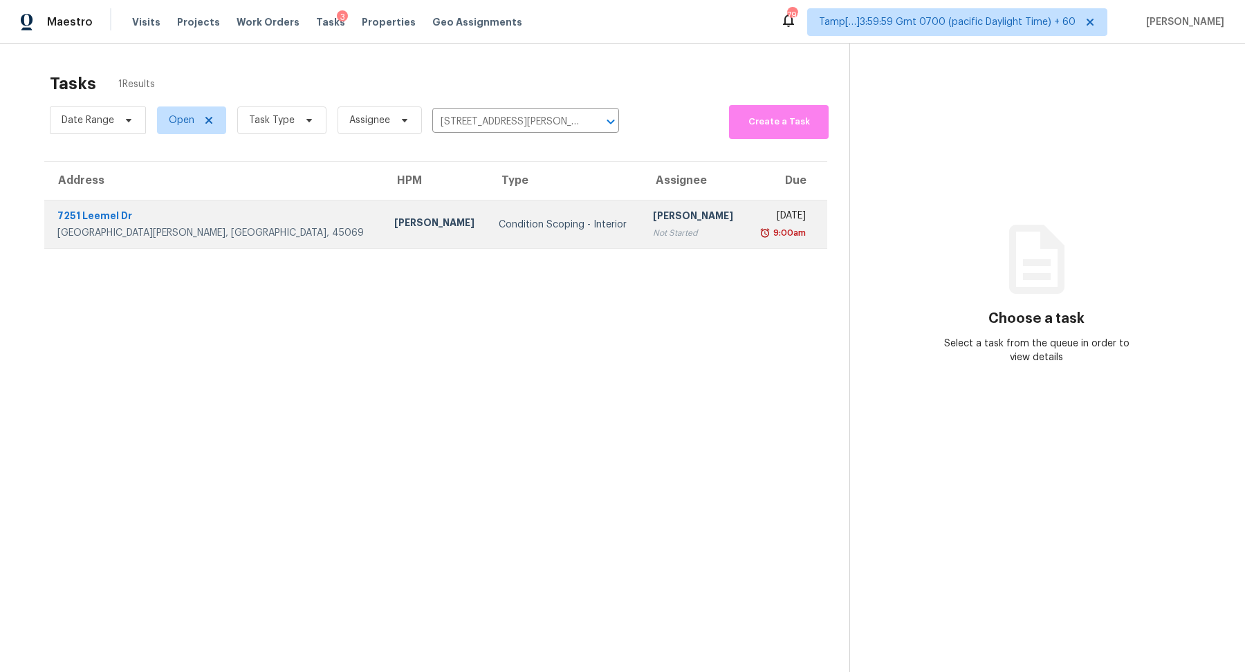
click at [518, 223] on div "Condition Scoping - Interior" at bounding box center [564, 225] width 131 height 14
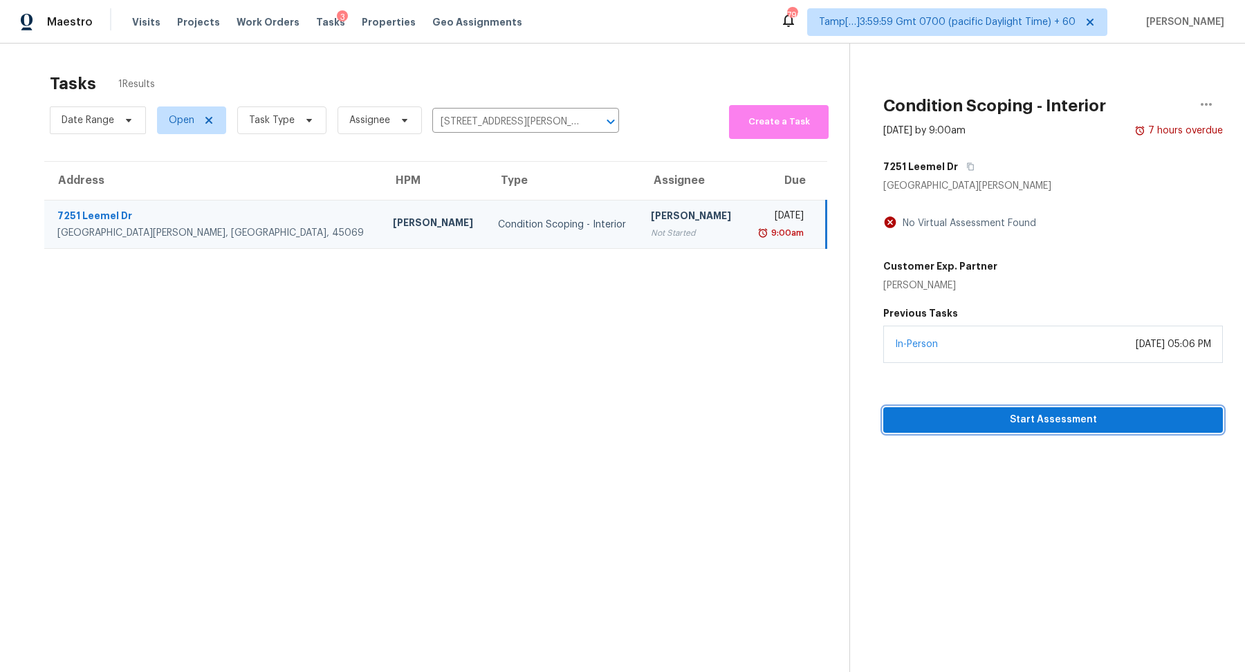
click at [1009, 427] on span "Start Assessment" at bounding box center [1052, 420] width 317 height 17
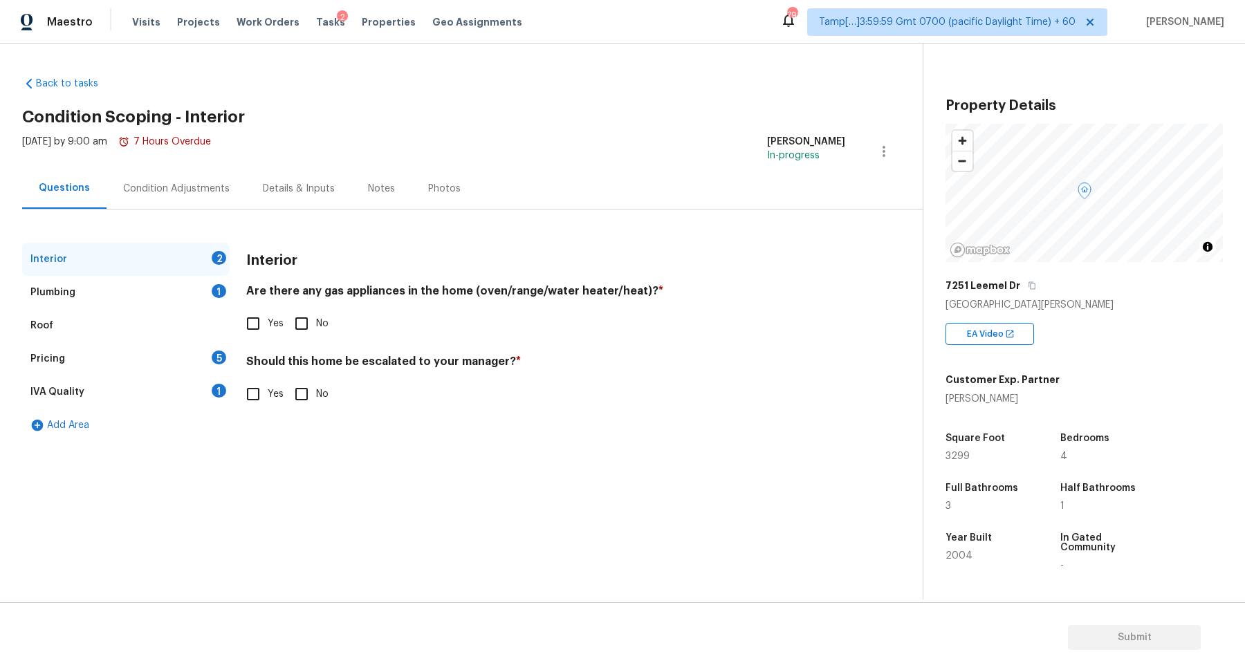
click at [303, 326] on input "No" at bounding box center [301, 323] width 29 height 29
checkbox input "true"
click at [267, 407] on input "Yes" at bounding box center [253, 394] width 29 height 29
checkbox input "true"
click at [257, 490] on button "button" at bounding box center [263, 504] width 33 height 54
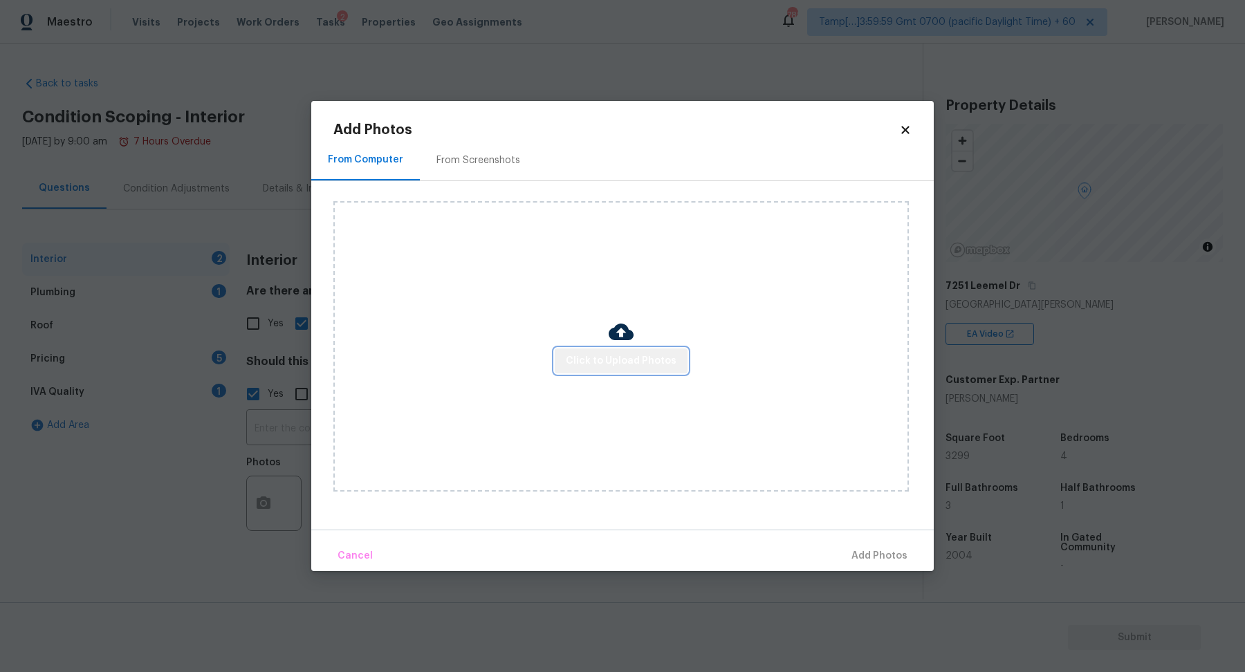
click at [625, 369] on button "Click to Upload Photos" at bounding box center [621, 362] width 133 height 26
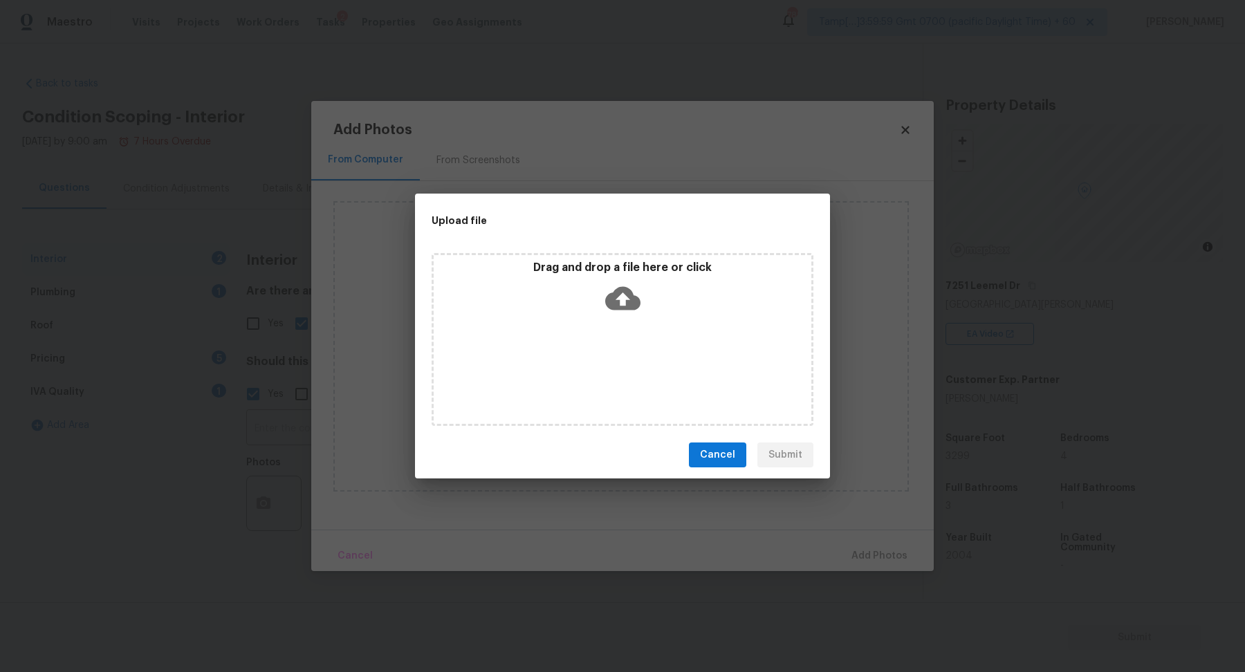
click at [629, 351] on div "Drag and drop a file here or click" at bounding box center [623, 339] width 382 height 173
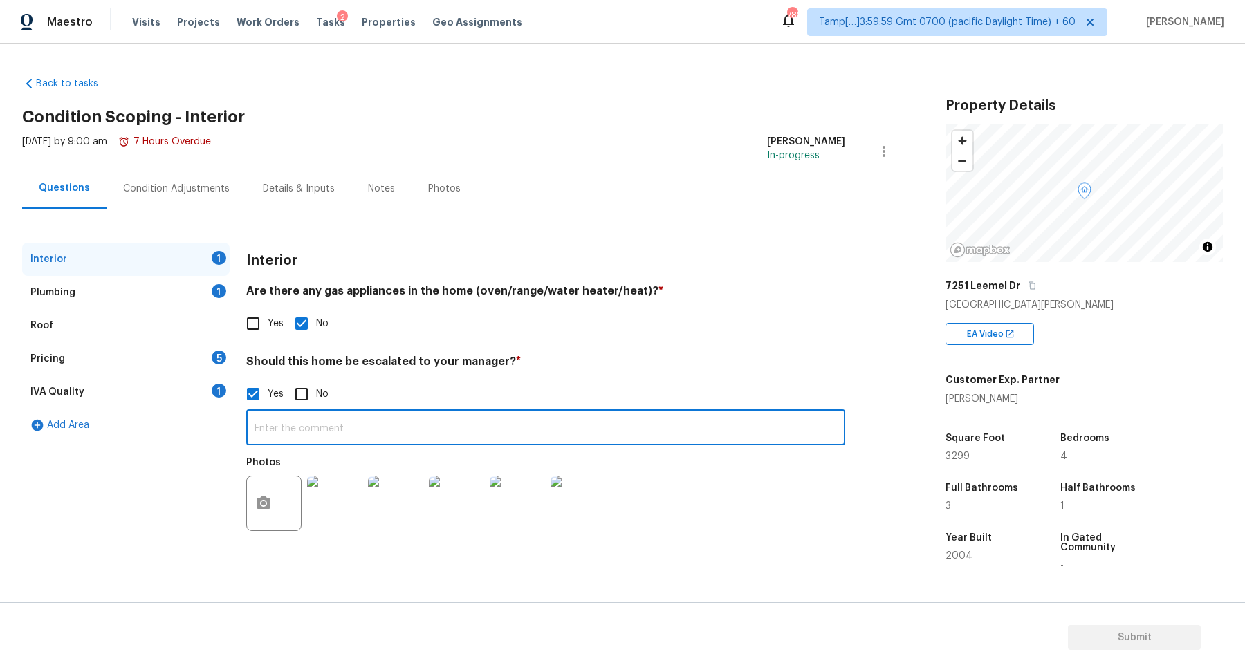
click at [394, 423] on input "text" at bounding box center [545, 429] width 599 height 33
paste input "lorem://ipsumd.sit.ame.co/adIp3elI5SedDOEIU Tempor inc utlabo etdol magn A enim…"
drag, startPoint x: 609, startPoint y: 429, endPoint x: 1244, endPoint y: 434, distance: 634.9
click at [1244, 434] on body "Maestro Visits Projects Work Orders Tasks 2 Properties Geo Assignments 788 Tamp…" at bounding box center [622, 336] width 1245 height 672
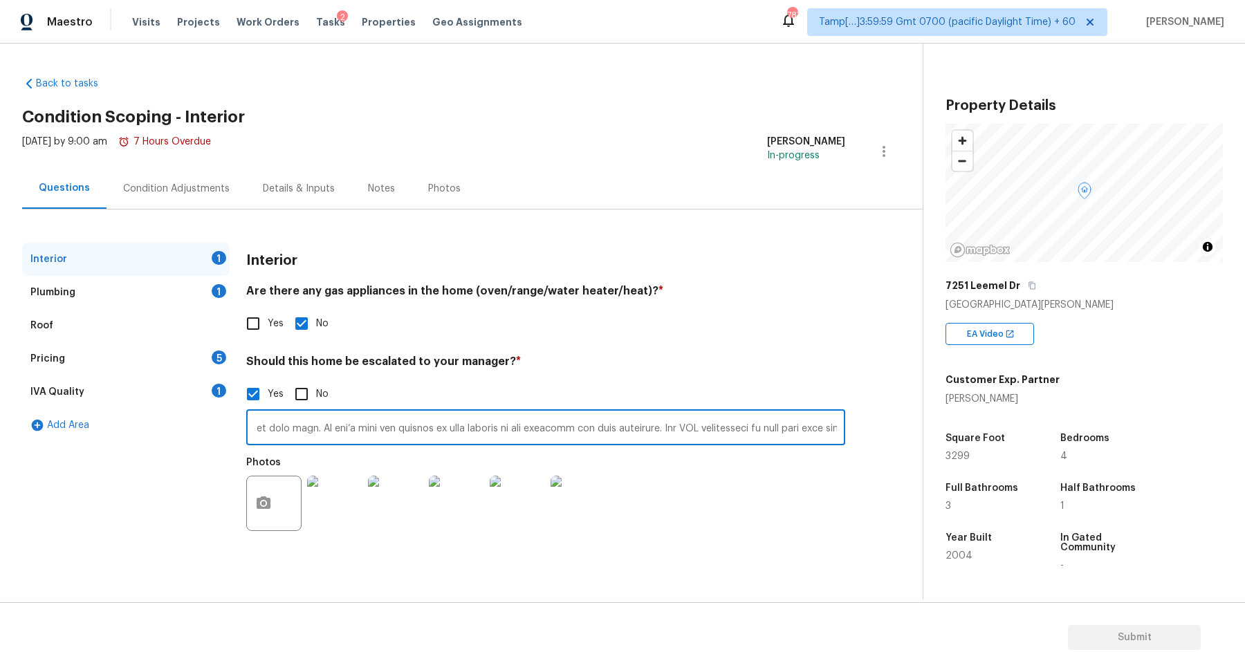
scroll to position [0, 4347]
type input "https://photos.app.goo.gl/vtVs1hiP7MuzQNSKA Please see google photo link I thin…"
click at [973, 373] on h5 "Customer Exp. Partner" at bounding box center [1002, 380] width 114 height 14
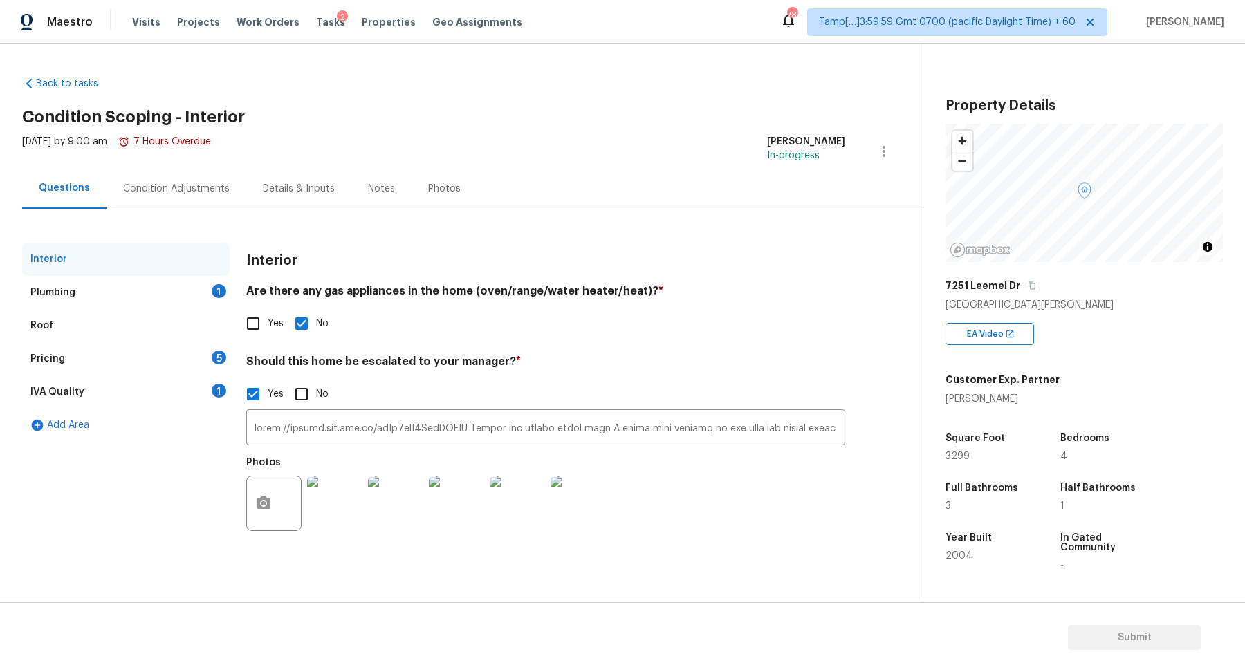
click at [214, 291] on div "1" at bounding box center [219, 291] width 15 height 14
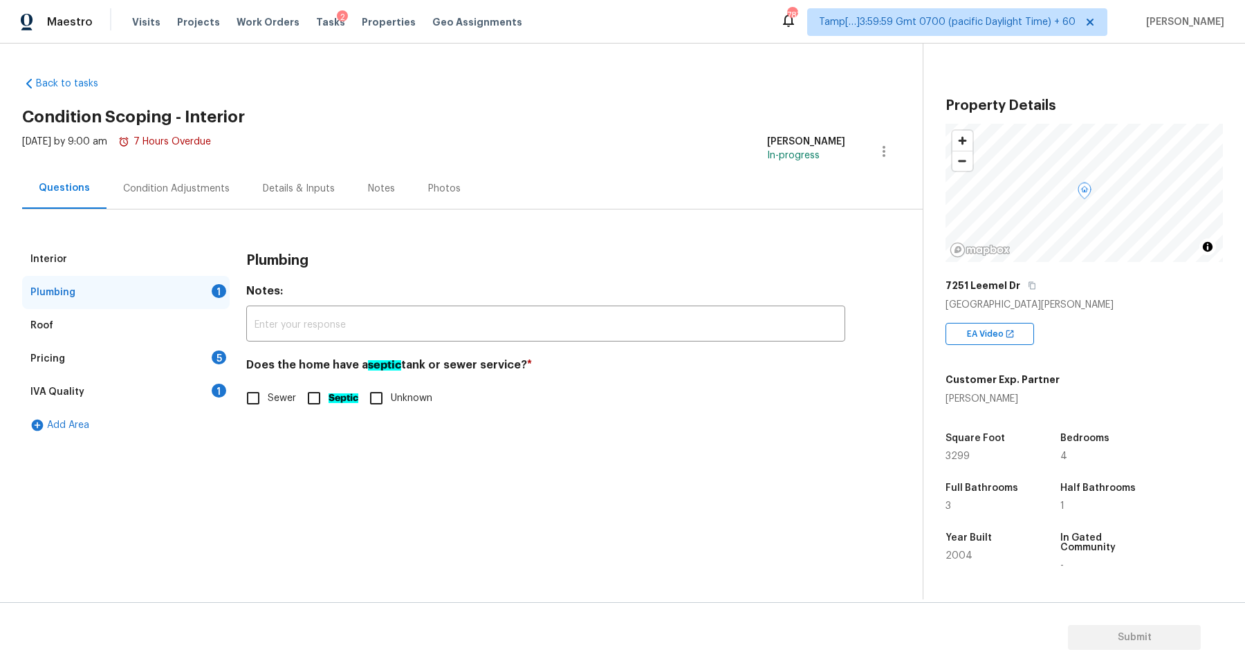
click at [246, 424] on div "Plumbing Notes: ​ Does the home have a septic tank or sewer service? * Sewer Se…" at bounding box center [545, 336] width 599 height 187
click at [259, 401] on input "Sewer" at bounding box center [253, 398] width 29 height 29
checkbox input "true"
click at [203, 344] on div "Pricing 5" at bounding box center [125, 358] width 207 height 33
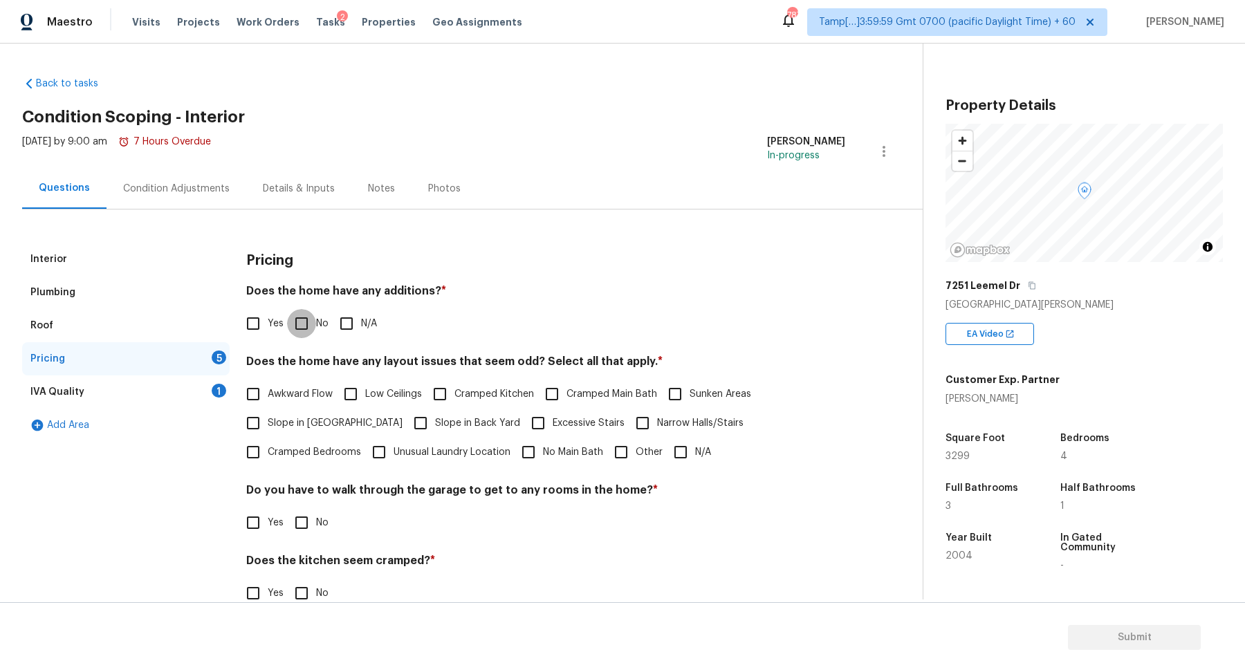
click at [314, 325] on input "No" at bounding box center [301, 323] width 29 height 29
checkbox input "true"
click at [288, 418] on span "Slope in Front Yard" at bounding box center [335, 423] width 135 height 15
click at [268, 418] on input "Slope in Front Yard" at bounding box center [253, 423] width 29 height 29
checkbox input "true"
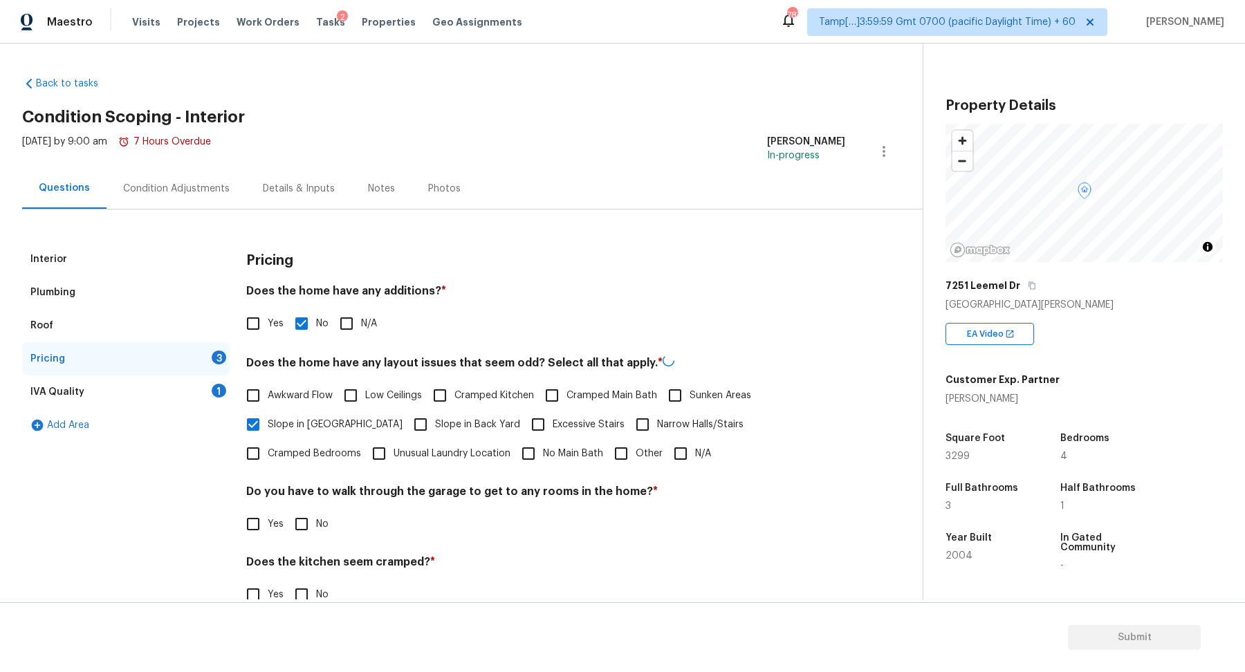
click at [435, 420] on span "Slope in Back Yard" at bounding box center [477, 425] width 85 height 15
click at [406, 420] on input "Slope in Back Yard" at bounding box center [420, 424] width 29 height 29
checkbox input "true"
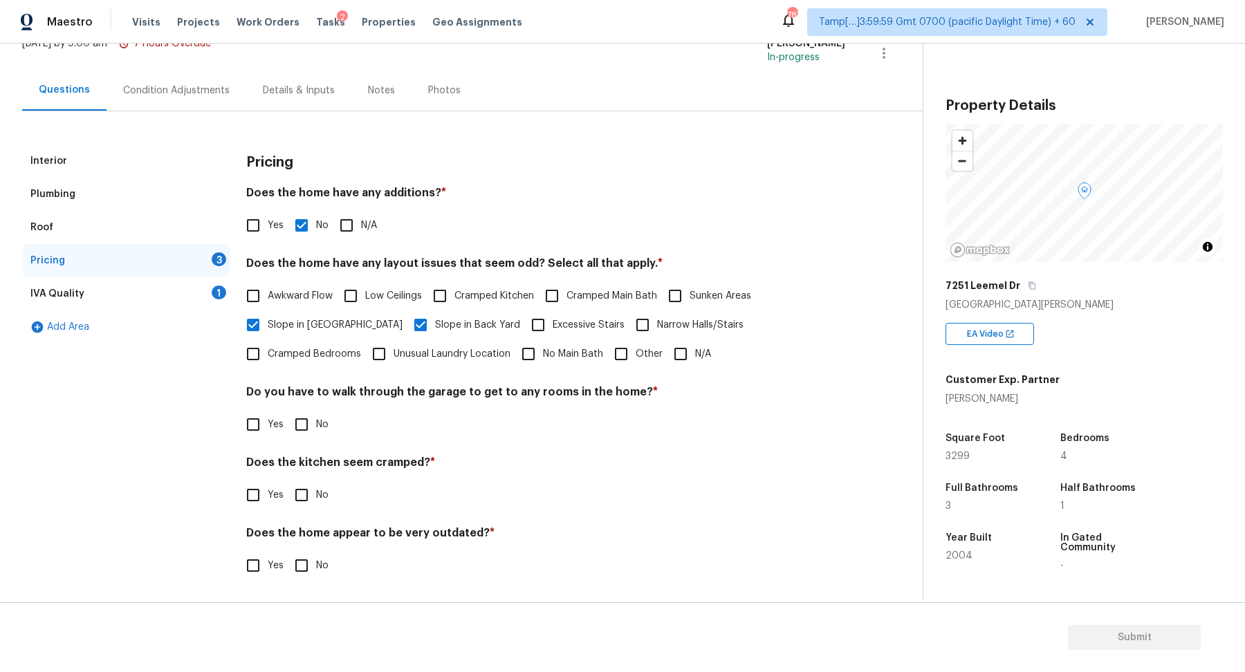
click at [297, 421] on input "No" at bounding box center [301, 424] width 29 height 29
checkbox input "true"
click at [287, 481] on input "No" at bounding box center [301, 495] width 29 height 29
checkbox input "true"
click at [287, 553] on input "No" at bounding box center [301, 567] width 29 height 29
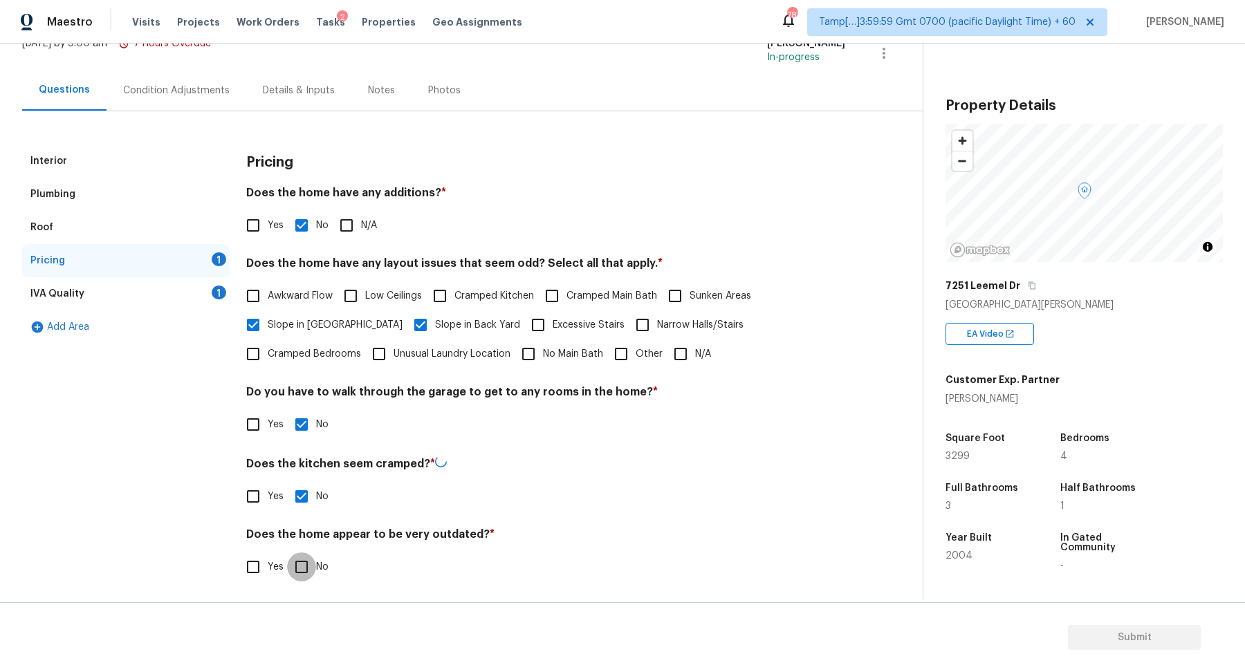
checkbox input "true"
click at [694, 306] on label "Sunken Areas" at bounding box center [706, 295] width 91 height 29
click at [690, 306] on input "Sunken Areas" at bounding box center [675, 295] width 29 height 29
checkbox input "true"
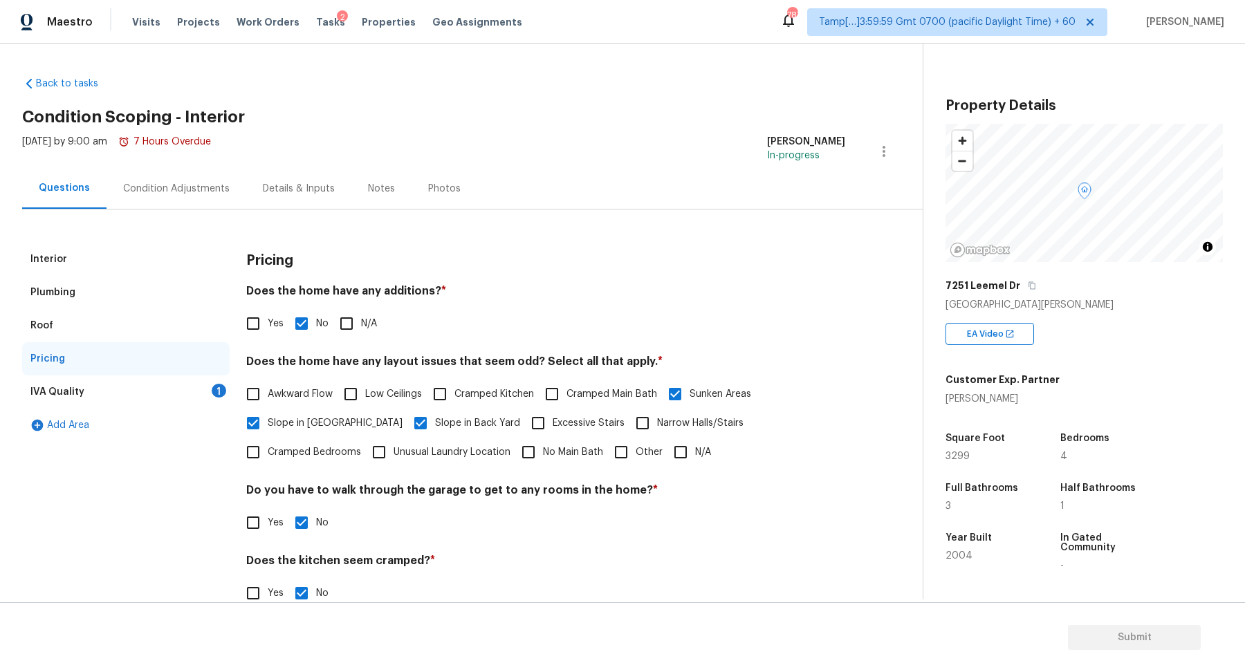
click at [193, 396] on div "IVA Quality 1" at bounding box center [125, 392] width 207 height 33
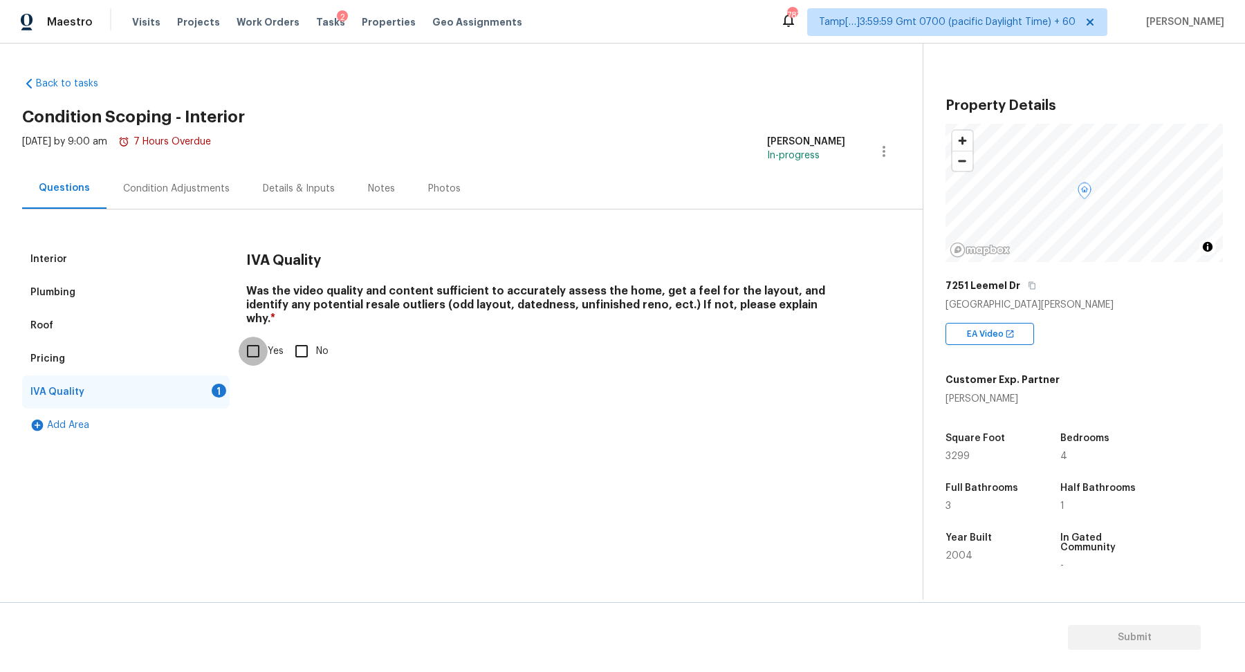
click at [264, 337] on input "Yes" at bounding box center [253, 351] width 29 height 29
checkbox input "true"
click at [207, 179] on div "Condition Adjustments" at bounding box center [177, 188] width 140 height 41
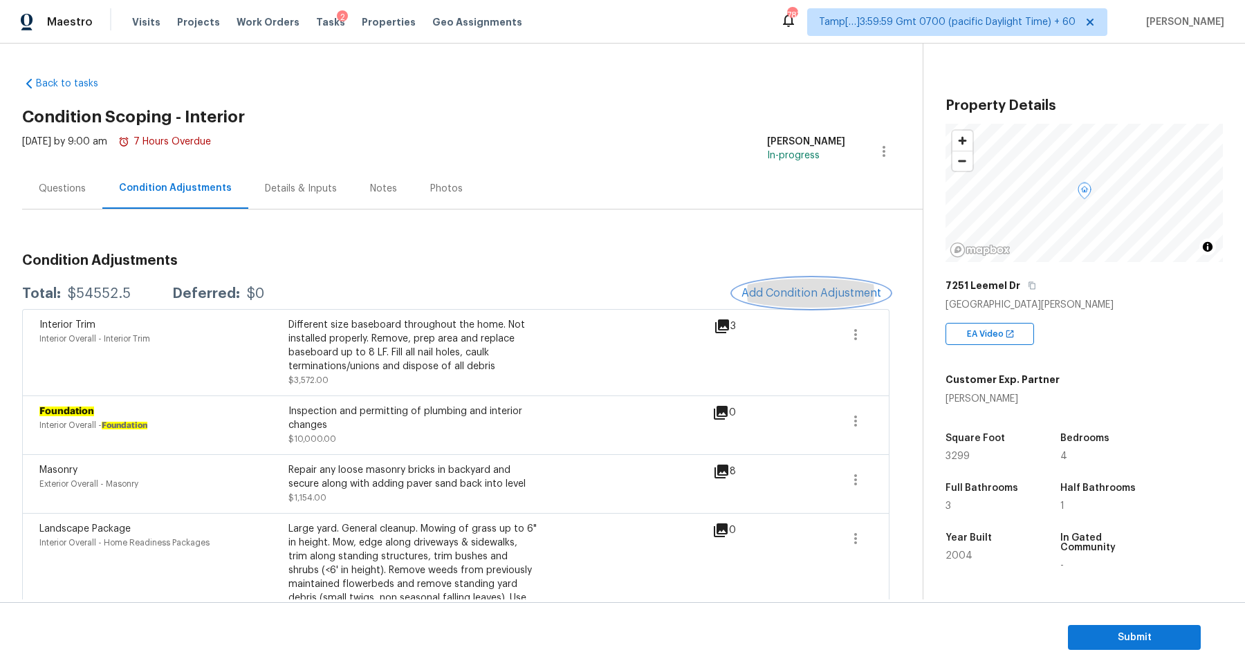
click at [794, 300] on button "Add Condition Adjustment" at bounding box center [811, 293] width 156 height 29
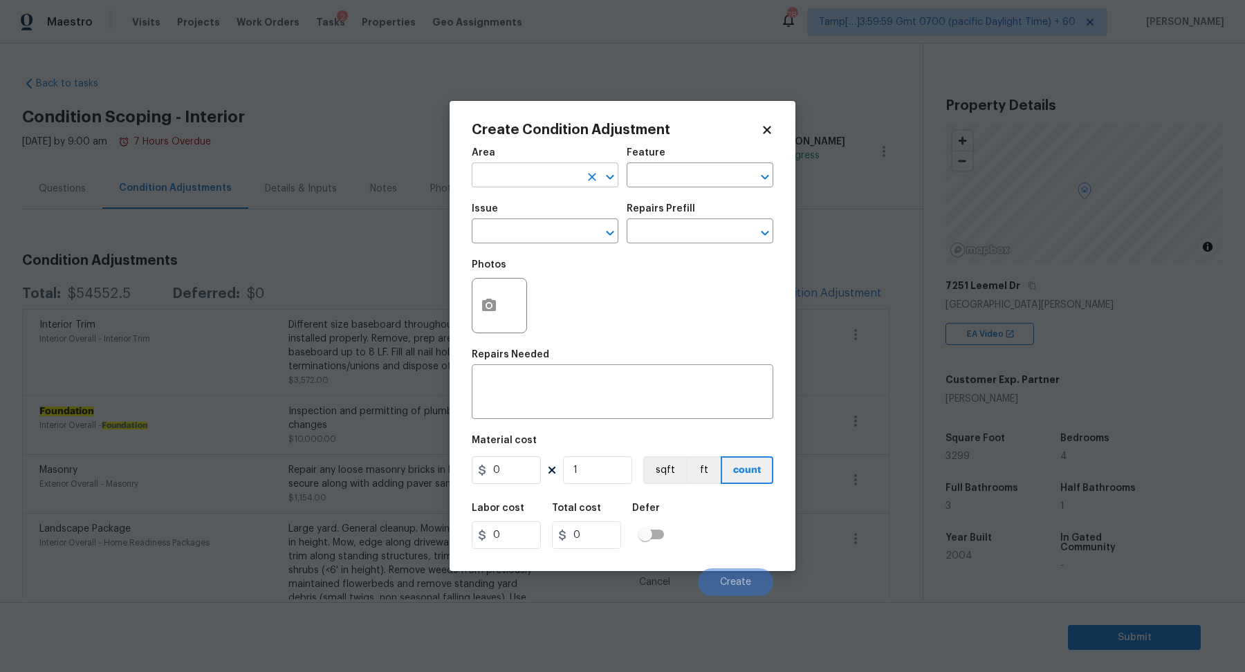
click at [507, 169] on input "text" at bounding box center [526, 176] width 108 height 21
click at [571, 225] on li "Interior Overall" at bounding box center [545, 230] width 147 height 23
type input "Interior Overall"
click at [571, 225] on input "text" at bounding box center [526, 232] width 108 height 21
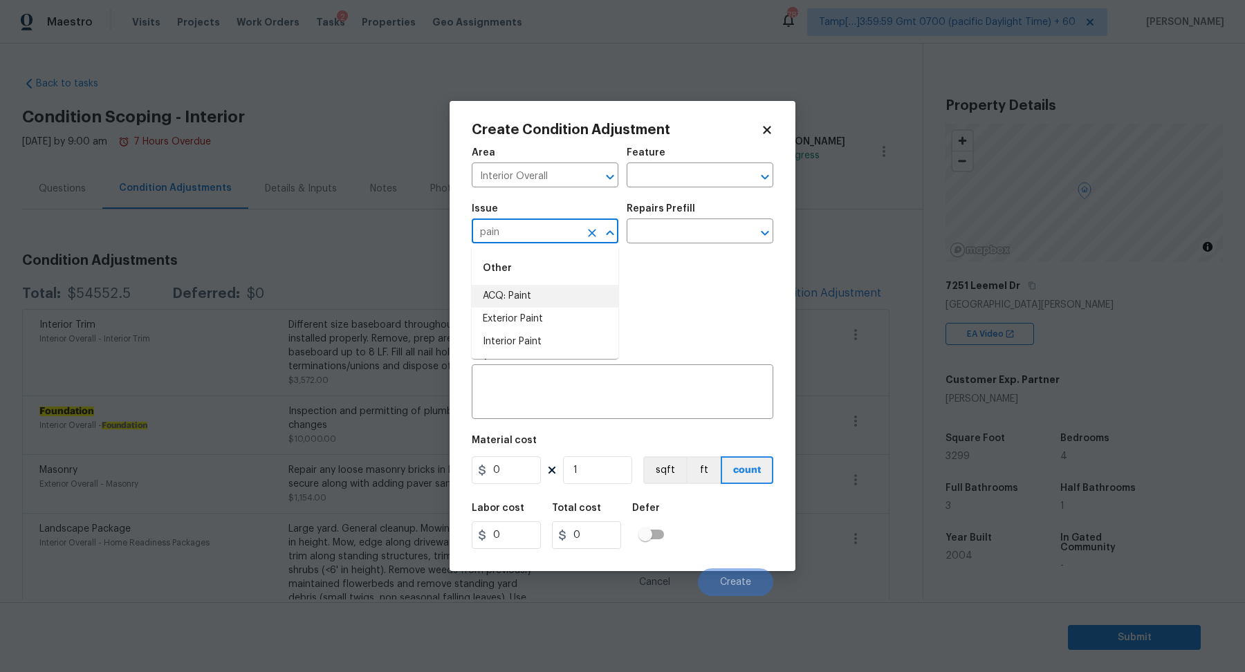
click at [534, 300] on li "ACQ: Paint" at bounding box center [545, 296] width 147 height 23
type input "ACQ: Paint"
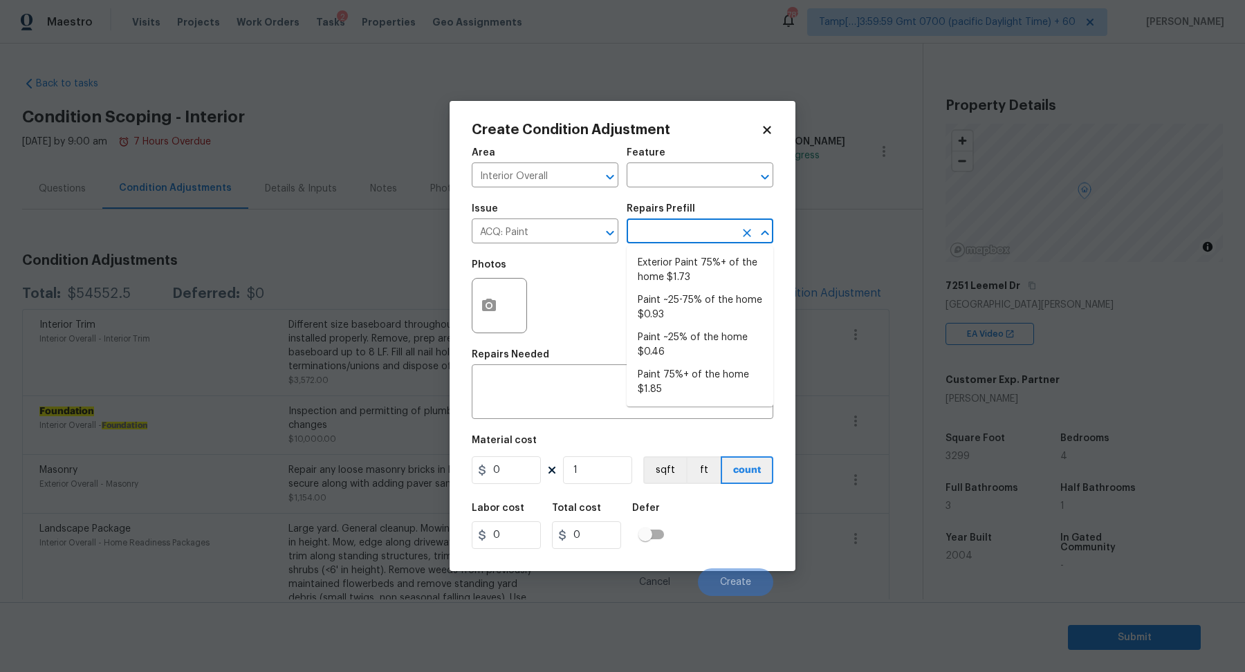
click at [700, 233] on input "text" at bounding box center [681, 232] width 108 height 21
click at [688, 373] on li "Paint 75%+ of the home $1.85" at bounding box center [700, 382] width 147 height 37
type input "Acquisition"
type textarea "Acquisition Scope: 75%+ of the home will likely require interior paint"
type input "1.85"
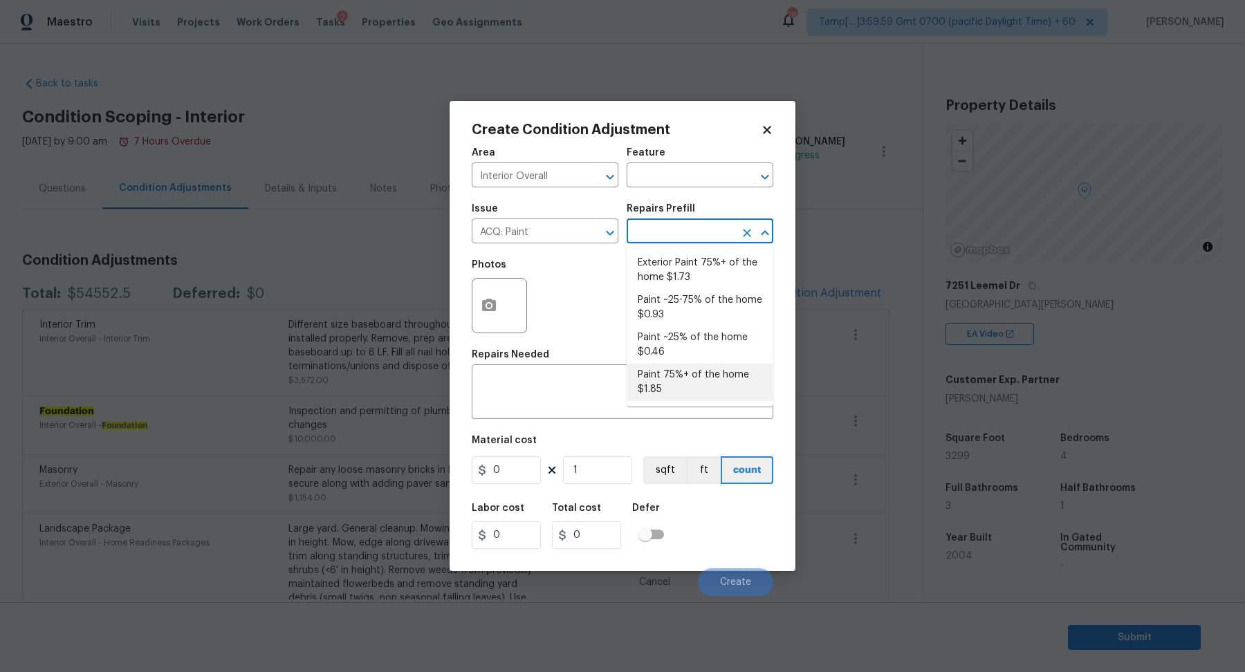
type input "1.85"
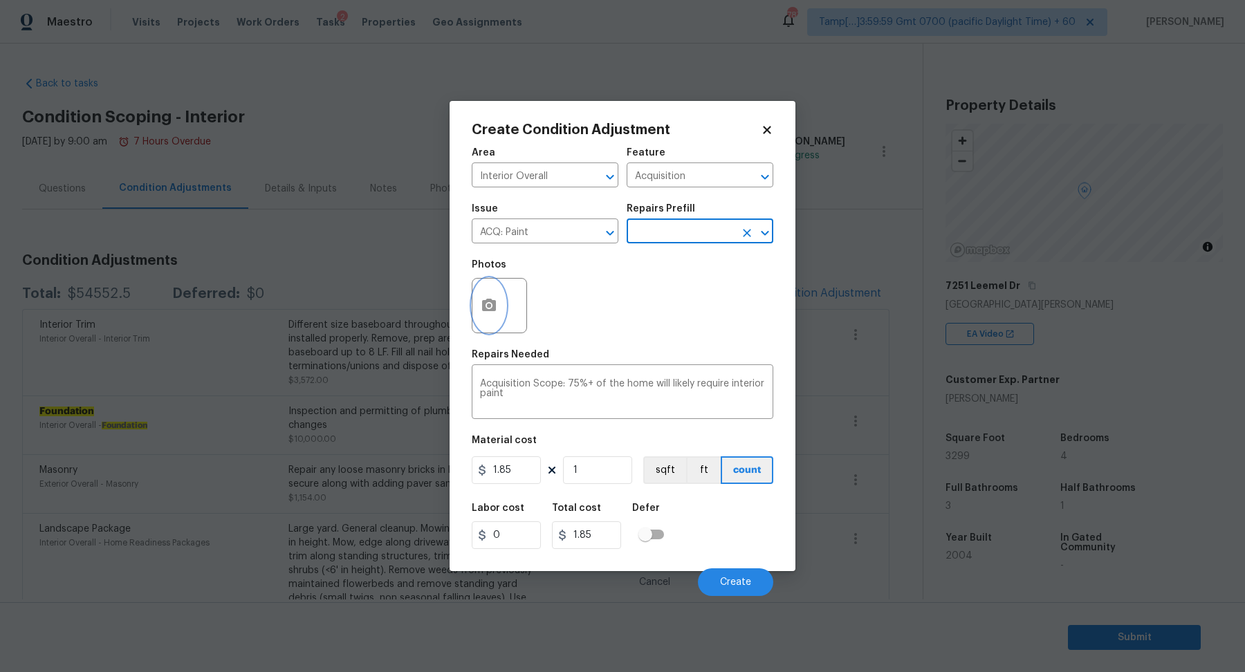
click at [479, 305] on button "button" at bounding box center [488, 306] width 33 height 54
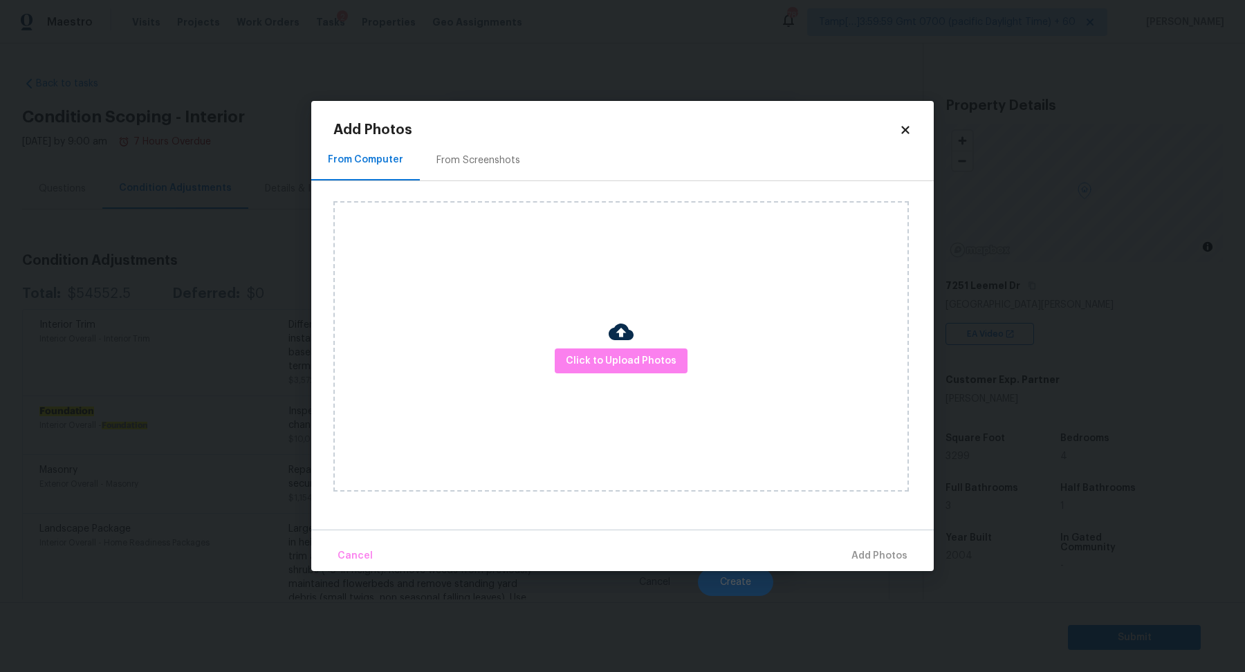
click at [470, 165] on div "From Screenshots" at bounding box center [478, 161] width 84 height 14
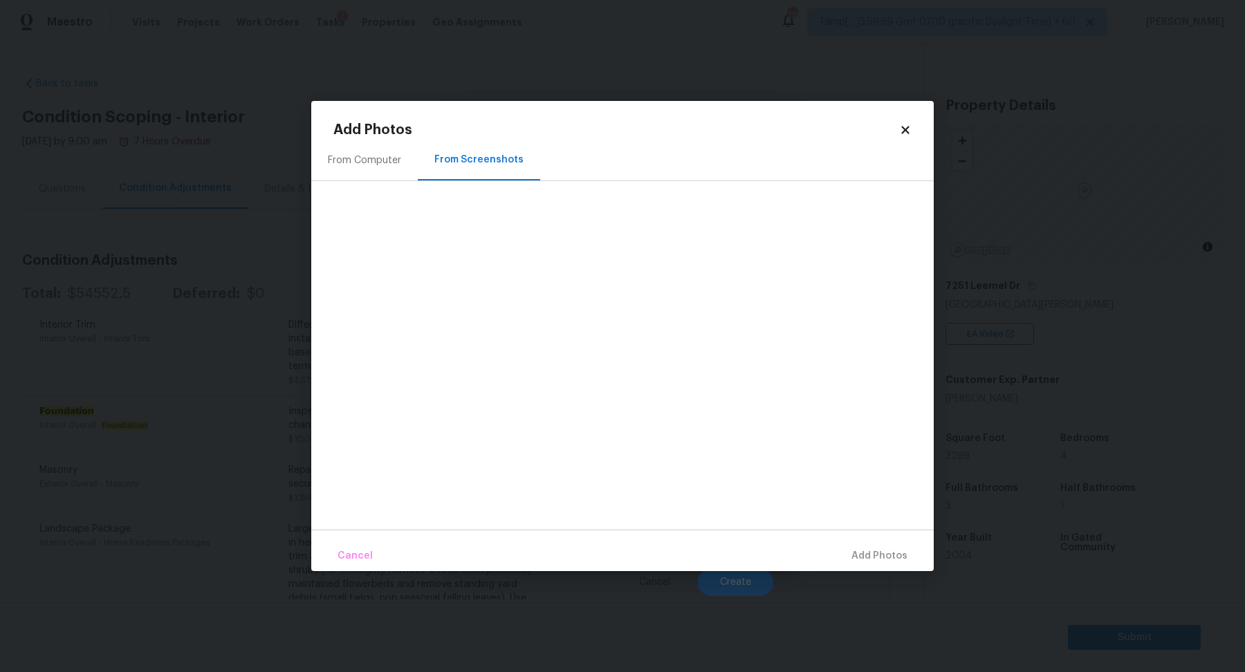
click at [382, 156] on div "From Computer" at bounding box center [364, 161] width 73 height 14
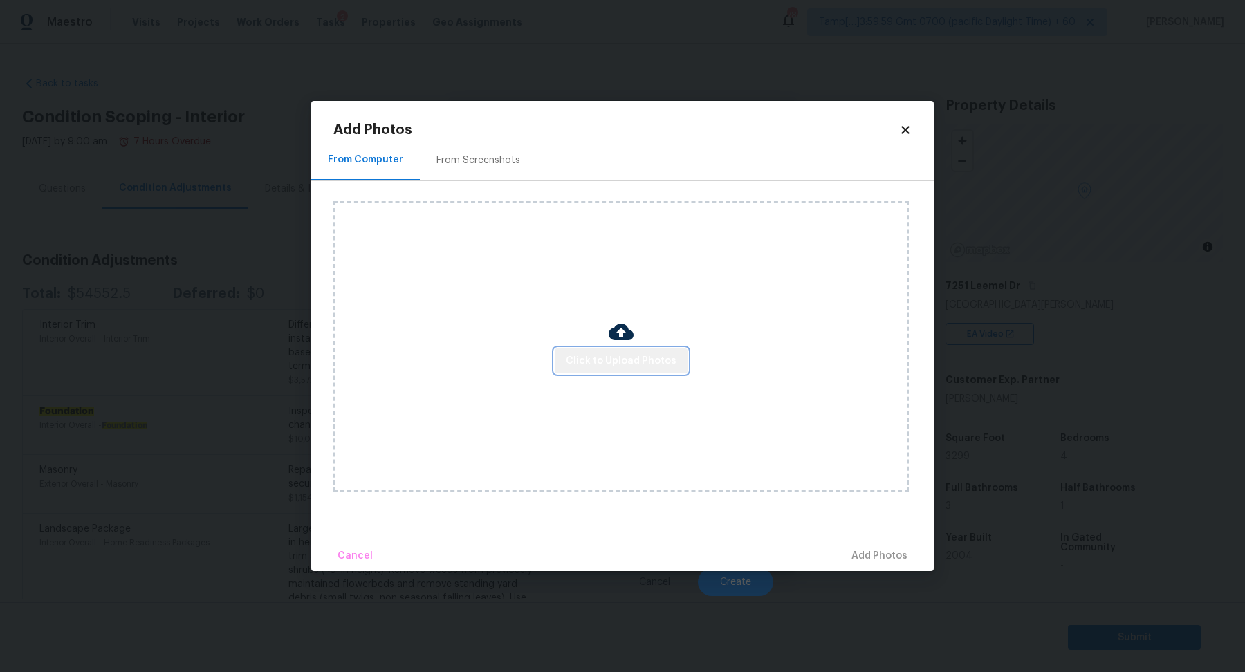
click at [634, 363] on span "Click to Upload Photos" at bounding box center [621, 361] width 111 height 17
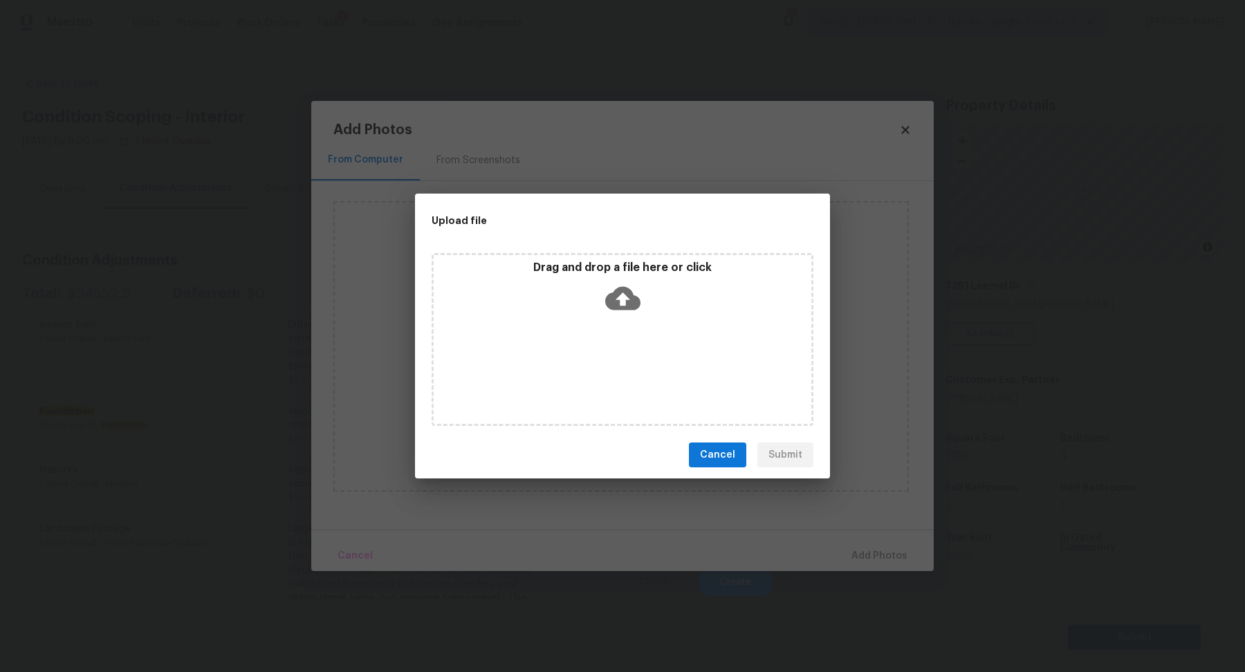
click at [669, 296] on div "Drag and drop a file here or click" at bounding box center [623, 290] width 378 height 59
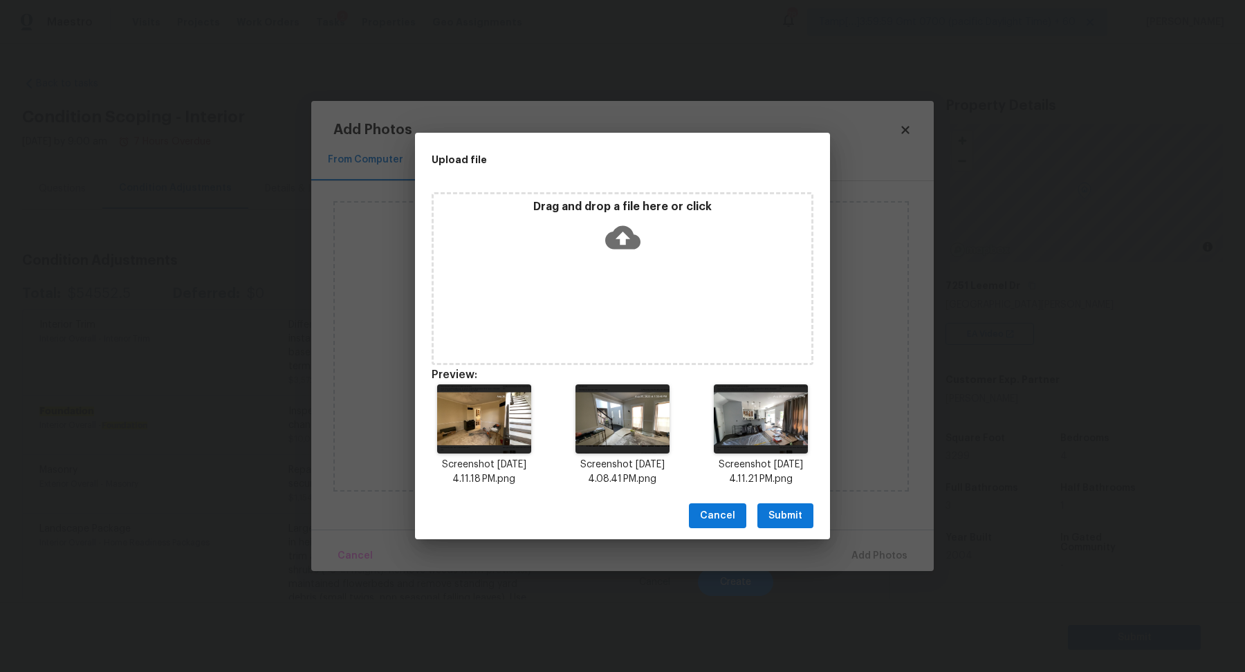
click at [805, 518] on button "Submit" at bounding box center [785, 517] width 56 height 26
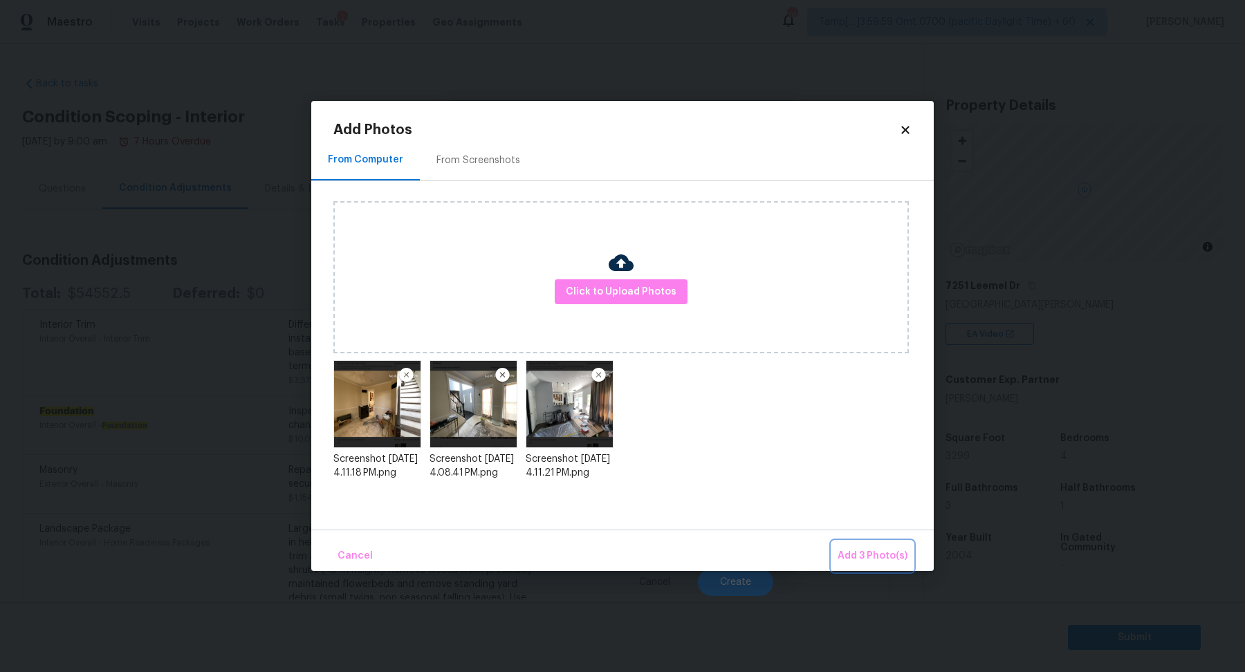
click at [898, 563] on span "Add 3 Photo(s)" at bounding box center [873, 556] width 70 height 17
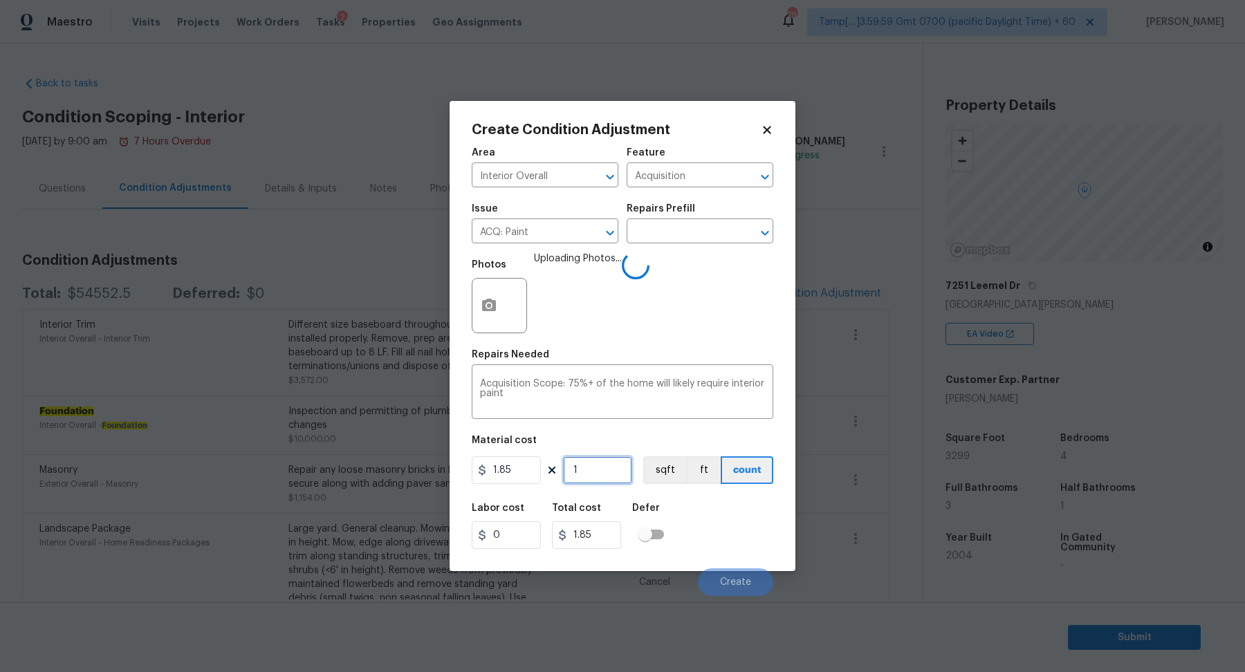
click at [589, 474] on input "1" at bounding box center [597, 470] width 69 height 28
type input "4"
type input "7.4"
type input "45"
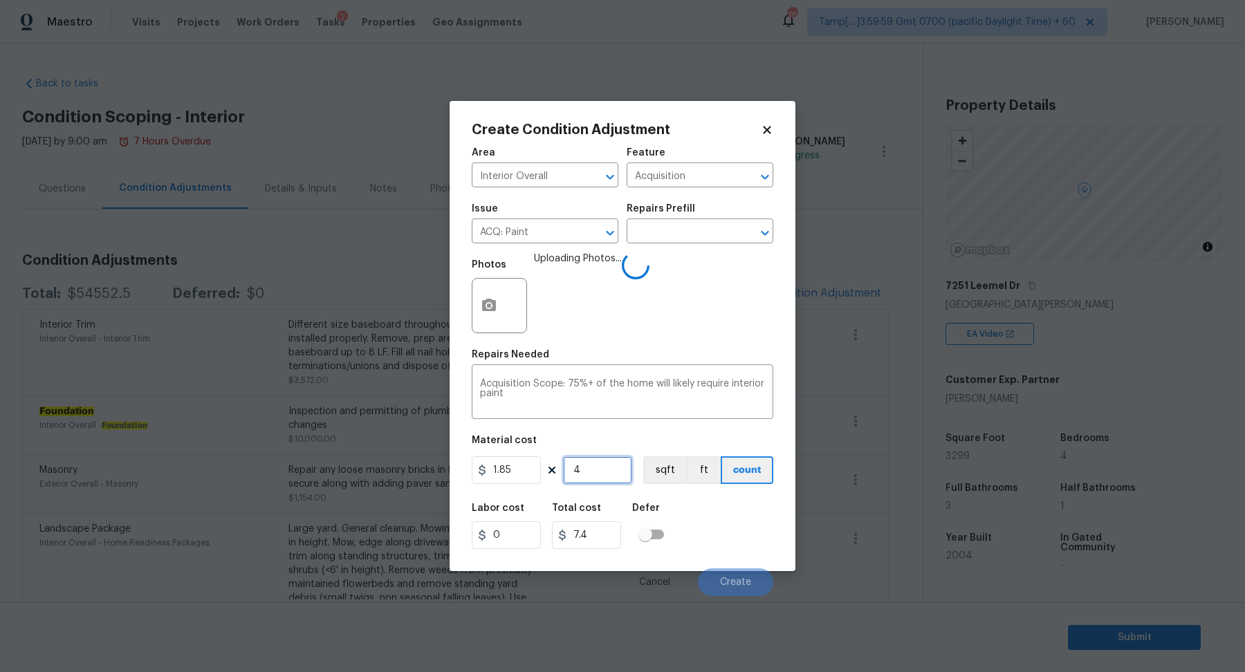
type input "83.25"
type input "450"
type input "832.5"
type input "4500"
type input "8325"
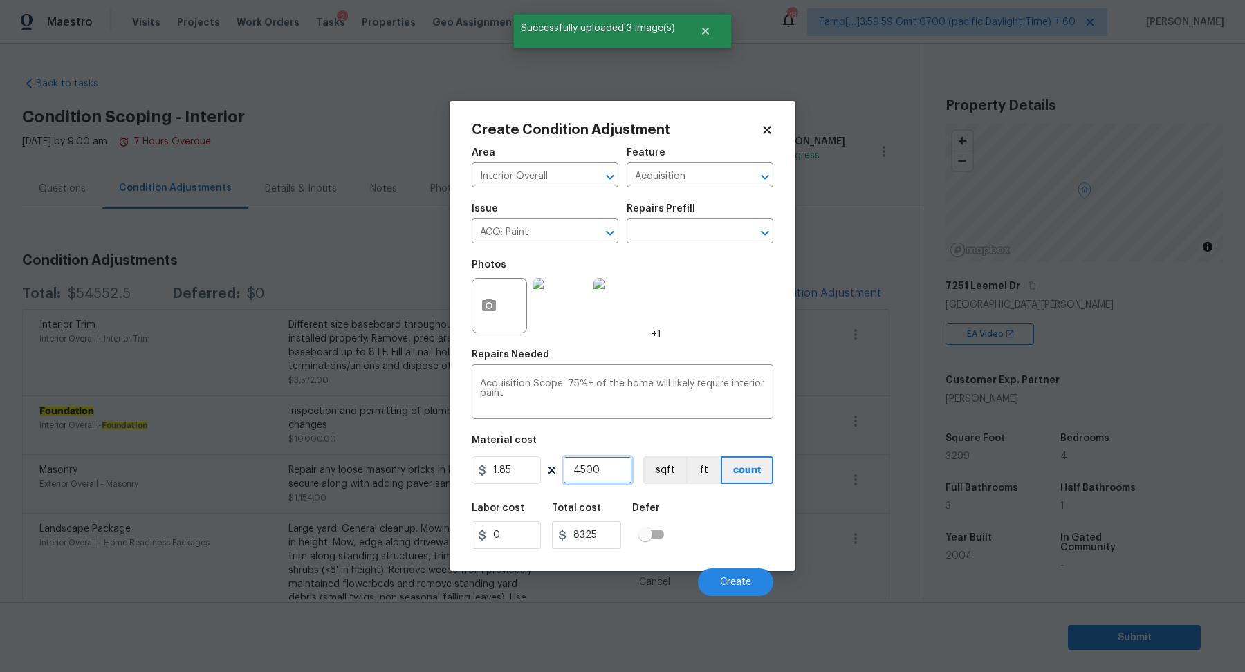
type input "4500"
click at [729, 544] on div "Labor cost 0 Total cost 8325 Defer" at bounding box center [623, 526] width 302 height 62
click at [735, 581] on span "Create" at bounding box center [735, 583] width 31 height 10
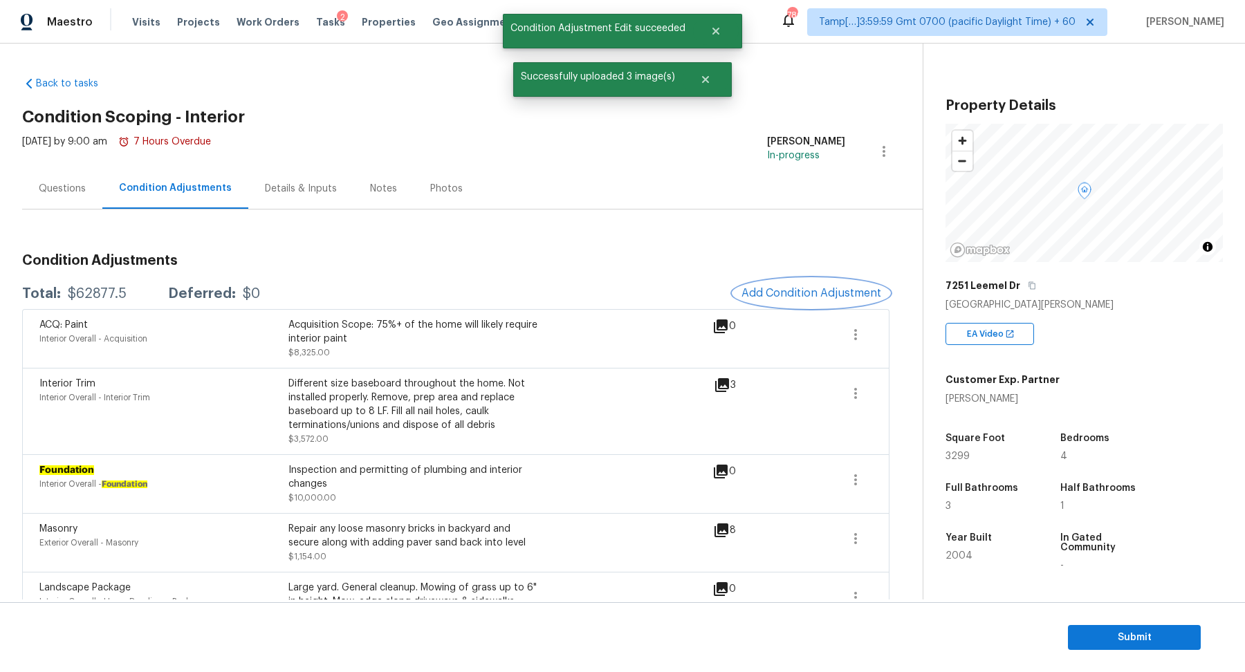
click at [807, 304] on button "Add Condition Adjustment" at bounding box center [811, 293] width 156 height 29
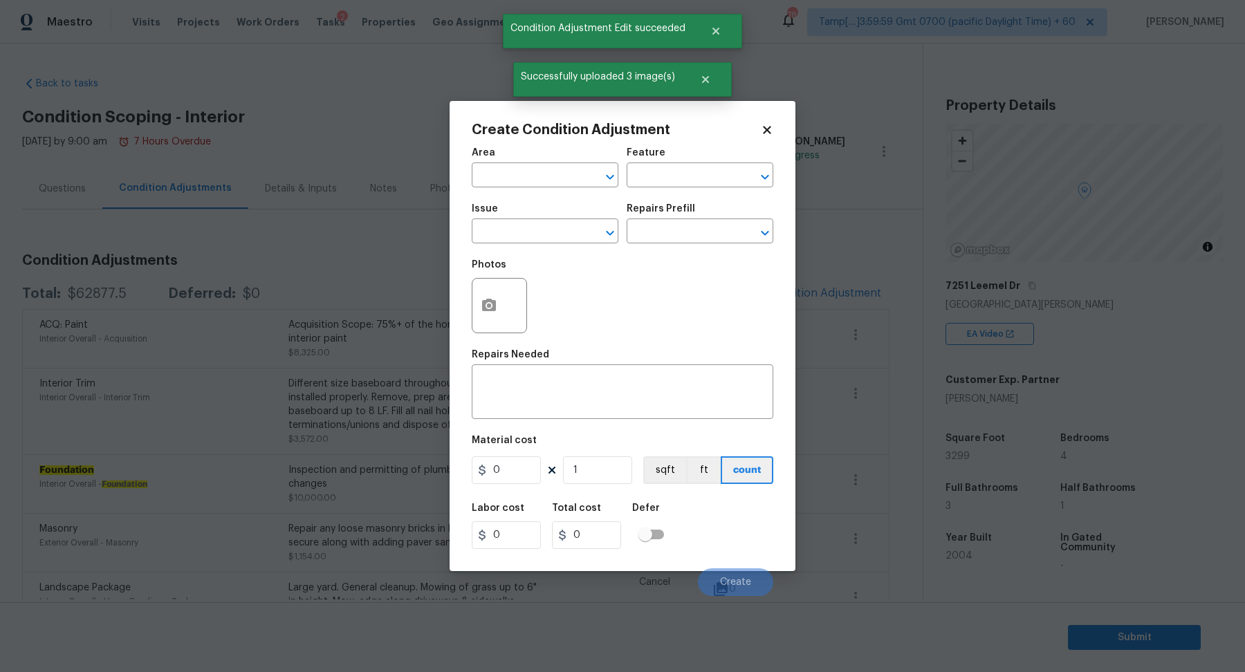
click at [530, 188] on span "Area ​" at bounding box center [545, 168] width 147 height 56
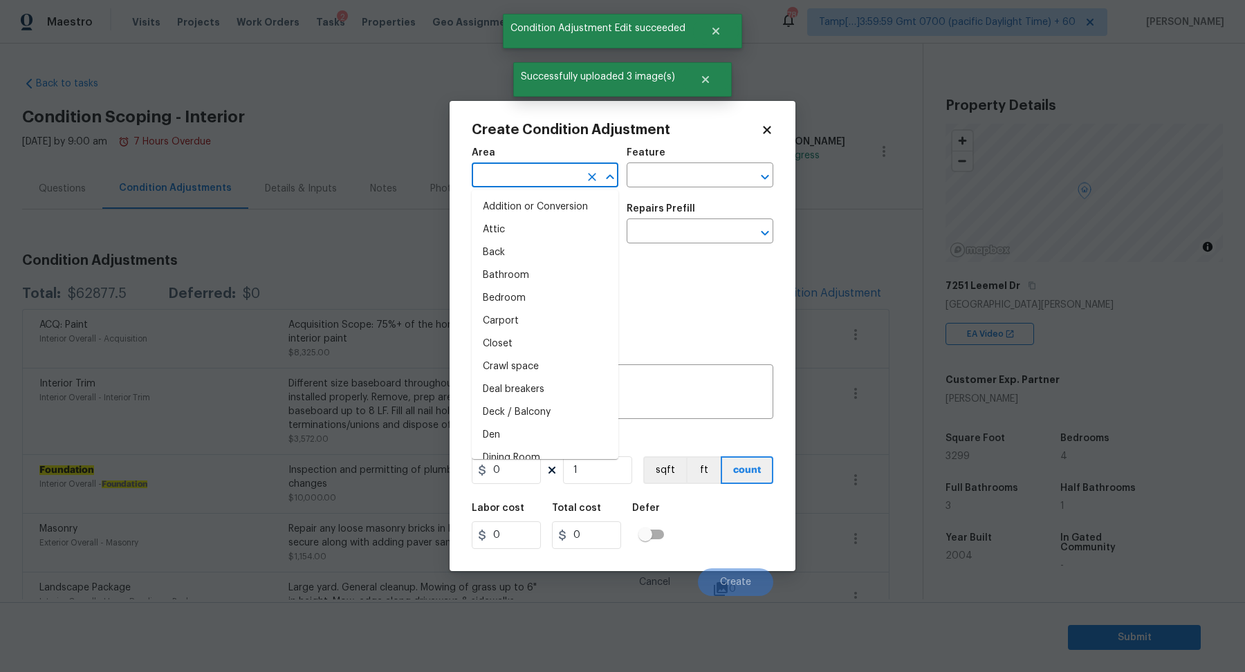
click at [530, 187] on body "Maestro Visits Projects Work Orders Tasks 2 Properties Geo Assignments 786 Tamp…" at bounding box center [622, 336] width 1245 height 672
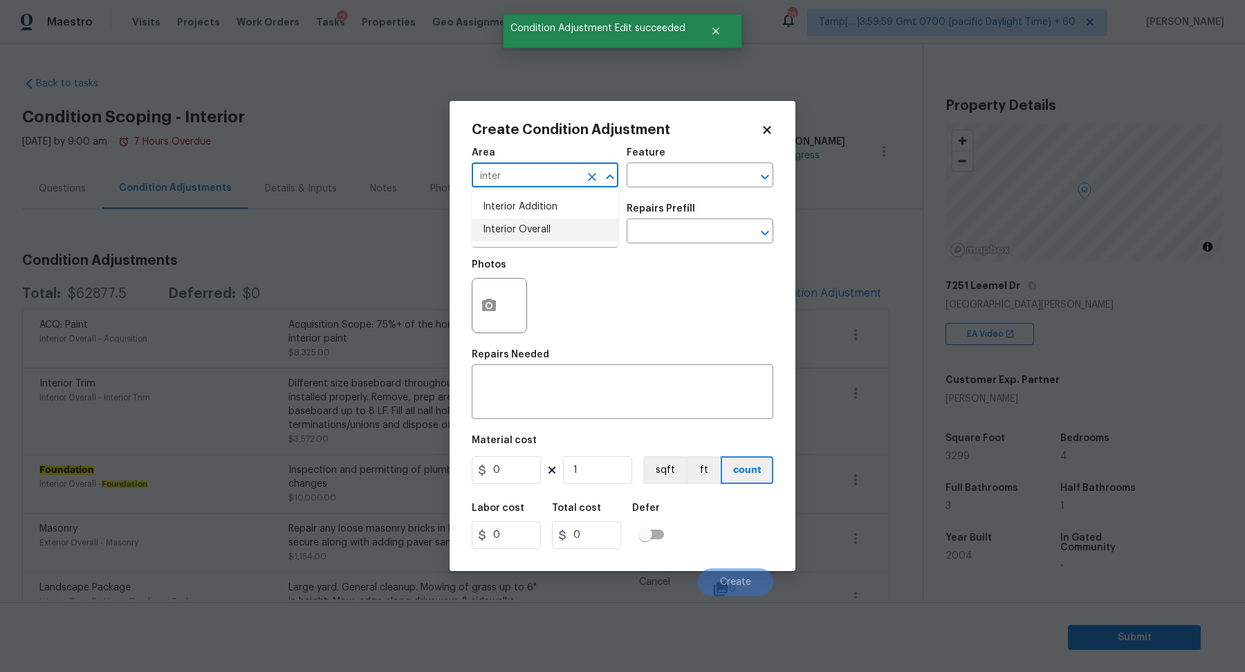
click at [515, 232] on li "Interior Overall" at bounding box center [545, 230] width 147 height 23
type input "Interior Overall"
click at [515, 232] on input "text" at bounding box center [526, 232] width 108 height 21
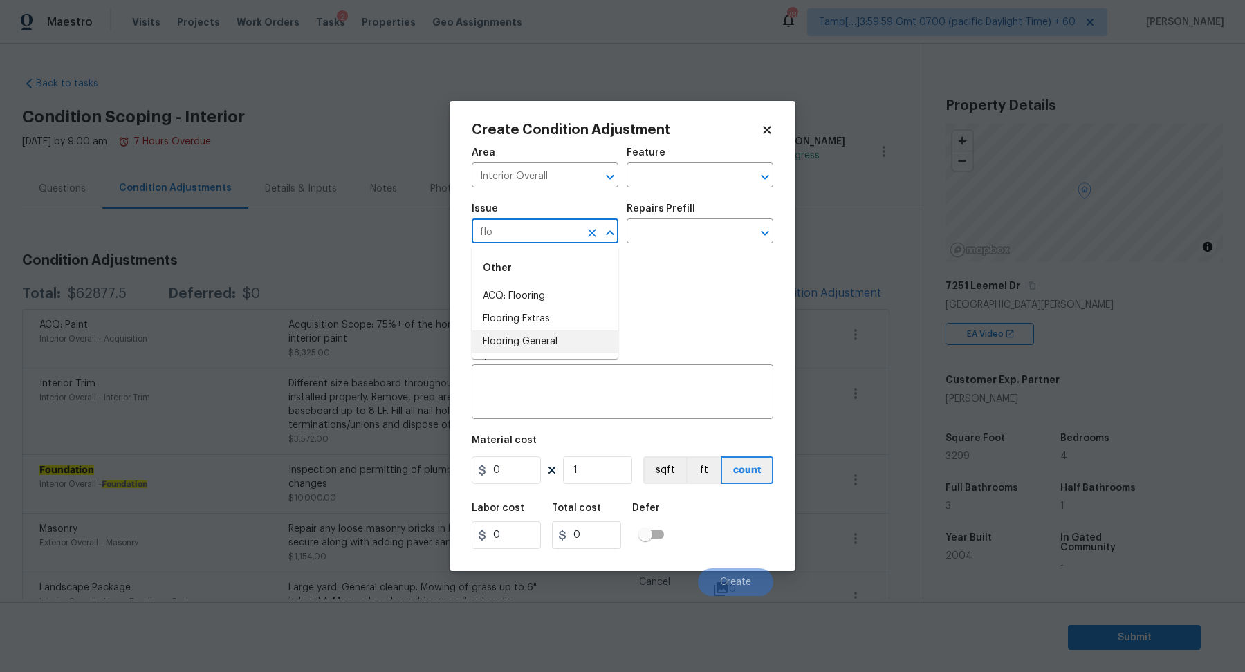
click at [506, 340] on li "Flooring General" at bounding box center [545, 342] width 147 height 23
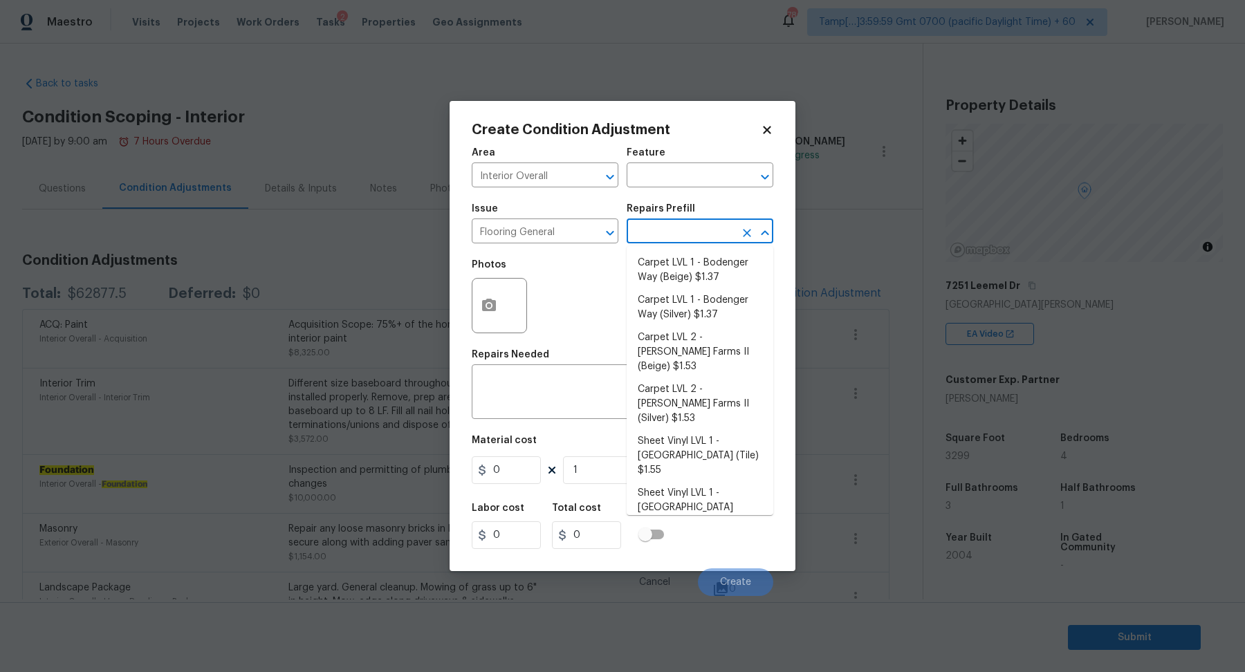
click at [674, 237] on input "text" at bounding box center [681, 232] width 108 height 21
click at [557, 223] on input "Flooring General" at bounding box center [526, 232] width 108 height 21
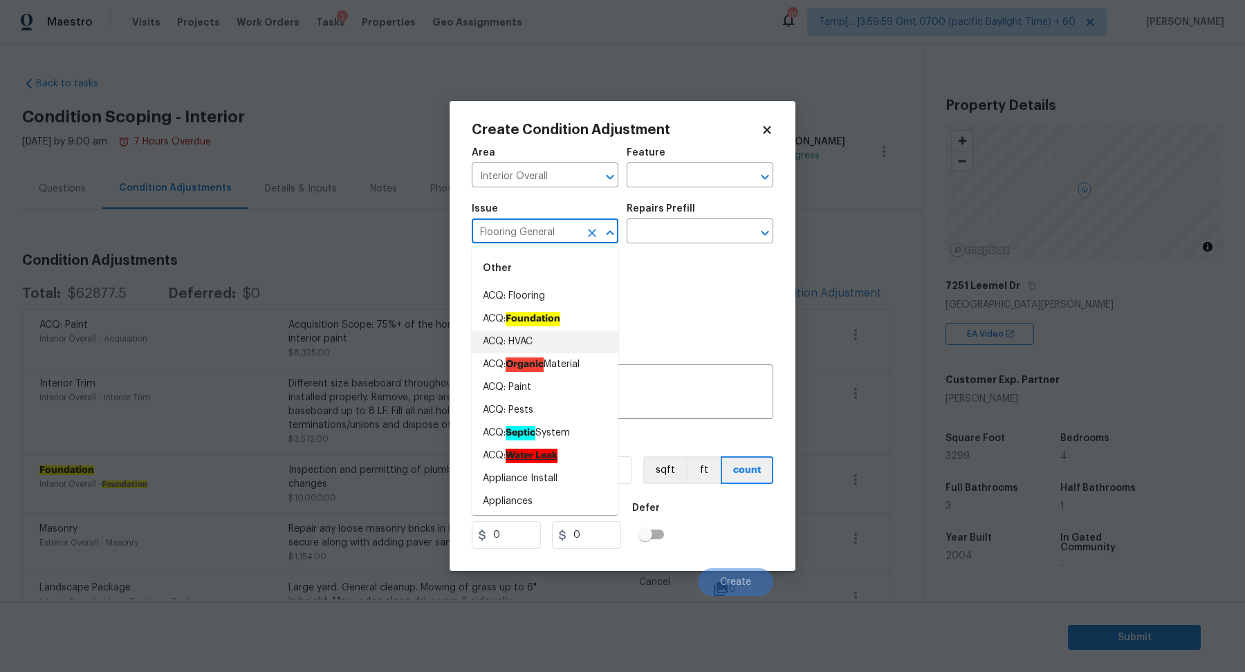
click at [534, 234] on input "Flooring General" at bounding box center [526, 232] width 108 height 21
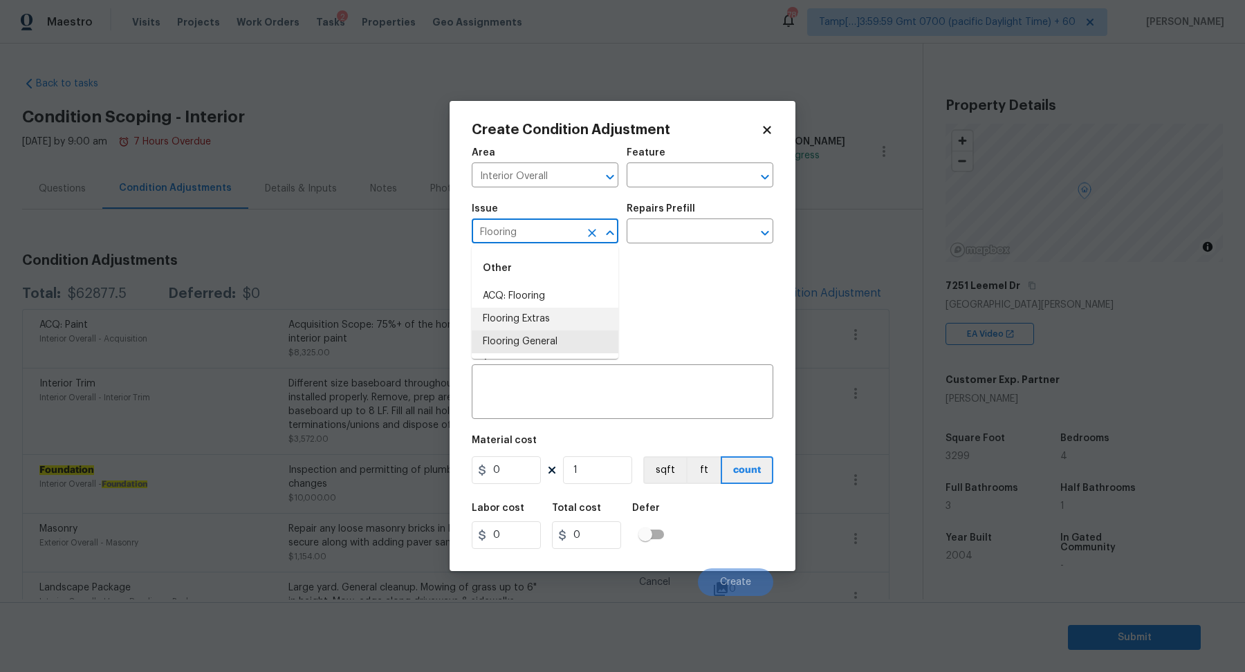
click at [580, 323] on li "Flooring Extras" at bounding box center [545, 319] width 147 height 23
type input "Flooring Extras"
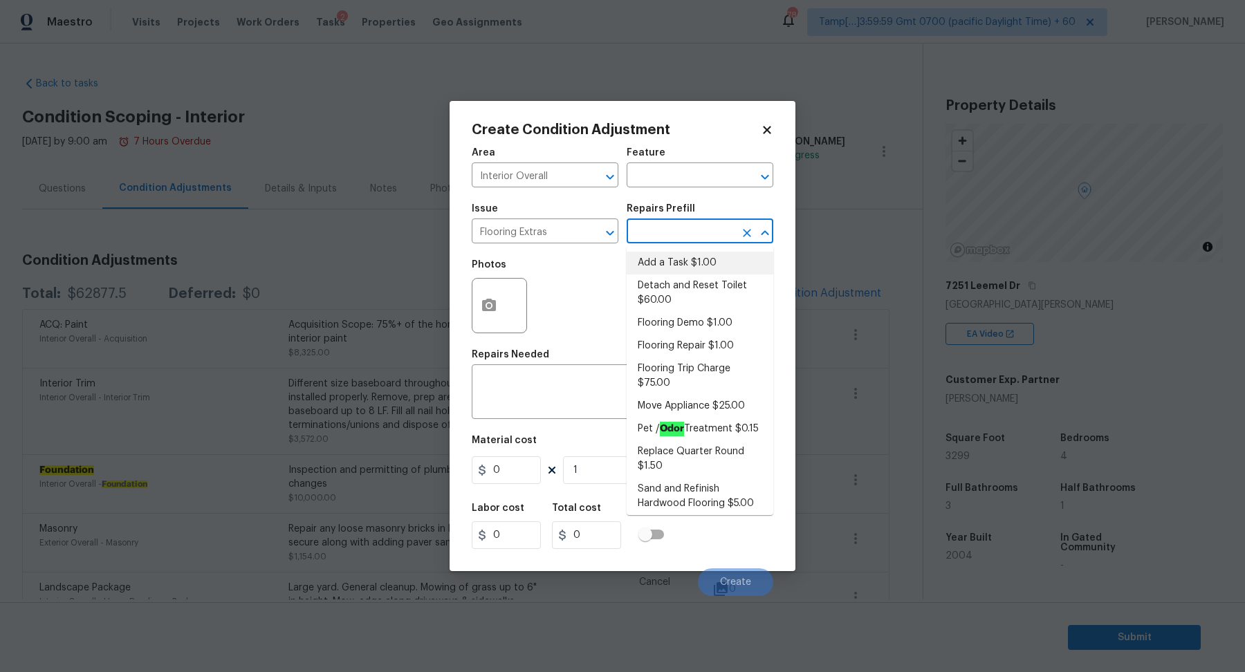
click at [696, 242] on input "text" at bounding box center [681, 232] width 108 height 21
click at [699, 495] on li "Sand and Refinish Hardwood Flooring $5.00" at bounding box center [700, 496] width 147 height 37
type input "Overall Flooring"
type textarea "Sand and refinish the existing hardwood floors. PM to confirm color/sheen."
type input "5"
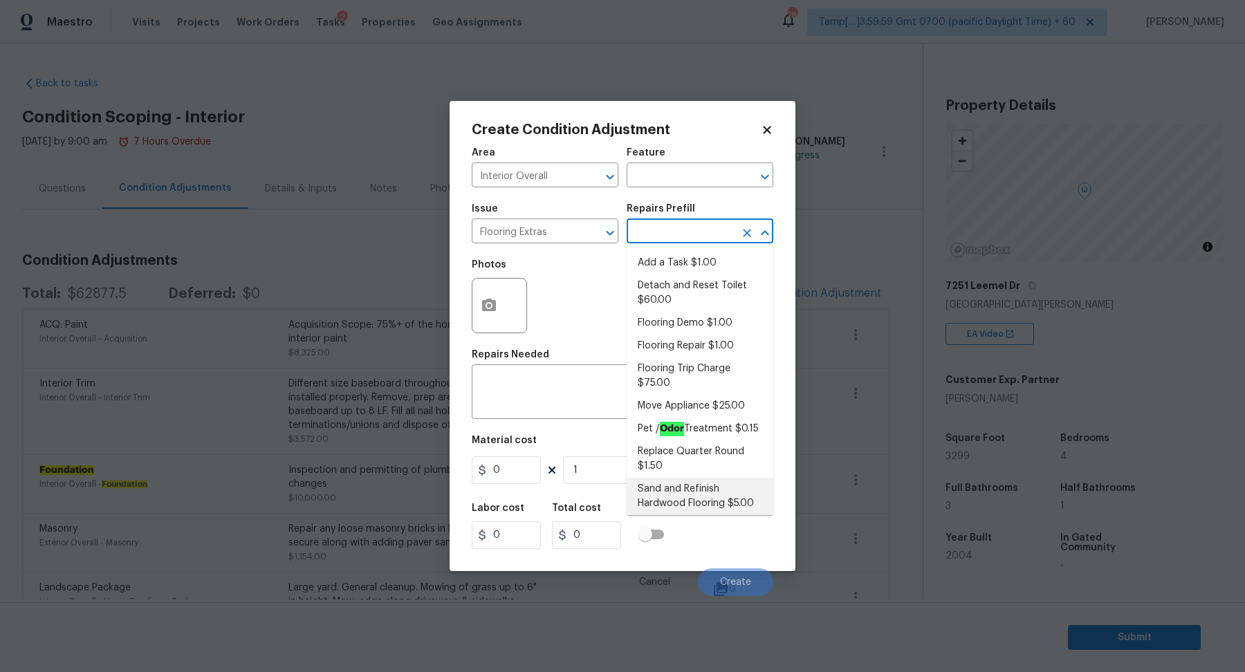
type input "5"
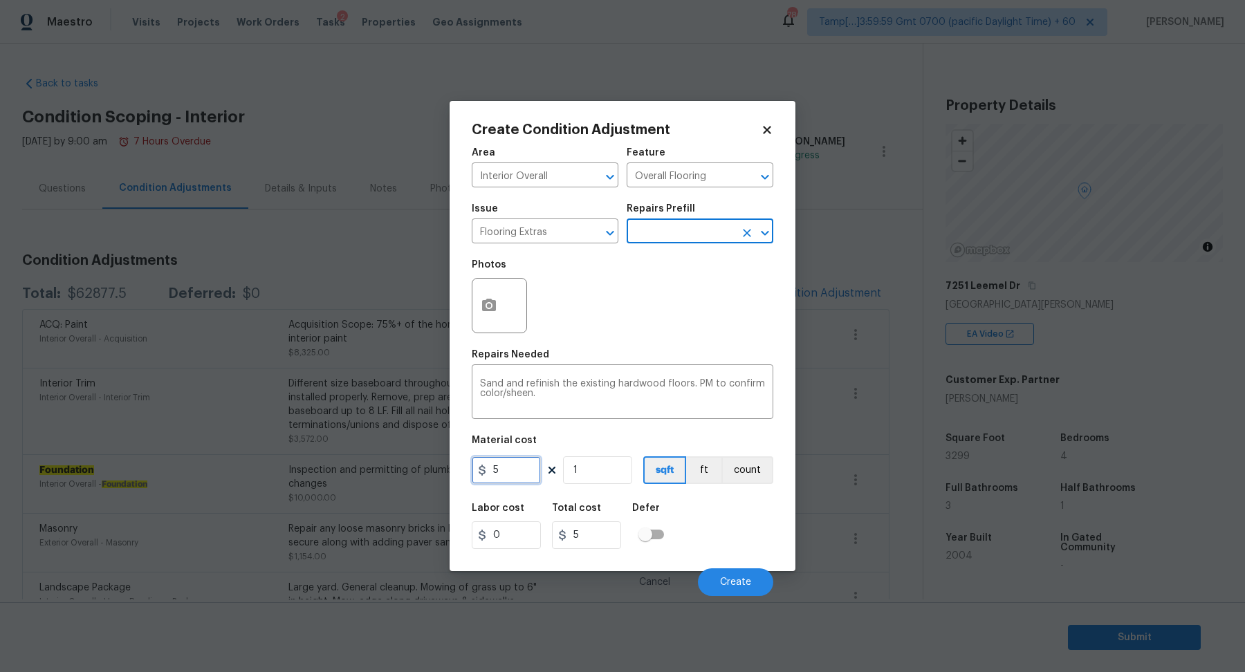
click at [508, 483] on input "5" at bounding box center [506, 470] width 69 height 28
click at [491, 472] on input "5" at bounding box center [506, 470] width 69 height 28
type input "8.5"
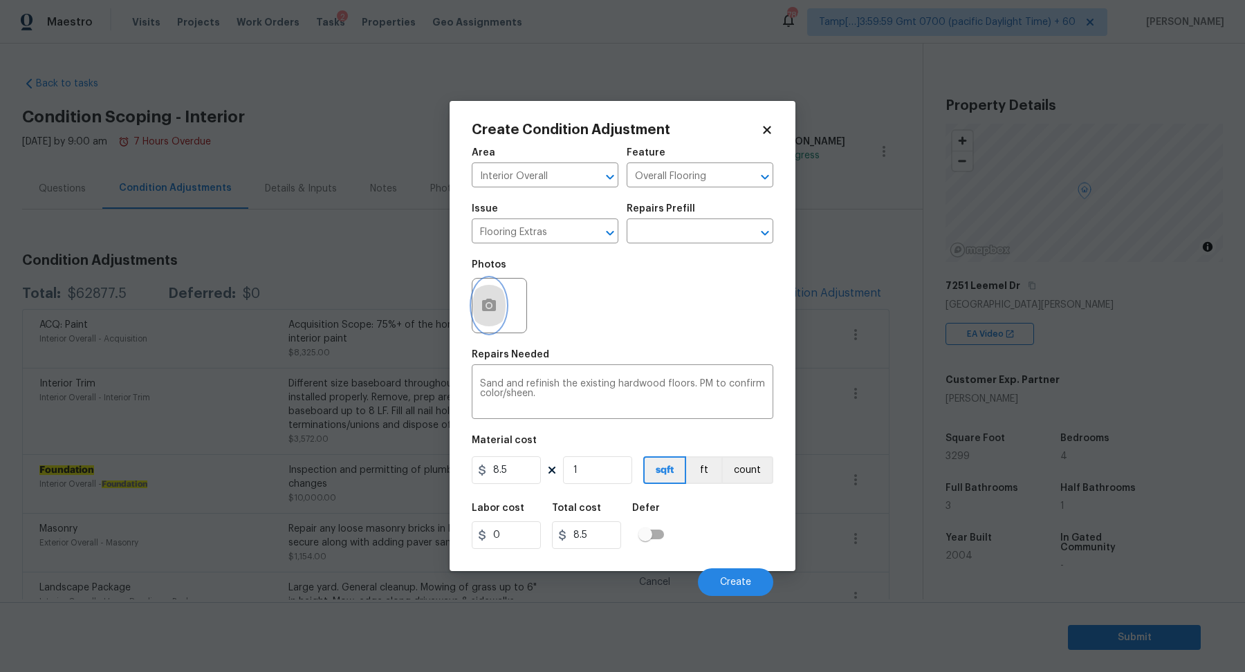
click at [482, 313] on icon "button" at bounding box center [489, 305] width 17 height 17
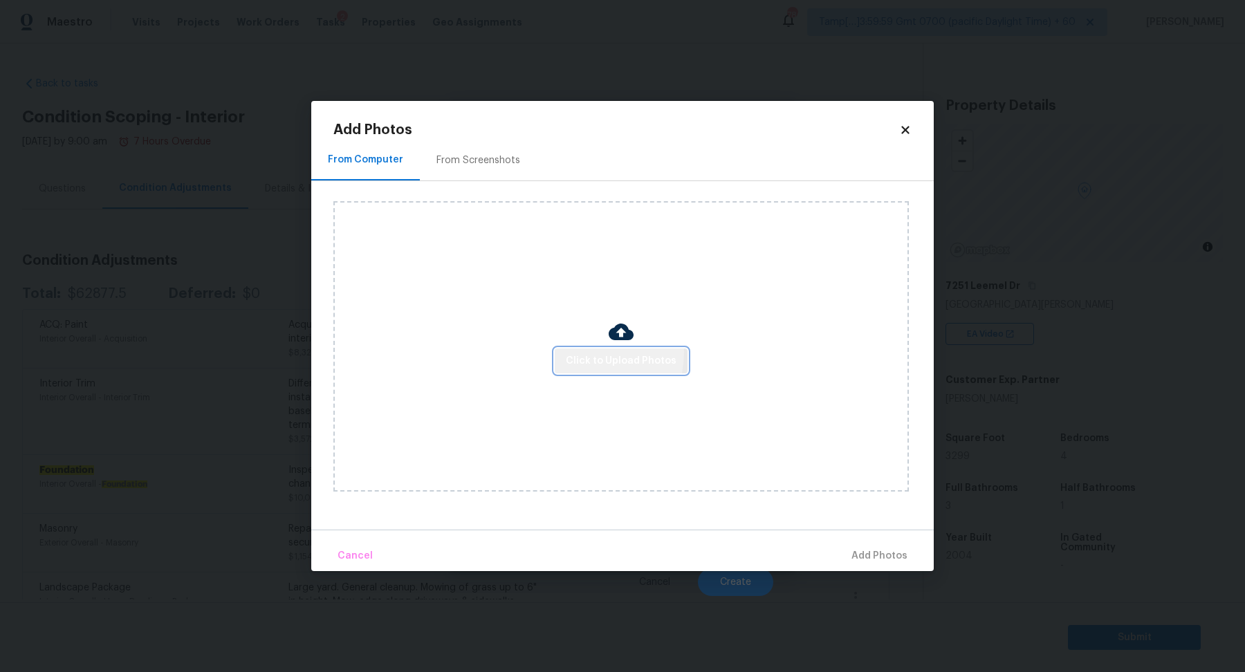
click at [588, 353] on span "Click to Upload Photos" at bounding box center [621, 361] width 111 height 17
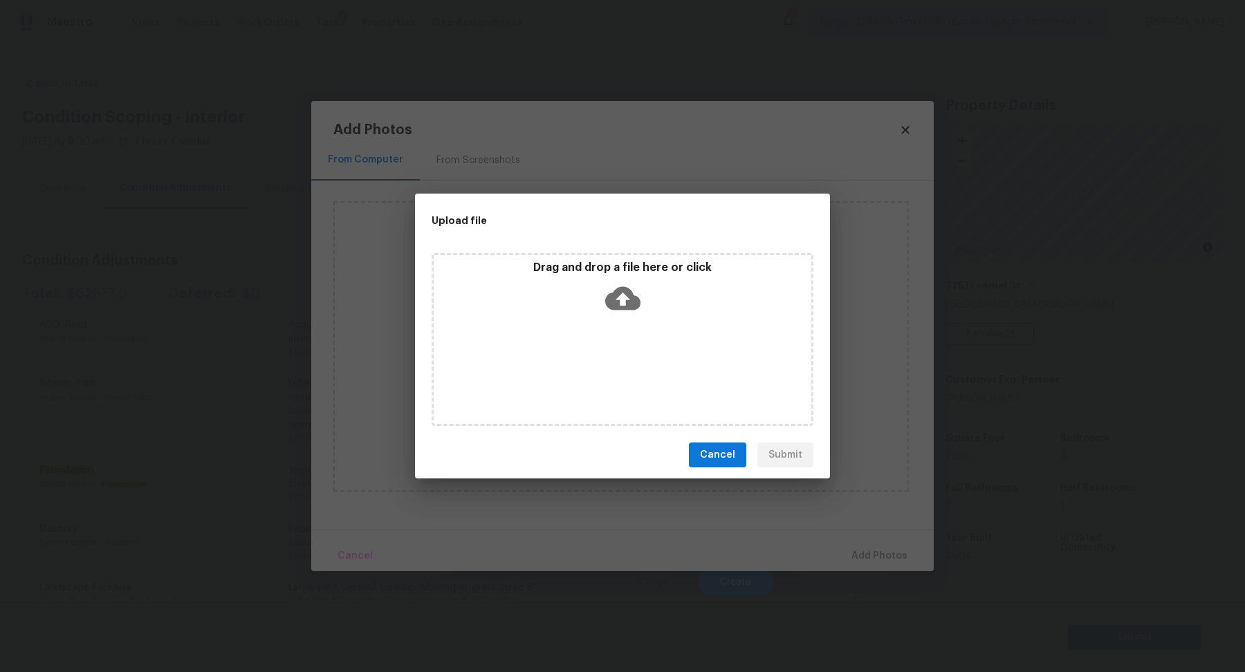
click at [616, 320] on div "Drag and drop a file here or click" at bounding box center [623, 339] width 382 height 173
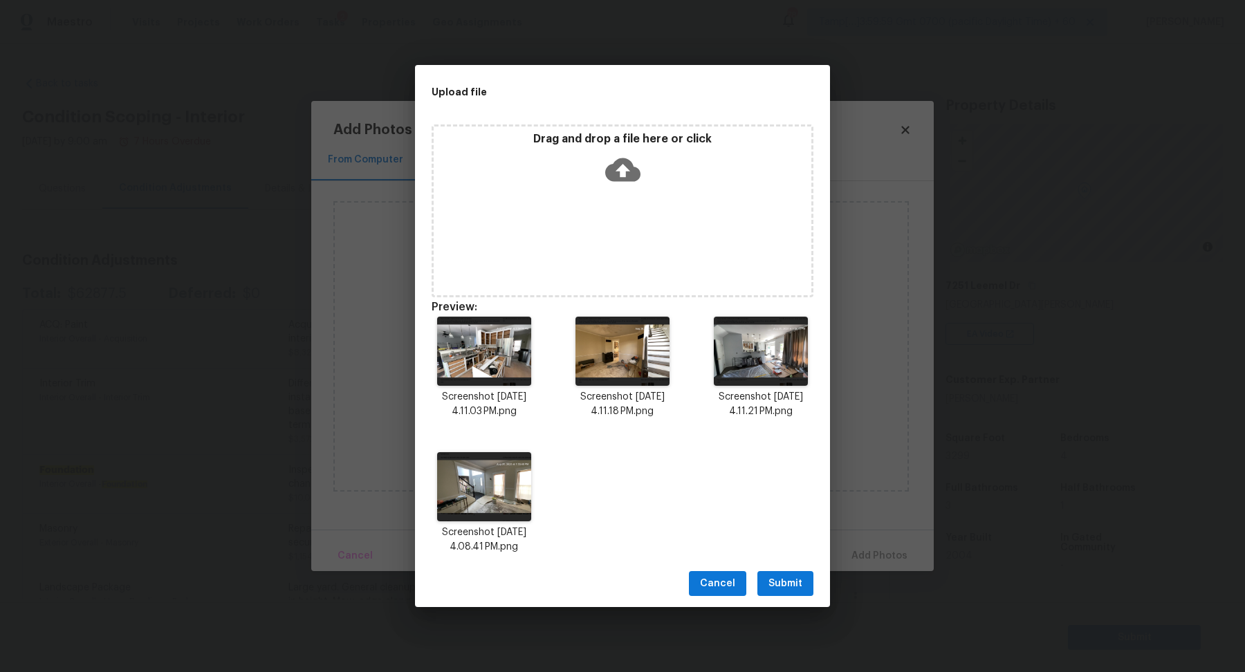
click at [791, 589] on span "Submit" at bounding box center [785, 583] width 34 height 17
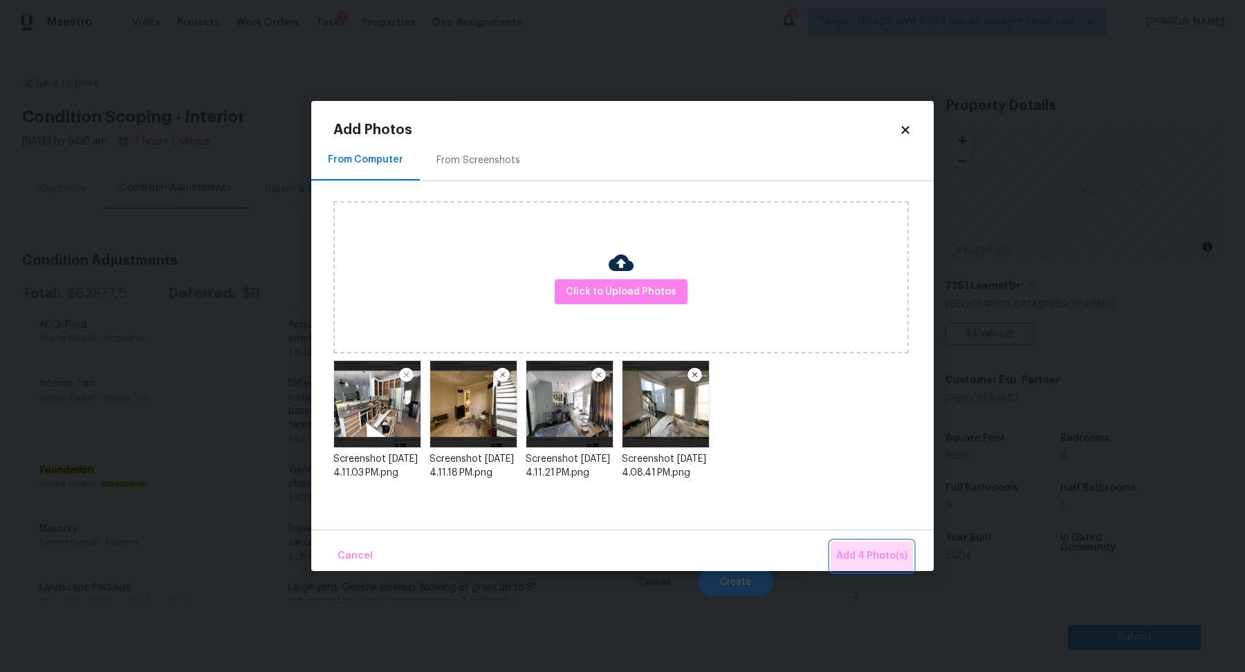
click at [876, 568] on button "Add 4 Photo(s)" at bounding box center [872, 557] width 82 height 30
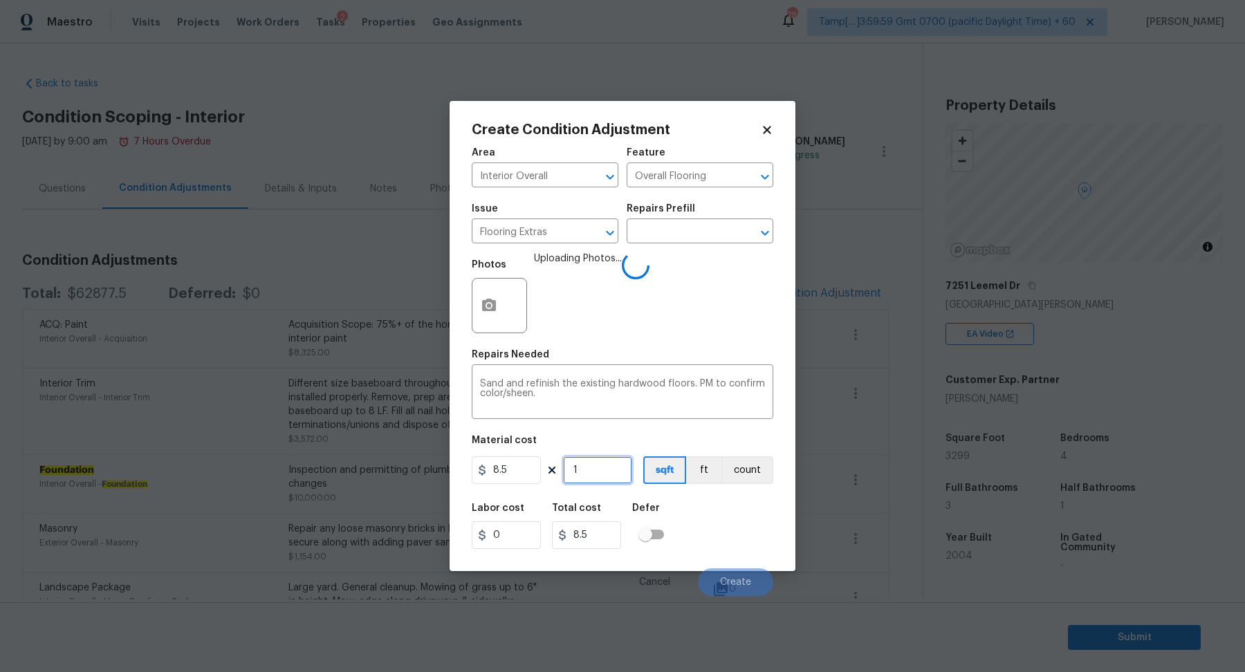
click at [595, 469] on input "1" at bounding box center [597, 470] width 69 height 28
type input "4"
type input "34"
type input "45"
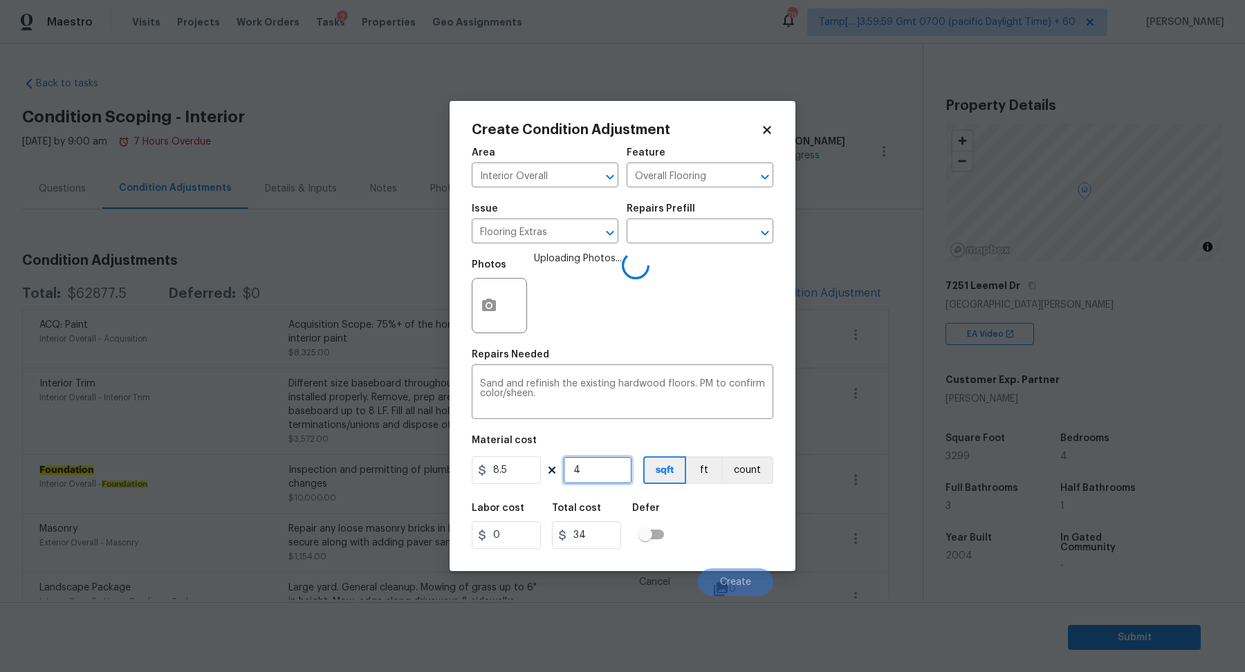
type input "382.5"
type input "450"
type input "3825"
type input "4500"
type input "38250"
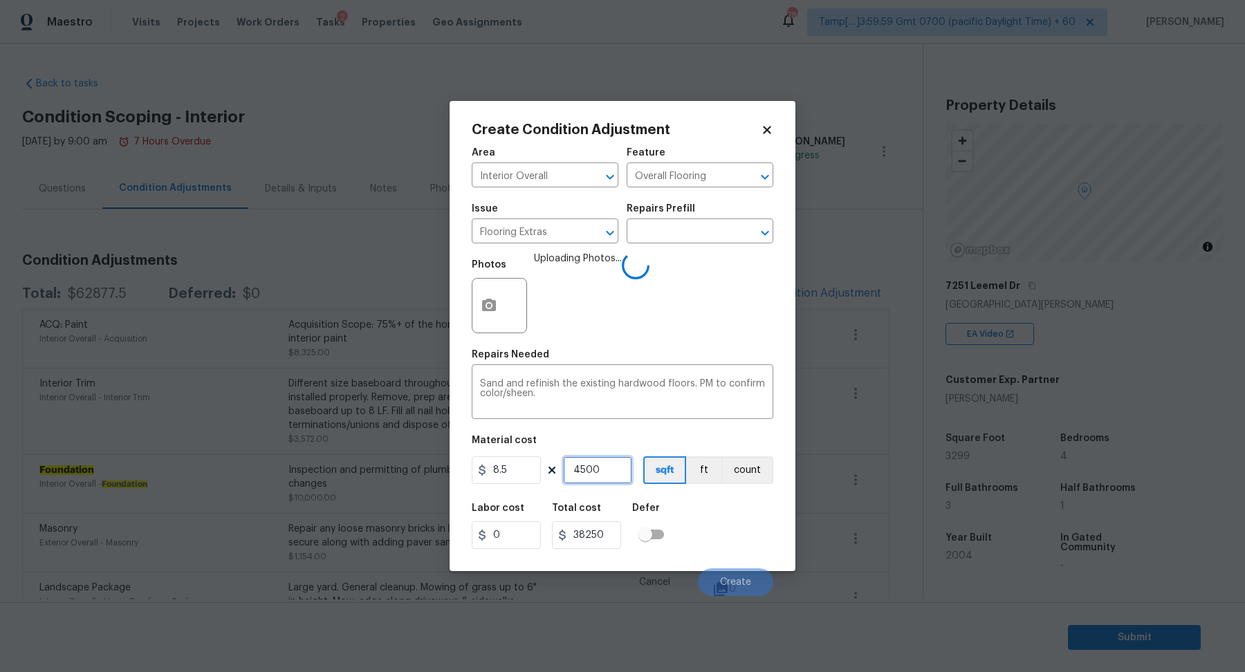
type input "4500"
click at [755, 519] on div "Labor cost 0 Total cost 38250 Defer" at bounding box center [623, 526] width 302 height 62
click at [736, 584] on span "Create" at bounding box center [735, 583] width 31 height 10
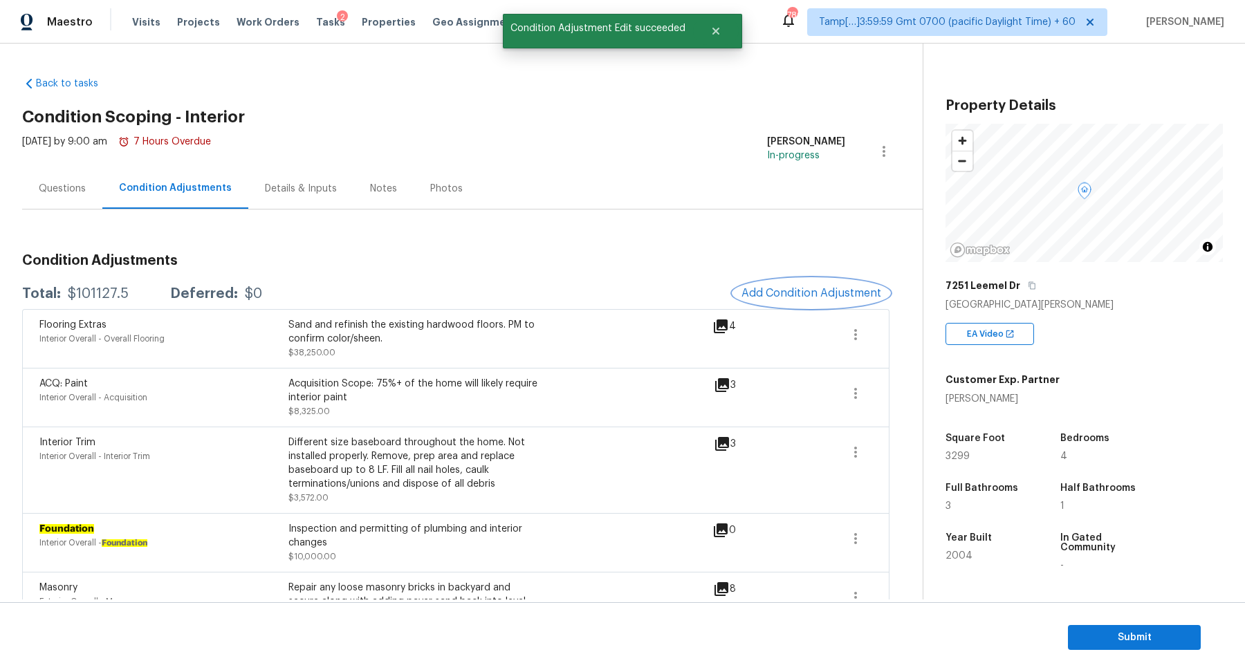
click at [804, 281] on button "Add Condition Adjustment" at bounding box center [811, 293] width 156 height 29
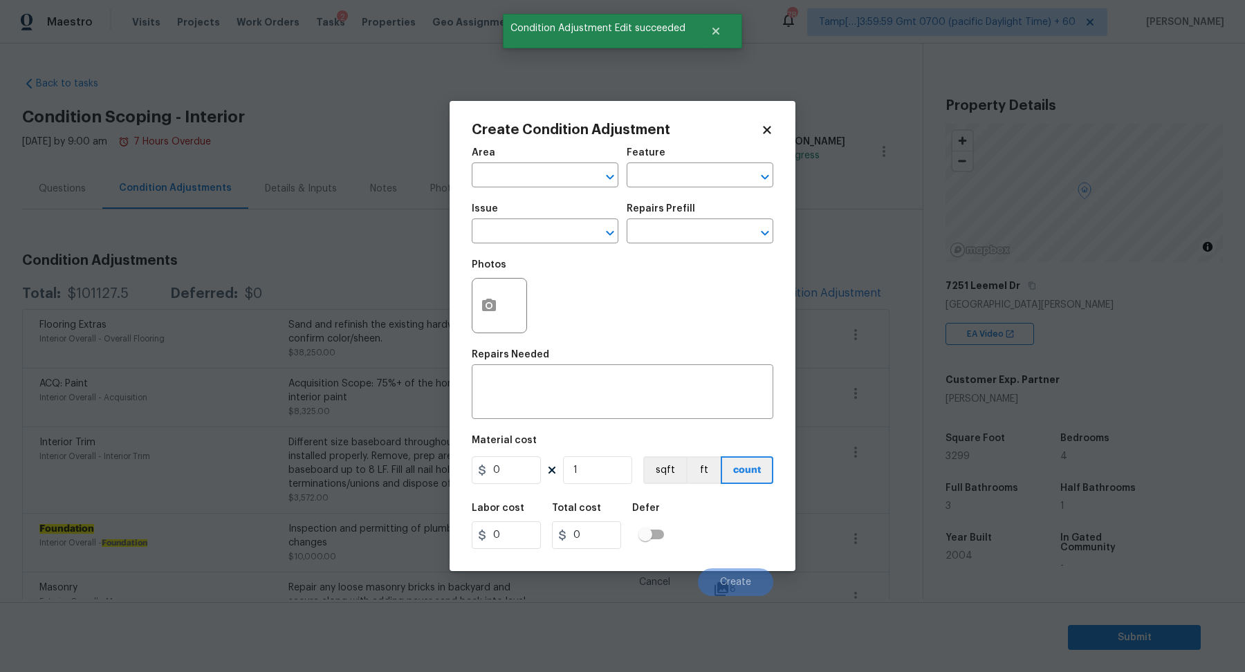
click at [524, 189] on span "Area ​" at bounding box center [545, 168] width 147 height 56
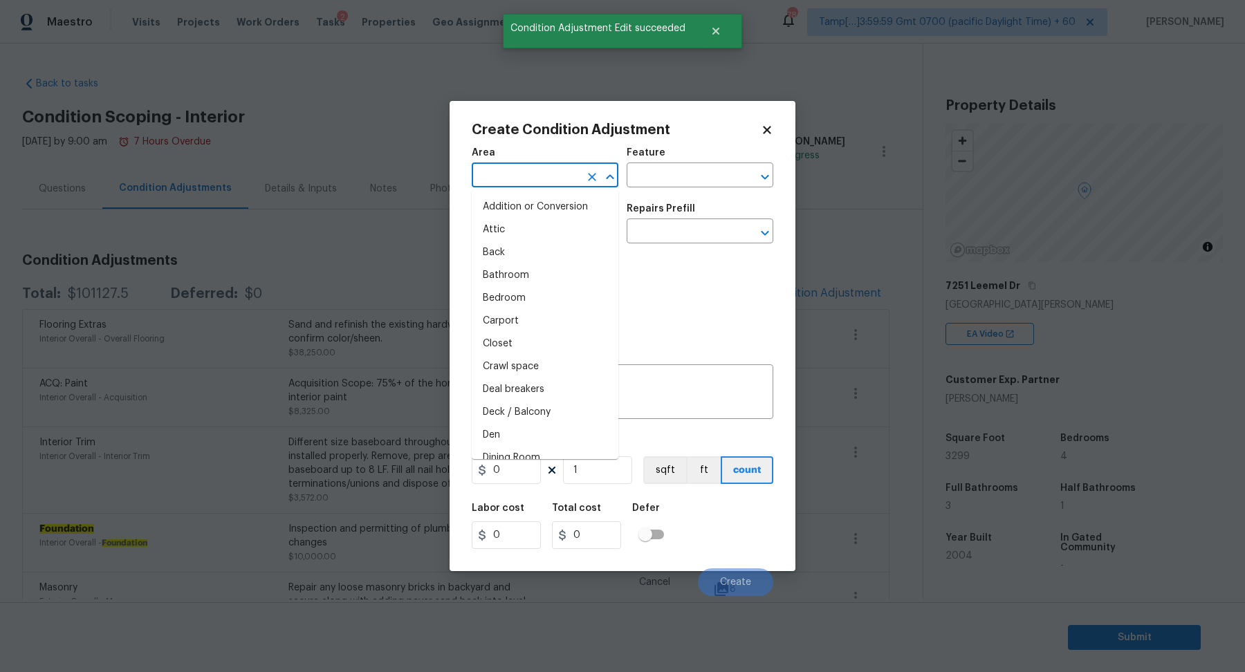
click at [514, 177] on input "text" at bounding box center [526, 176] width 108 height 21
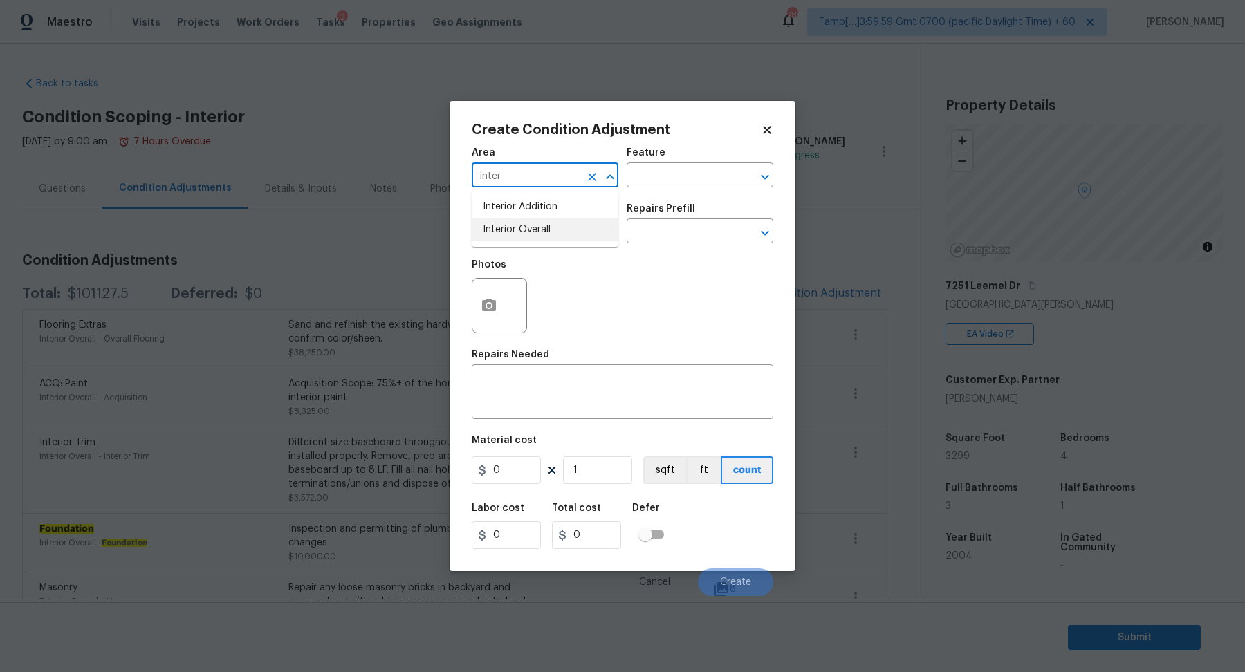
click at [552, 234] on li "Interior Overall" at bounding box center [545, 230] width 147 height 23
type input "Interior Overall"
click at [552, 234] on input "text" at bounding box center [526, 232] width 108 height 21
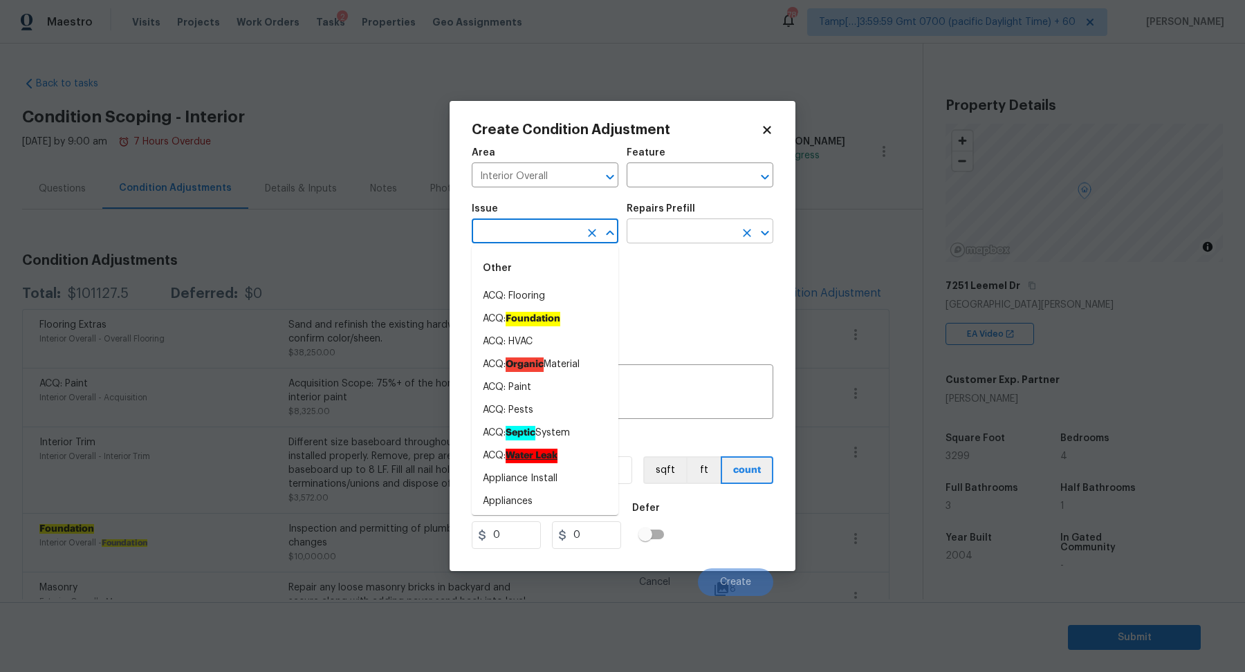
type input "f"
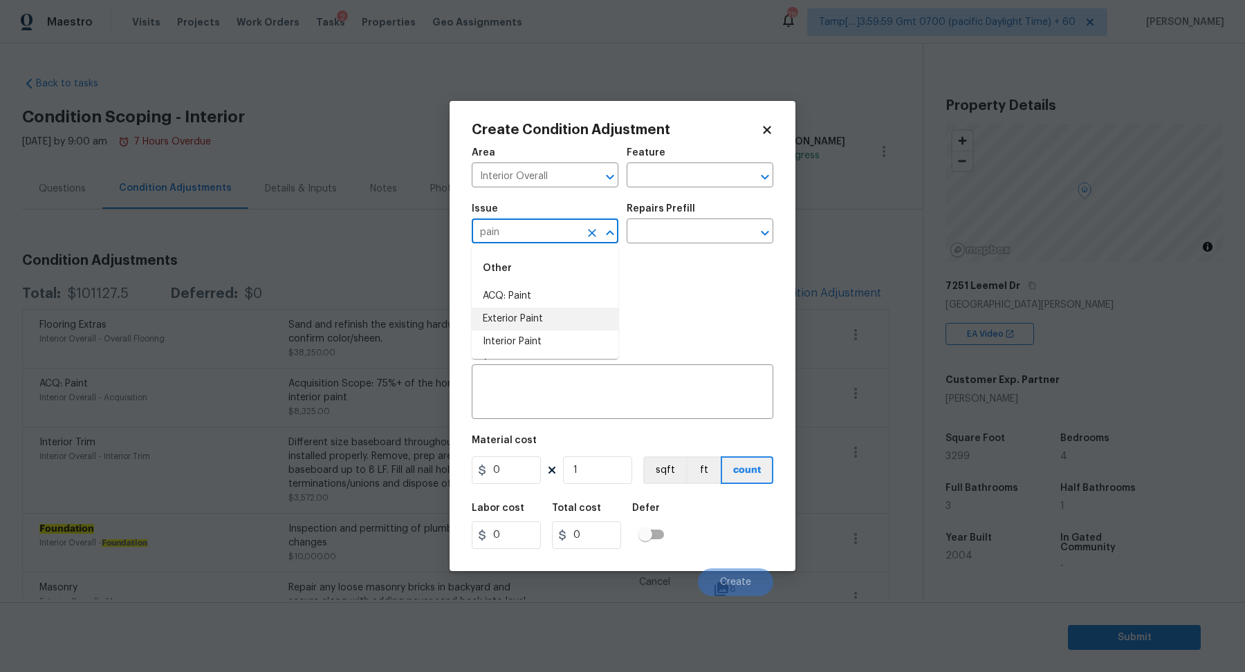
click at [549, 335] on li "Interior Paint" at bounding box center [545, 342] width 147 height 23
type input "Interior Paint"
click at [676, 239] on input "text" at bounding box center [681, 232] width 108 height 21
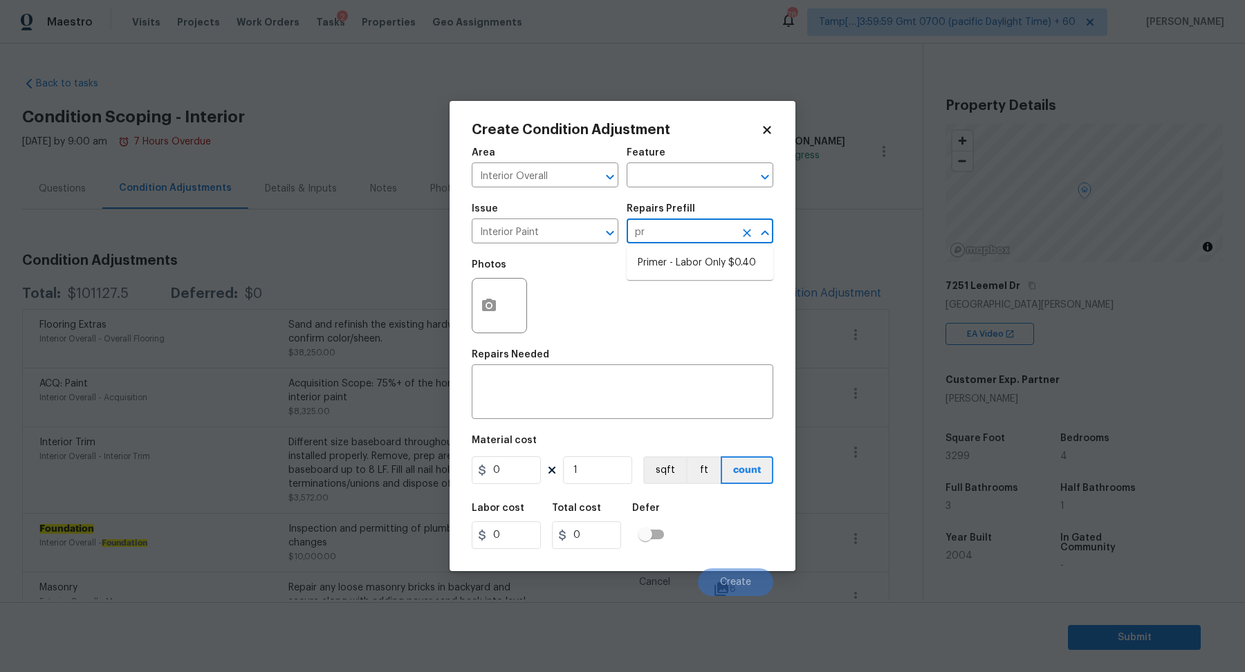
type input "pri"
click at [718, 253] on li "Primer - Labor Only $0.40" at bounding box center [700, 263] width 147 height 23
type input "Overall Paint"
type textarea "Interior primer - PRIMER PROVIDED BY OPENDOOR - All nails, screws, drywall anch…"
type input "0.4"
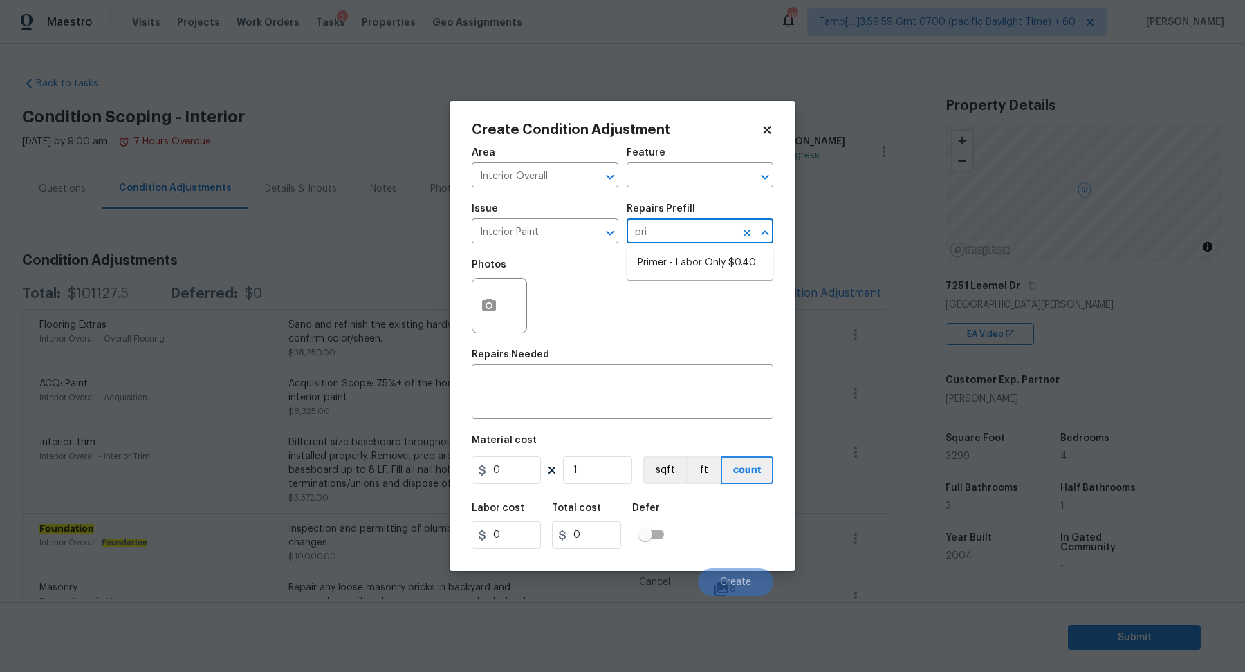
type input "0.4"
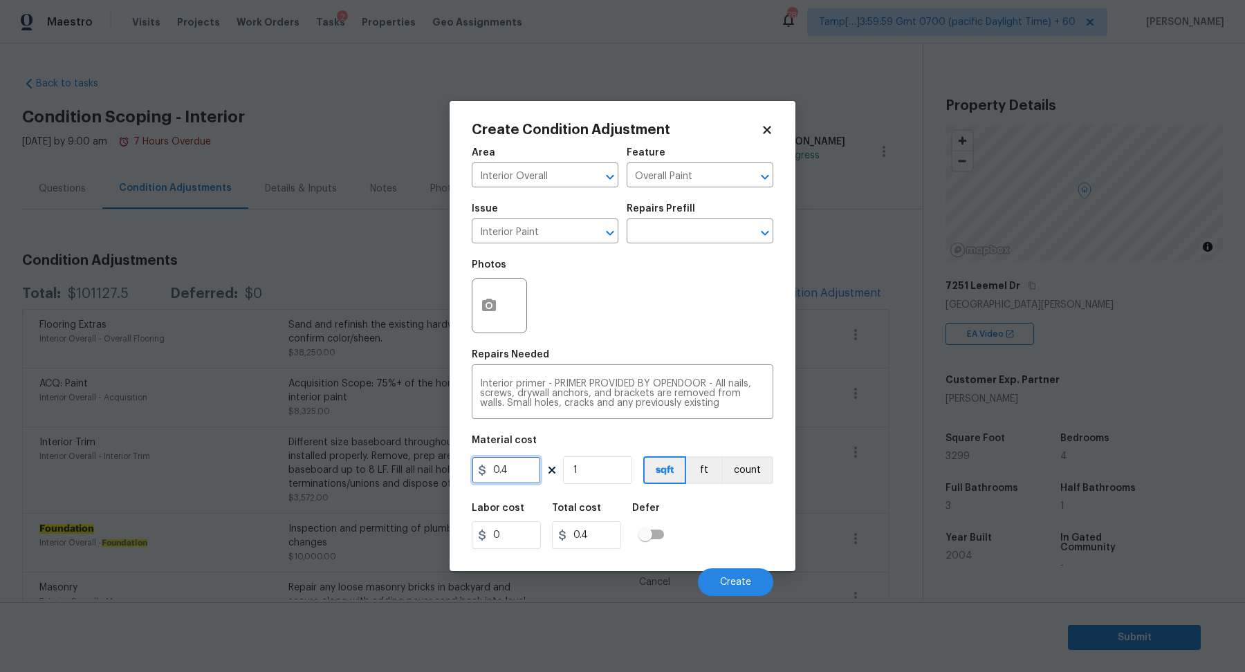
click at [515, 468] on input "0.4" at bounding box center [506, 470] width 69 height 28
type input "1.5"
click at [598, 468] on input "1" at bounding box center [597, 470] width 69 height 28
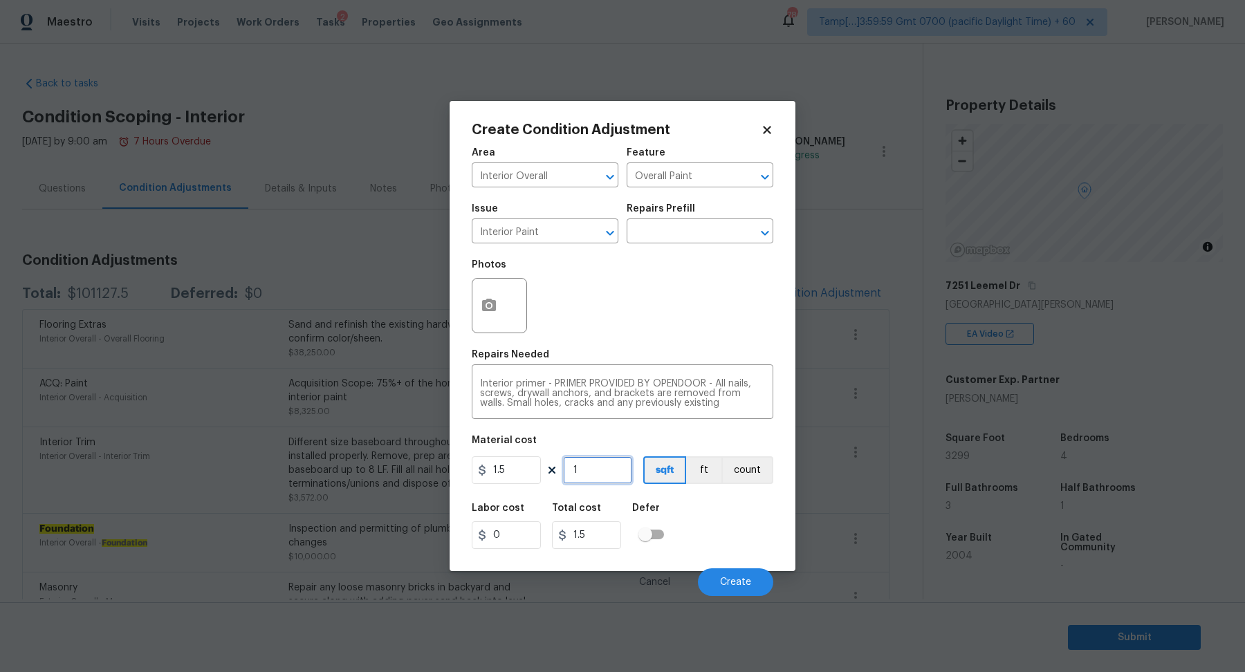
click at [604, 475] on input "1" at bounding box center [597, 470] width 69 height 28
type input "4"
type input "6"
type input "45"
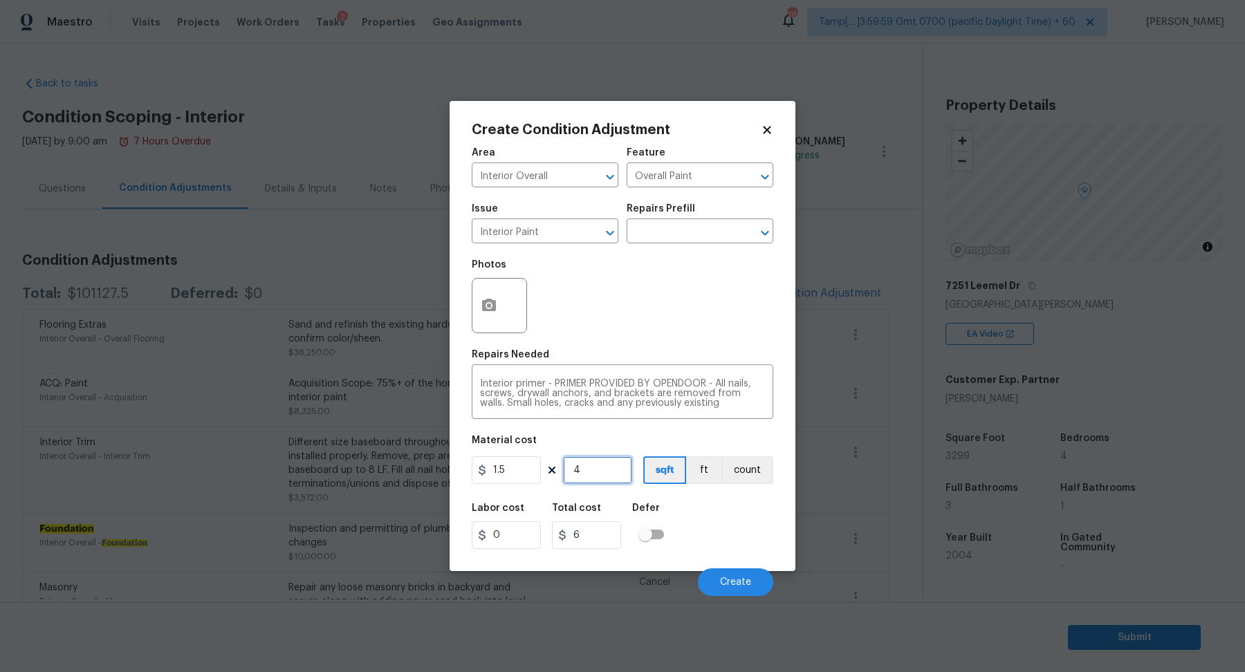
type input "67.5"
type input "450"
type input "675"
type input "4500"
type input "6750"
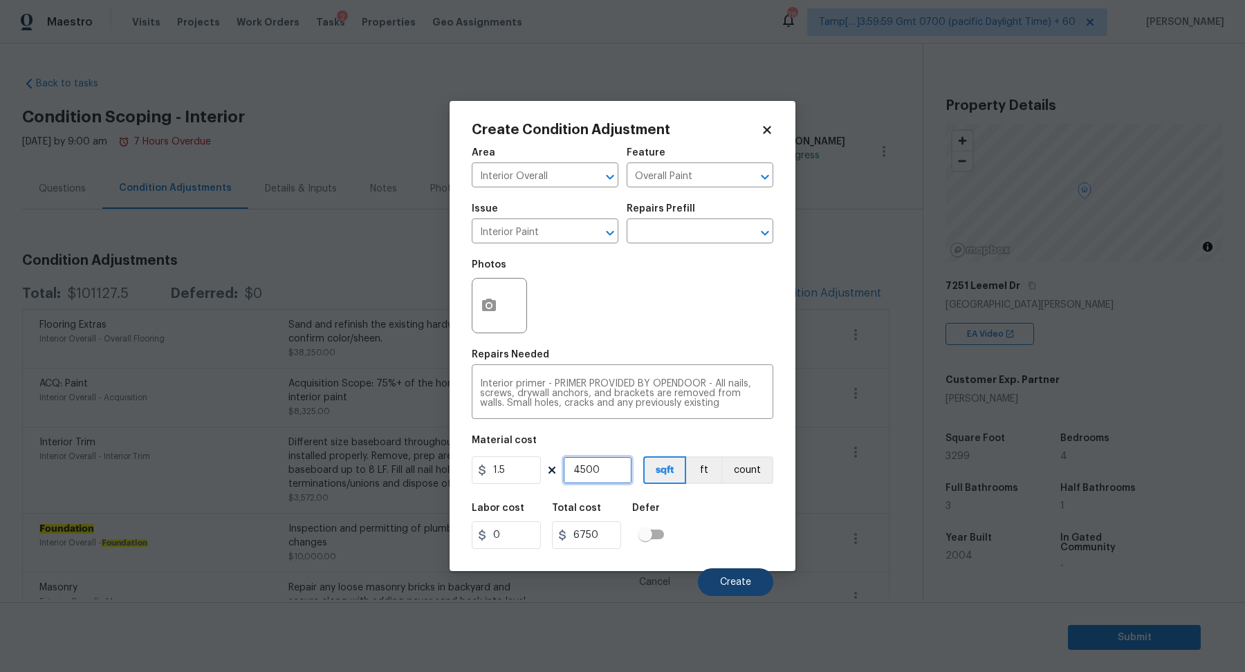
type input "4500"
click at [748, 585] on span "Create" at bounding box center [735, 583] width 31 height 10
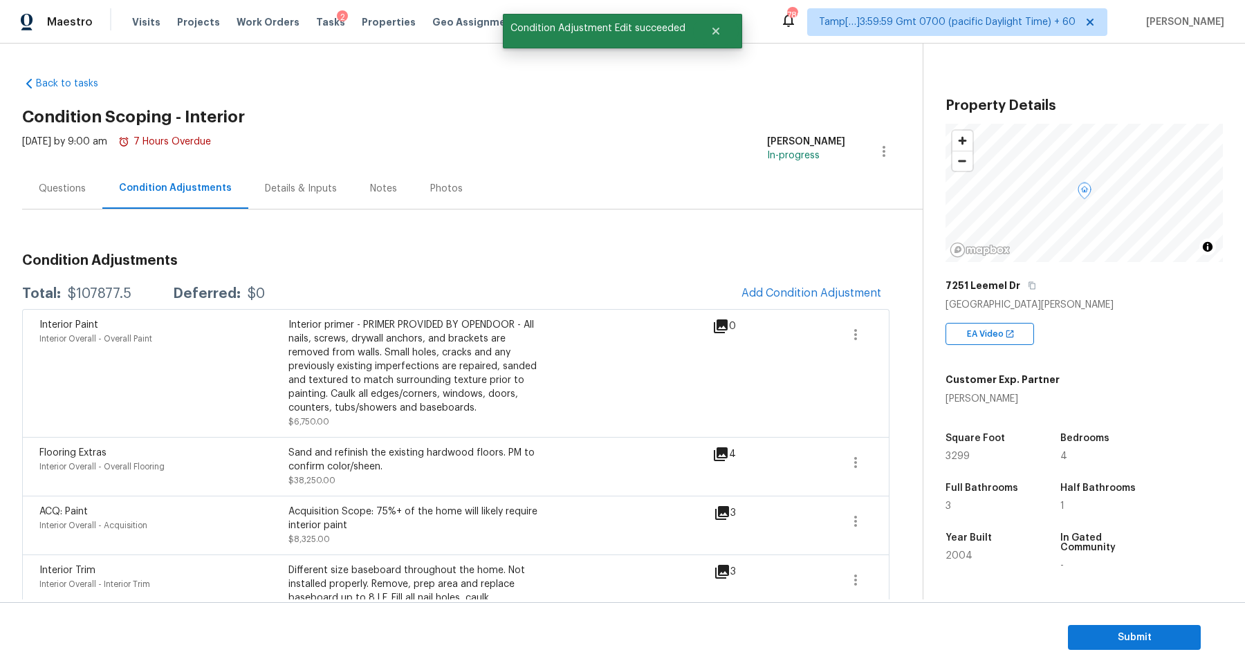
click at [113, 290] on div "$107877.5" at bounding box center [100, 294] width 64 height 14
copy div "$107877.5"
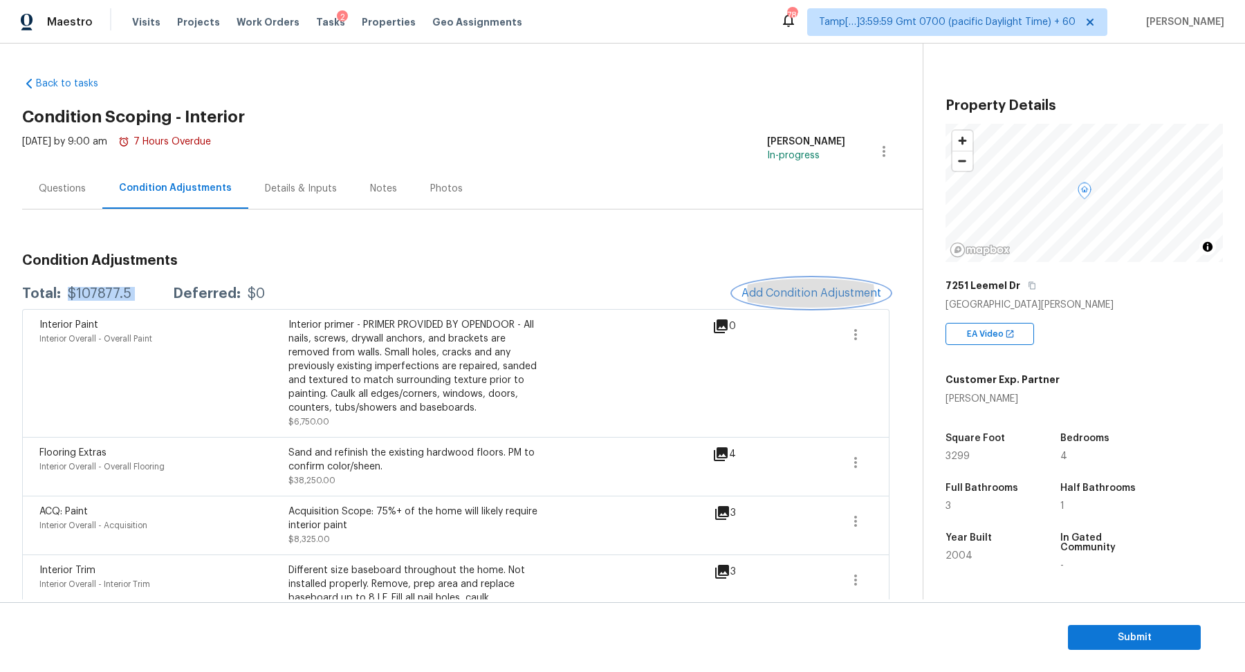
click at [759, 285] on button "Add Condition Adjustment" at bounding box center [811, 293] width 156 height 29
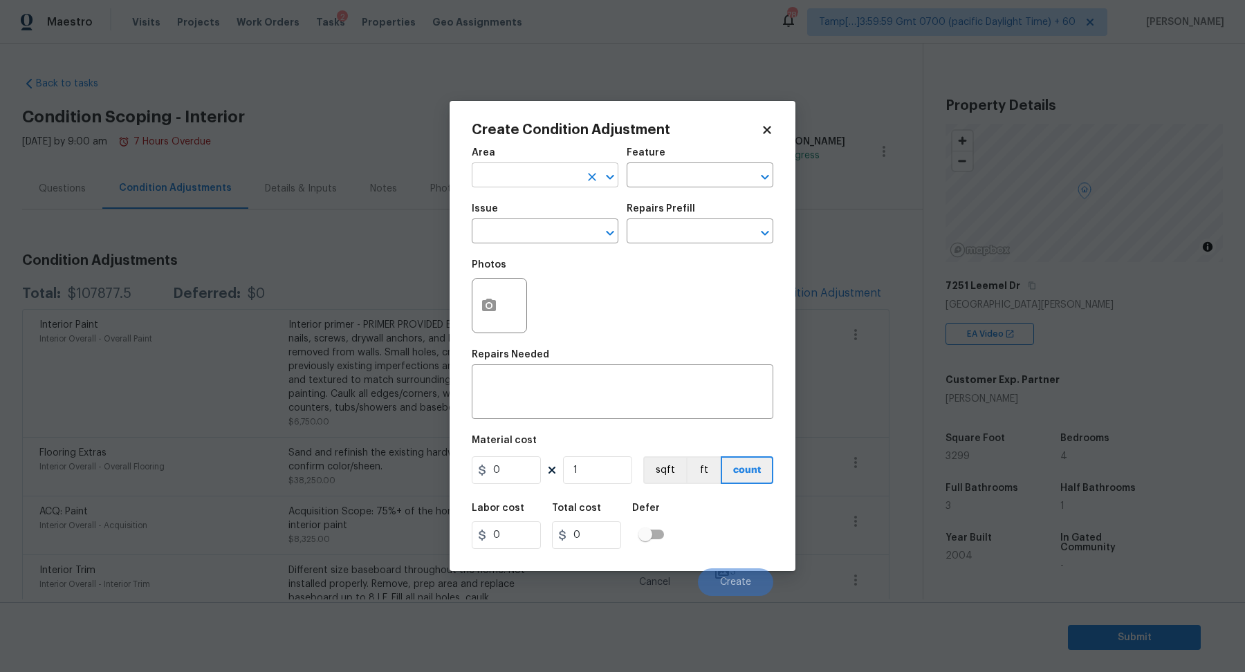
click at [541, 168] on input "text" at bounding box center [526, 176] width 108 height 21
click at [560, 228] on li "Interior Overall" at bounding box center [545, 230] width 147 height 23
type input "Interior Overall"
click at [490, 308] on icon "button" at bounding box center [489, 305] width 17 height 17
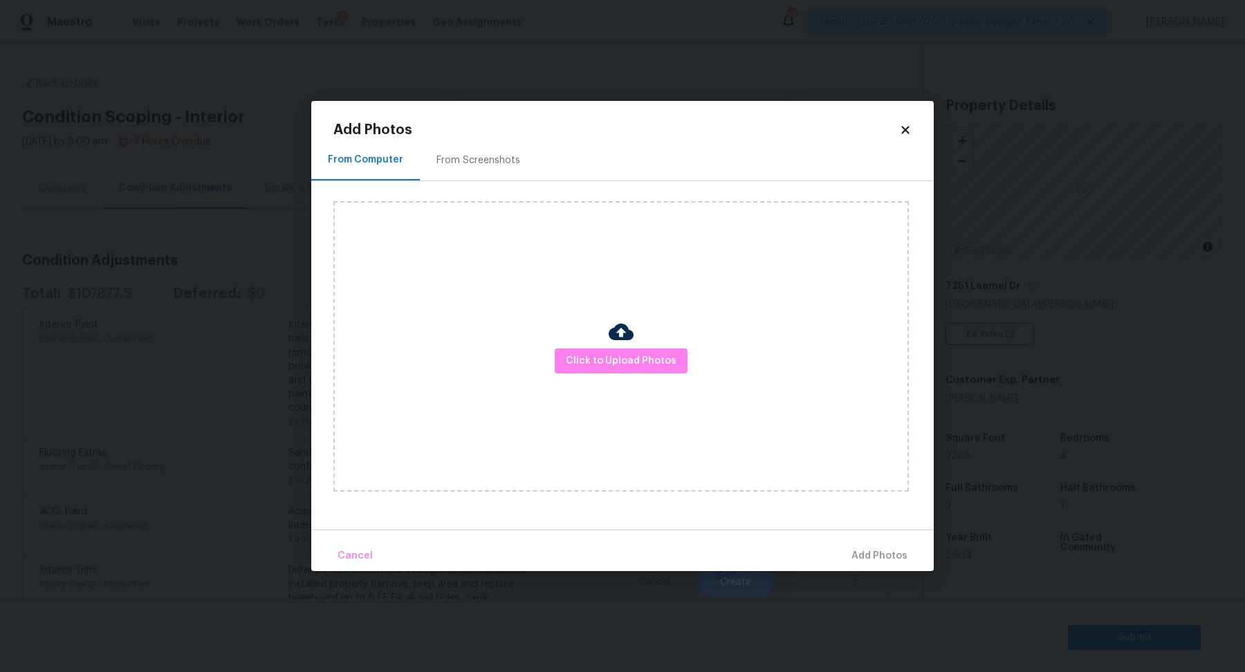
click at [604, 345] on div "Click to Upload Photos" at bounding box center [620, 346] width 575 height 290
click at [604, 352] on button "Click to Upload Photos" at bounding box center [621, 362] width 133 height 26
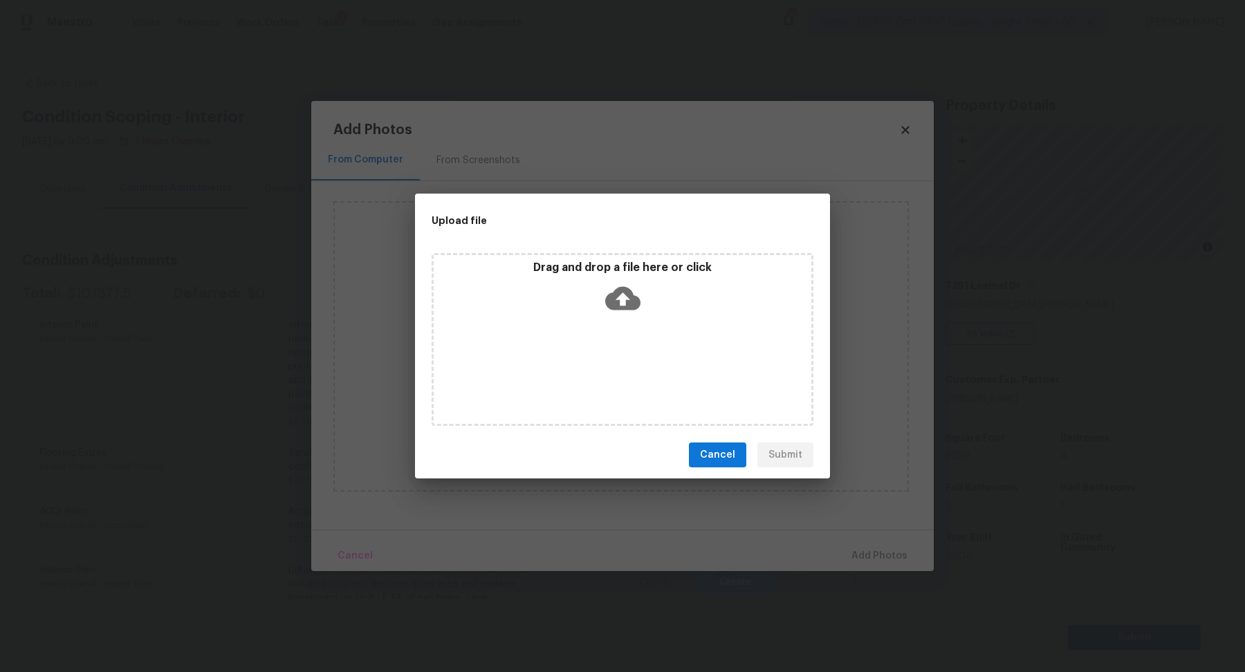
click at [636, 315] on div "Drag and drop a file here or click" at bounding box center [623, 290] width 378 height 59
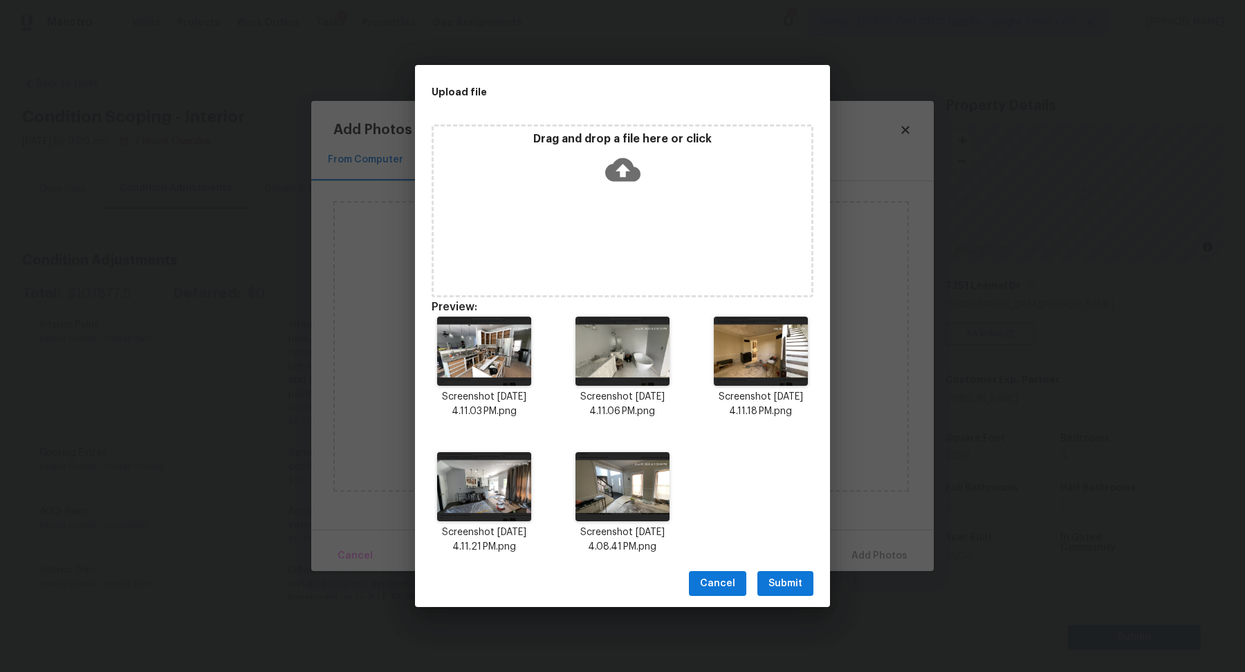
click at [795, 573] on button "Submit" at bounding box center [785, 584] width 56 height 26
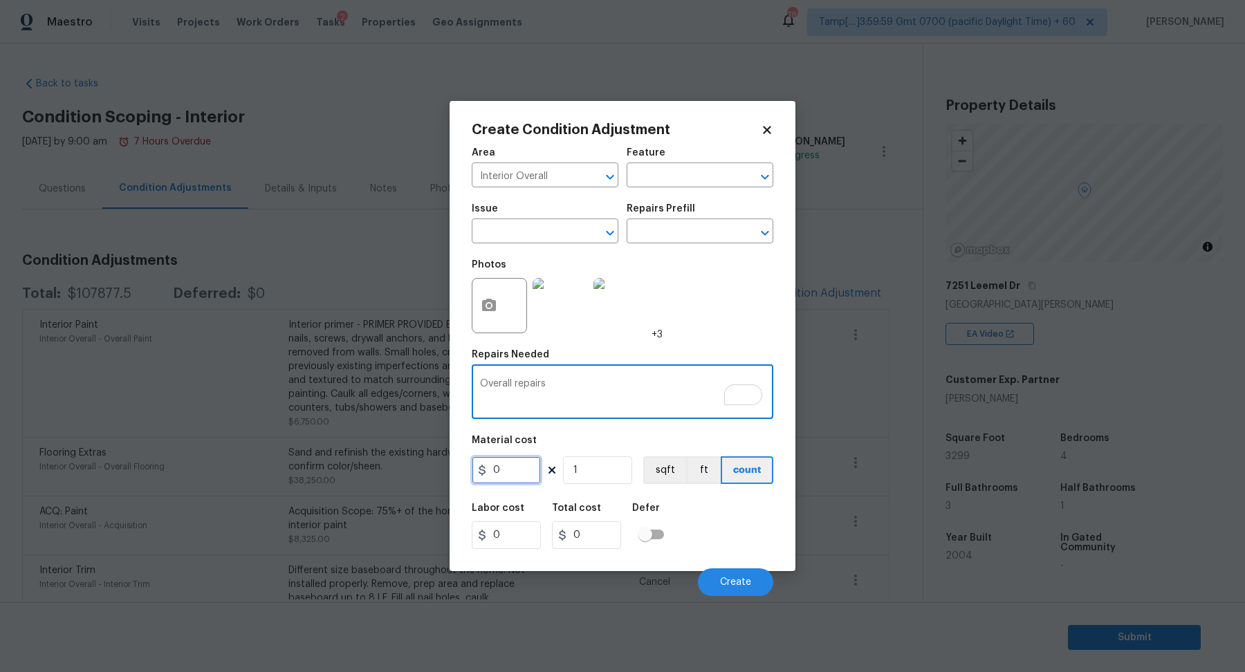
click at [510, 480] on input "0" at bounding box center [506, 470] width 69 height 28
paste input "92122.5"
type input "92122.5"
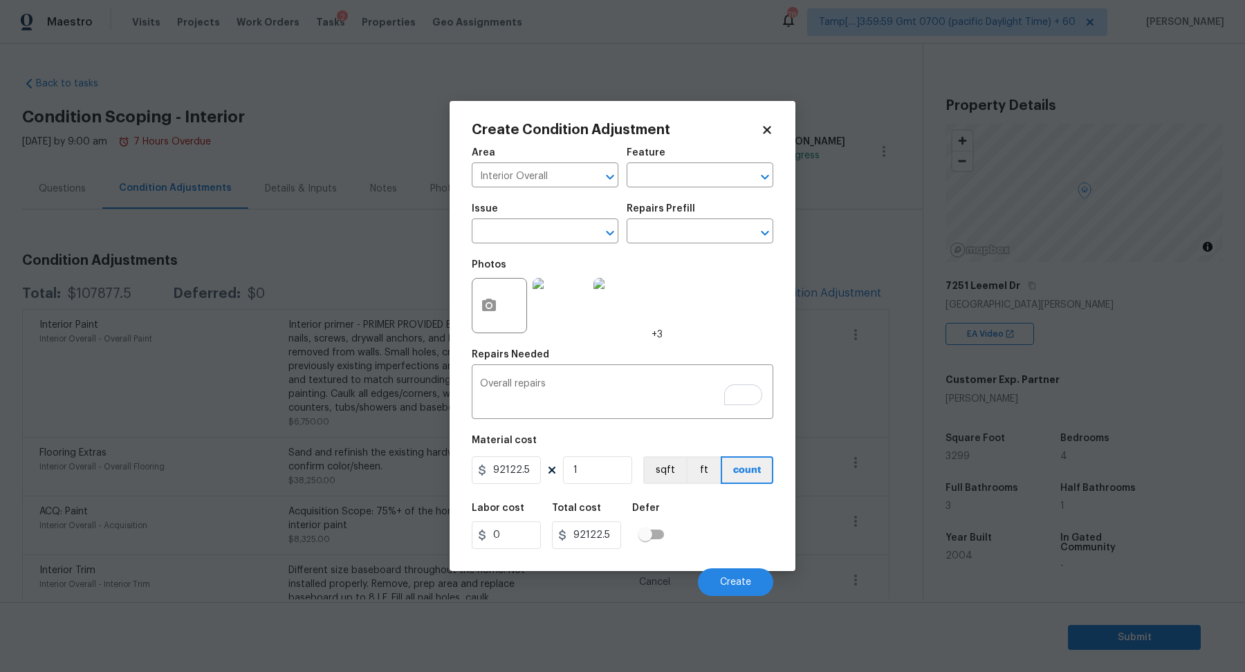
click at [723, 530] on div "Labor cost 0 Total cost 92122.5 Defer" at bounding box center [623, 526] width 302 height 62
click at [749, 578] on span "Create" at bounding box center [735, 583] width 31 height 10
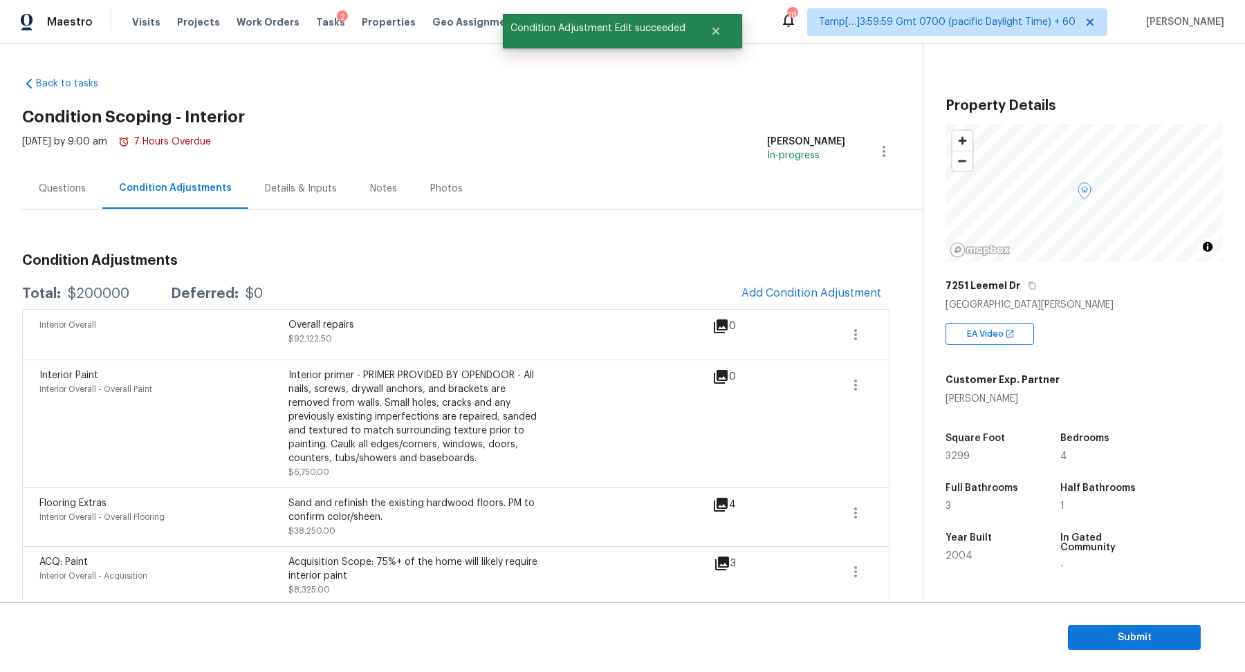
click at [98, 297] on div "$200000" at bounding box center [99, 294] width 62 height 14
copy div "$200000"
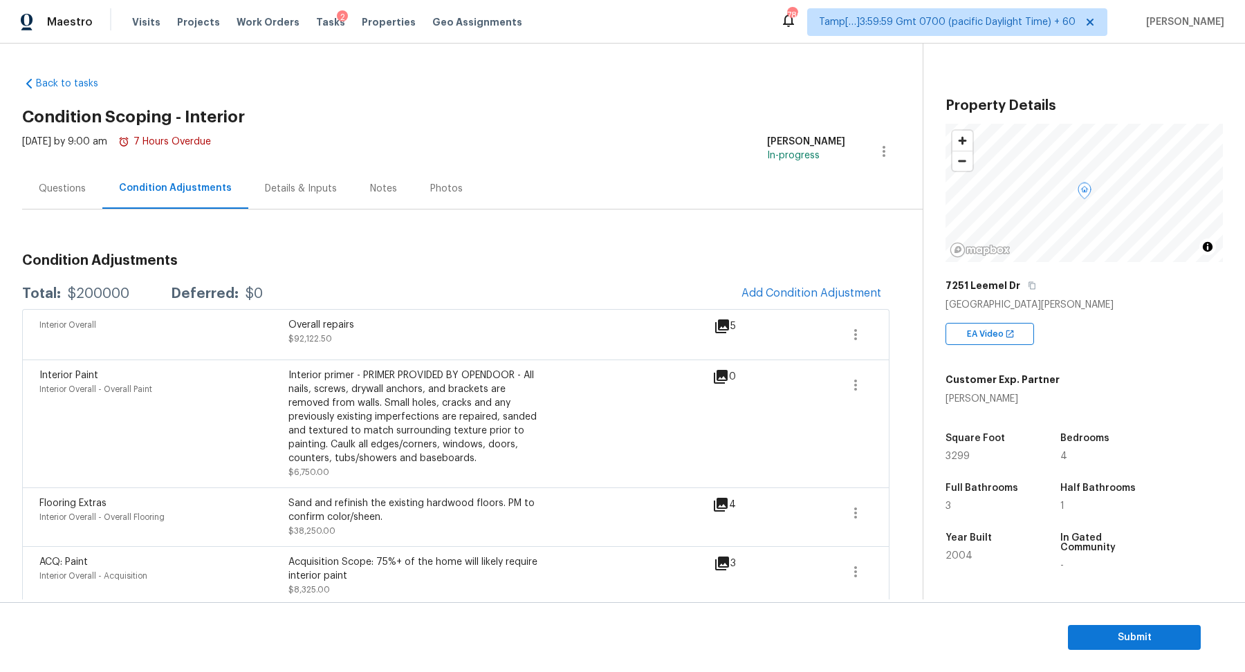
click at [73, 198] on div "Questions" at bounding box center [62, 188] width 80 height 41
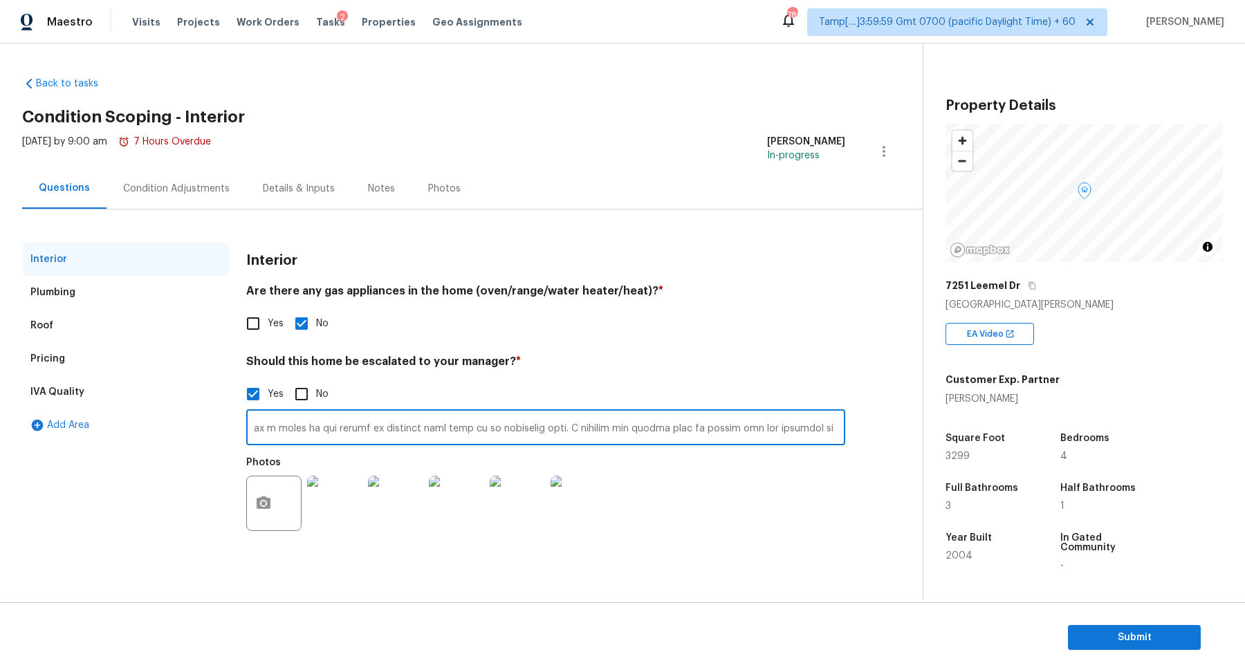
scroll to position [0, 4347]
drag, startPoint x: 252, startPoint y: 427, endPoint x: 959, endPoint y: 441, distance: 706.3
click at [959, 441] on div "Back to tasks Condition Scoping - Interior [DATE] by 9:00 am 7 Hours Overdue [P…" at bounding box center [622, 322] width 1245 height 556
click at [165, 202] on div "Condition Adjustments" at bounding box center [177, 188] width 140 height 41
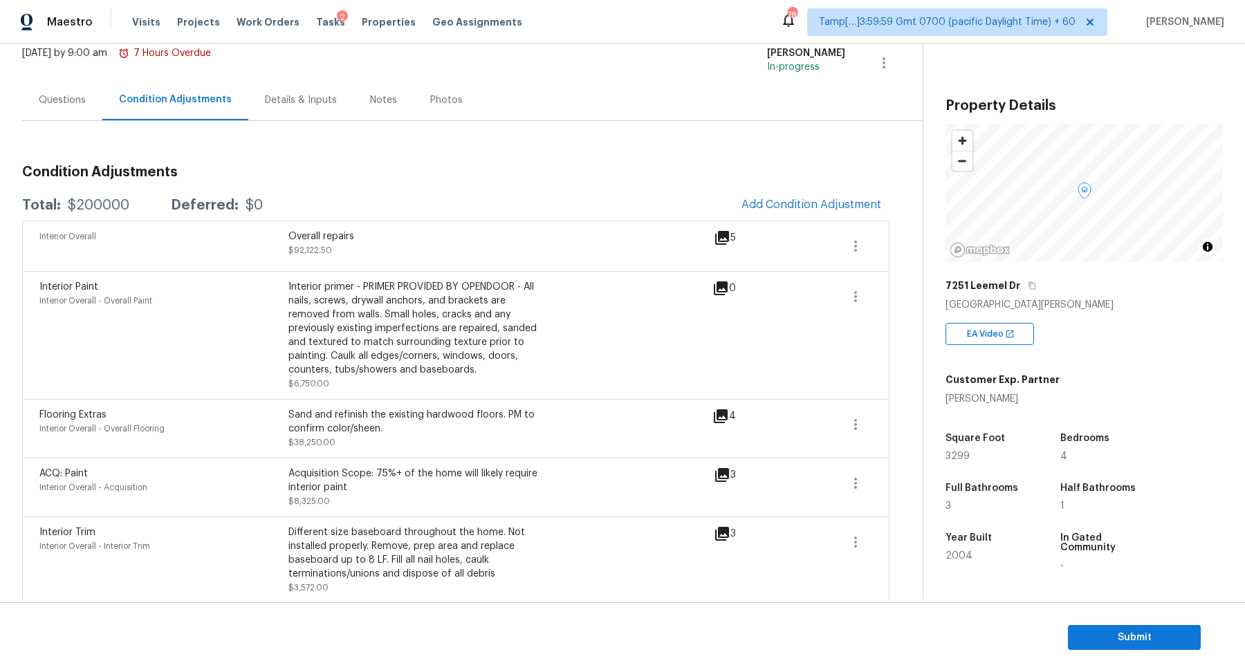
scroll to position [82, 0]
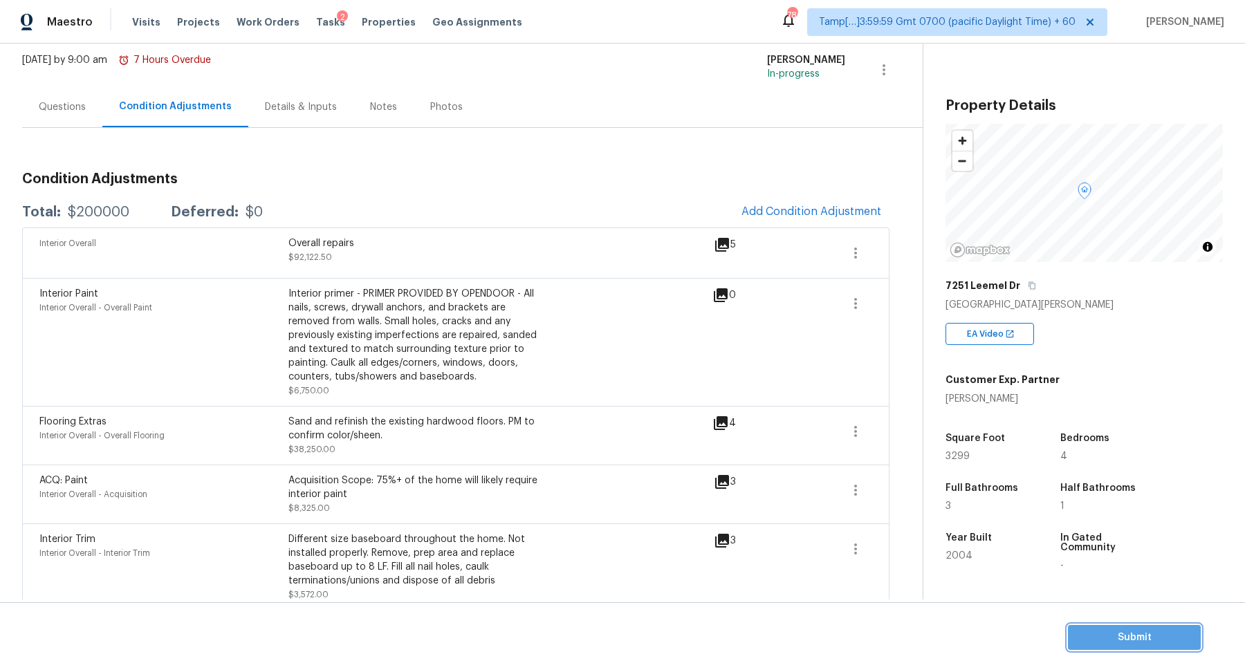
click at [1151, 631] on span "Submit" at bounding box center [1134, 637] width 111 height 17
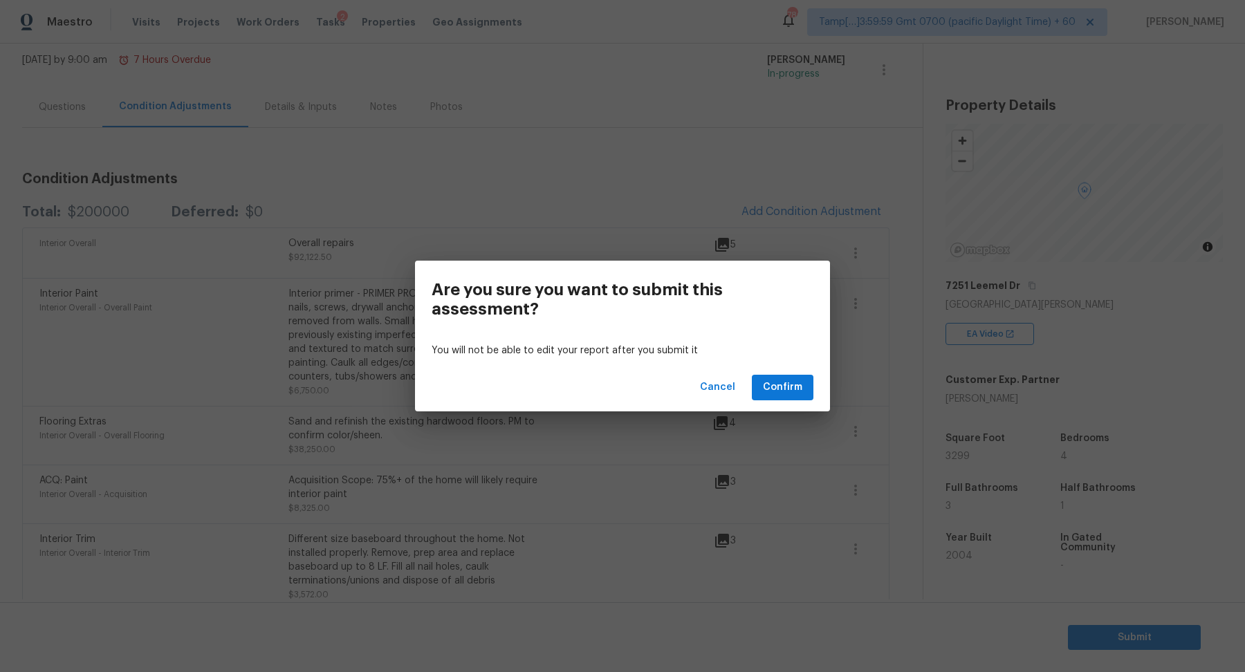
click at [802, 406] on div "Cancel Confirm" at bounding box center [622, 388] width 415 height 48
click at [787, 393] on span "Confirm" at bounding box center [782, 387] width 39 height 17
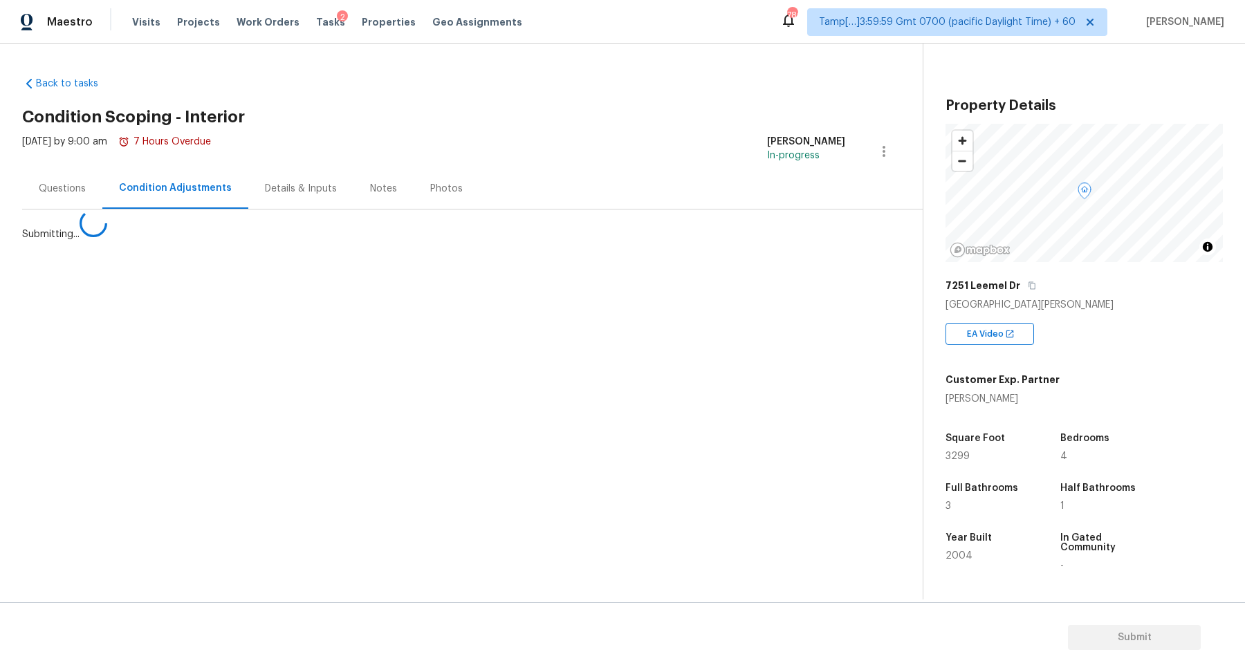
scroll to position [0, 0]
